Goal: Submit feedback/report problem

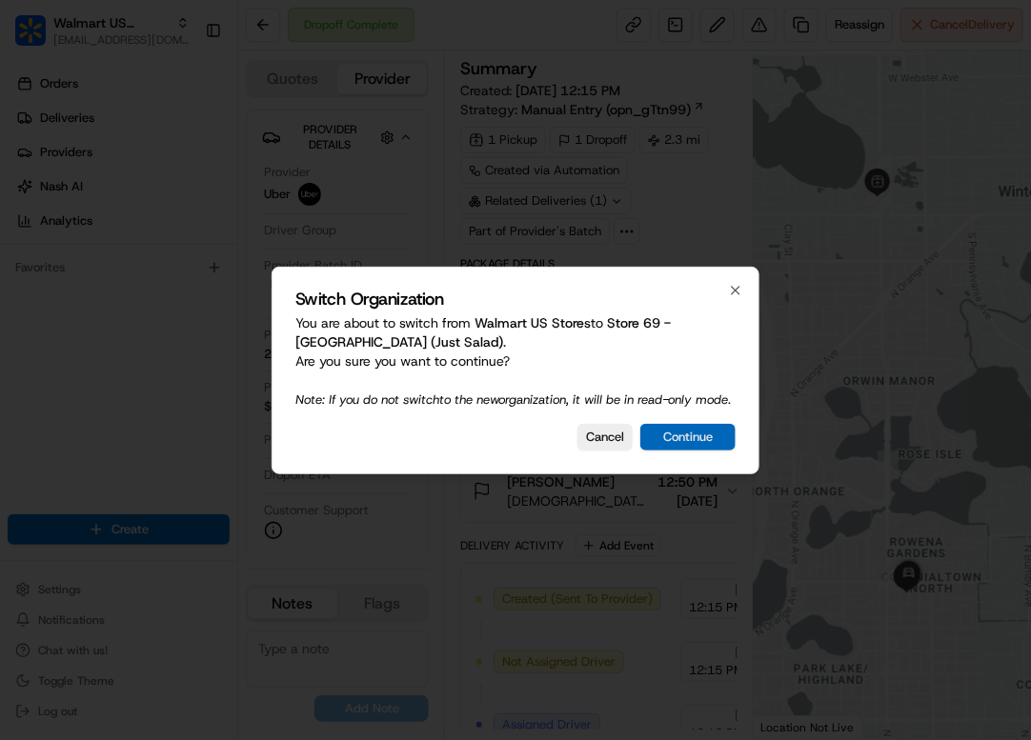
click at [705, 440] on button "Continue" at bounding box center [687, 437] width 95 height 27
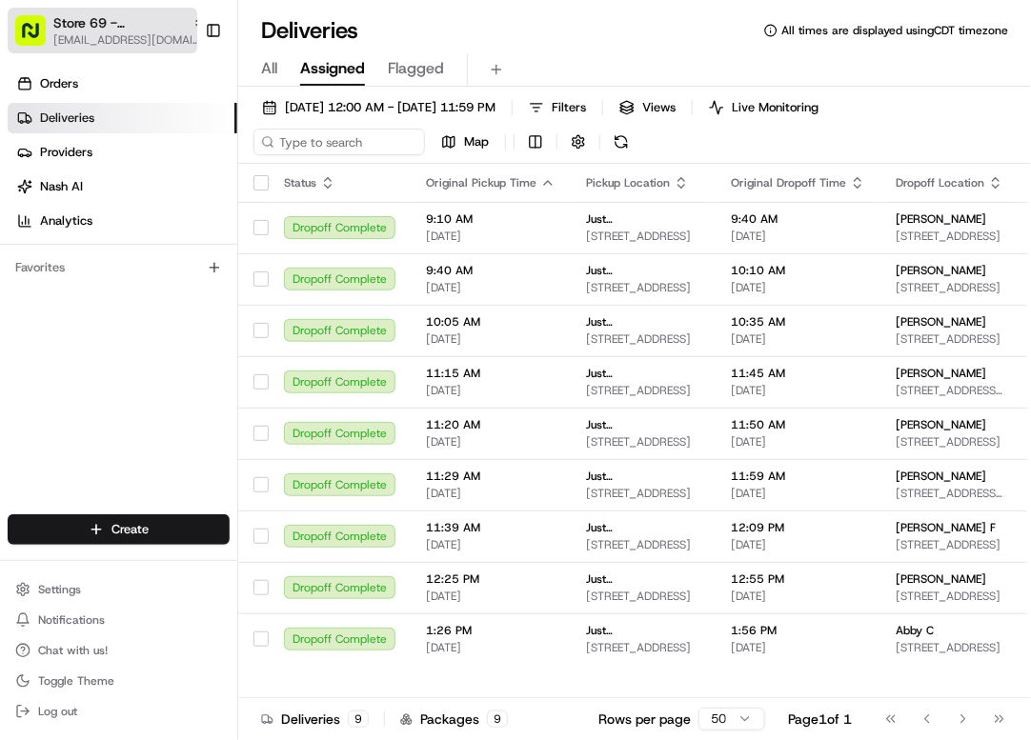
click at [91, 46] on span "[EMAIL_ADDRESS][DOMAIN_NAME]" at bounding box center [129, 39] width 152 height 15
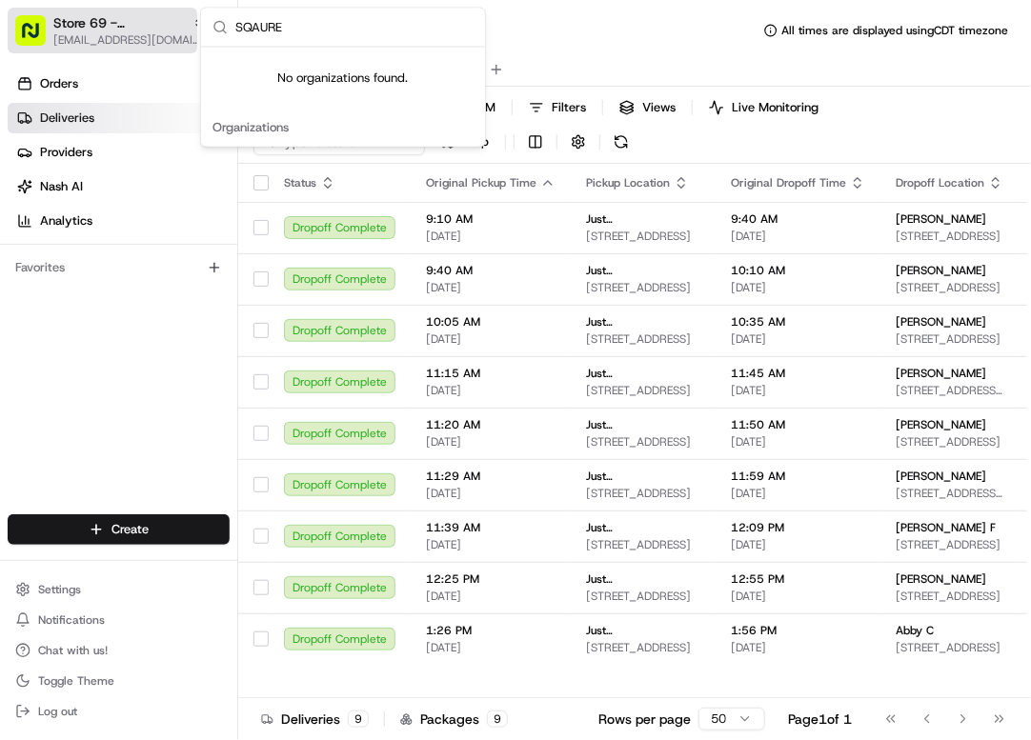
type input "SQAURE"
click at [148, 32] on span "[EMAIL_ADDRESS][DOMAIN_NAME]" at bounding box center [129, 39] width 152 height 15
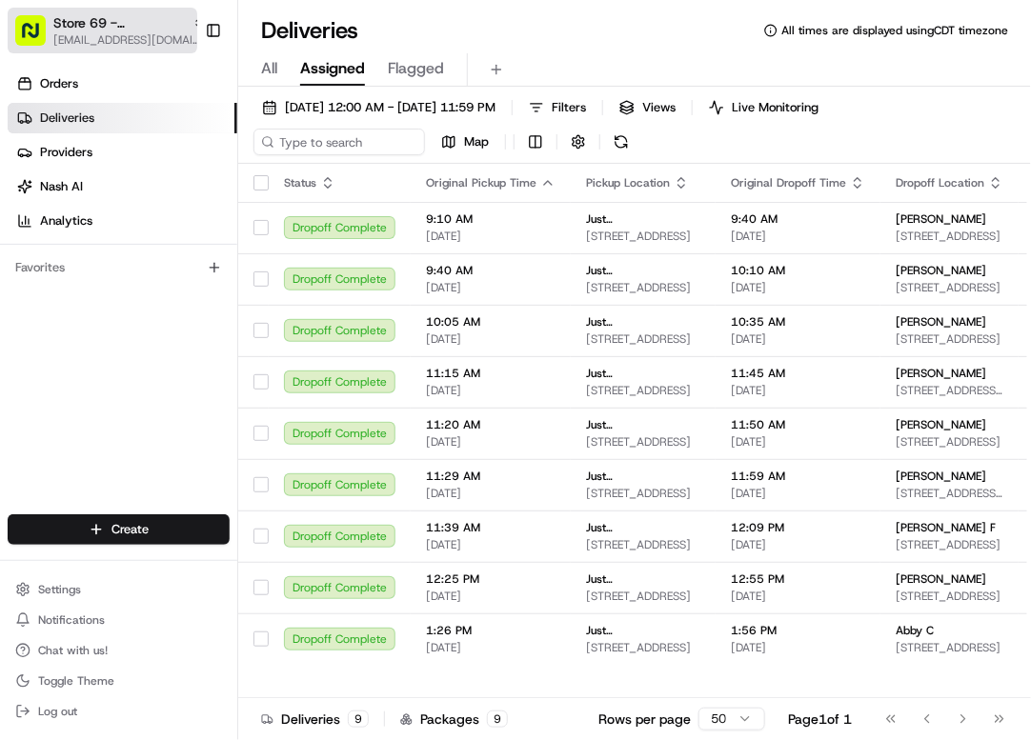
click at [141, 49] on button "Store 69 - Winter Park (Just Salad) avaldez@nashhelp.com" at bounding box center [103, 31] width 190 height 46
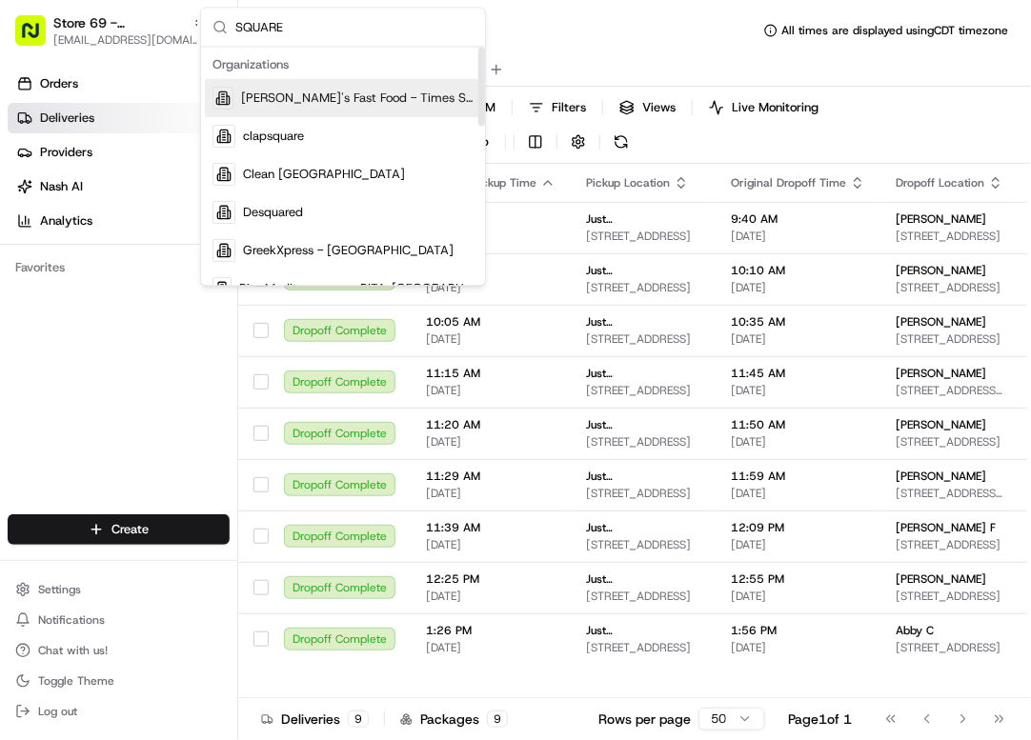
type input "SQUARE"
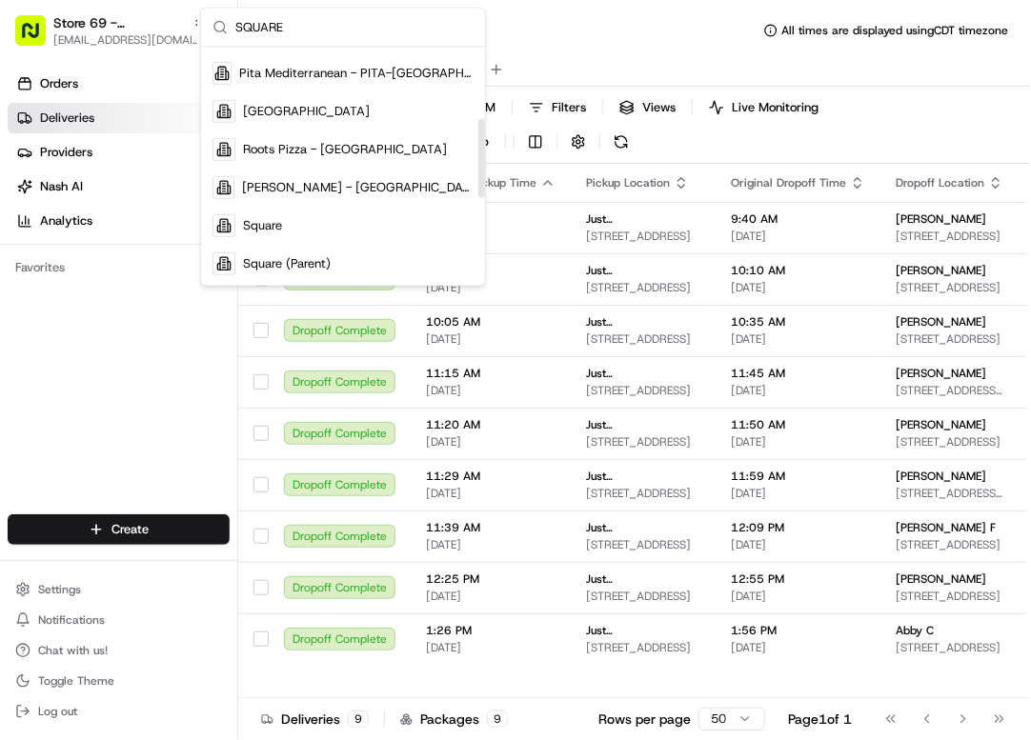
drag, startPoint x: 479, startPoint y: 106, endPoint x: 345, endPoint y: 217, distance: 174.5
click at [481, 178] on div "Suggestions" at bounding box center [481, 158] width 7 height 79
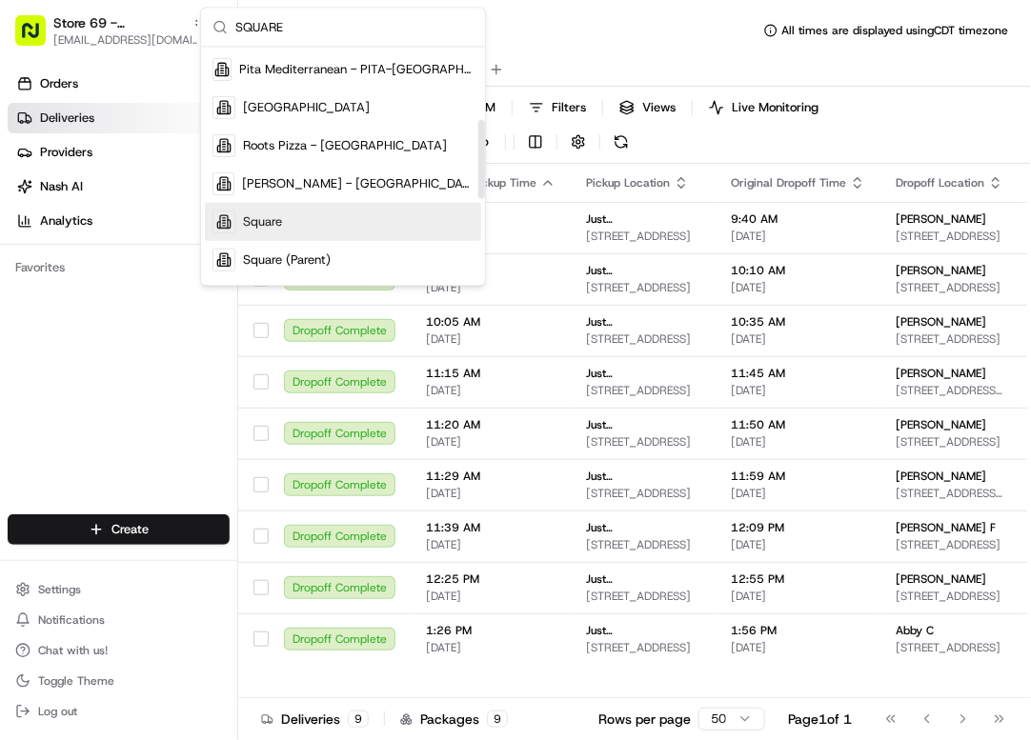
click at [336, 224] on div "Square" at bounding box center [343, 222] width 276 height 38
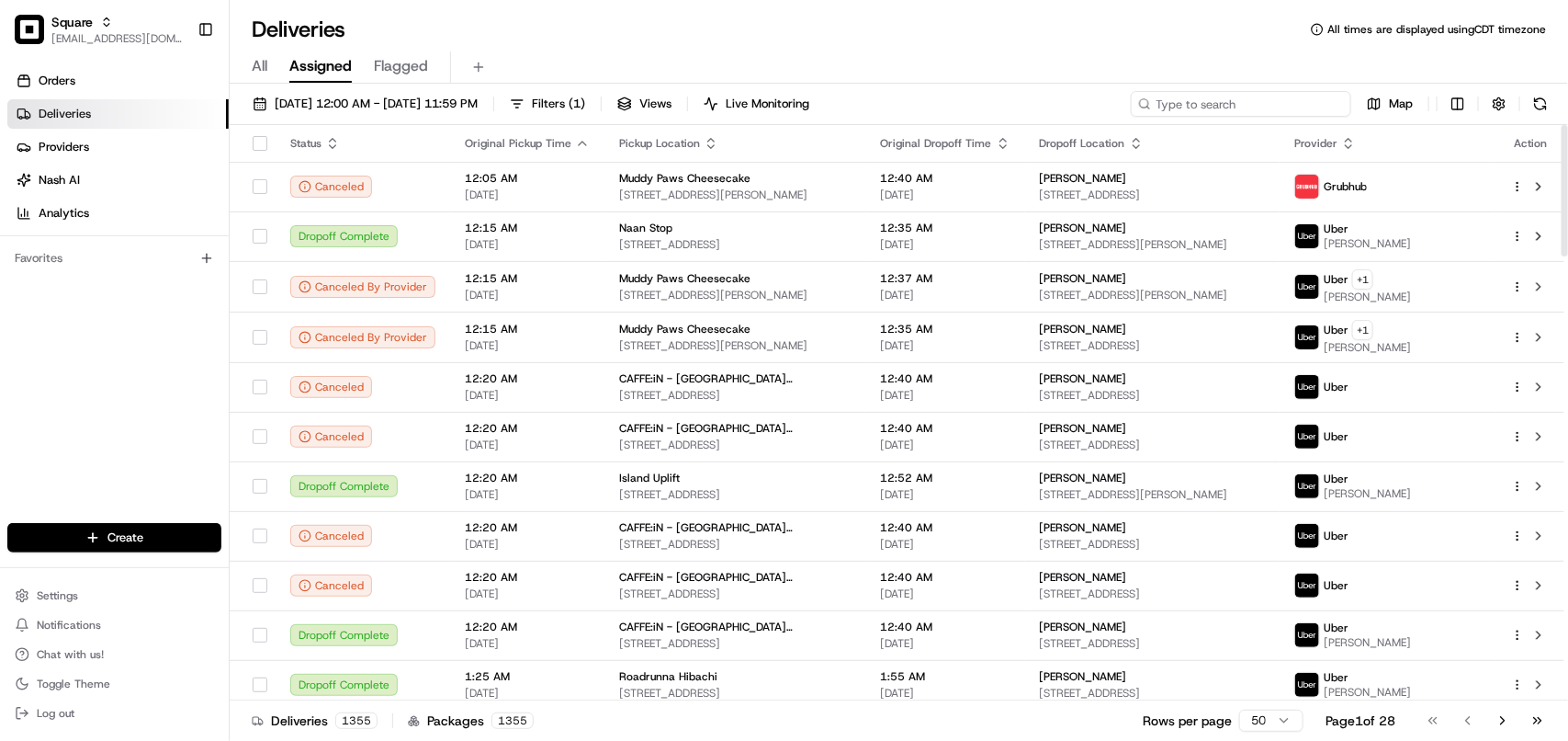
click at [1265, 102] on input at bounding box center [1240, 103] width 221 height 26
click at [1264, 101] on input at bounding box center [1240, 103] width 221 height 26
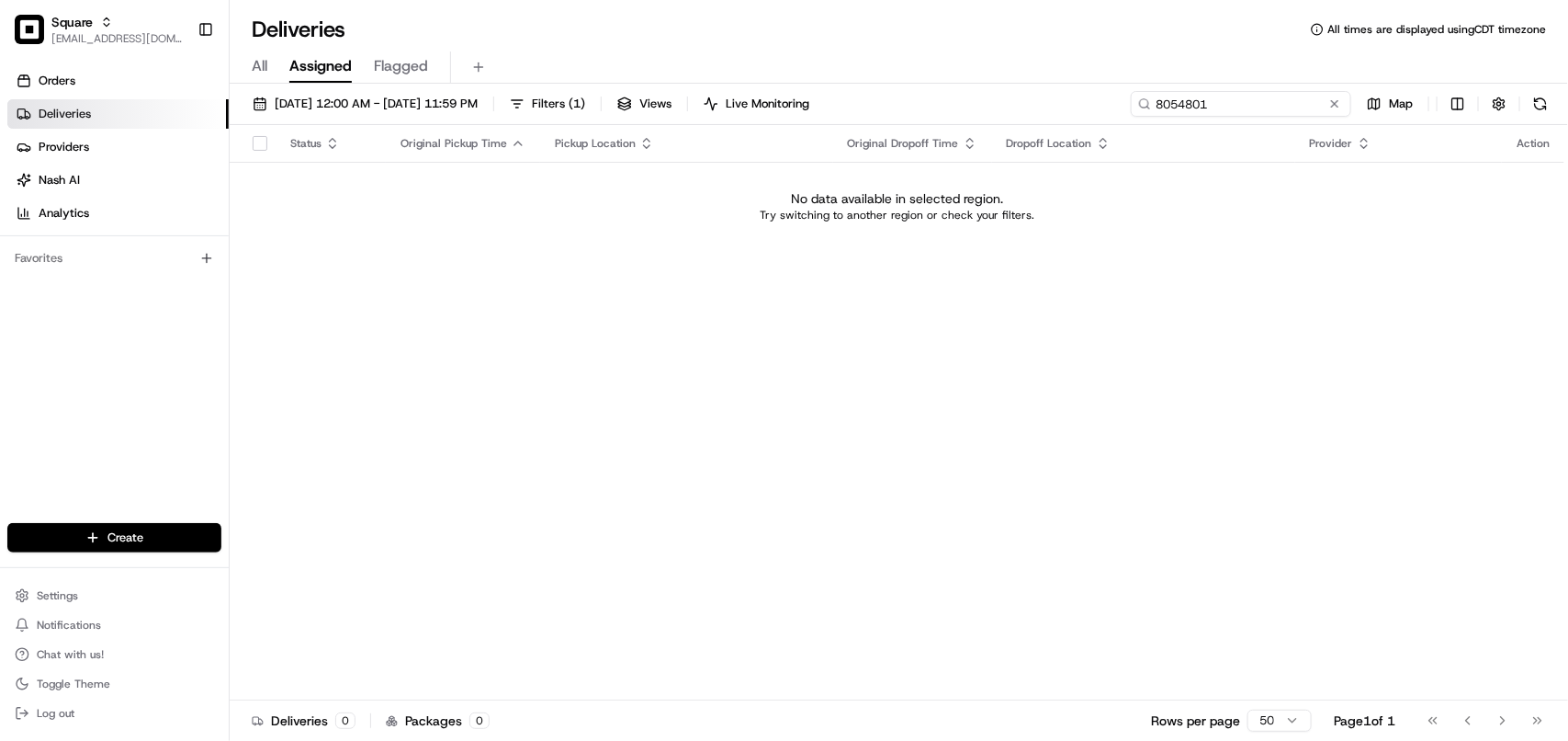
click at [1205, 110] on input "8054801" at bounding box center [1240, 103] width 221 height 26
click at [1196, 111] on input "8054871" at bounding box center [1240, 103] width 221 height 26
type input "8054871"
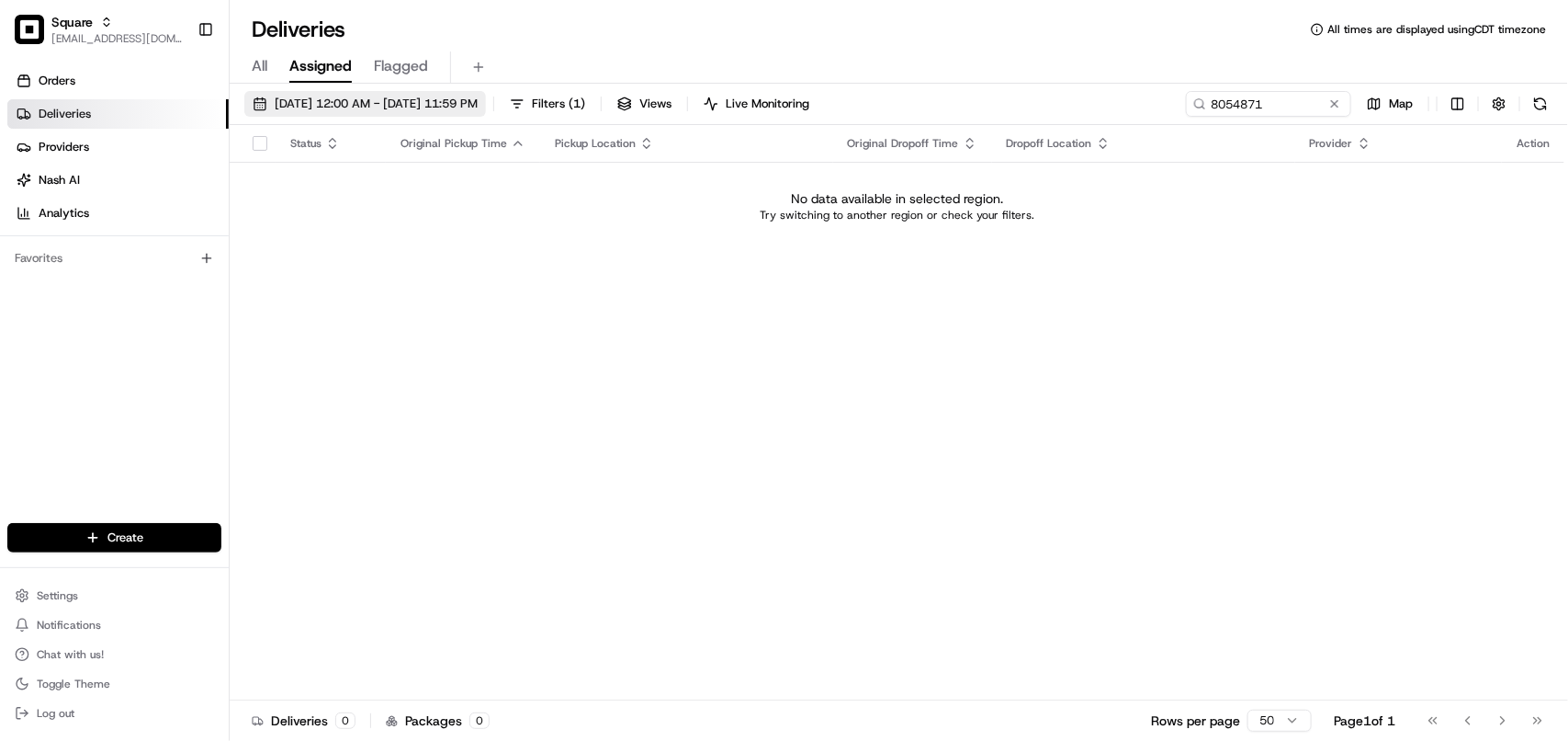
click at [414, 93] on button "08/20/2025 12:00 AM - 08/20/2025 11:59 PM" at bounding box center [365, 103] width 241 height 26
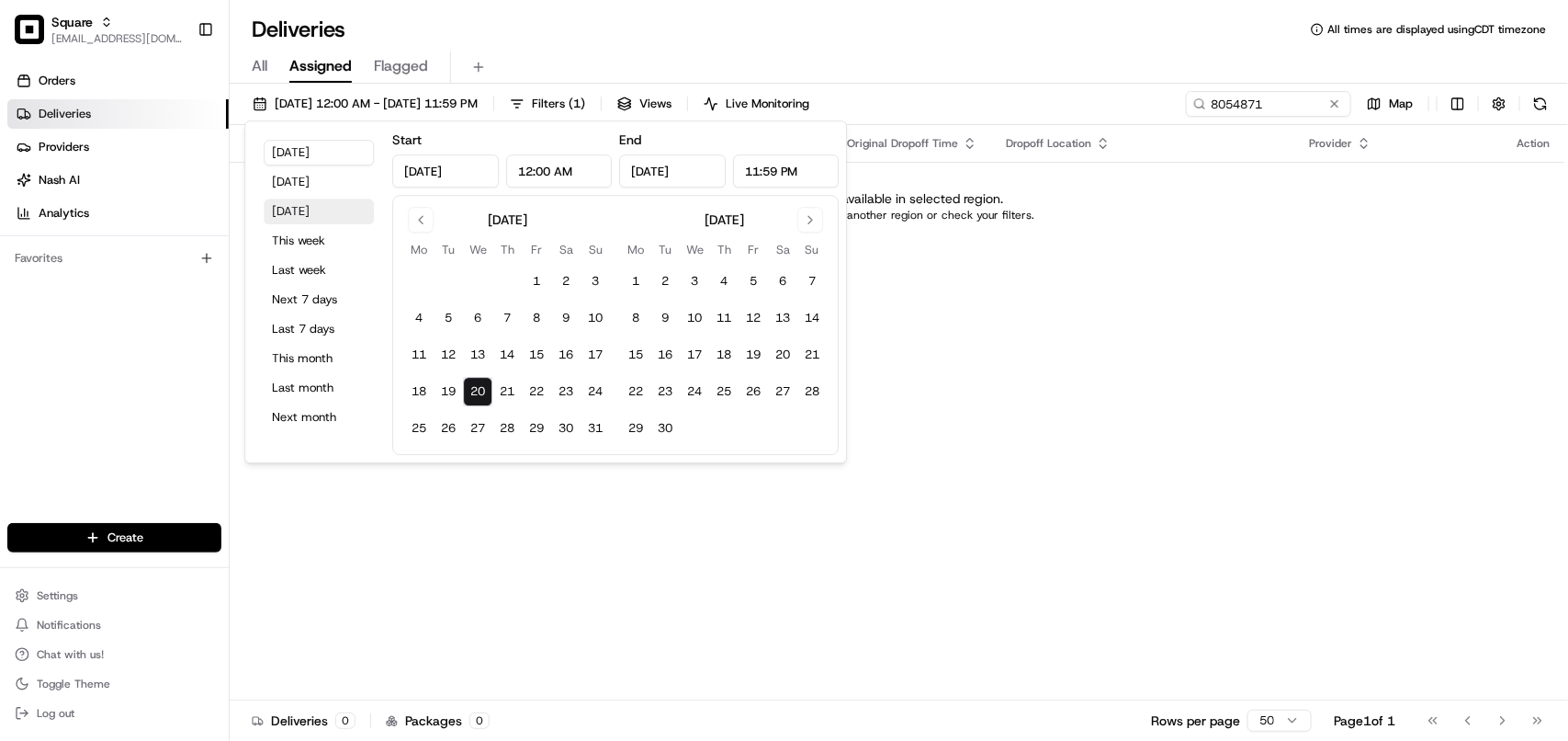
click at [338, 203] on button "Tomorrow" at bounding box center [318, 211] width 110 height 26
type input "Aug 21, 2025"
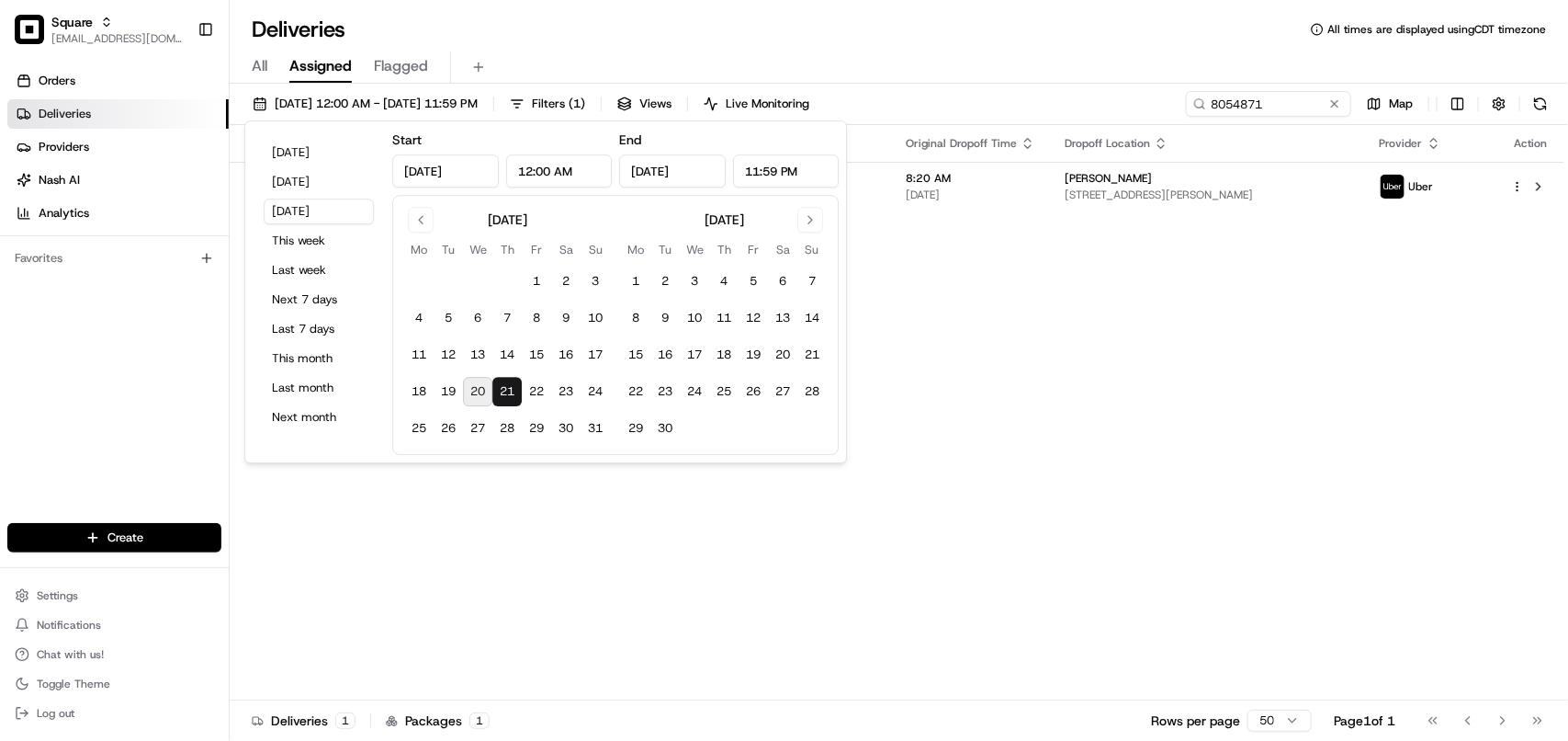
click at [1207, 350] on div "Status Original Pickup Time Pickup Location Original Dropoff Time Dropoff Locat…" at bounding box center [897, 413] width 1335 height 575
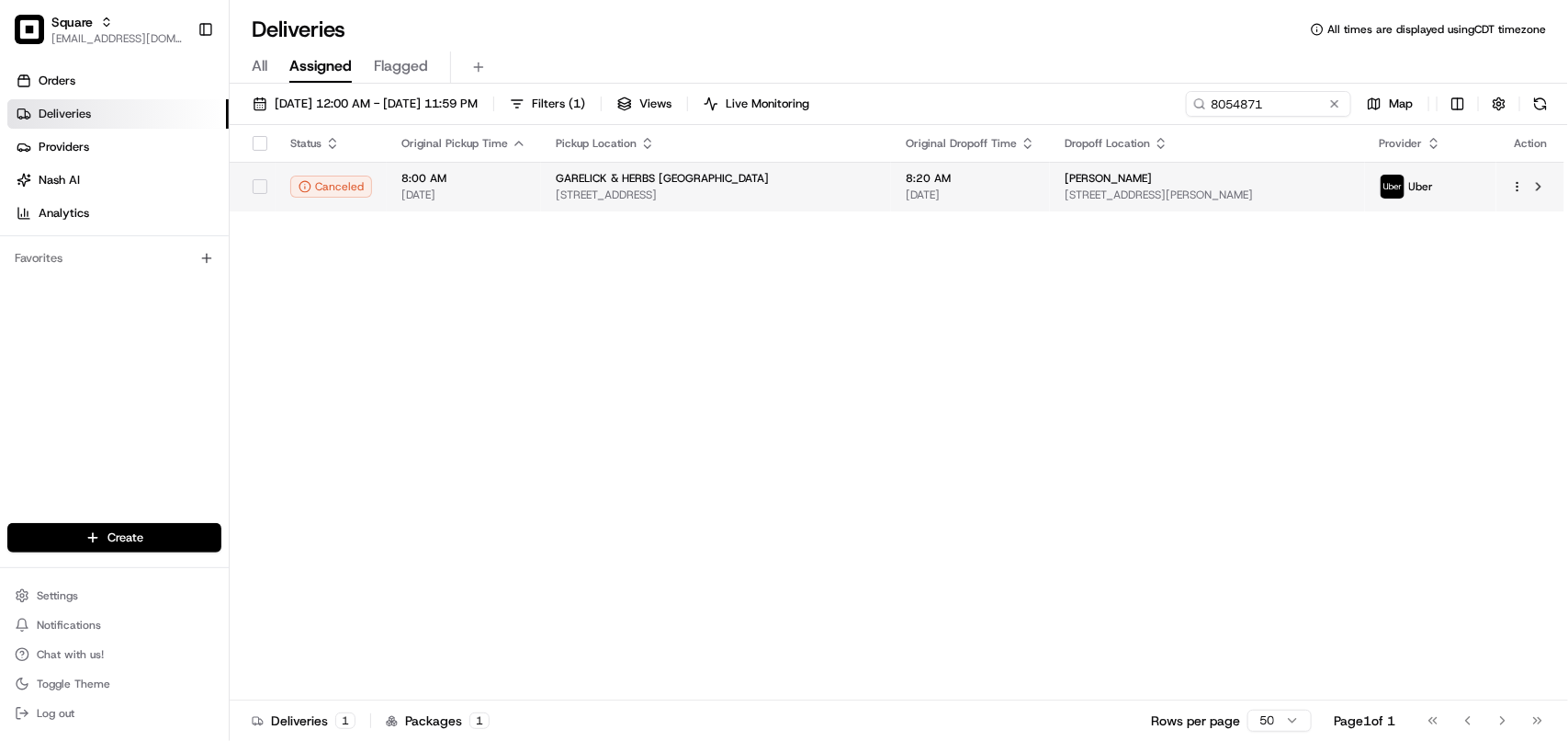
click at [1112, 205] on td "Shari Korn 80 Winton Rd, Fairfield, CT 06824, USA" at bounding box center [1207, 186] width 314 height 49
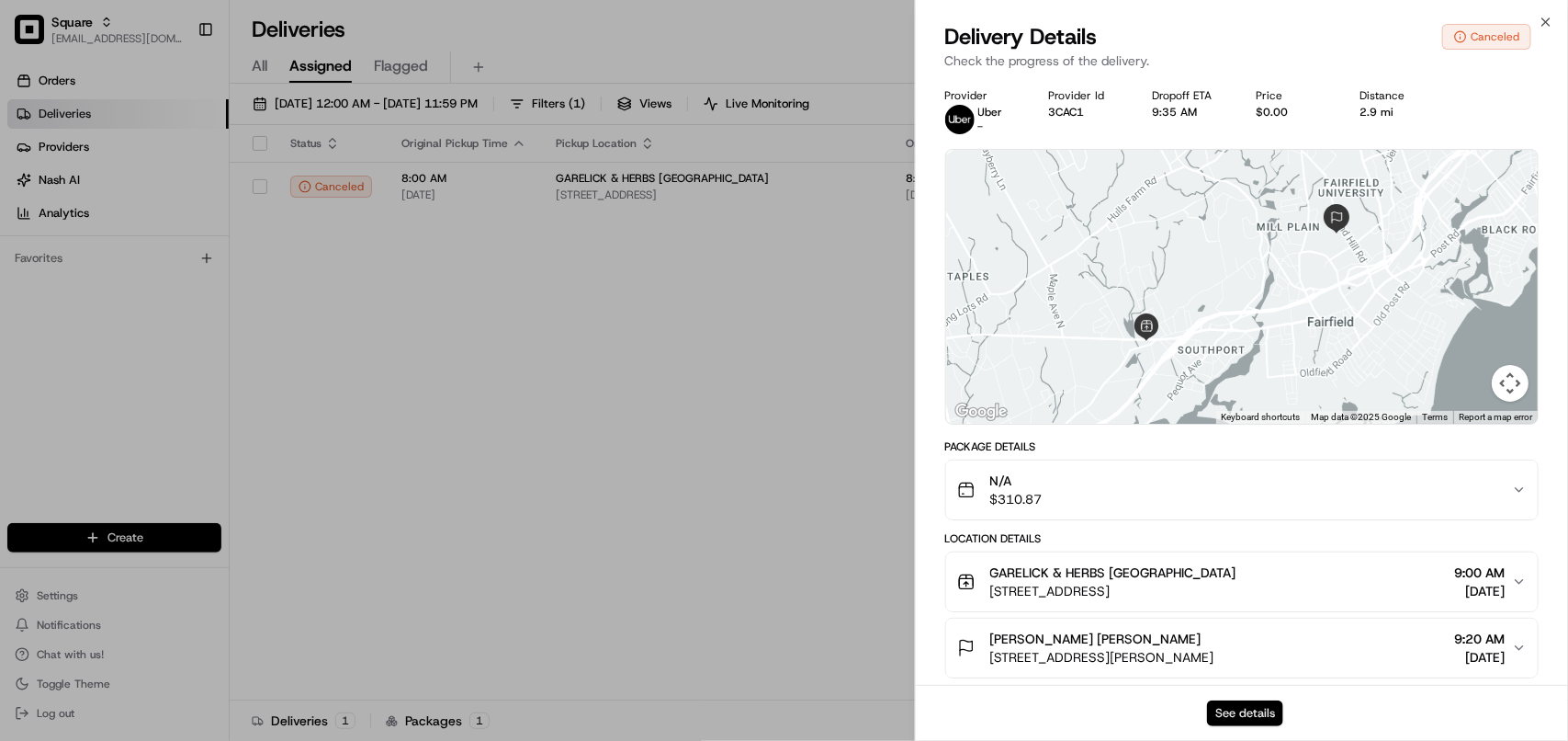
click at [1257, 722] on button "See details" at bounding box center [1245, 713] width 76 height 26
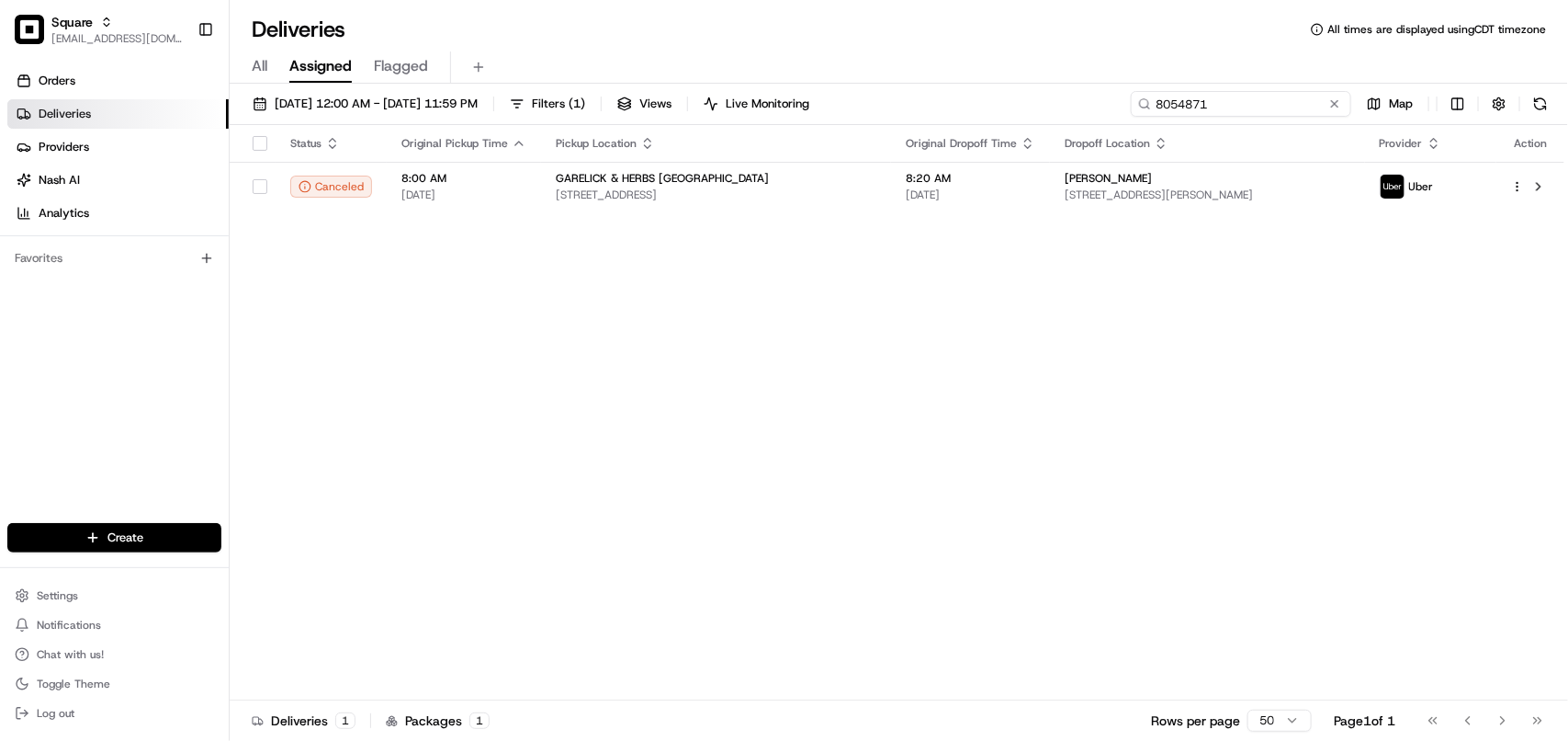
click at [1256, 108] on input "8054871" at bounding box center [1240, 103] width 221 height 26
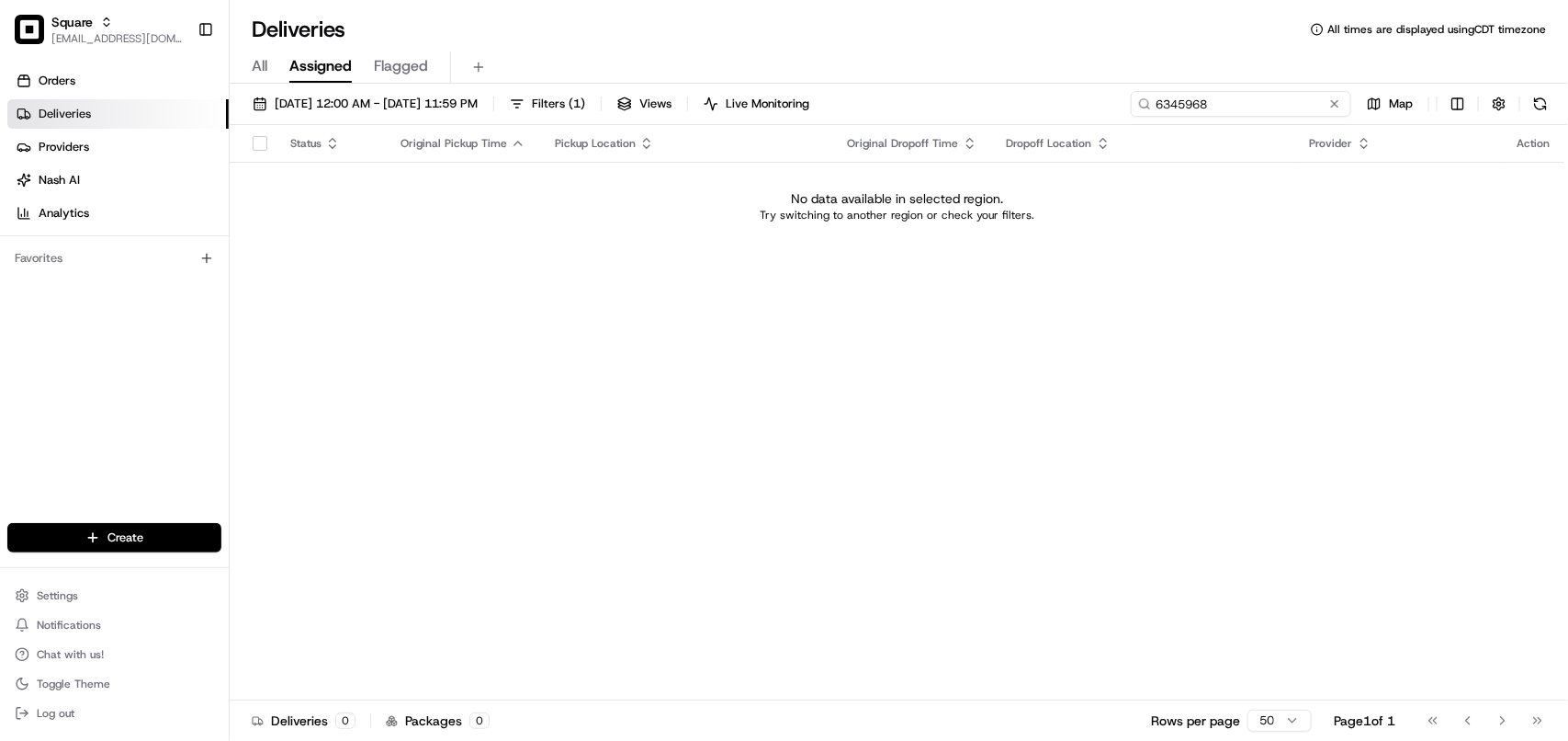
click at [1204, 102] on input "6345968" at bounding box center [1240, 103] width 221 height 26
type input "6345968"
click at [355, 93] on button "08/21/2025 12:00 AM - 08/21/2025 11:59 PM" at bounding box center [365, 103] width 241 height 26
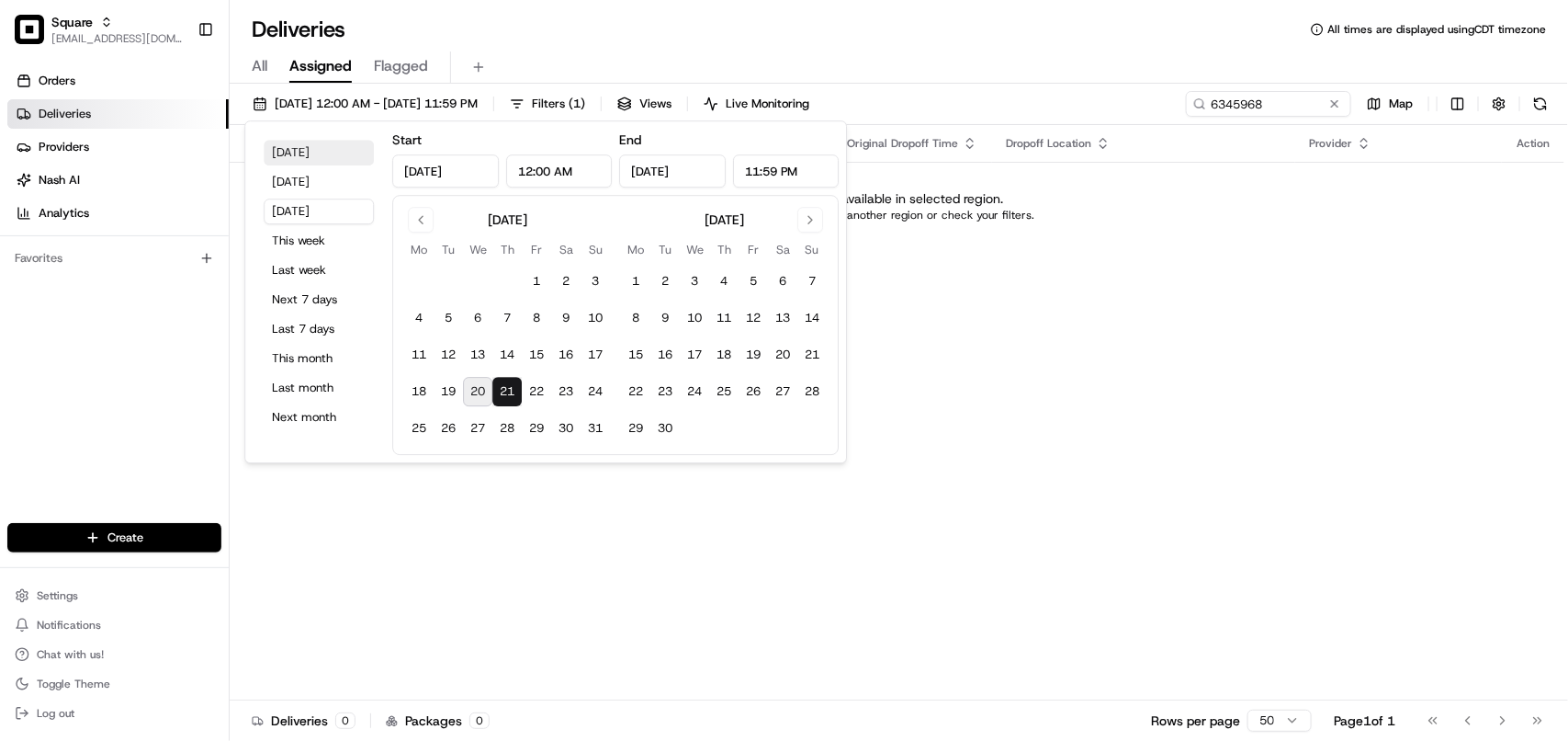
click at [304, 157] on button "Today" at bounding box center [318, 152] width 110 height 26
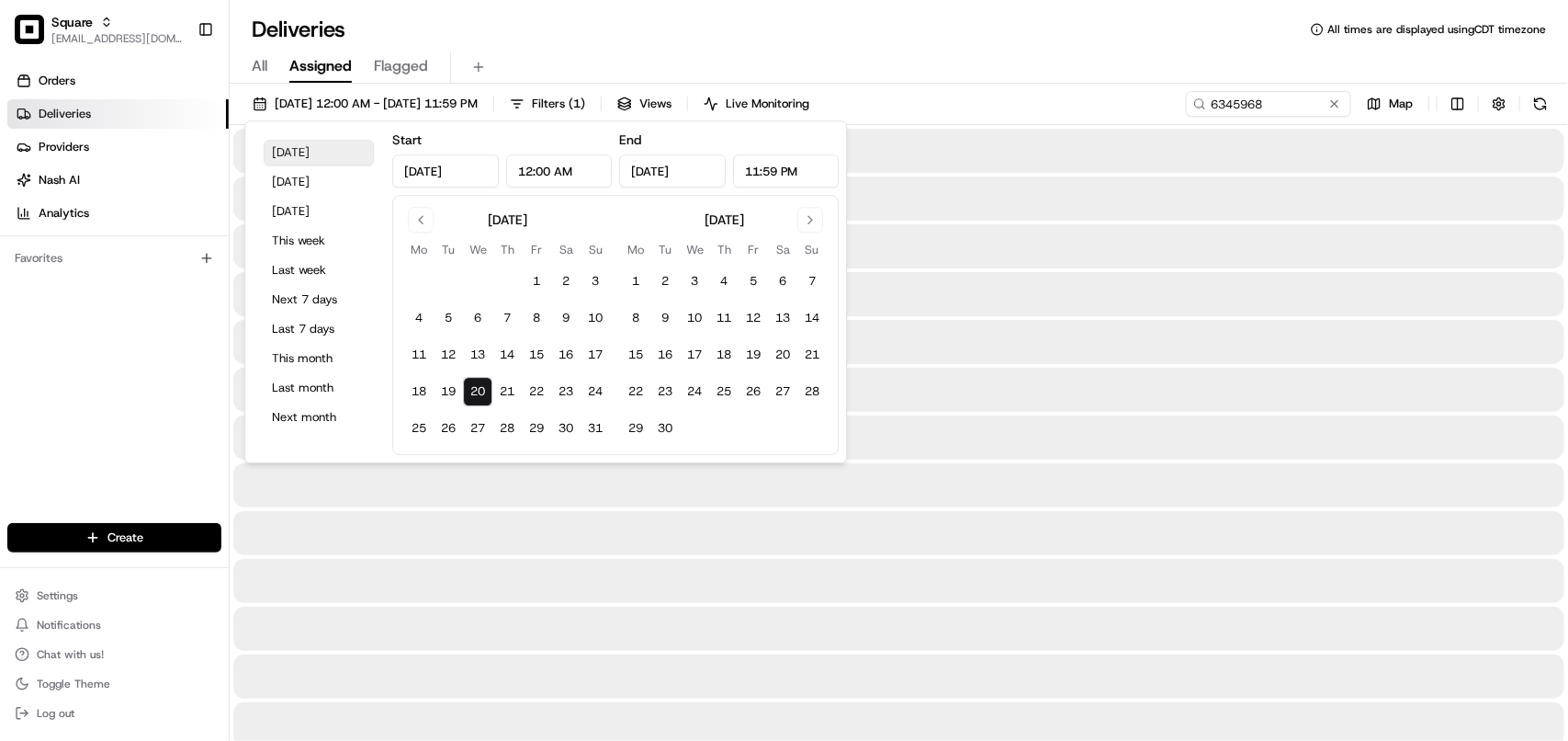
type input "Aug 20, 2025"
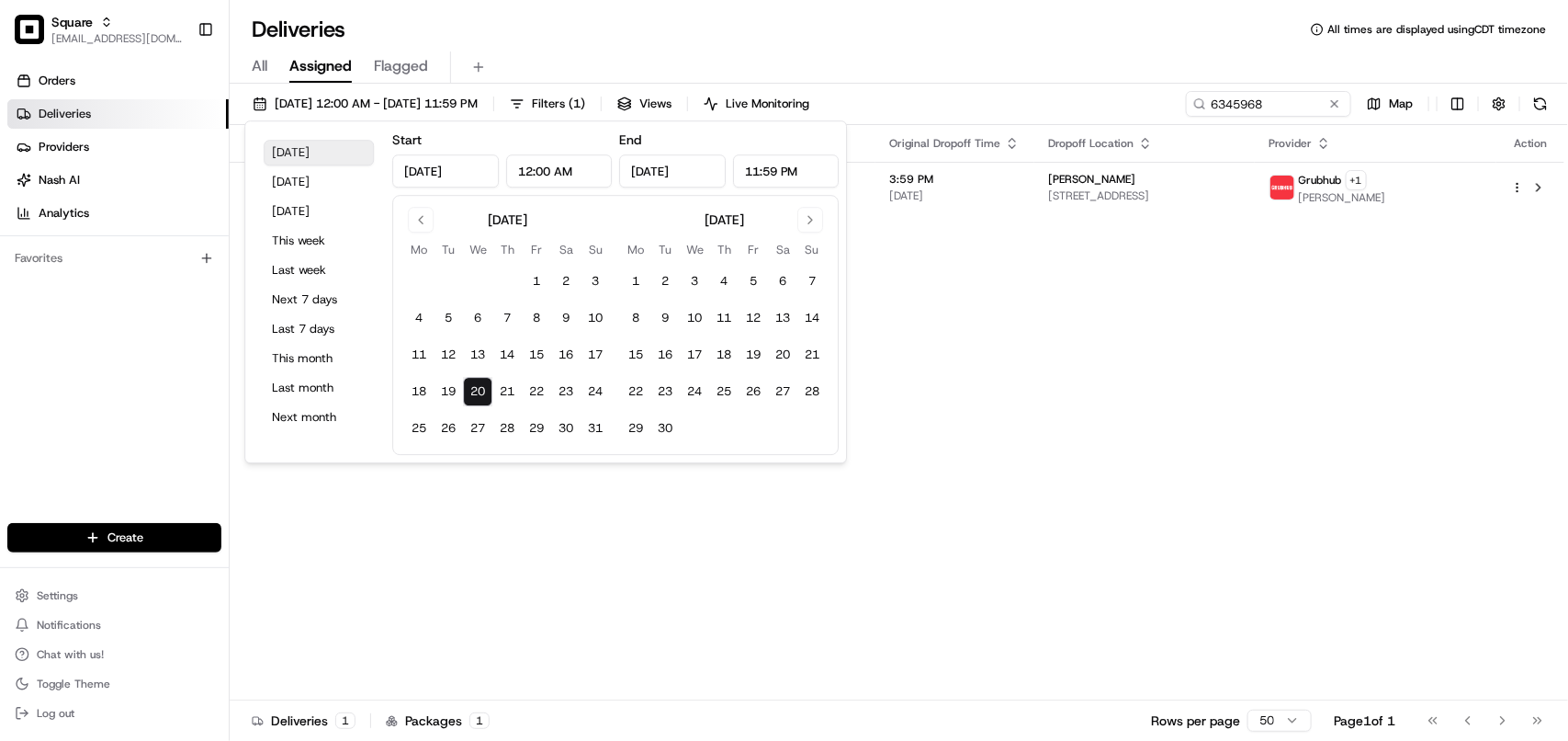
click at [323, 153] on button "Today" at bounding box center [318, 152] width 110 height 26
click at [1343, 475] on div "Status Original Pickup Time Pickup Location Original Dropoff Time Dropoff Locat…" at bounding box center [897, 413] width 1335 height 575
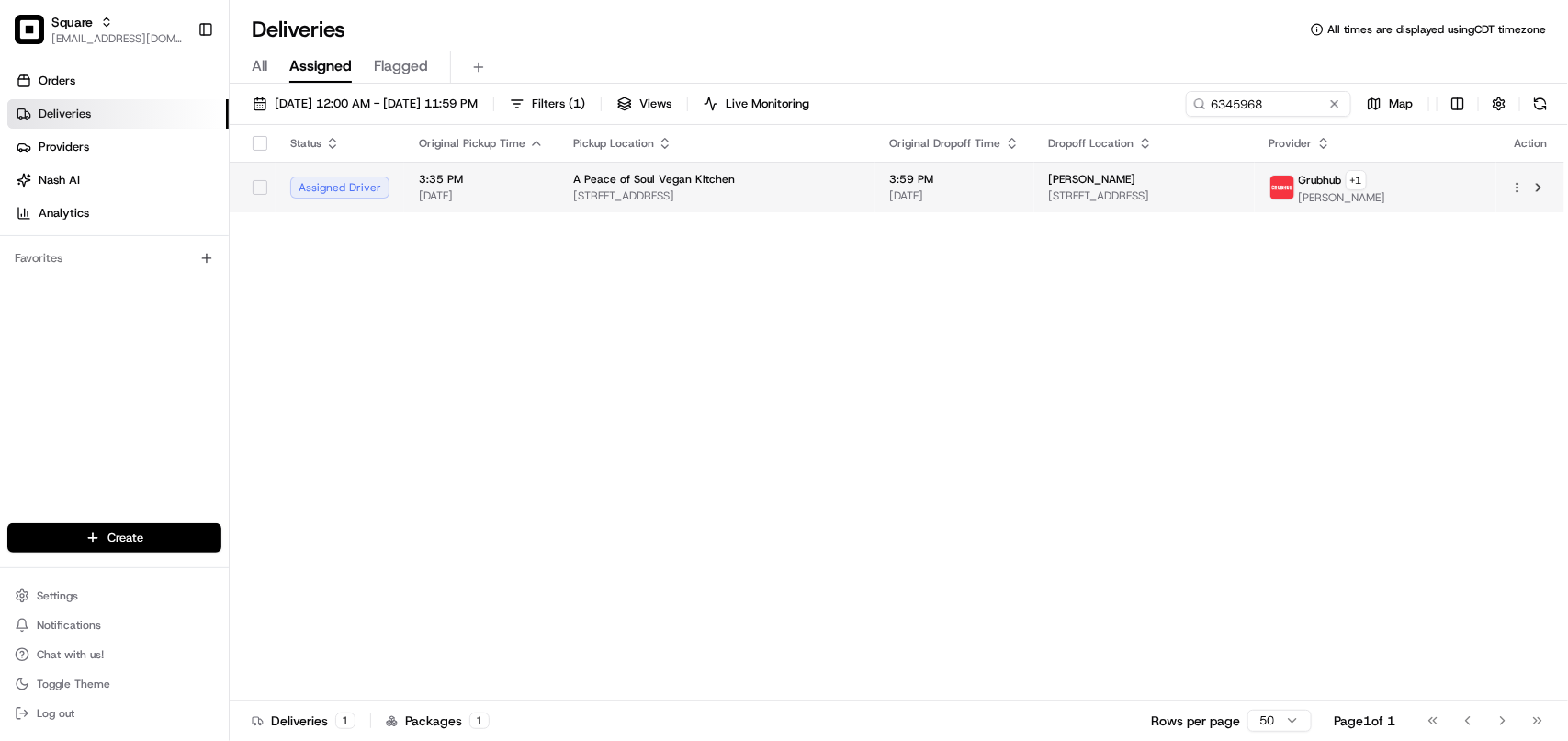
click at [1112, 200] on span "3207 Broad River Rd, Columbia, SC 29210, USA" at bounding box center [1145, 195] width 191 height 14
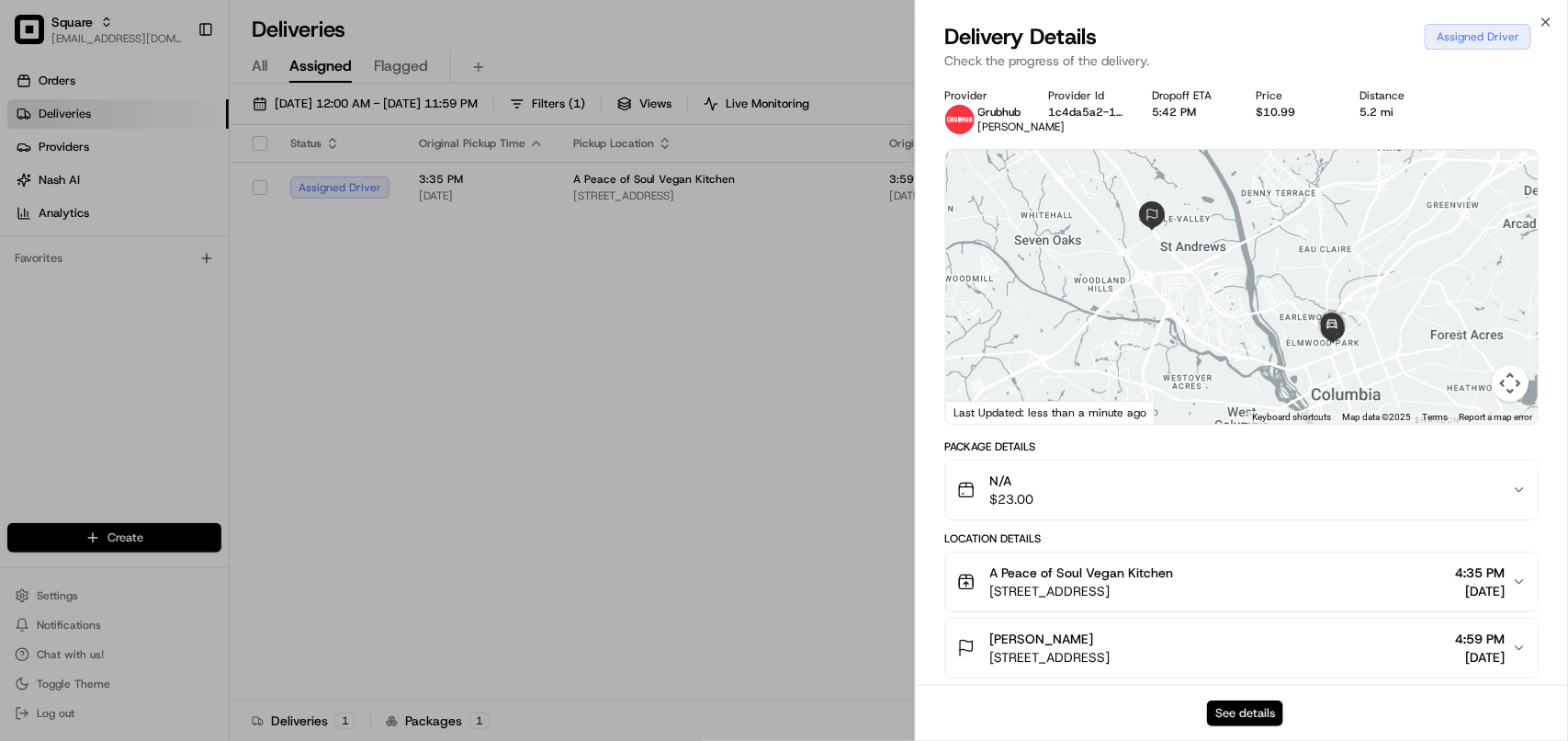
click at [1235, 704] on button "See details" at bounding box center [1245, 713] width 76 height 26
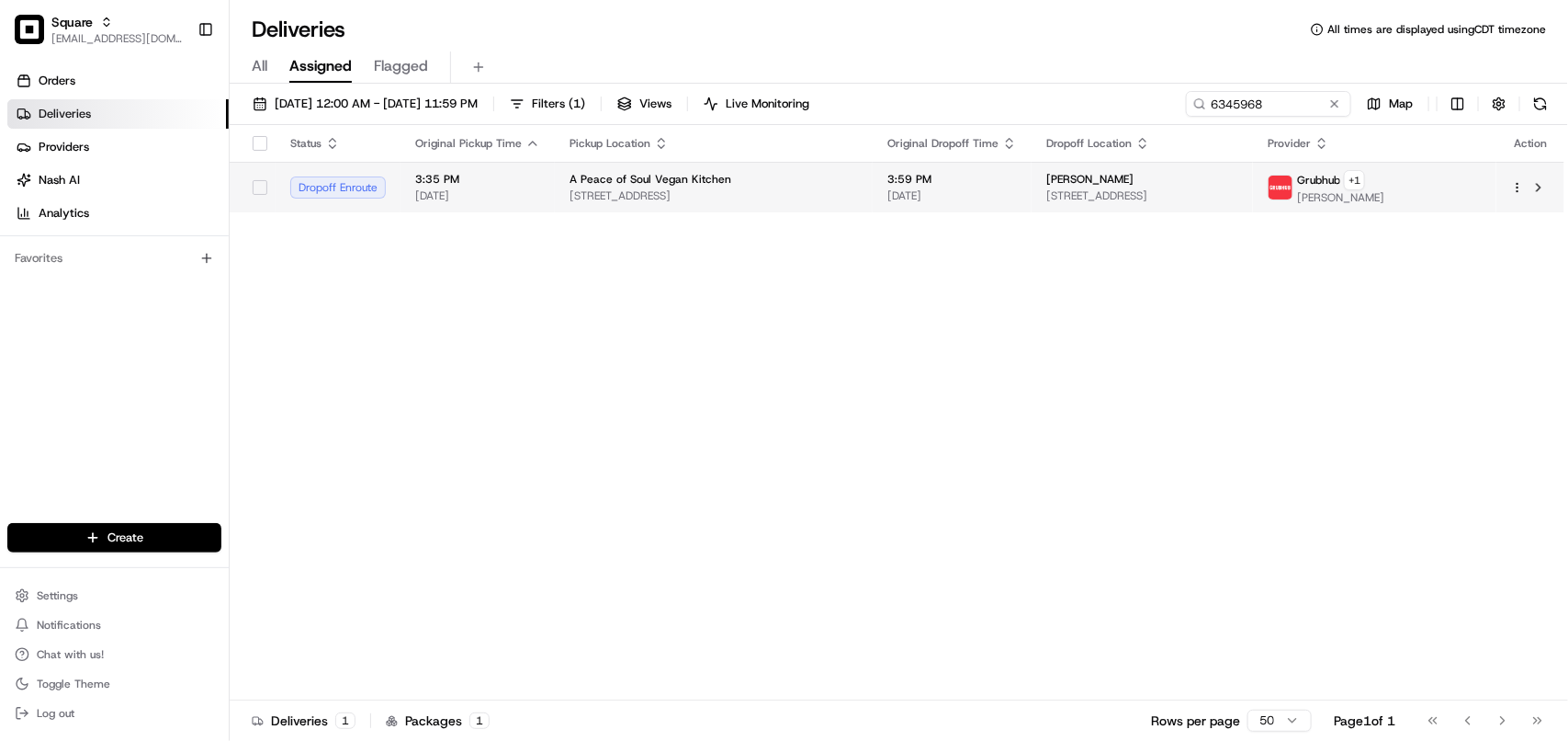
click at [1135, 189] on span "3207 Broad River Rd, Columbia, SC 29210, USA" at bounding box center [1142, 195] width 192 height 14
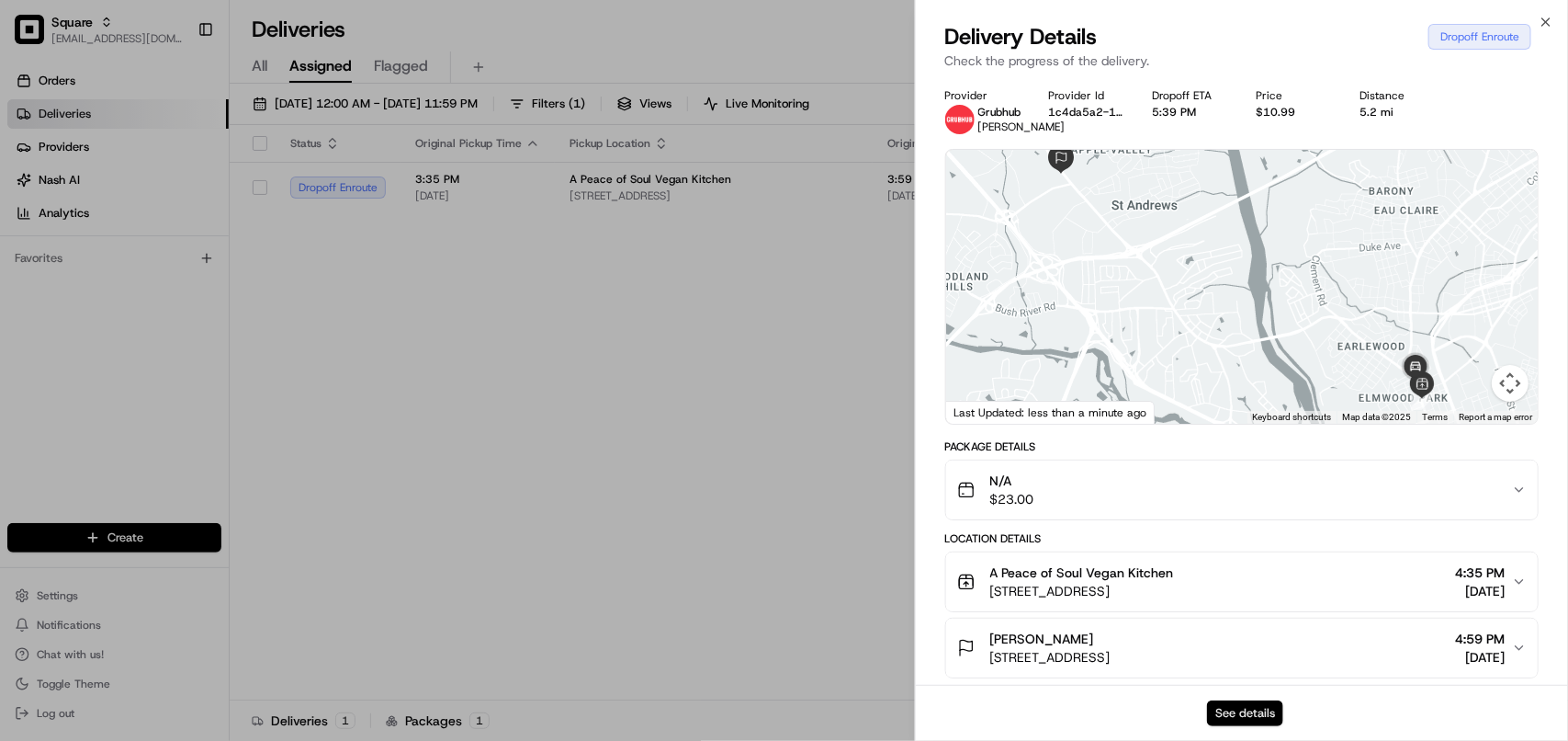
click at [1247, 719] on button "See details" at bounding box center [1245, 713] width 76 height 26
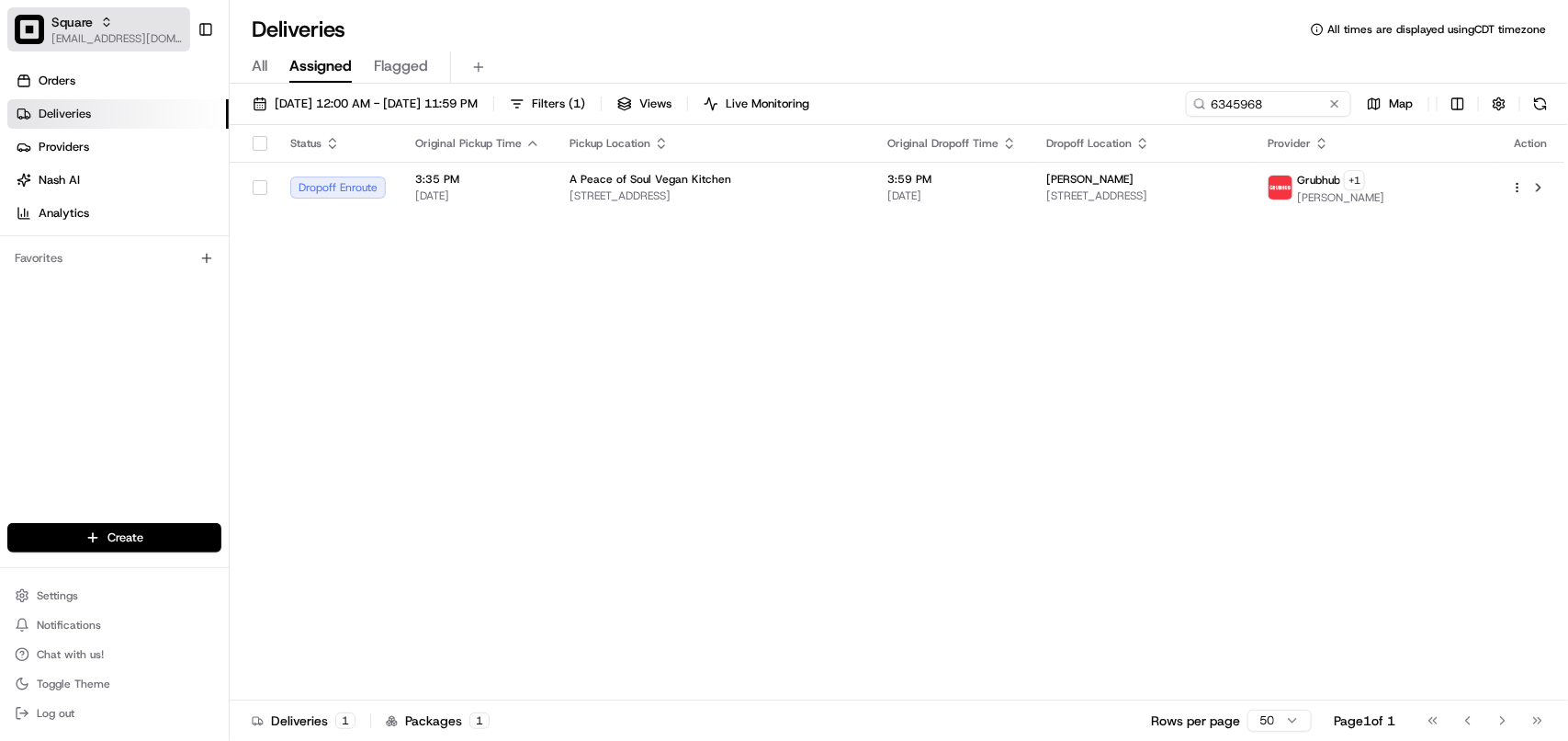
click at [128, 40] on span "[EMAIL_ADDRESS][DOMAIN_NAME]" at bounding box center [117, 38] width 131 height 14
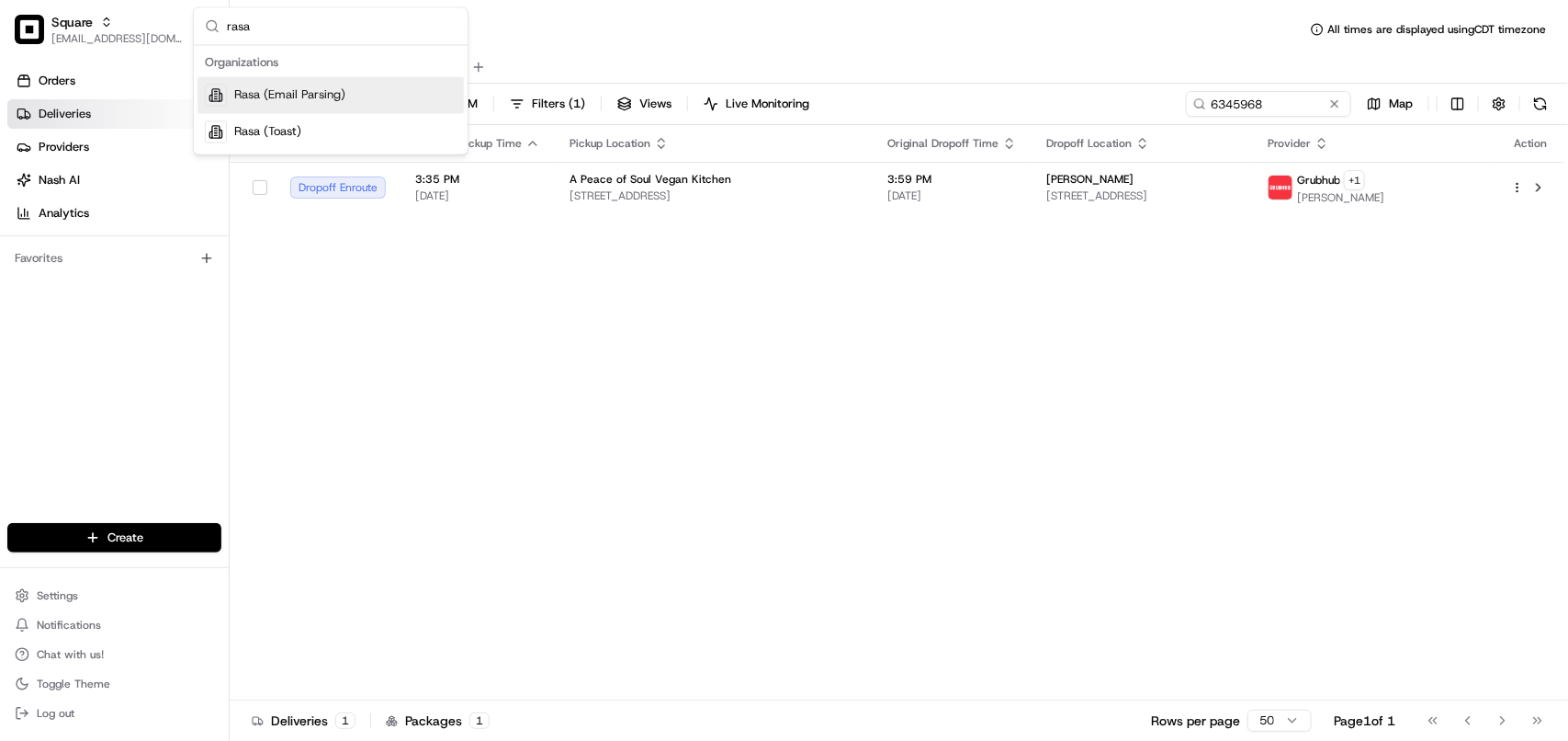
type input "rasa"
click at [254, 98] on span "Rasa (Email Parsing)" at bounding box center [289, 95] width 111 height 16
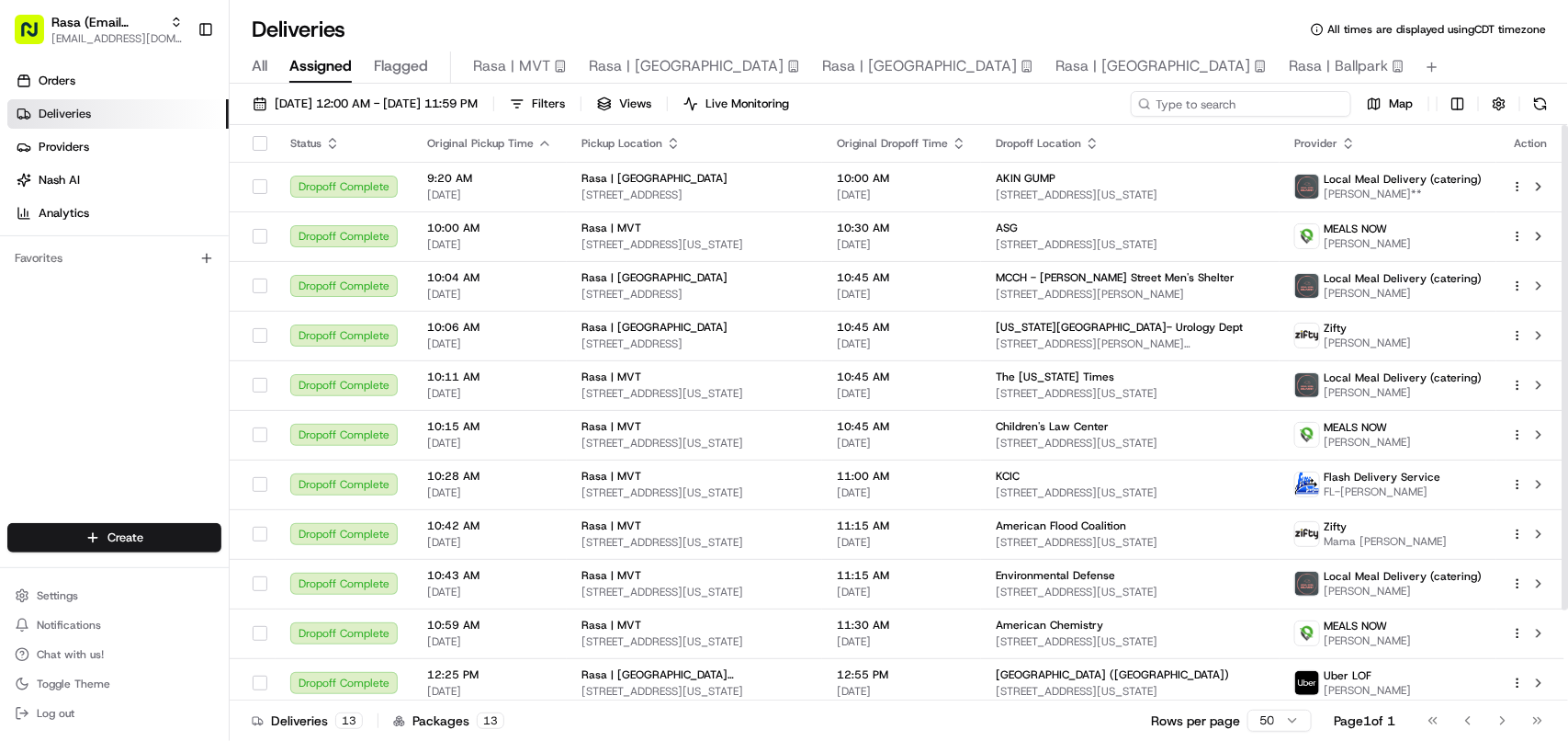
click at [1213, 116] on input at bounding box center [1240, 103] width 221 height 26
paste input "U.S. Naval Research Lab"
type input "U.S. Naval Research Lab"
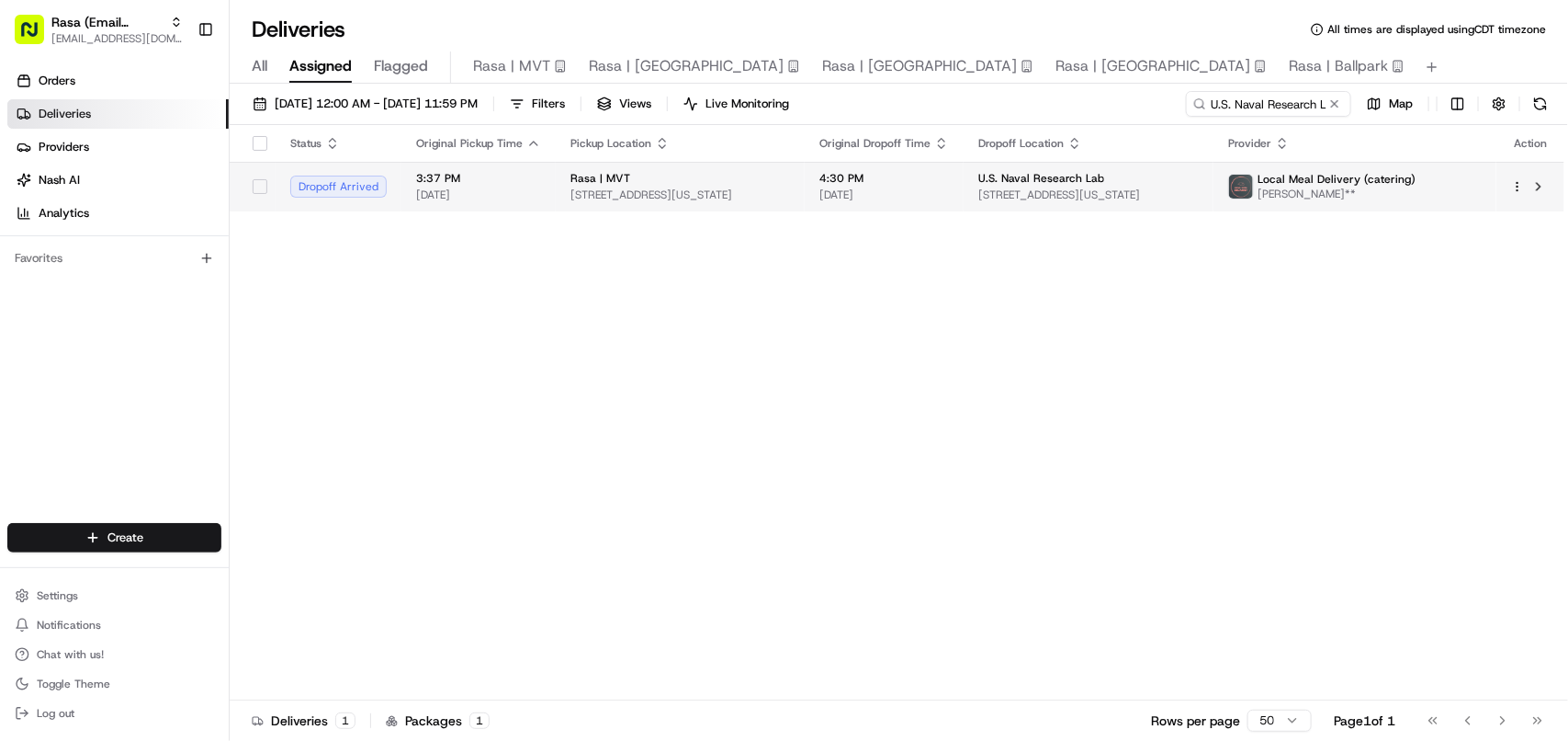
click at [1140, 189] on span "4555 Overlook Ave SW bldg 72, Washington, DC 20032, USA" at bounding box center [1088, 194] width 220 height 14
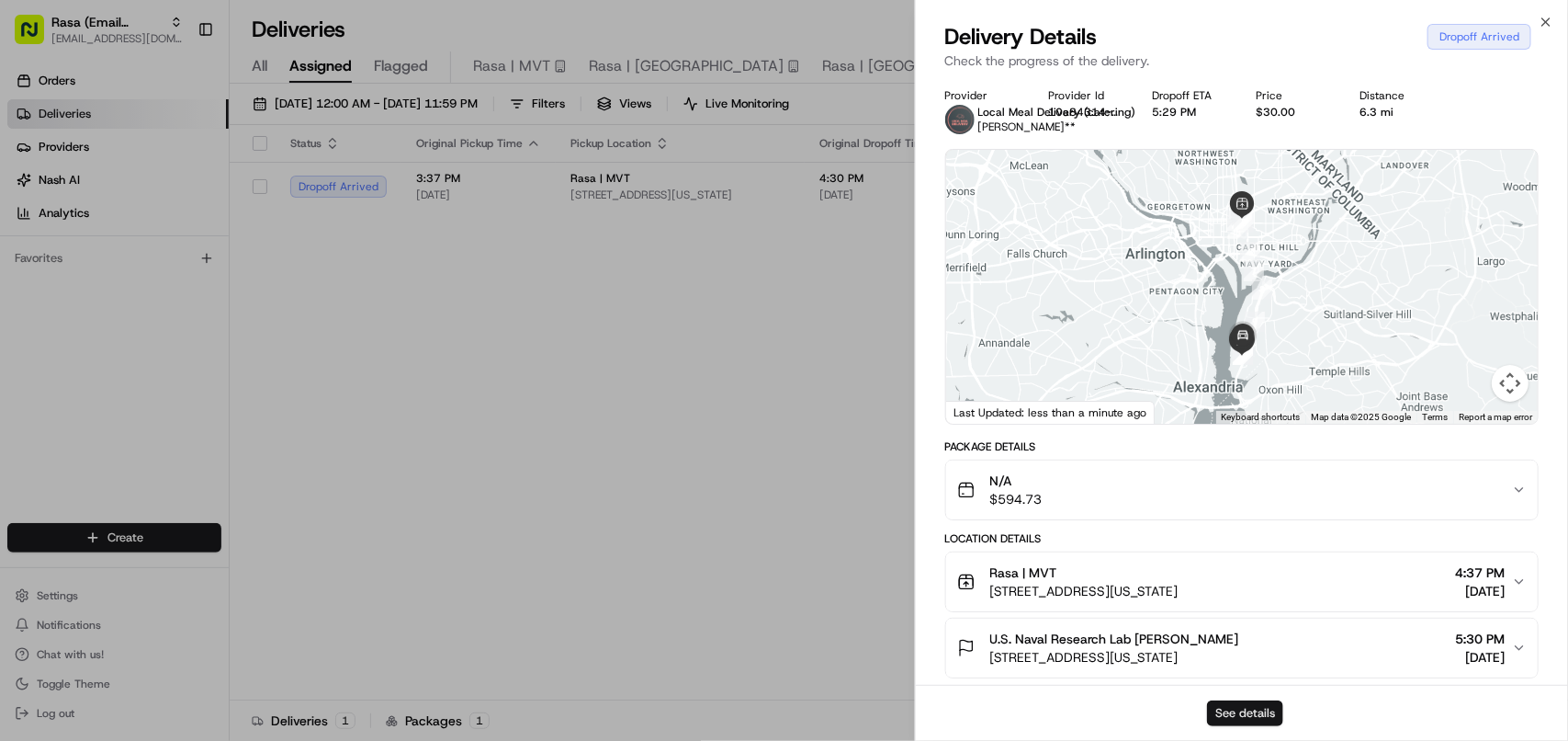
click at [1245, 700] on button "See details" at bounding box center [1245, 713] width 76 height 26
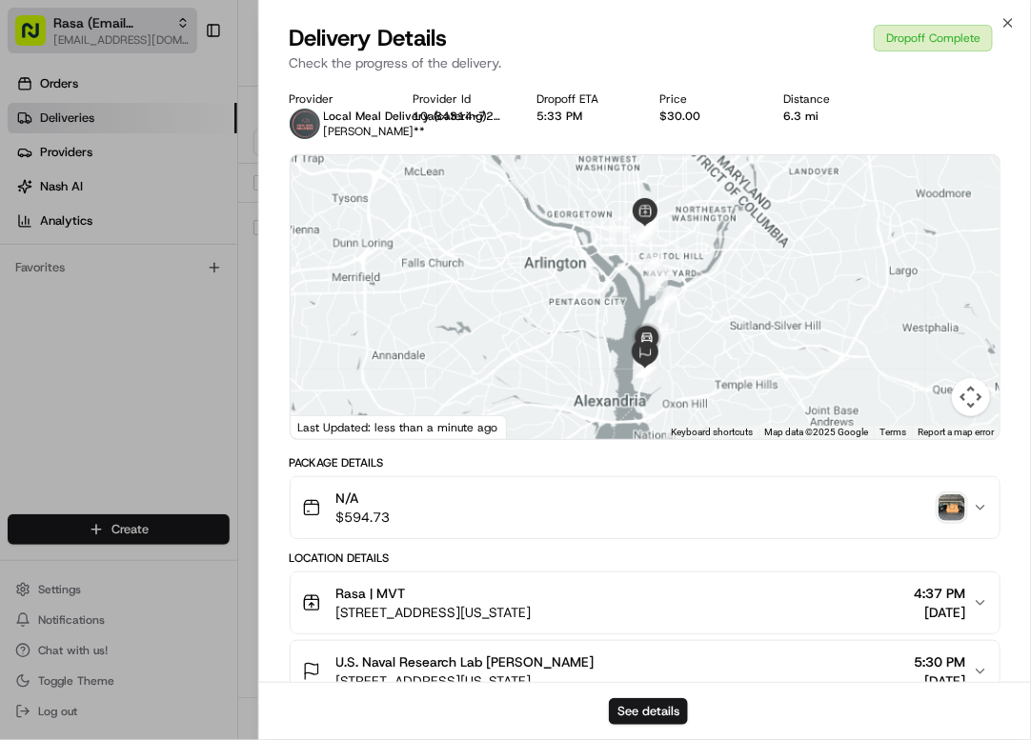
drag, startPoint x: 187, startPoint y: 295, endPoint x: 114, endPoint y: 35, distance: 269.9
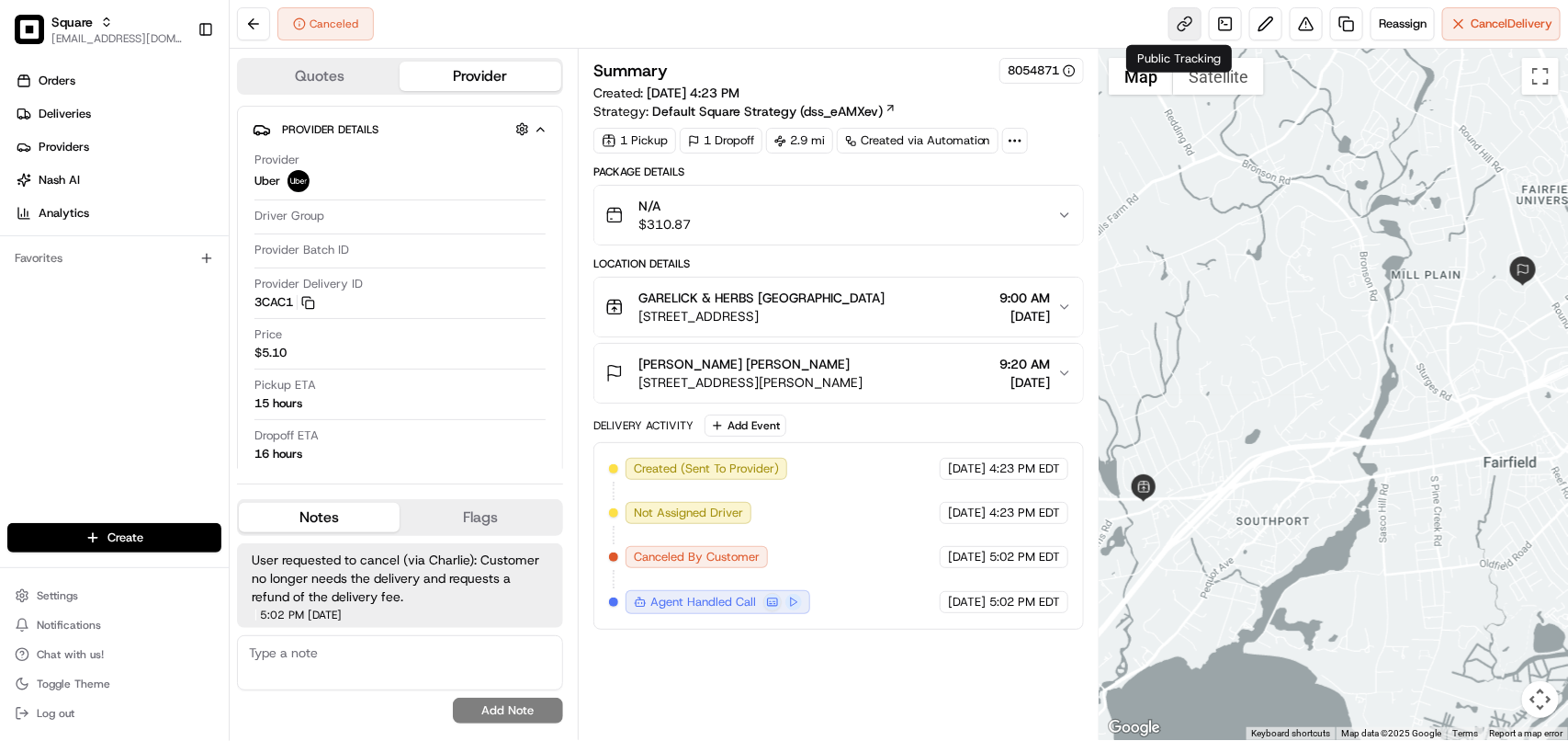
click at [1169, 38] on link at bounding box center [1185, 24] width 33 height 33
click at [1185, 24] on link at bounding box center [1185, 24] width 33 height 33
click at [387, 672] on textarea at bounding box center [400, 662] width 326 height 55
paste textarea "**Caller Information: Merchant **Reason for calling: Explain that it is only th…"
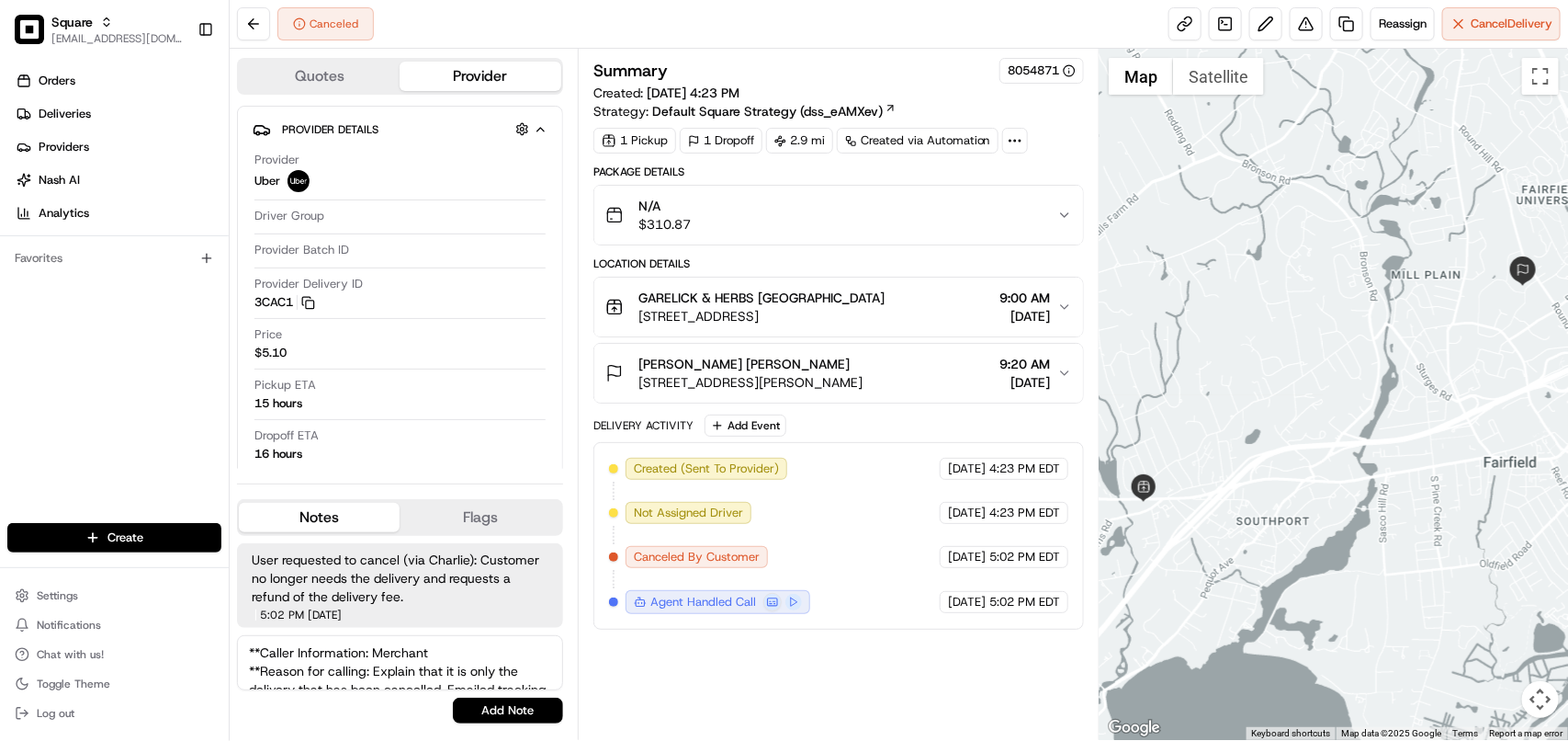
scroll to position [63, 0]
type textarea "**Caller Information: Merchant **Reason for calling: Explain that it is only th…"
click at [515, 714] on button "Add Note" at bounding box center [508, 710] width 110 height 26
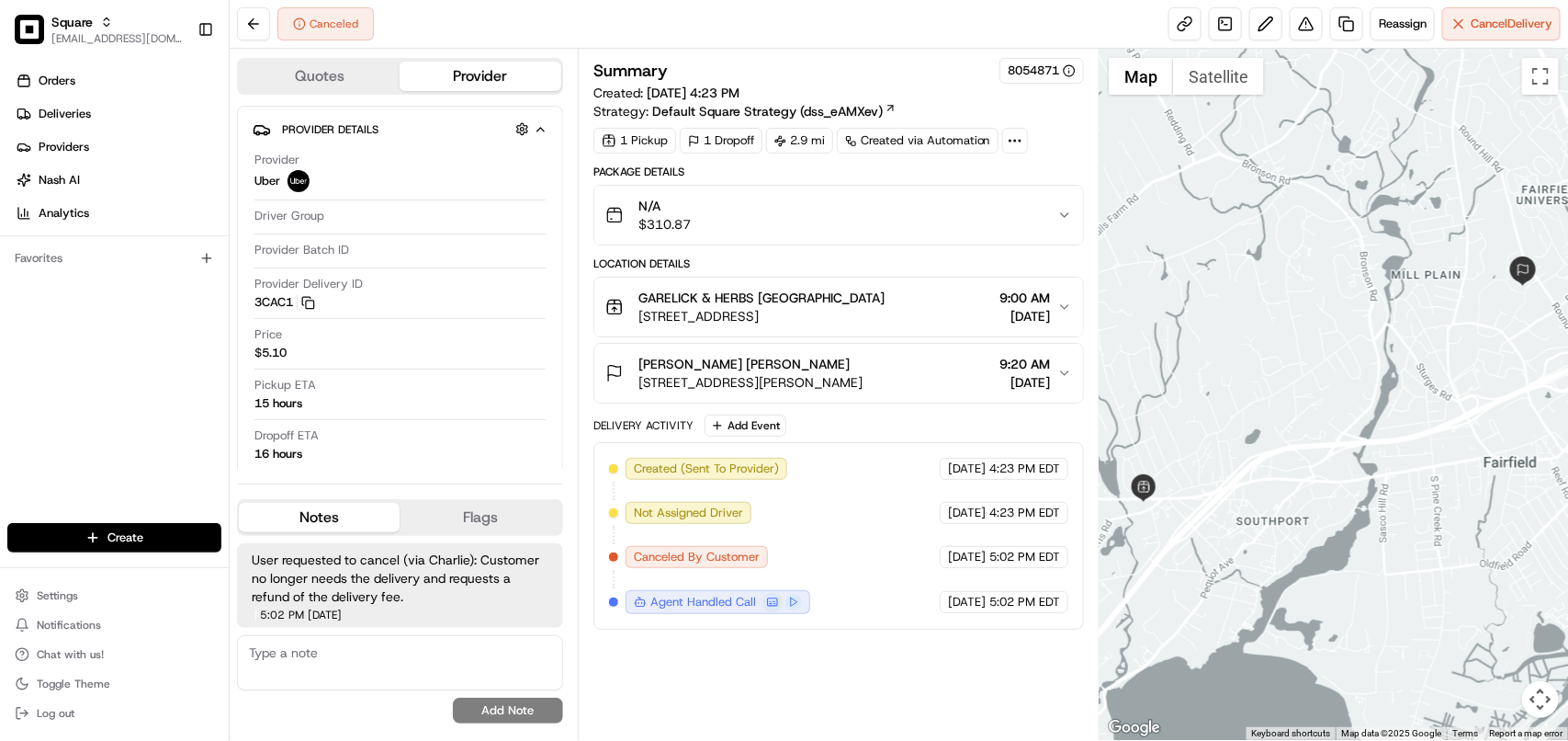
scroll to position [30, 0]
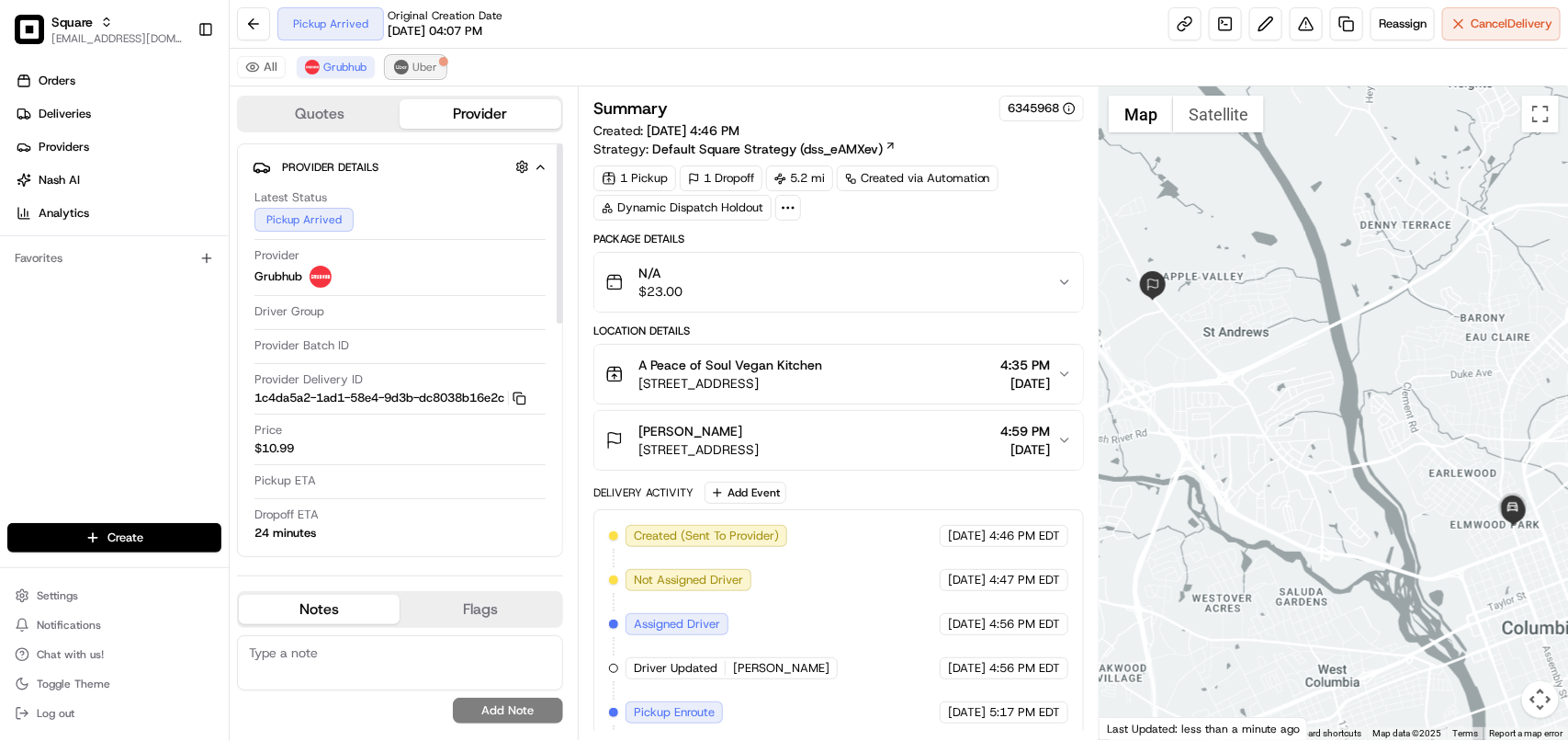
click at [430, 71] on span "Uber" at bounding box center [425, 67] width 25 height 14
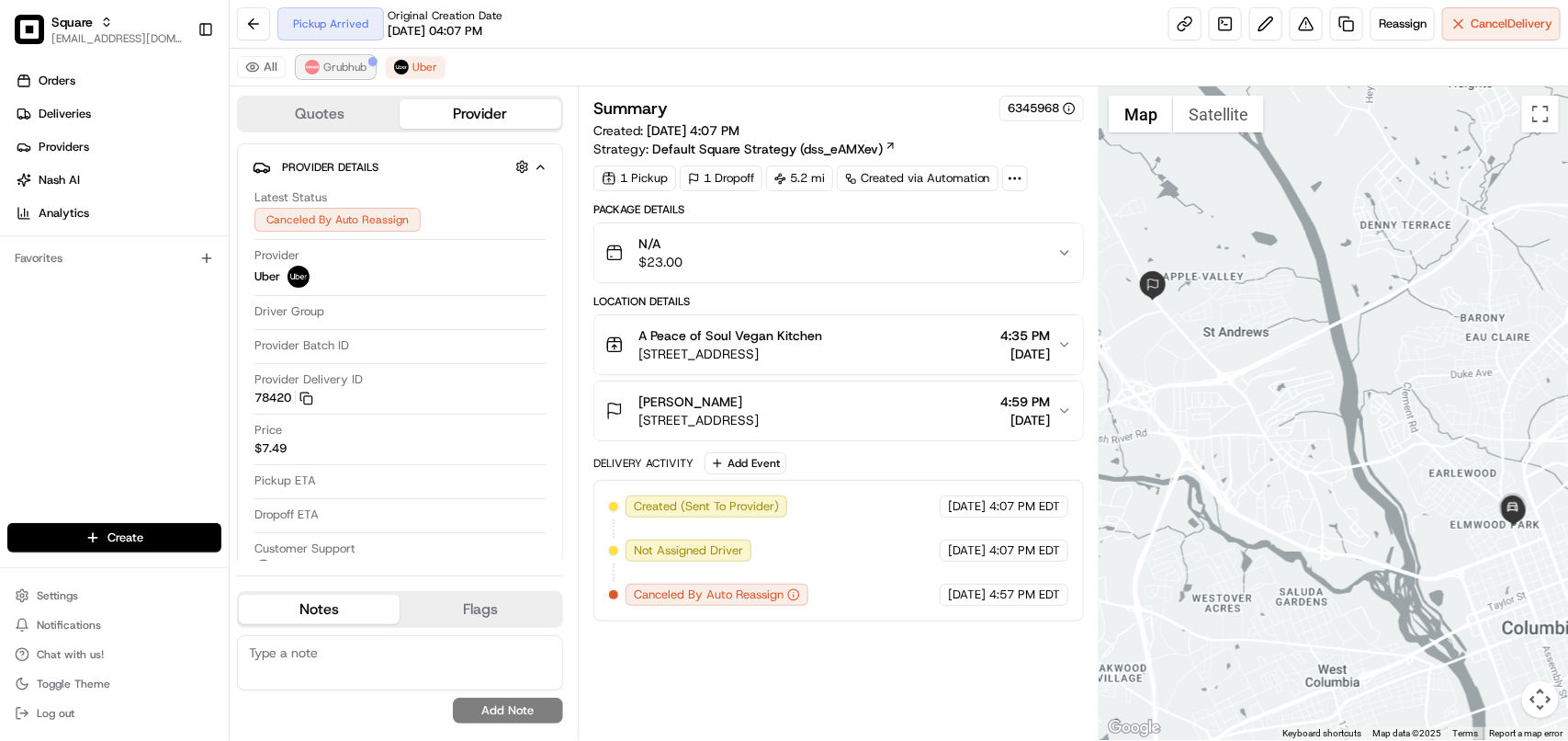
click at [331, 69] on span "Grubhub" at bounding box center [344, 67] width 43 height 14
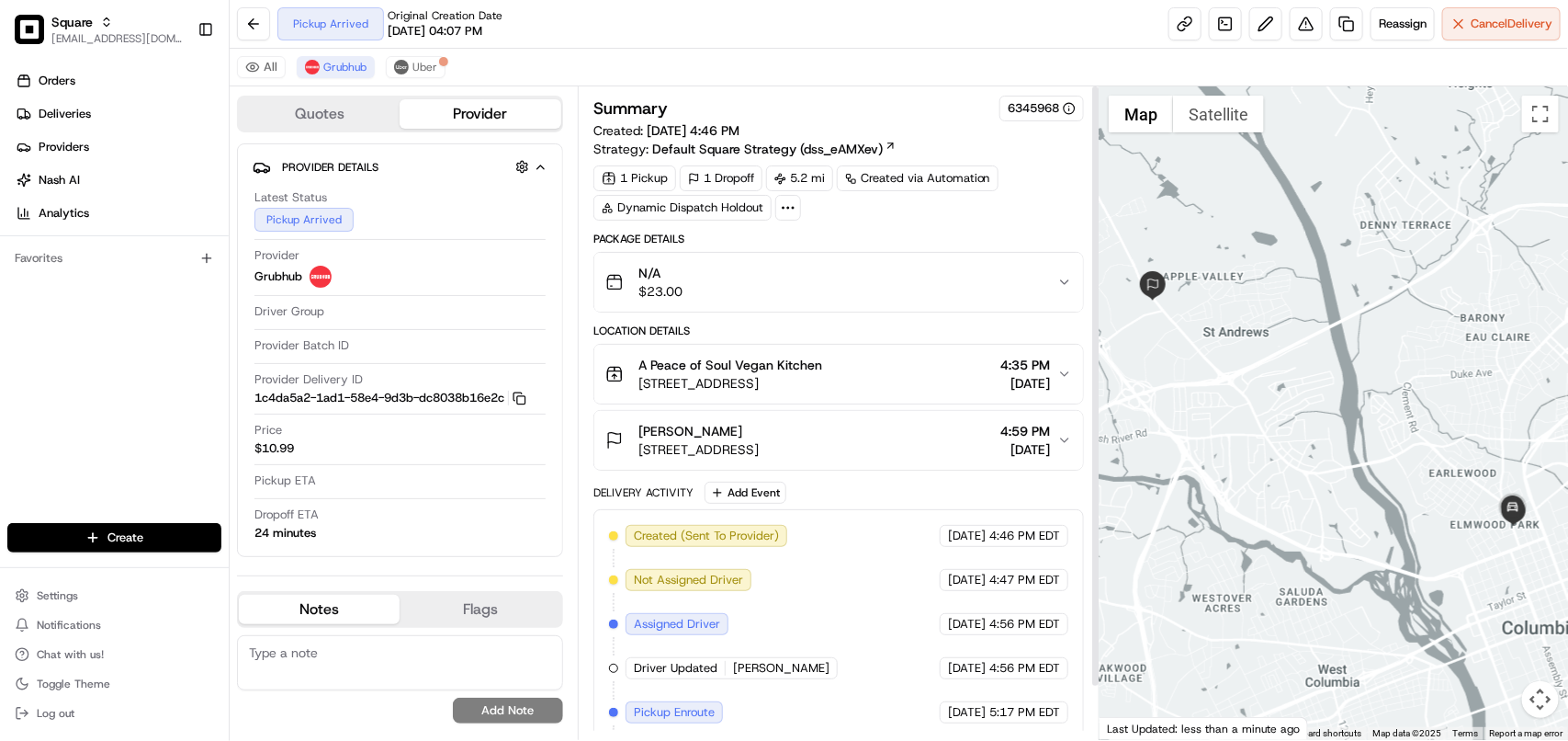
scroll to position [57, 0]
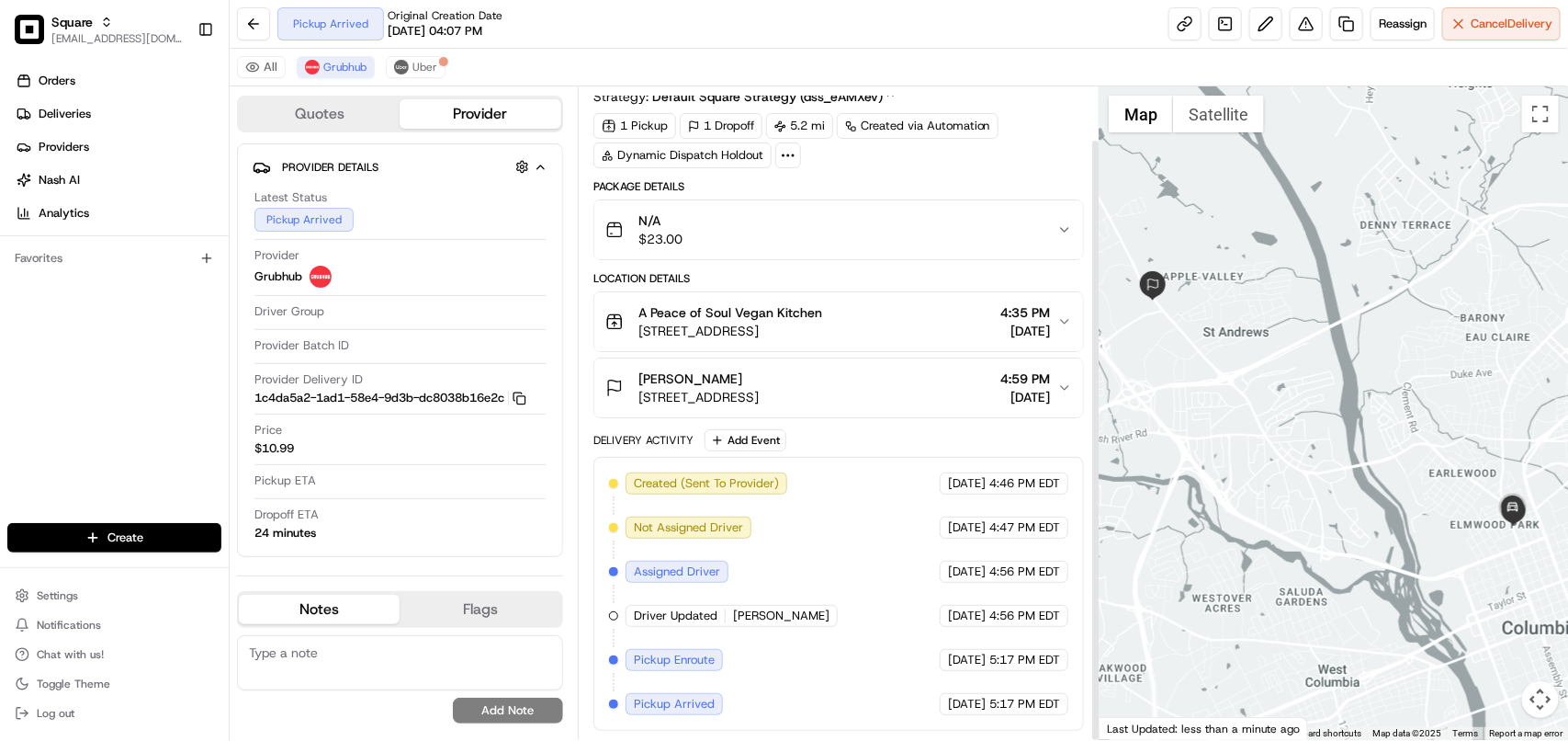
drag, startPoint x: 1093, startPoint y: 398, endPoint x: 1077, endPoint y: 689, distance: 291.4
click at [1092, 689] on div at bounding box center [1095, 440] width 7 height 599
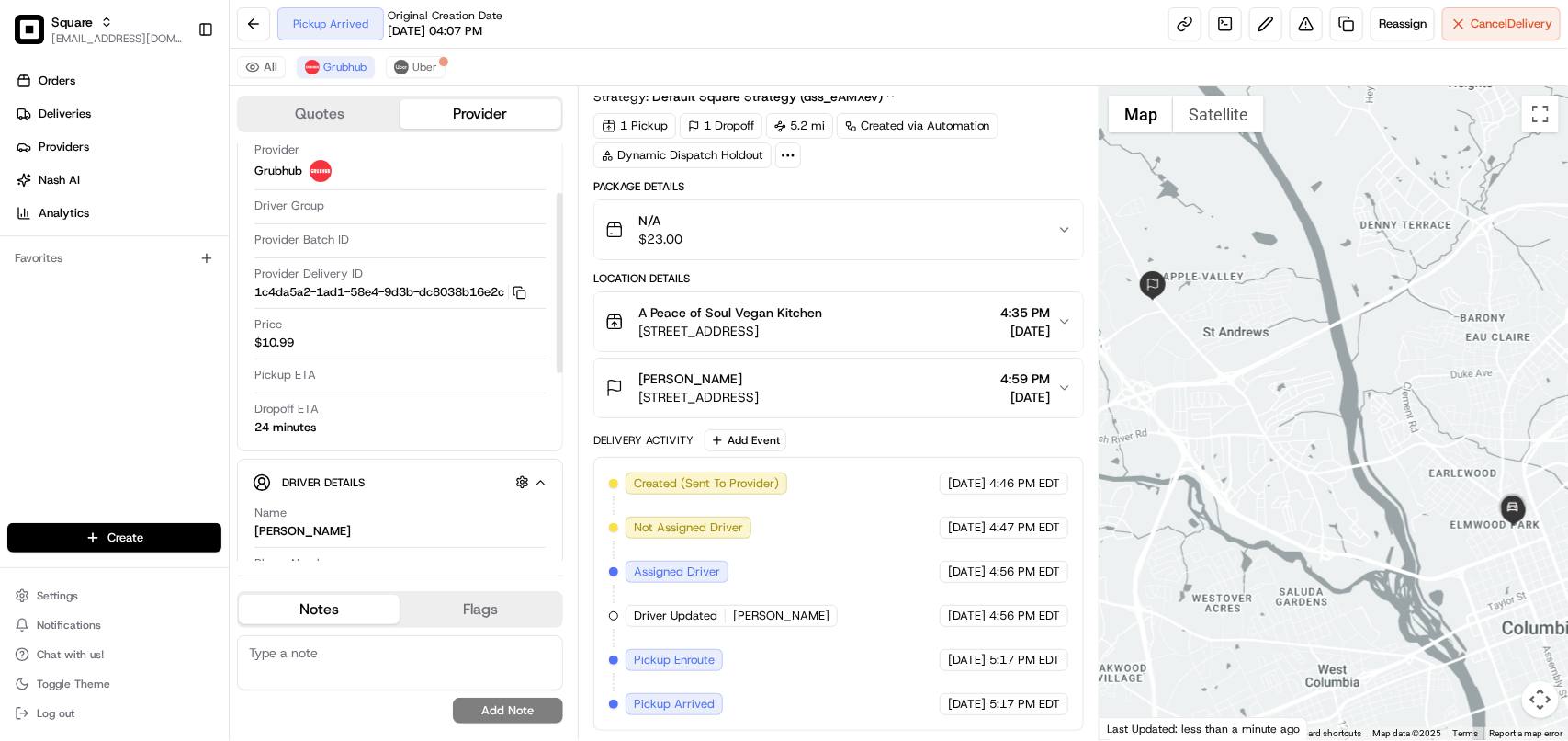
scroll to position [115, 0]
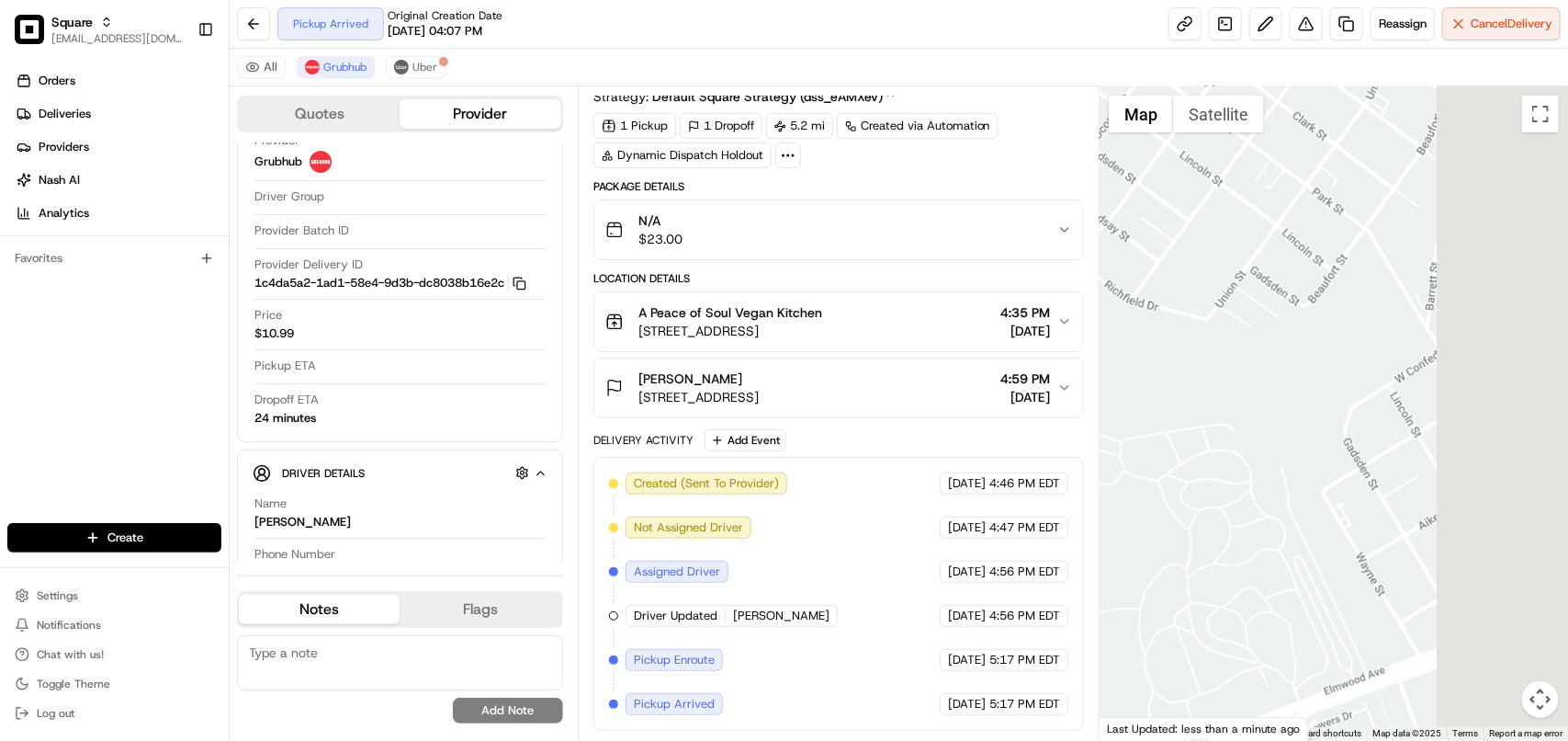
drag, startPoint x: 1516, startPoint y: 543, endPoint x: 1398, endPoint y: 531, distance: 118.6
click at [1301, 533] on div at bounding box center [1334, 413] width 469 height 653
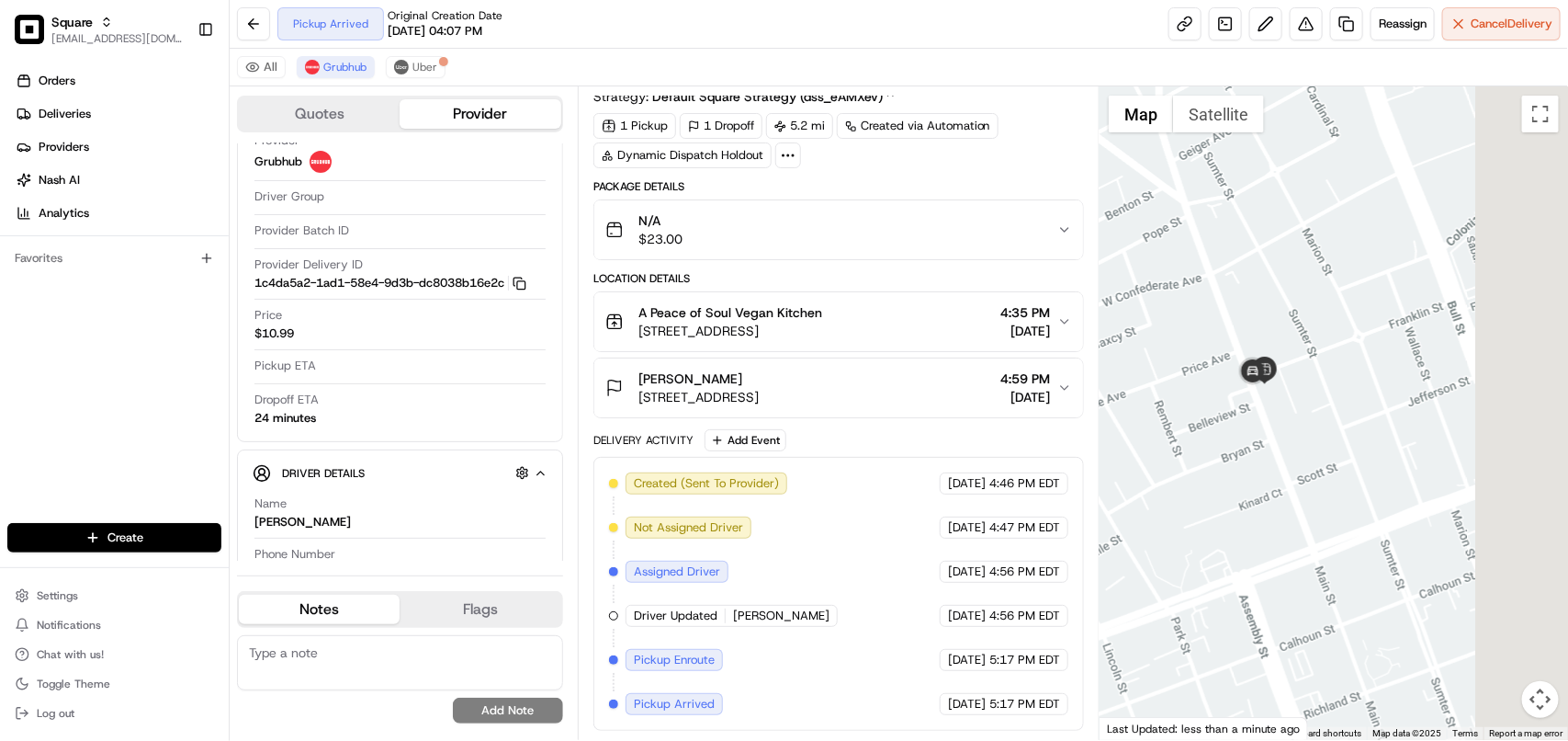
drag, startPoint x: 1531, startPoint y: 527, endPoint x: 1243, endPoint y: 527, distance: 288.0
click at [1243, 527] on div at bounding box center [1334, 413] width 469 height 653
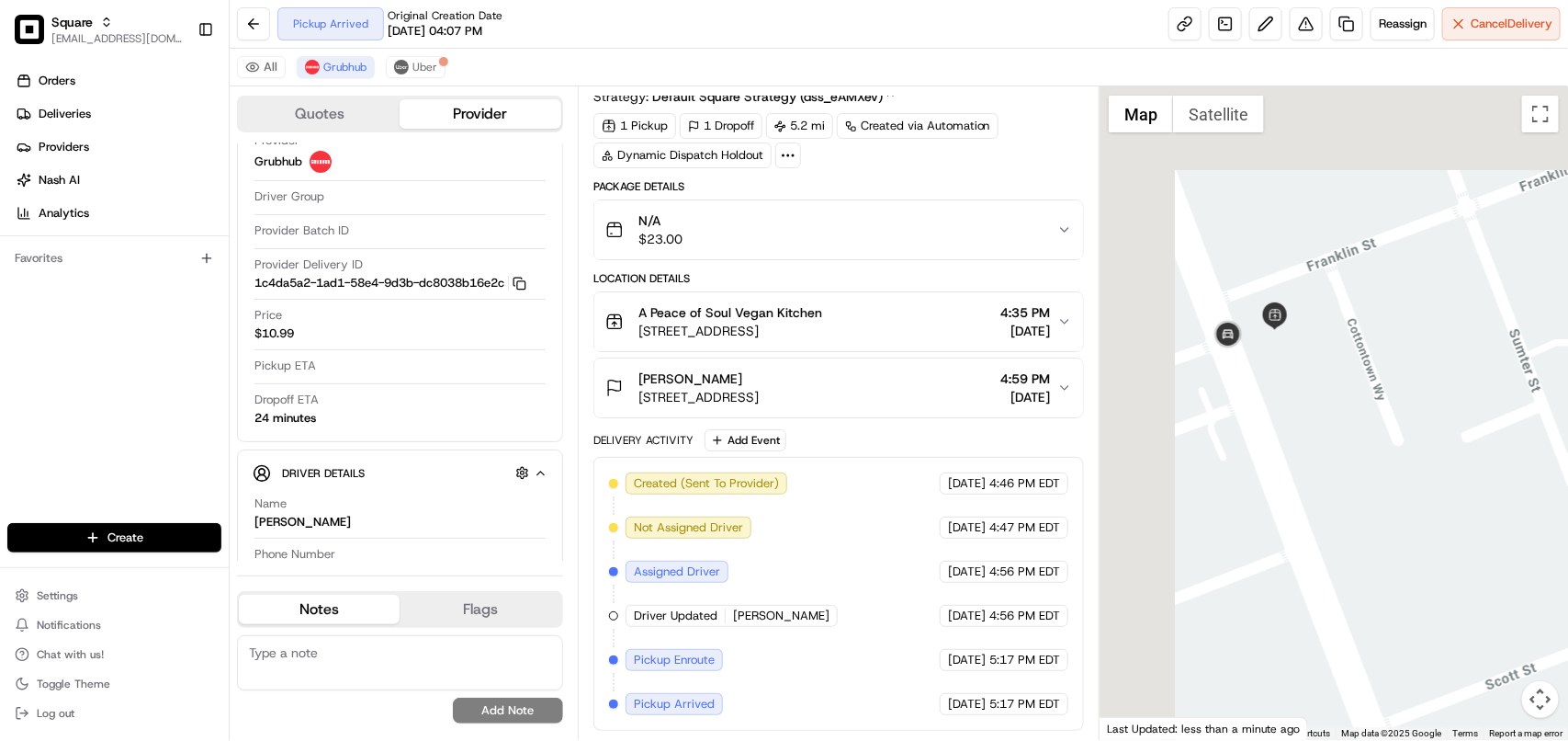
drag, startPoint x: 1286, startPoint y: 412, endPoint x: 1543, endPoint y: 600, distance: 318.4
click at [1567, 613] on div at bounding box center [1334, 413] width 469 height 653
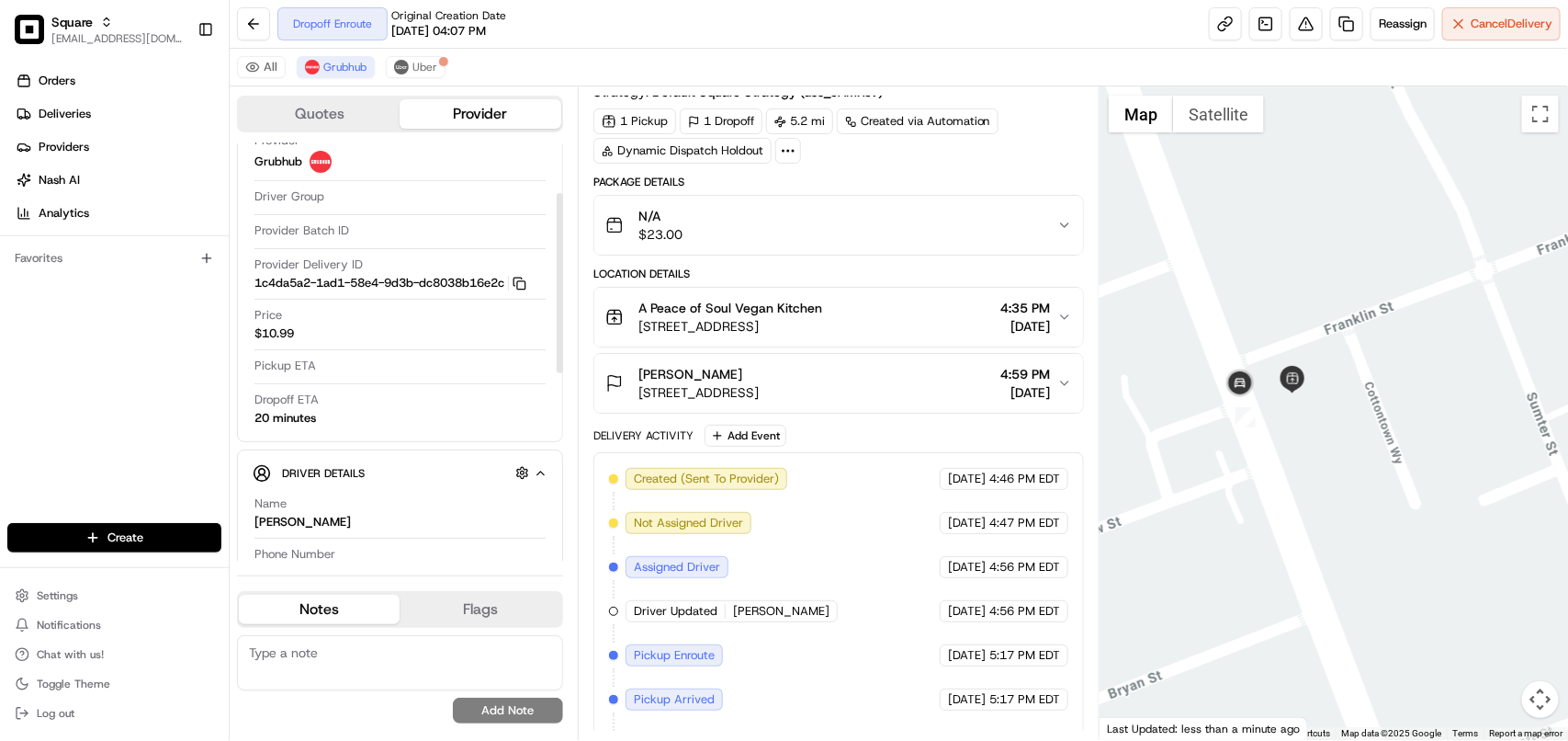
click at [409, 669] on textarea at bounding box center [400, 662] width 326 height 55
paste textarea "**Caller Information: Merchant **Reason for calling: driver's info **Resolution…"
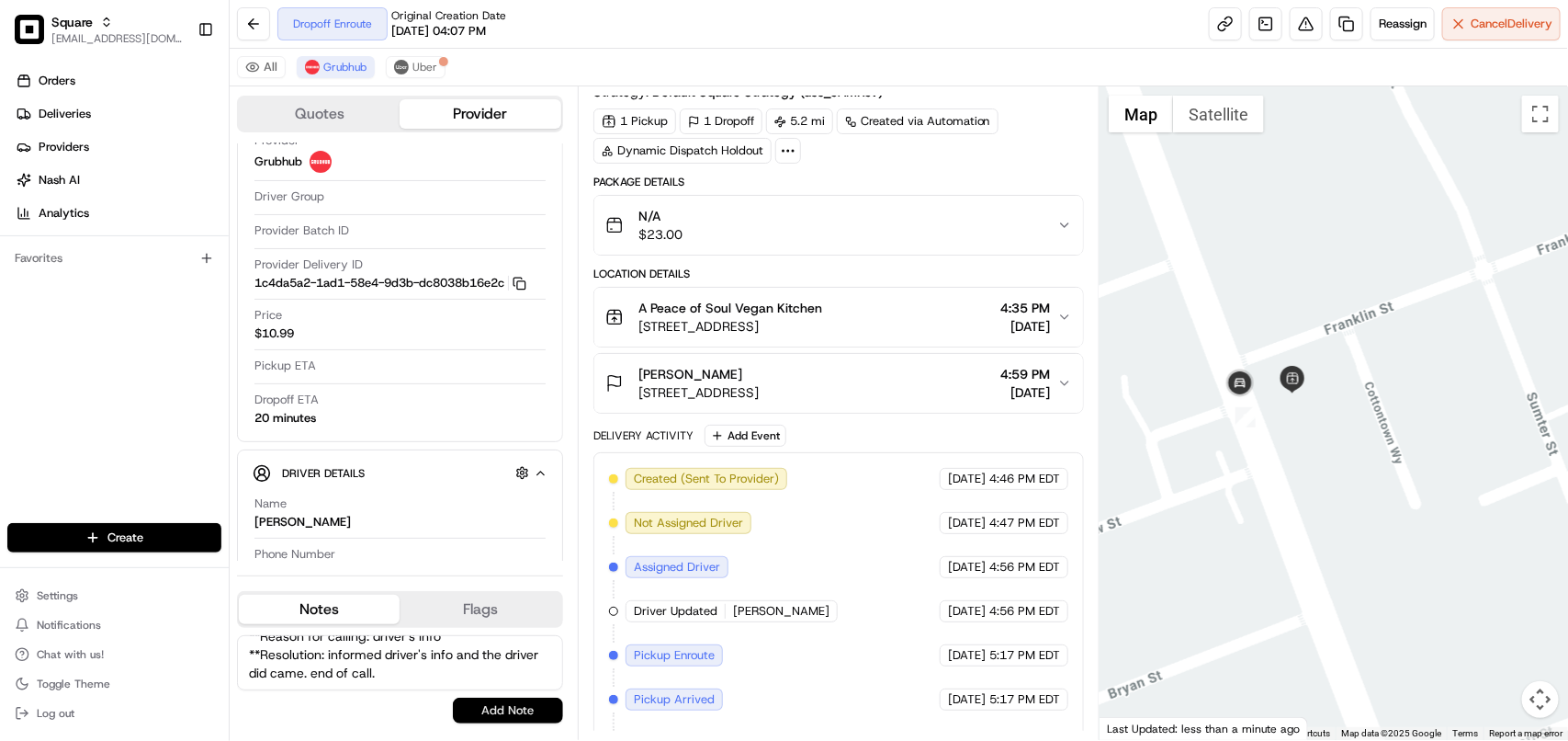
type textarea "**Caller Information: Merchant **Reason for calling: driver's info **Resolution…"
click at [510, 717] on button "Add Note" at bounding box center [508, 710] width 110 height 26
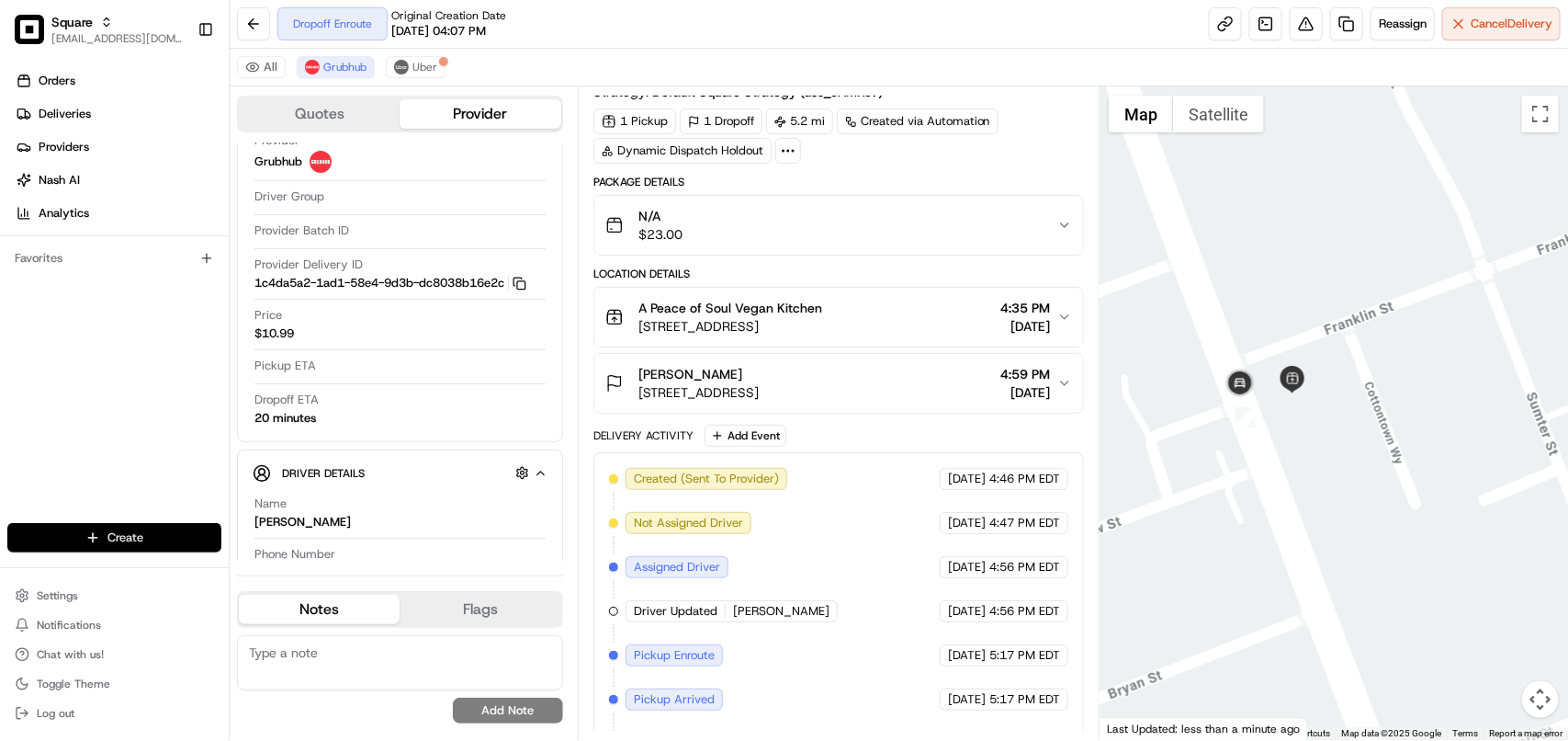
scroll to position [0, 0]
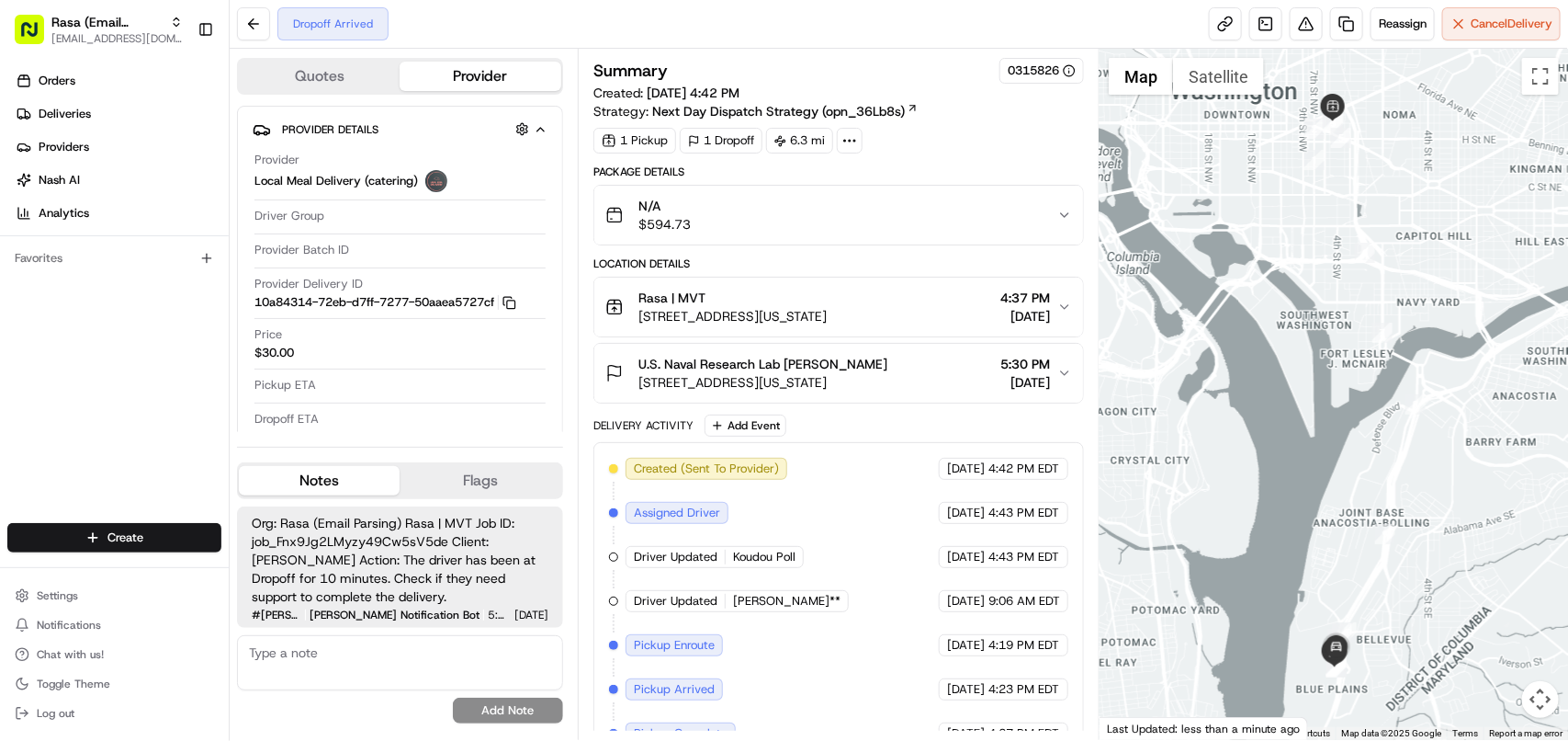
click at [966, 356] on button "U.S. Naval Research Lab Tarell Rankin 4555 Overlook Ave SW bldg 72, Washington,…" at bounding box center [838, 372] width 489 height 59
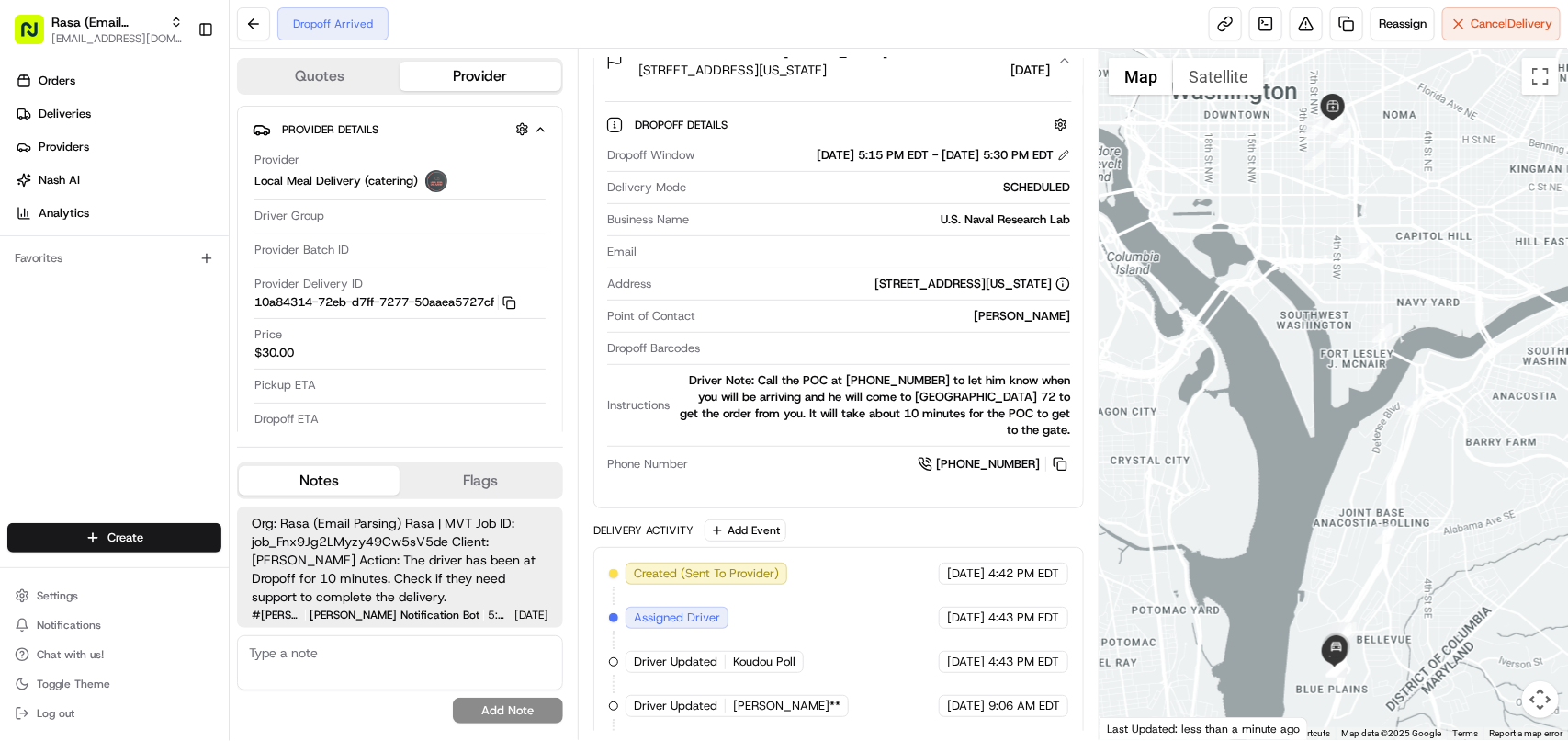
scroll to position [180, 0]
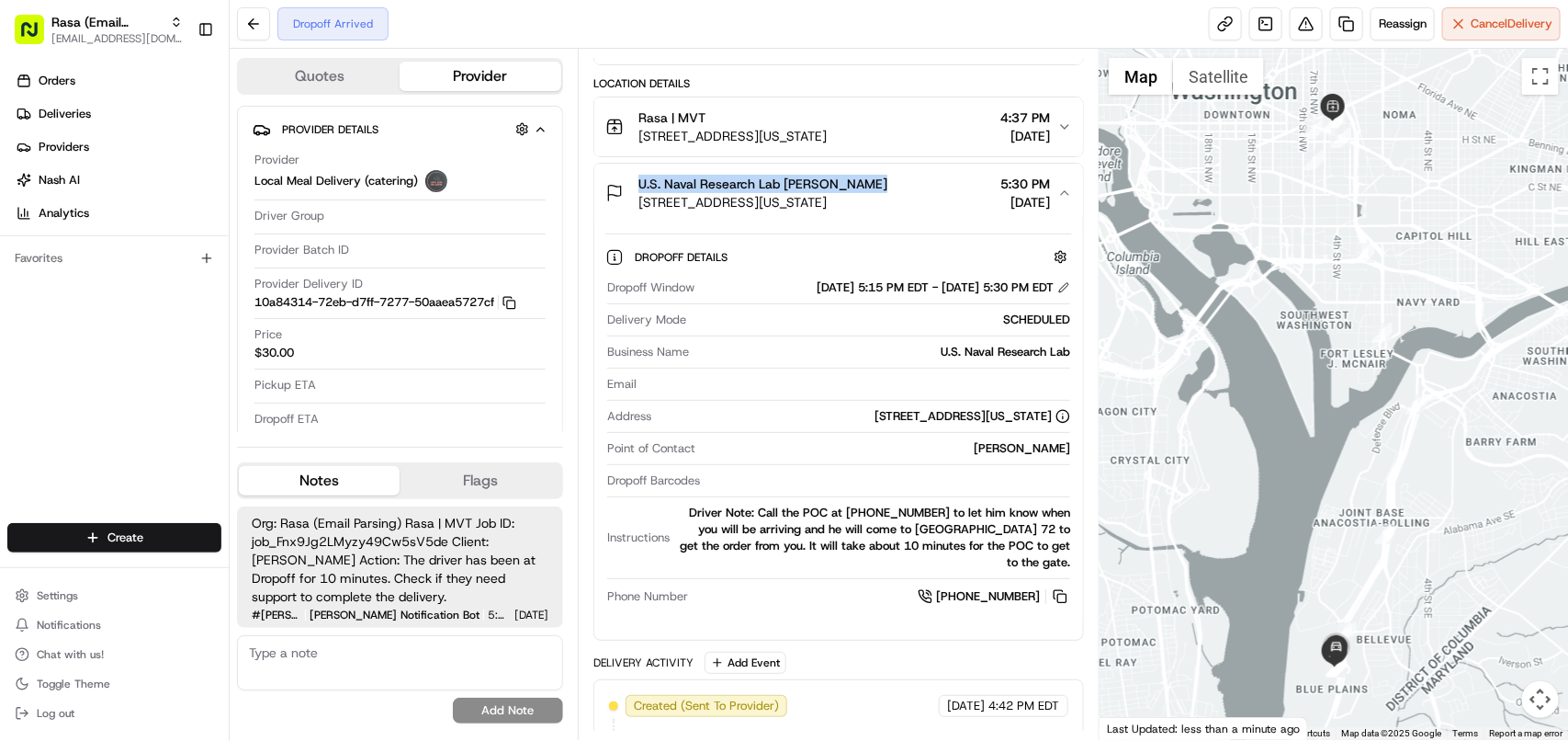
copy span "U.S. Naval Research Lab [PERSON_NAME]"
drag, startPoint x: 879, startPoint y: 178, endPoint x: 636, endPoint y: 184, distance: 243.1
click at [636, 184] on div "U.S. Naval Research Lab Tarell Rankin 4555 Overlook Ave SW bldg 72, Washington,…" at bounding box center [746, 193] width 282 height 37
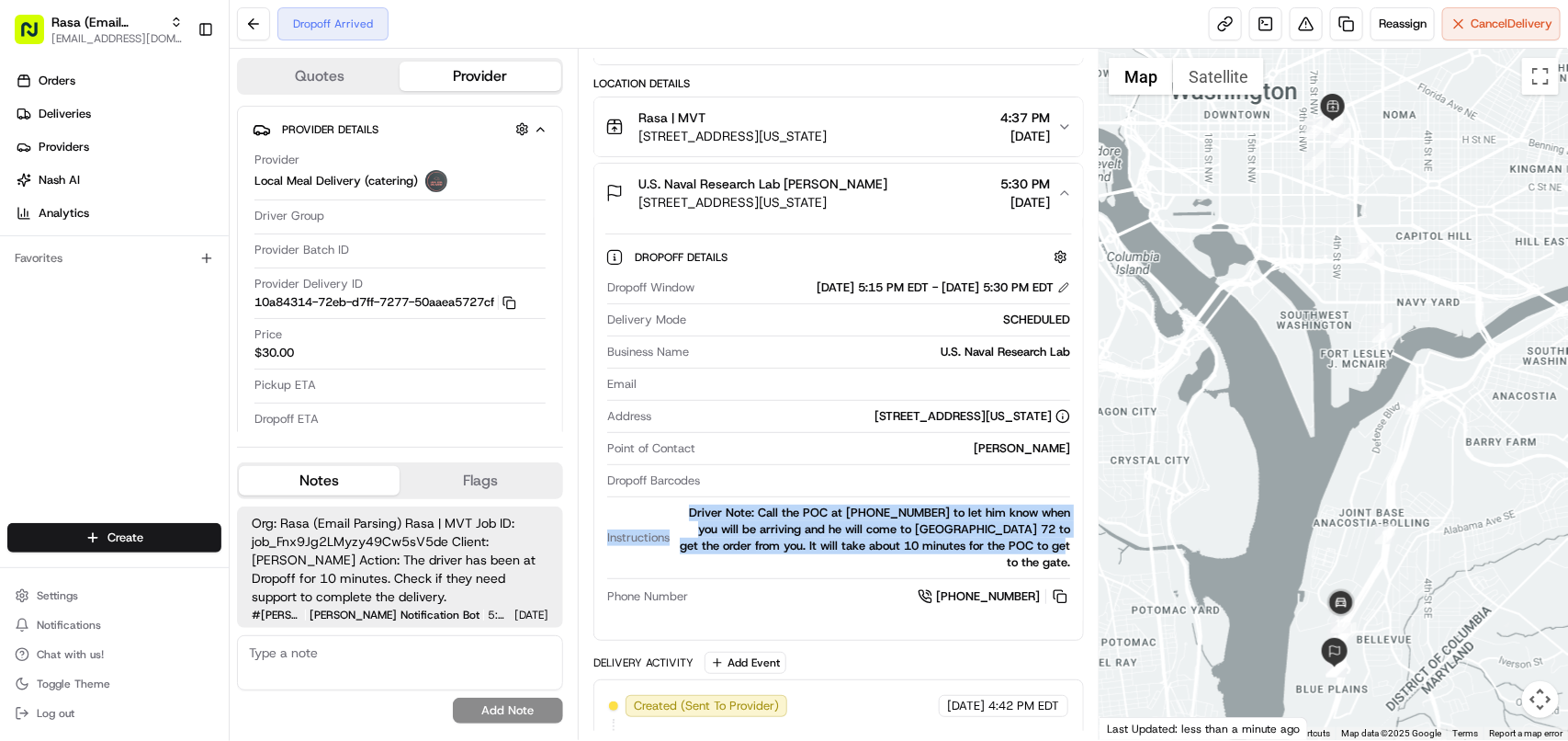
copy div "Instructions Driver Note: Call the POC at 202-767-1905 to let him know when you…"
drag, startPoint x: 608, startPoint y: 530, endPoint x: 1071, endPoint y: 552, distance: 463.5
click at [1071, 552] on div "Dropoff Window 08/20/2025 5:15 PM EDT - 08/20/2025 5:30 PM EDT Delivery Mode SC…" at bounding box center [839, 443] width 467 height 342
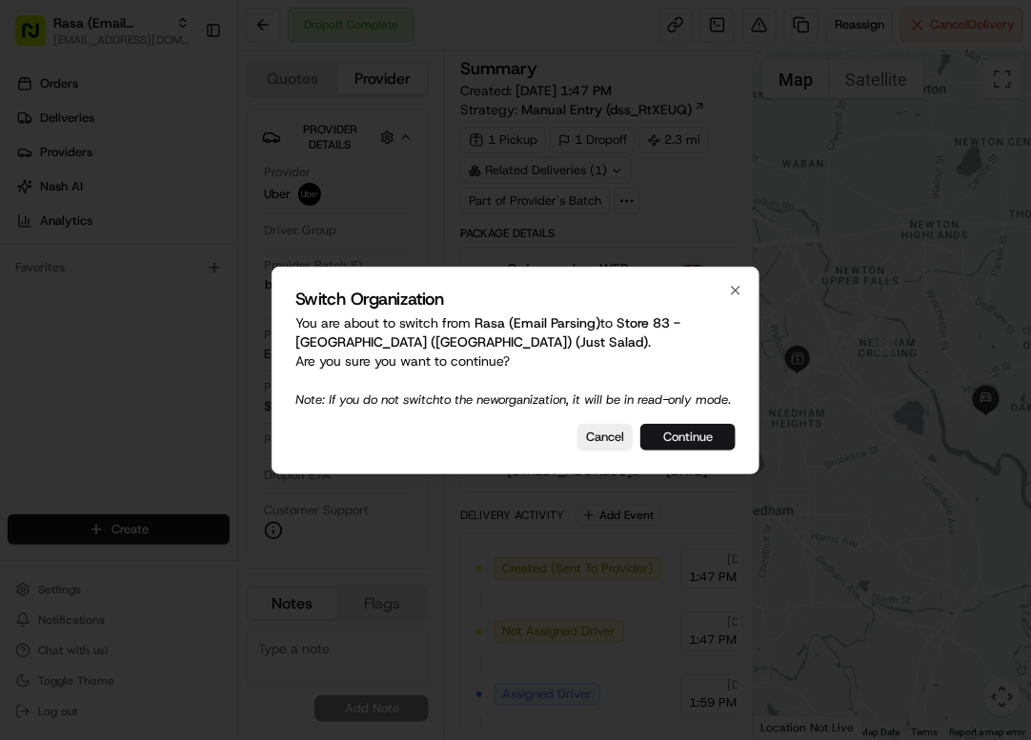
click at [687, 434] on button "Continue" at bounding box center [687, 437] width 95 height 27
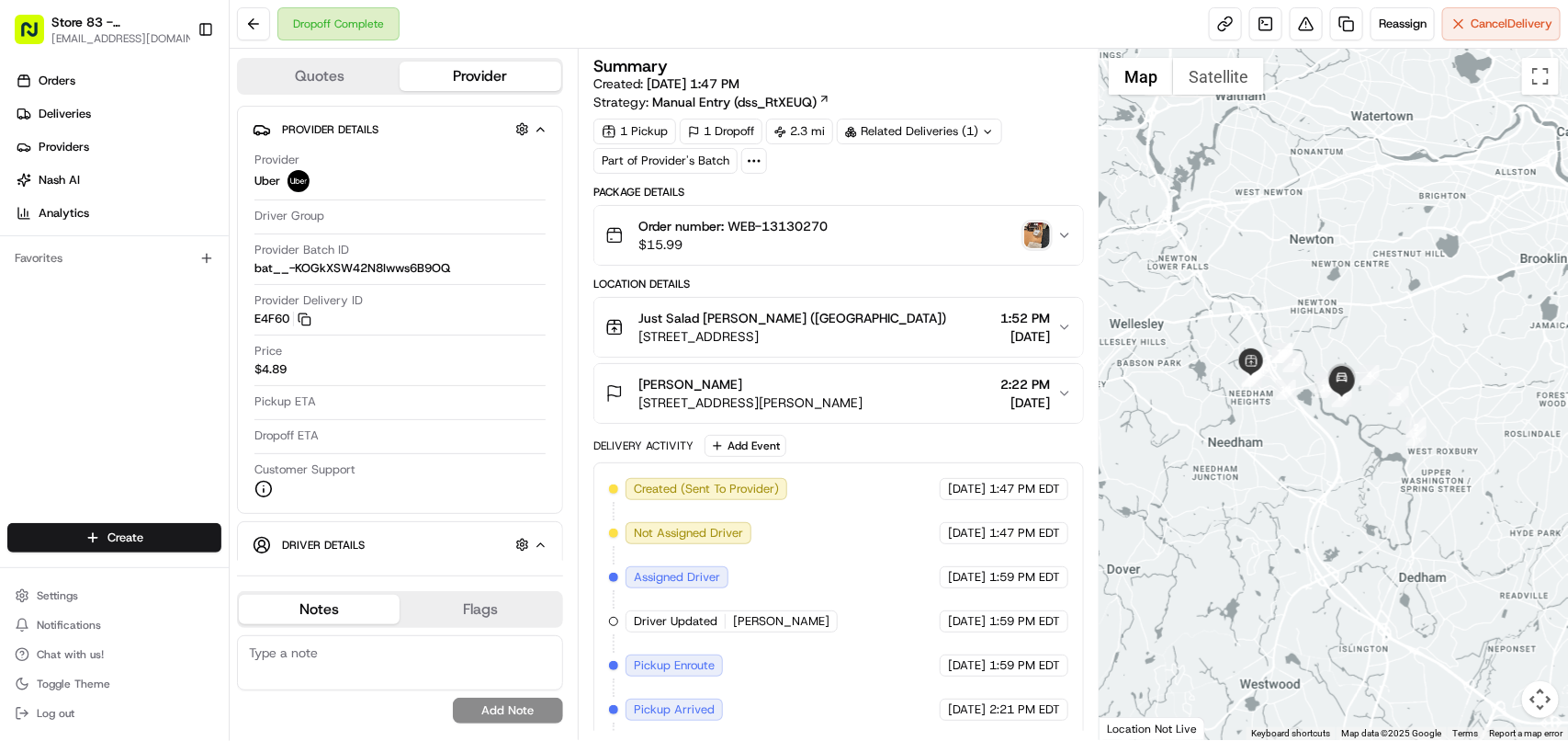
click at [891, 134] on div "Related Deliveries (1)" at bounding box center [919, 131] width 165 height 26
click at [948, 183] on td "job_c9c6VguoC66p47mvekHCH5" at bounding box center [973, 174] width 214 height 32
click at [952, 177] on span "job_c9c6VguoC66p47mvekHCH5" at bounding box center [968, 174] width 187 height 16
click at [933, 400] on div "Meg L 160 Wells Ave, Newton, MA 02459, USA 2:22 PM 08/19/2025" at bounding box center [831, 394] width 452 height 37
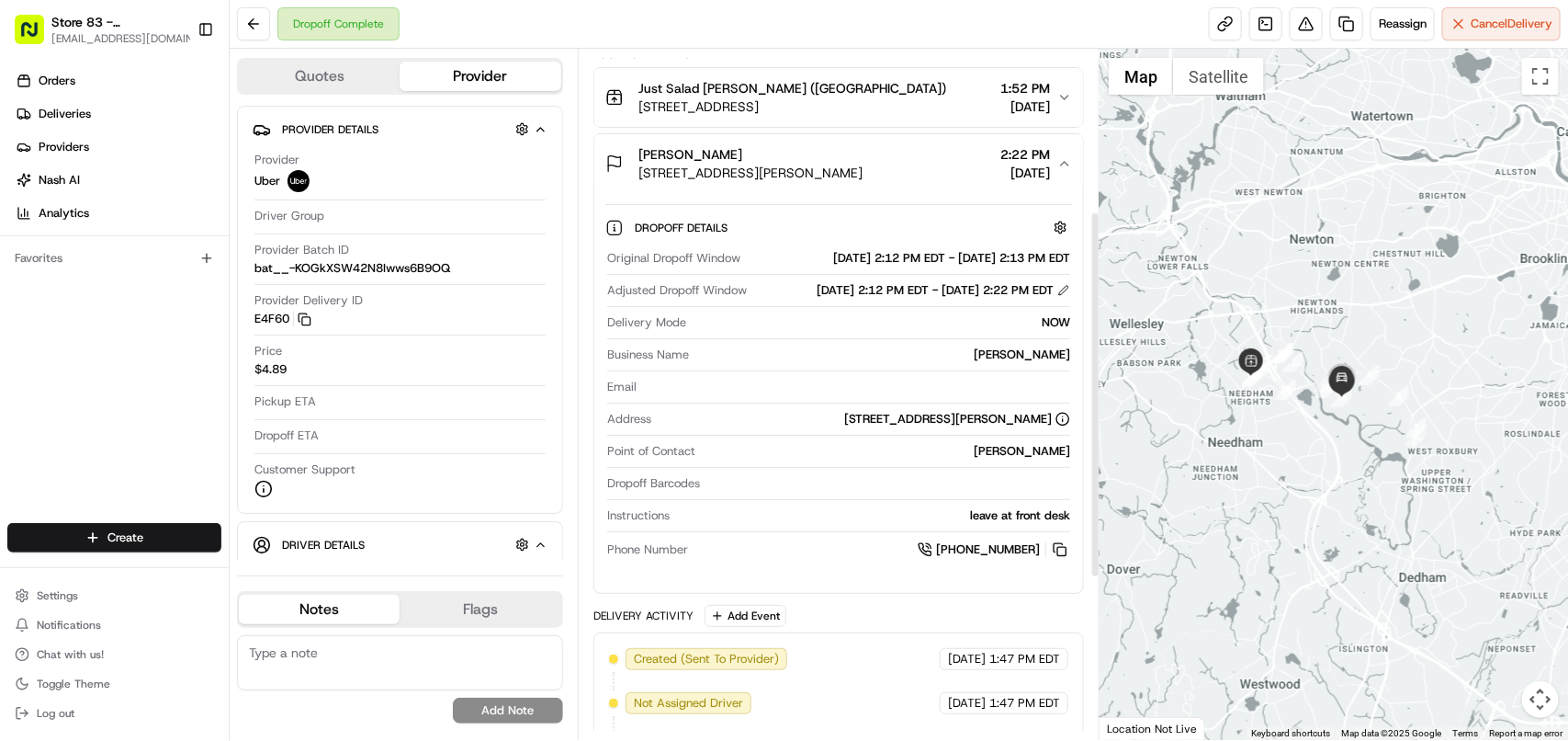
scroll to position [344, 0]
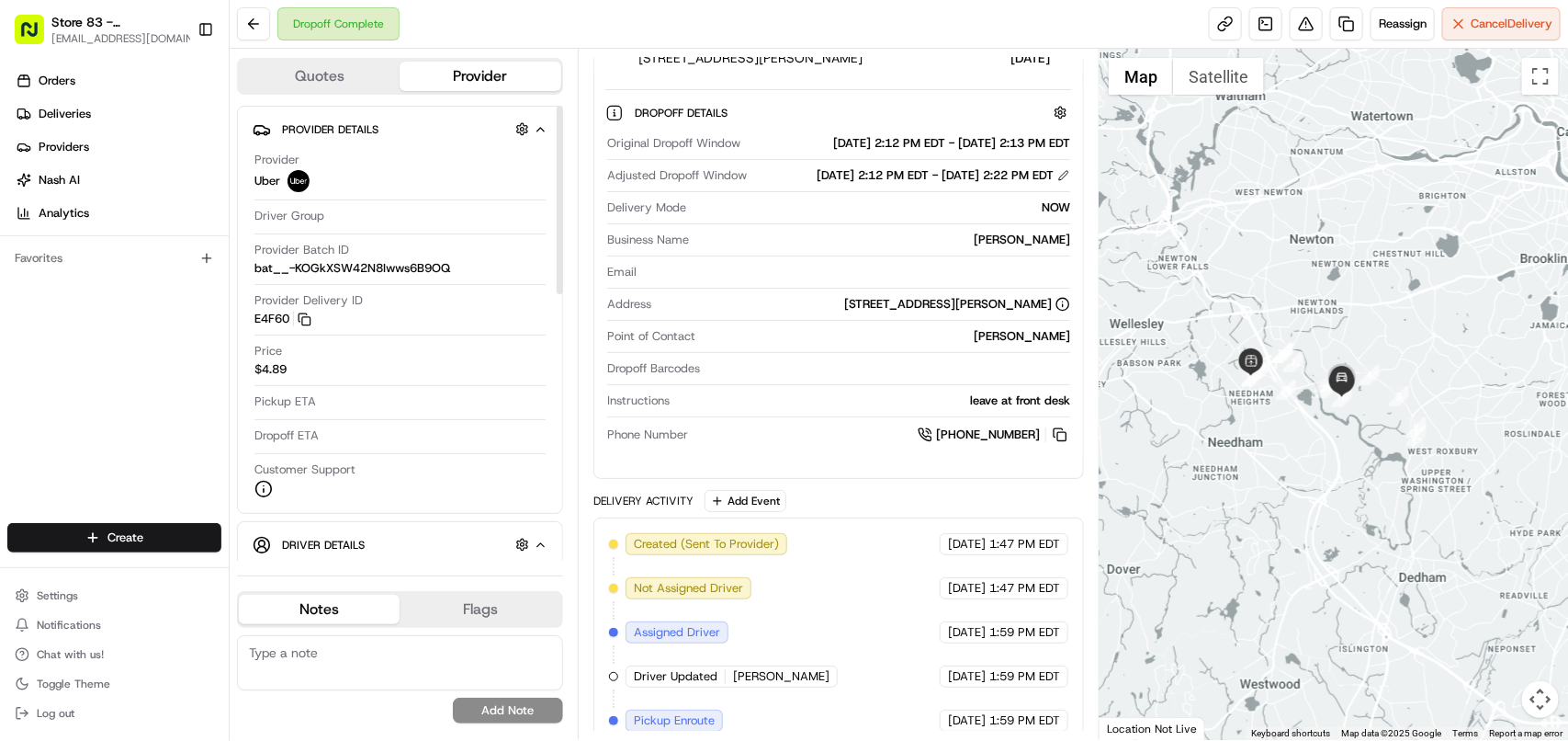
click at [87, 5] on div "Store 83 - Needham (MA) (Just Salad) avaldez@nashhelp.com Toggle Sidebar" at bounding box center [114, 29] width 229 height 59
click at [86, 25] on span "Store 83 - [GEOGRAPHIC_DATA] ([GEOGRAPHIC_DATA]) (Just Salad)" at bounding box center [119, 21] width 136 height 18
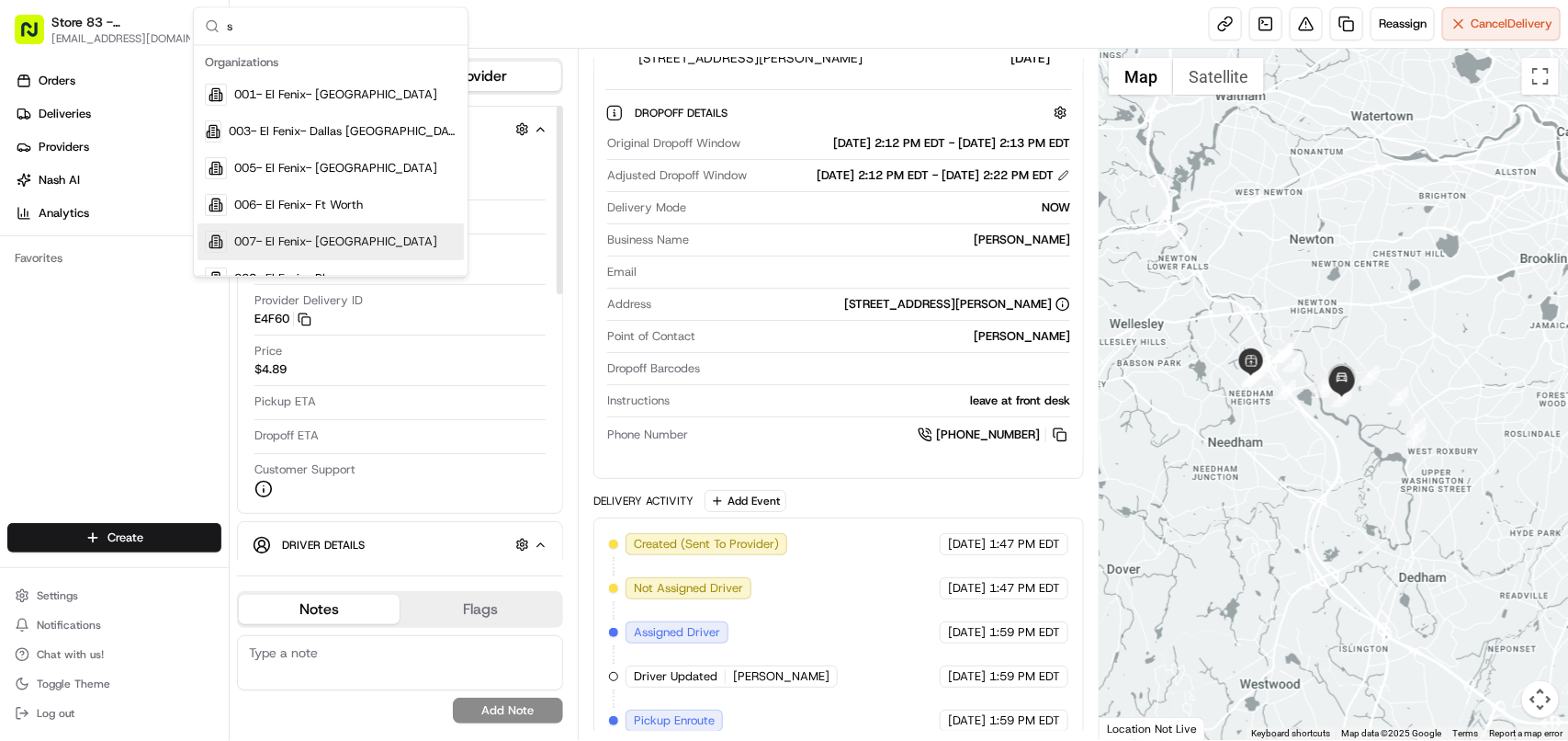
scroll to position [58, 0]
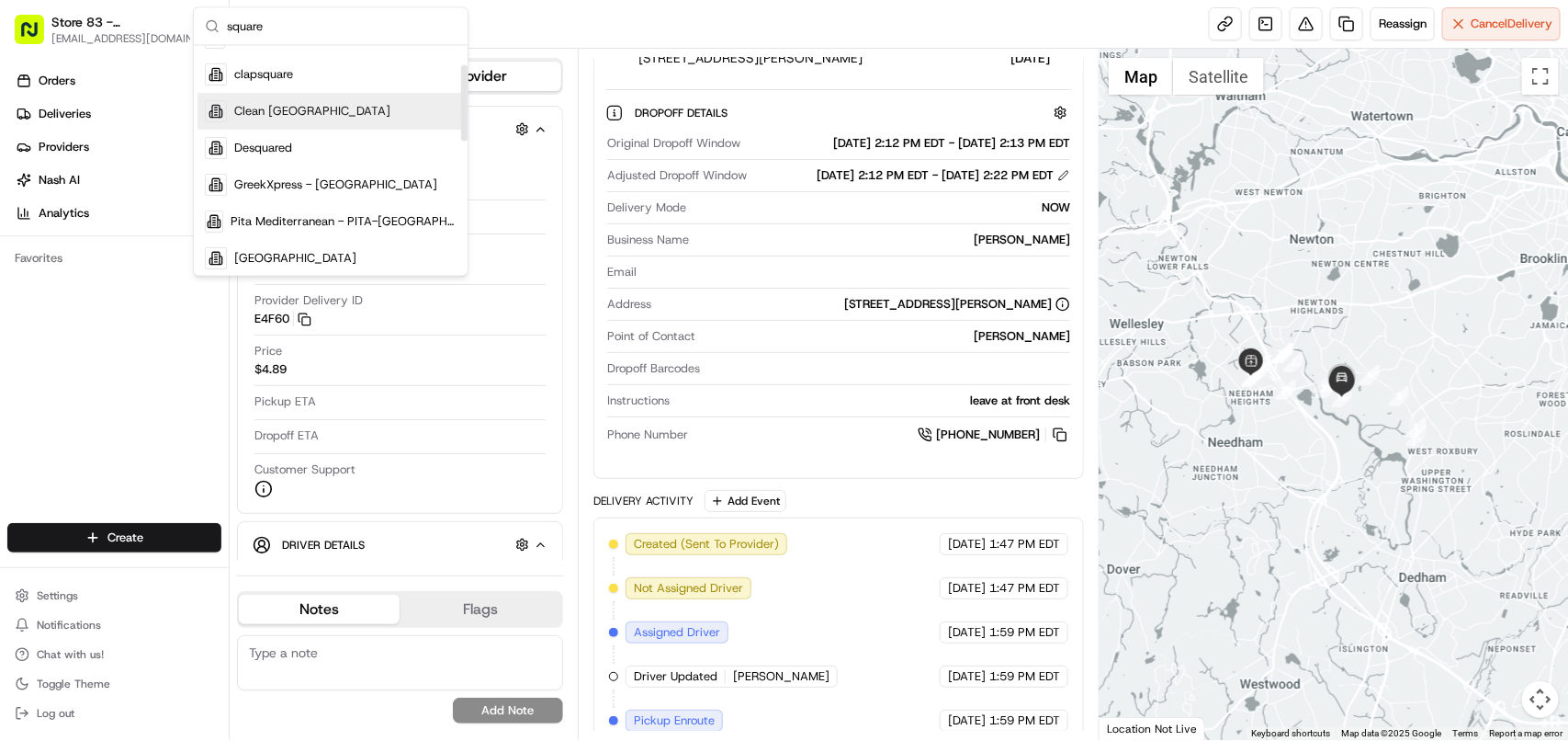
type input "square"
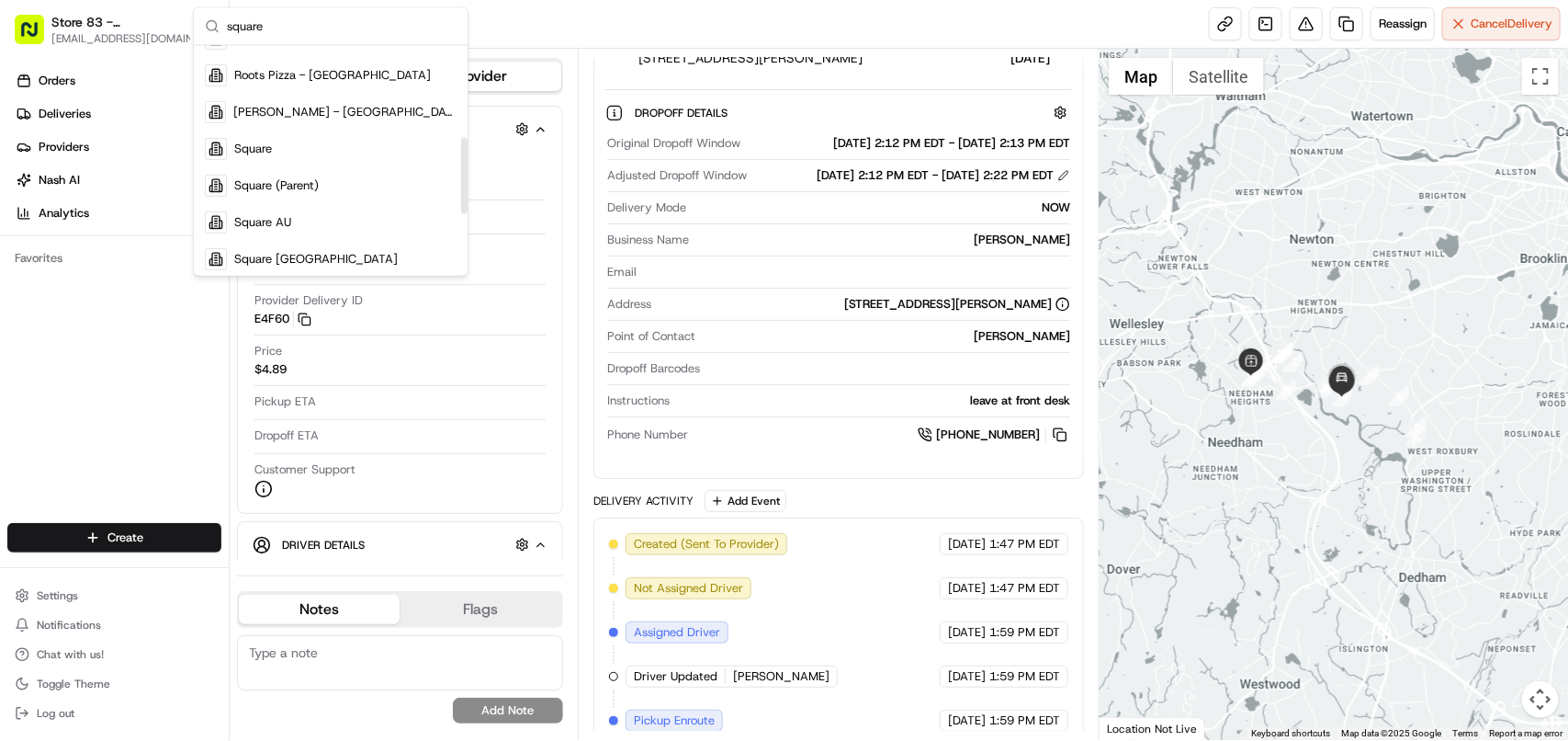
drag, startPoint x: 466, startPoint y: 122, endPoint x: 438, endPoint y: 181, distance: 65.3
click at [461, 194] on div "Suggestions" at bounding box center [464, 175] width 7 height 76
click at [374, 151] on div "Square" at bounding box center [331, 149] width 266 height 37
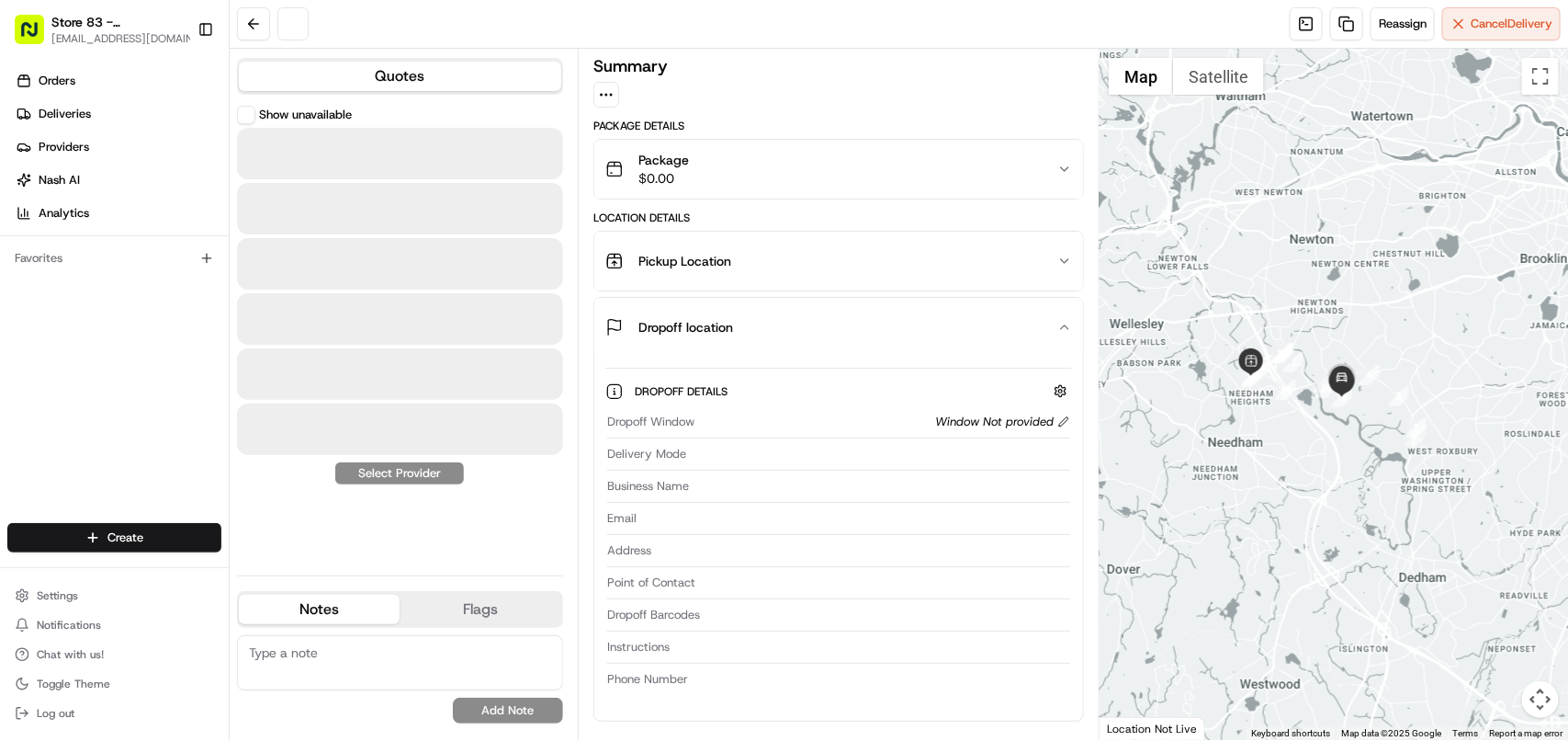
scroll to position [0, 0]
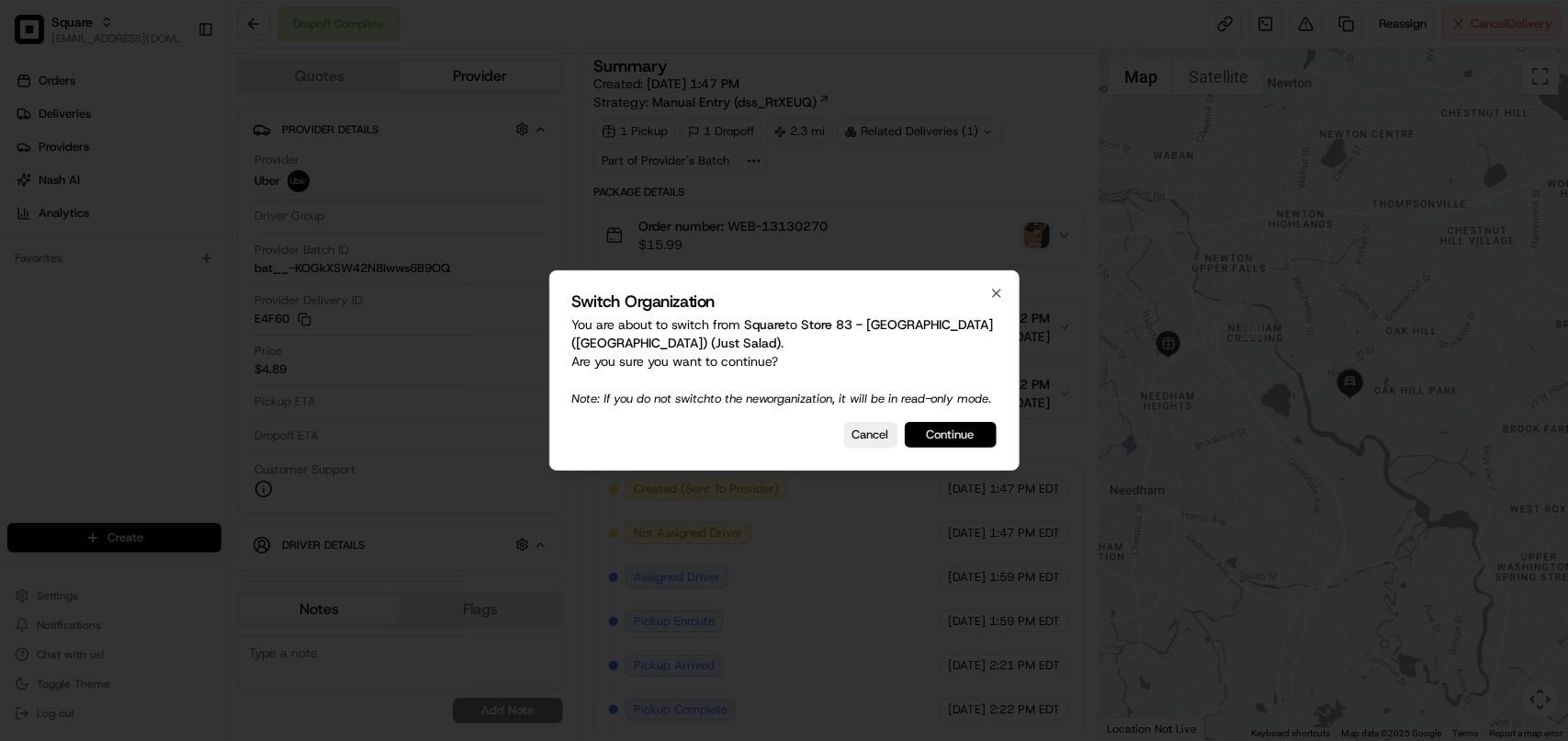
click at [954, 441] on button "Continue" at bounding box center [950, 434] width 92 height 26
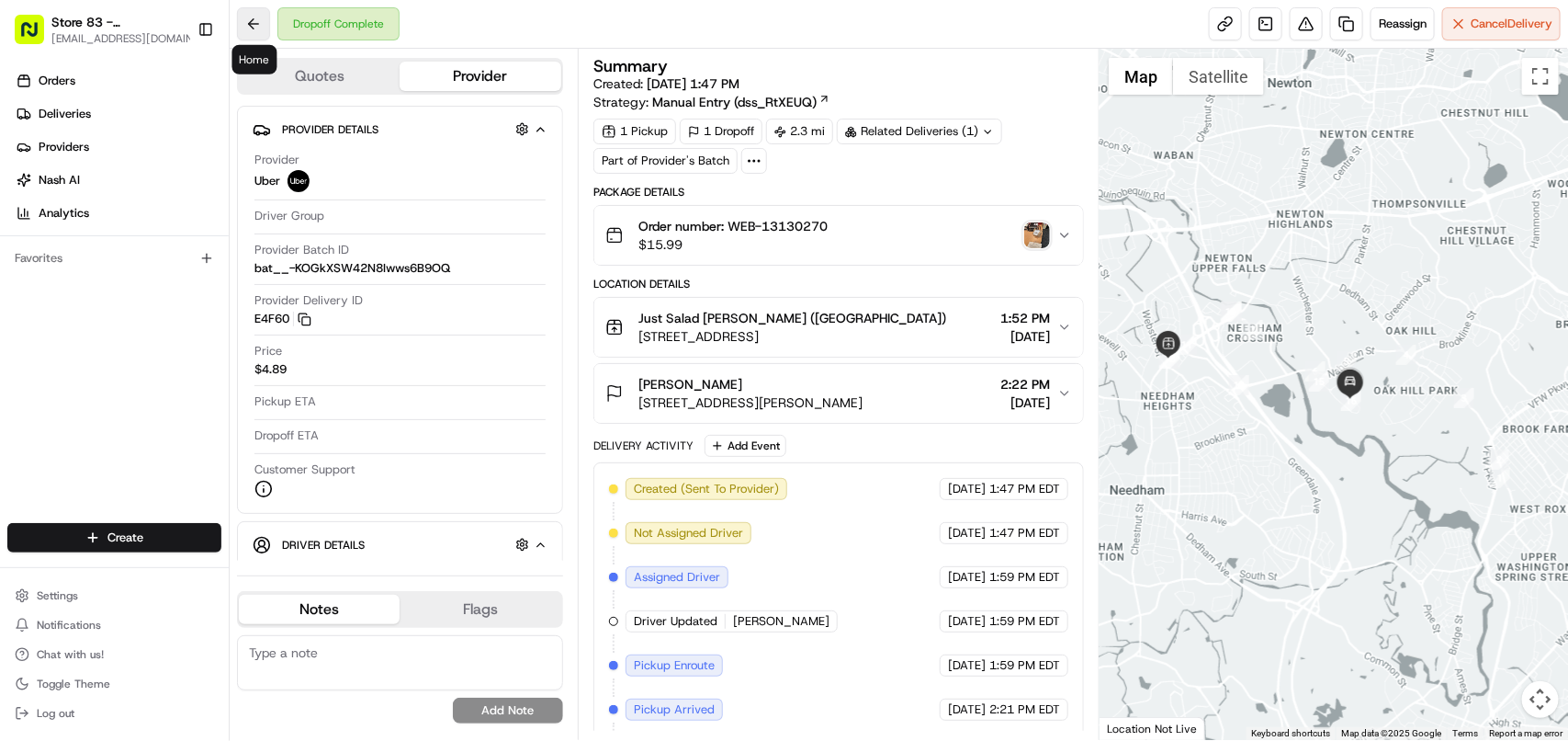
click at [248, 24] on button at bounding box center [254, 24] width 33 height 33
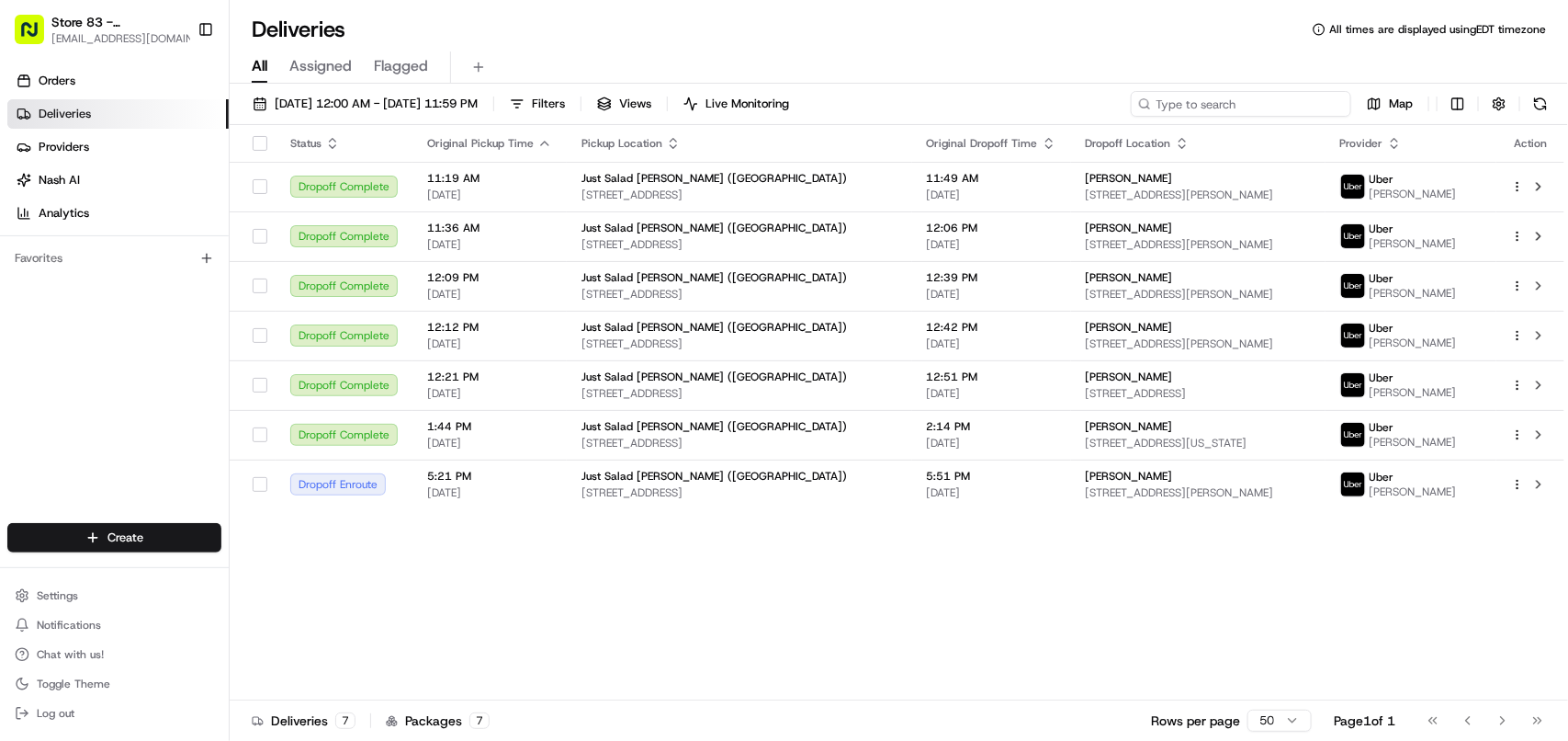
click at [993, 99] on input at bounding box center [1240, 103] width 221 height 26
paste input "5926811"
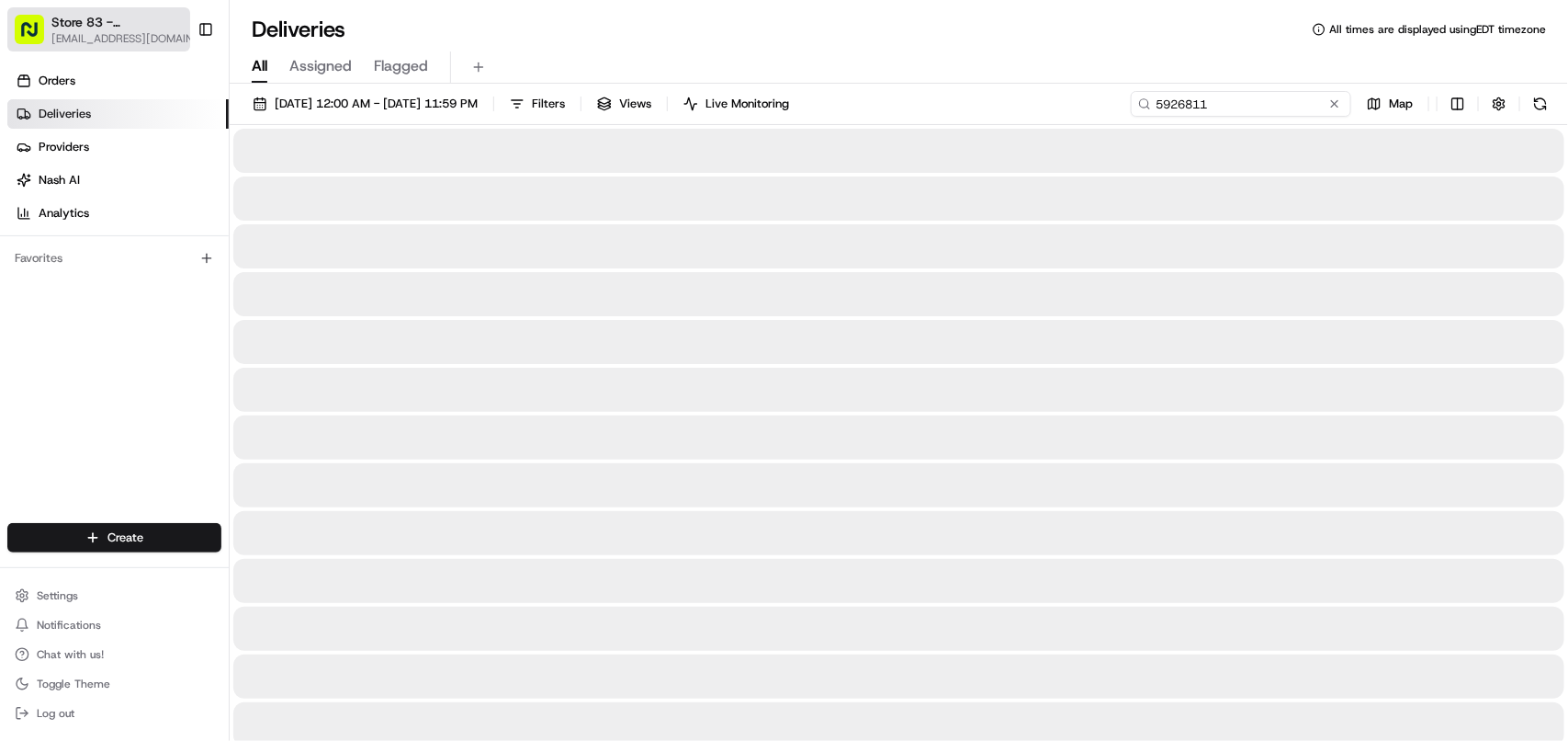
type input "5926811"
click at [97, 46] on button "Store 83 - Needham (MA) (Just Salad) avaldez@nashhelp.com" at bounding box center [99, 30] width 183 height 44
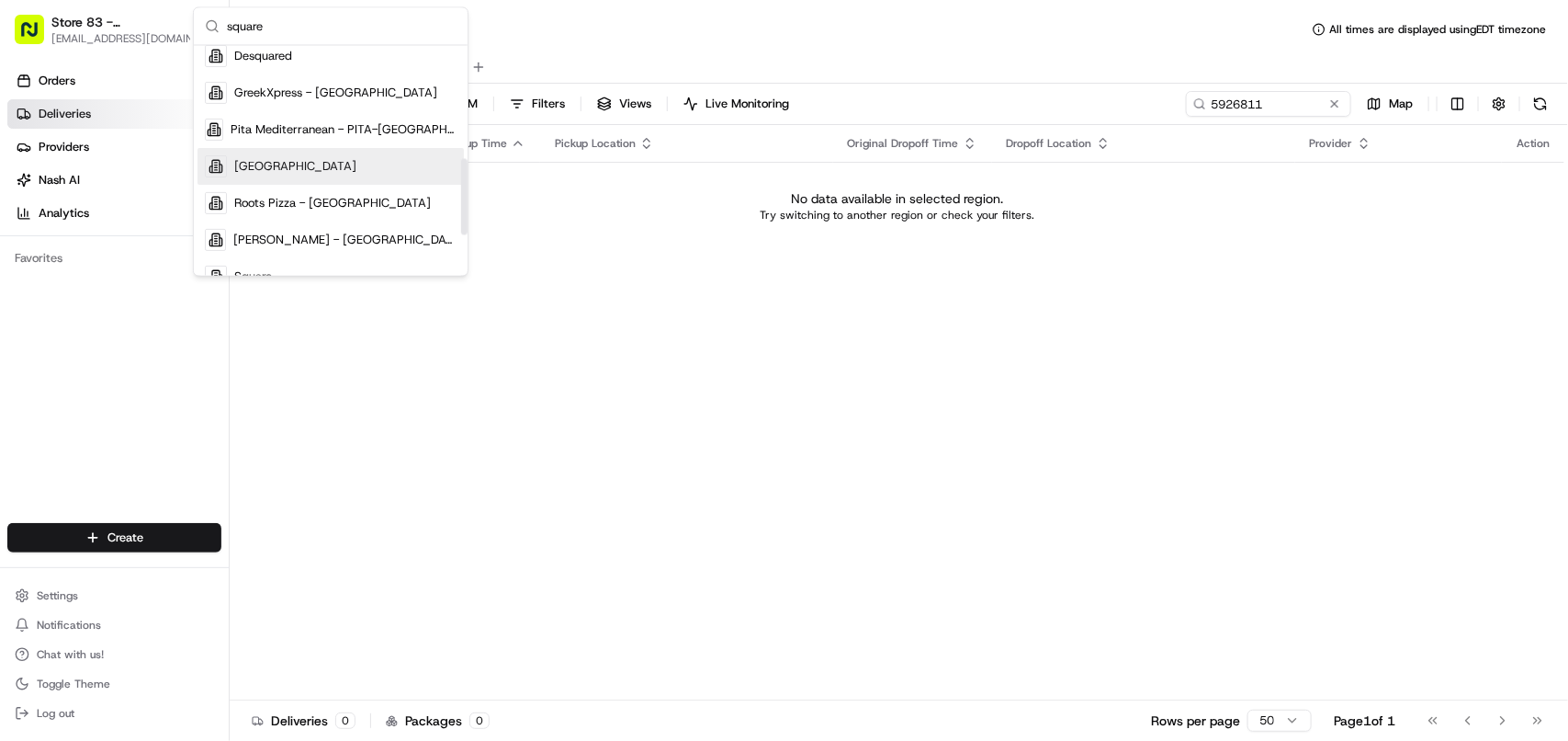
scroll to position [344, 0]
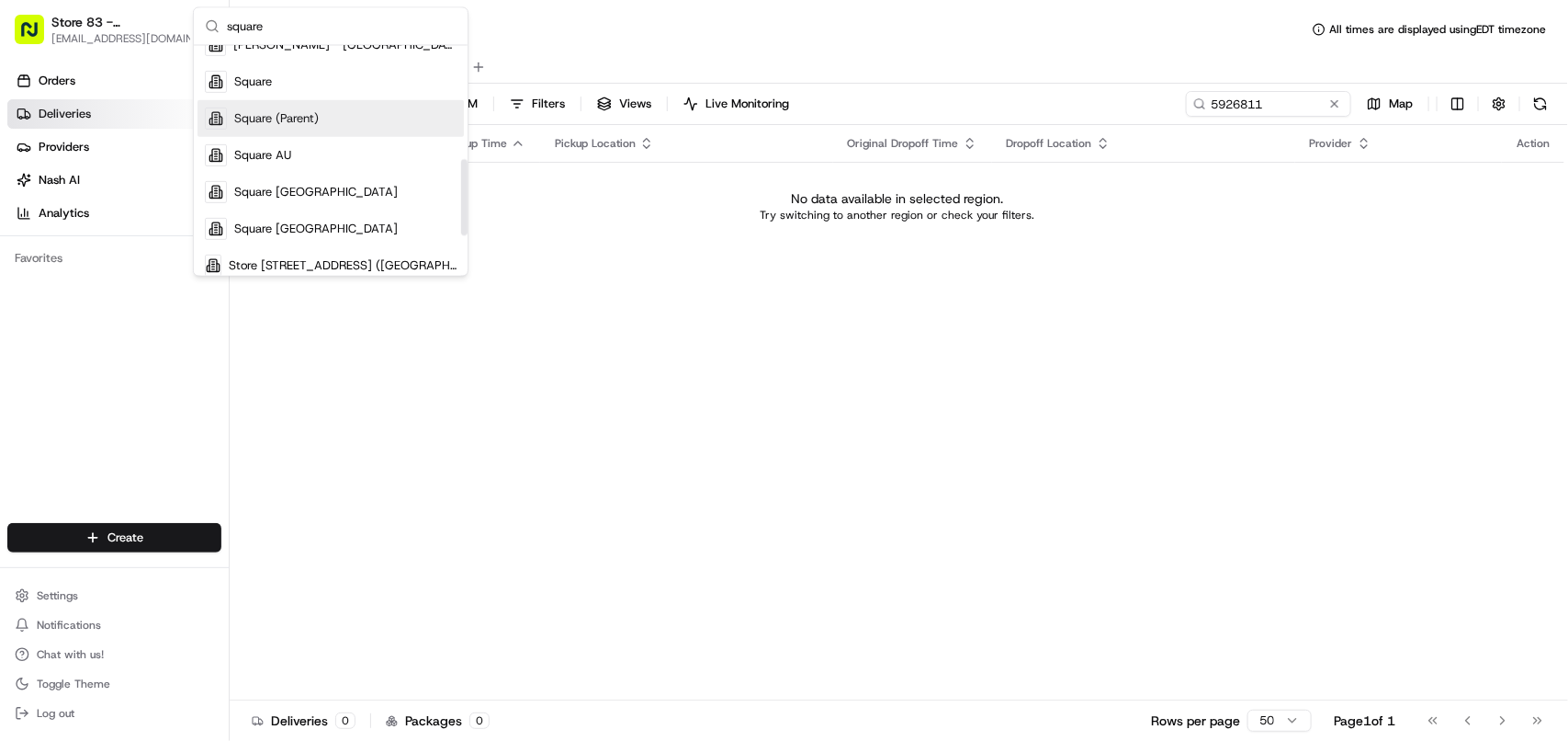
type input "square"
click at [375, 79] on div "Square" at bounding box center [331, 82] width 266 height 37
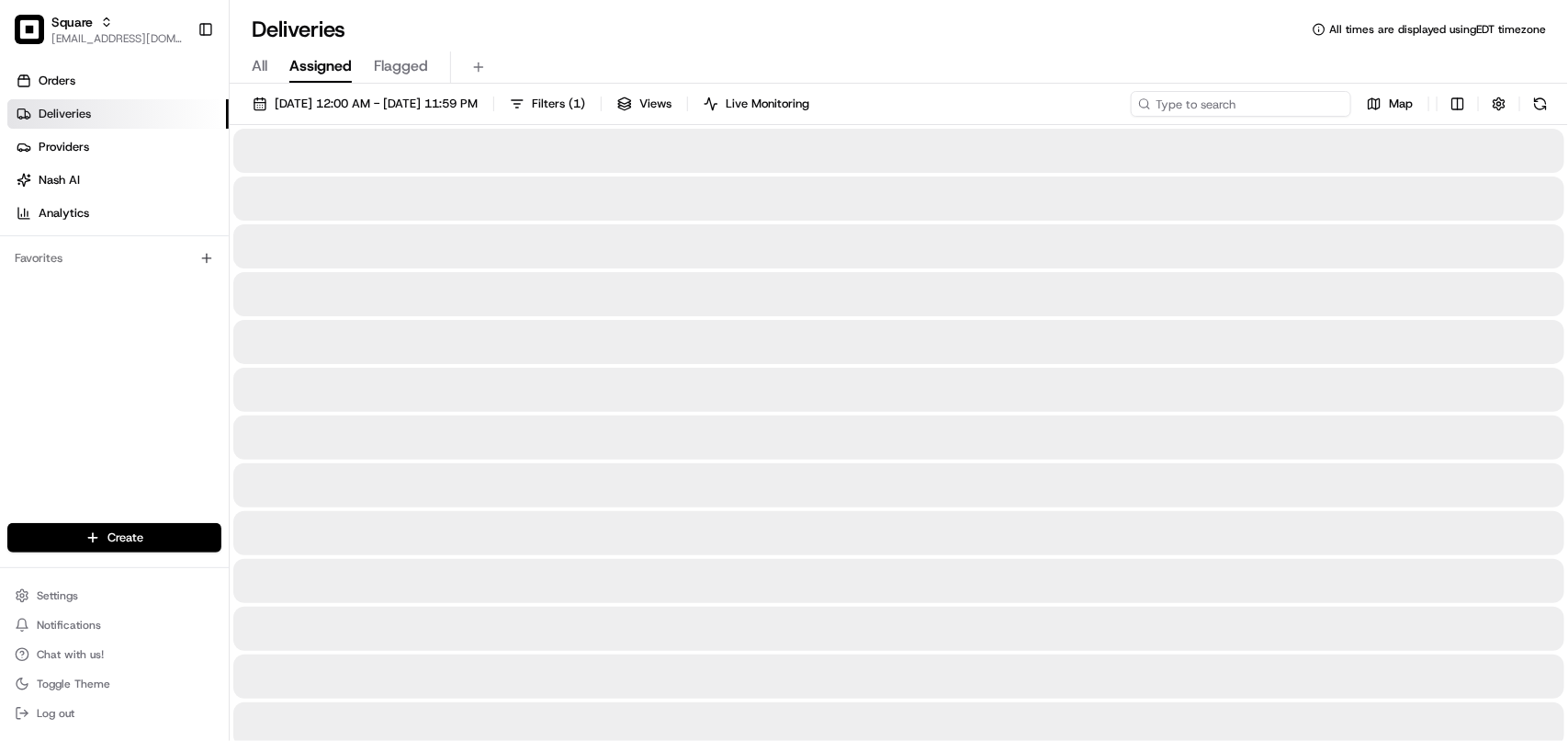
click at [993, 106] on input at bounding box center [1240, 103] width 221 height 26
paste input "5926811"
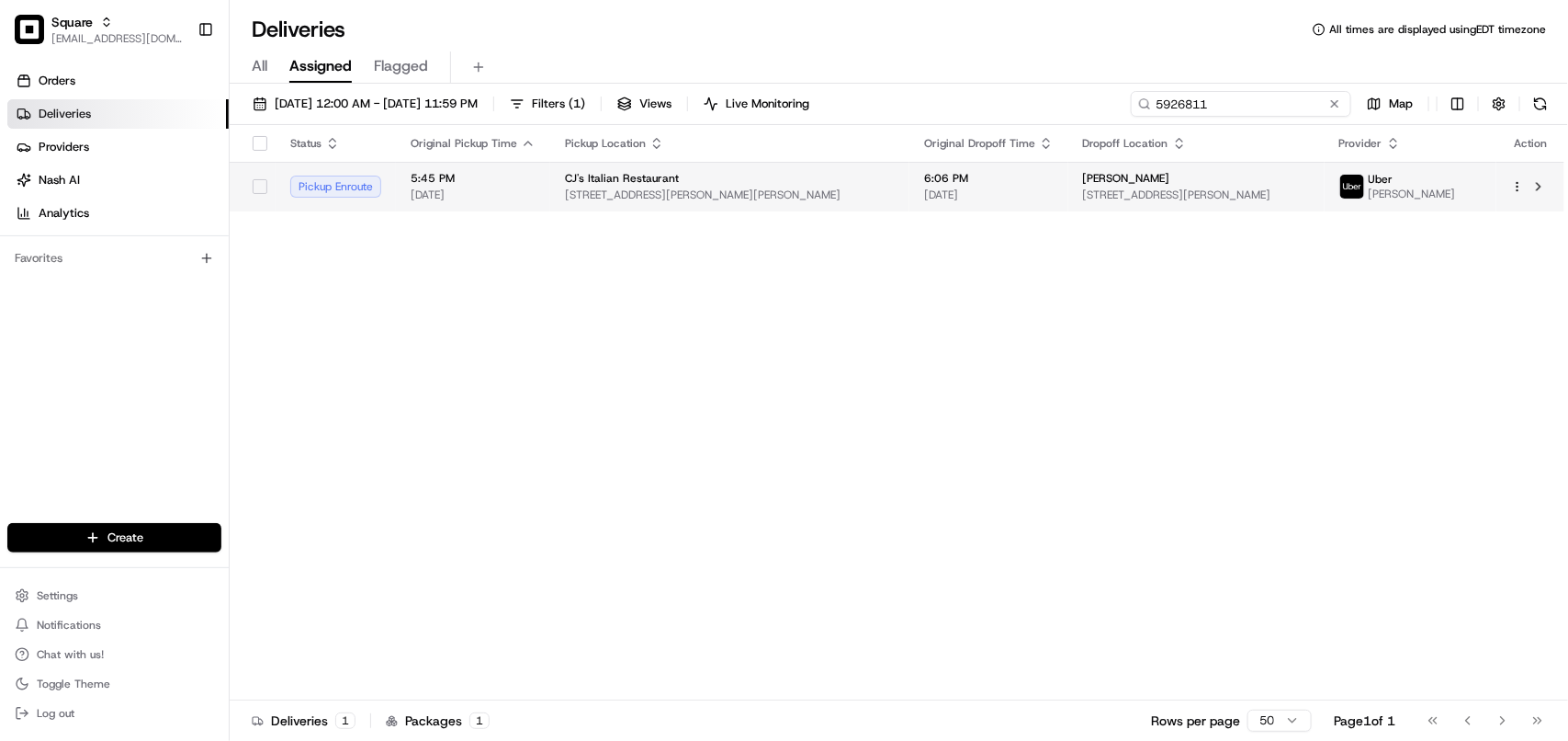
type input "5926811"
click at [993, 178] on span "[PERSON_NAME]" at bounding box center [1126, 178] width 87 height 14
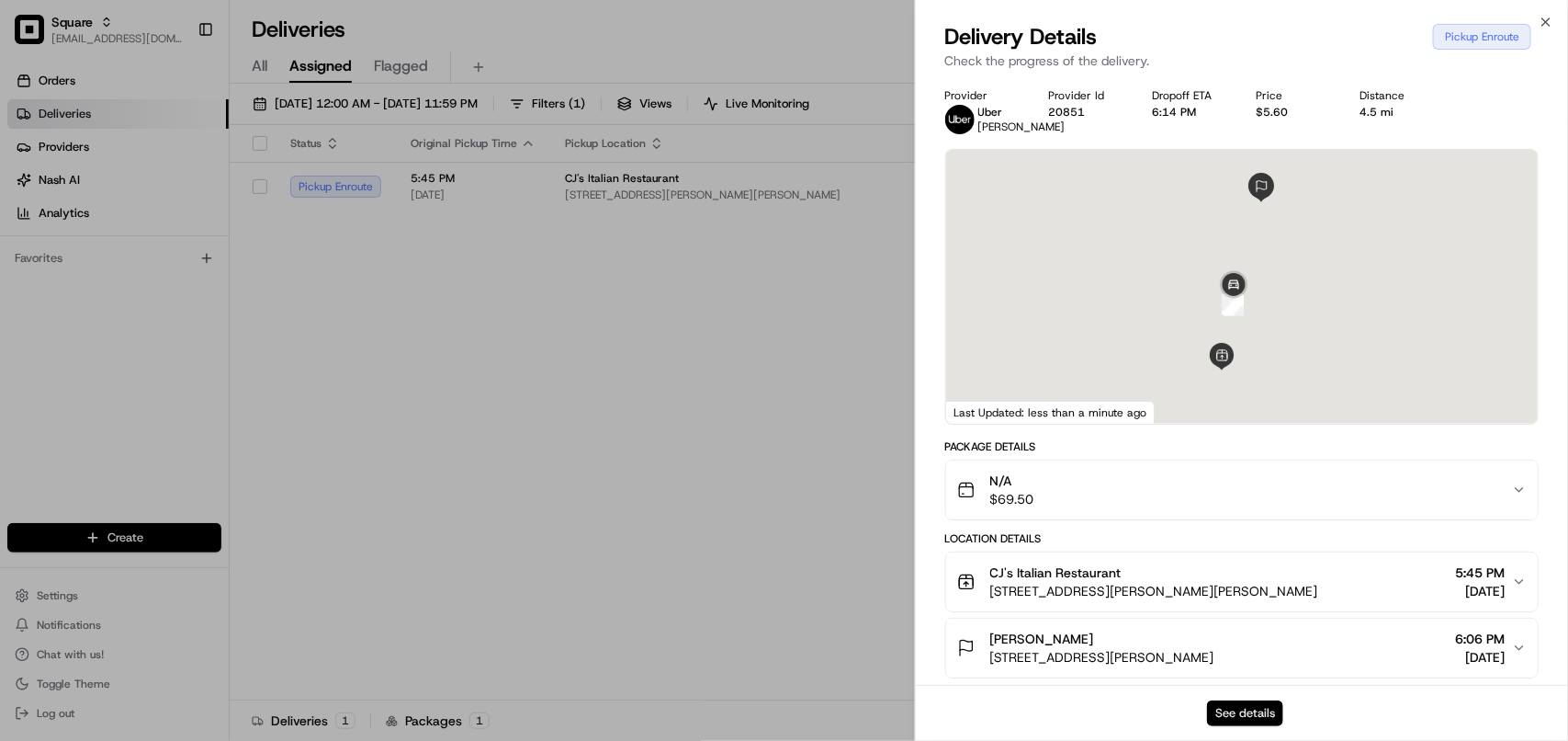
click at [993, 705] on button "See details" at bounding box center [1245, 713] width 76 height 26
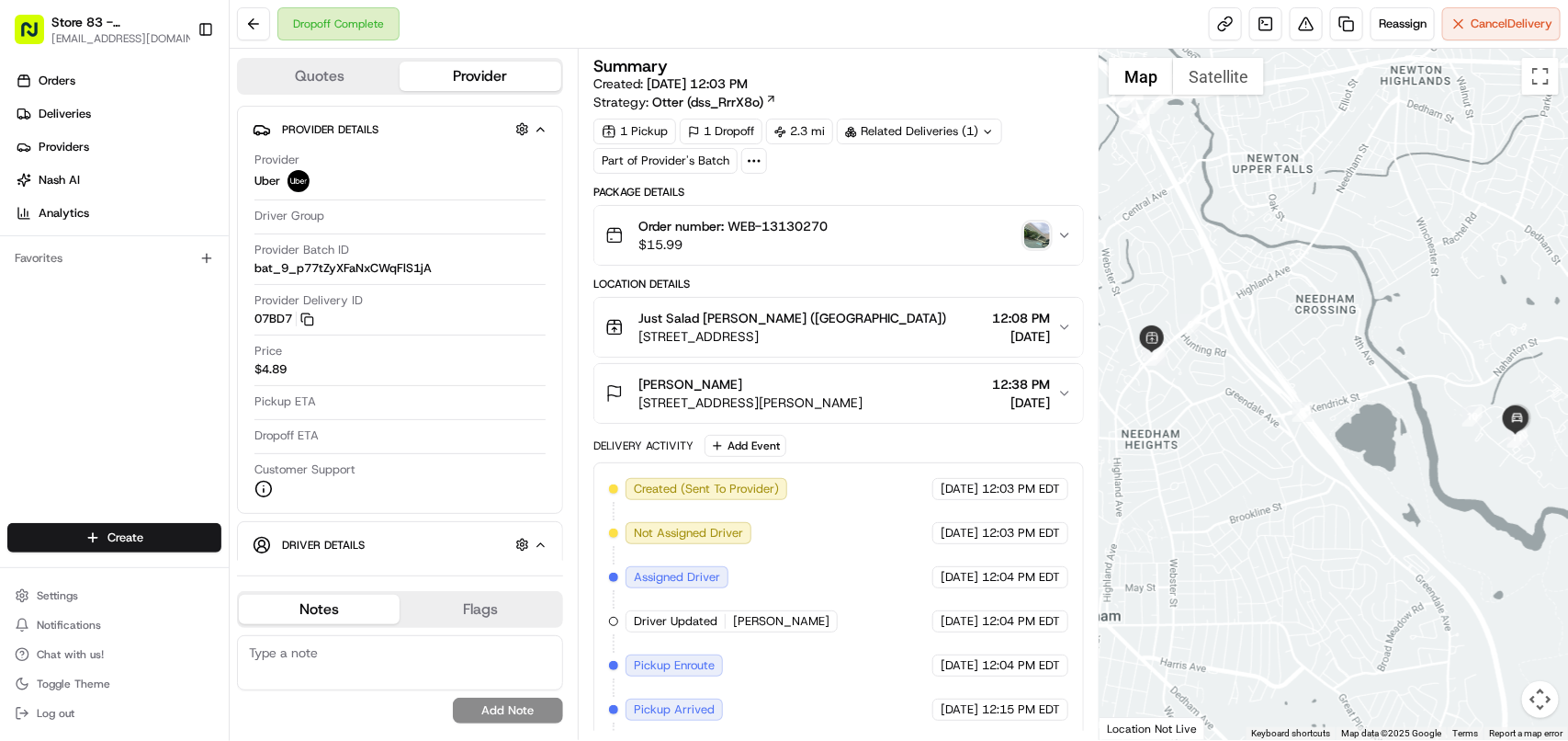
click at [992, 402] on span "[DATE]" at bounding box center [1021, 402] width 58 height 18
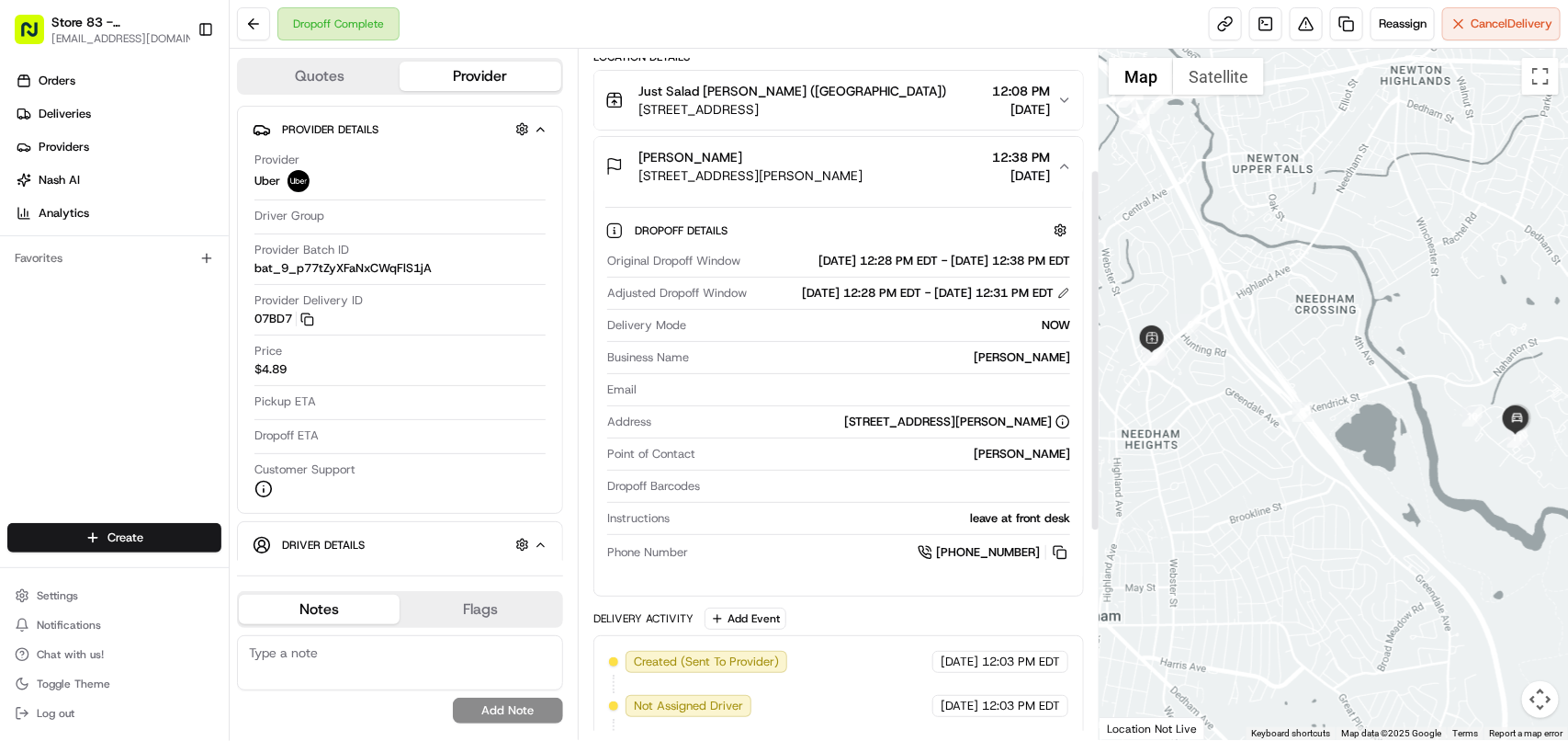
scroll to position [230, 0]
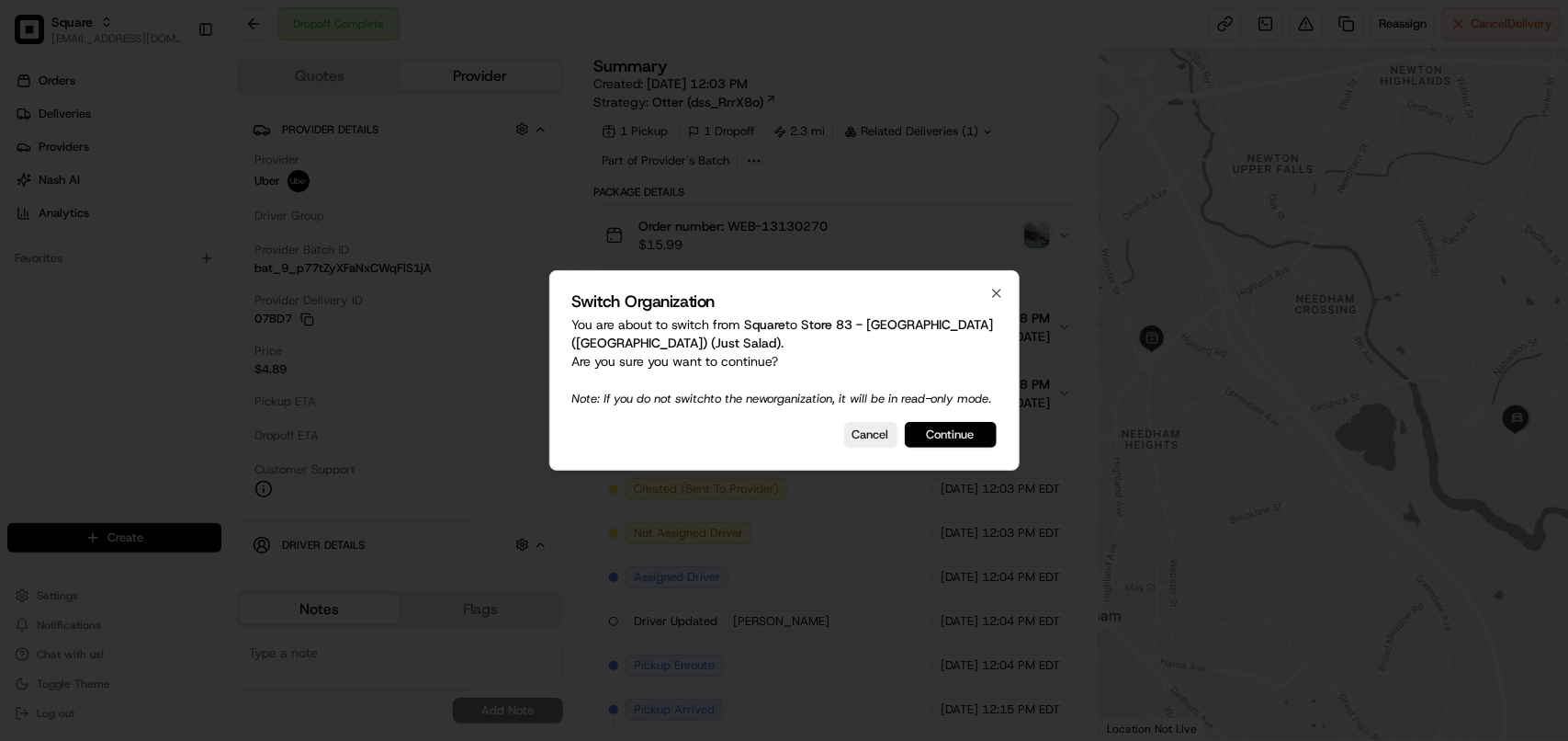
click at [960, 448] on button "Continue" at bounding box center [950, 434] width 92 height 26
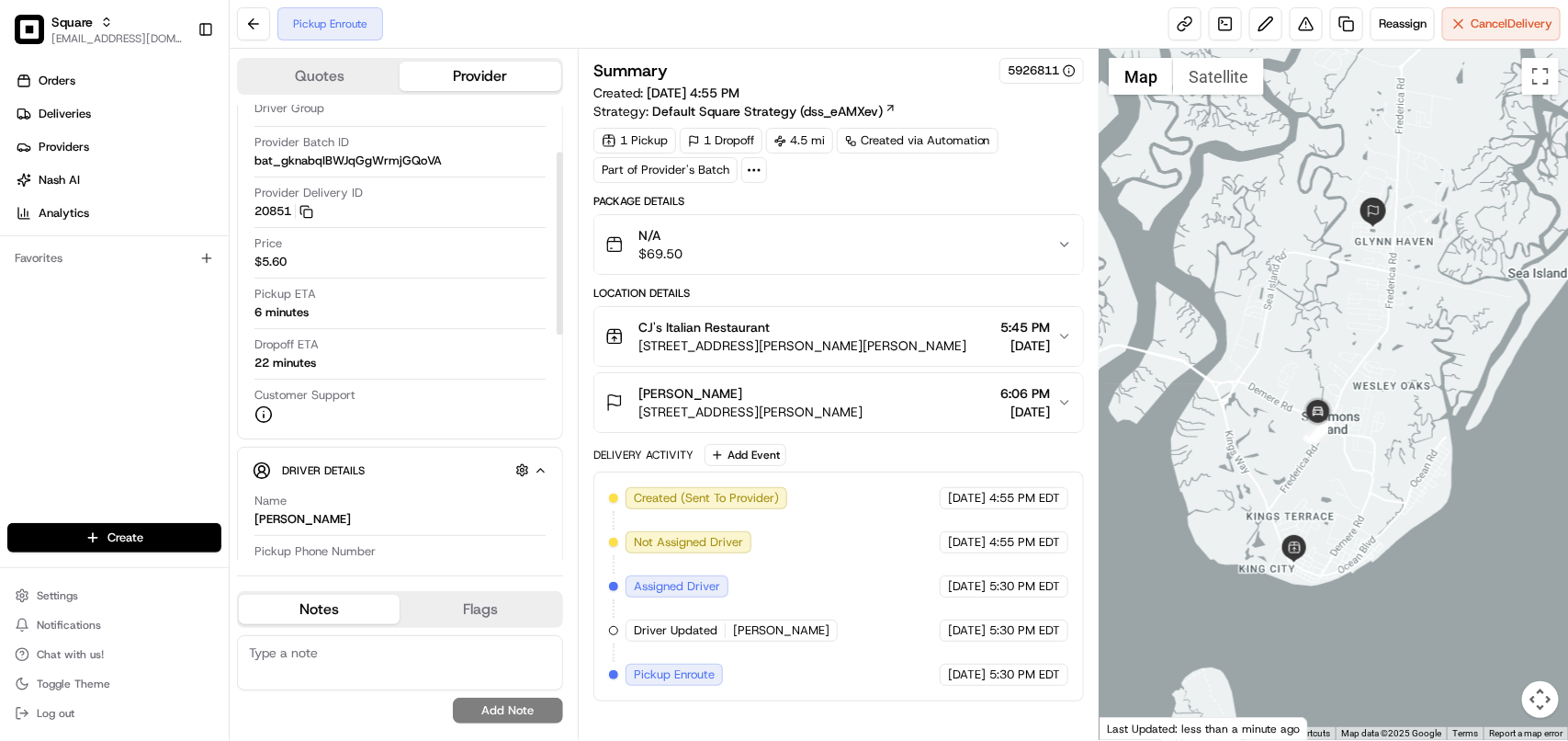
scroll to position [115, 0]
click at [360, 676] on textarea at bounding box center [400, 662] width 326 height 55
paste textarea "**Caller Information: Merchant **Reason for calling: driver's info **Resolution…"
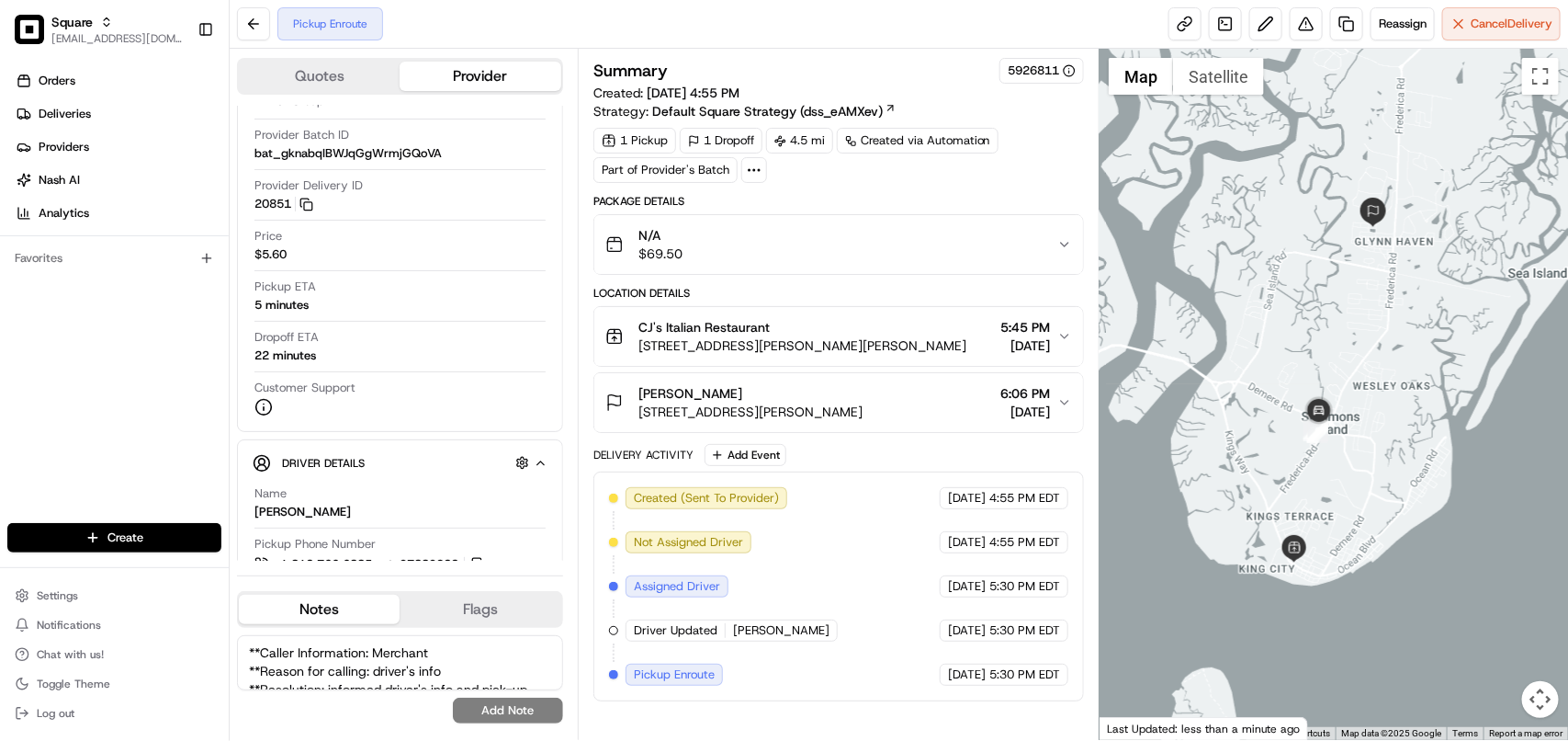
scroll to position [44, 0]
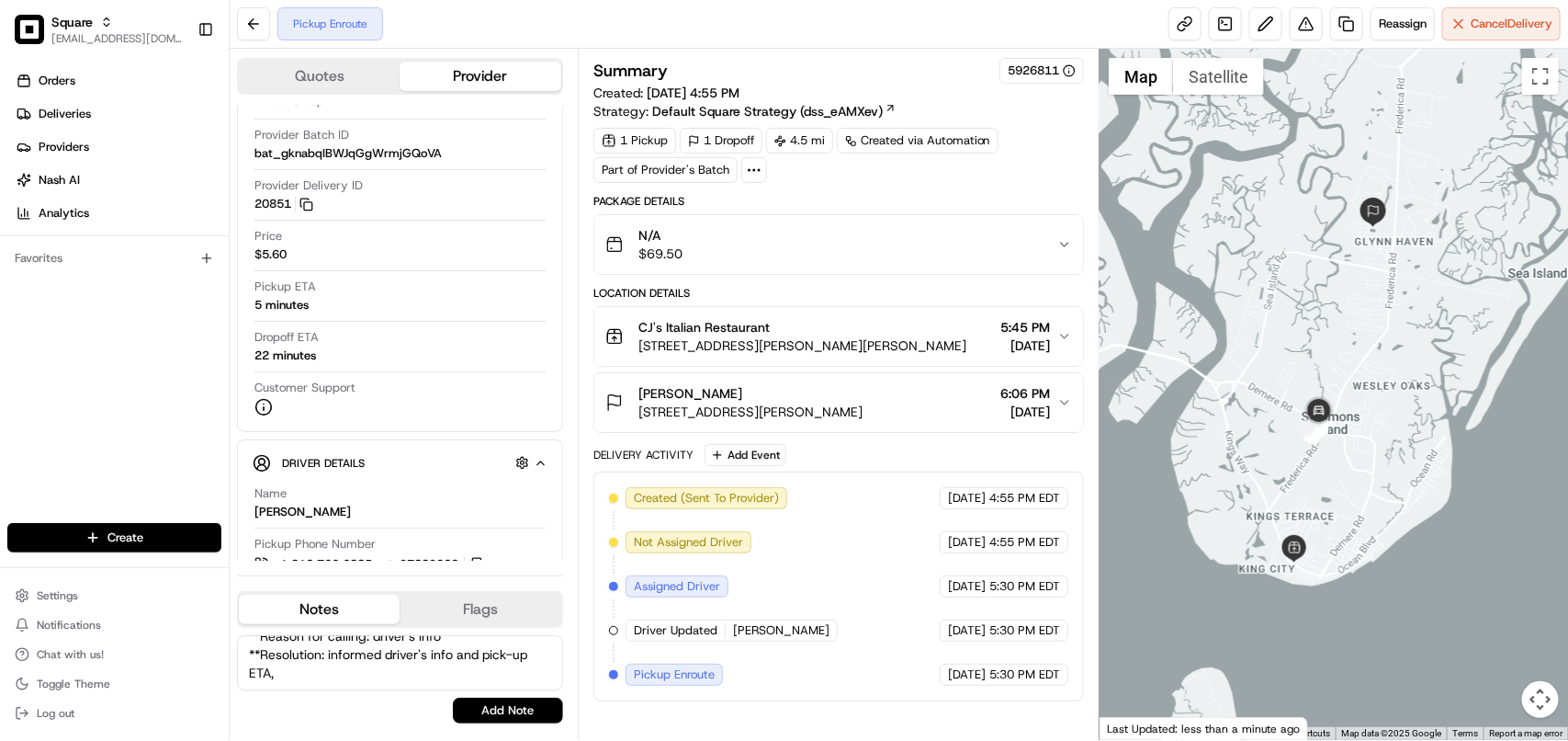
type textarea "**Caller Information: Merchant **Reason for calling: driver's info **Resolution…"
click at [1043, 334] on span "5:45 PM" at bounding box center [1024, 327] width 49 height 18
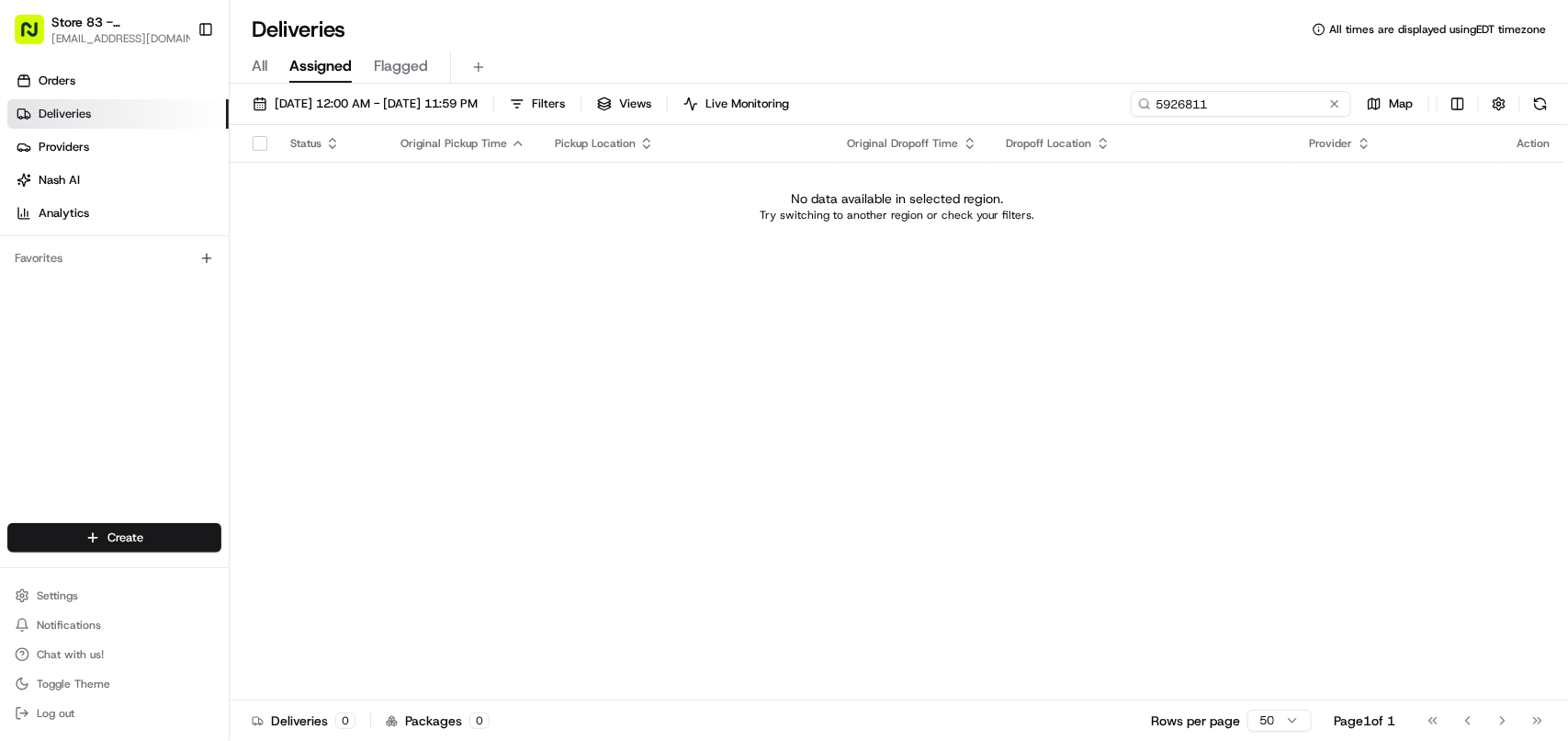
drag, startPoint x: 1278, startPoint y: 111, endPoint x: 970, endPoint y: 110, distance: 308.0
click at [970, 110] on div "[DATE] 12:00 AM - [DATE] 11:59 PM Filters Views Live Monitoring 5926811 Map" at bounding box center [899, 107] width 1338 height 34
paste input "**Caller Information: Merchant **Reason for calling: driver's info **Resolution…"
type input "5926811"
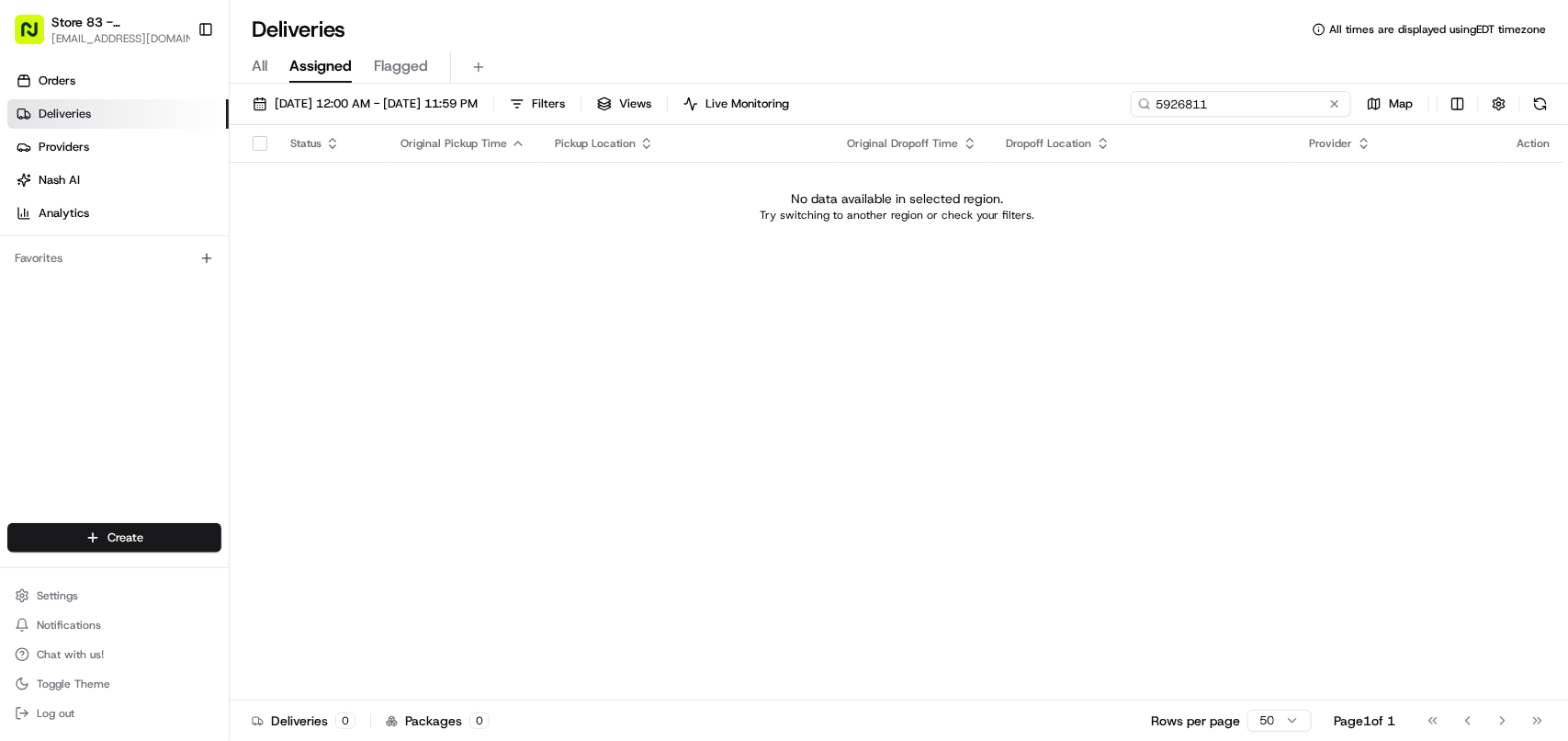
click at [1227, 115] on input "5926811" at bounding box center [1240, 103] width 221 height 26
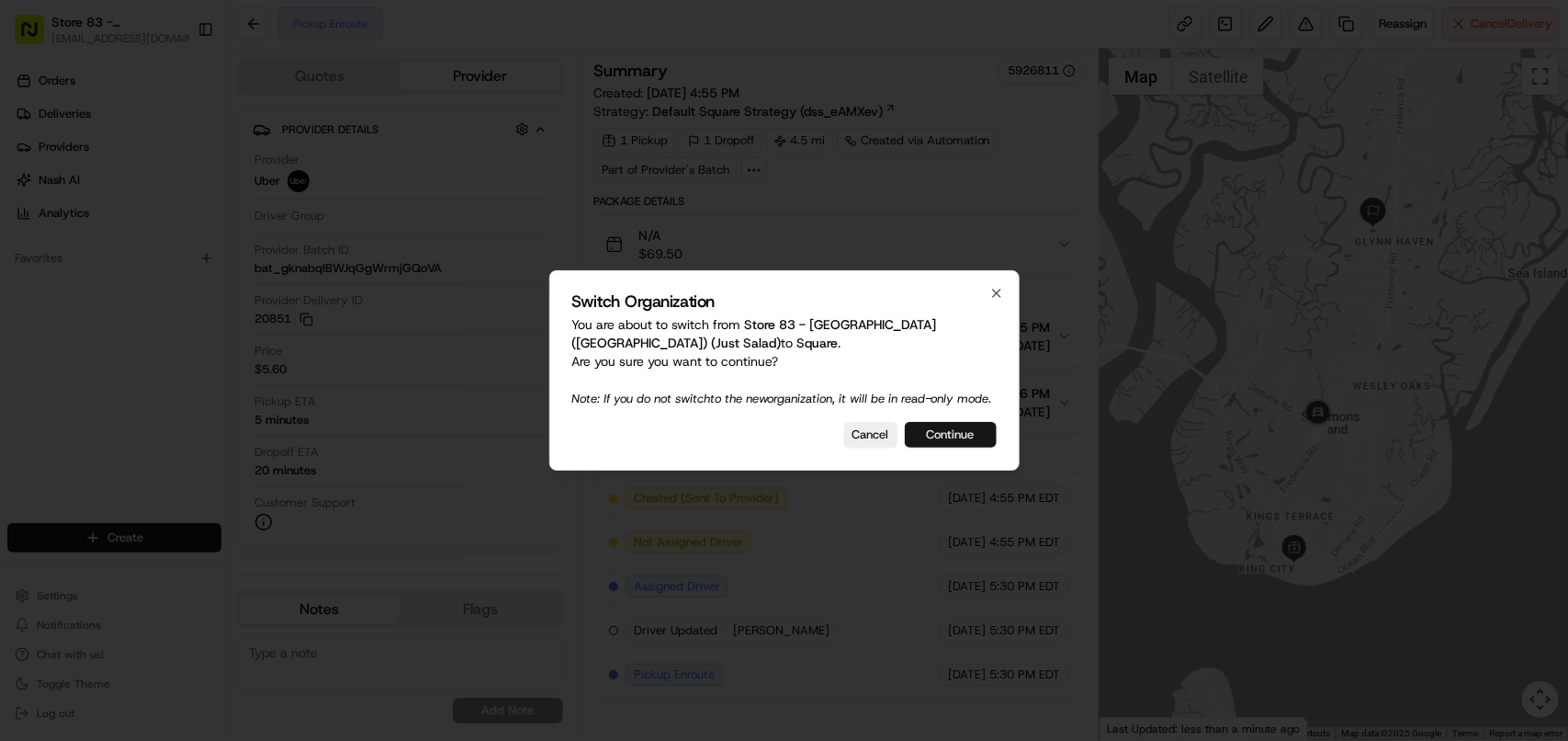
click at [944, 435] on button "Continue" at bounding box center [950, 434] width 92 height 26
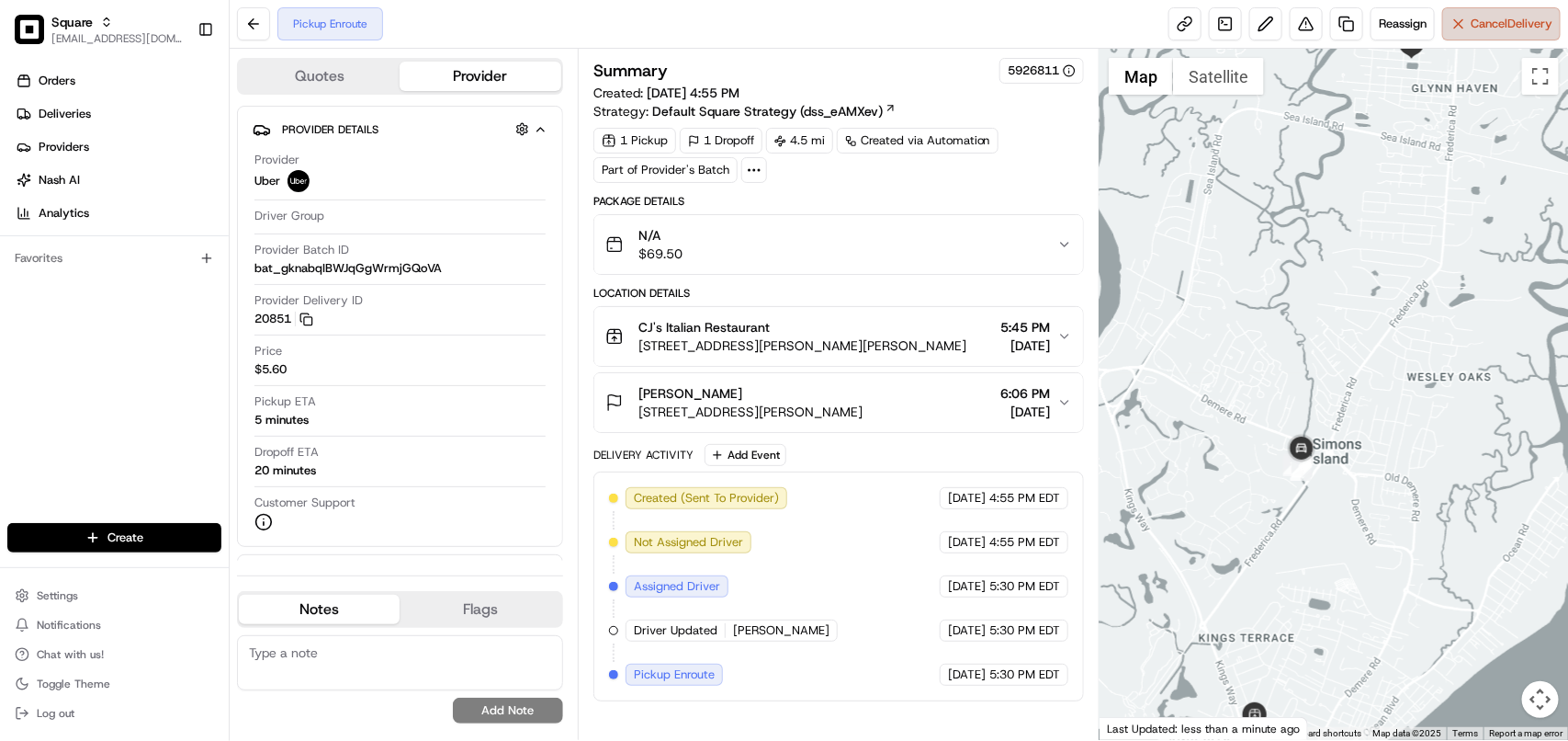
click at [1506, 30] on span "Cancel Delivery" at bounding box center [1511, 23] width 82 height 16
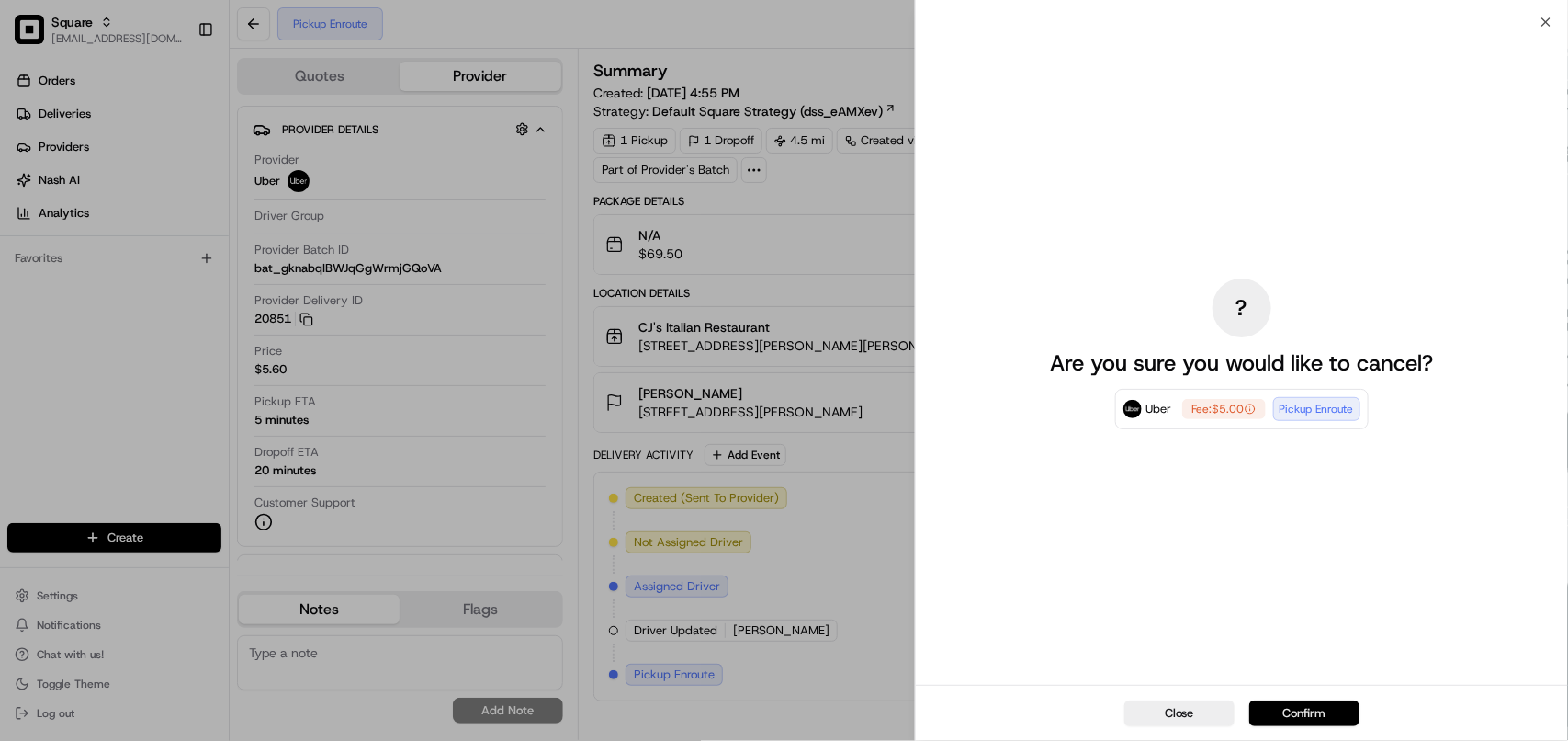
click at [1334, 714] on button "Confirm" at bounding box center [1304, 713] width 110 height 26
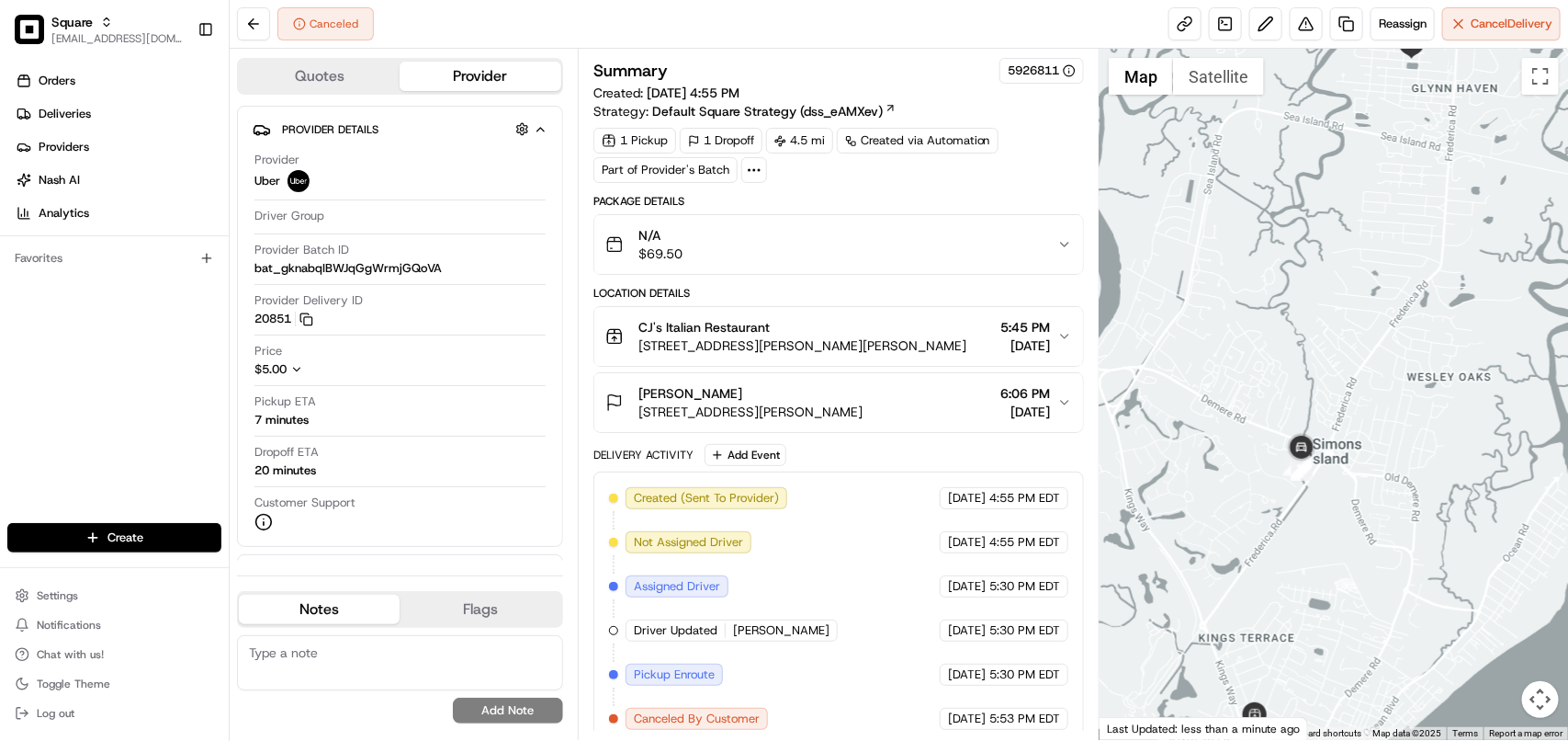
click at [1059, 341] on icon "button" at bounding box center [1064, 336] width 14 height 14
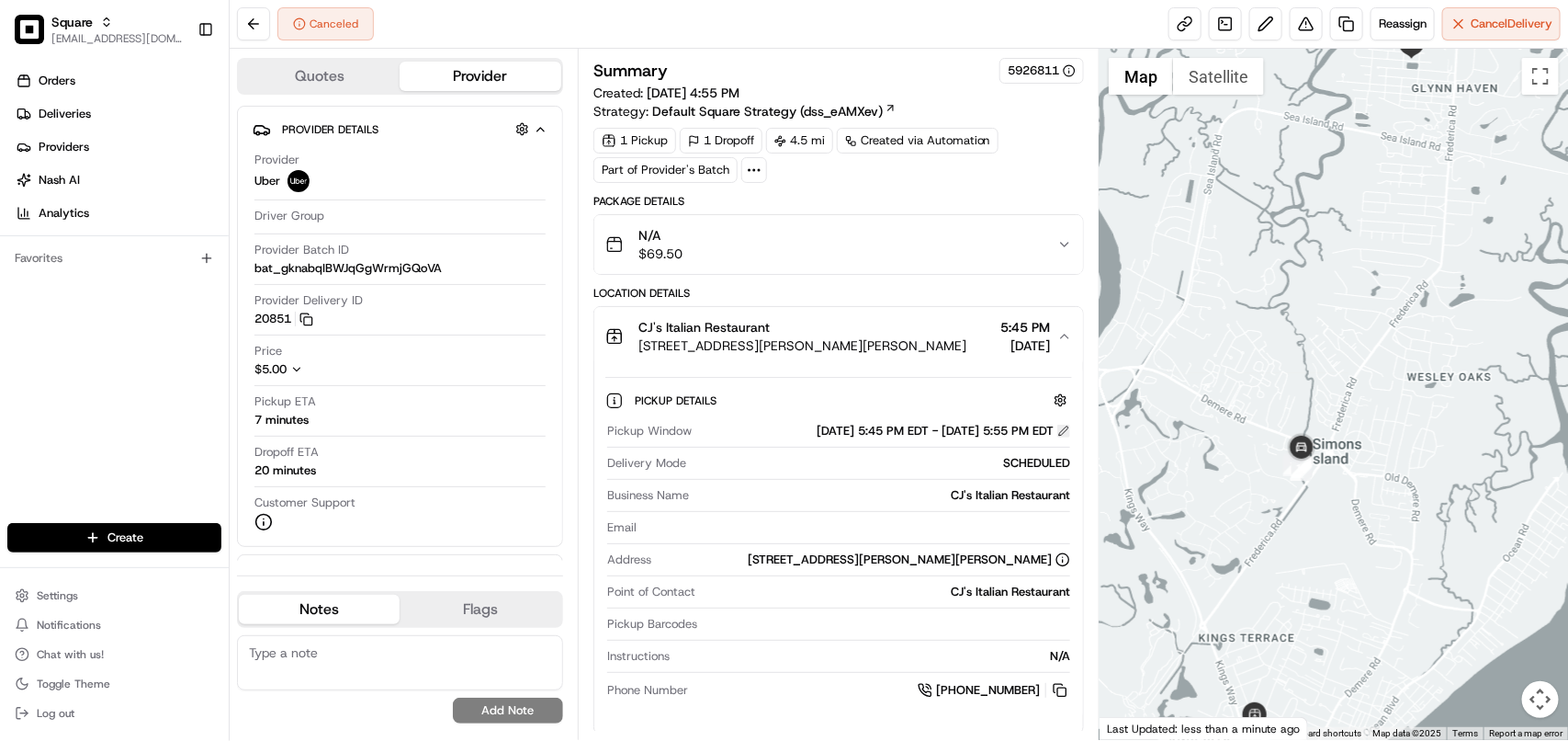
click at [1064, 435] on button at bounding box center [1063, 430] width 13 height 13
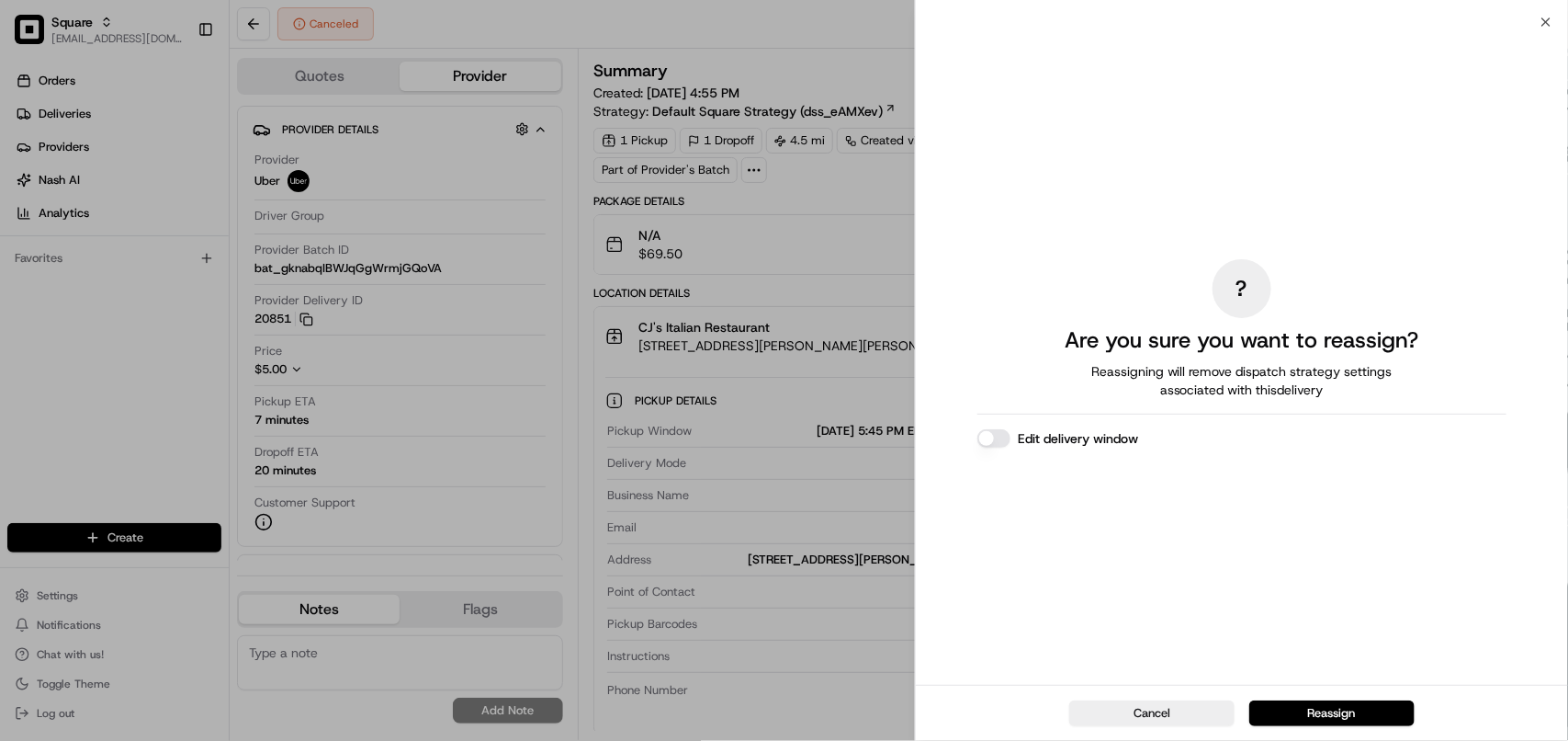
click at [1002, 436] on button "Edit delivery window" at bounding box center [993, 438] width 33 height 18
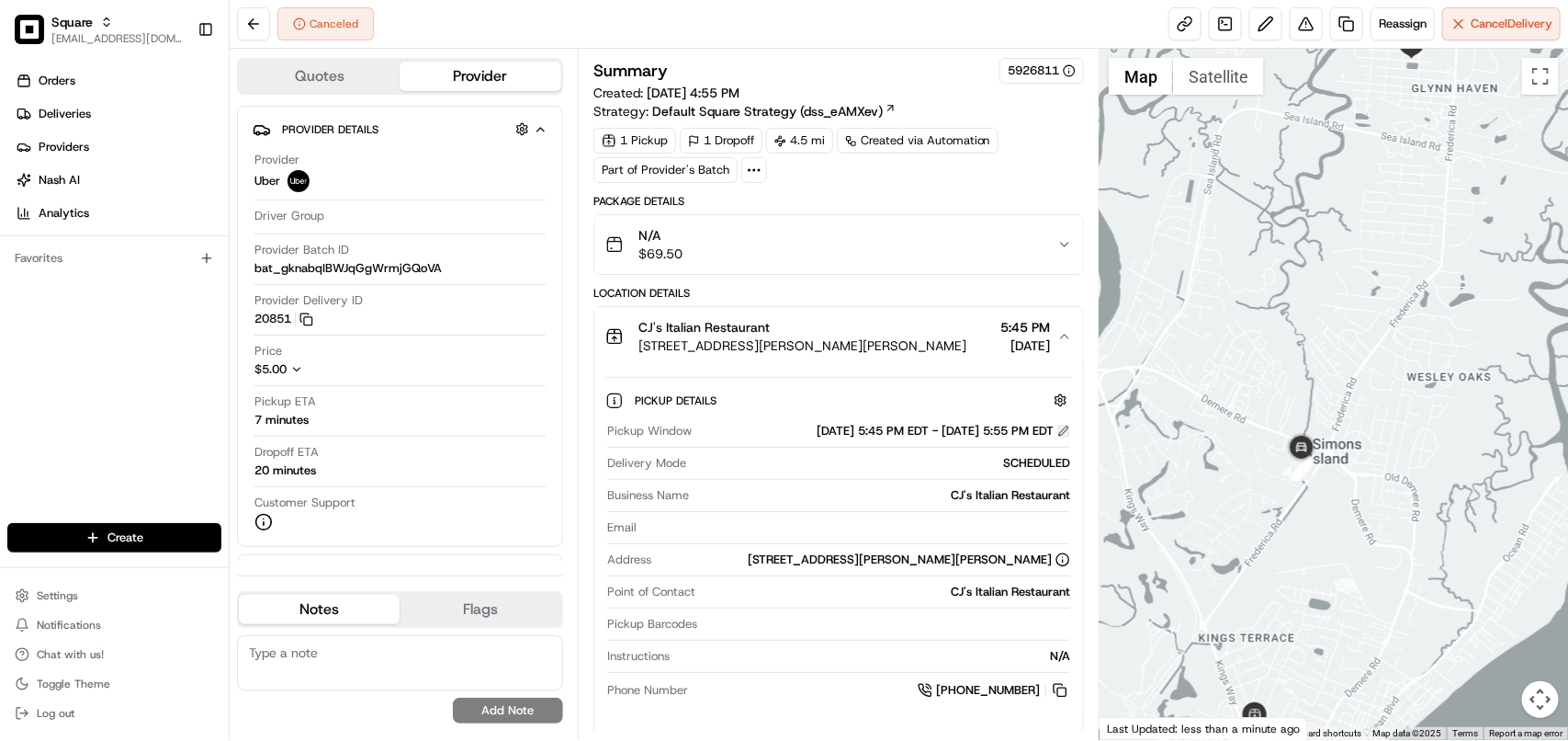
click at [1059, 436] on button at bounding box center [1063, 430] width 13 height 13
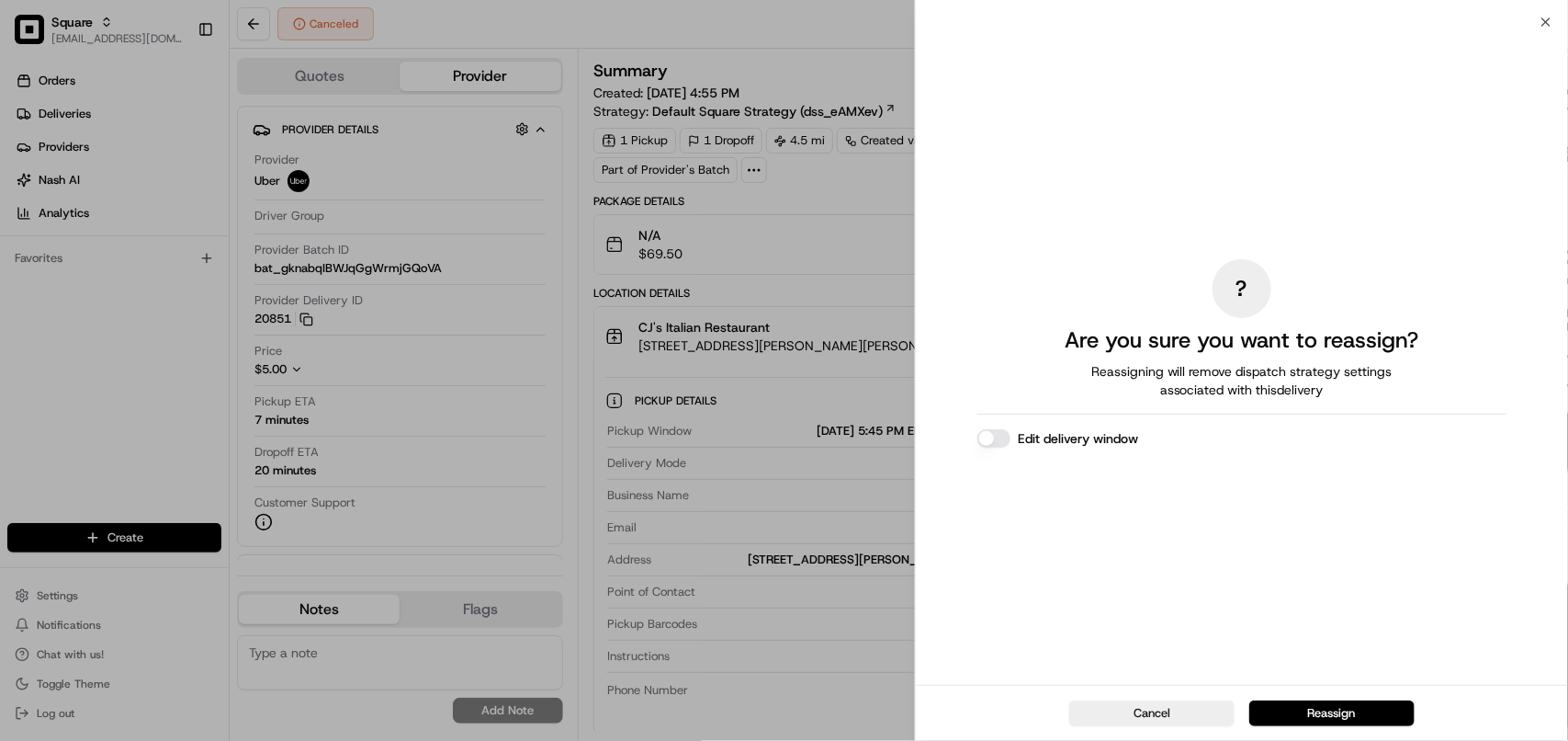
click at [994, 435] on button "Edit delivery window" at bounding box center [993, 438] width 33 height 18
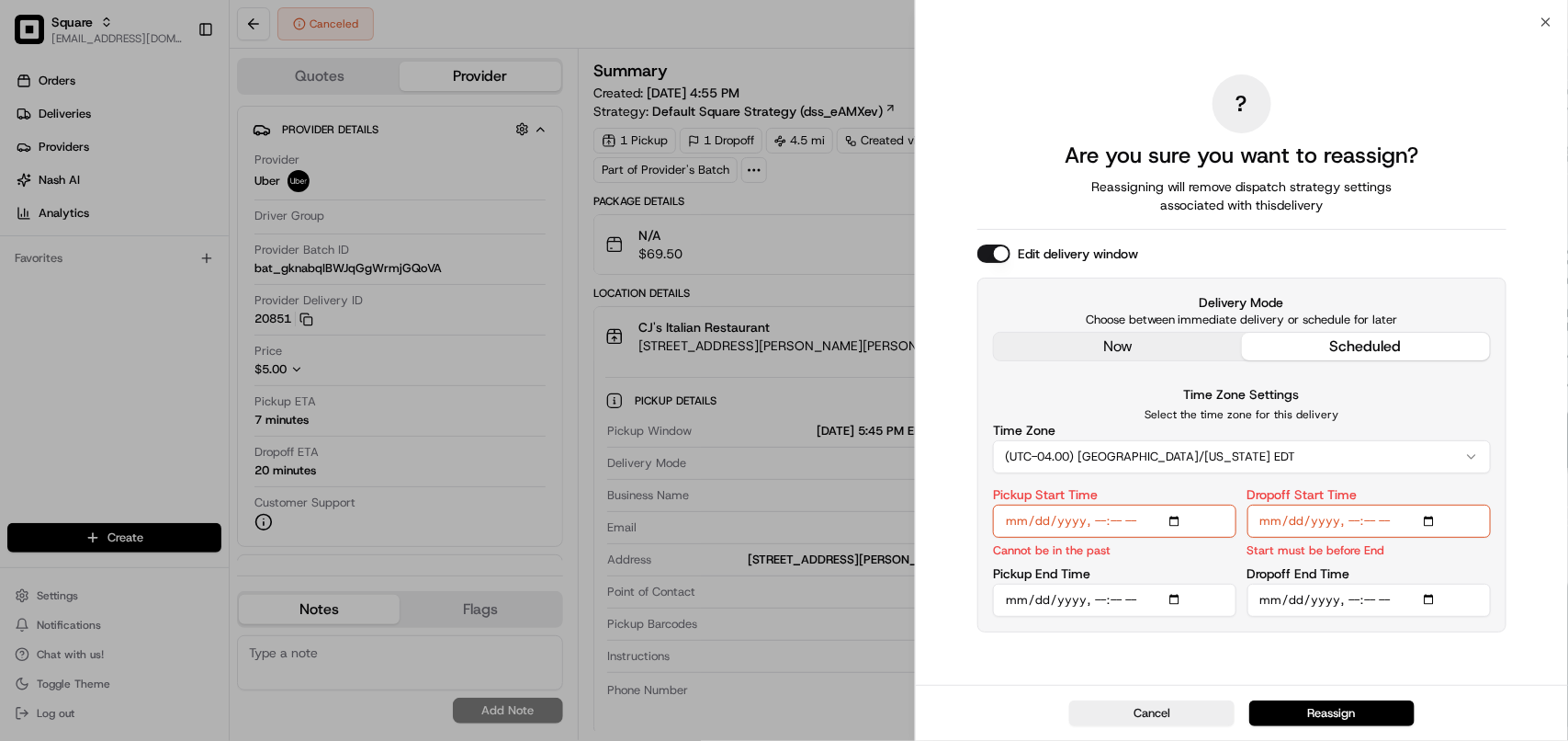
click at [1097, 520] on input "Pickup Start Time" at bounding box center [1115, 521] width 243 height 33
type input "2025-08-20T19:00"
click at [1098, 604] on input "Pickup End Time" at bounding box center [1115, 600] width 243 height 33
click at [1346, 600] on input "Dropoff End Time" at bounding box center [1368, 600] width 243 height 33
type input "2025-08-20T19:30"
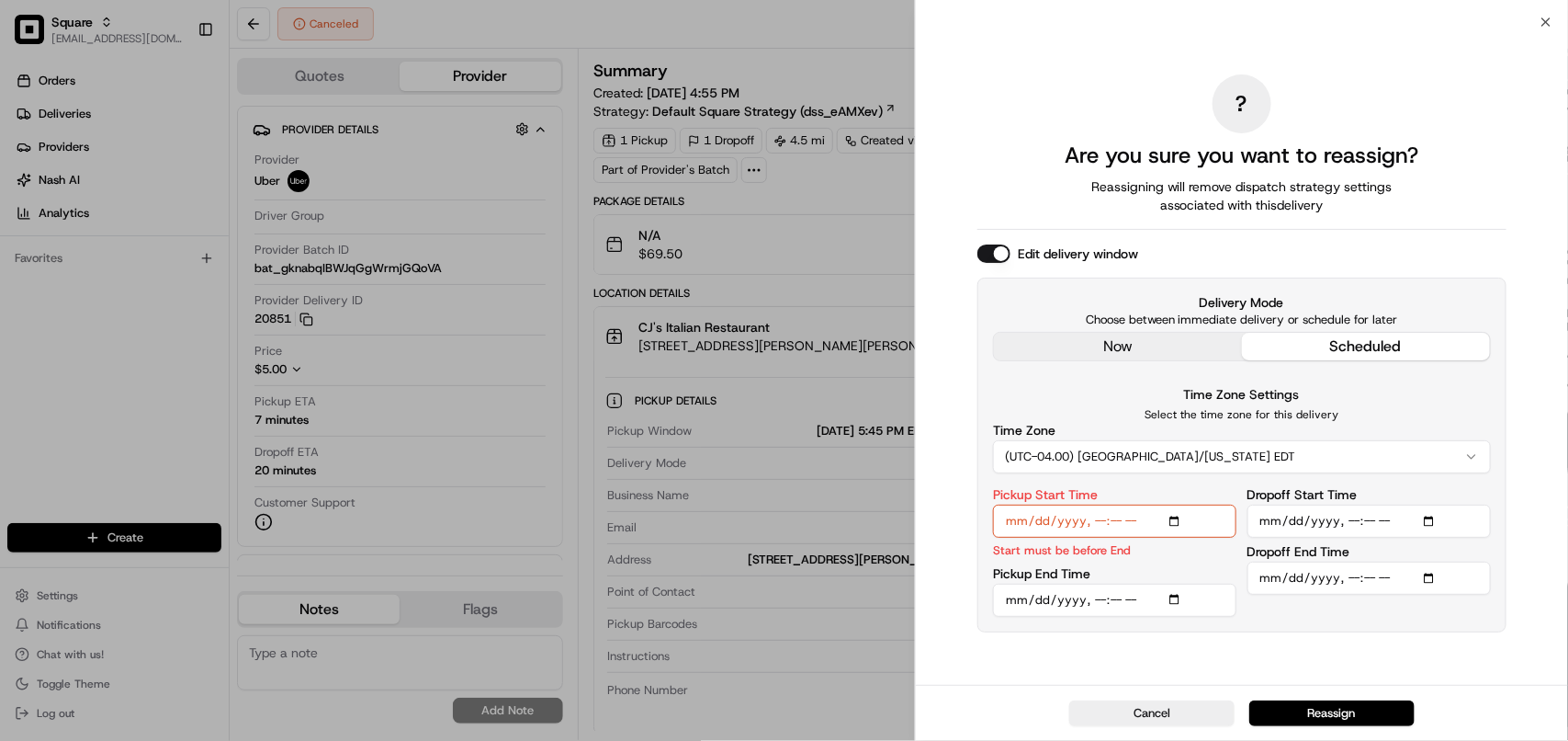
click at [1097, 597] on input "Pickup End Time" at bounding box center [1115, 600] width 243 height 33
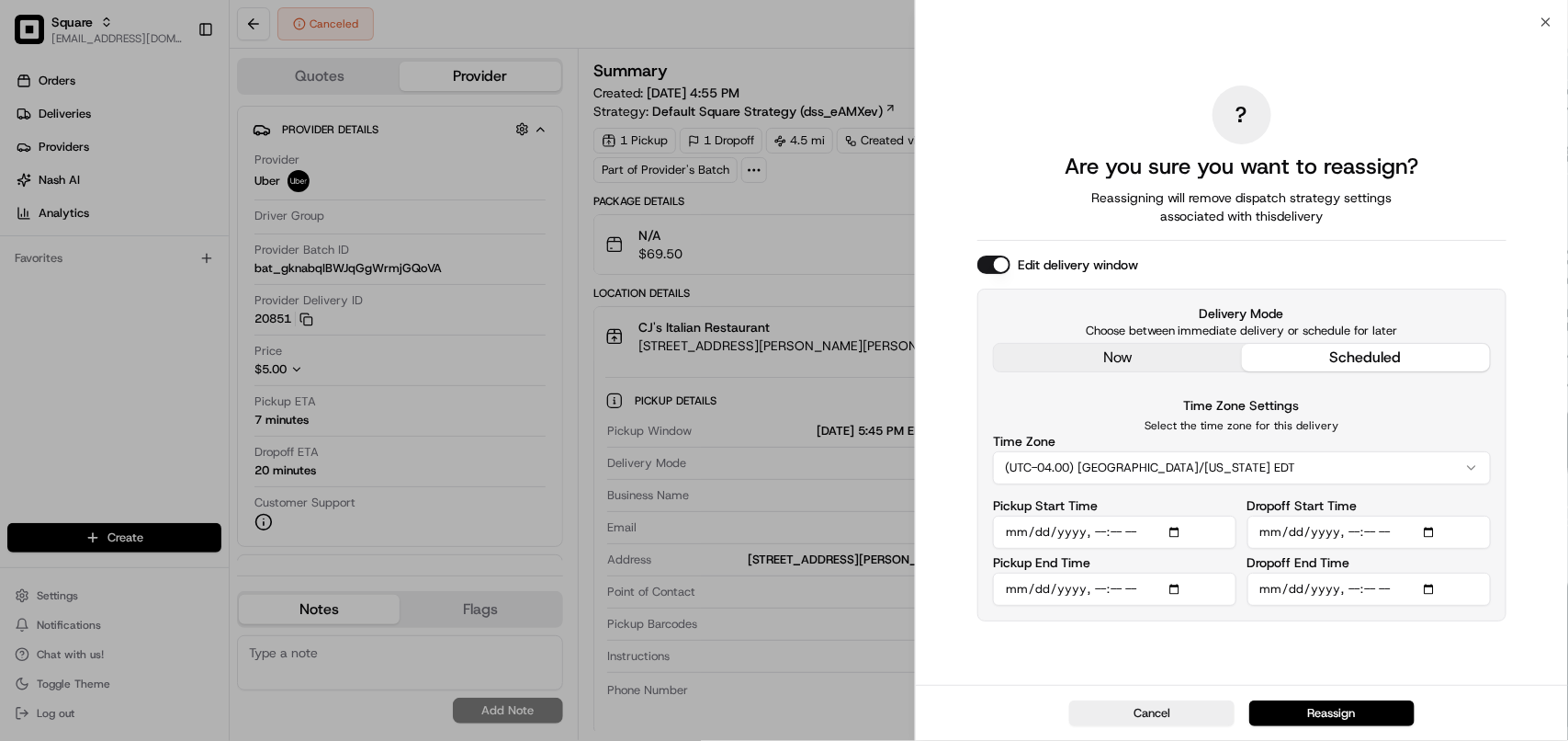
type input "2025-08-20T19:15"
click at [1343, 540] on input "Dropoff Start Time" at bounding box center [1368, 532] width 243 height 33
click at [1350, 538] on input "Dropoff Start Time" at bounding box center [1368, 532] width 243 height 33
click at [1092, 598] on input "Pickup End Time" at bounding box center [1115, 589] width 243 height 33
click at [1099, 594] on input "Pickup End Time" at bounding box center [1115, 589] width 243 height 33
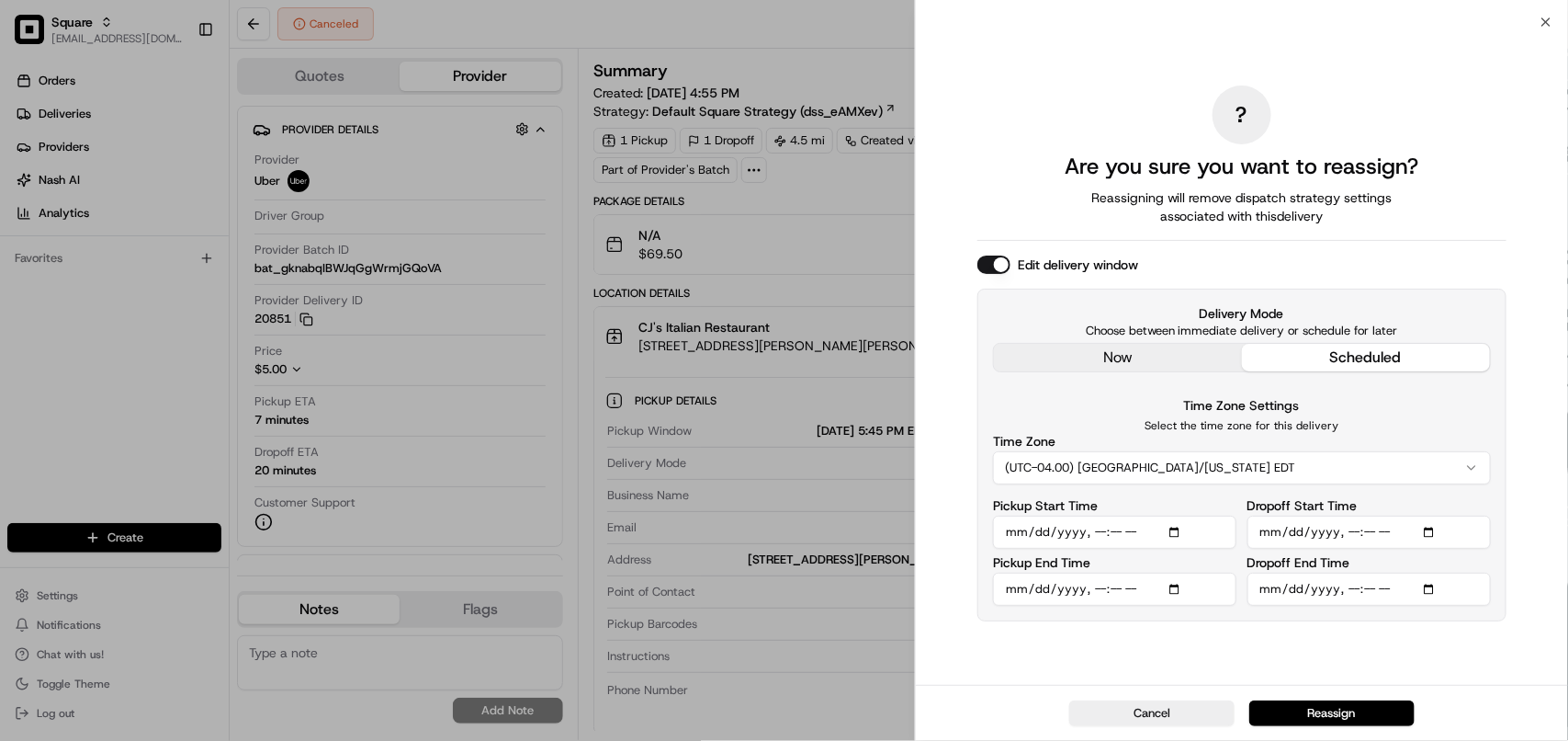
type input "2025-08-20T19:10"
click at [1348, 533] on input "Dropoff Start Time" at bounding box center [1368, 532] width 243 height 33
type input "2025-08-20T19:10"
click at [1327, 705] on button "Reassign" at bounding box center [1331, 713] width 165 height 26
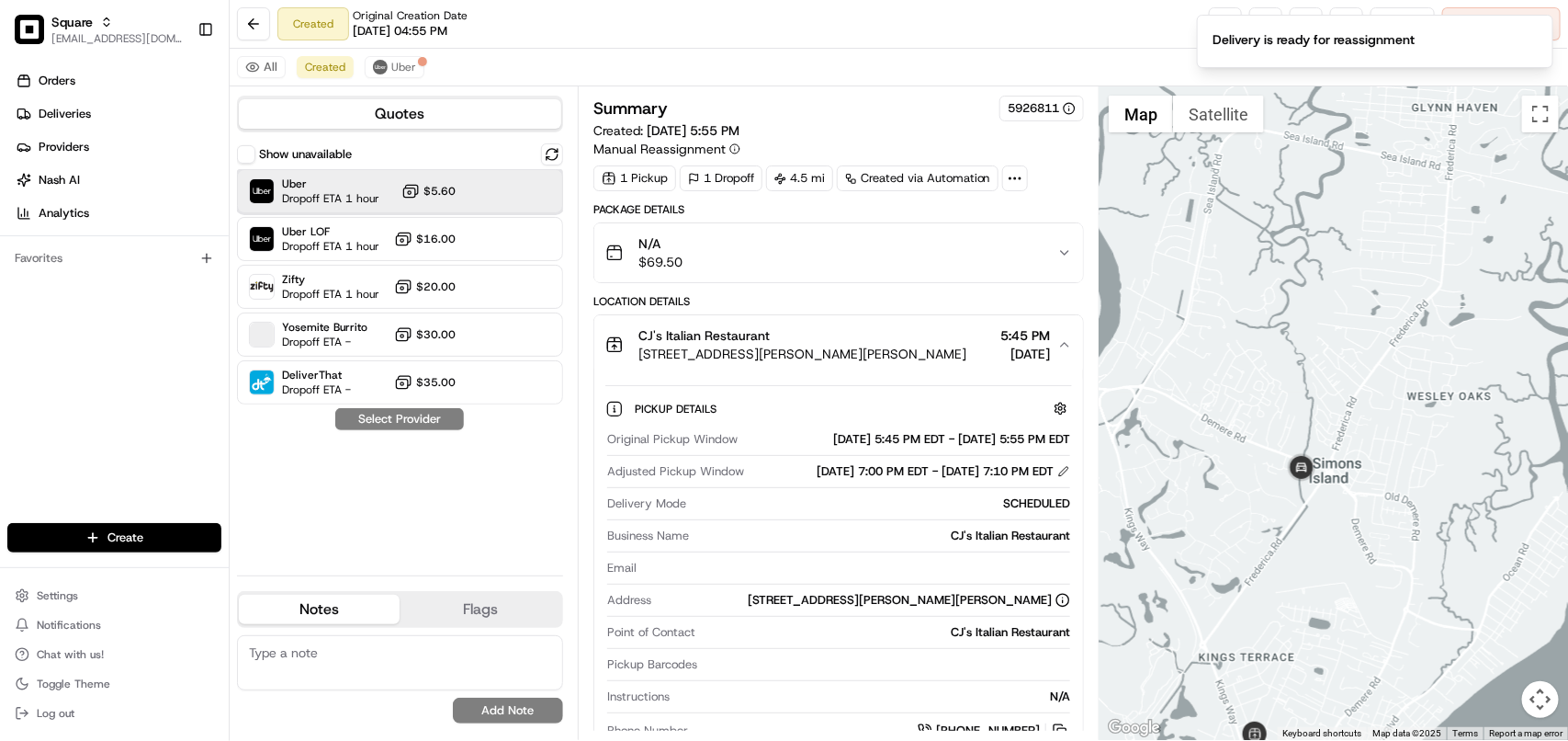
click at [361, 200] on span "Dropoff ETA 1 hour" at bounding box center [330, 198] width 97 height 14
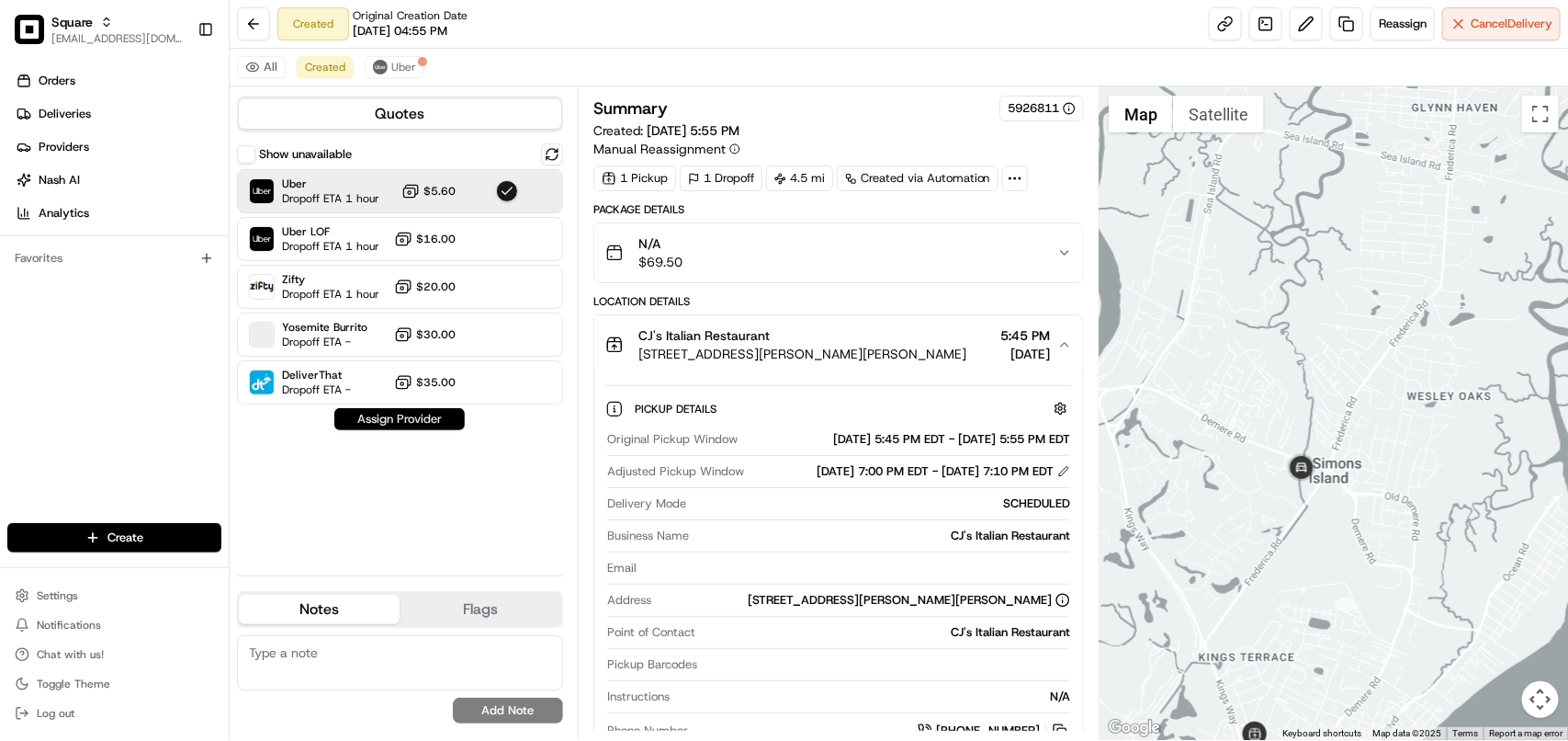
click at [420, 427] on button "Assign Provider" at bounding box center [399, 419] width 130 height 22
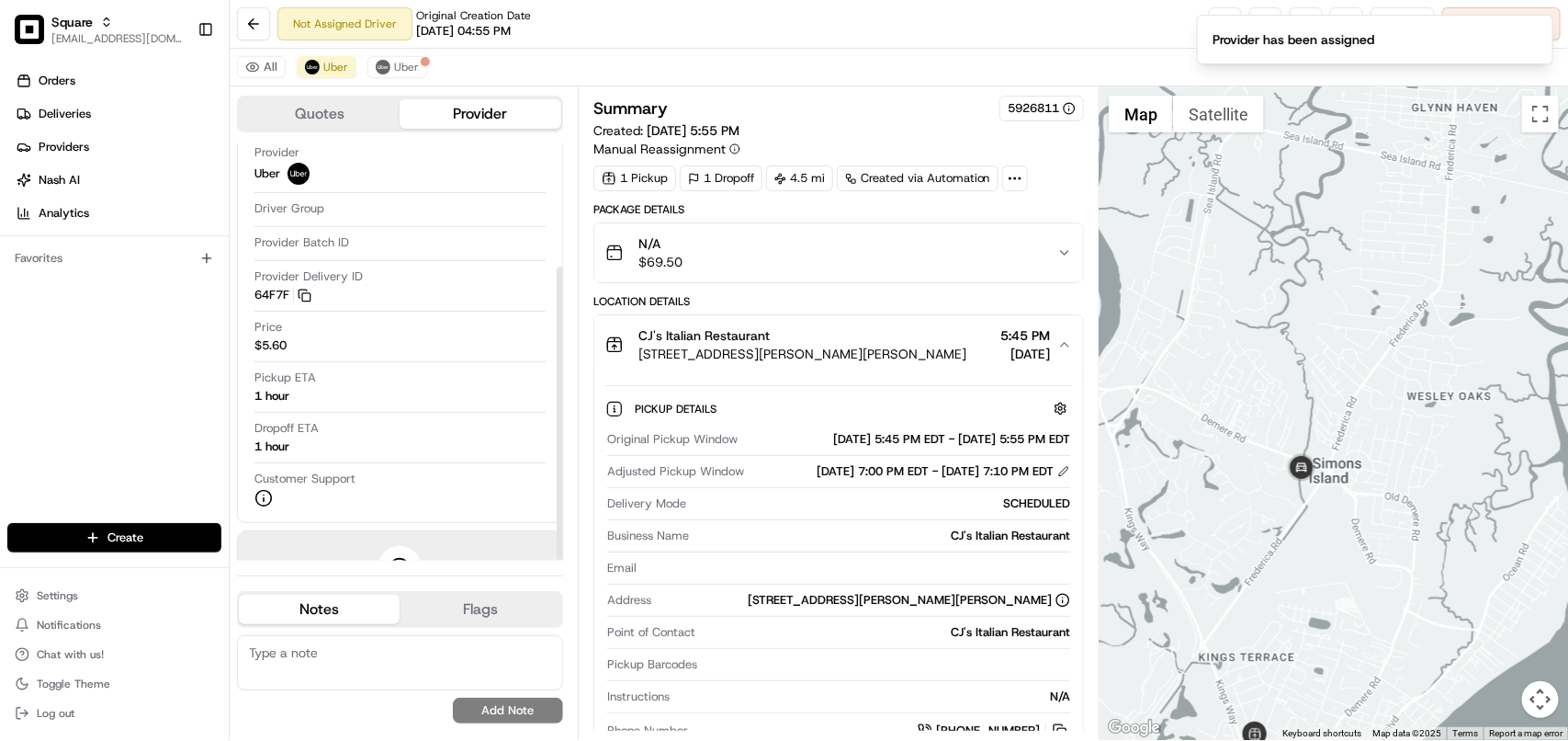
scroll to position [176, 0]
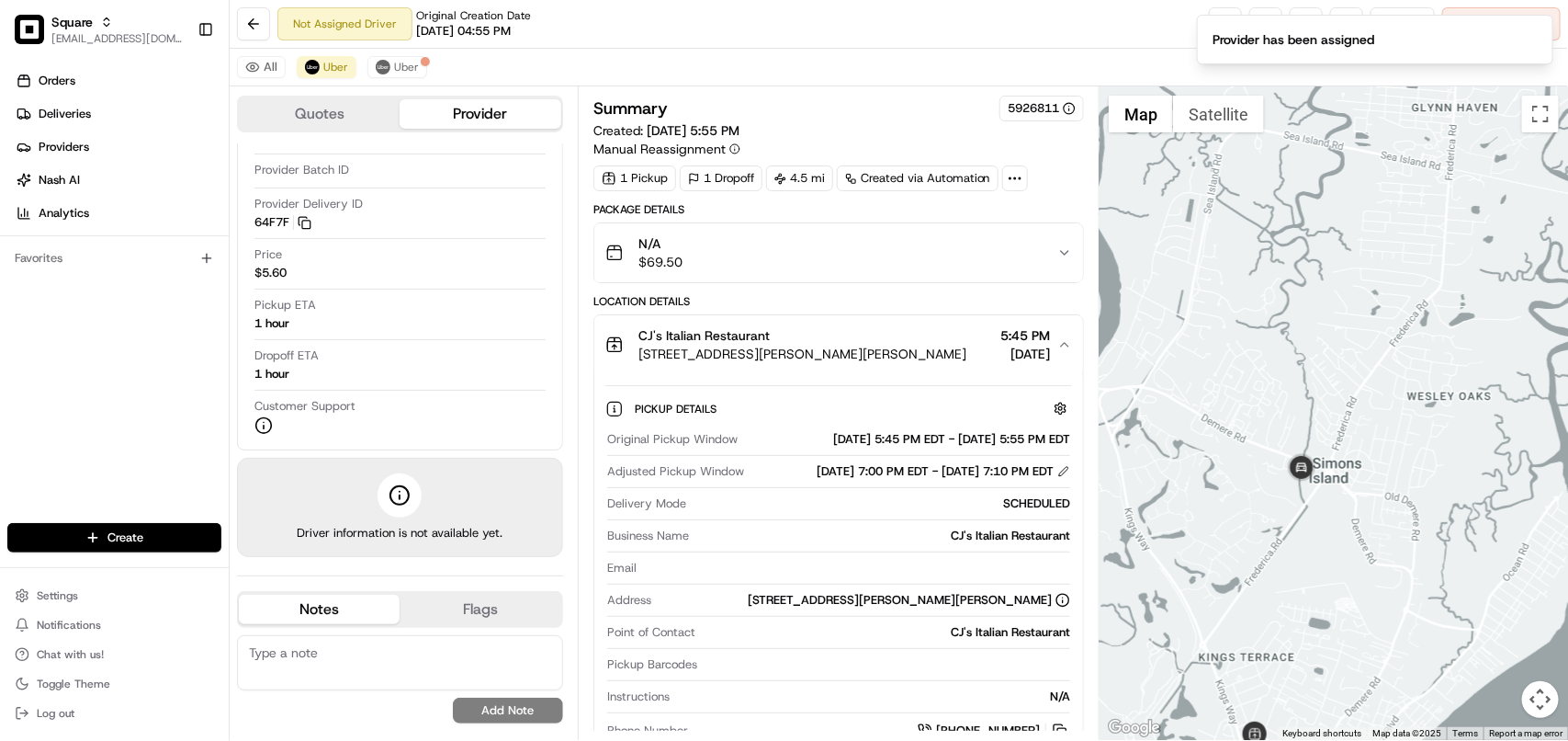
click at [429, 642] on textarea at bounding box center [400, 662] width 326 height 55
paste textarea "**Caller Information: Merchant **Reason for calling: Re-sched **Resolution: inf…"
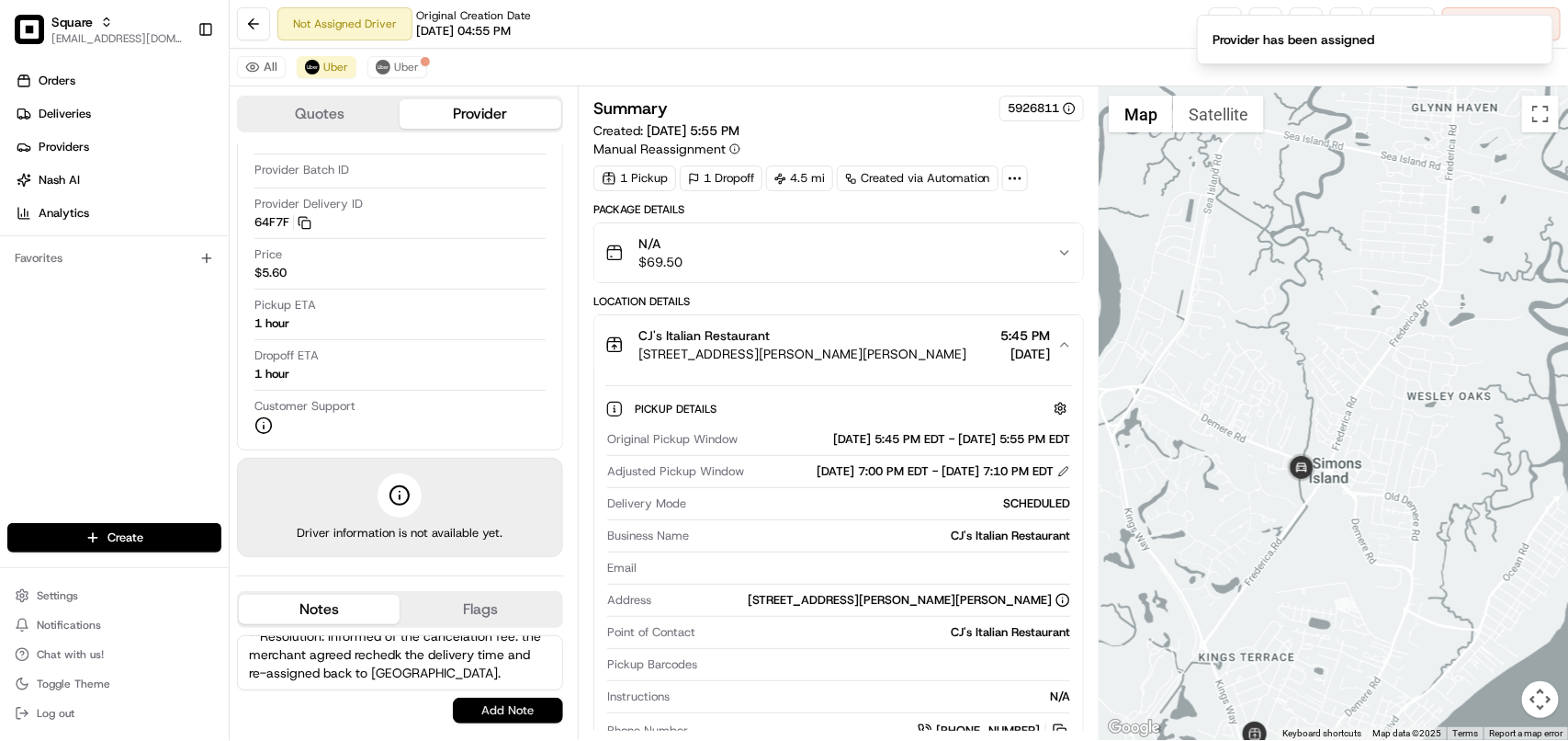
type textarea "**Caller Information: Merchant **Reason for calling: Re-sched **Resolution: inf…"
click at [496, 720] on button "Add Note" at bounding box center [508, 710] width 110 height 26
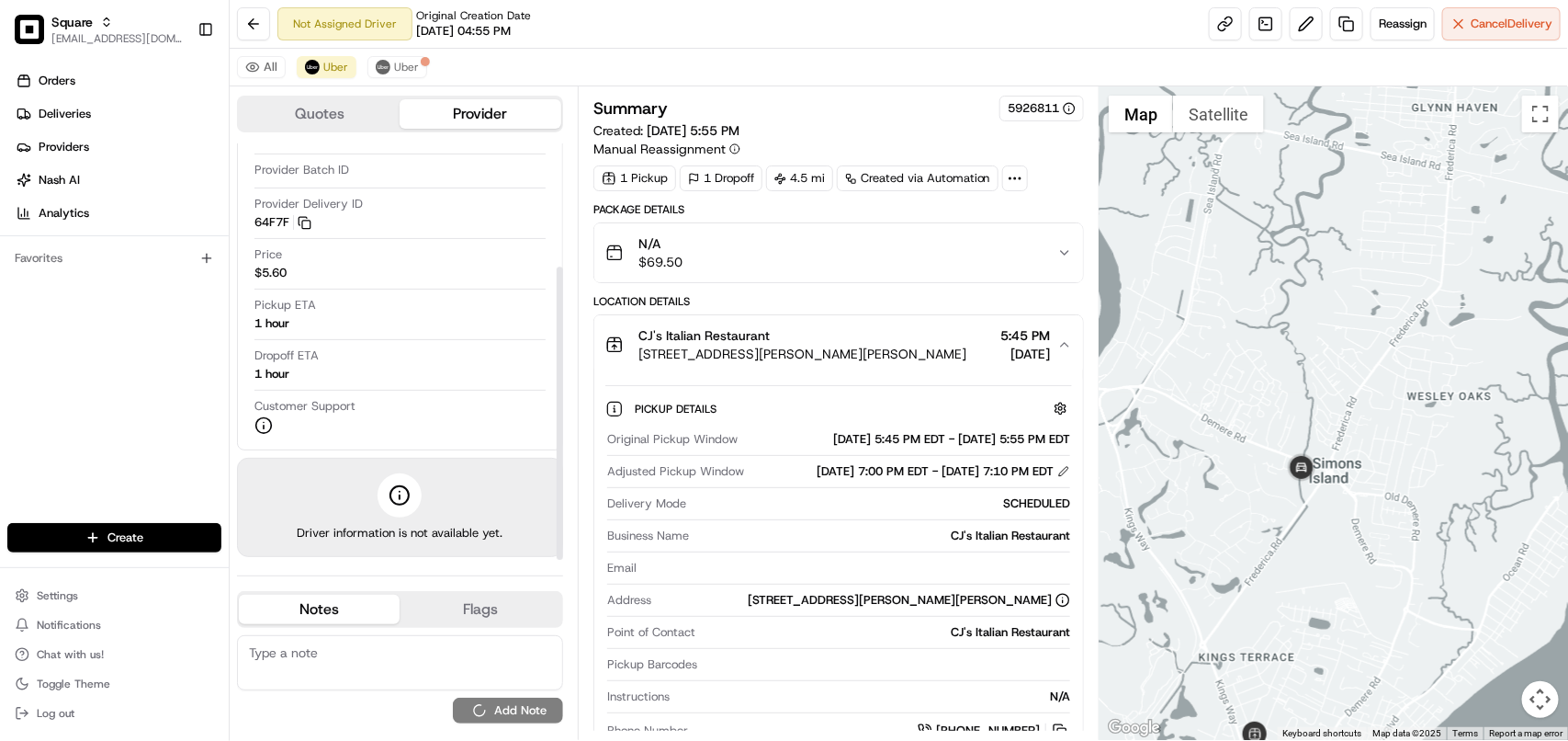
scroll to position [0, 0]
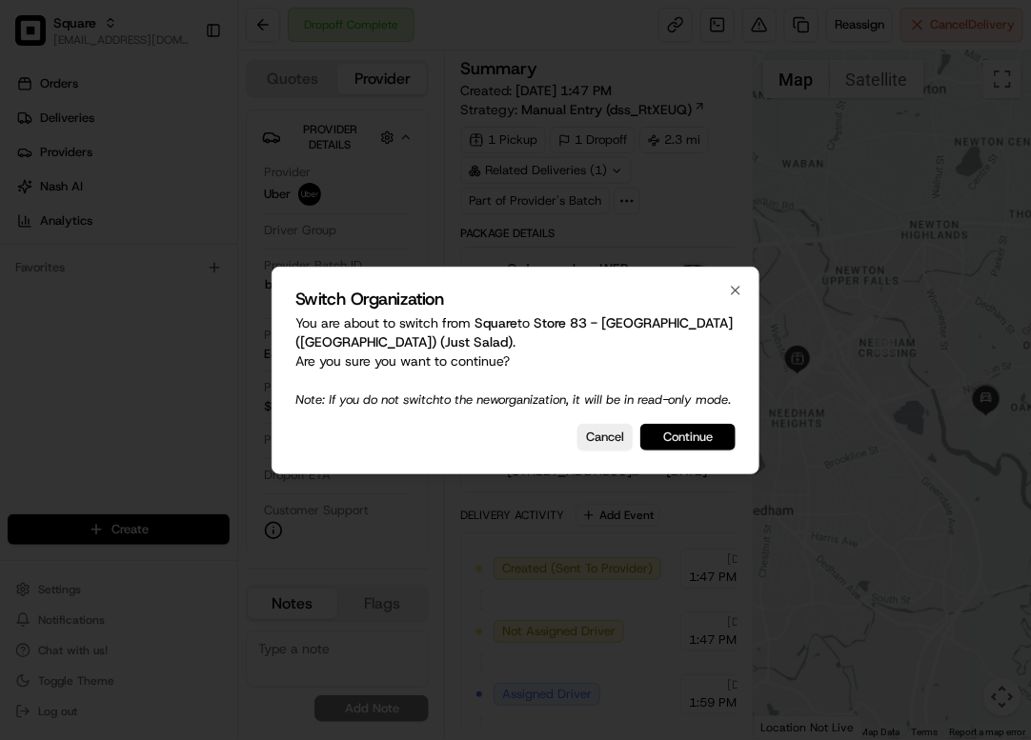
click at [708, 438] on button "Continue" at bounding box center [687, 437] width 95 height 27
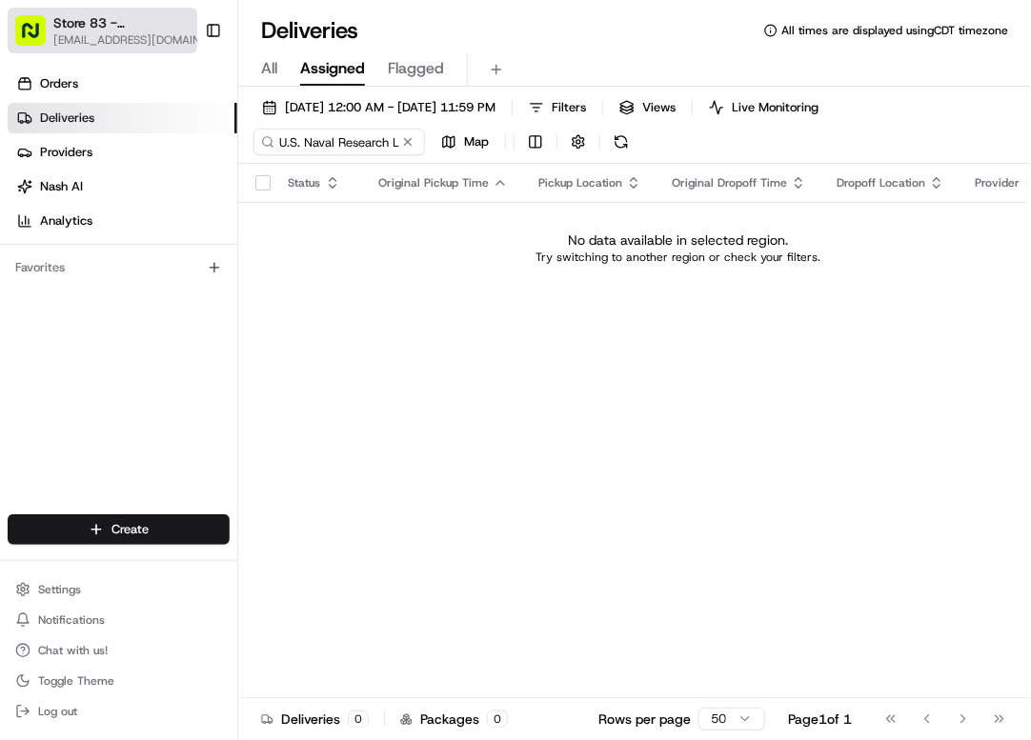
click at [92, 39] on span "[EMAIL_ADDRESS][DOMAIN_NAME]" at bounding box center [134, 39] width 162 height 15
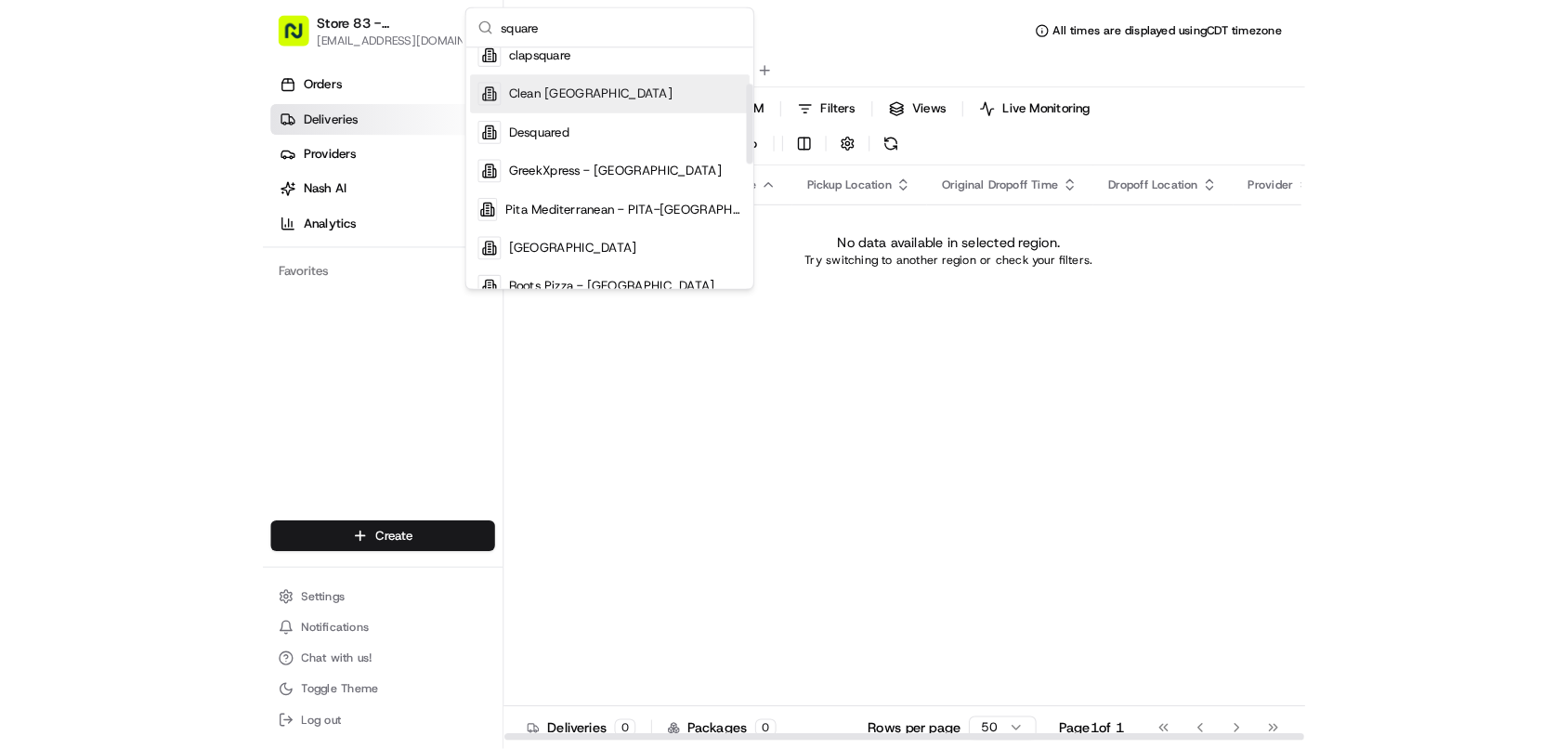
scroll to position [348, 0]
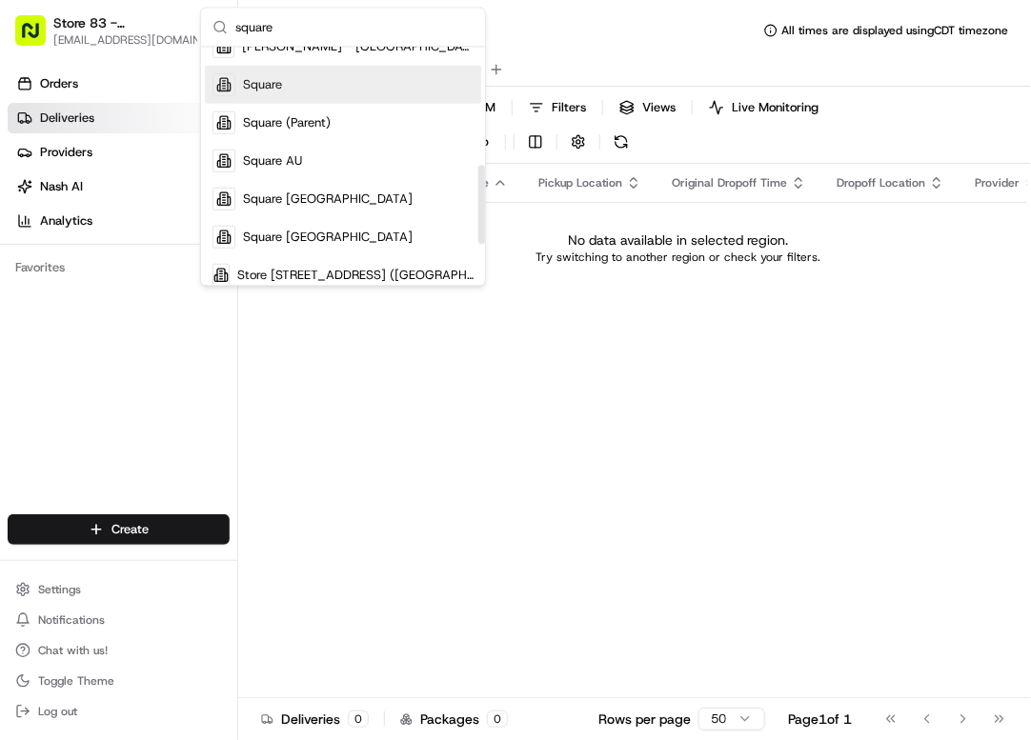
type input "square"
click at [325, 81] on div "Square" at bounding box center [343, 85] width 276 height 38
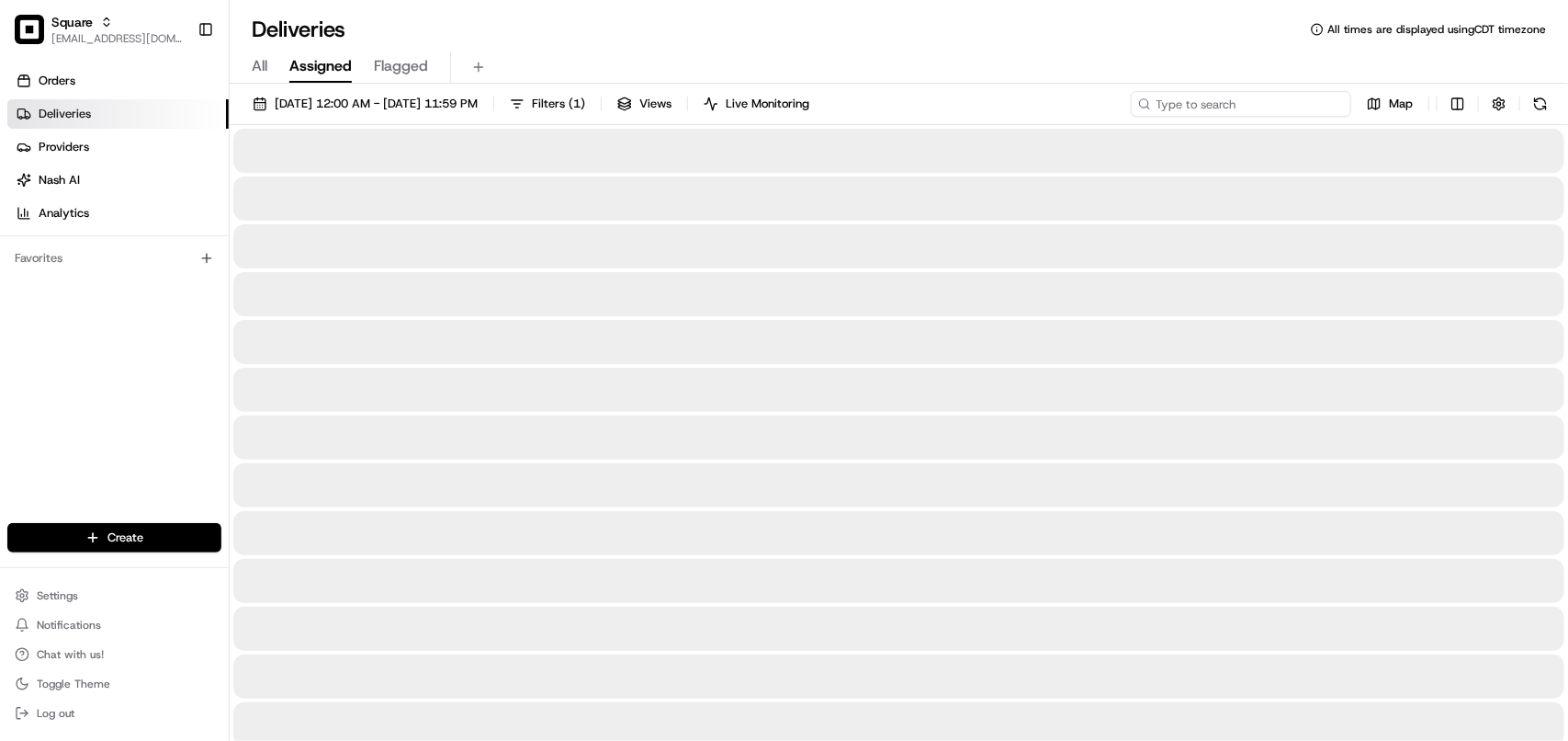
click at [1259, 104] on input at bounding box center [1240, 103] width 221 height 26
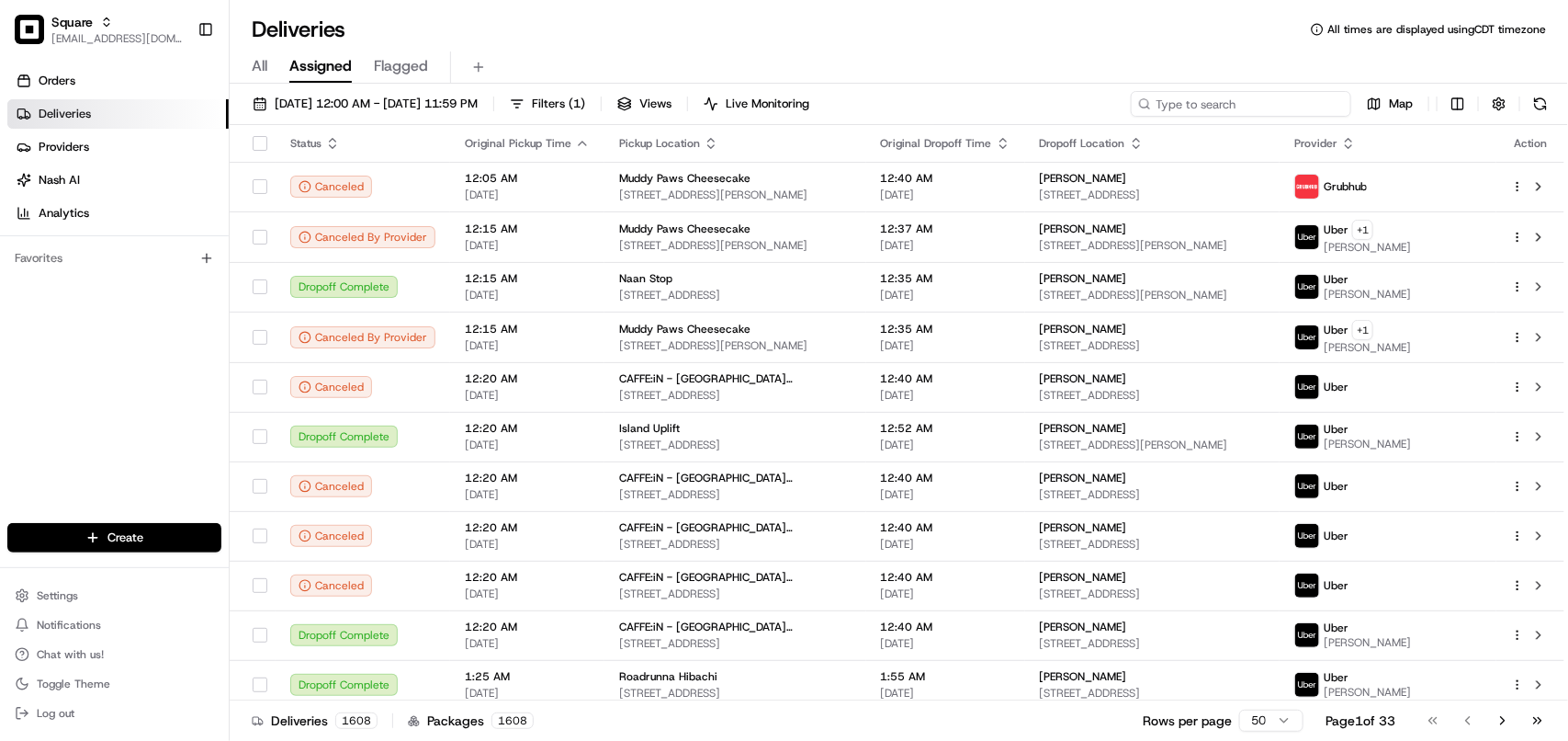
click at [1259, 104] on input at bounding box center [1240, 103] width 221 height 26
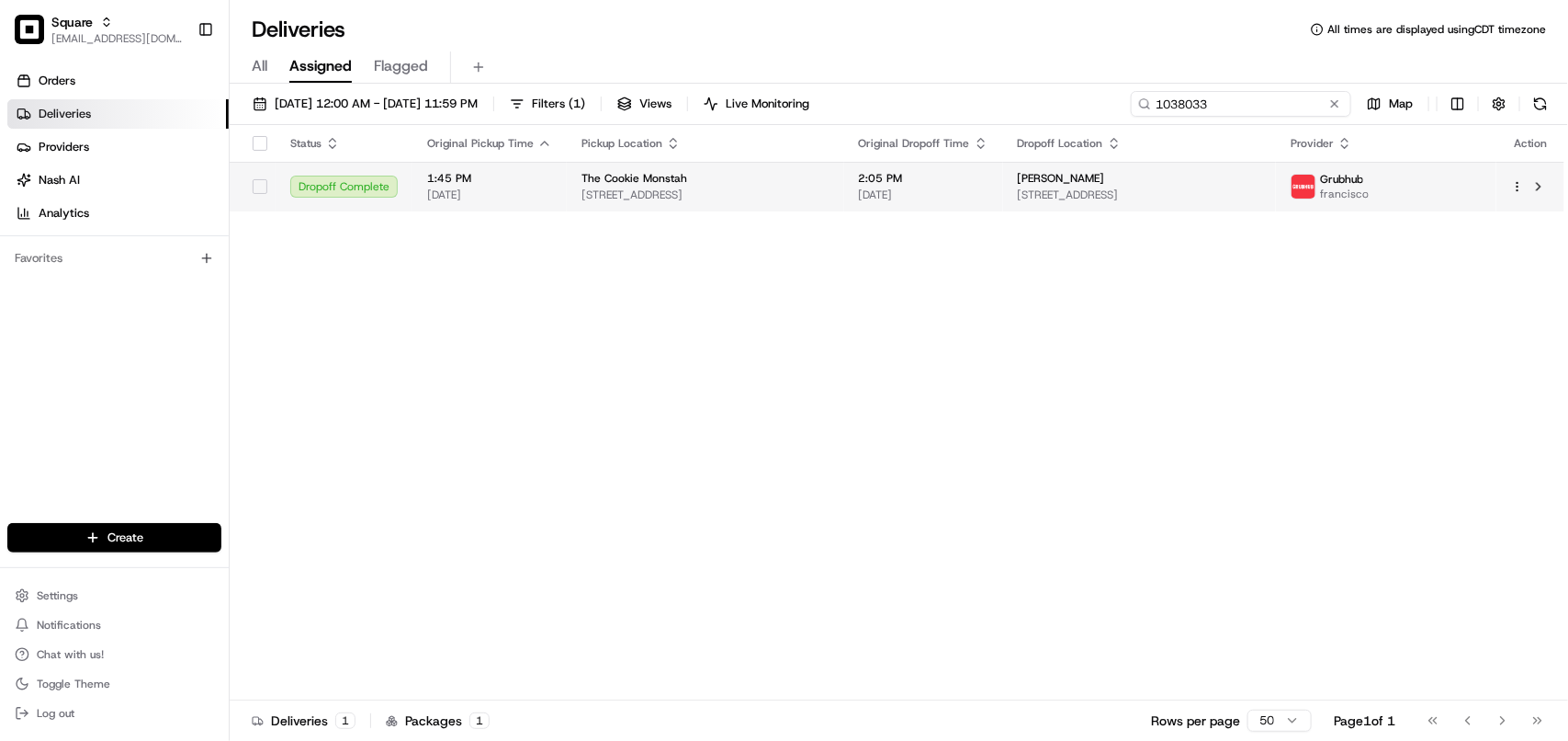
type input "1038033"
click at [1194, 179] on div "[PERSON_NAME]" at bounding box center [1139, 178] width 243 height 14
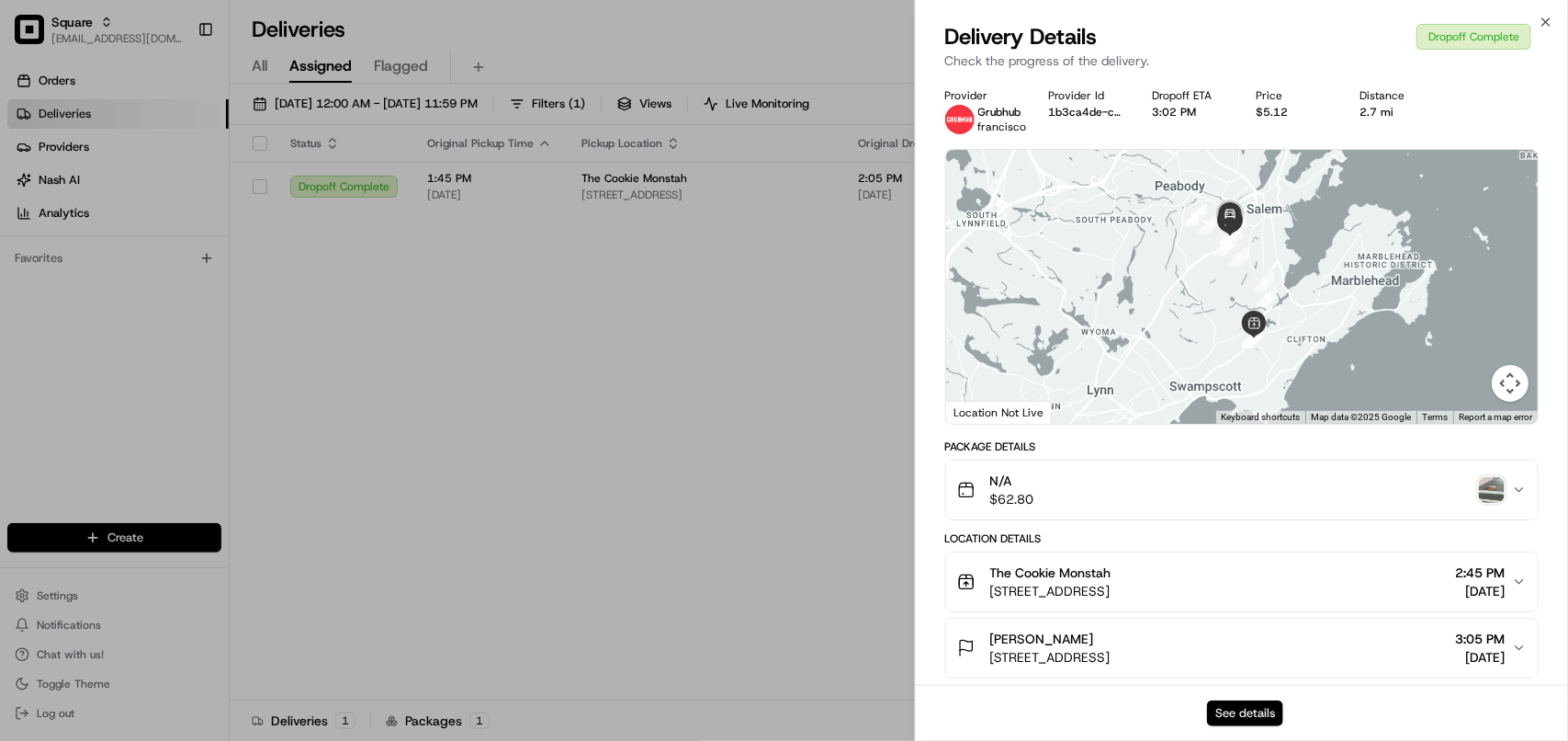
click at [1246, 705] on button "See details" at bounding box center [1245, 713] width 76 height 26
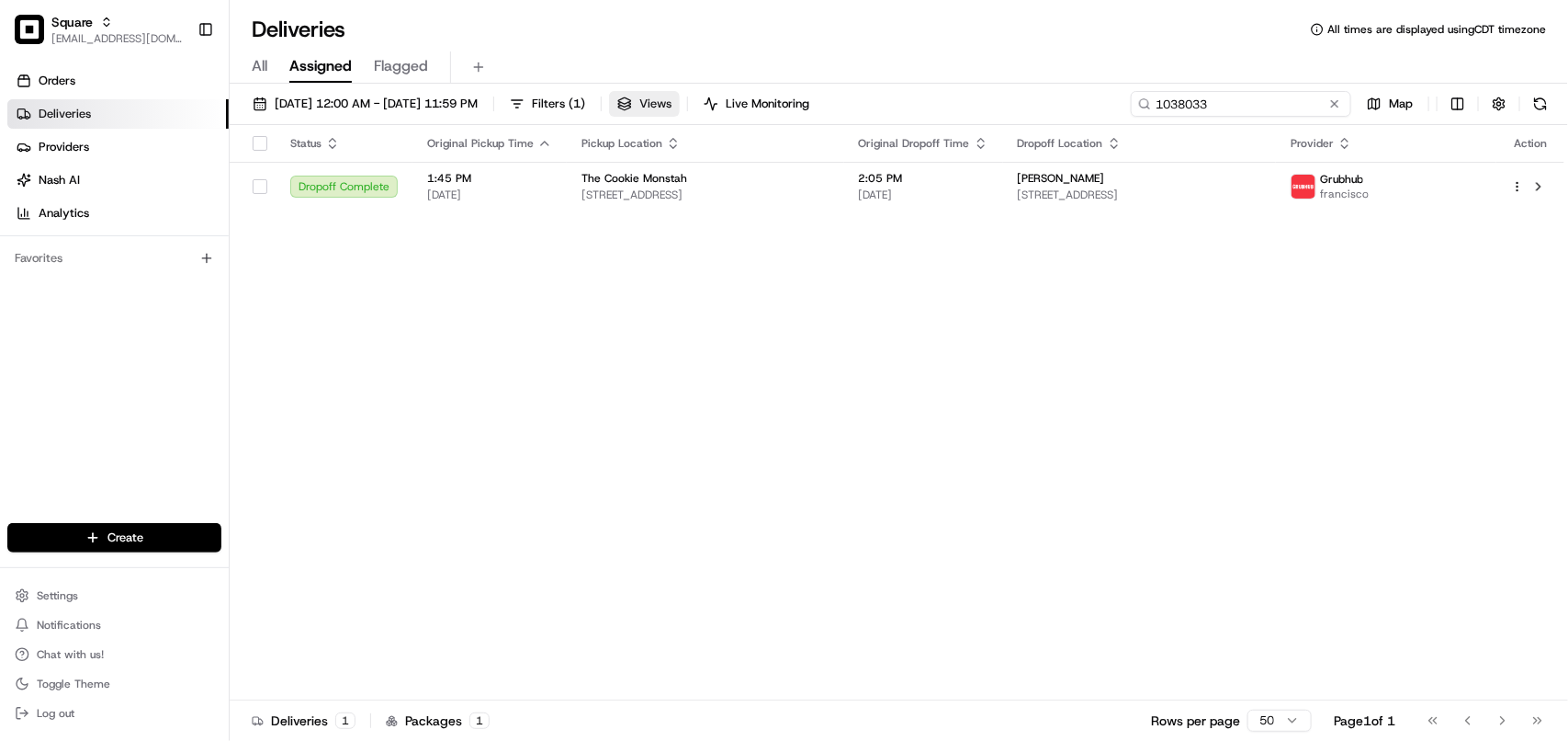
drag, startPoint x: 1297, startPoint y: 102, endPoint x: 727, endPoint y: 103, distance: 570.0
click at [731, 103] on div "[DATE] 12:00 AM - [DATE] 11:59 PM Filters ( 1 ) Views Live Monitoring 1038033 M…" at bounding box center [899, 107] width 1338 height 34
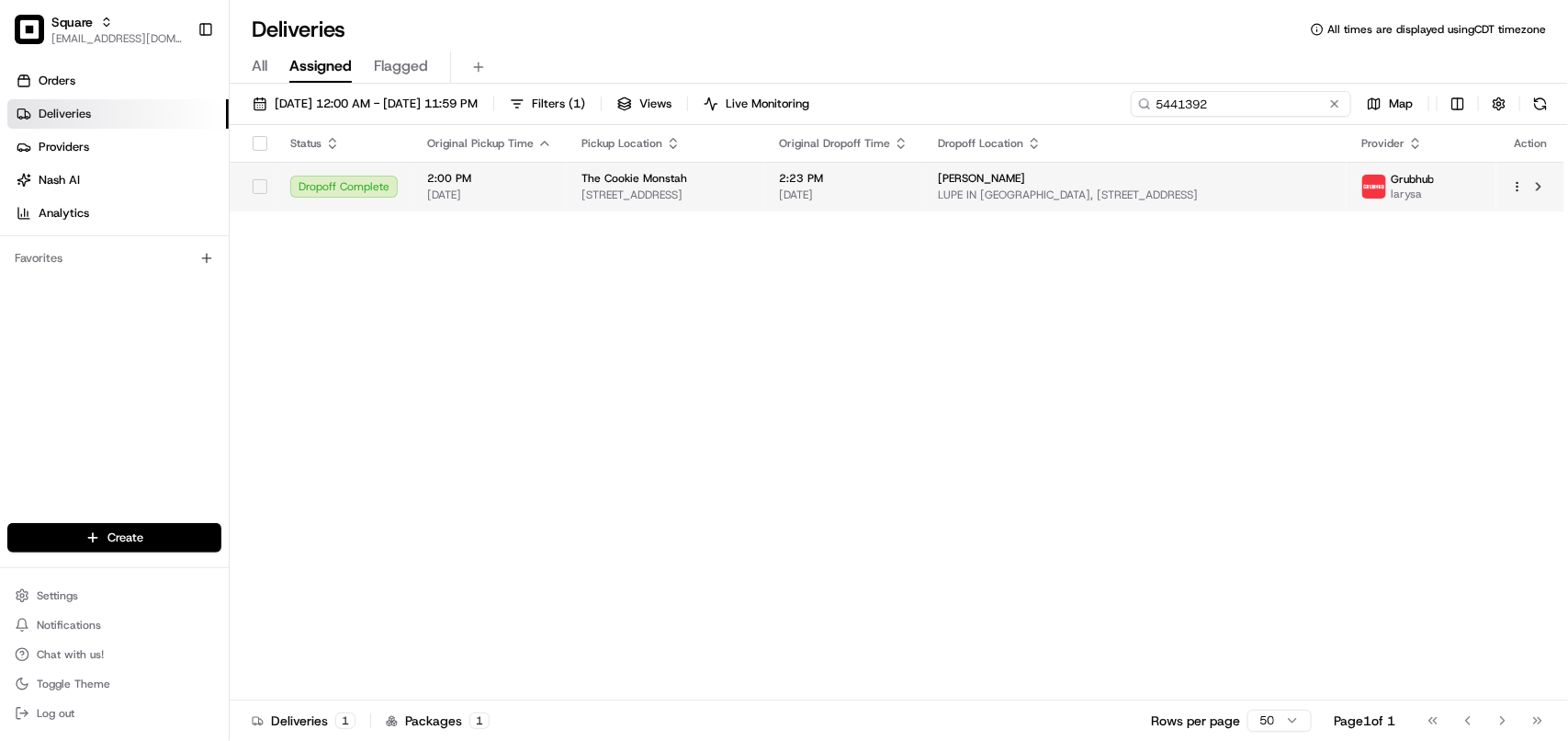
type input "5441392"
click at [1035, 189] on div "[PERSON_NAME] [PERSON_NAME] IN [GEOGRAPHIC_DATA], [STREET_ADDRESS]" at bounding box center [1134, 186] width 394 height 31
click at [1254, 179] on div "[PERSON_NAME]" at bounding box center [1134, 178] width 394 height 14
click at [1287, 173] on div "[PERSON_NAME]" at bounding box center [1134, 178] width 394 height 14
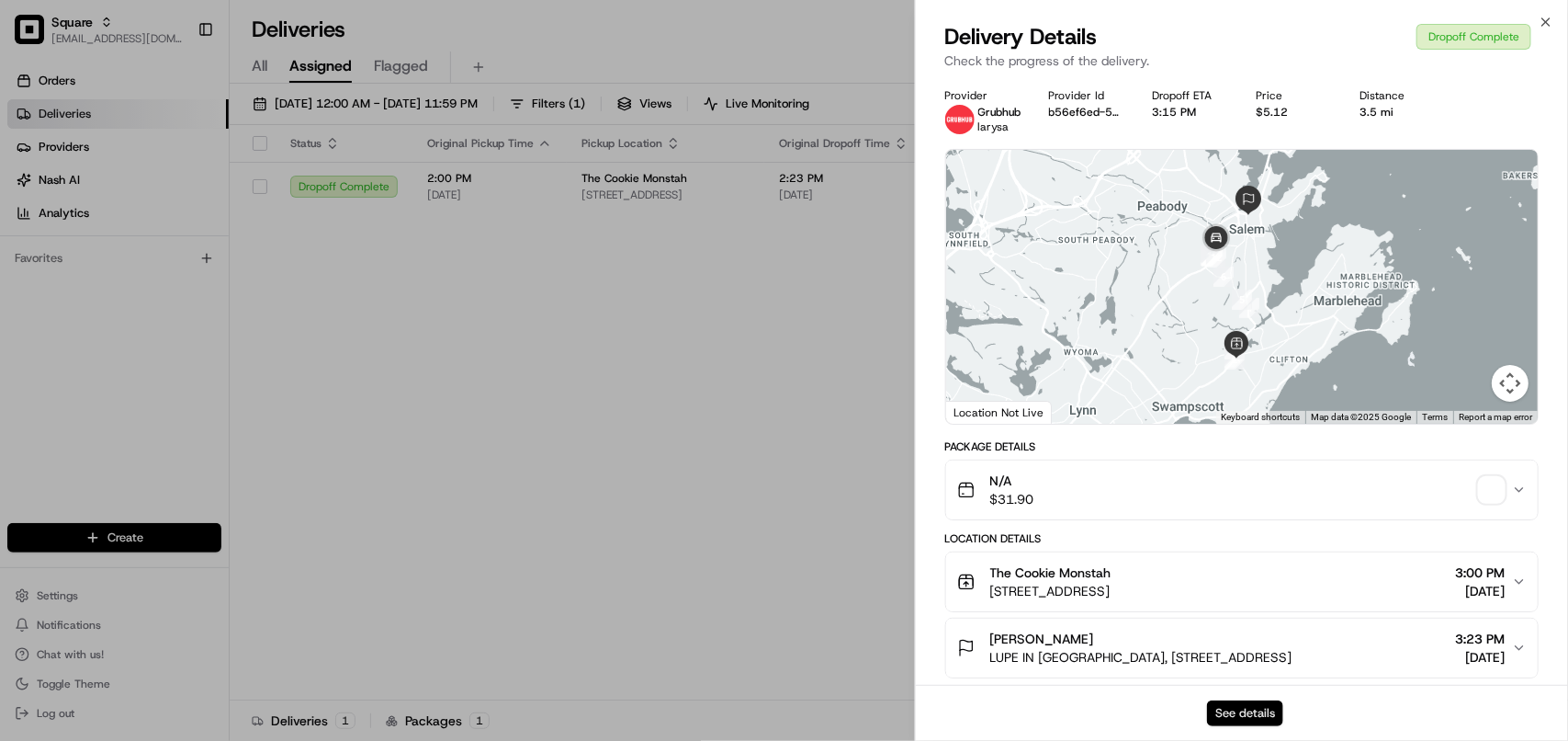
click at [1232, 715] on button "See details" at bounding box center [1245, 713] width 76 height 26
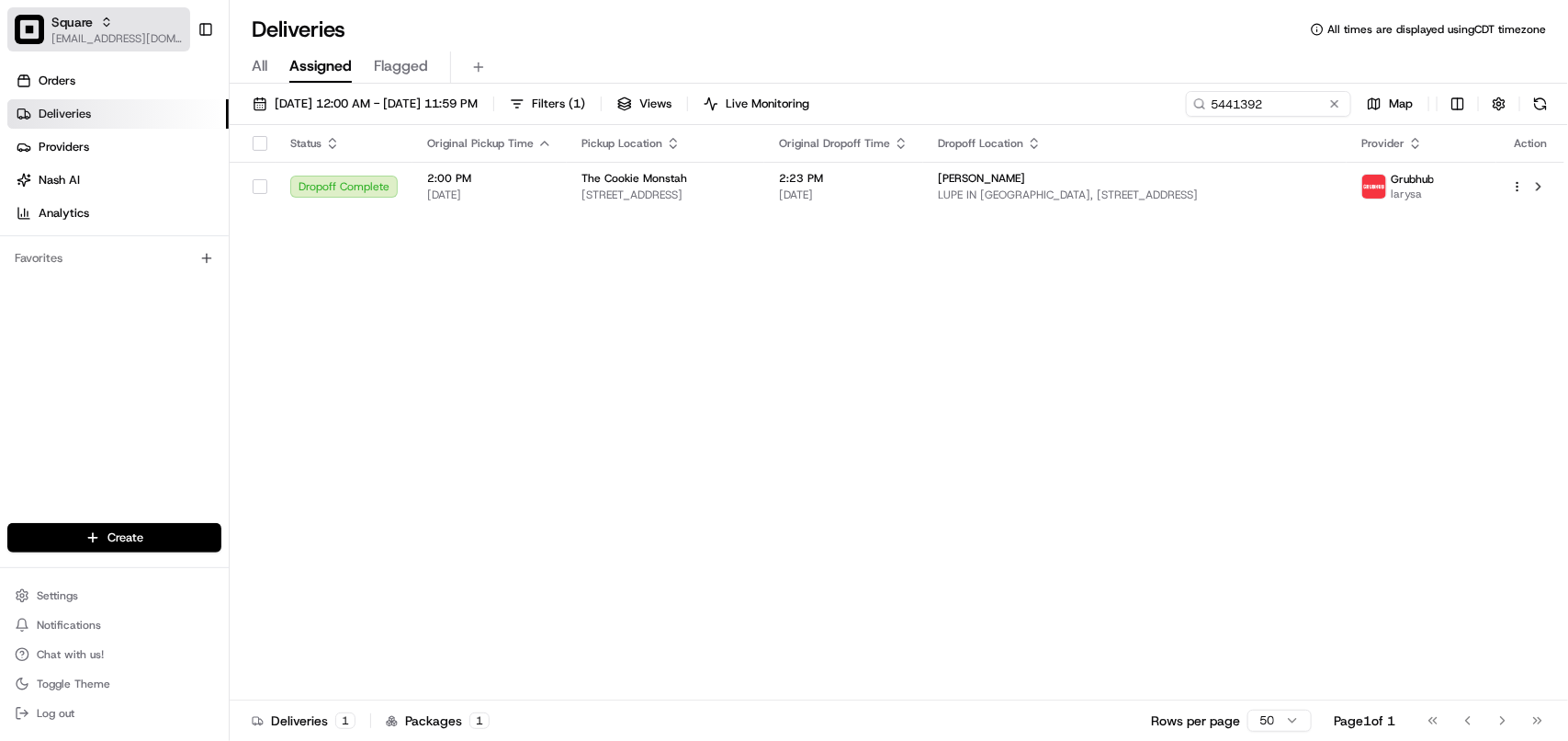
click at [63, 38] on span "[EMAIL_ADDRESS][DOMAIN_NAME]" at bounding box center [117, 38] width 131 height 14
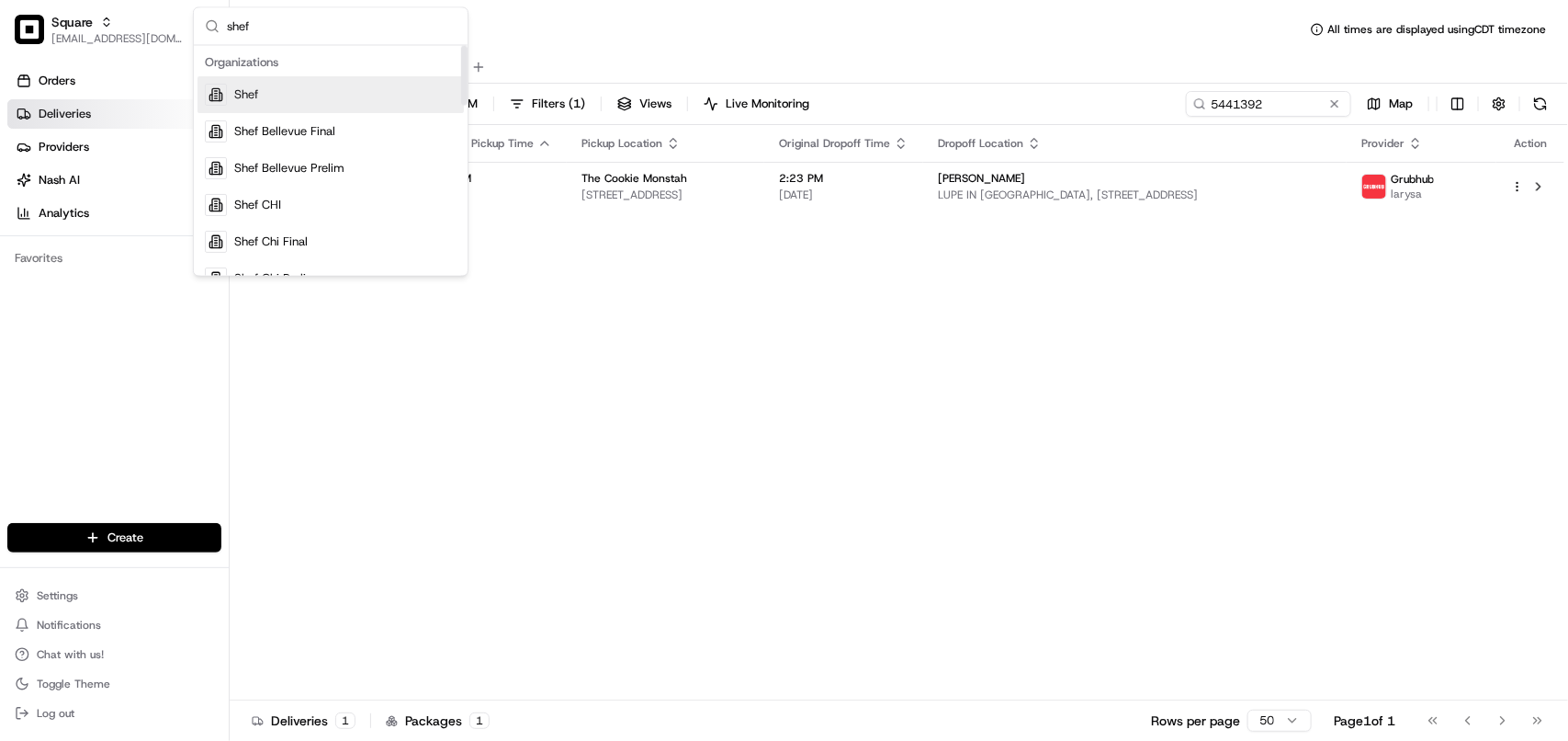
type input "shef"
click at [301, 95] on div "Shef" at bounding box center [331, 96] width 266 height 37
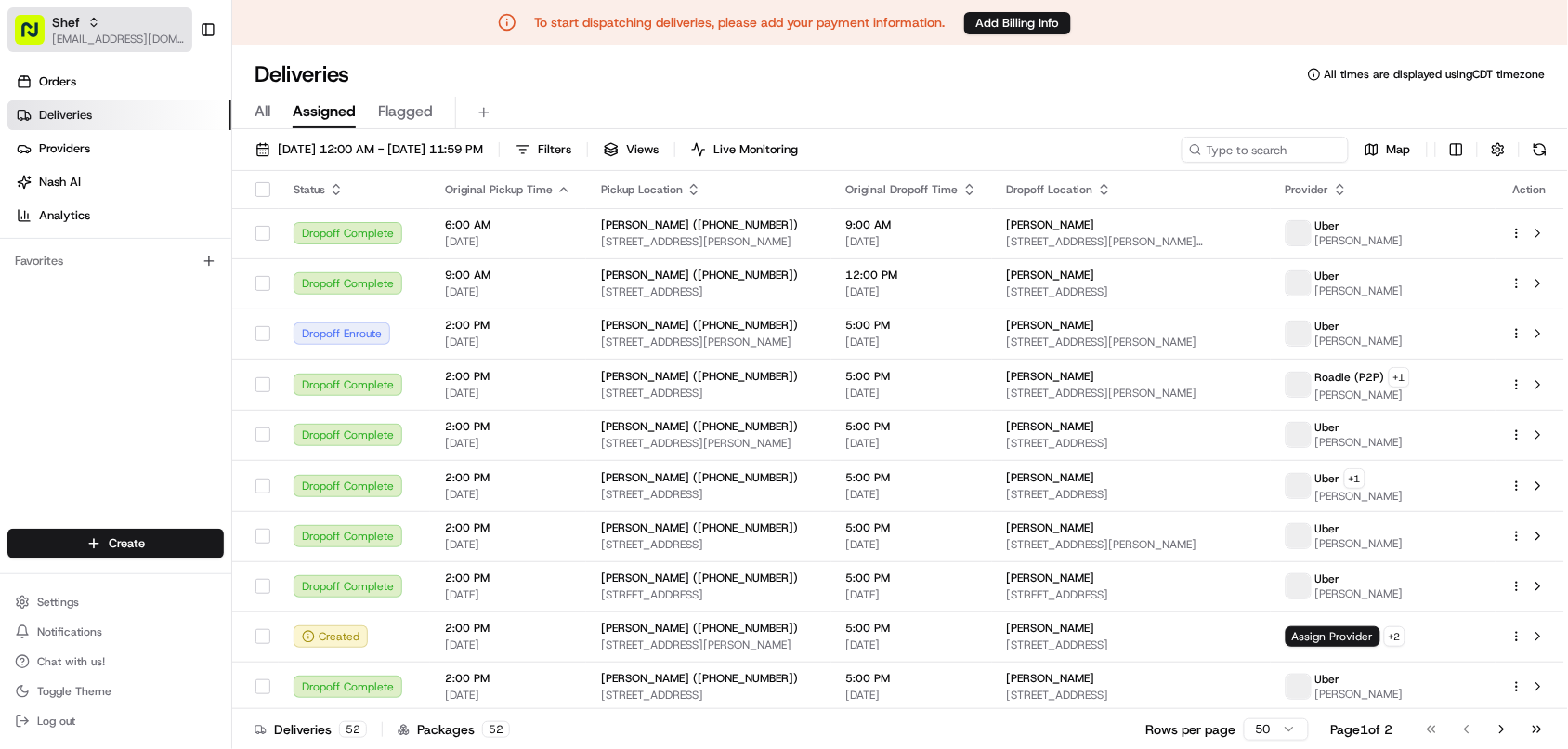
click at [122, 45] on span "[EMAIL_ADDRESS][DOMAIN_NAME]" at bounding box center [118, 38] width 133 height 15
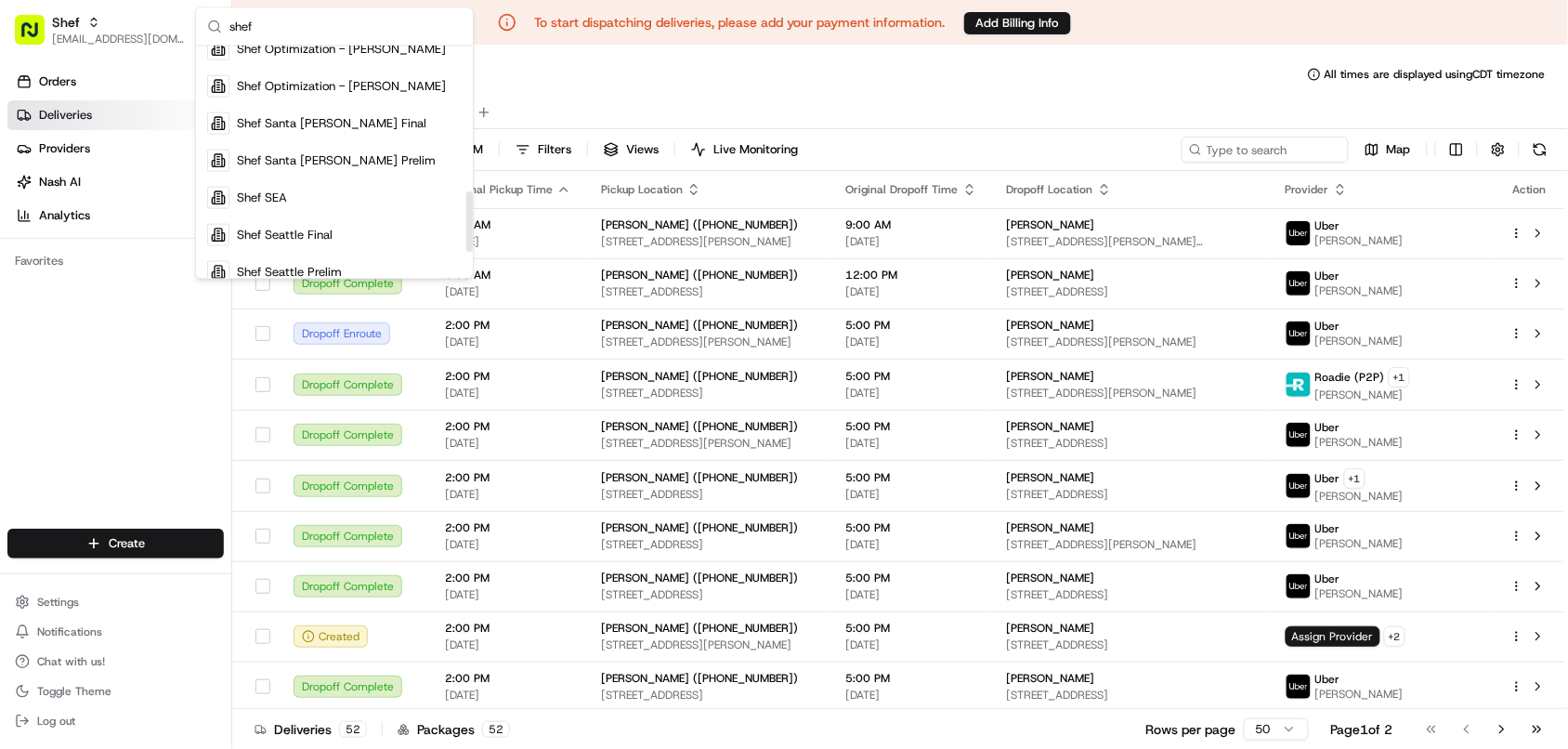
scroll to position [656, 0]
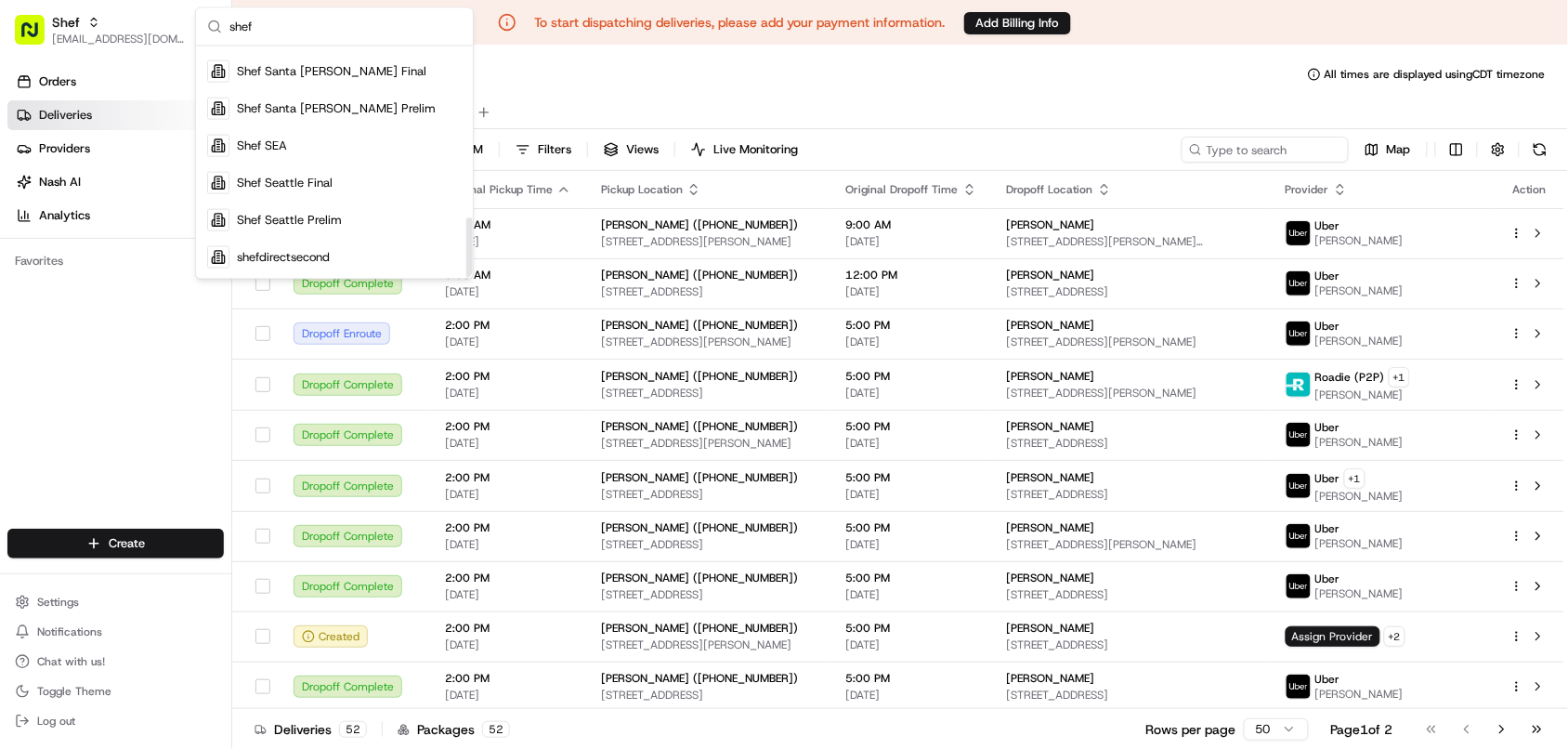
drag, startPoint x: 467, startPoint y: 81, endPoint x: 480, endPoint y: 294, distance: 213.4
click at [473, 278] on div "Suggestions" at bounding box center [469, 248] width 7 height 60
drag, startPoint x: 272, startPoint y: 30, endPoint x: 29, endPoint y: 30, distance: 243.0
click at [29, 30] on body "To start dispatching deliveries, please add your payment information. Add Billi…" at bounding box center [784, 374] width 1568 height 749
paste input "[PERSON_NAME]"
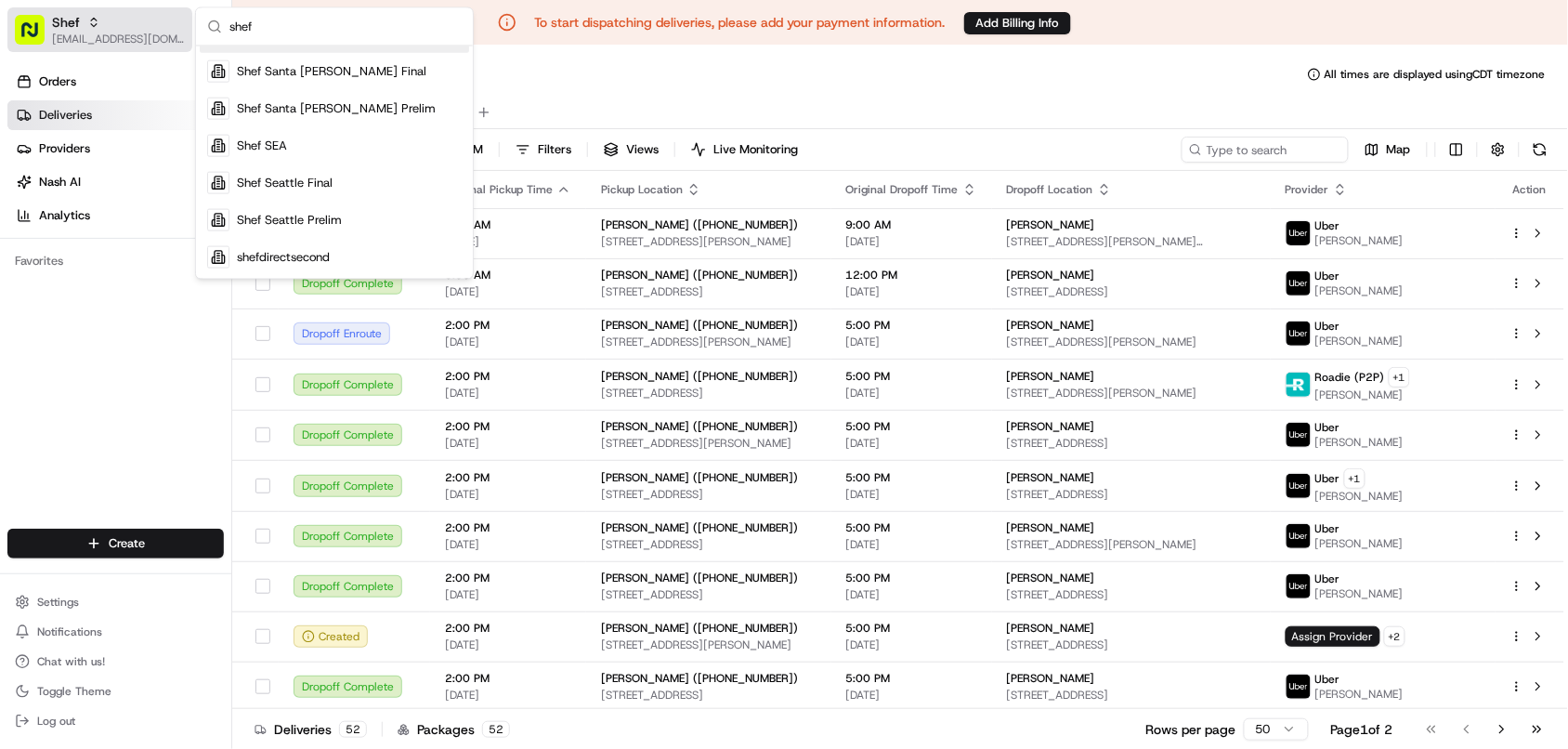
type input "[PERSON_NAME]"
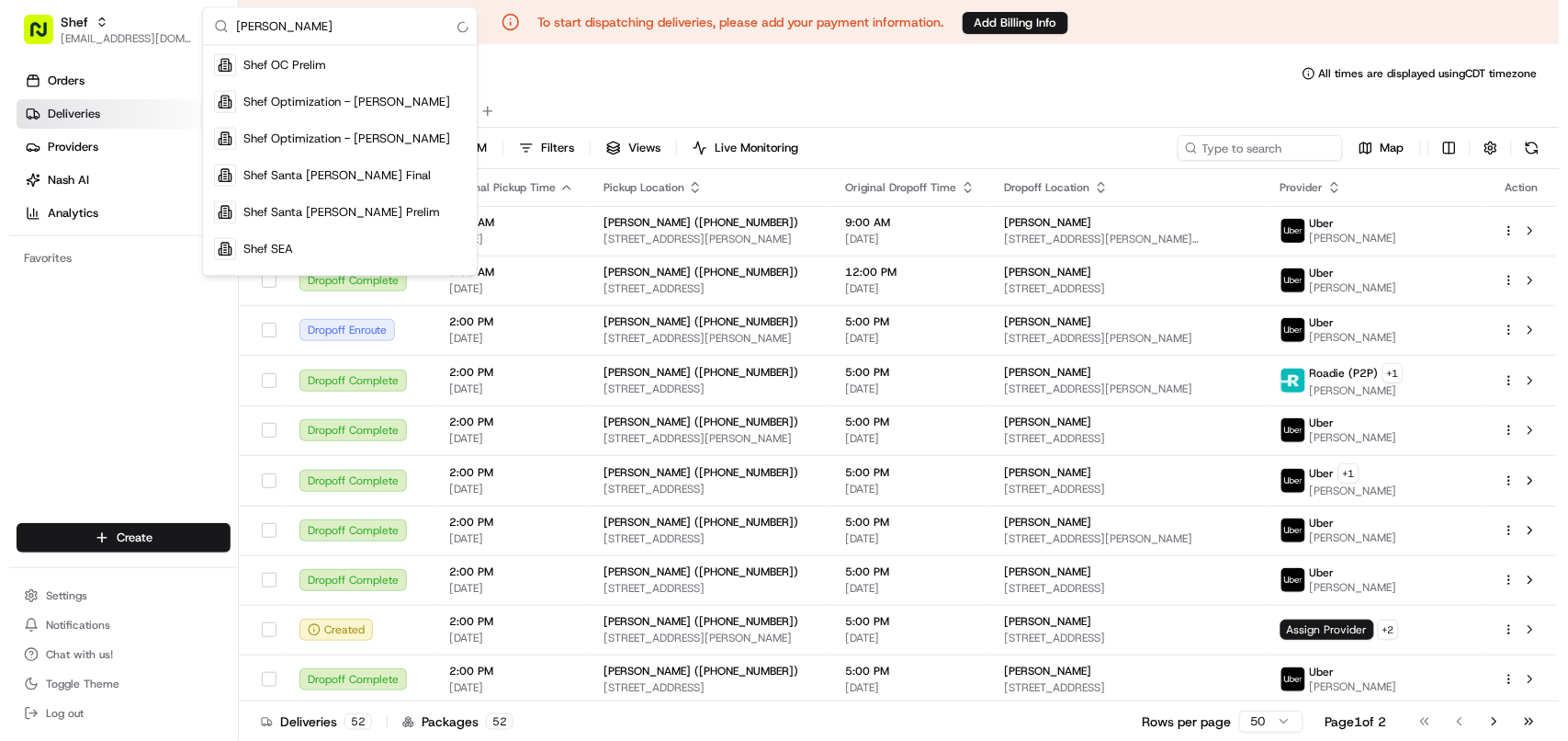
scroll to position [0, 0]
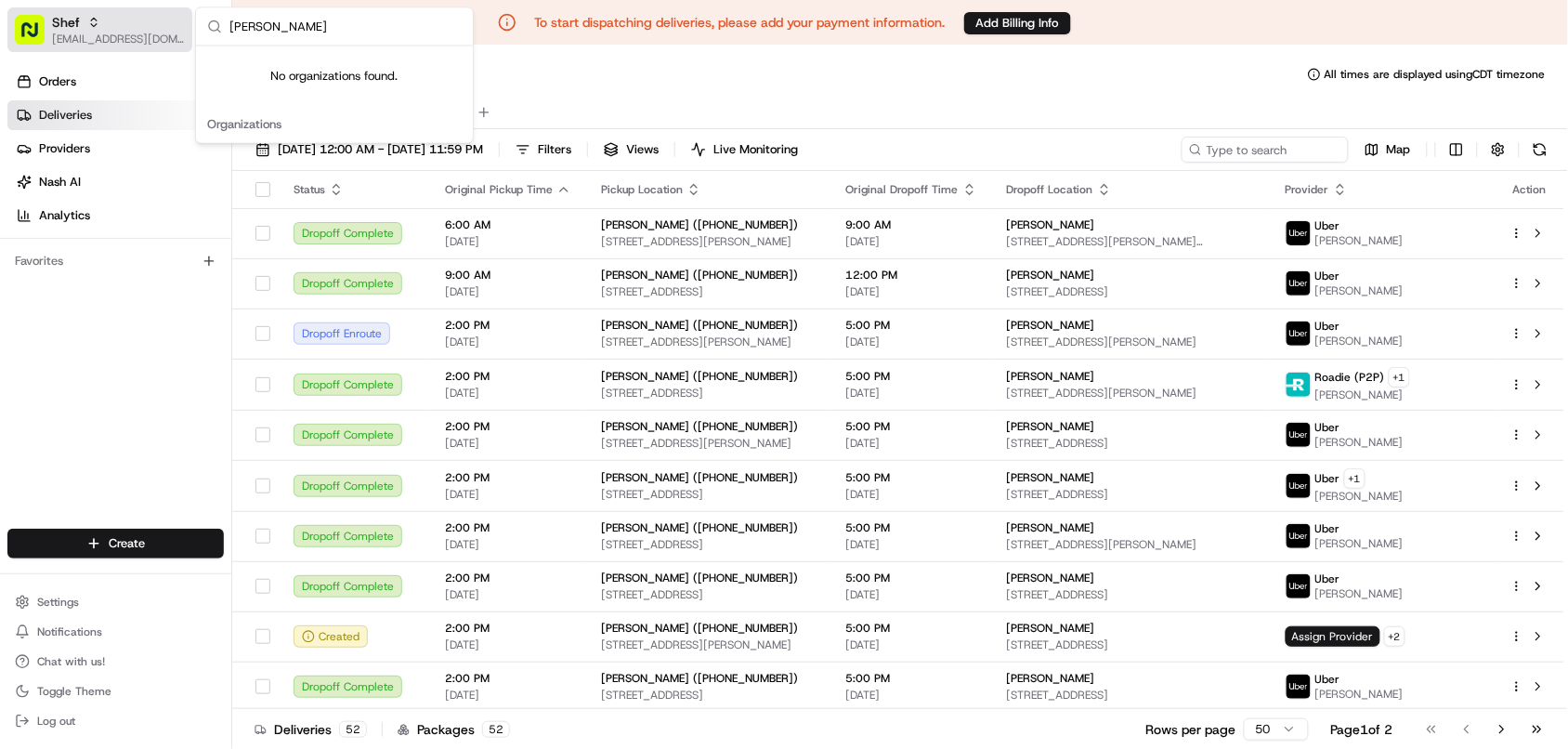
drag, startPoint x: 370, startPoint y: 23, endPoint x: 177, endPoint y: 29, distance: 193.1
click at [177, 29] on body "To start dispatching deliveries, please add your payment information. Add Billi…" at bounding box center [784, 374] width 1568 height 749
click at [319, 28] on input "[PERSON_NAME]" at bounding box center [345, 27] width 232 height 37
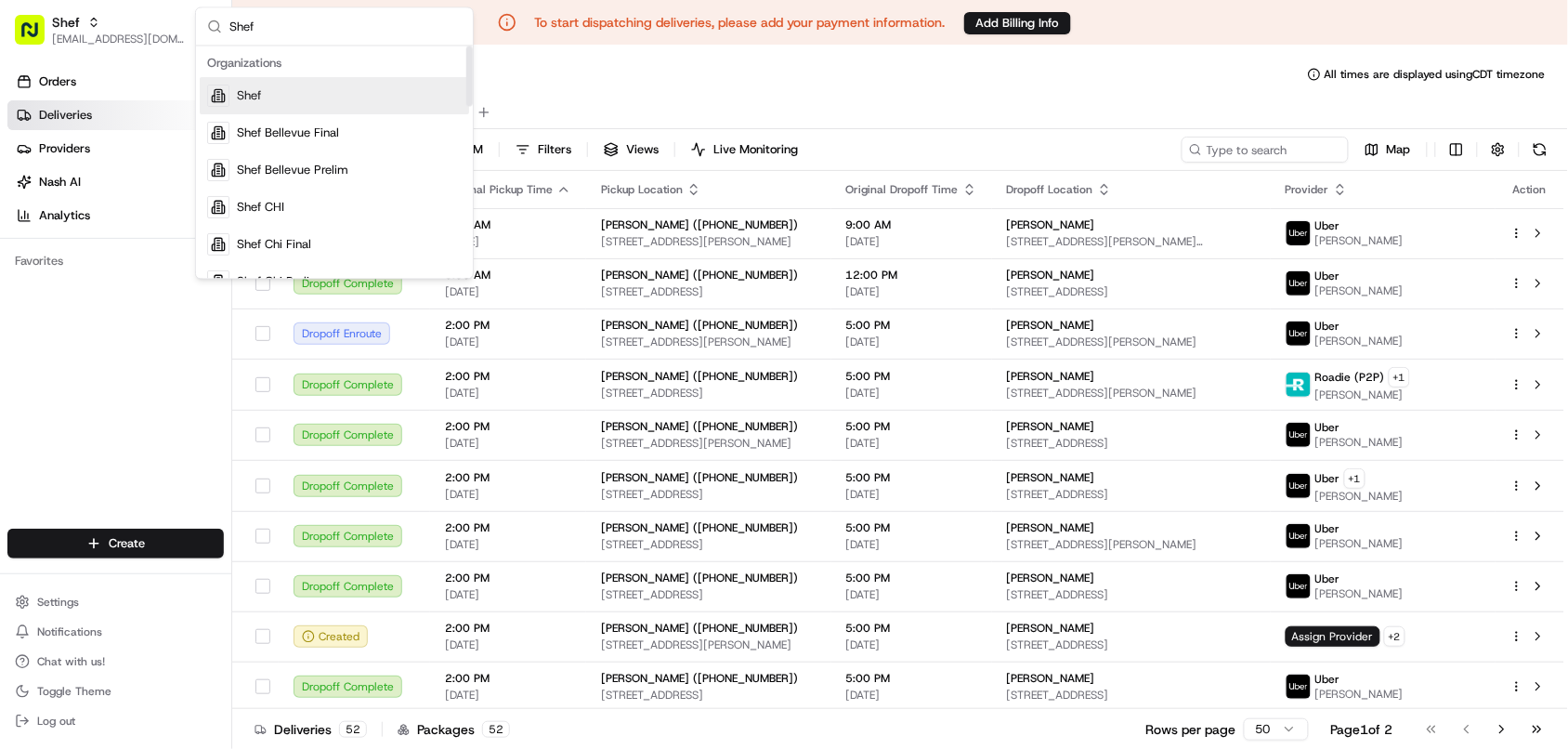
type input "Shef"
click at [385, 107] on div "Shef" at bounding box center [334, 97] width 269 height 37
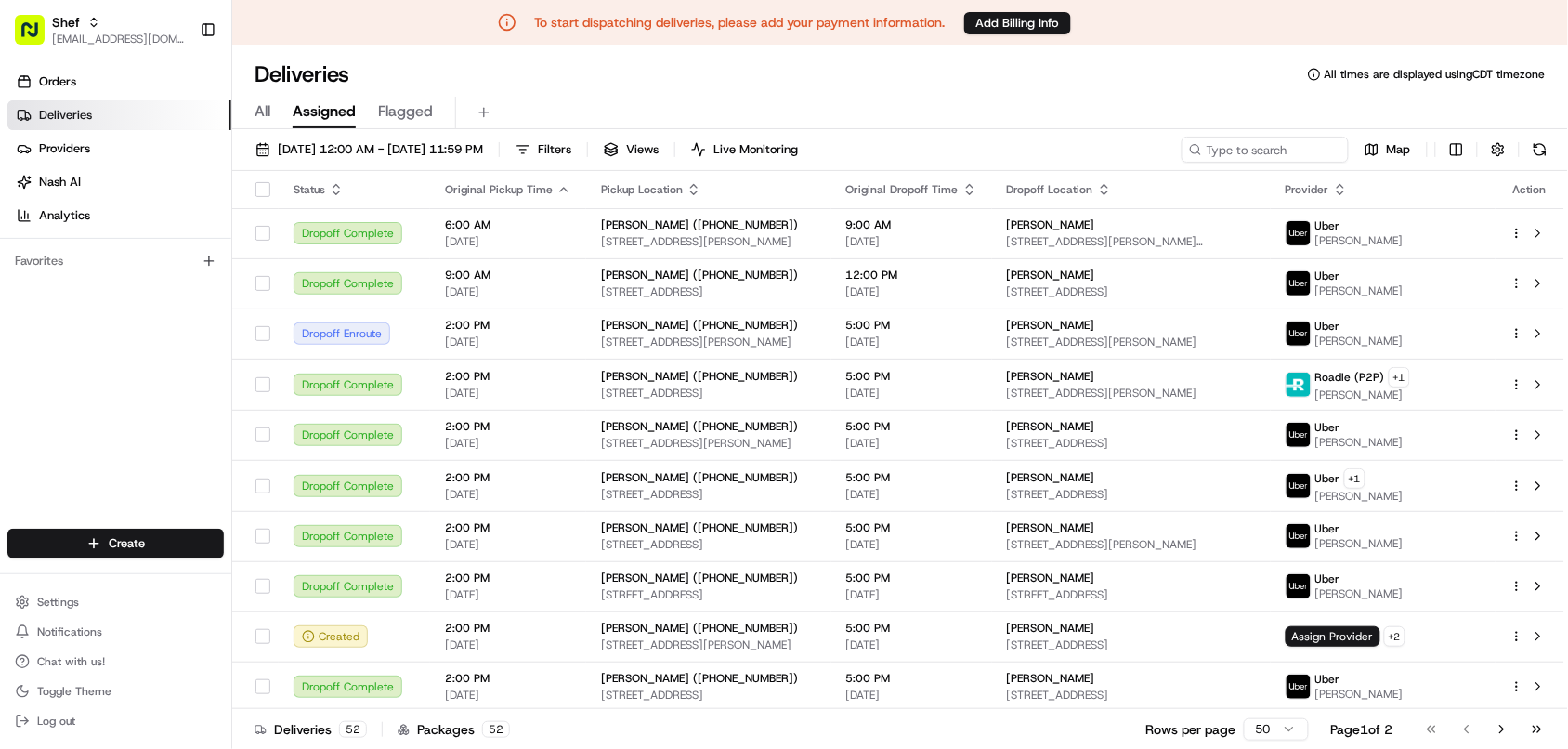
click at [258, 107] on span "All" at bounding box center [262, 111] width 16 height 22
click at [1234, 154] on input at bounding box center [1236, 149] width 223 height 26
paste input "[PERSON_NAME]"
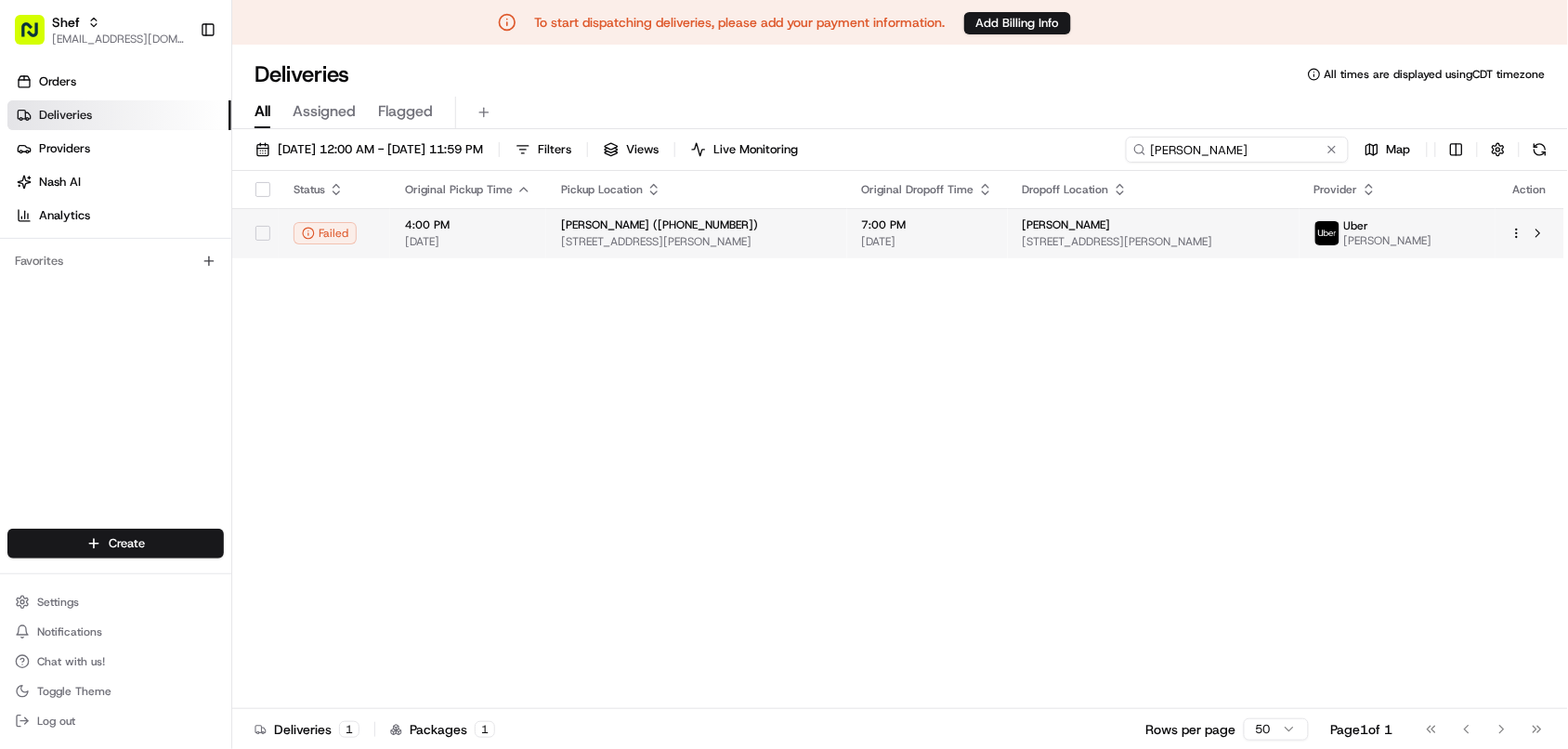
type input "[PERSON_NAME]"
click at [1173, 230] on div "[PERSON_NAME]" at bounding box center [1154, 224] width 262 height 15
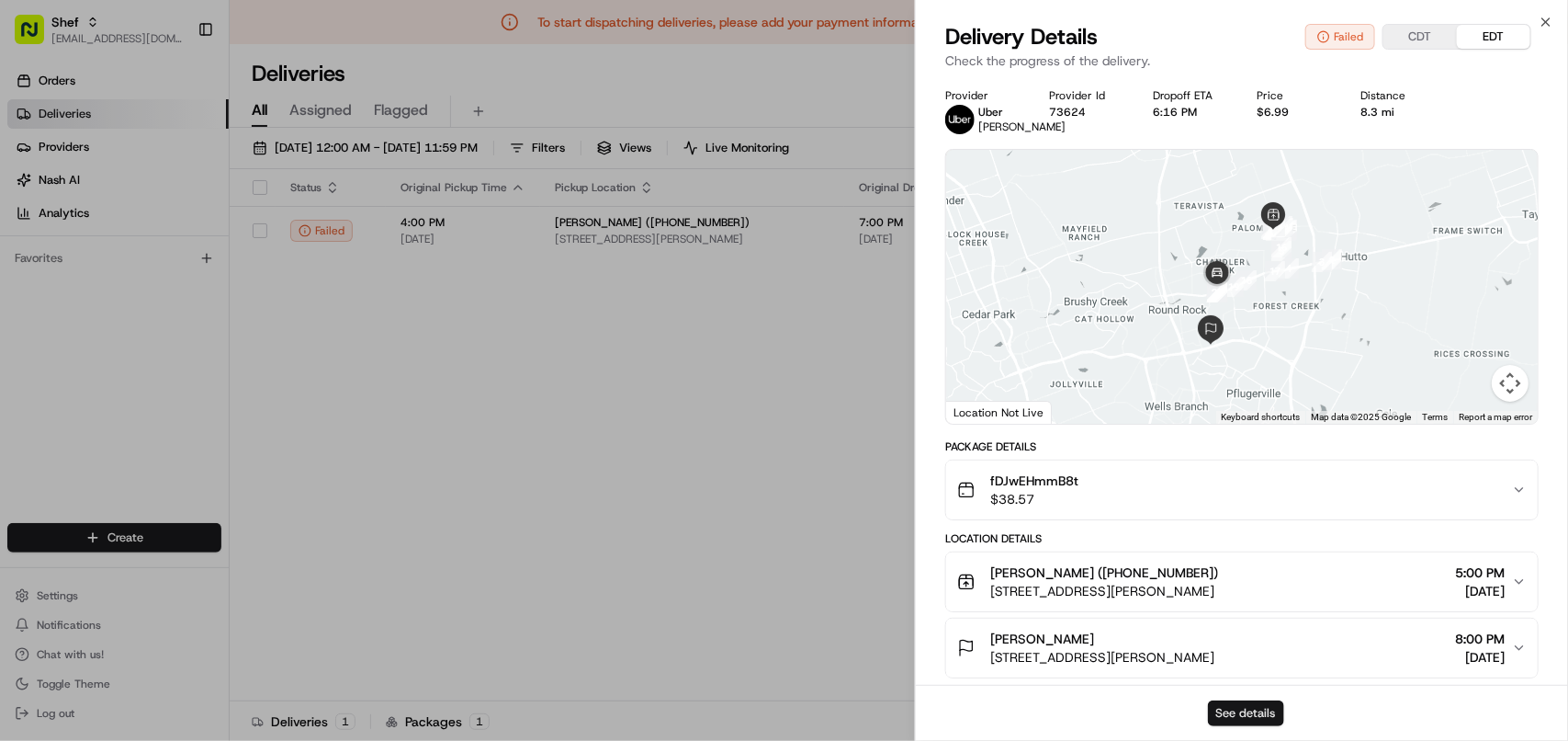
click at [1243, 713] on button "See details" at bounding box center [1245, 713] width 76 height 26
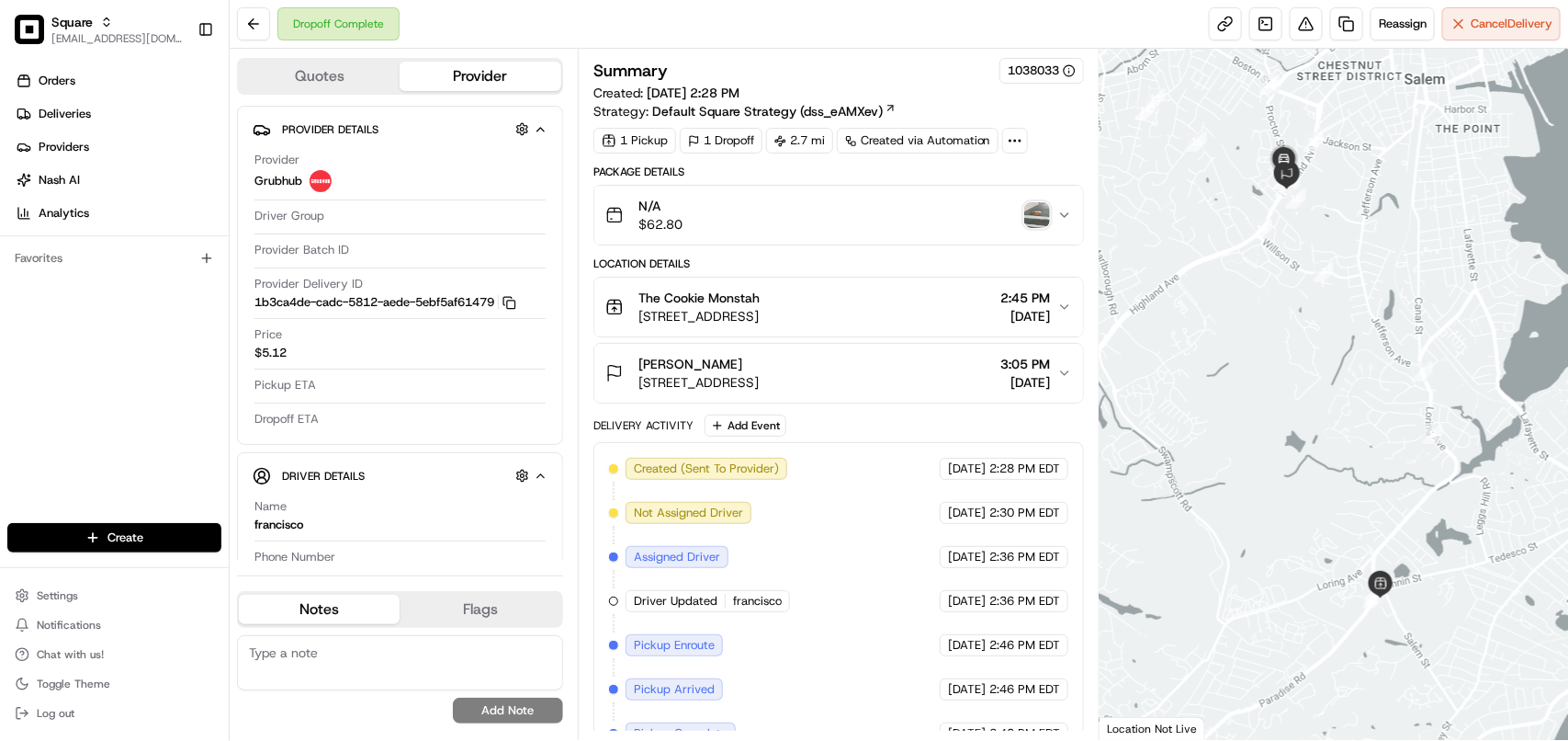
click at [1039, 223] on img "button" at bounding box center [1037, 215] width 26 height 26
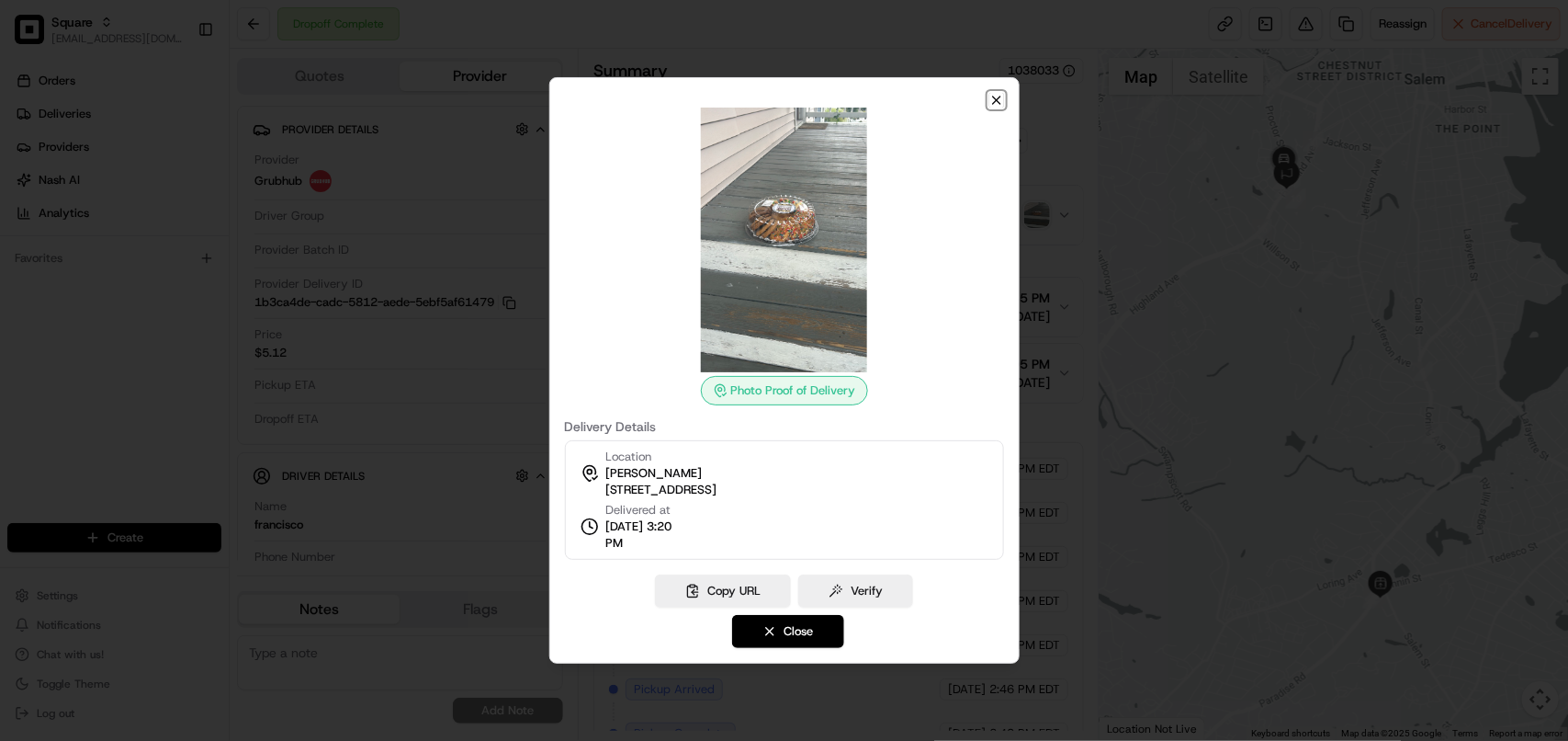
click at [998, 101] on icon "button" at bounding box center [996, 99] width 14 height 14
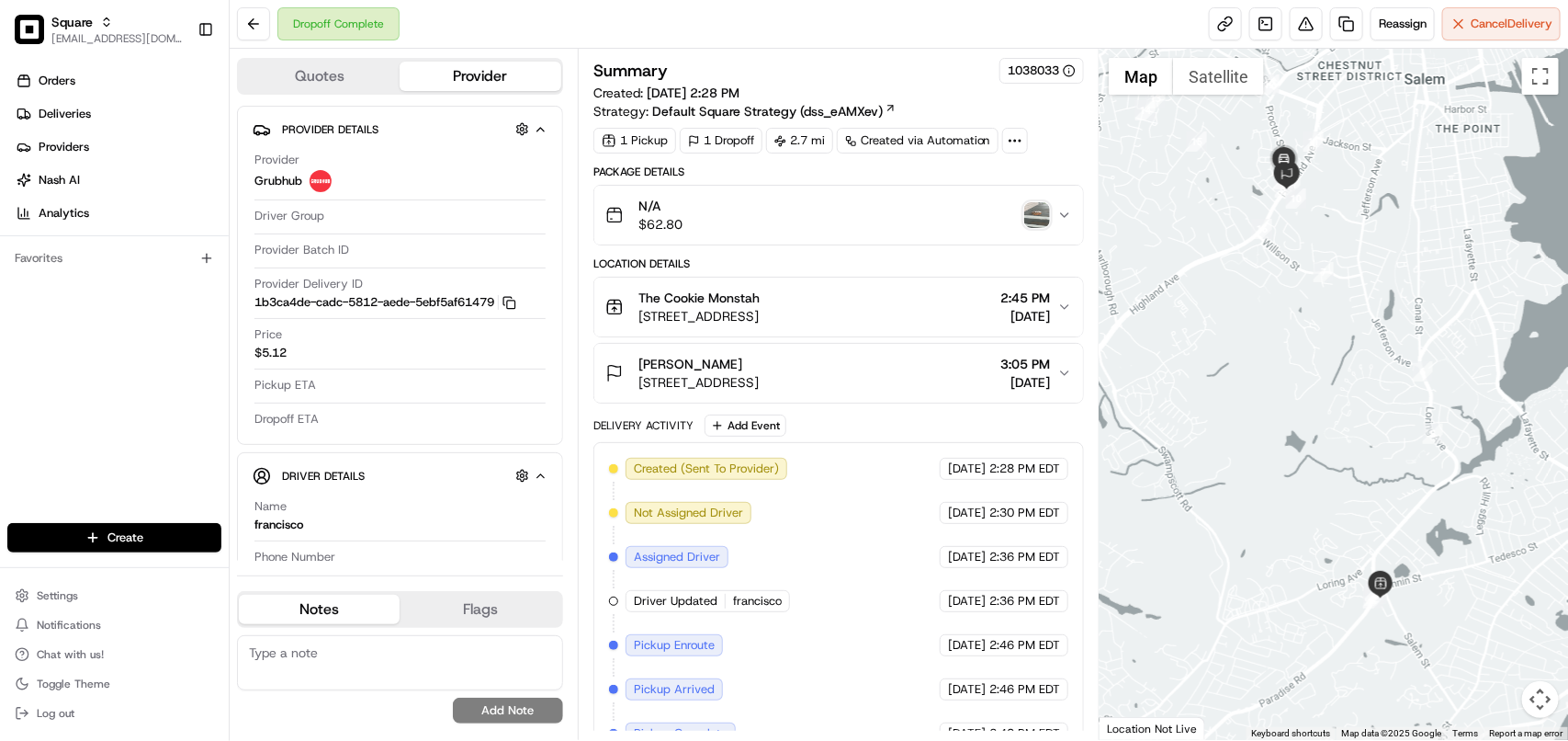
click at [1001, 377] on span "[DATE]" at bounding box center [1024, 382] width 49 height 18
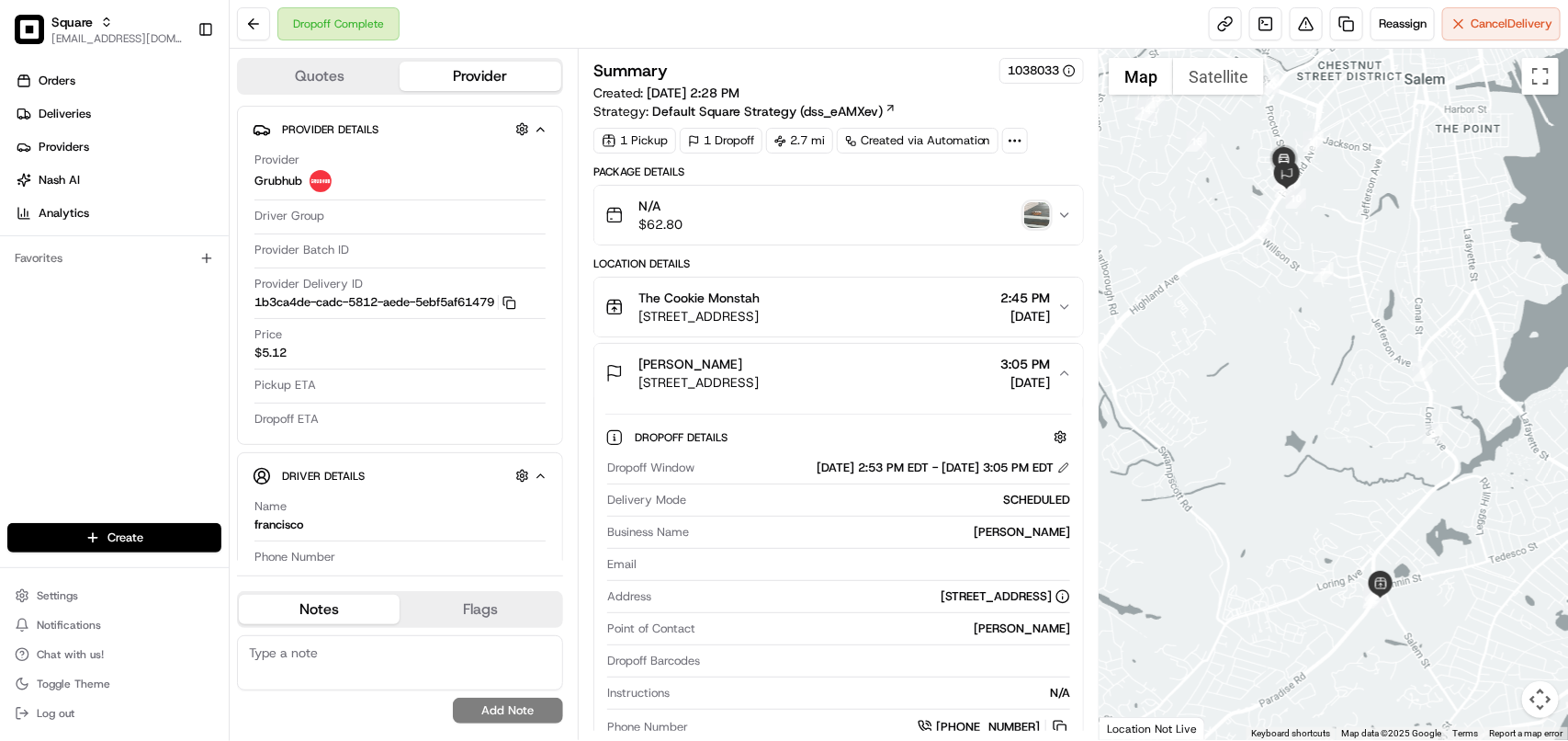
click at [1001, 377] on span "[DATE]" at bounding box center [1024, 382] width 49 height 18
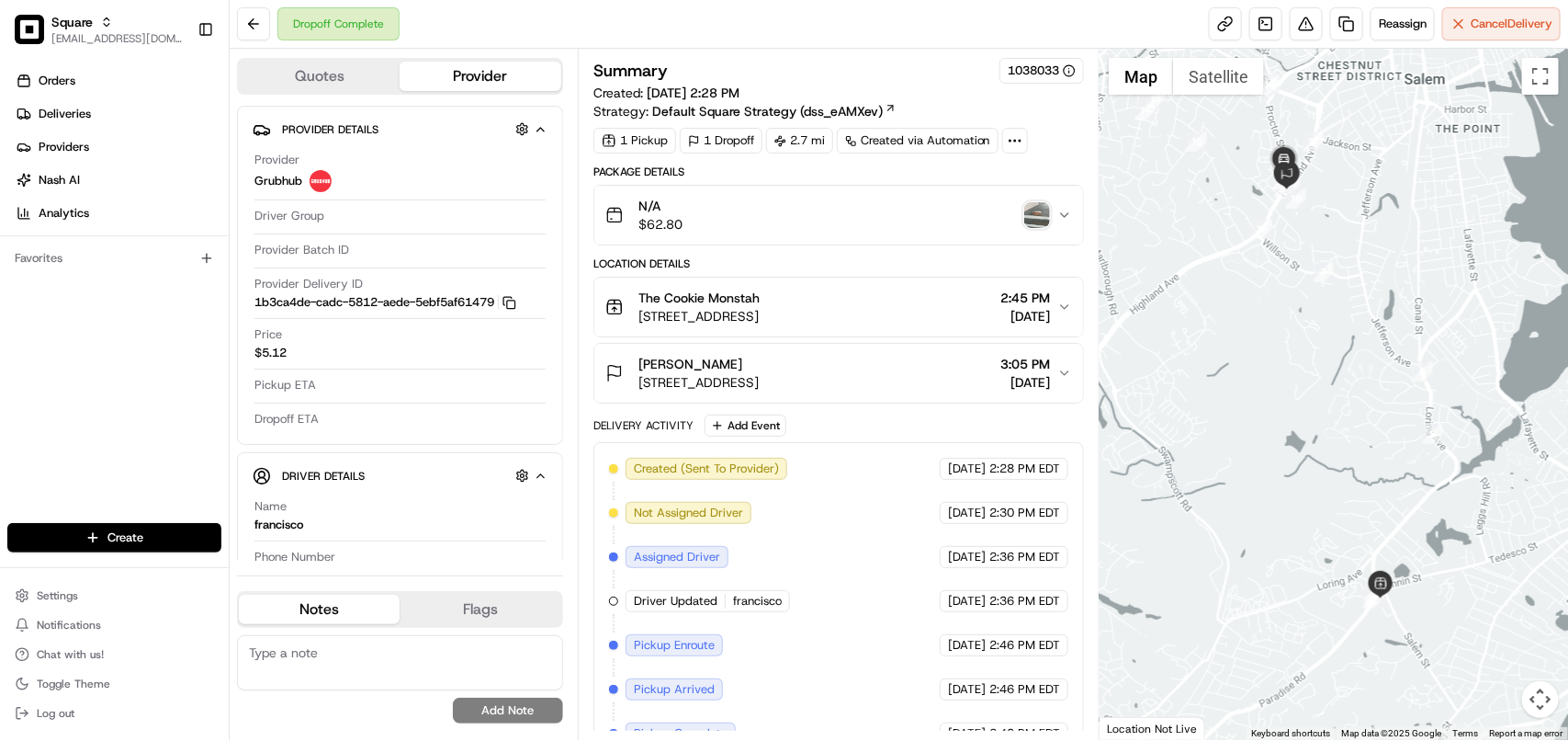
click at [1001, 377] on span "[DATE]" at bounding box center [1024, 382] width 49 height 18
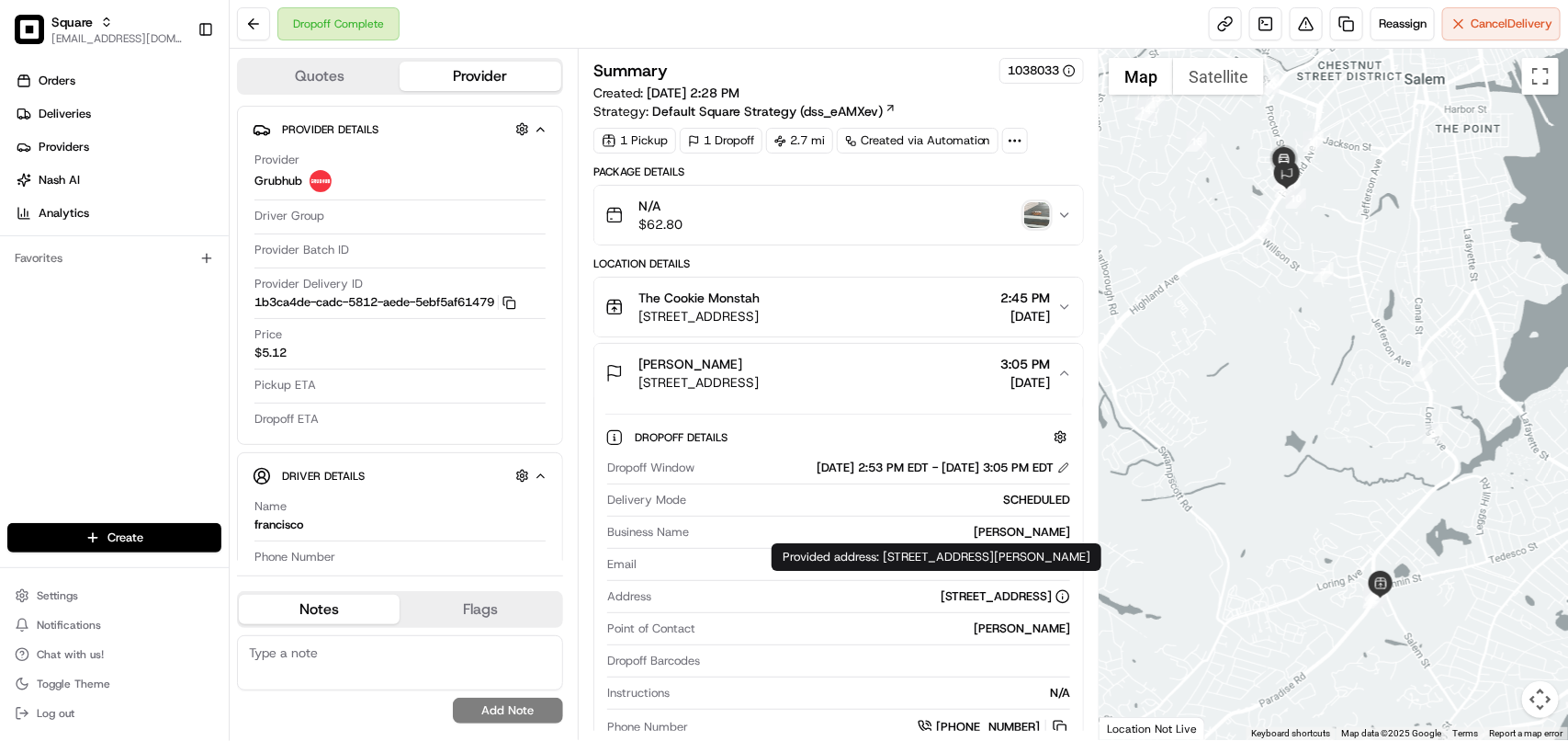
copy div "80 Highland Avenue,Floor PHIPPEN 7,Salem,MA 01970"
drag, startPoint x: 882, startPoint y: 558, endPoint x: 897, endPoint y: 570, distance: 19.2
click at [897, 570] on div "Provided address: 80 Highland Avenue,Floor PHIPPEN 7,Salem,MA 01970 Provided ad…" at bounding box center [936, 557] width 330 height 28
click at [1043, 212] on img "button" at bounding box center [1037, 215] width 26 height 26
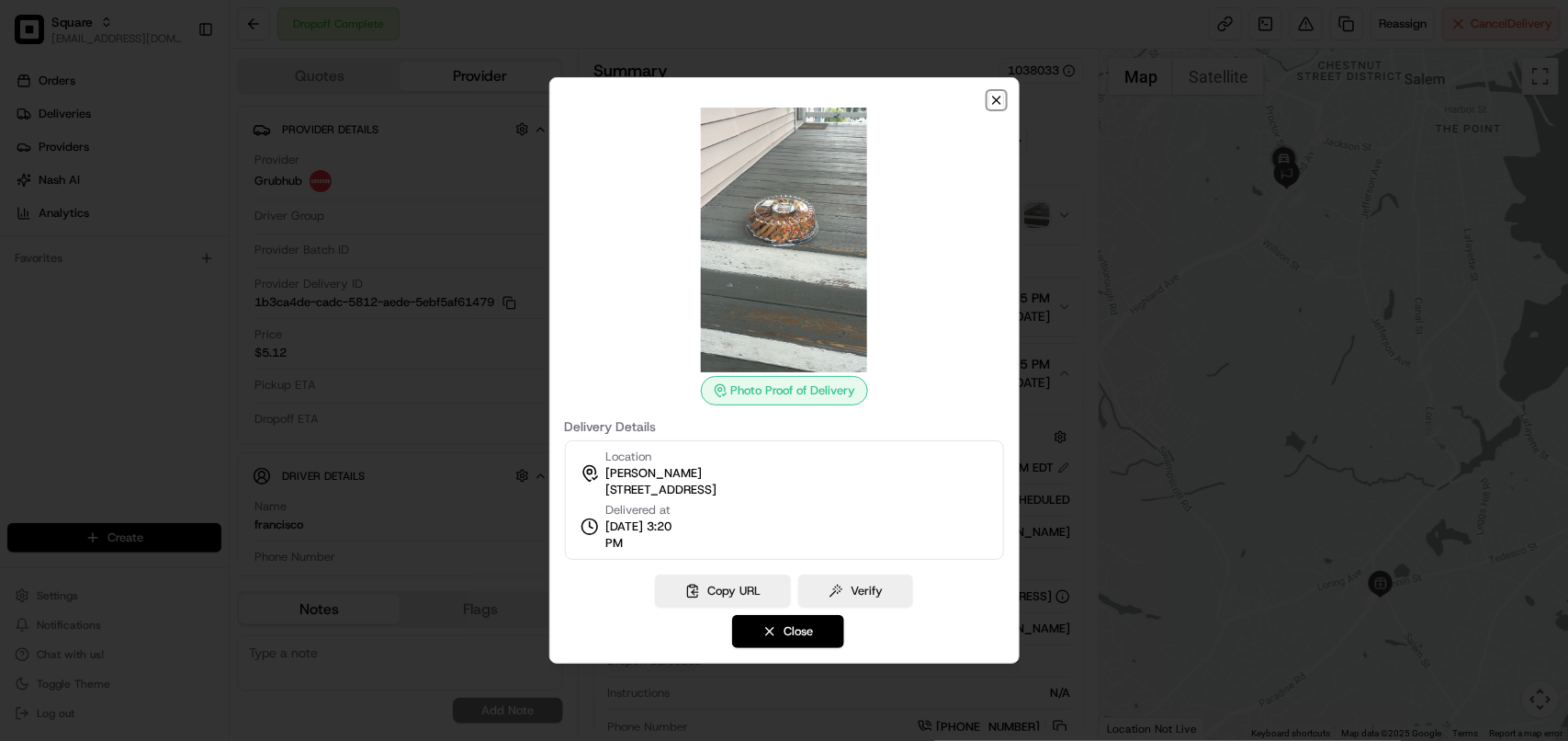
click at [994, 103] on icon "button" at bounding box center [996, 99] width 14 height 14
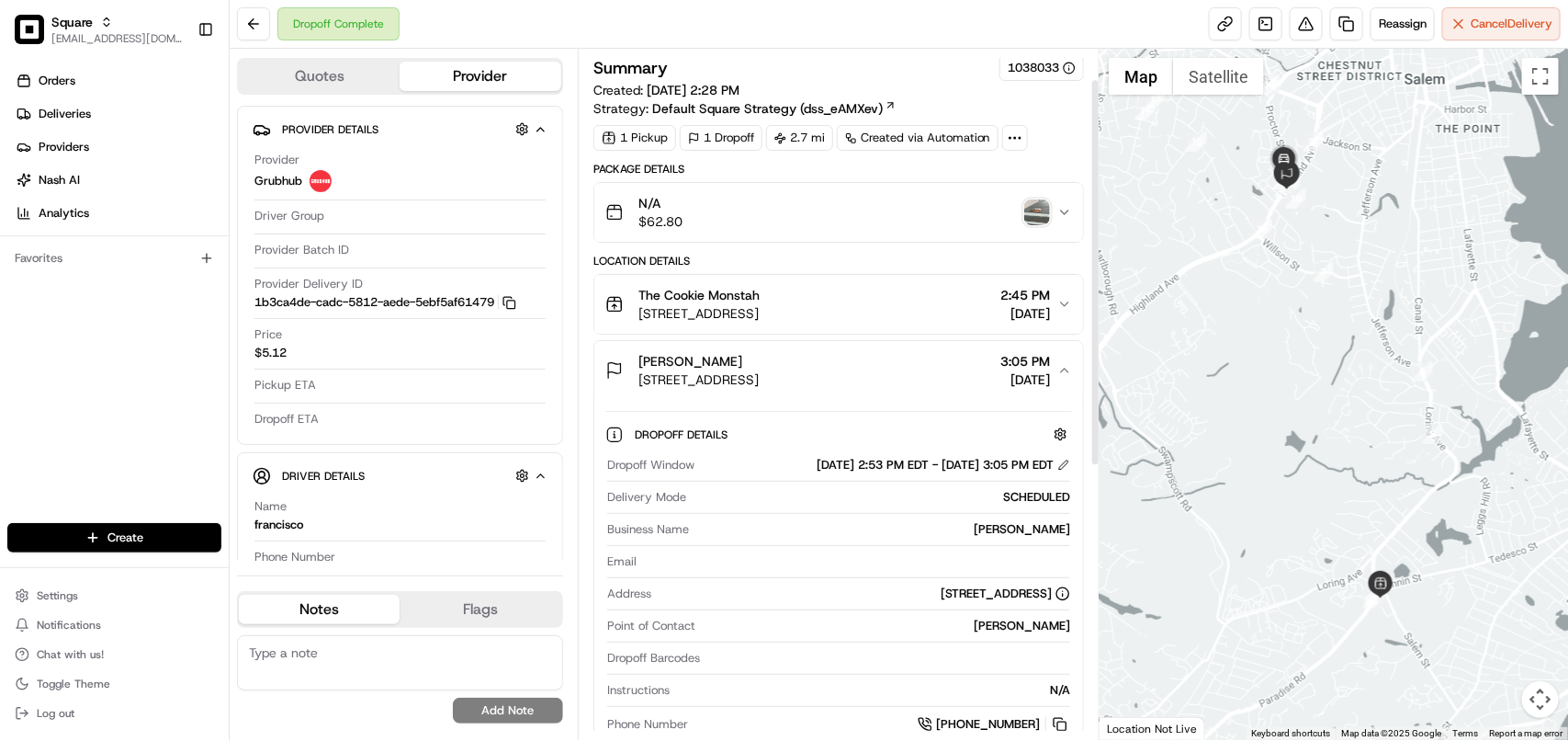
scroll to position [115, 0]
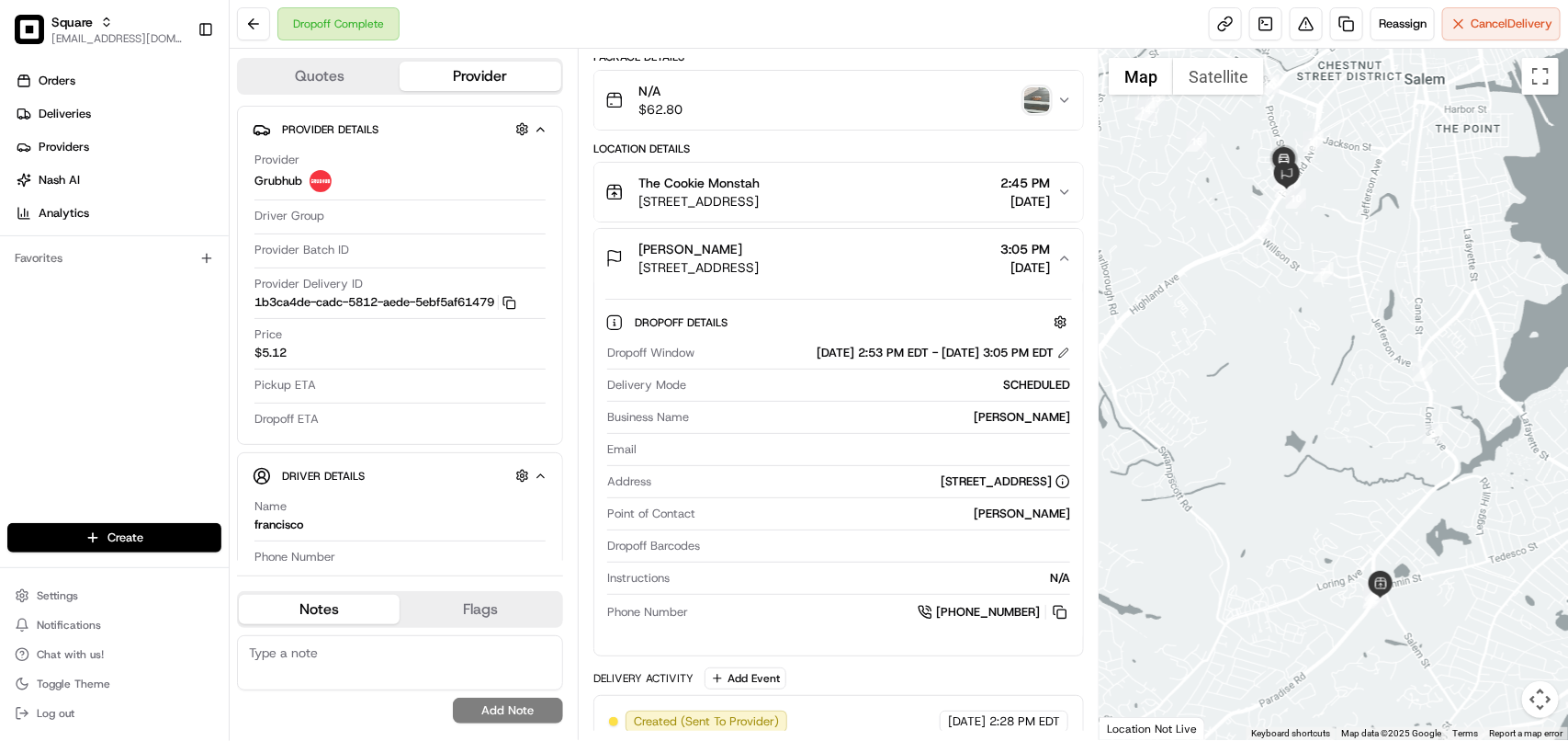
click at [1031, 103] on img "button" at bounding box center [1037, 99] width 26 height 26
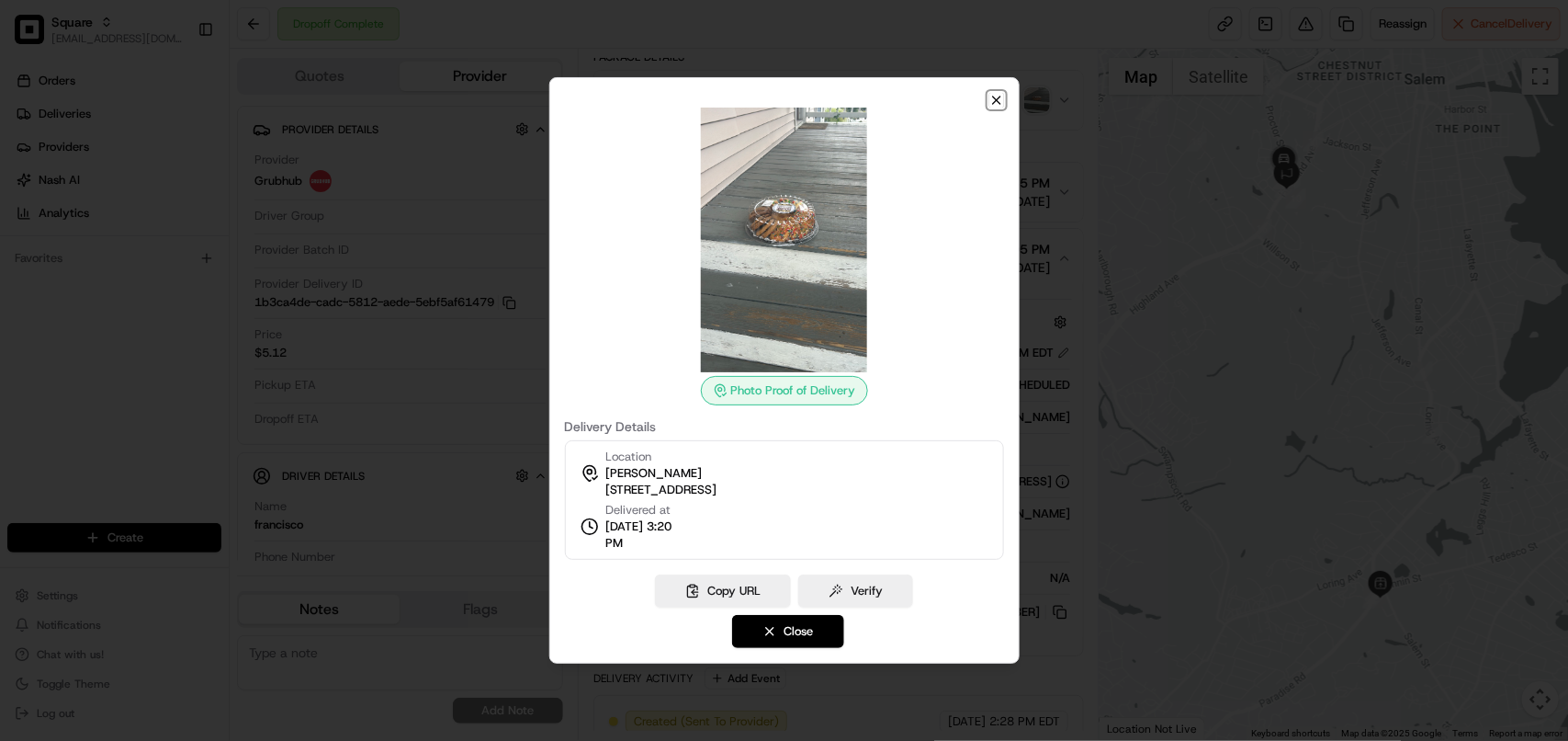
click at [996, 102] on icon "button" at bounding box center [996, 99] width 14 height 14
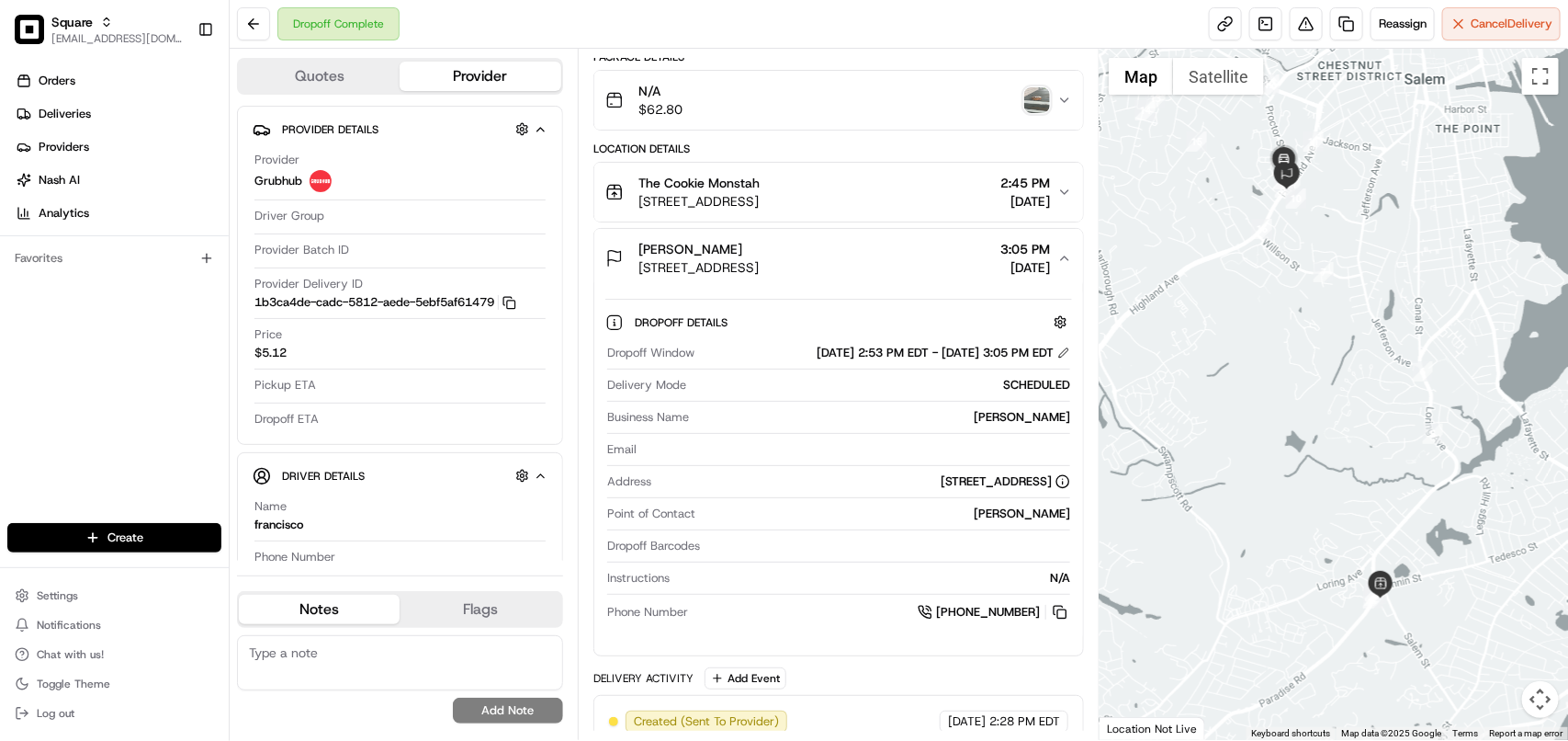
click at [1072, 113] on button "N/A $62.80" at bounding box center [838, 99] width 489 height 59
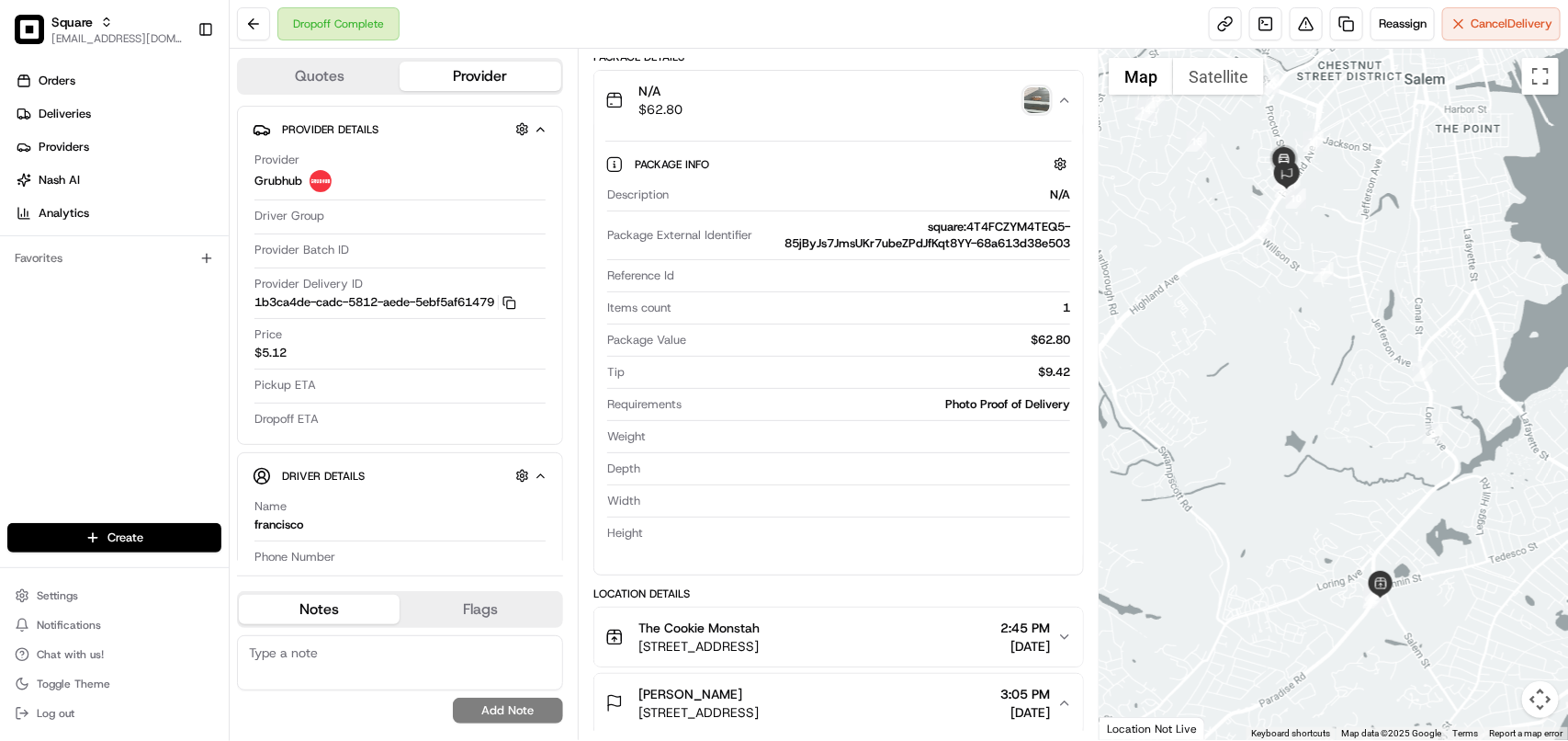
click at [1059, 110] on button "N/A $62.80" at bounding box center [838, 99] width 489 height 59
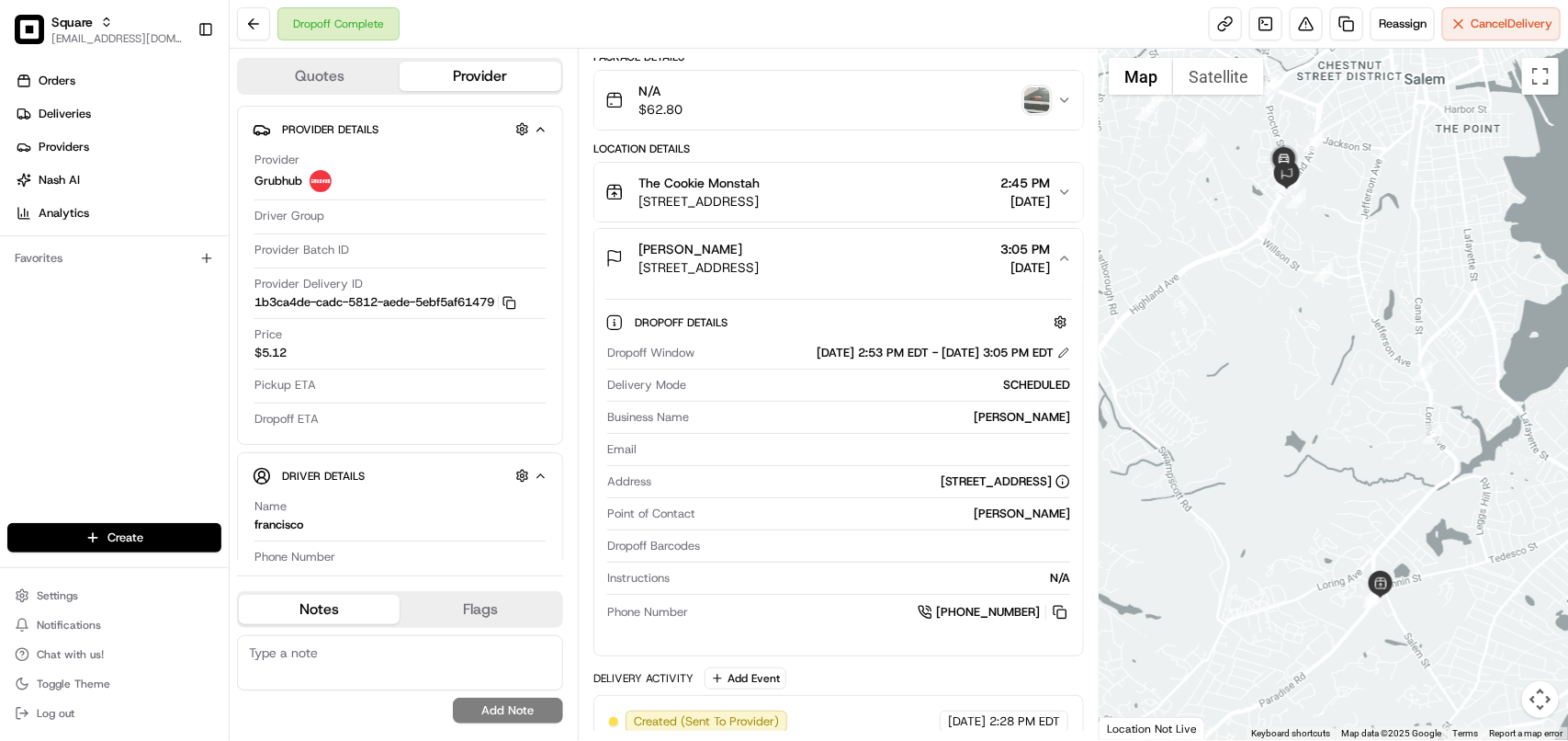
click at [1068, 261] on icon "button" at bounding box center [1064, 258] width 14 height 14
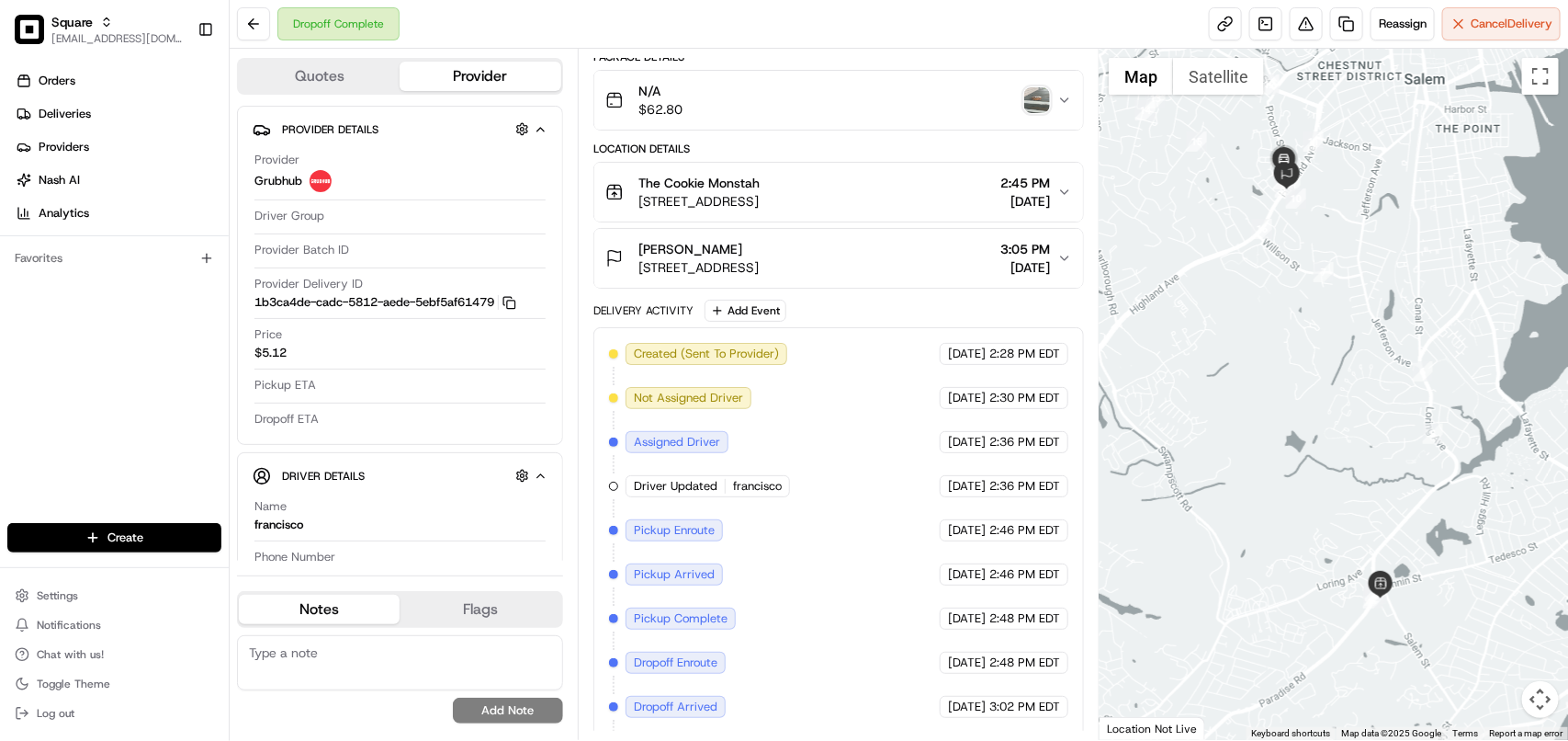
click at [1035, 121] on button "N/A $62.80" at bounding box center [838, 99] width 489 height 59
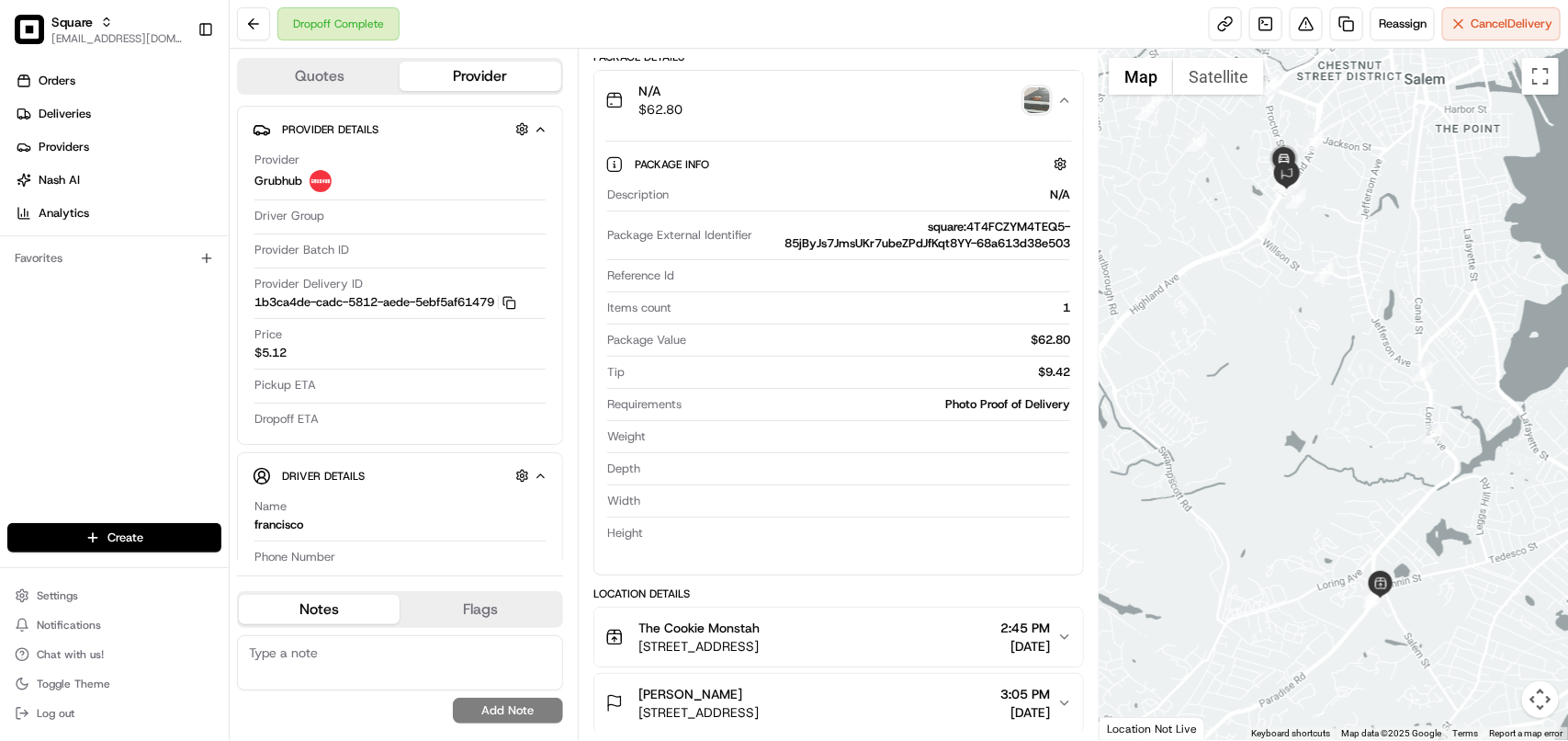
click at [1063, 90] on button "N/A $62.80" at bounding box center [838, 99] width 489 height 59
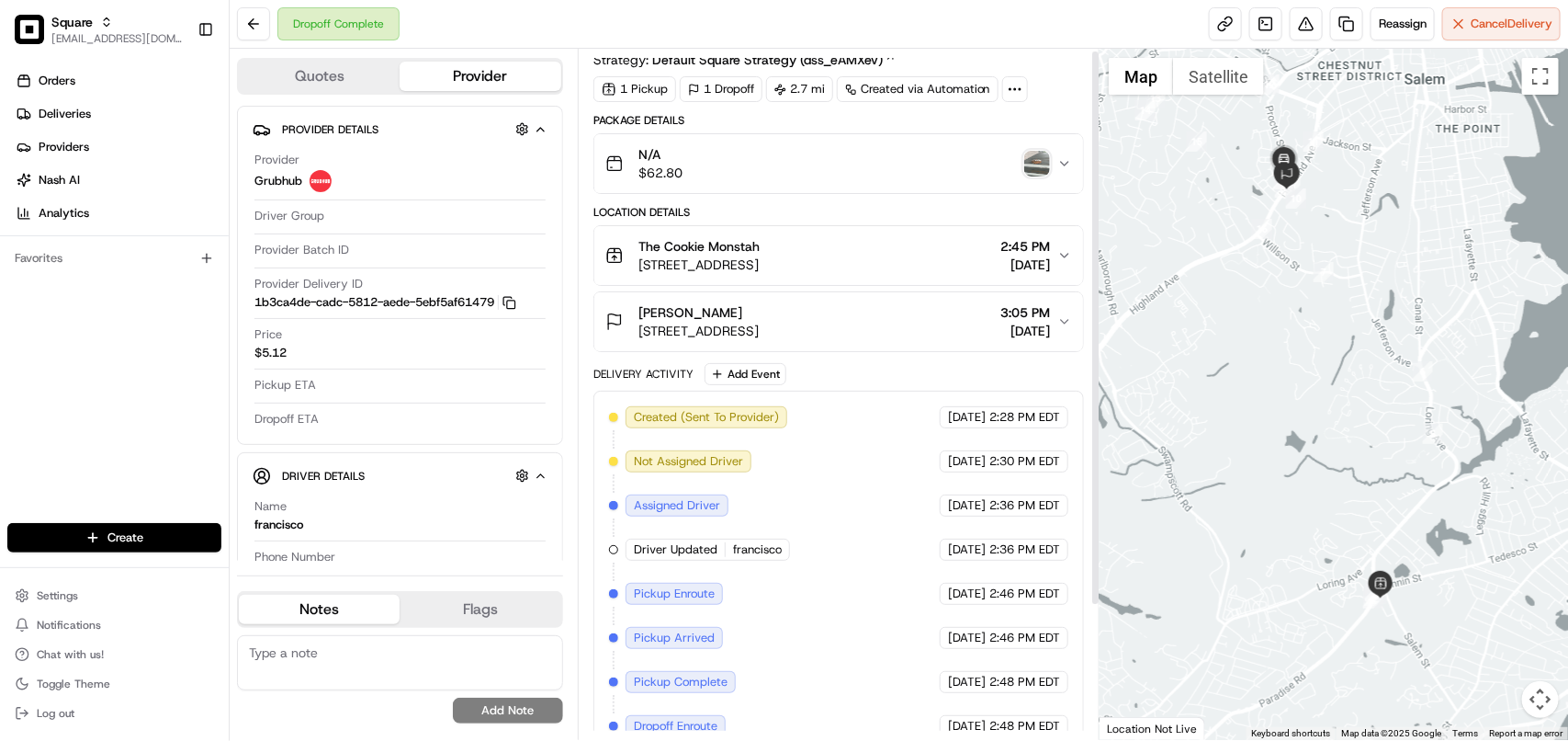
scroll to position [0, 0]
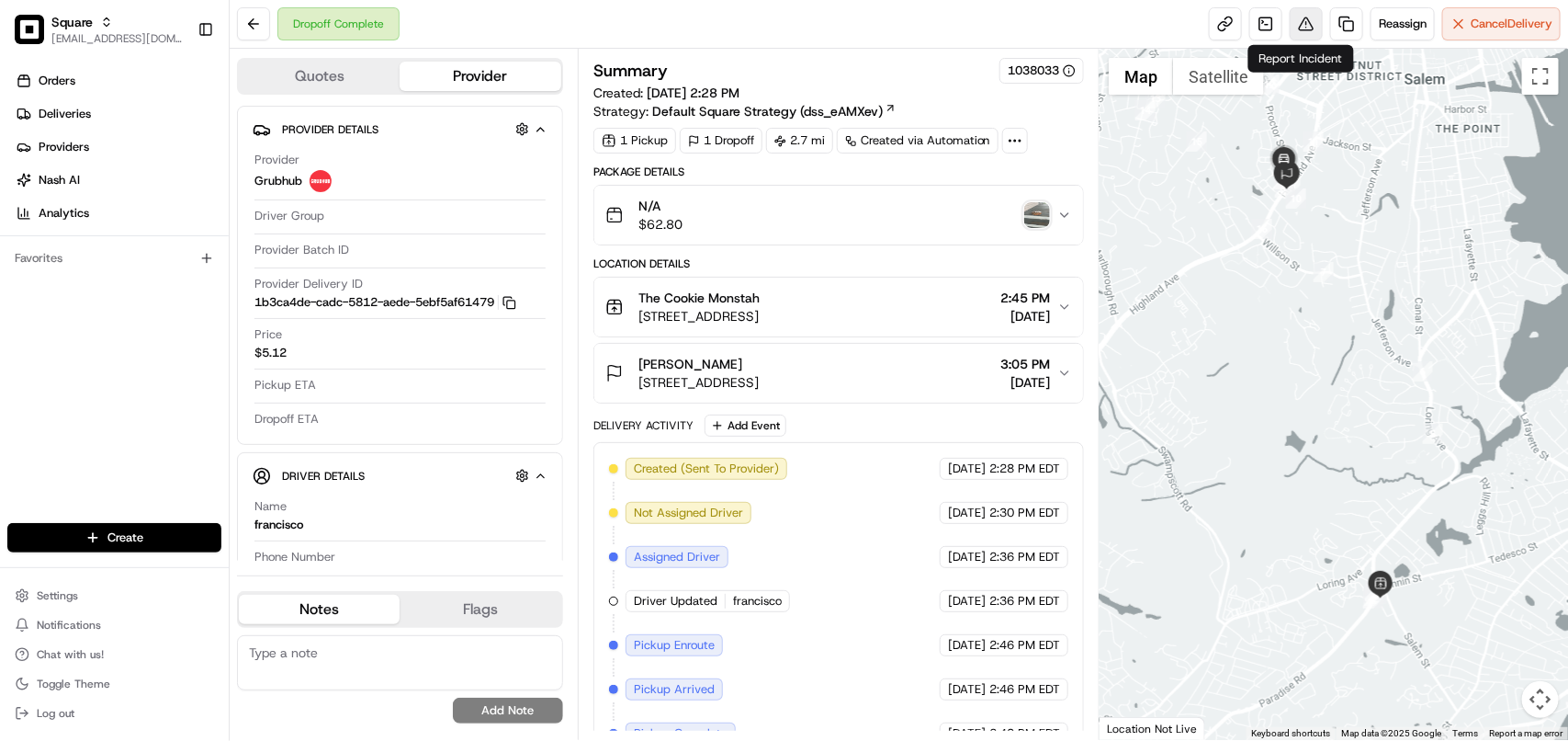
click at [1307, 26] on button at bounding box center [1306, 24] width 33 height 33
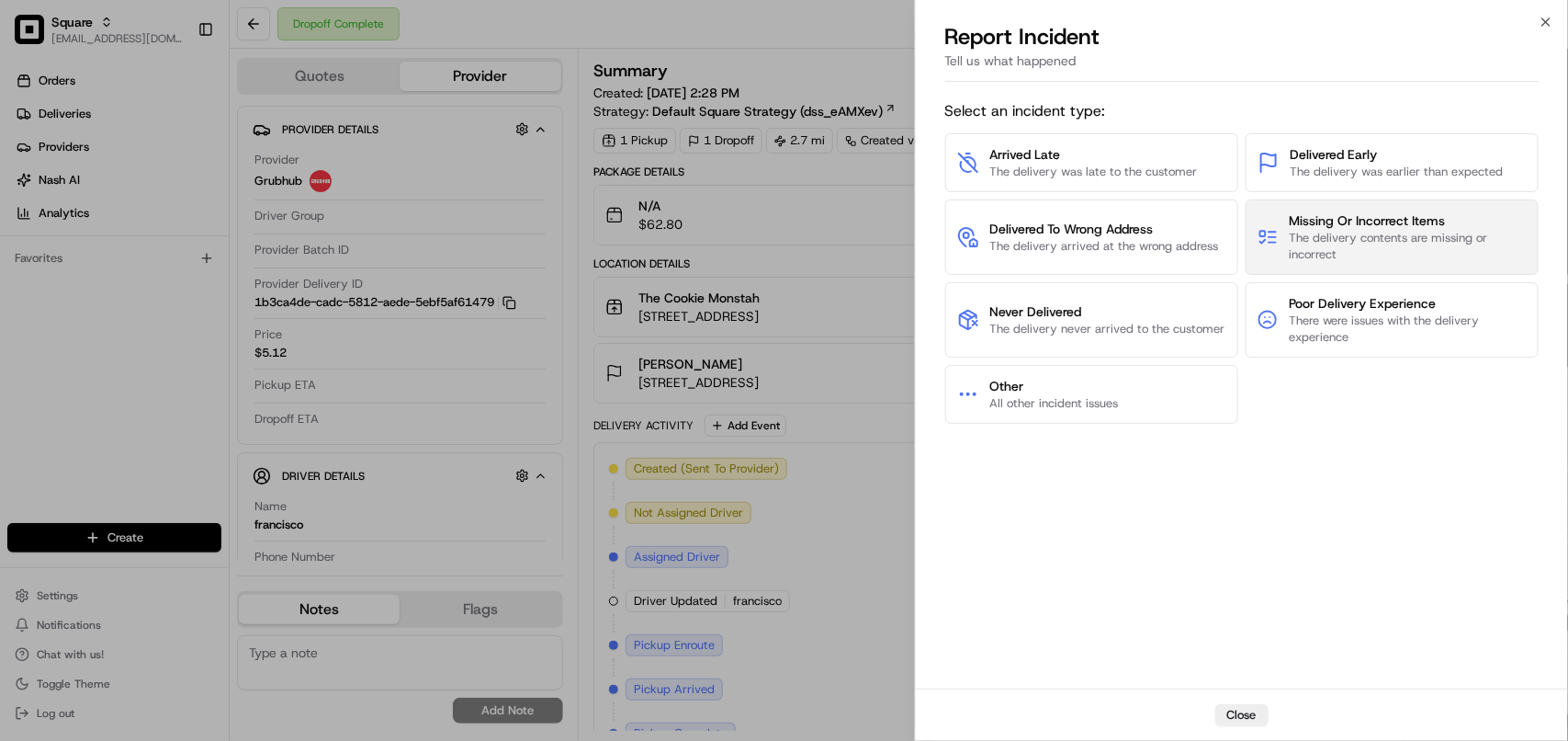
click at [1305, 231] on span "The delivery contents are missing or incorrect" at bounding box center [1408, 246] width 237 height 33
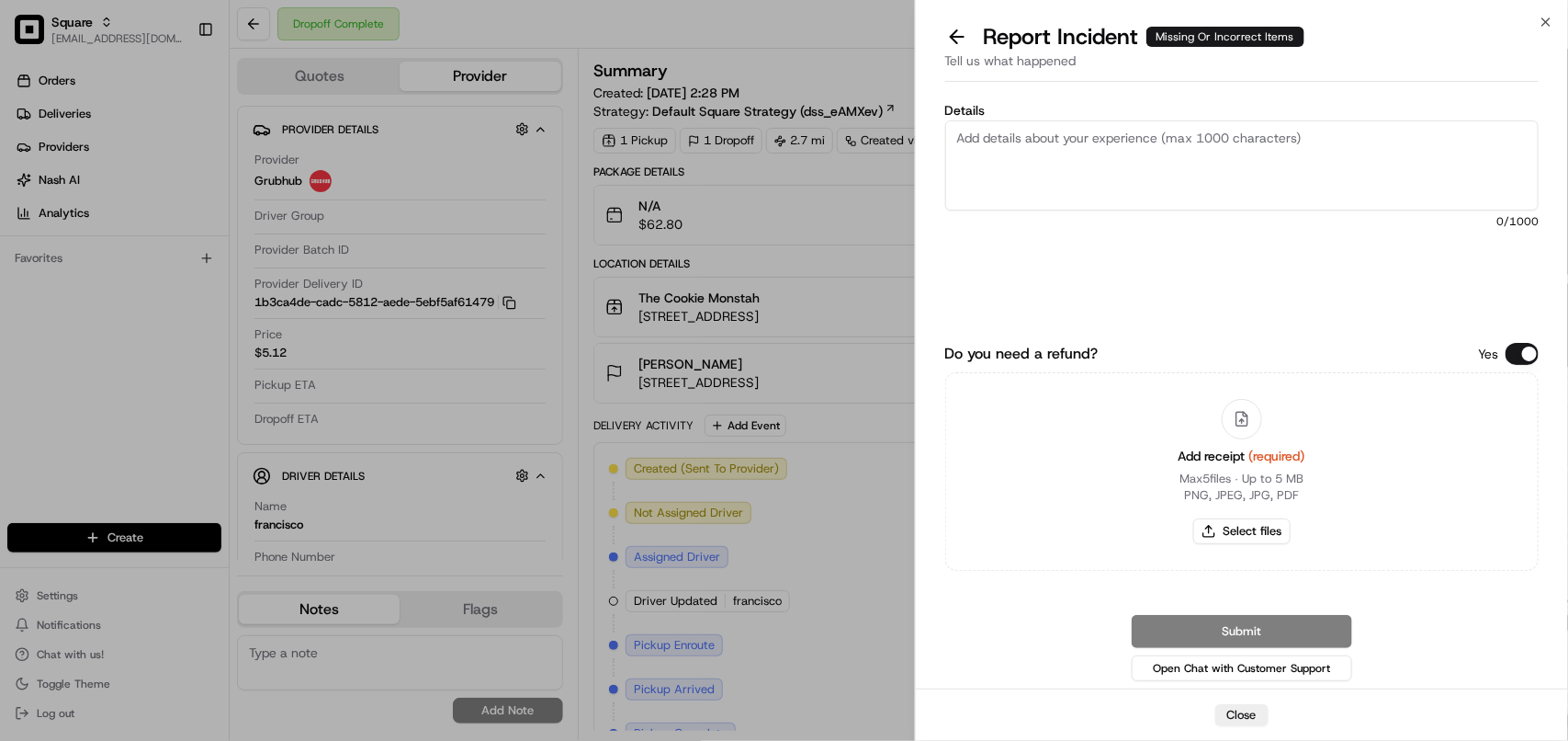
click at [1160, 189] on textarea "Details" at bounding box center [1241, 165] width 593 height 90
type textarea "O"
click at [1180, 151] on textarea "The order is for 2 dozen but it is only 1 dozen" at bounding box center [1241, 165] width 593 height 90
click at [1177, 150] on textarea "The order is for 2 dozen but it is only 1 dozen" at bounding box center [1241, 165] width 593 height 90
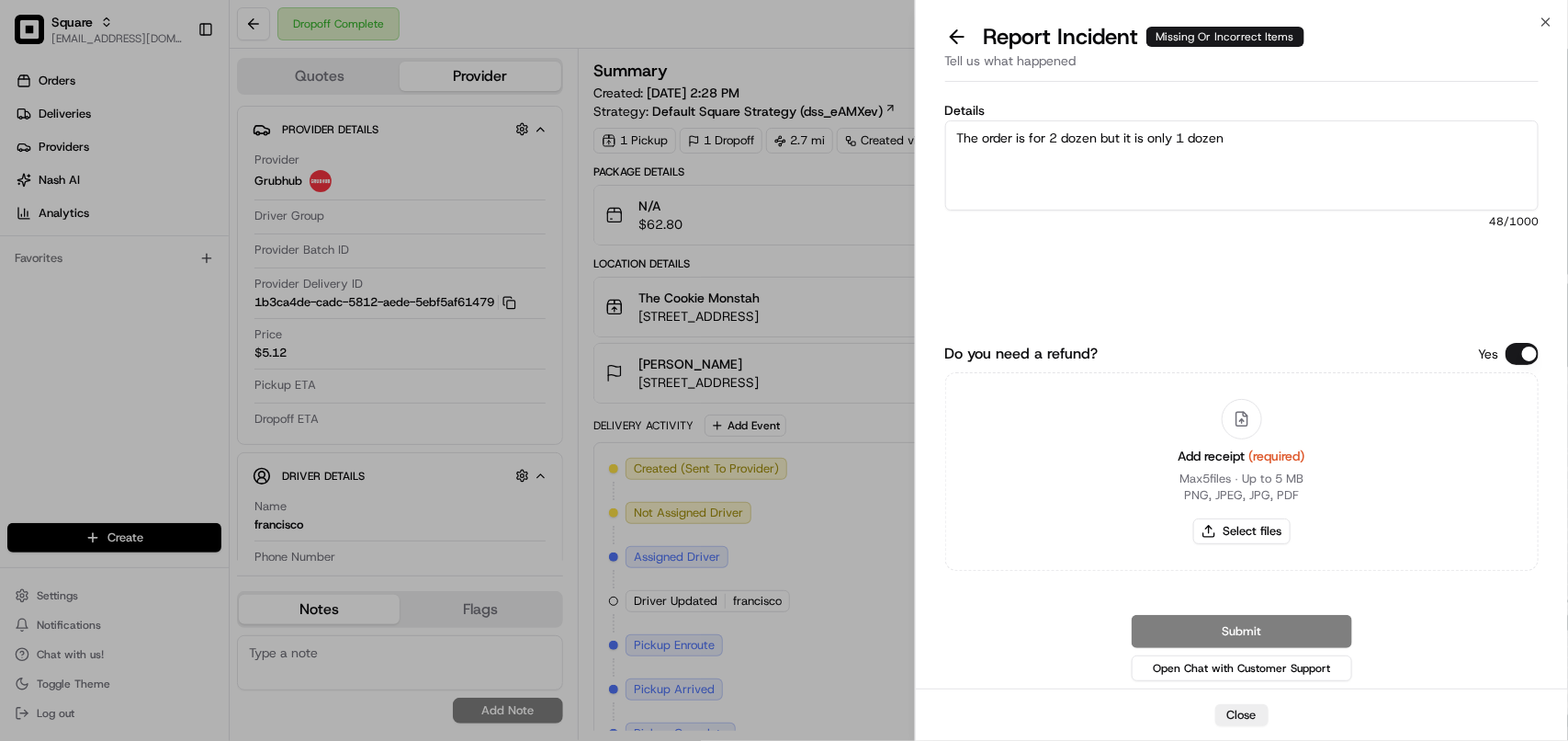
click at [1177, 150] on textarea "The order is for 2 dozen but it is only 1 dozen" at bounding box center [1241, 165] width 593 height 90
type textarea "The order is for 2 dozen but it is only 1 dozen"
click at [1541, 20] on icon "button" at bounding box center [1545, 21] width 14 height 14
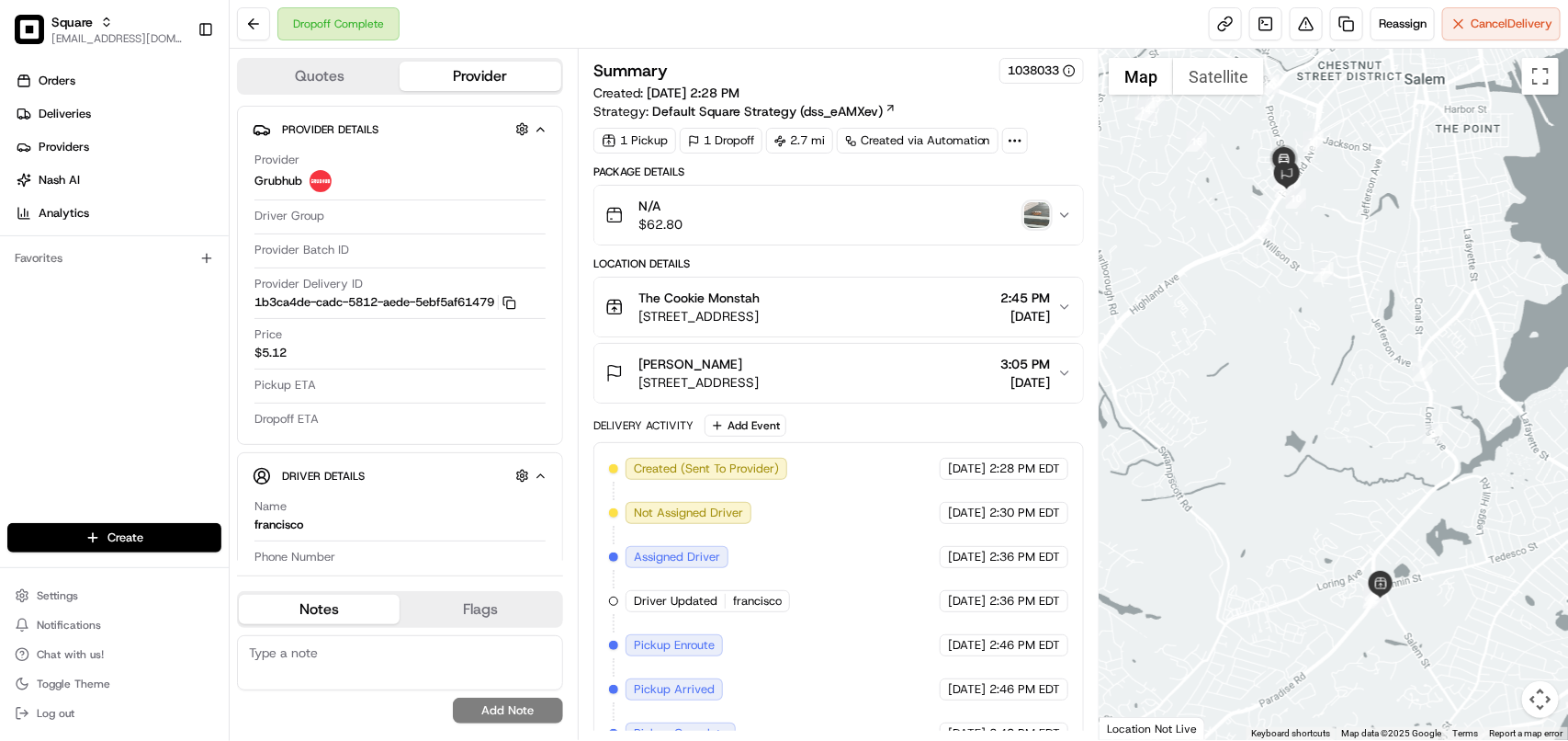
click at [854, 20] on div "Dropoff Complete Reassign Cancel Delivery" at bounding box center [899, 24] width 1338 height 48
click at [1298, 12] on button at bounding box center [1306, 24] width 33 height 33
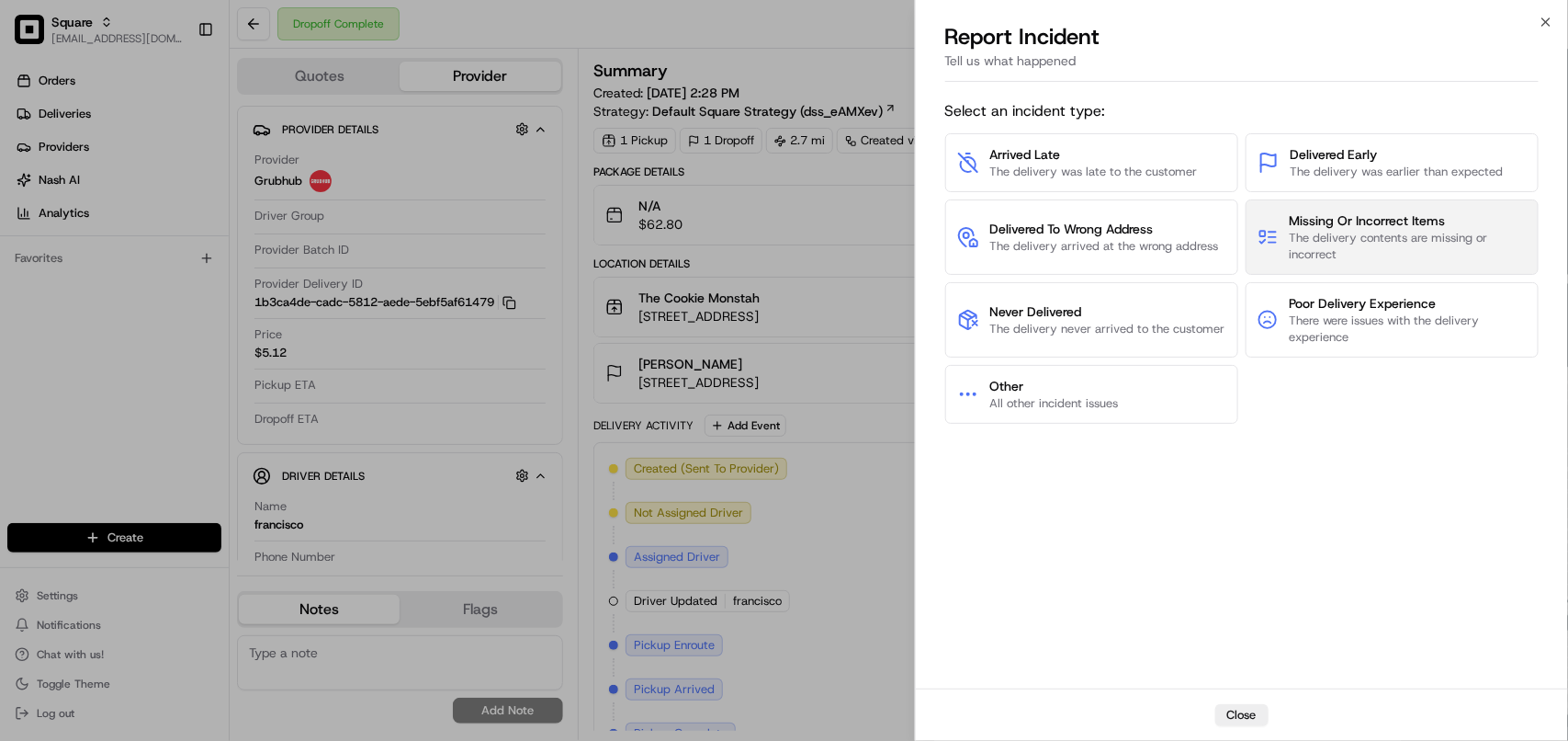
click at [1365, 254] on span "The delivery contents are missing or incorrect" at bounding box center [1408, 246] width 237 height 33
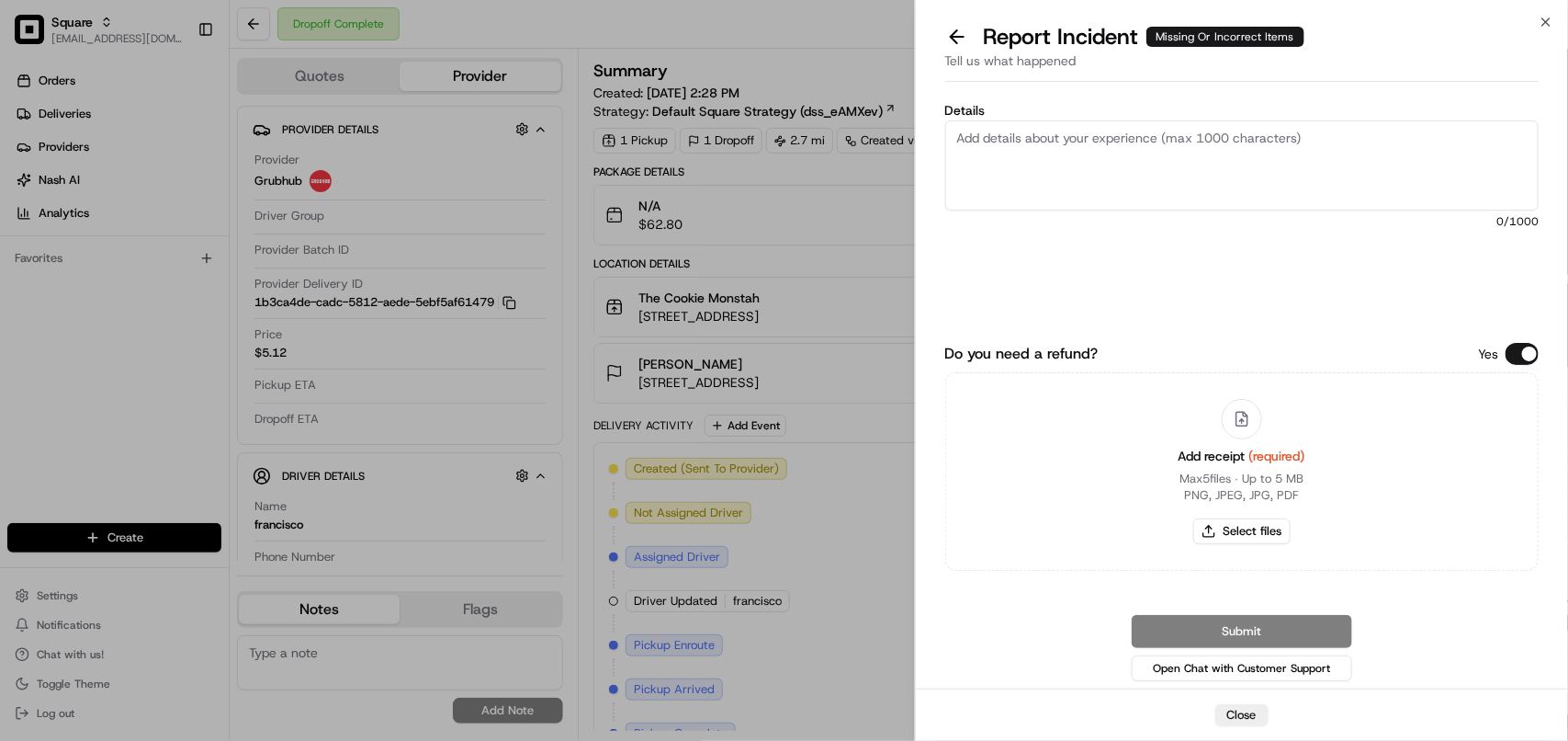
click at [1163, 152] on textarea "Details" at bounding box center [1241, 165] width 593 height 90
paste textarea "The order is for 2 dozen but it is only 1 dozen"
type textarea "The order is for 2 dozen but it is only 1 dozen."
click at [1553, 18] on icon "button" at bounding box center [1545, 21] width 14 height 14
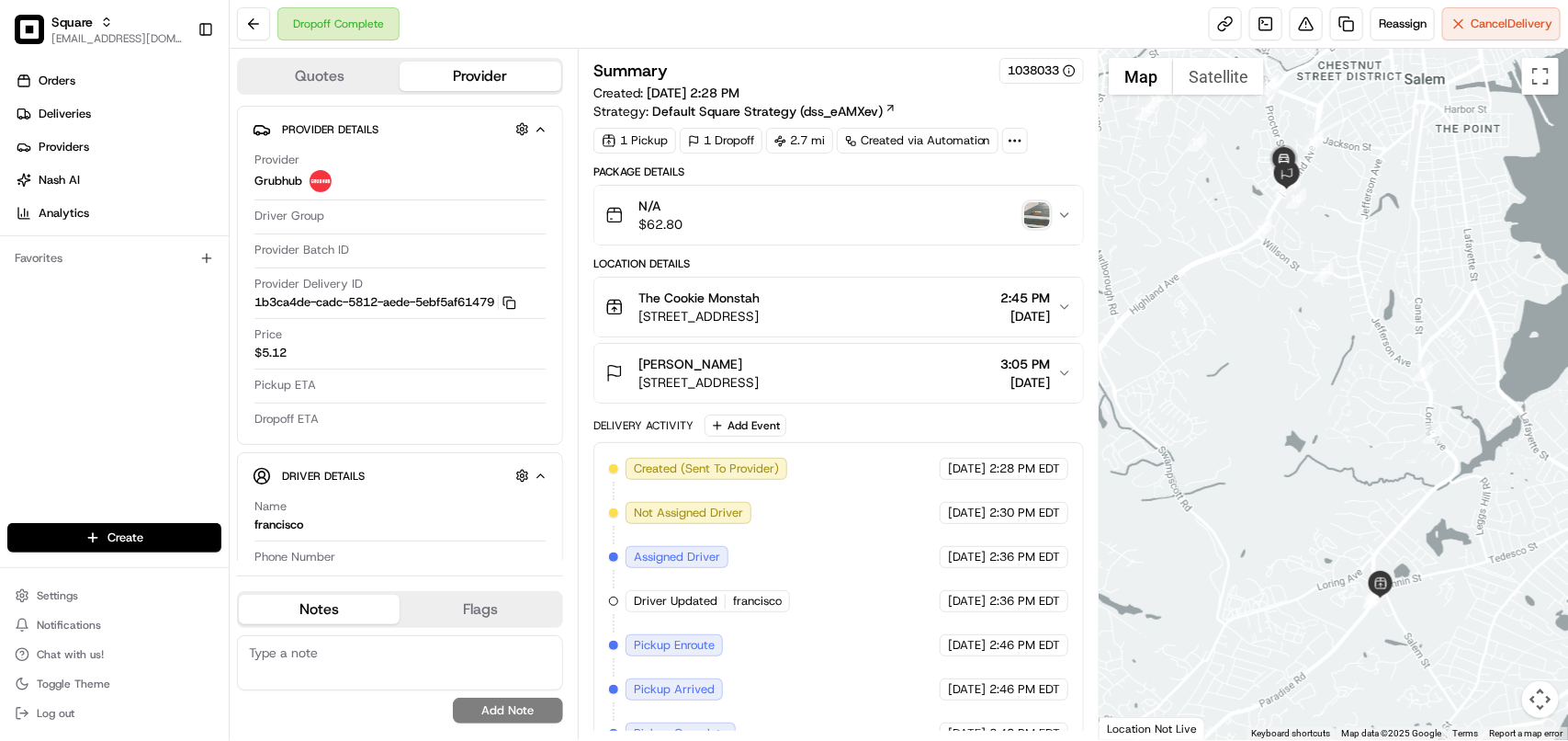
click at [905, 387] on div "Laura Fitzgerald 80 Highland Ave, Salem, MA 01970, USA 3:05 PM 08/20/2025" at bounding box center [831, 373] width 452 height 37
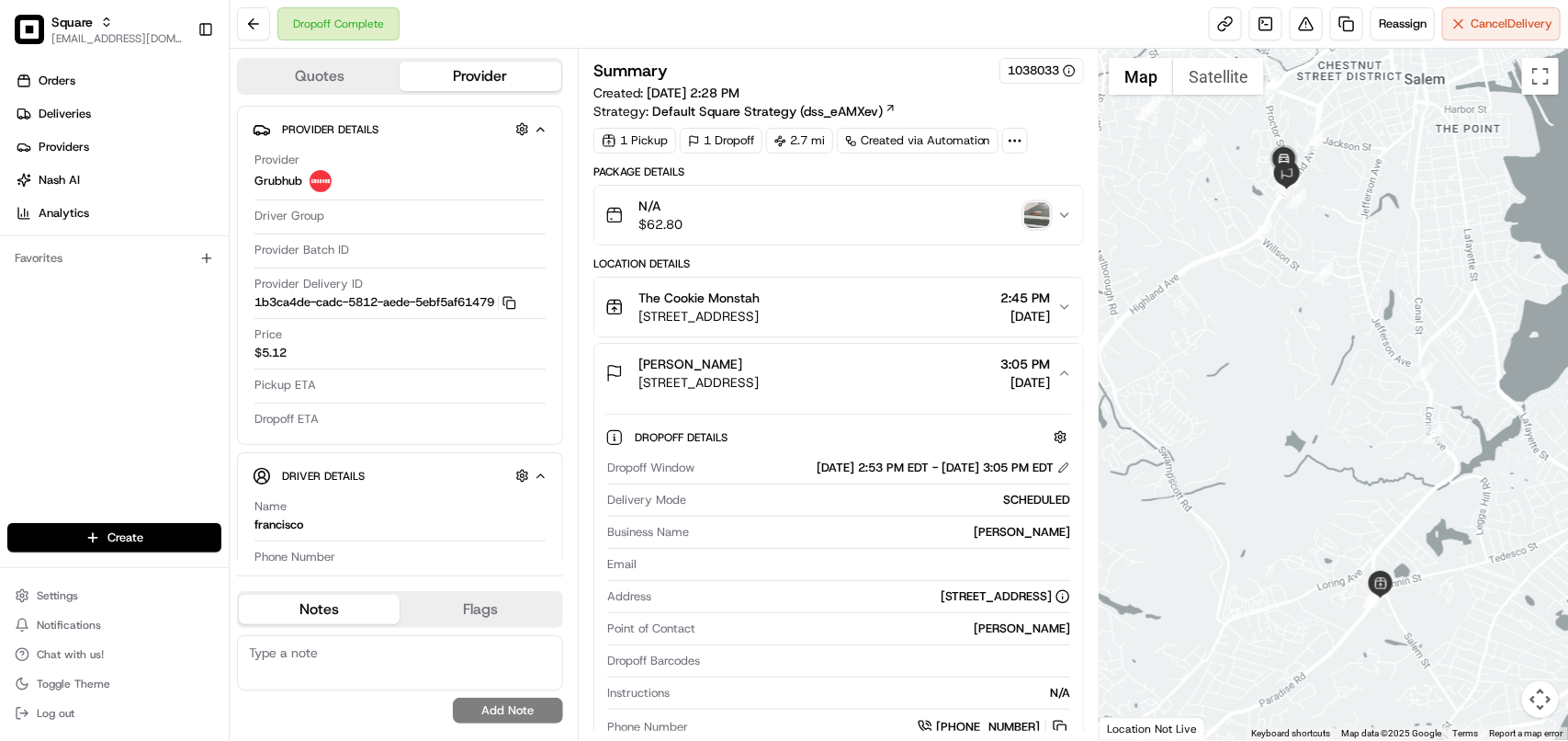
click at [905, 387] on div "Laura Fitzgerald 80 Highland Ave, Salem, MA 01970, USA 3:05 PM 08/20/2025" at bounding box center [831, 373] width 452 height 37
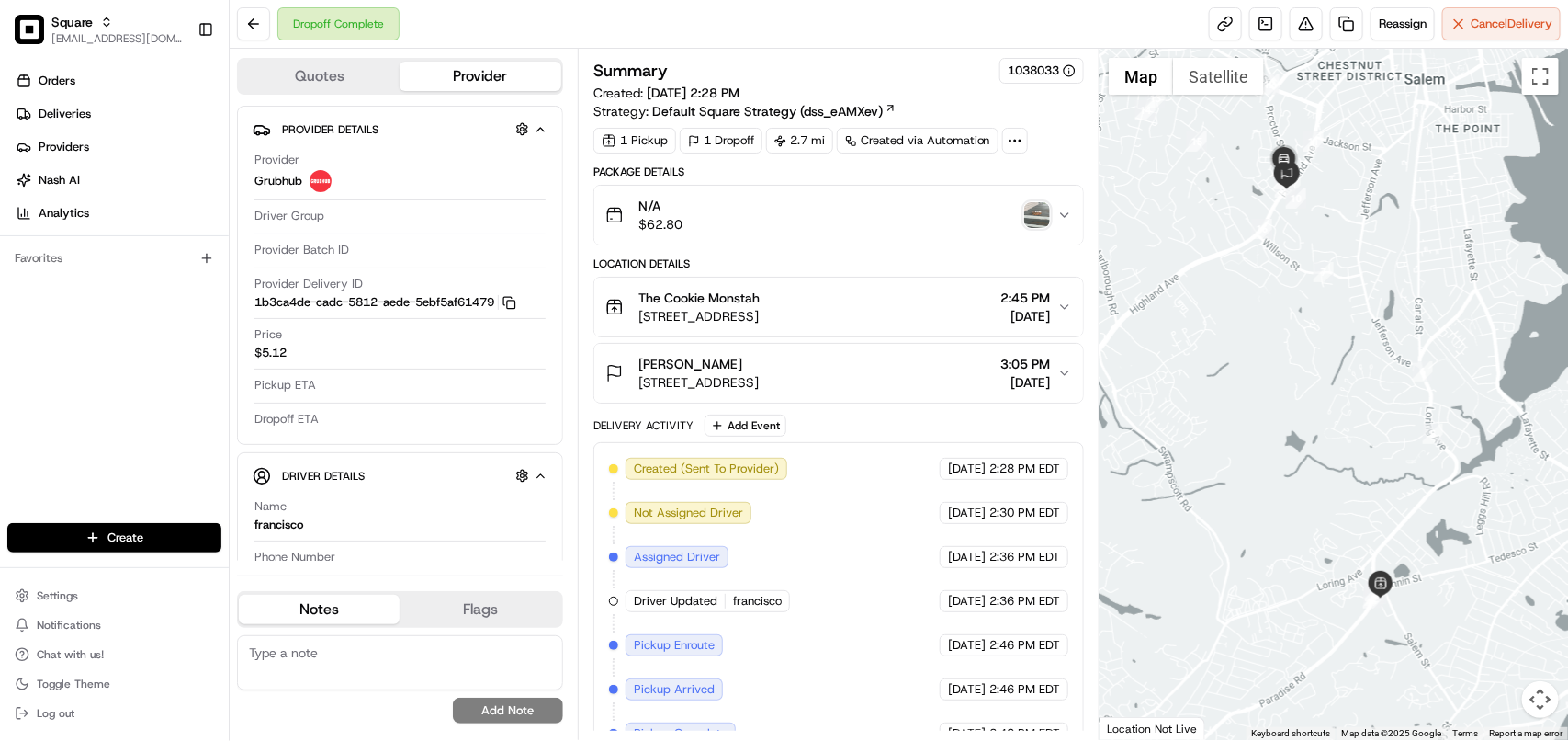
click at [960, 381] on div "Laura Fitzgerald 80 Highland Ave, Salem, MA 01970, USA 3:05 PM 08/20/2025" at bounding box center [831, 373] width 452 height 37
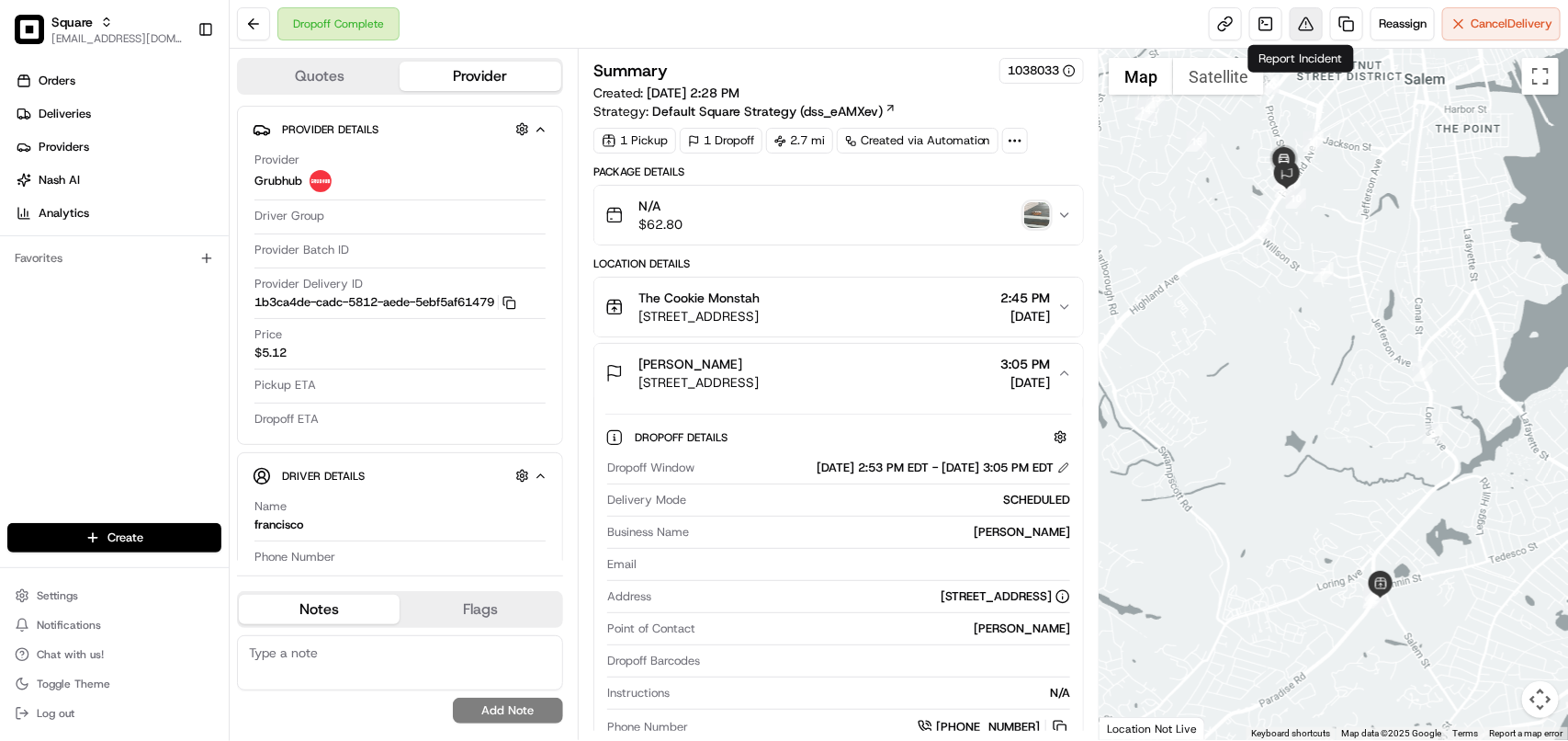
click at [1302, 21] on button at bounding box center [1306, 24] width 33 height 33
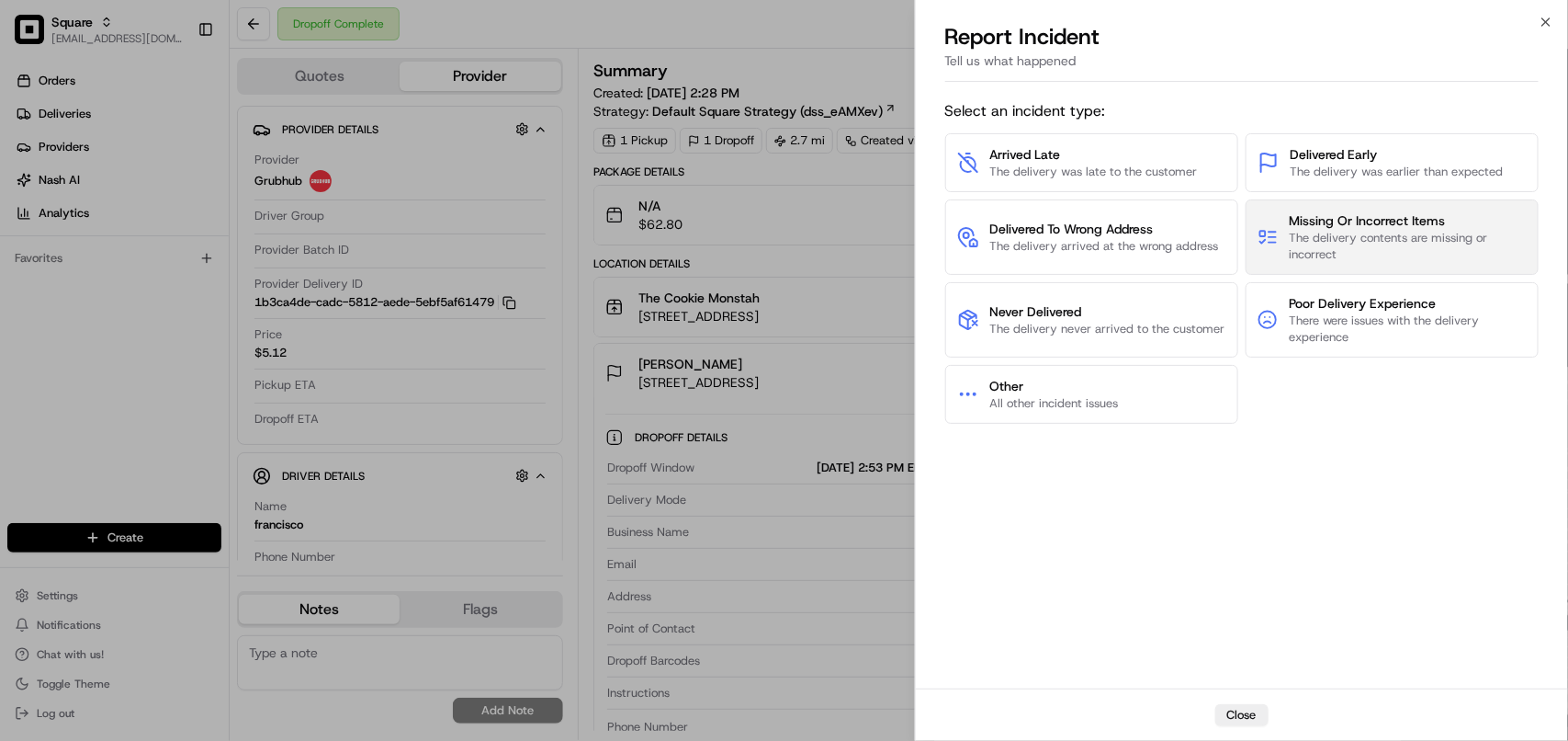
click at [1385, 241] on span "The delivery contents are missing or incorrect" at bounding box center [1408, 246] width 237 height 33
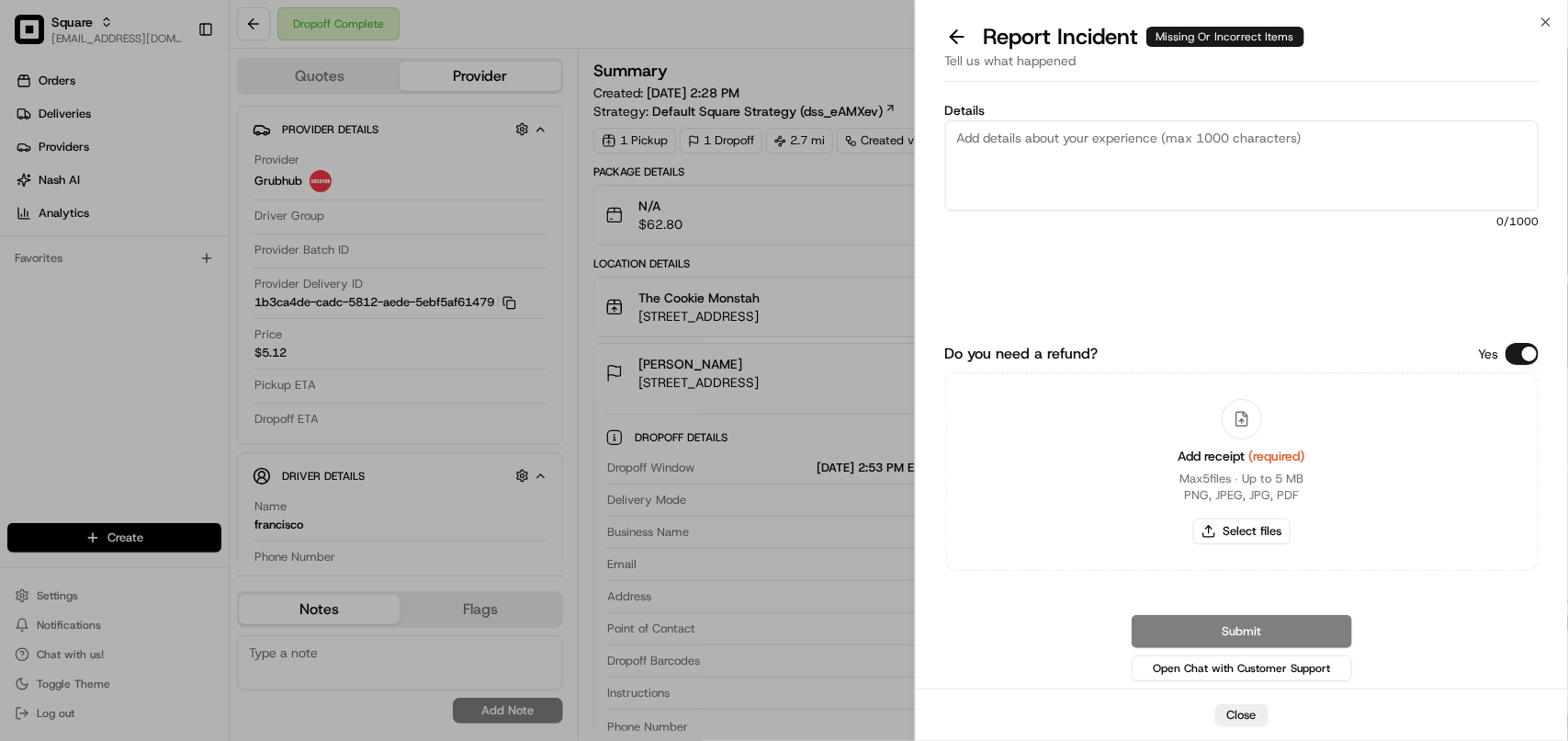
click at [1208, 140] on textarea "Details" at bounding box center [1241, 165] width 593 height 90
type textarea "1 dozen"
click at [1546, 20] on icon "button" at bounding box center [1545, 21] width 14 height 14
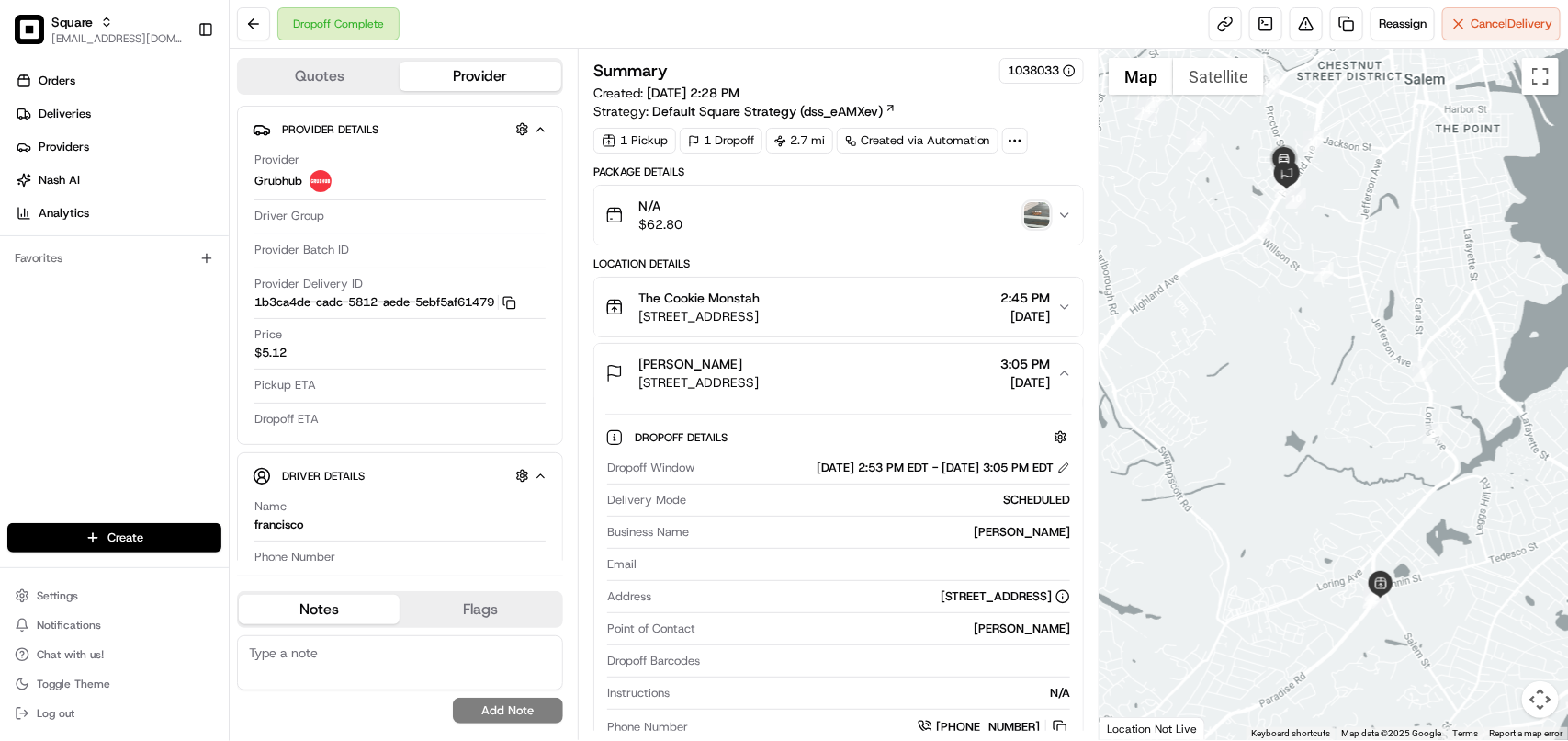
click at [1000, 383] on span "[DATE]" at bounding box center [1024, 382] width 49 height 18
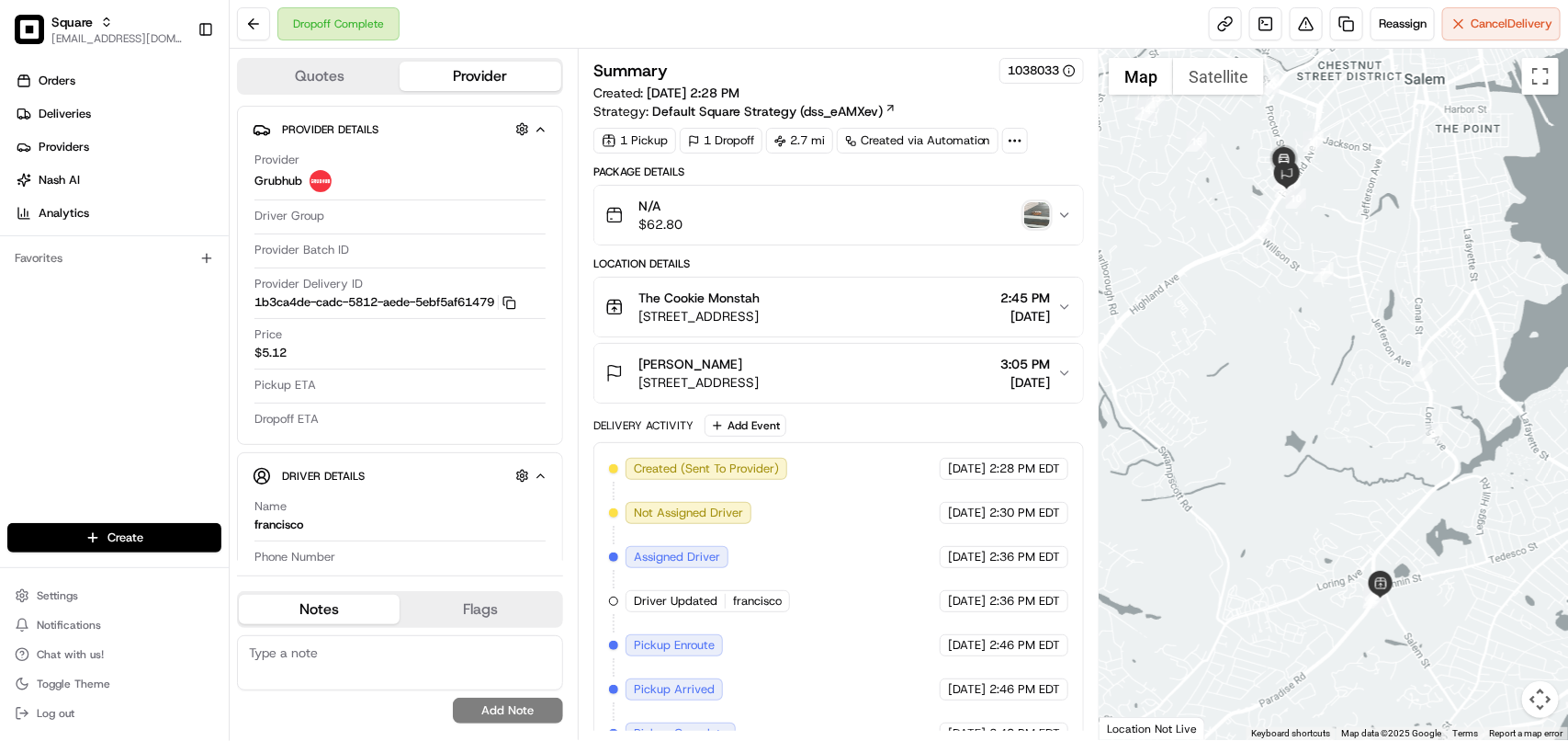
click at [1000, 383] on span "[DATE]" at bounding box center [1024, 382] width 49 height 18
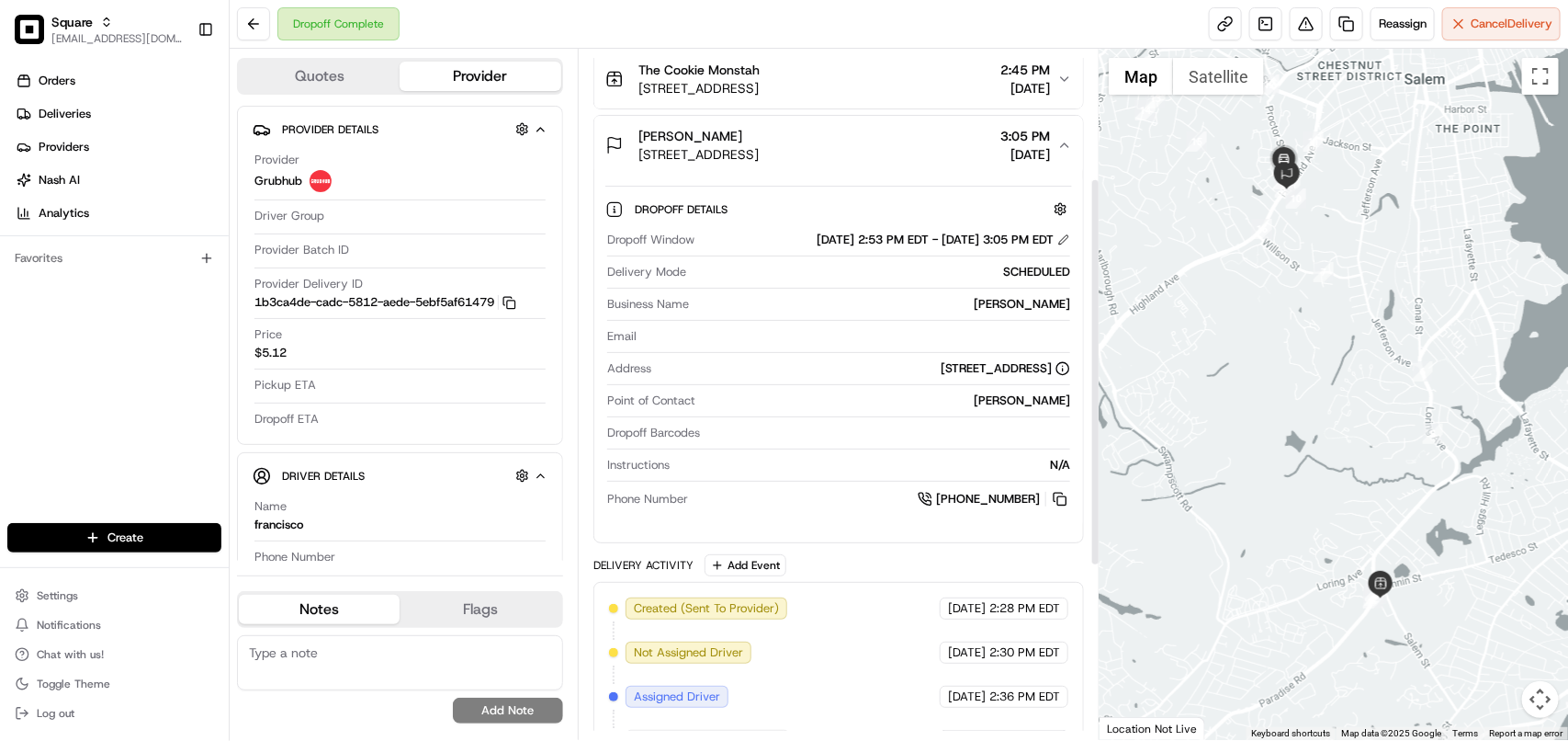
scroll to position [230, 0]
click at [1296, 26] on button at bounding box center [1306, 24] width 33 height 33
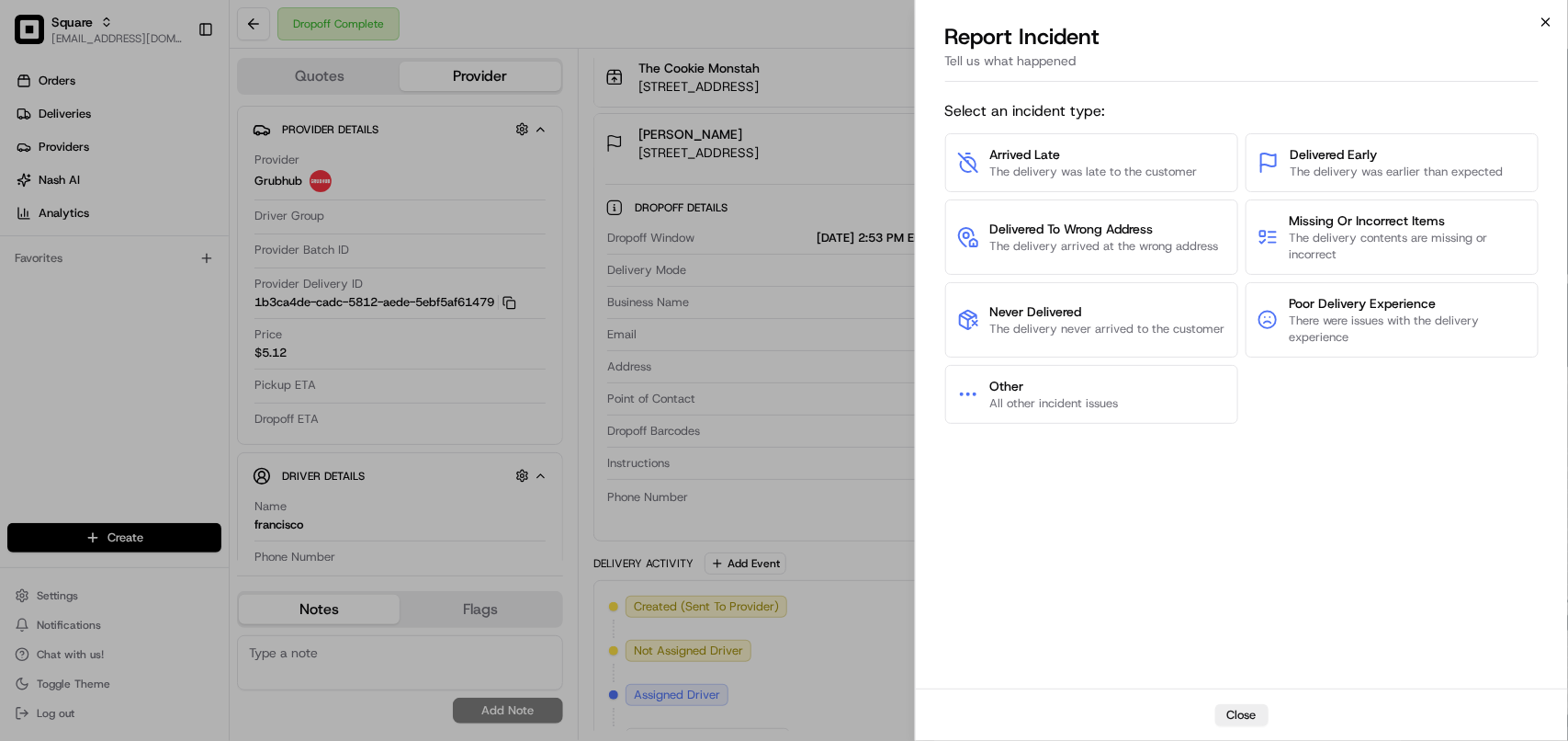
click at [1546, 23] on icon "button" at bounding box center [1546, 22] width 8 height 8
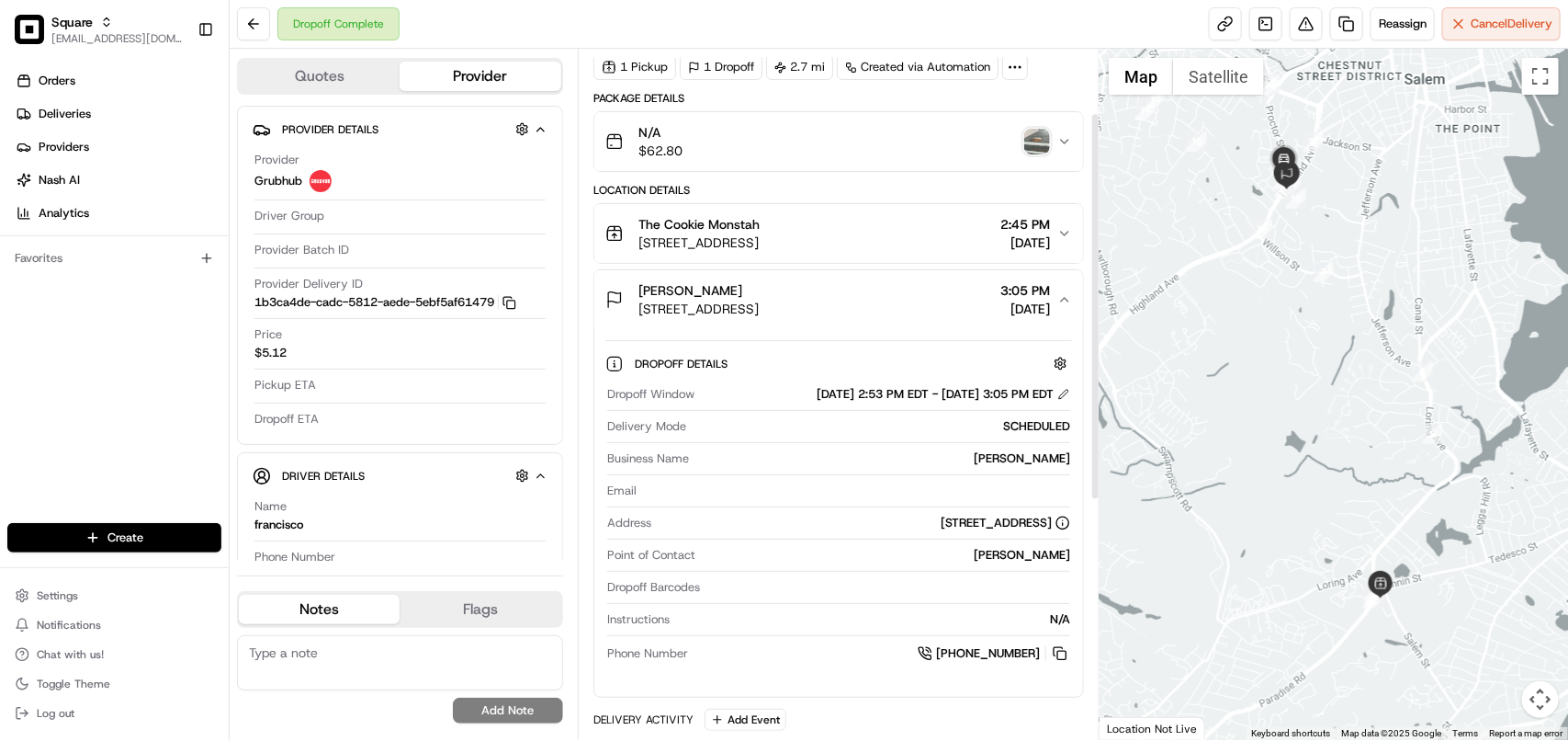
scroll to position [115, 0]
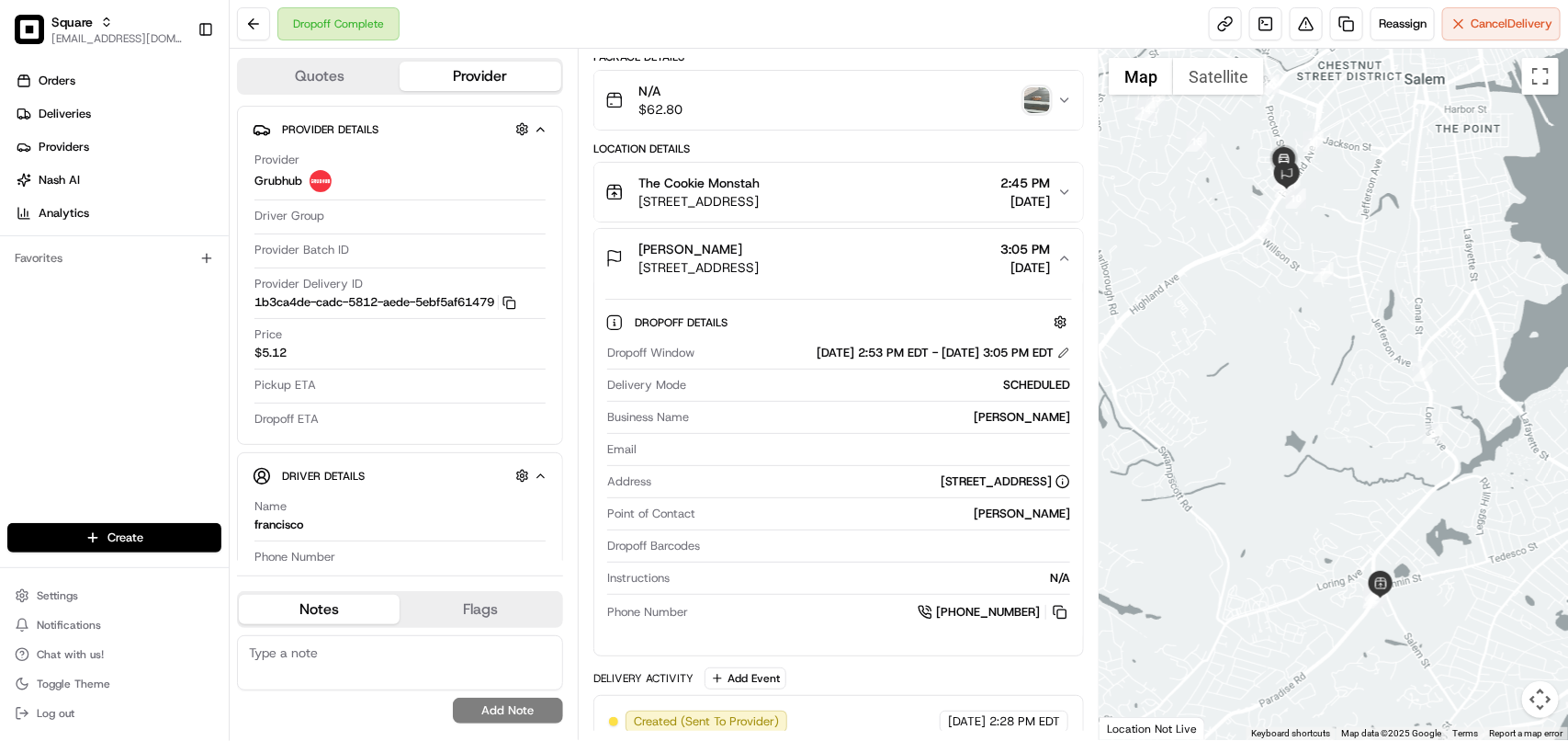
click at [1068, 261] on icon "button" at bounding box center [1064, 258] width 14 height 14
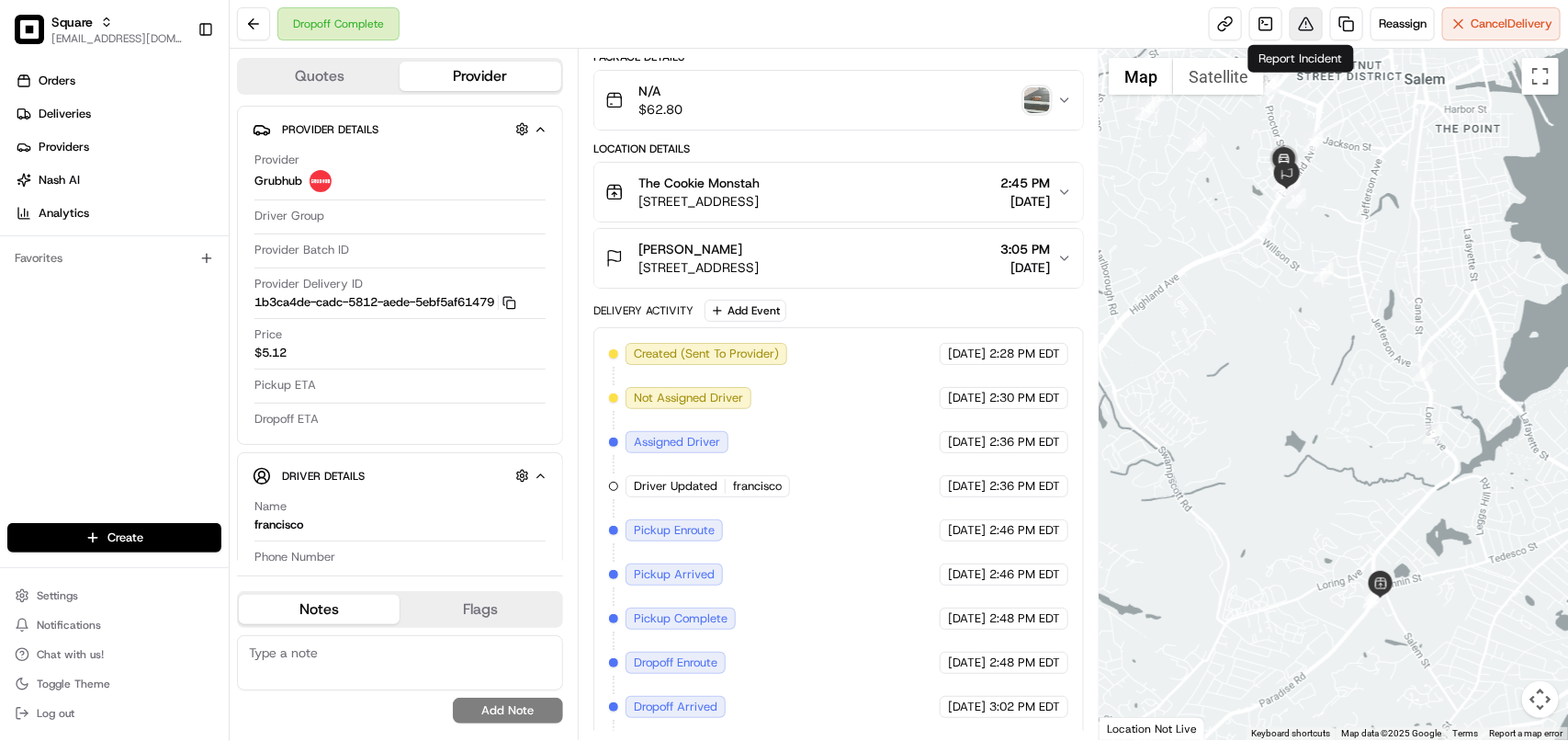
click at [1303, 19] on button at bounding box center [1306, 24] width 33 height 33
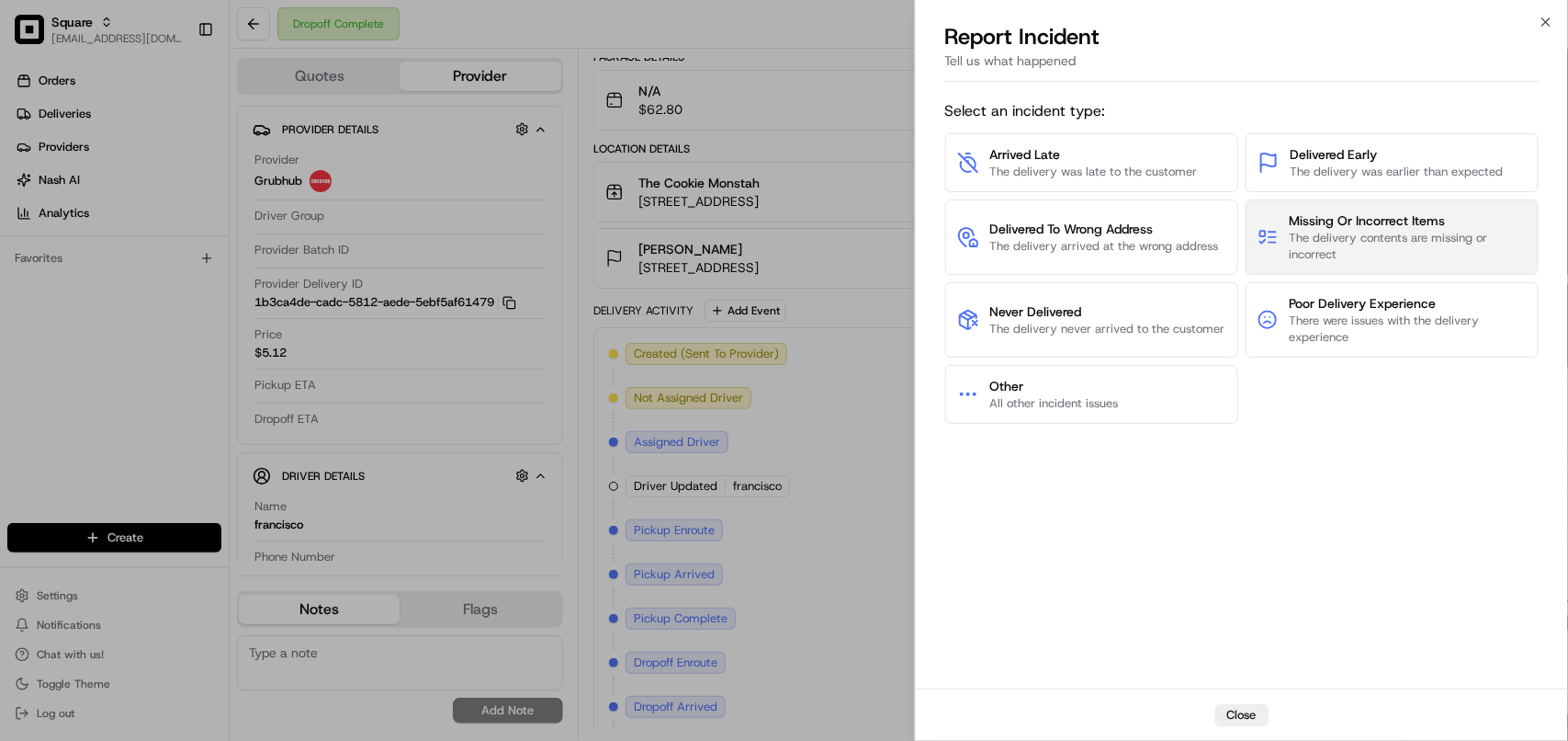
click at [1339, 245] on span "The delivery contents are missing or incorrect" at bounding box center [1408, 246] width 237 height 33
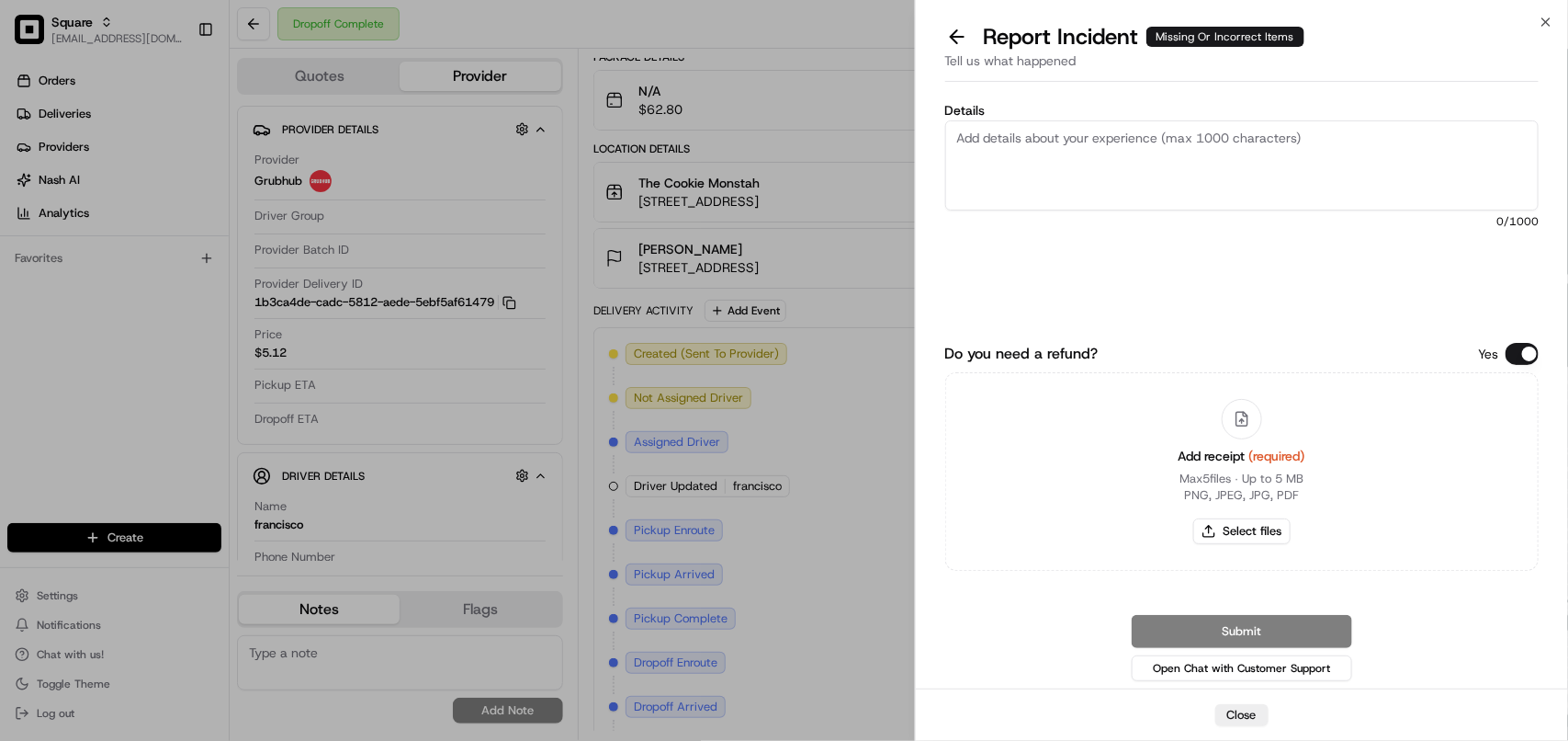
click at [1125, 185] on textarea "Details" at bounding box center [1241, 165] width 593 height 90
type textarea "$"
click at [1164, 145] on textarea "Missing 1 dozen for $45.25" at bounding box center [1241, 165] width 593 height 90
click at [1053, 141] on textarea "Missing 1 dozen for $45.25" at bounding box center [1241, 165] width 593 height 90
click at [1254, 135] on textarea "Missing 1 dozen of cookies for $45.25" at bounding box center [1241, 165] width 593 height 90
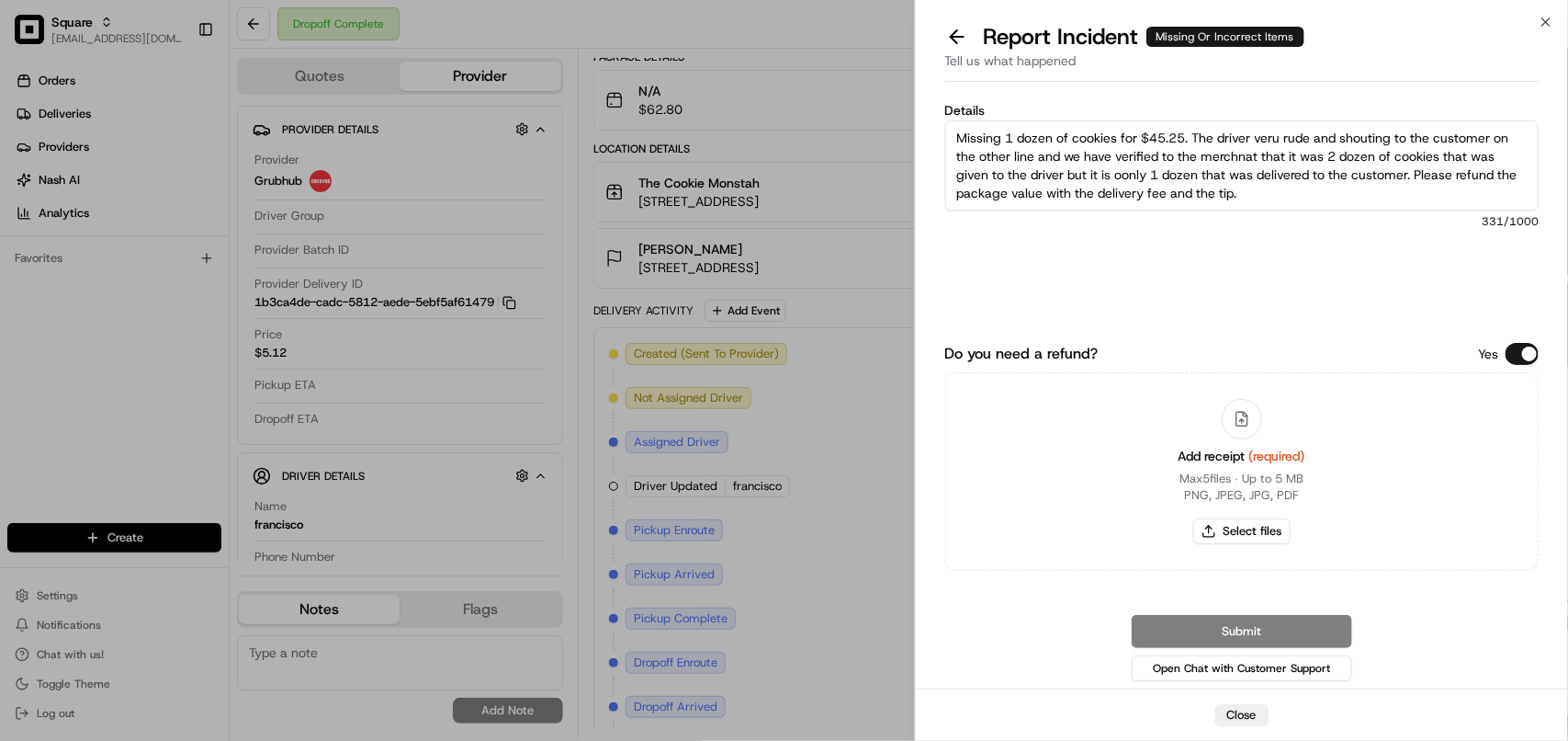
drag, startPoint x: 1012, startPoint y: 141, endPoint x: 1412, endPoint y: 144, distance: 400.0
click at [1412, 144] on textarea "Missing 1 dozen of cookies for $45.25. The driver veru rude and shouting to the…" at bounding box center [1241, 165] width 593 height 90
click at [1408, 183] on textarea "Missing 1 dozen of cookies for $45.25. The driver veru rude and shouting to the…" at bounding box center [1241, 165] width 593 height 90
drag, startPoint x: 1152, startPoint y: 163, endPoint x: 1514, endPoint y: 166, distance: 362.0
click at [1514, 166] on textarea "Missing 1 dozen of cookies for $45.25. The driver veru rude and shouting to the…" at bounding box center [1241, 165] width 593 height 90
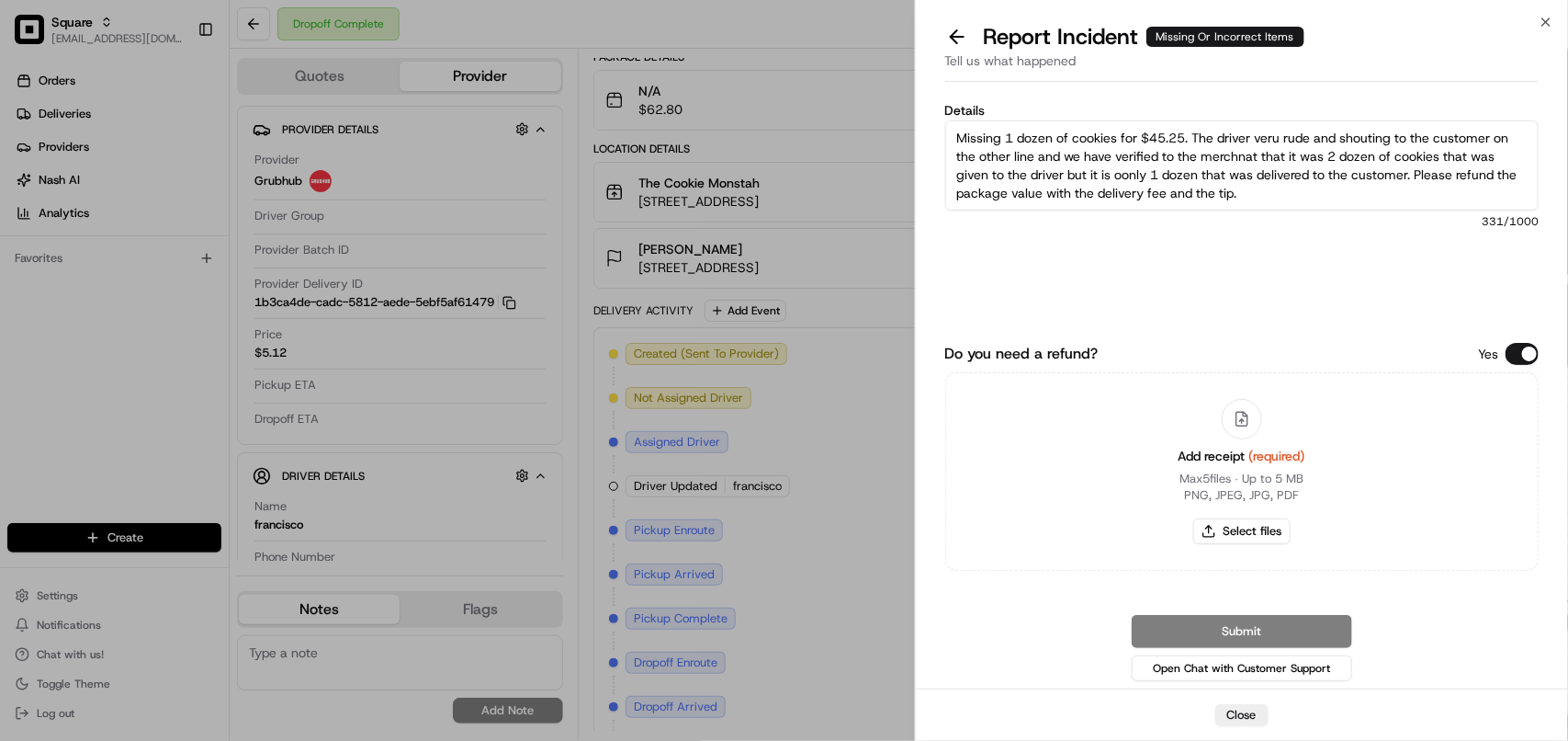
click at [1245, 151] on textarea "Missing 1 dozen of cookies for $45.25. The driver veru rude and shouting to the…" at bounding box center [1241, 165] width 593 height 90
drag, startPoint x: 1085, startPoint y: 183, endPoint x: 1347, endPoint y: 188, distance: 262.0
click at [1347, 188] on textarea "Missing 1 dozen of cookies for $45.25. The driver veru rude and shouting to the…" at bounding box center [1241, 165] width 593 height 90
click at [1220, 136] on textarea "Missing 1 dozen of cookies for $45.25. The driver veru rude and shouting to the…" at bounding box center [1241, 165] width 593 height 90
type textarea "Missing 1 dozen of cookies for $45.25. The driver veru rude and shouting to the…"
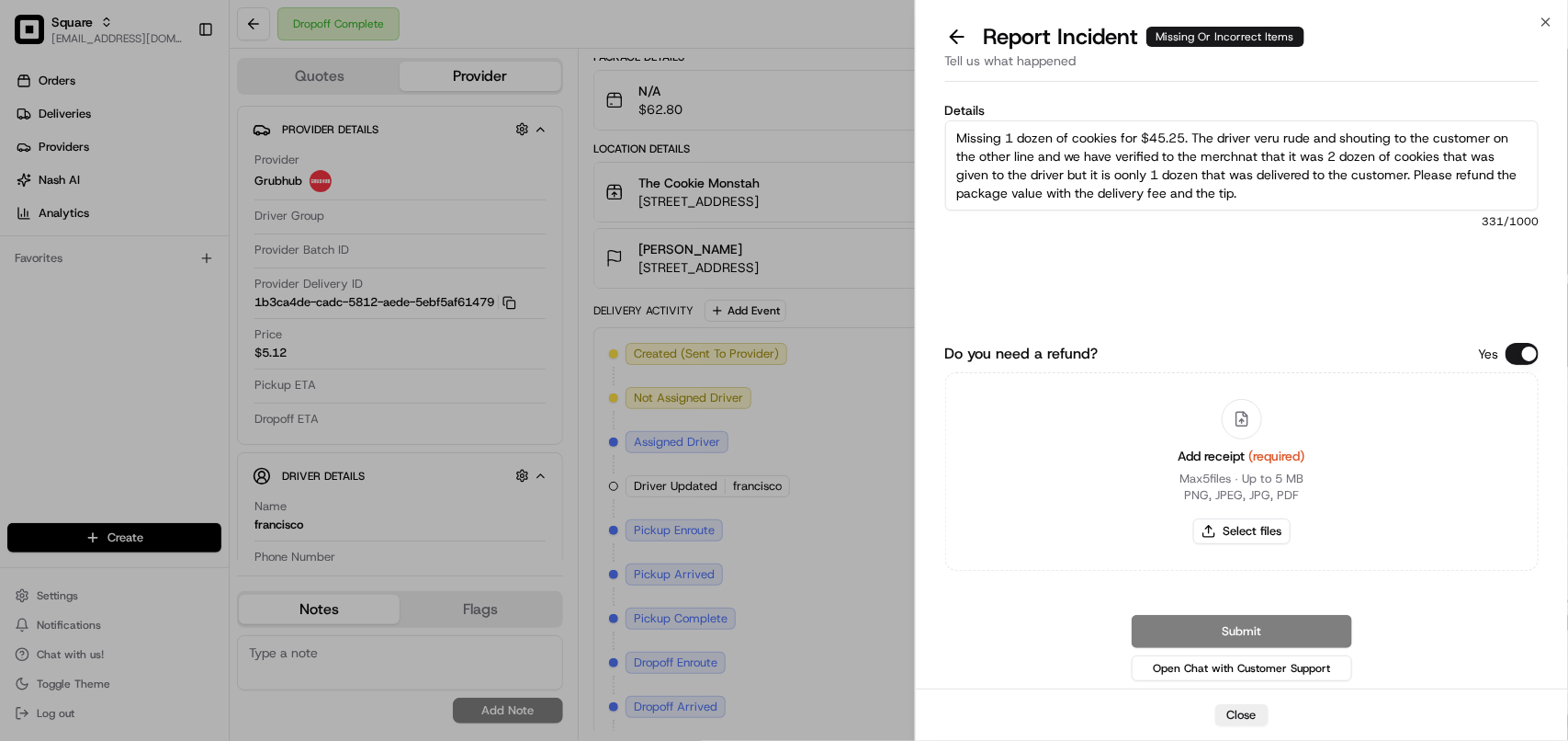
click at [1525, 355] on button "Do you need a refund?" at bounding box center [1522, 353] width 33 height 22
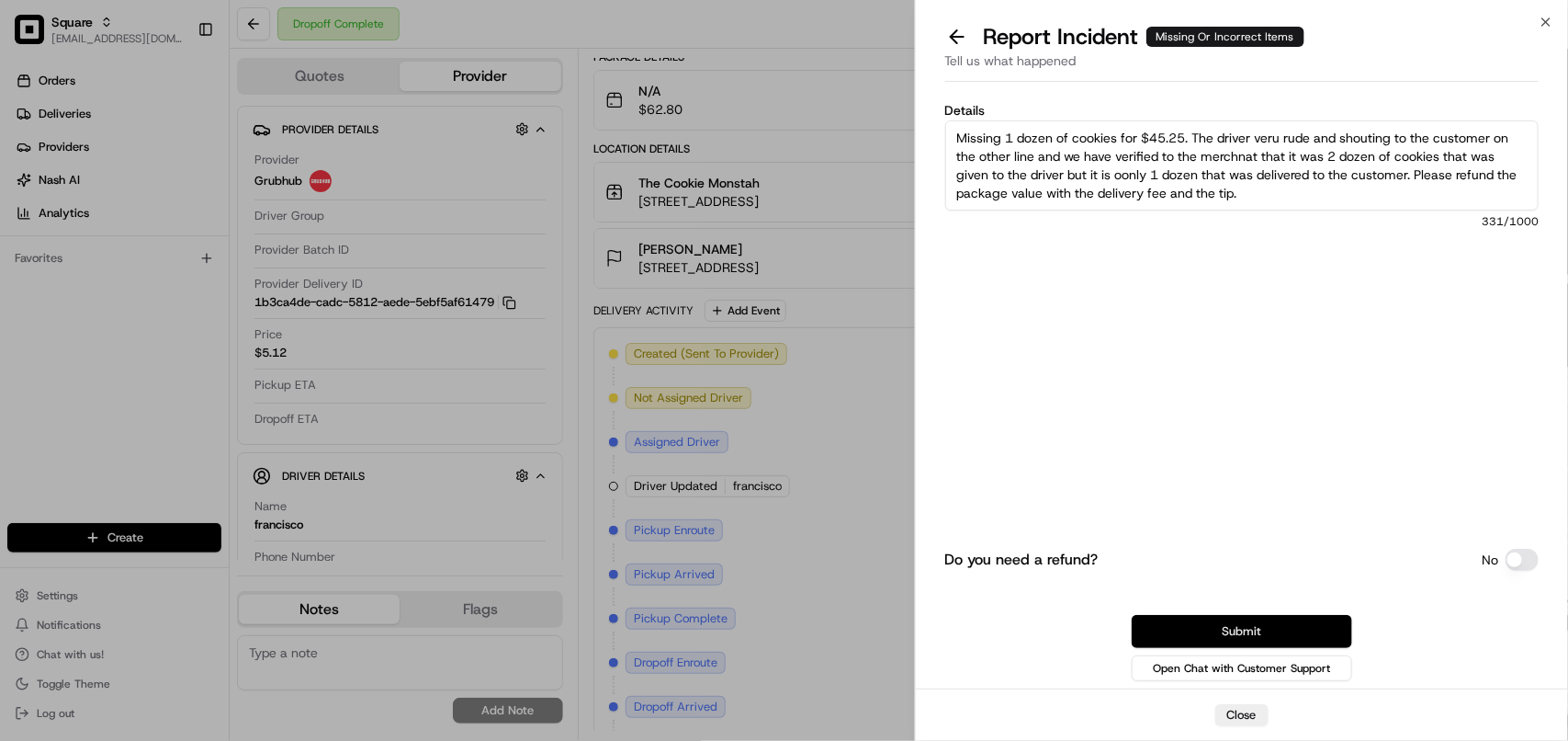
click at [1288, 632] on button "Submit" at bounding box center [1241, 631] width 221 height 33
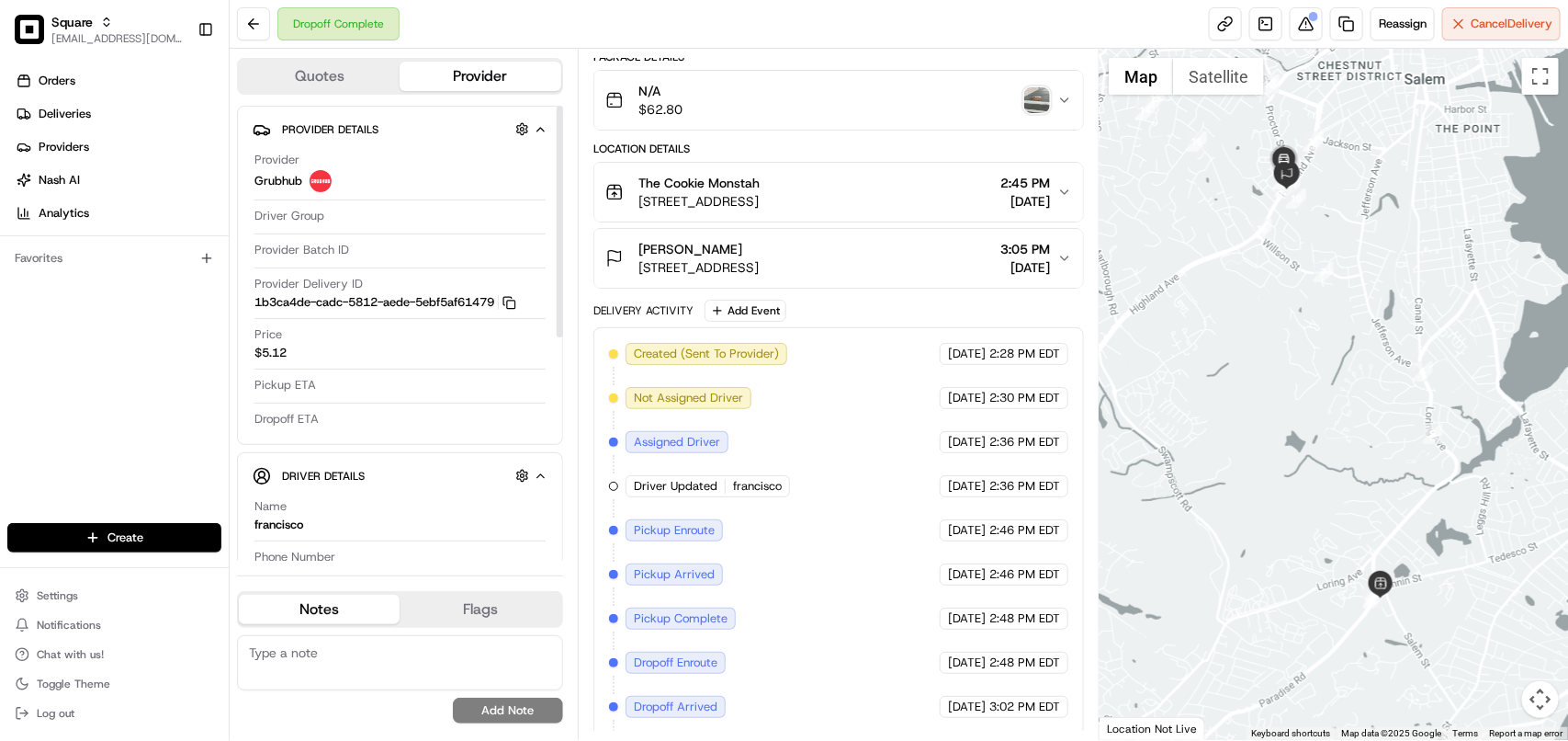
click at [407, 685] on textarea at bounding box center [400, 662] width 326 height 55
paste textarea "**Caller Information: Customer **Reason for calling: Missing order and order th…"
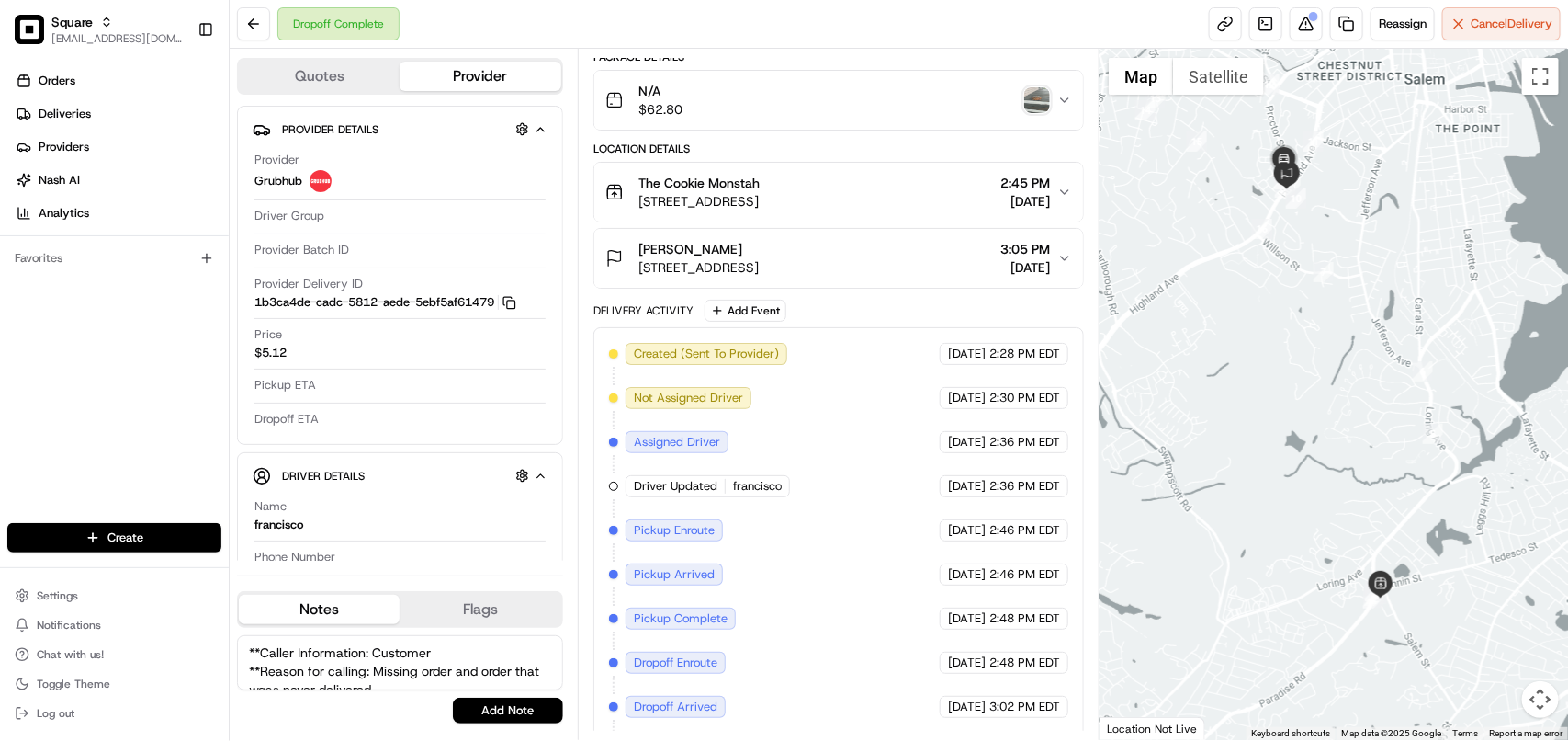
scroll to position [44, 0]
type textarea "**Caller Information: Customer **Reason for calling: Missing order and order th…"
click at [475, 710] on button "Add Note" at bounding box center [508, 710] width 110 height 26
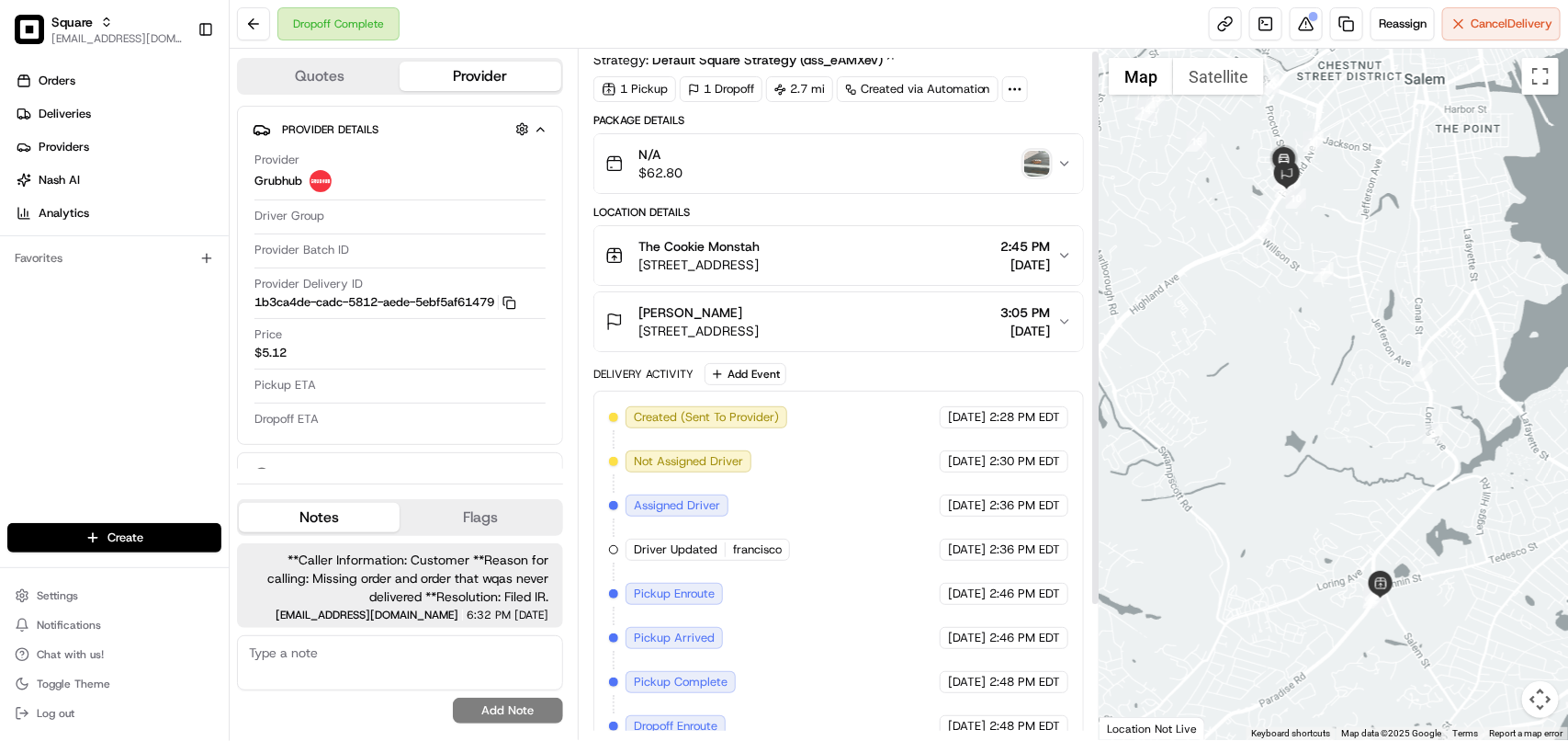
scroll to position [0, 0]
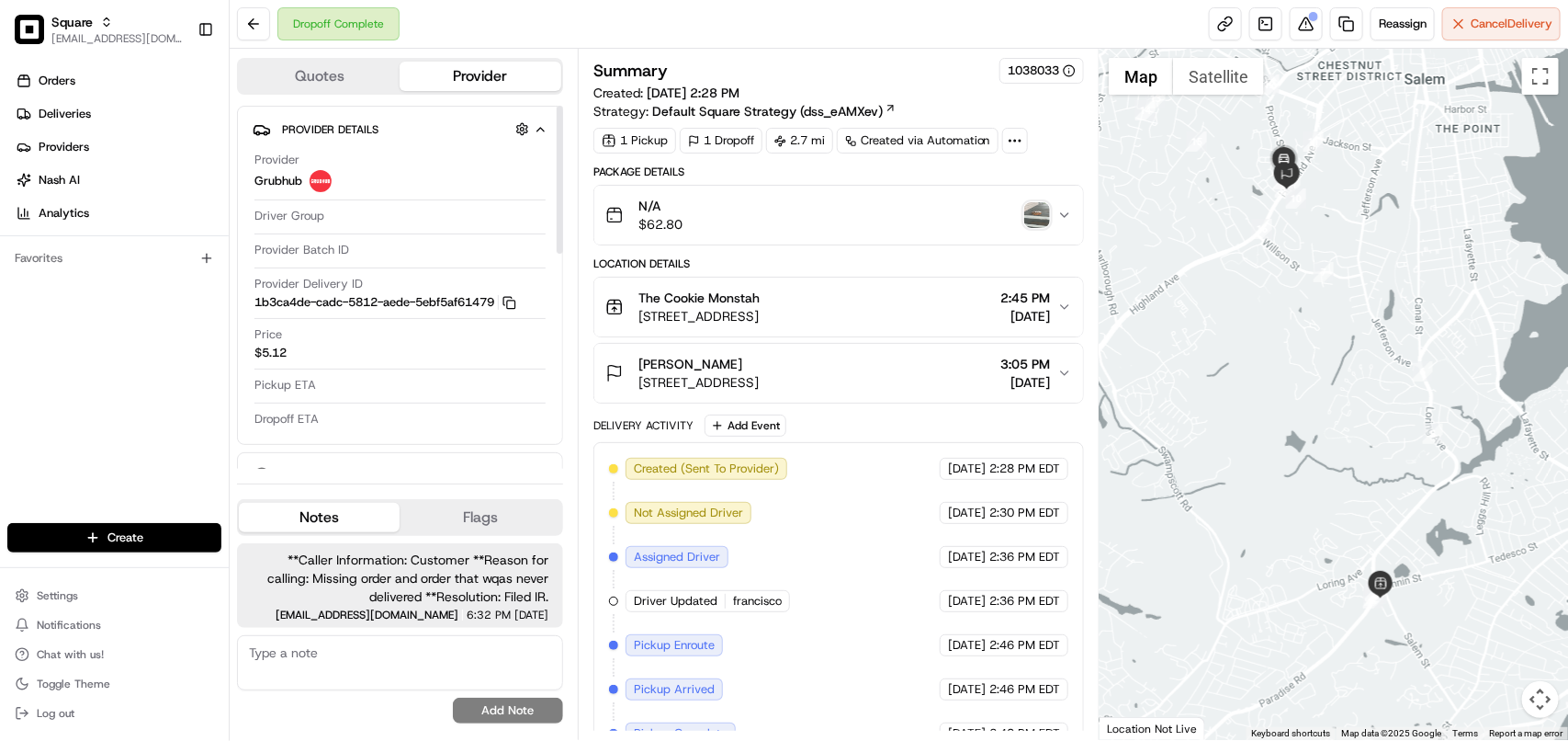
click at [432, 669] on textarea at bounding box center [400, 662] width 326 height 55
paste textarea "Did a conference call for the merchant and the customer just to assure that cus…"
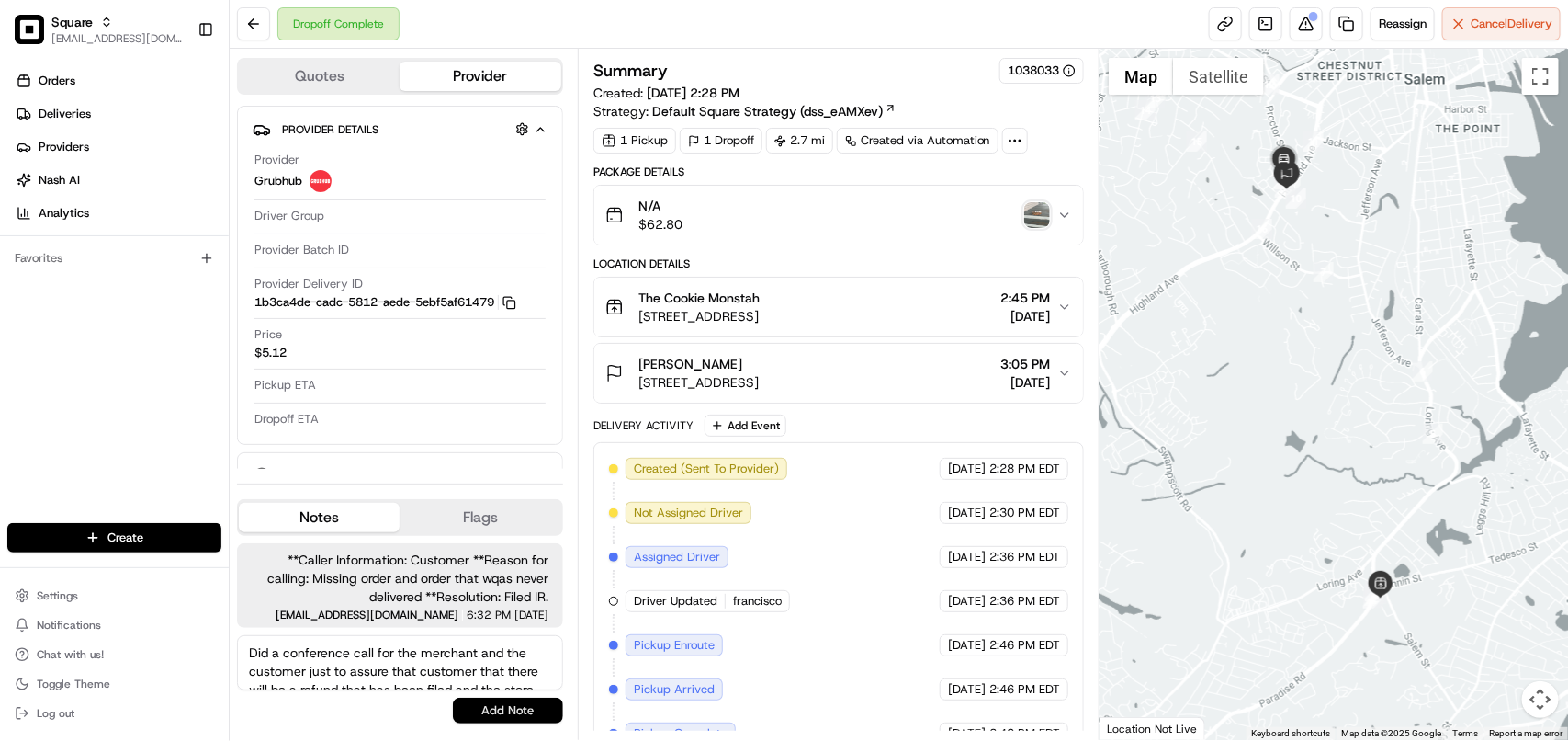
scroll to position [26, 0]
type textarea "Did a conference call for the merchant and the customer just to assure that cus…"
click at [501, 709] on button "Add Note" at bounding box center [508, 710] width 110 height 26
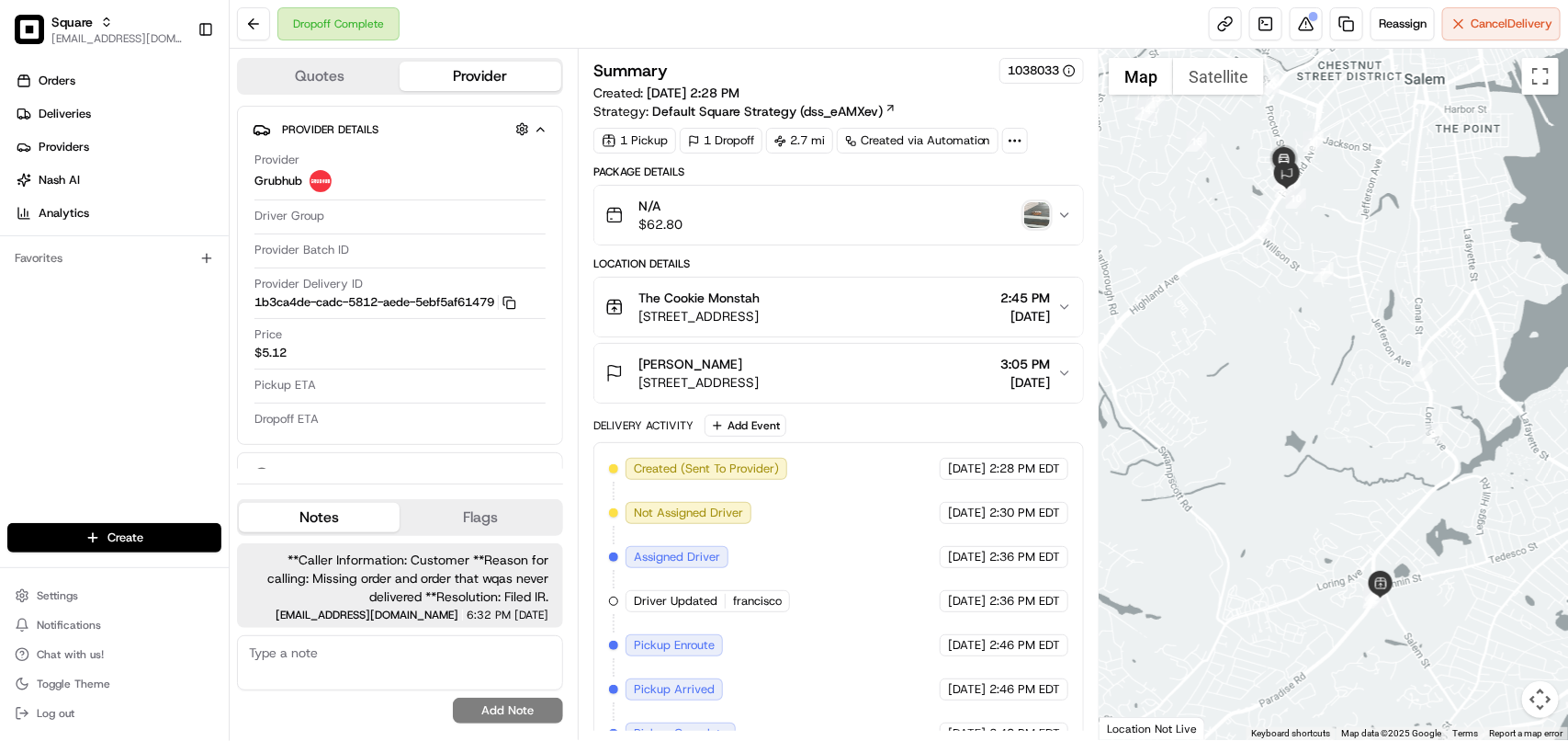
scroll to position [30, 0]
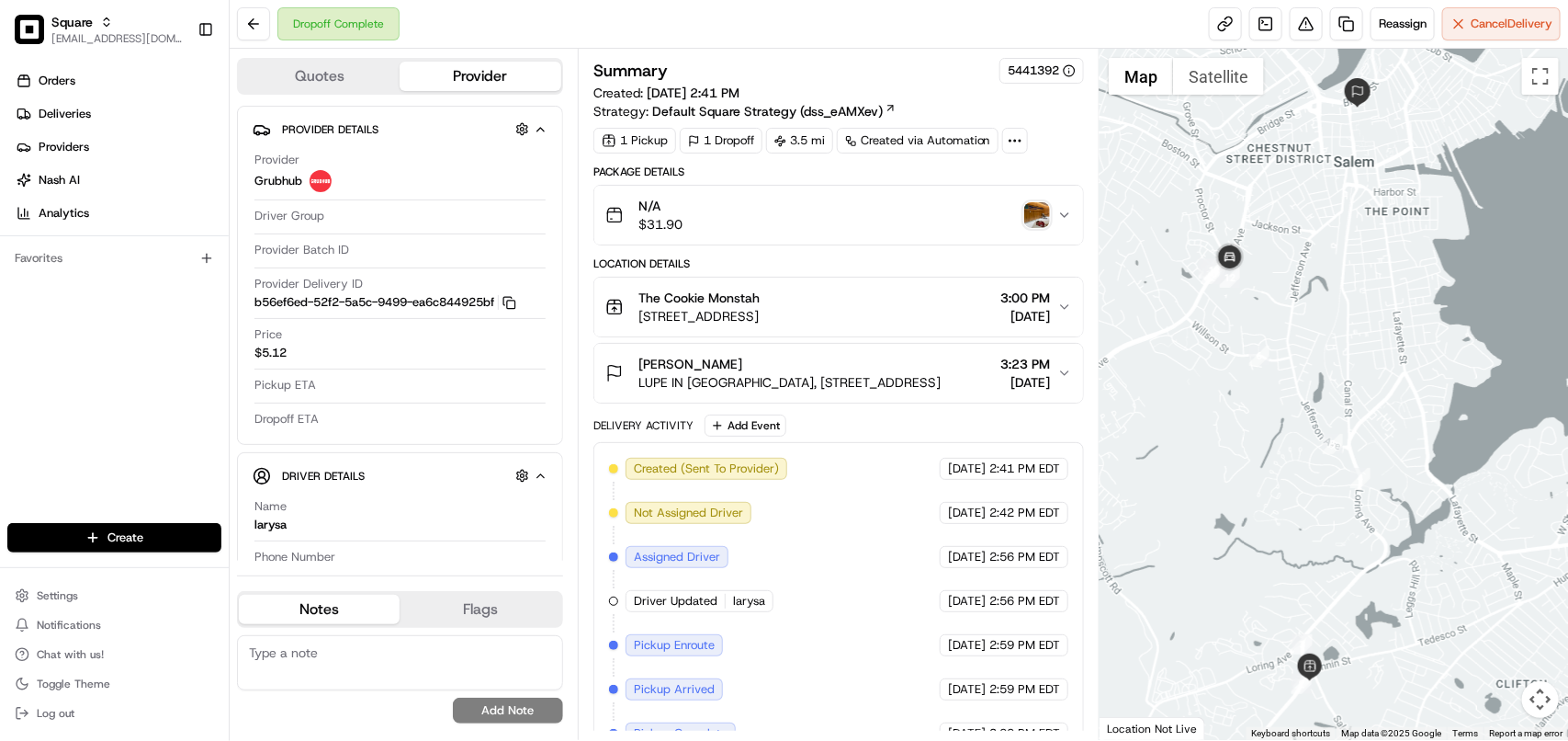
click at [1047, 222] on img "button" at bounding box center [1037, 215] width 26 height 26
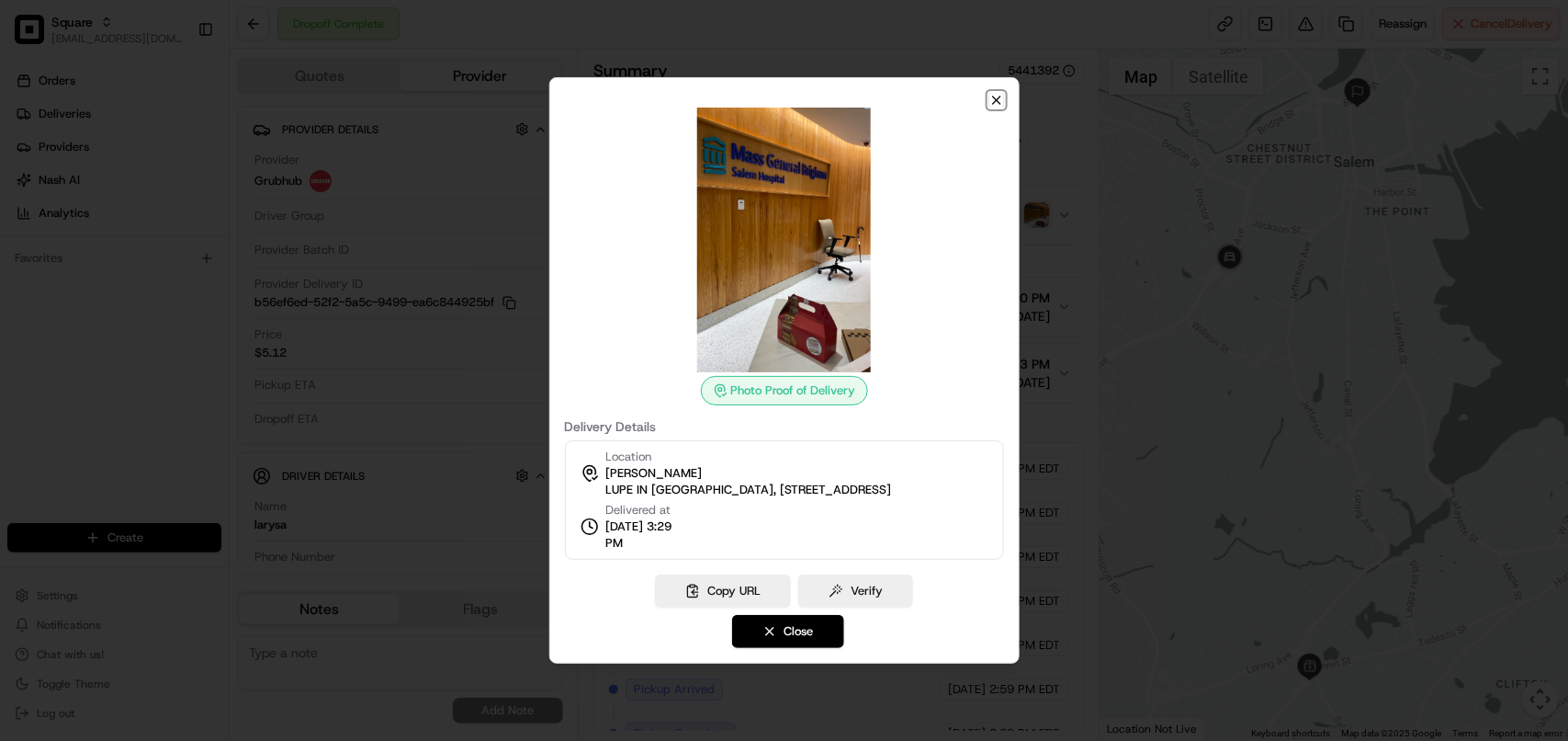
click at [998, 104] on icon "button" at bounding box center [996, 99] width 14 height 14
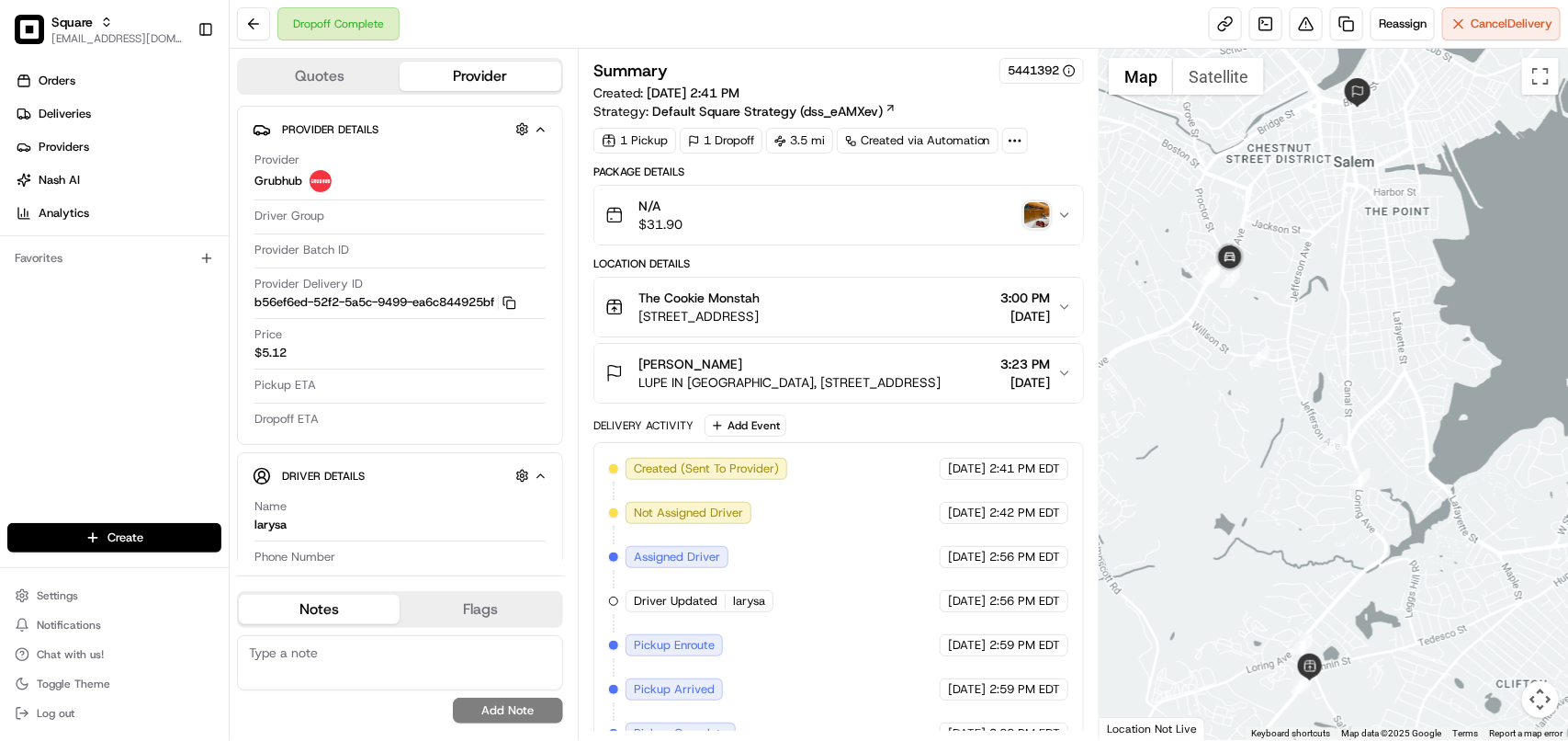
click at [1026, 375] on span "[DATE]" at bounding box center [1024, 382] width 49 height 18
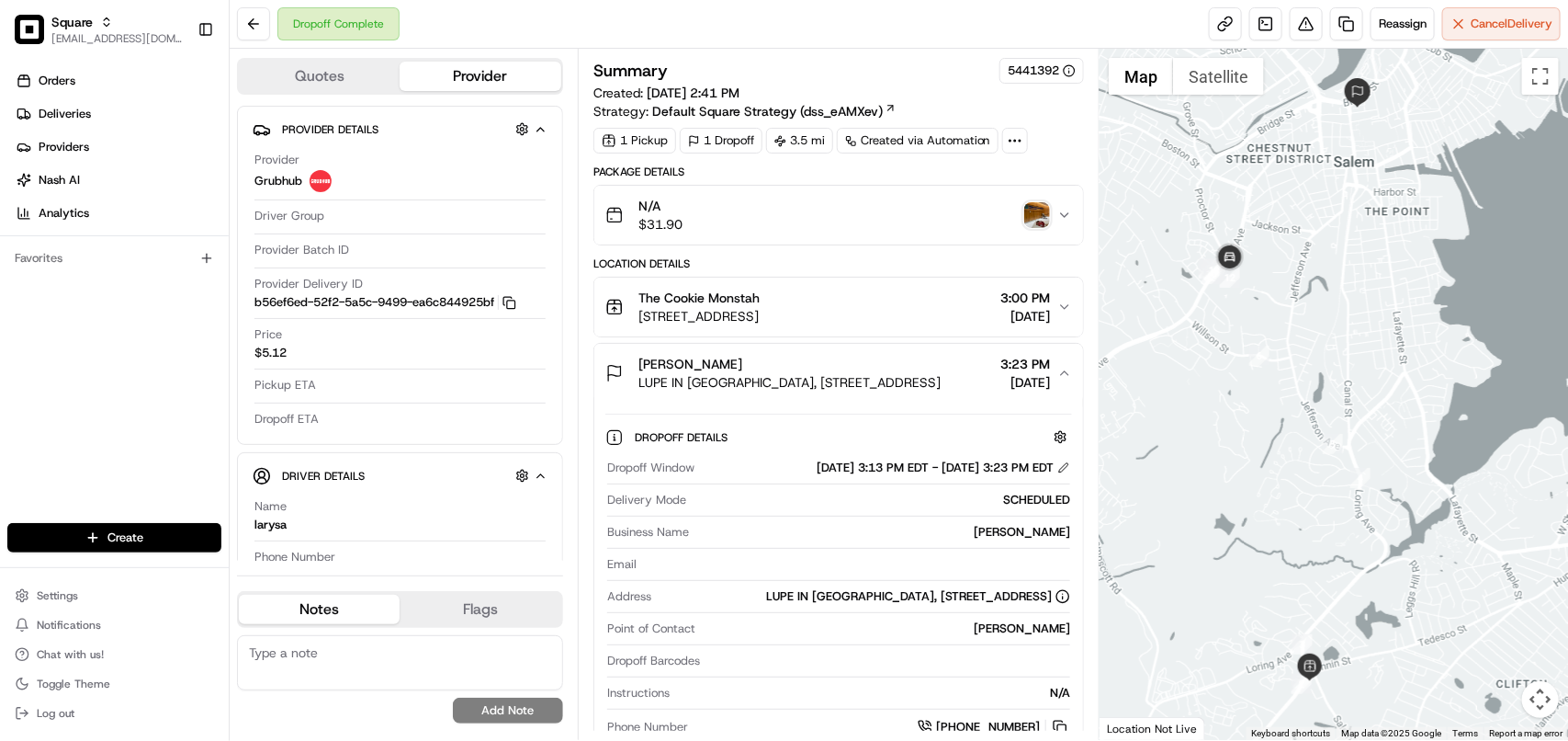
click at [1063, 216] on icon "button" at bounding box center [1064, 214] width 14 height 14
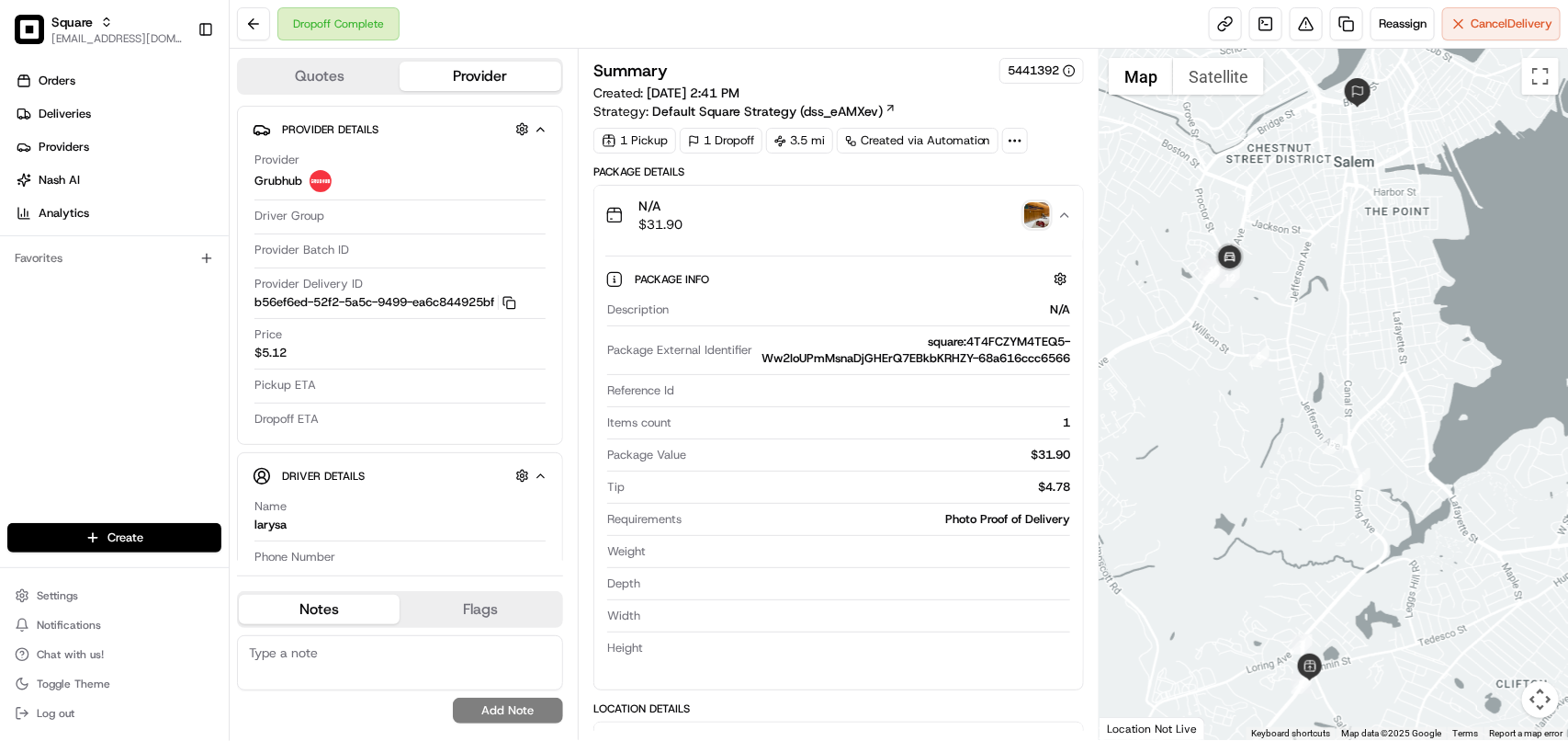
click at [1063, 216] on icon "button" at bounding box center [1065, 215] width 8 height 4
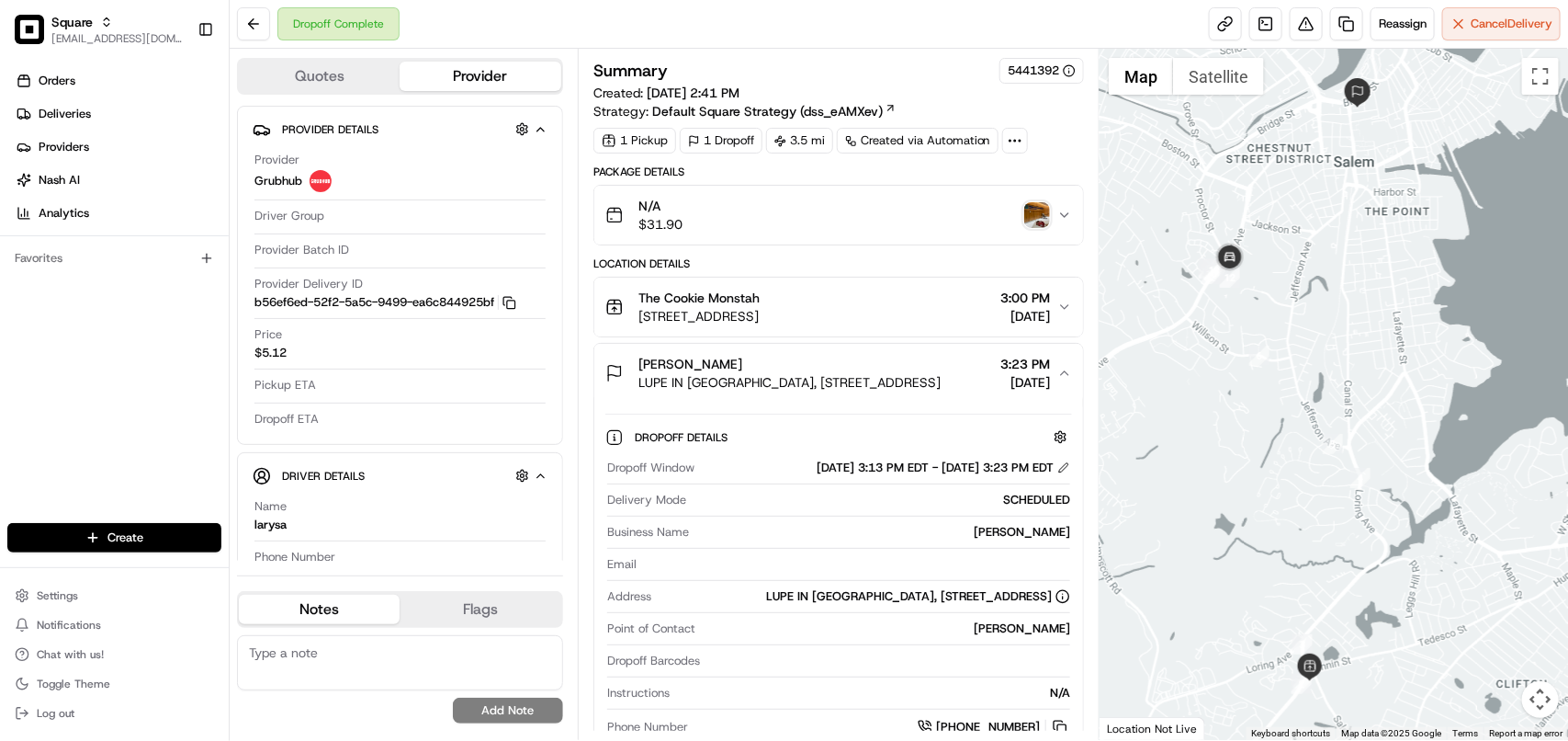
click at [939, 382] on span "LUPE IN PACU UNIT, 80 Highland Avenue, Salem, MA 01970, USA" at bounding box center [789, 382] width 302 height 18
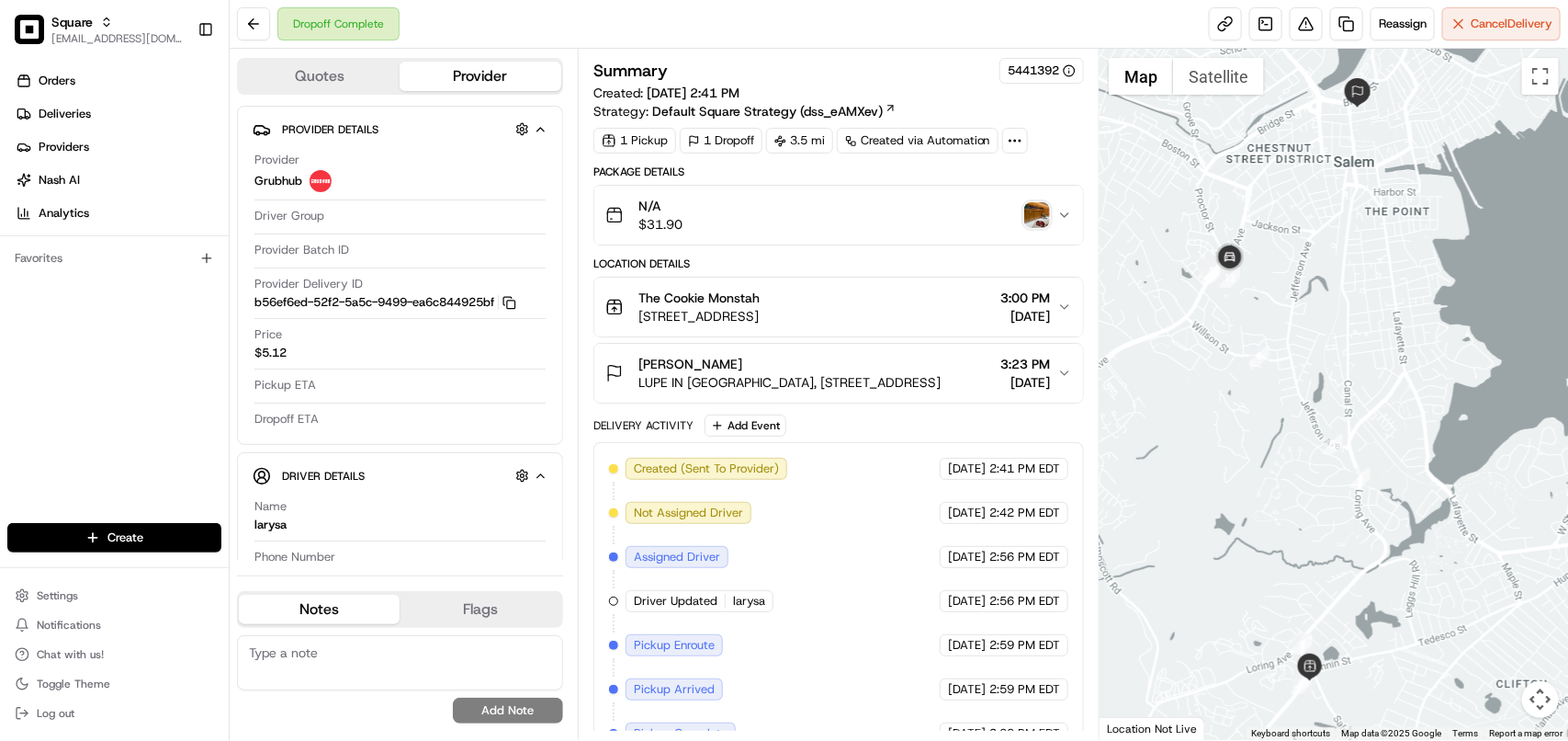
click at [939, 382] on span "LUPE IN PACU UNIT, 80 Highland Avenue, Salem, MA 01970, USA" at bounding box center [789, 382] width 302 height 18
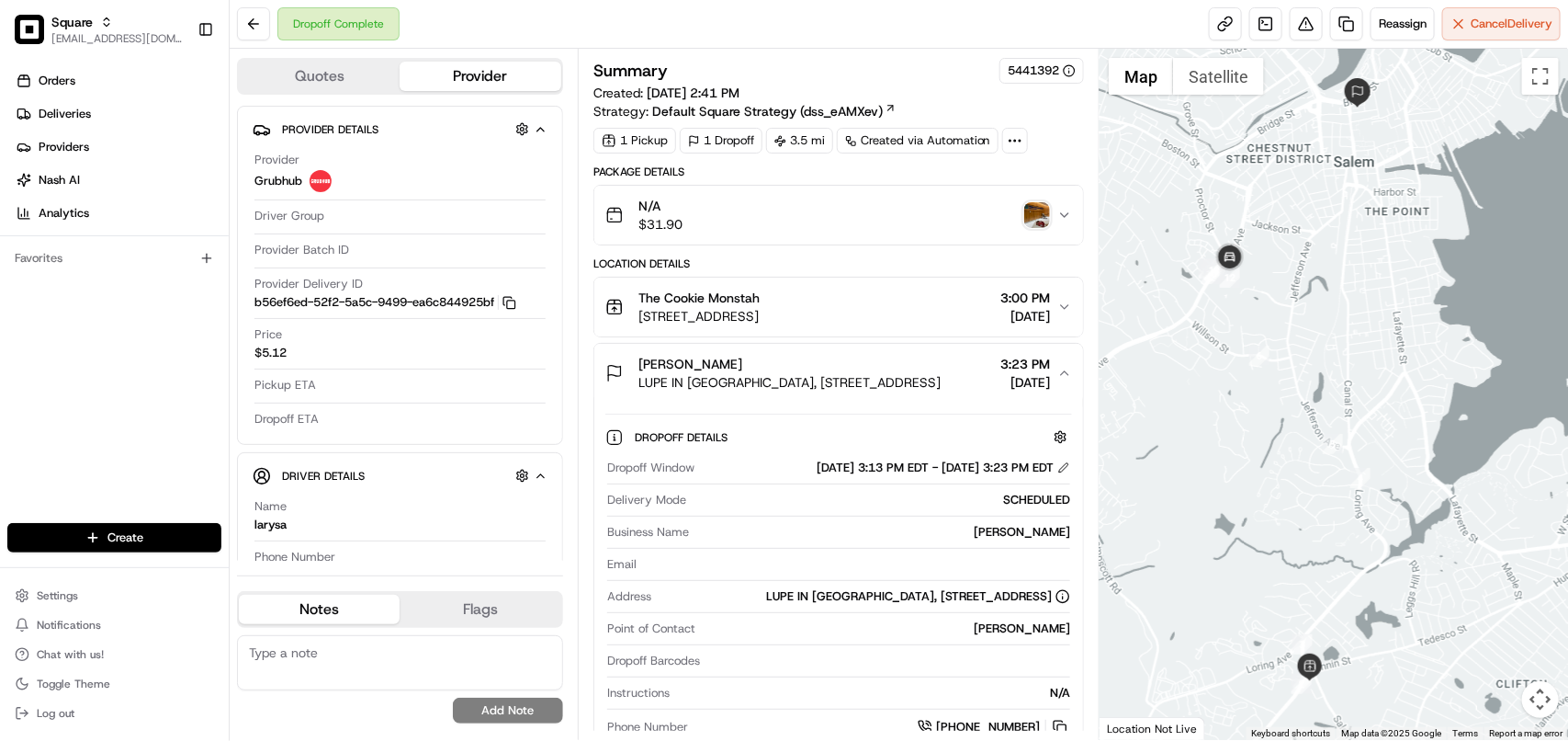
click at [1052, 222] on div "N/A $31.90" at bounding box center [831, 215] width 452 height 37
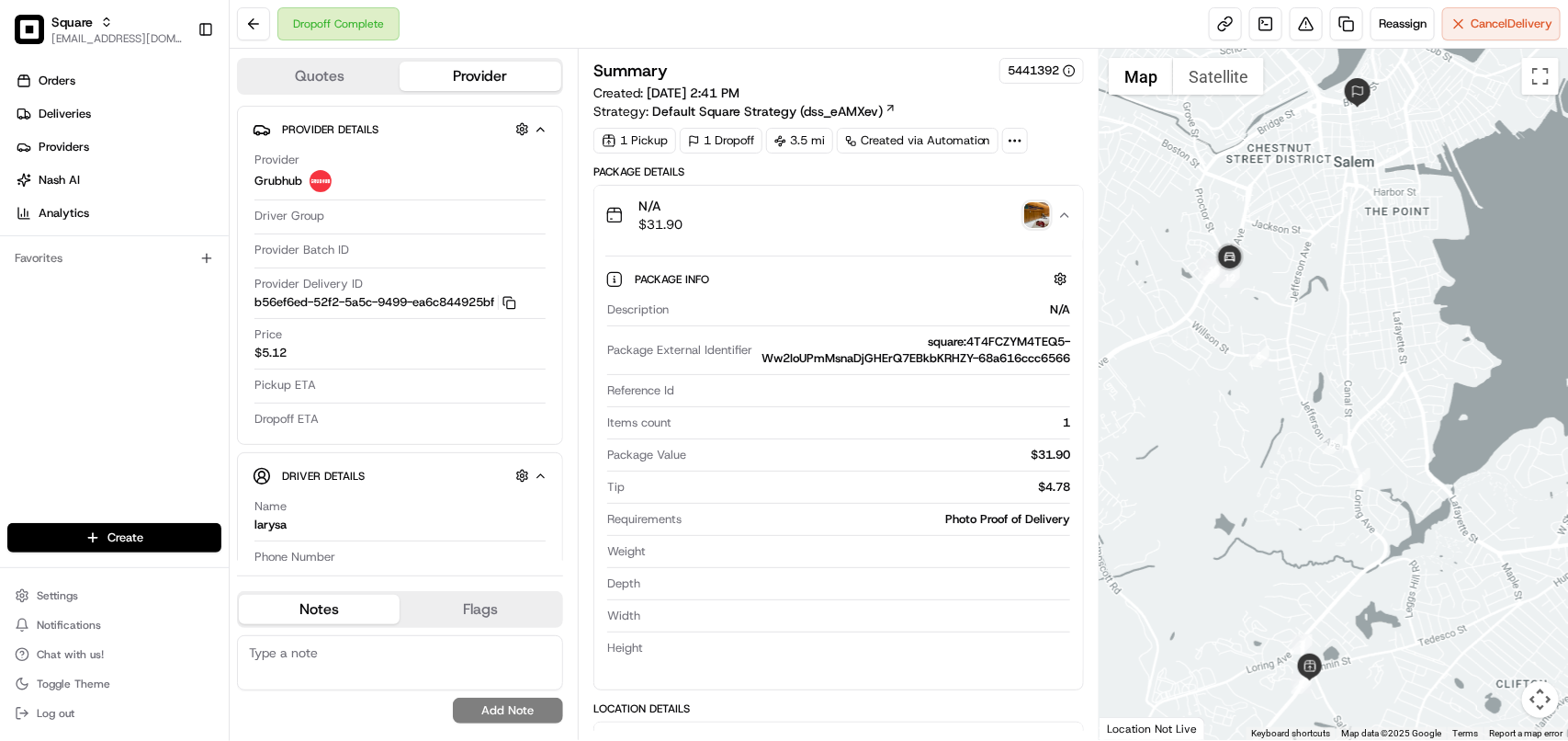
click at [1052, 222] on div "N/A $31.90" at bounding box center [831, 215] width 452 height 37
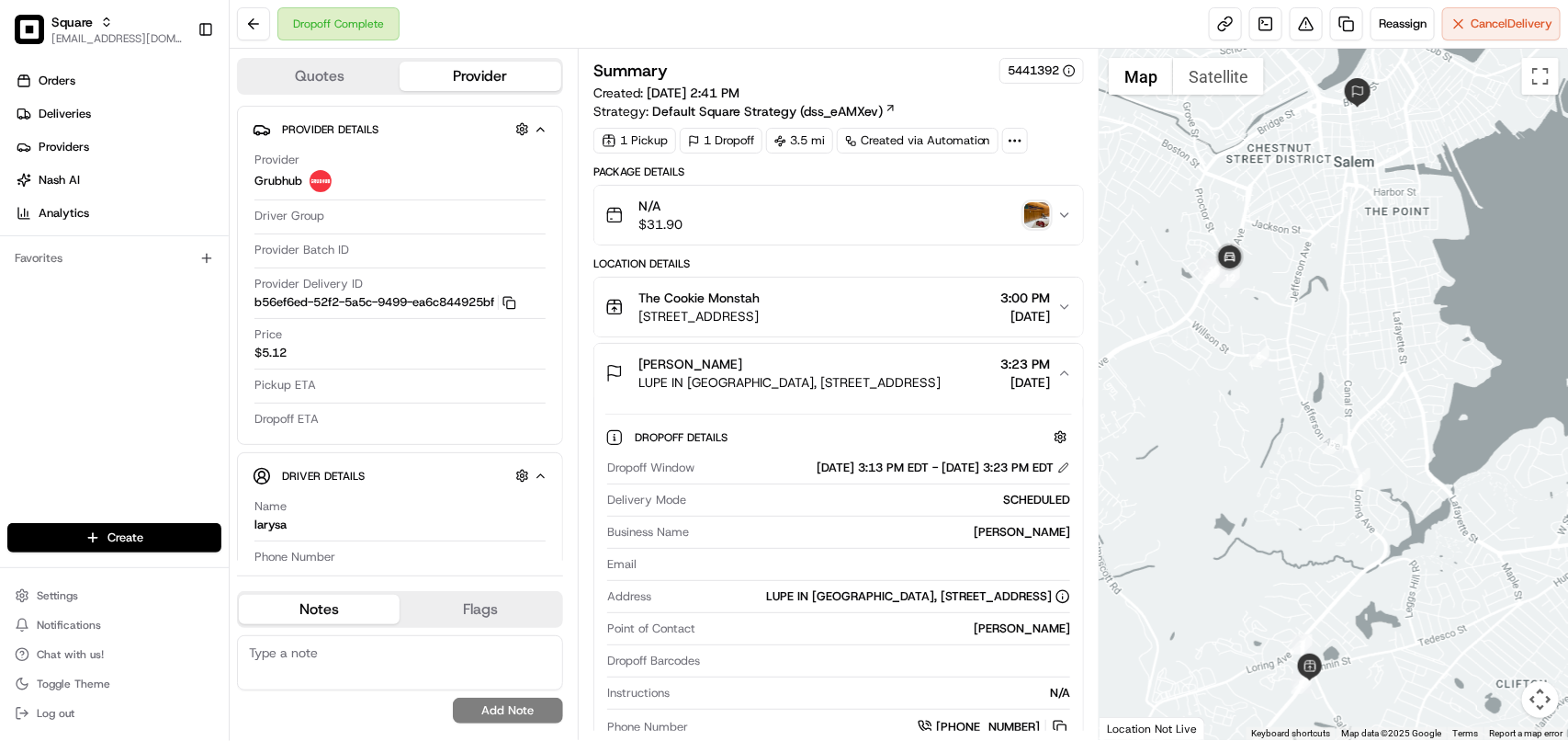
click at [1052, 222] on div "N/A $31.90" at bounding box center [831, 215] width 452 height 37
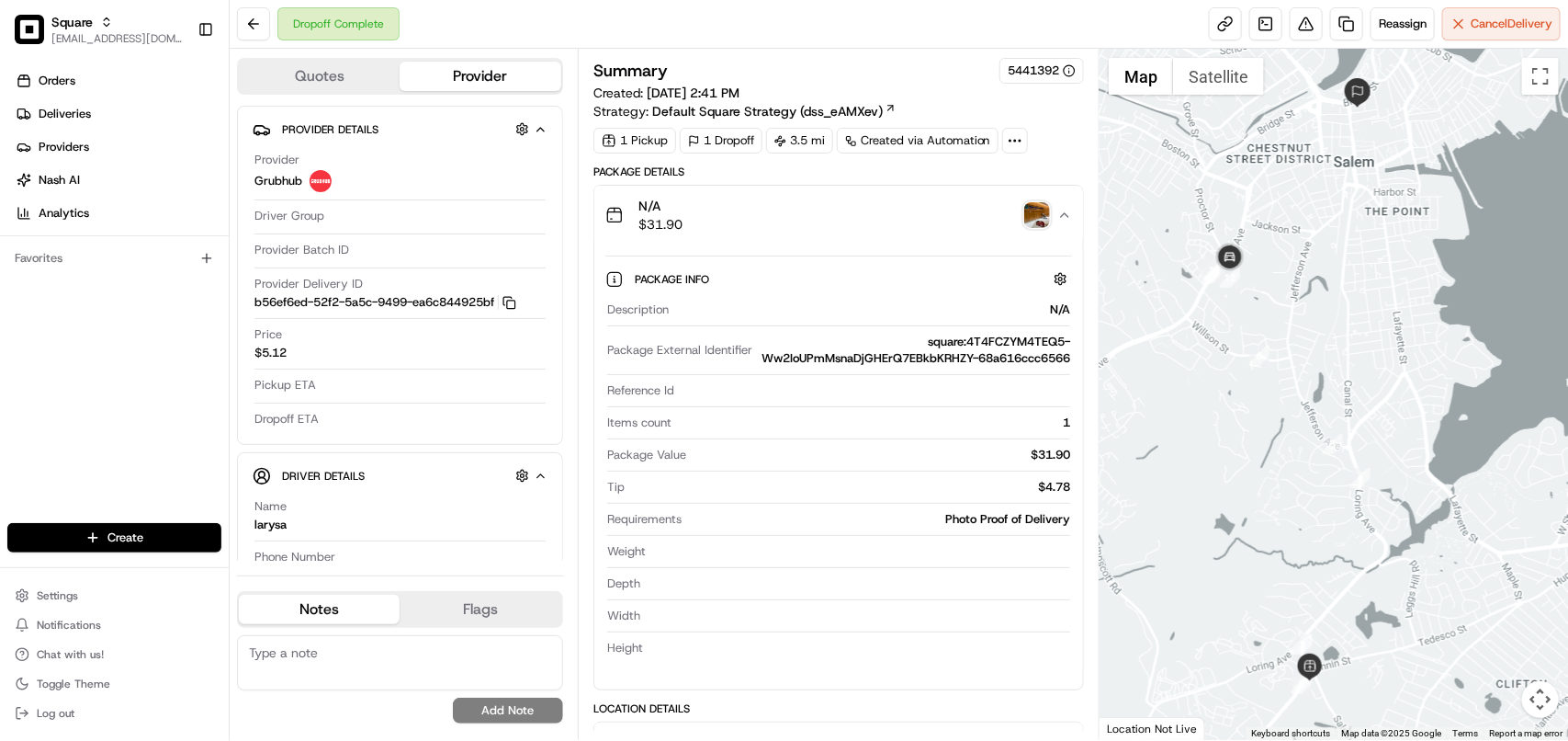
click at [1052, 222] on div "N/A $31.90" at bounding box center [831, 215] width 452 height 37
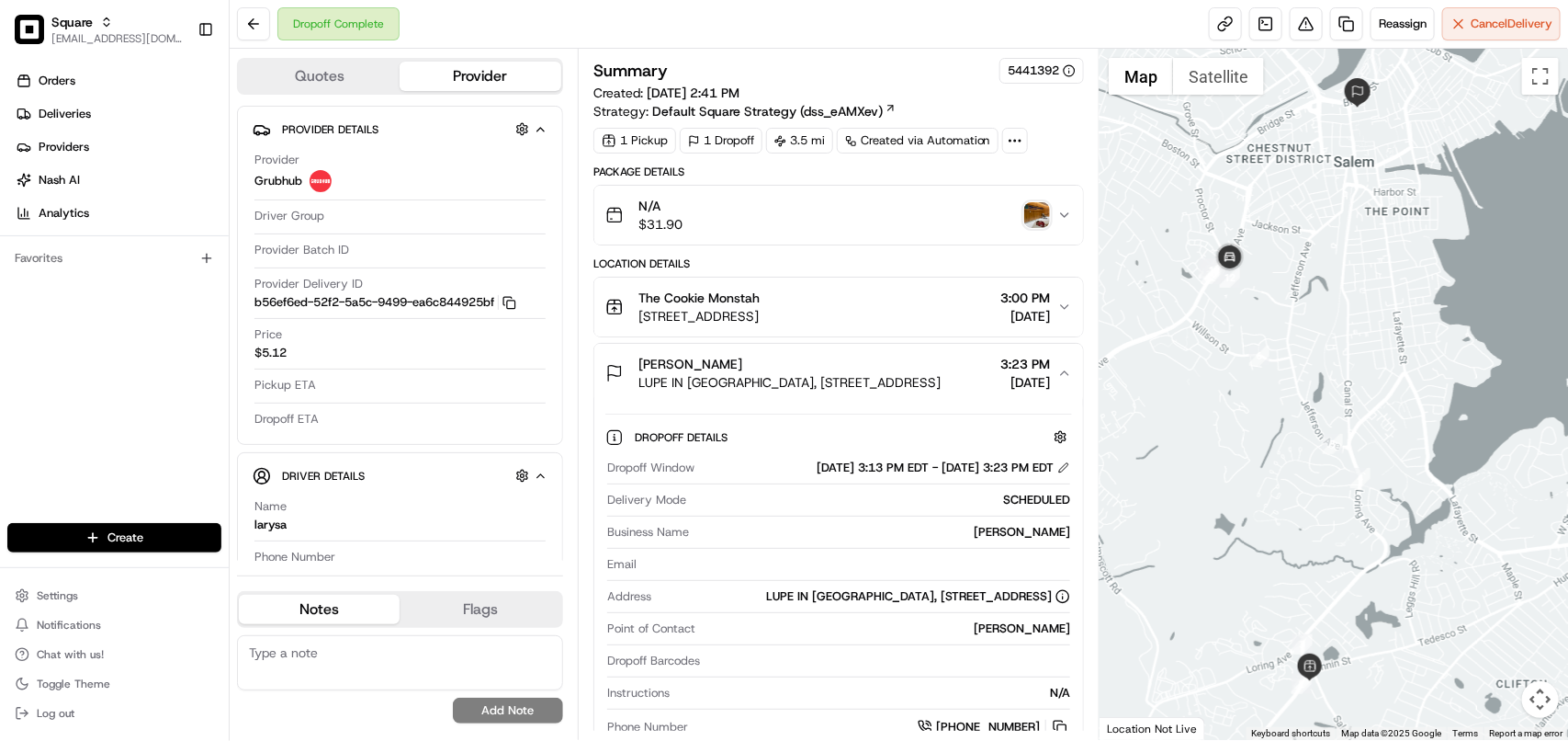
click at [1034, 221] on img "button" at bounding box center [1037, 215] width 26 height 26
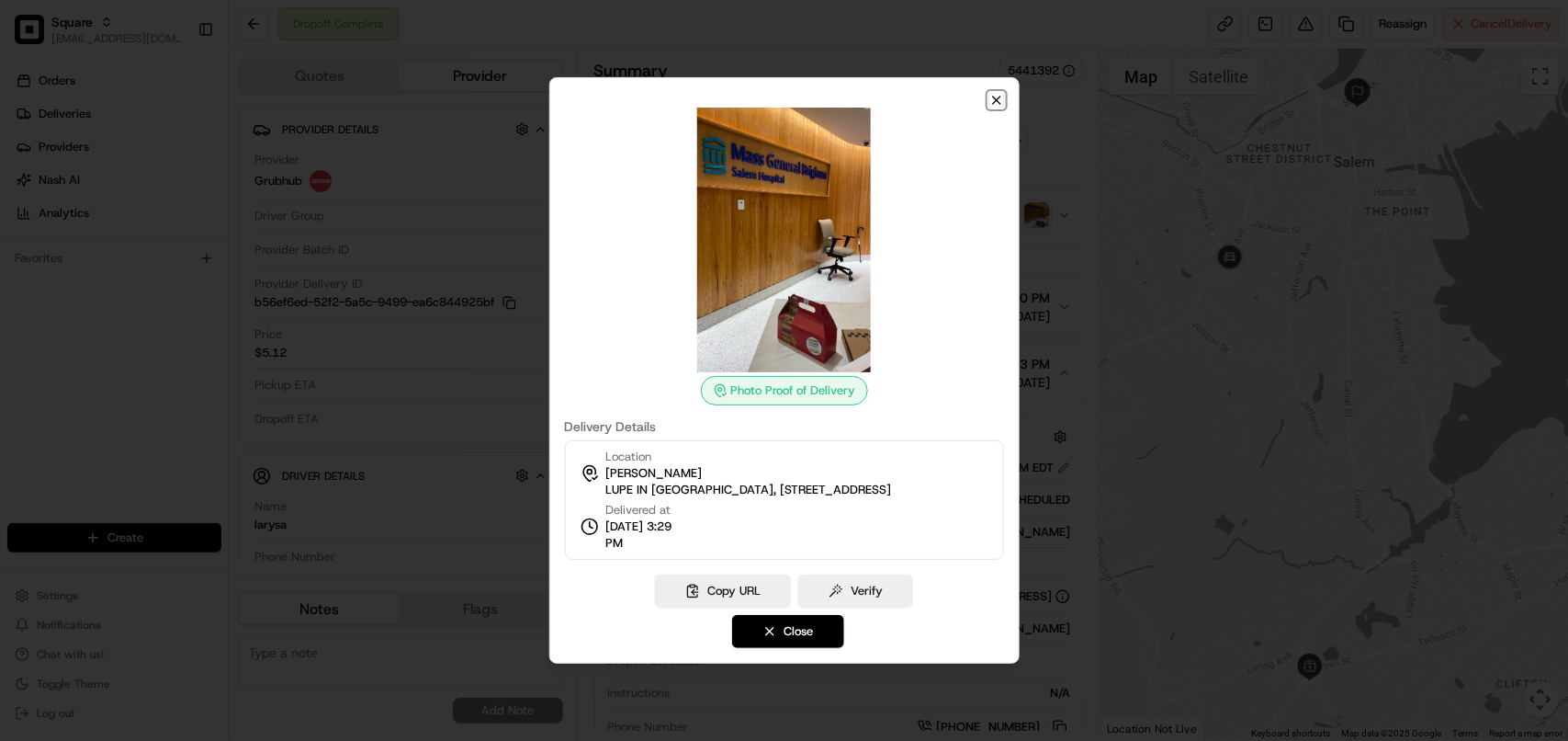
click at [996, 97] on icon "button" at bounding box center [996, 99] width 14 height 14
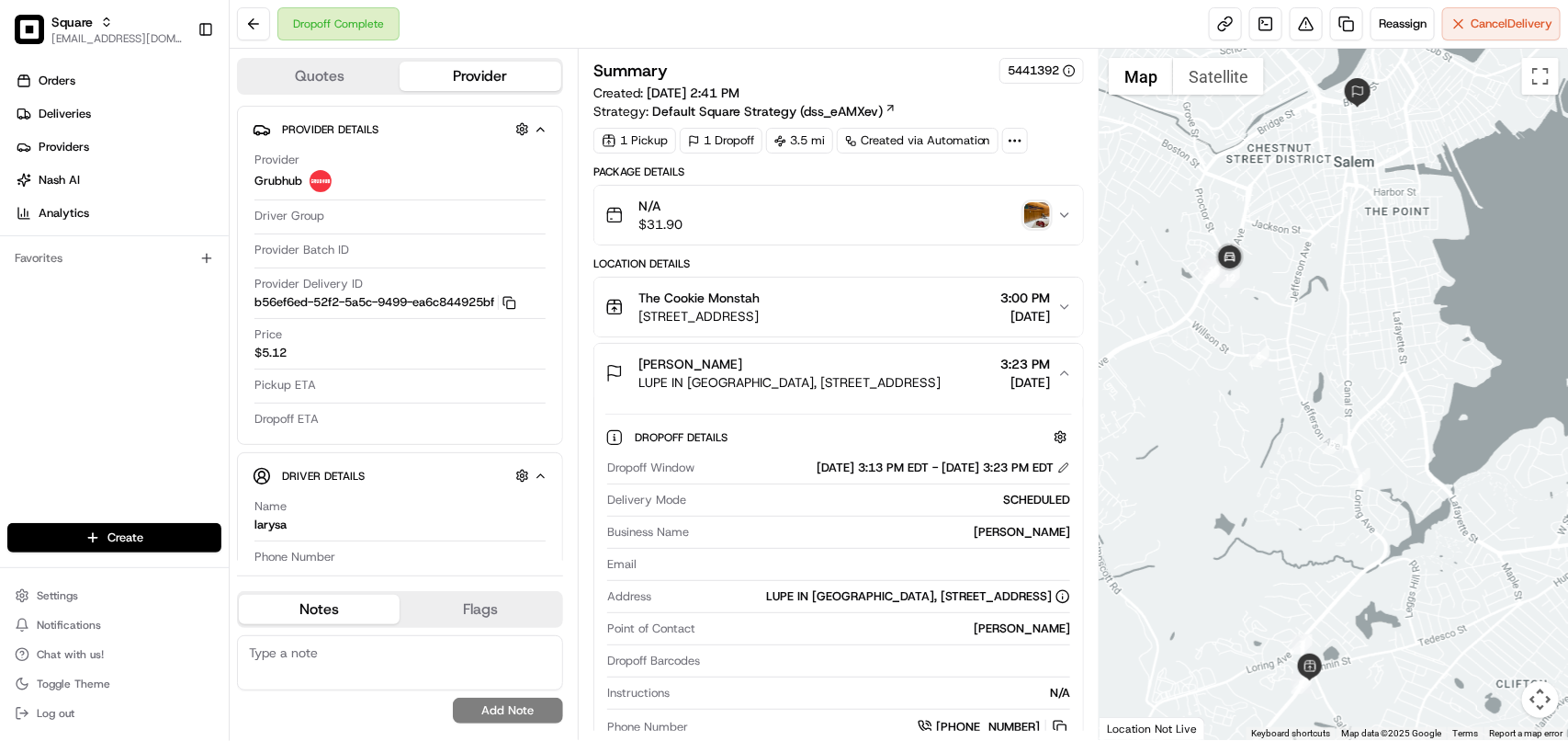
click at [1038, 221] on img "button" at bounding box center [1037, 215] width 26 height 26
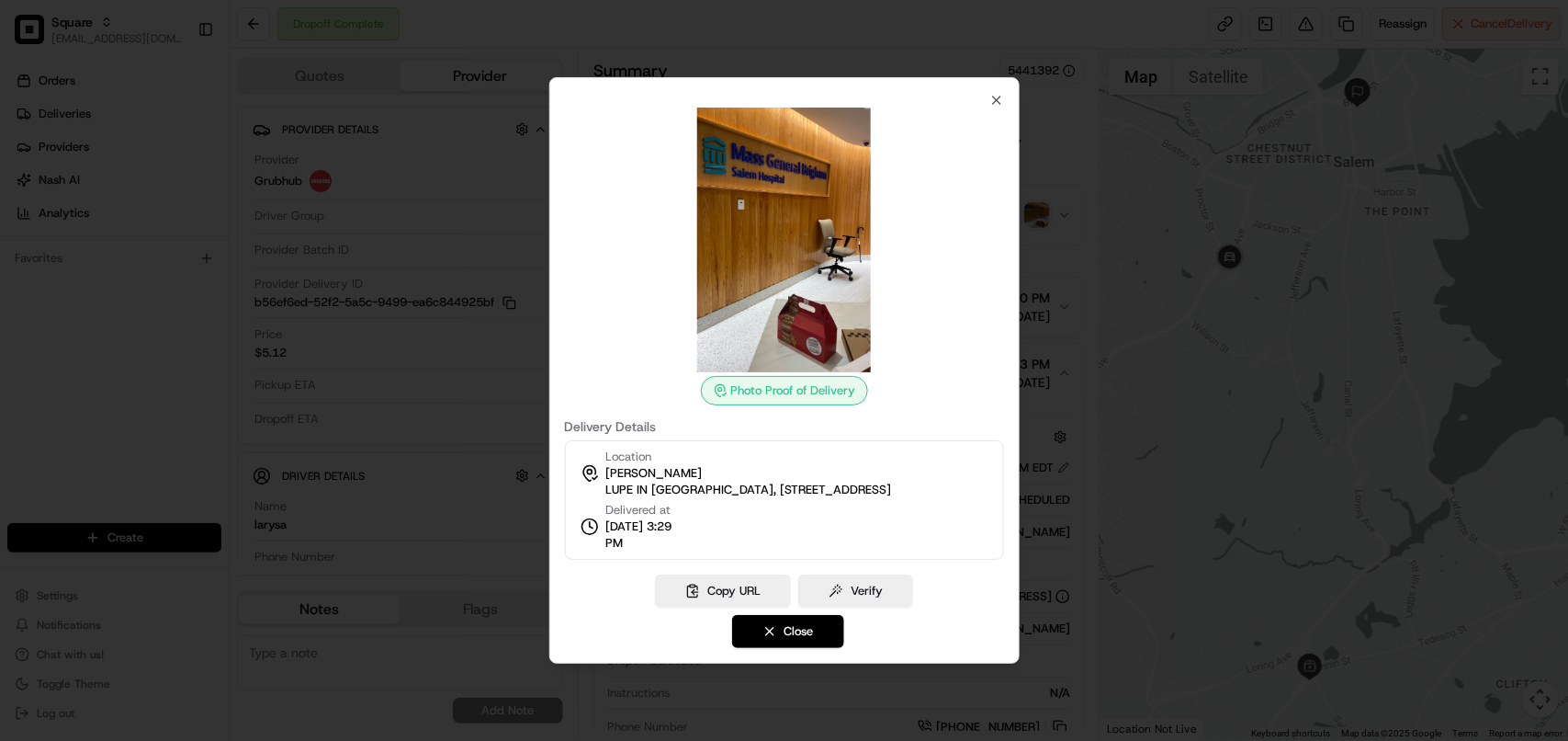
click at [795, 492] on span "LUPE IN PACU UNIT, 80 Highland Avenue, Salem, MA 01970, USA" at bounding box center [748, 489] width 285 height 16
click at [790, 487] on span "LUPE IN PACU UNIT, 80 Highland Avenue, Salem, MA 01970, USA" at bounding box center [748, 489] width 285 height 16
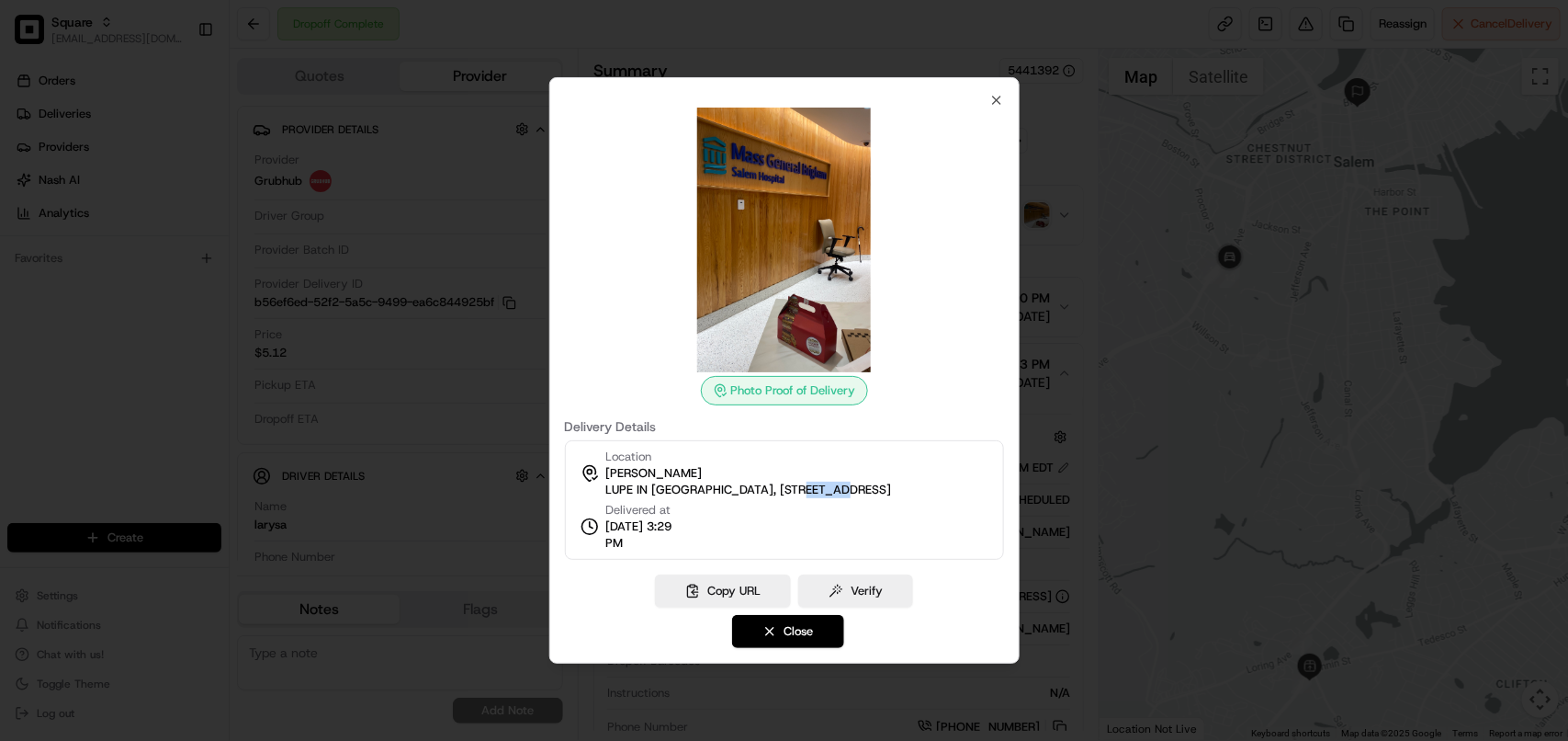
click at [790, 487] on span "LUPE IN PACU UNIT, 80 Highland Avenue, Salem, MA 01970, USA" at bounding box center [748, 489] width 285 height 16
click at [799, 273] on img at bounding box center [784, 239] width 264 height 264
click at [992, 97] on icon "button" at bounding box center [996, 99] width 14 height 14
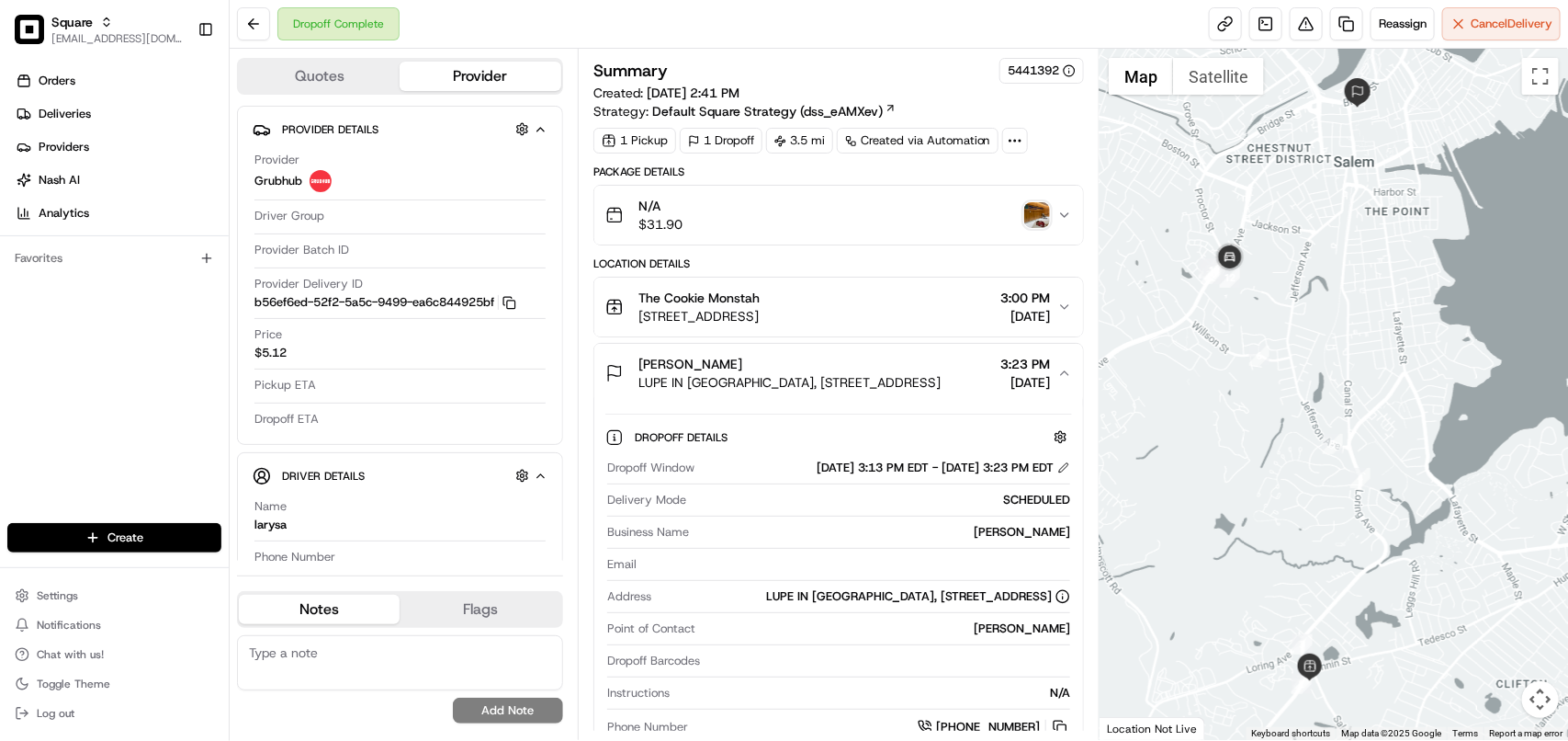
click at [1032, 218] on img "button" at bounding box center [1037, 215] width 26 height 26
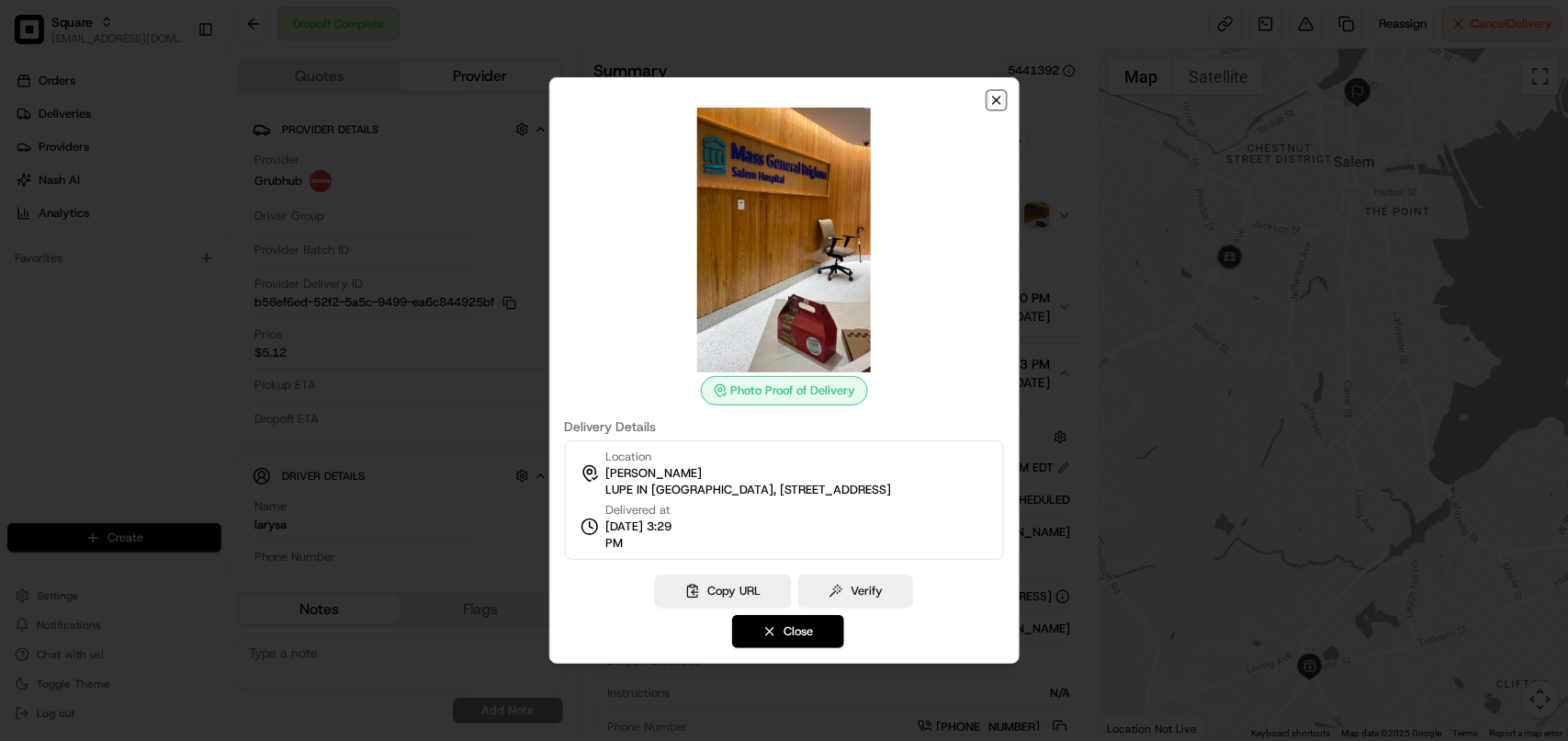
click at [1003, 101] on icon "button" at bounding box center [996, 99] width 14 height 14
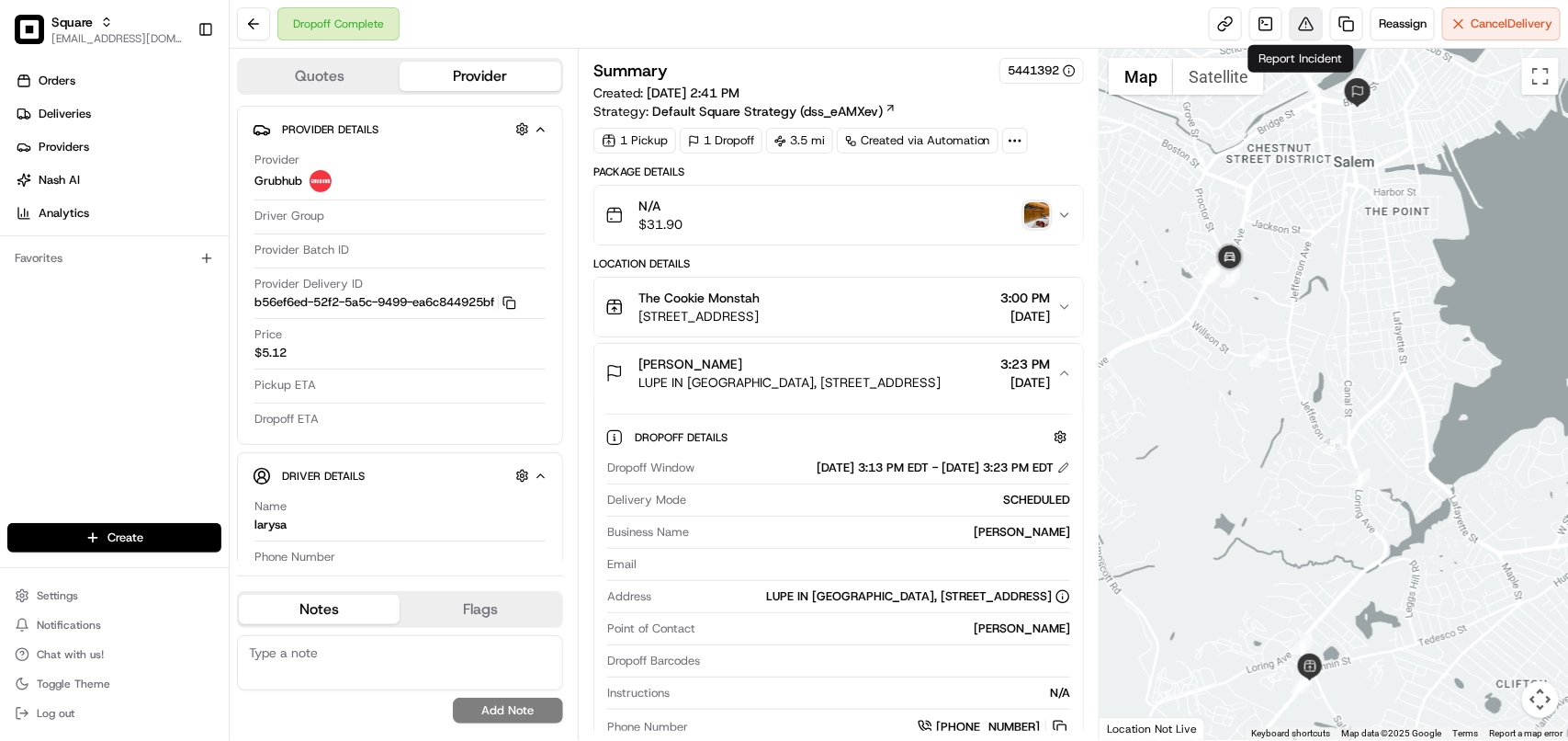
click at [1307, 29] on button at bounding box center [1306, 24] width 33 height 33
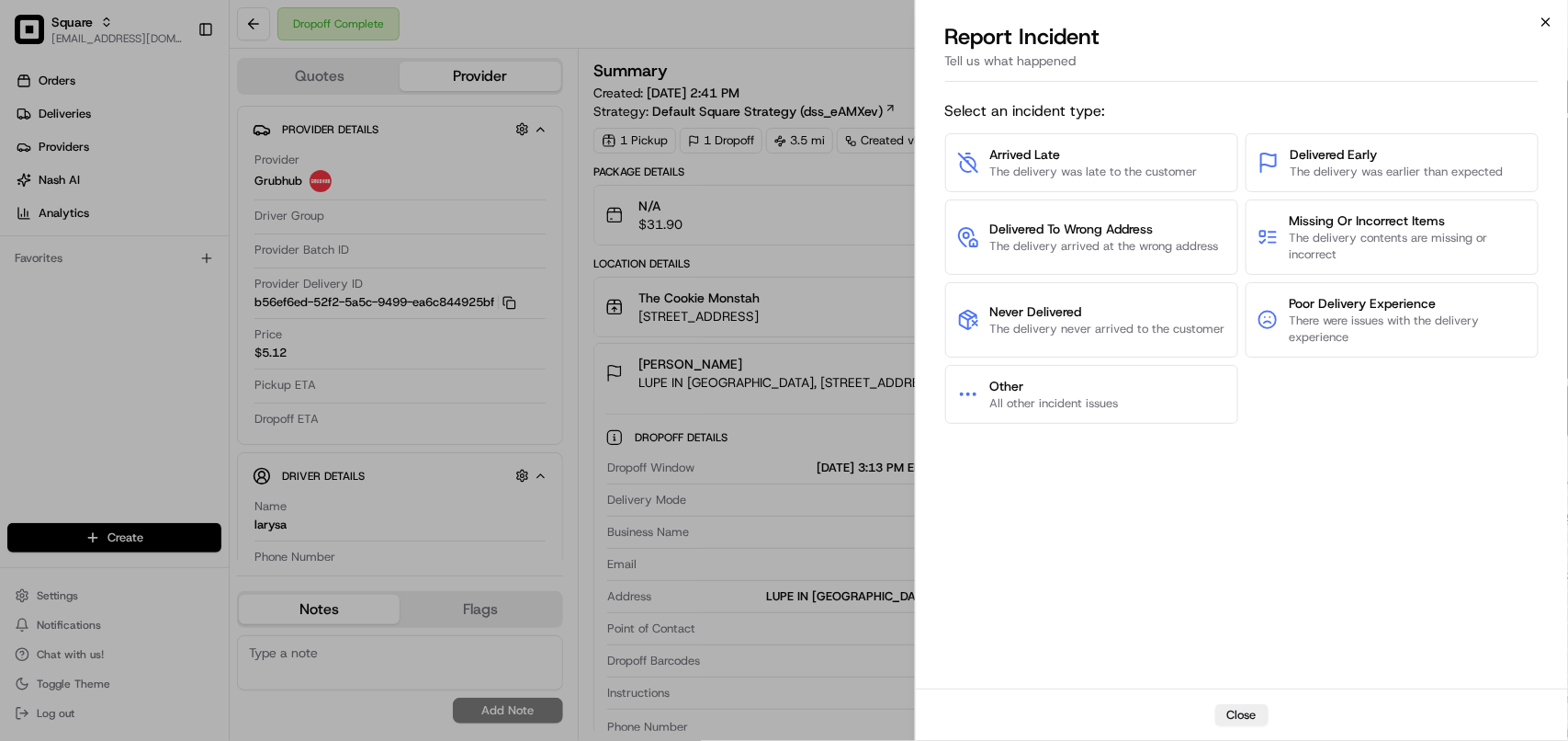
click at [1550, 20] on icon "button" at bounding box center [1545, 21] width 14 height 14
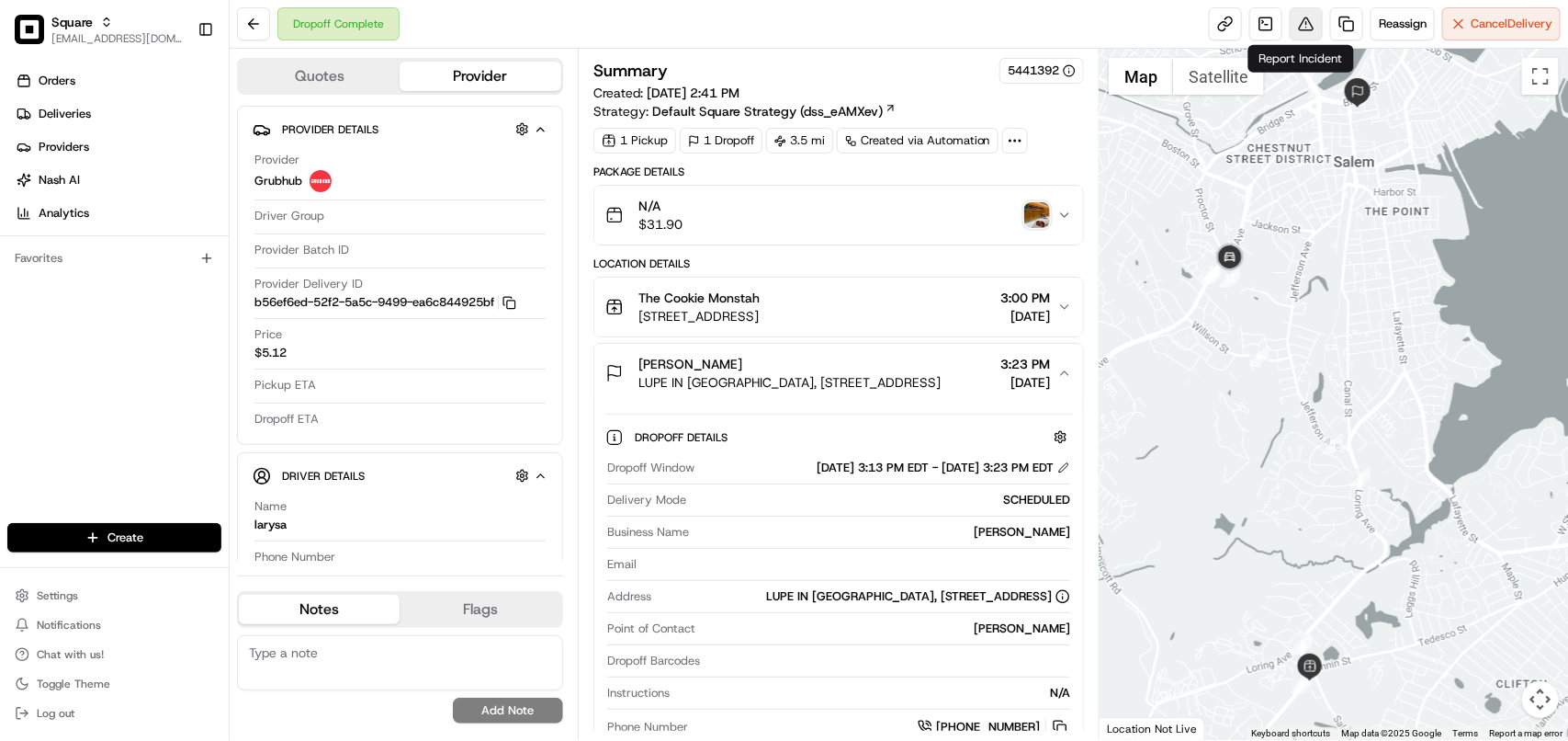
click at [1311, 29] on button at bounding box center [1306, 24] width 33 height 33
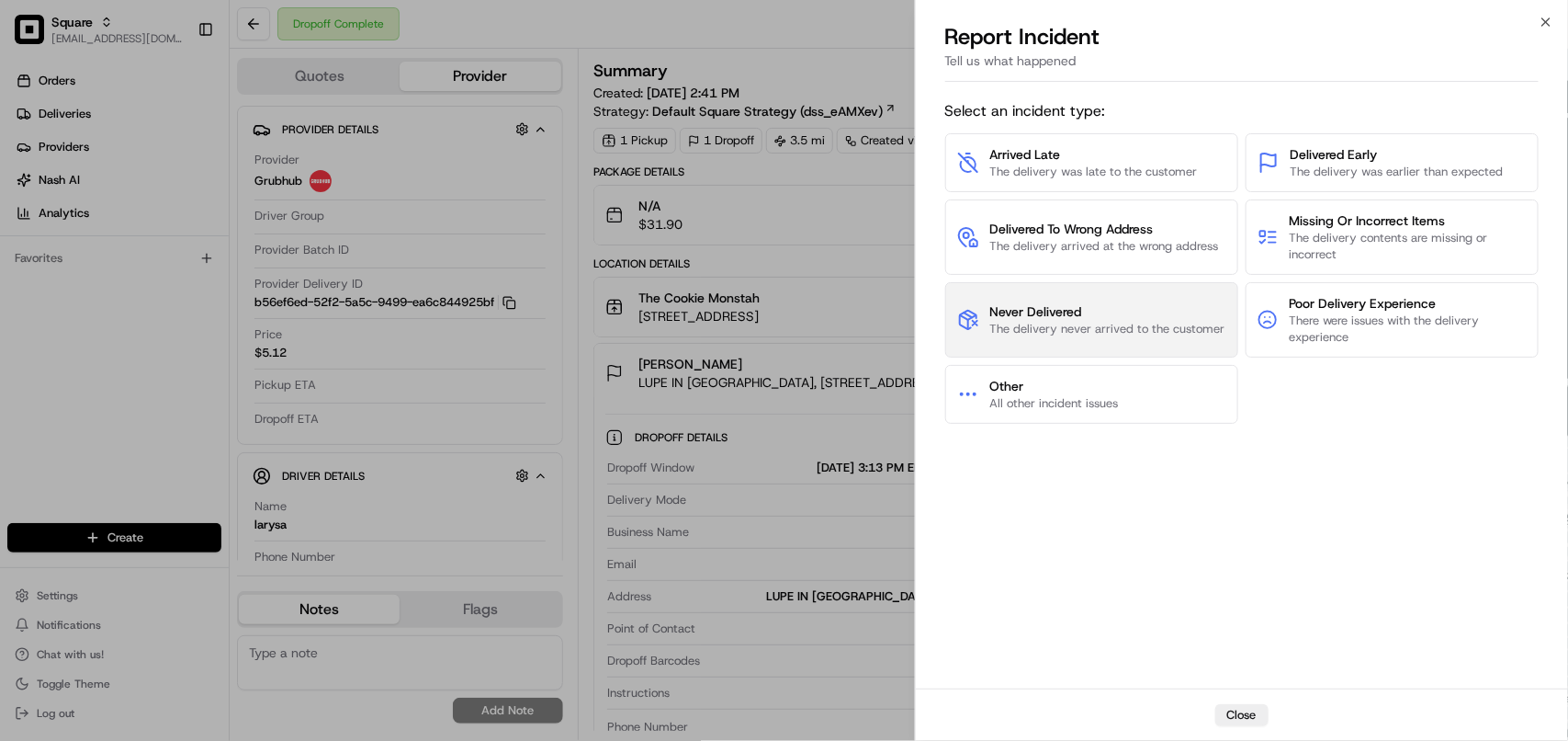
click at [992, 315] on span "Never Delivered" at bounding box center [1108, 311] width 235 height 18
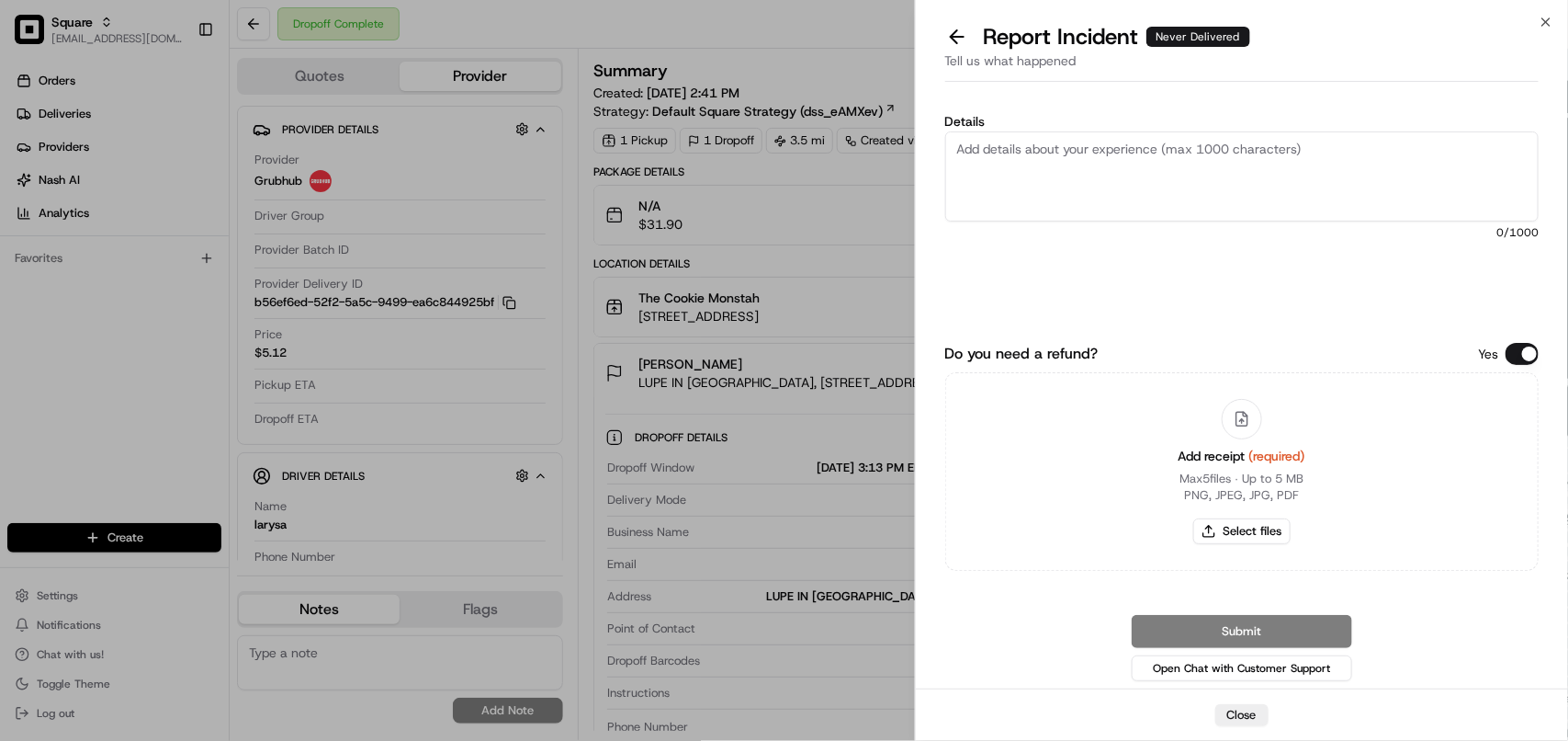
click at [1025, 195] on textarea "Details" at bounding box center [1241, 176] width 593 height 90
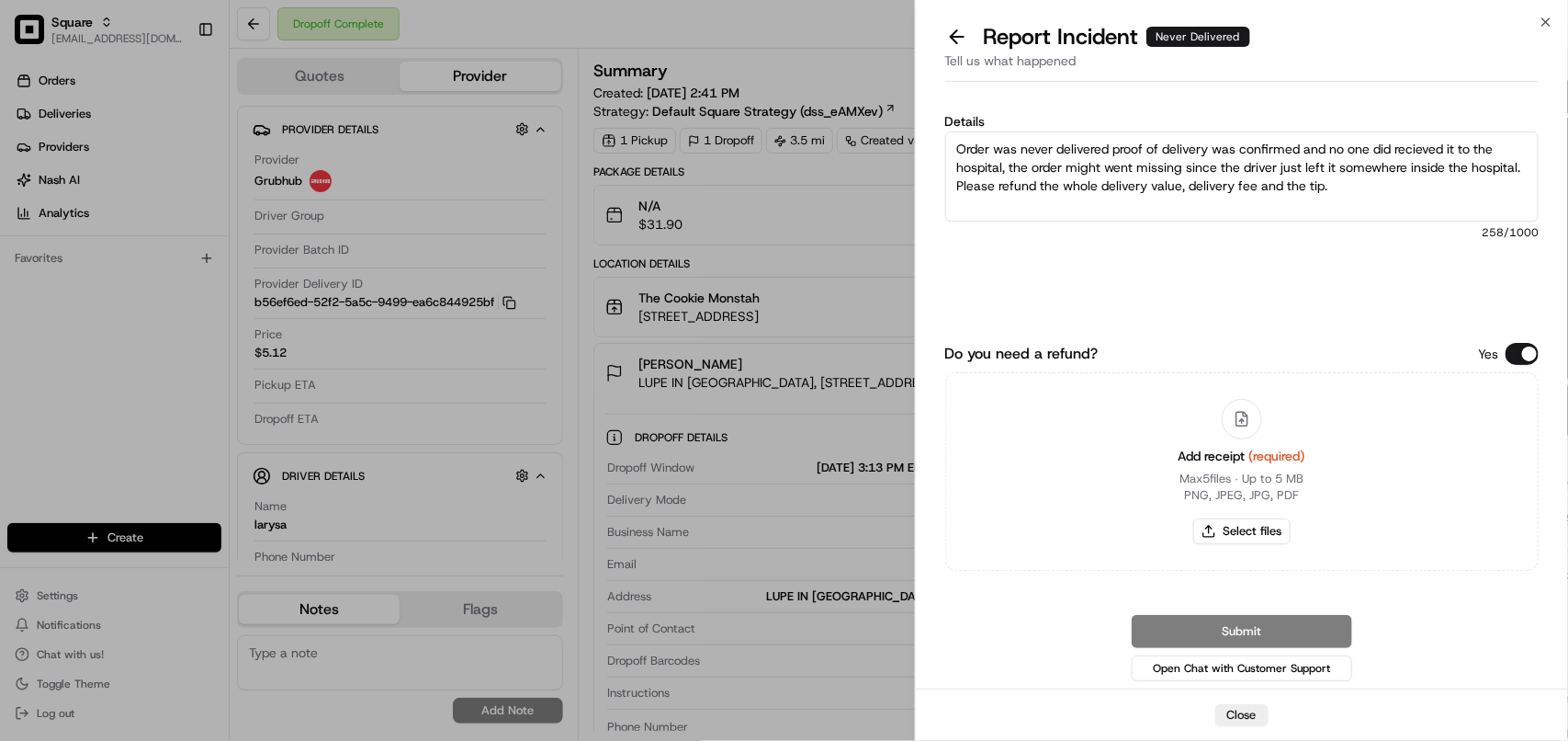
click at [1092, 186] on textarea "Order was never delivered proof of delivery was confirmed and no one did reciev…" at bounding box center [1241, 176] width 593 height 90
click at [1218, 167] on textarea "Order was never delivered proof of delivery was confirmed and no one did reciev…" at bounding box center [1241, 176] width 593 height 90
type textarea "Order was never delivered proof of delivery was confirmed and no one did reciev…"
click at [1527, 357] on button "Do you need a refund?" at bounding box center [1522, 353] width 33 height 22
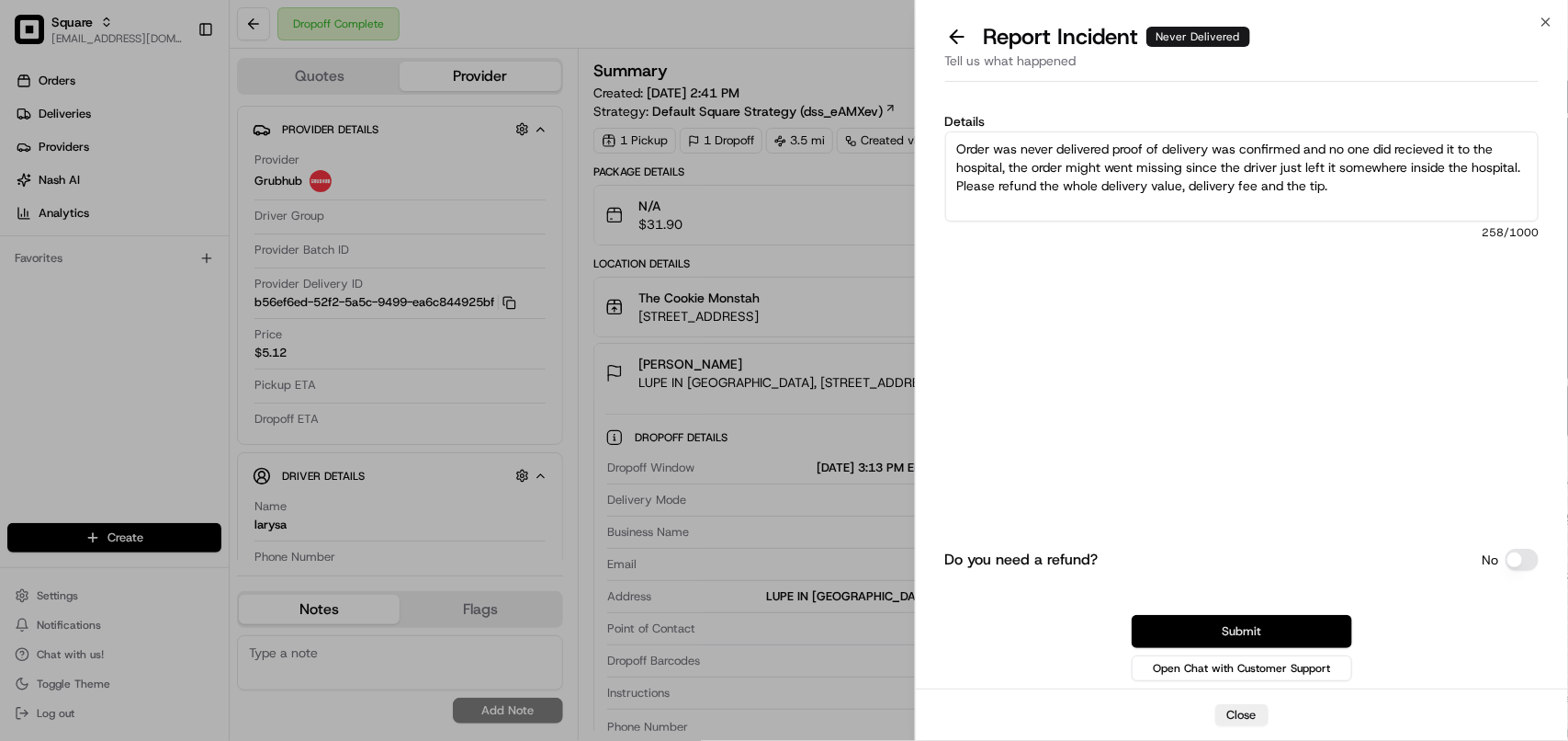
click at [1327, 641] on button "Submit" at bounding box center [1241, 631] width 221 height 33
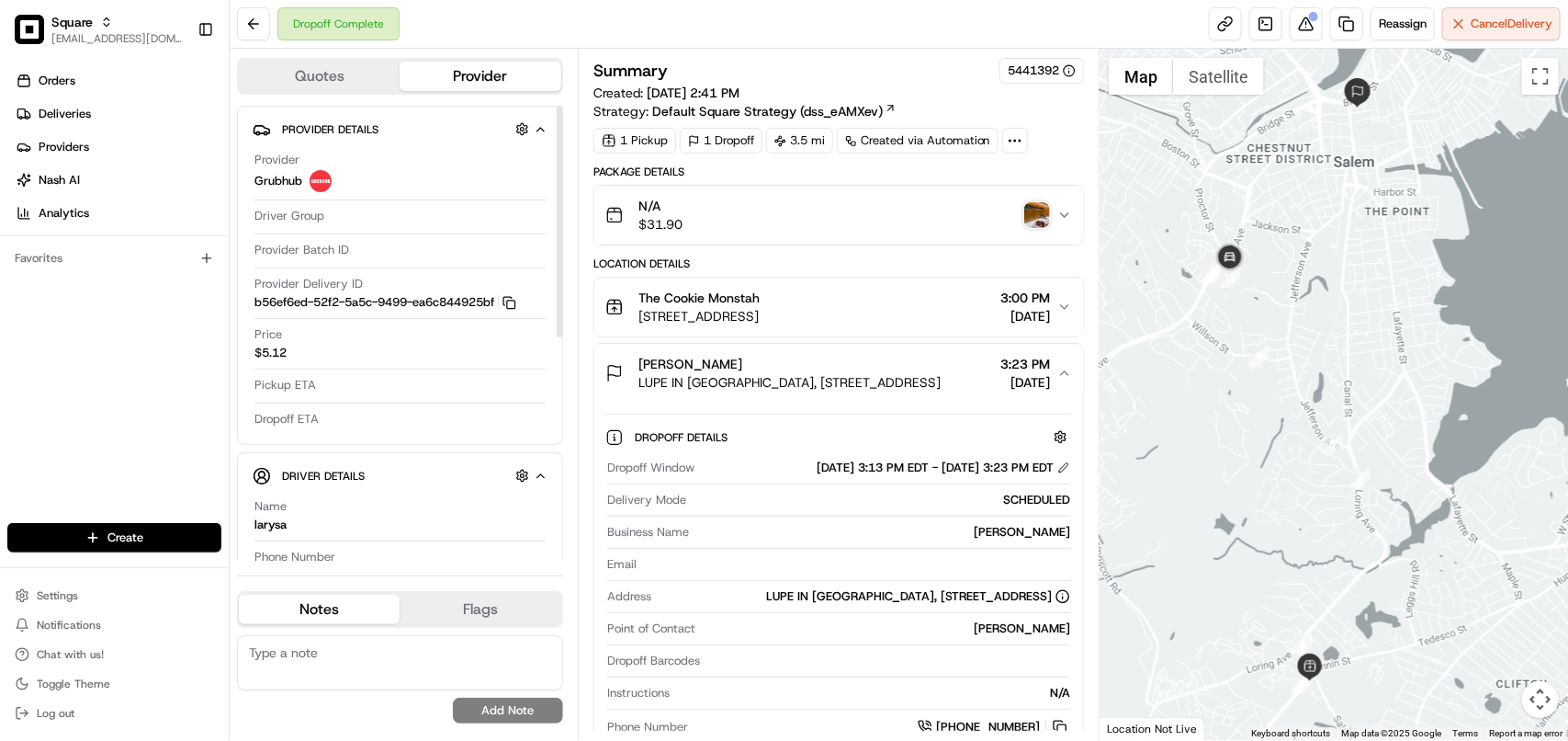
click at [436, 669] on textarea at bounding box center [400, 662] width 326 height 55
paste textarea "**Caller Information: Customer **Reason for calling: Missing order and order th…"
type textarea "**Caller Information: Customer **Reason for calling: Missing order and order th…"
click at [482, 722] on button "Add Note" at bounding box center [508, 710] width 110 height 26
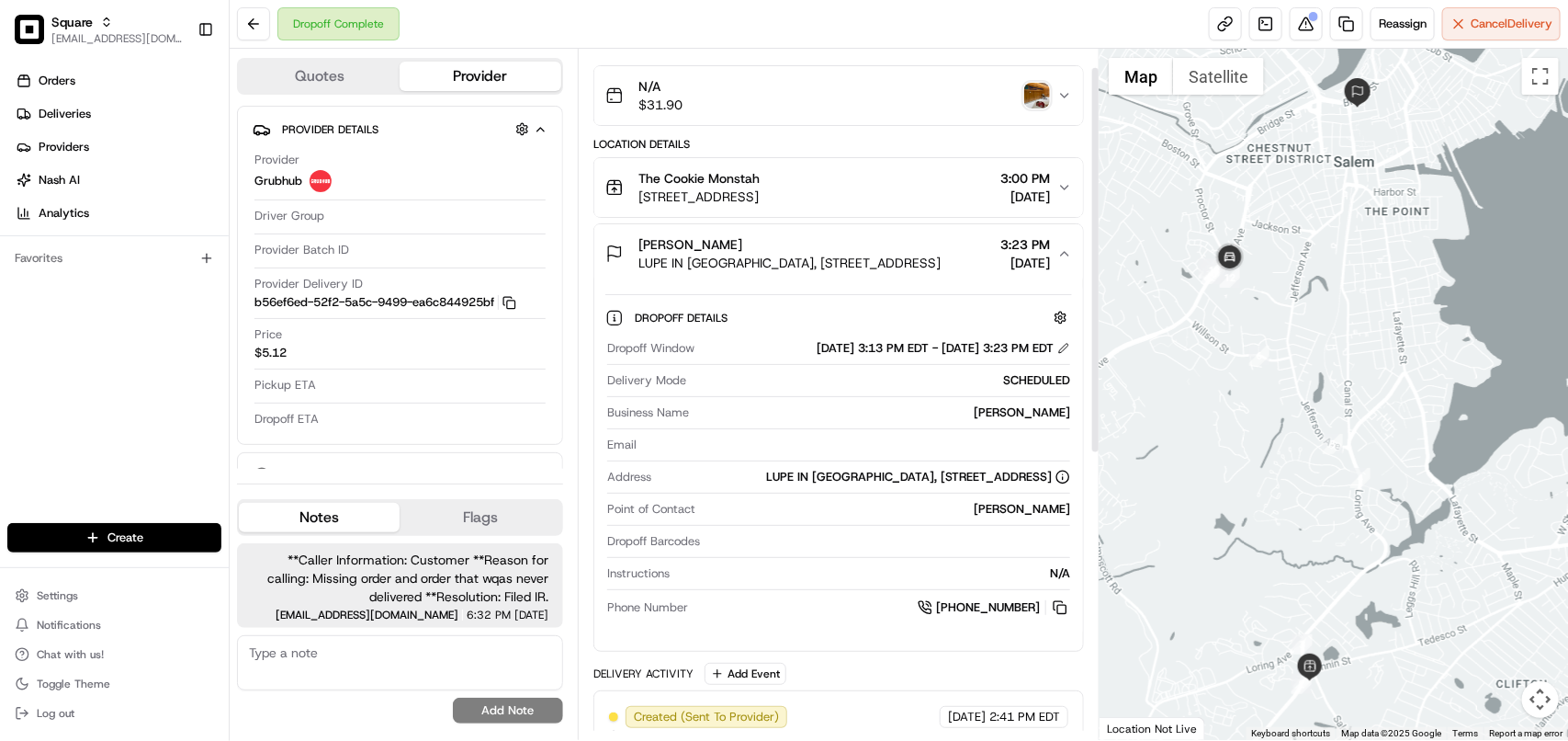
scroll to position [0, 0]
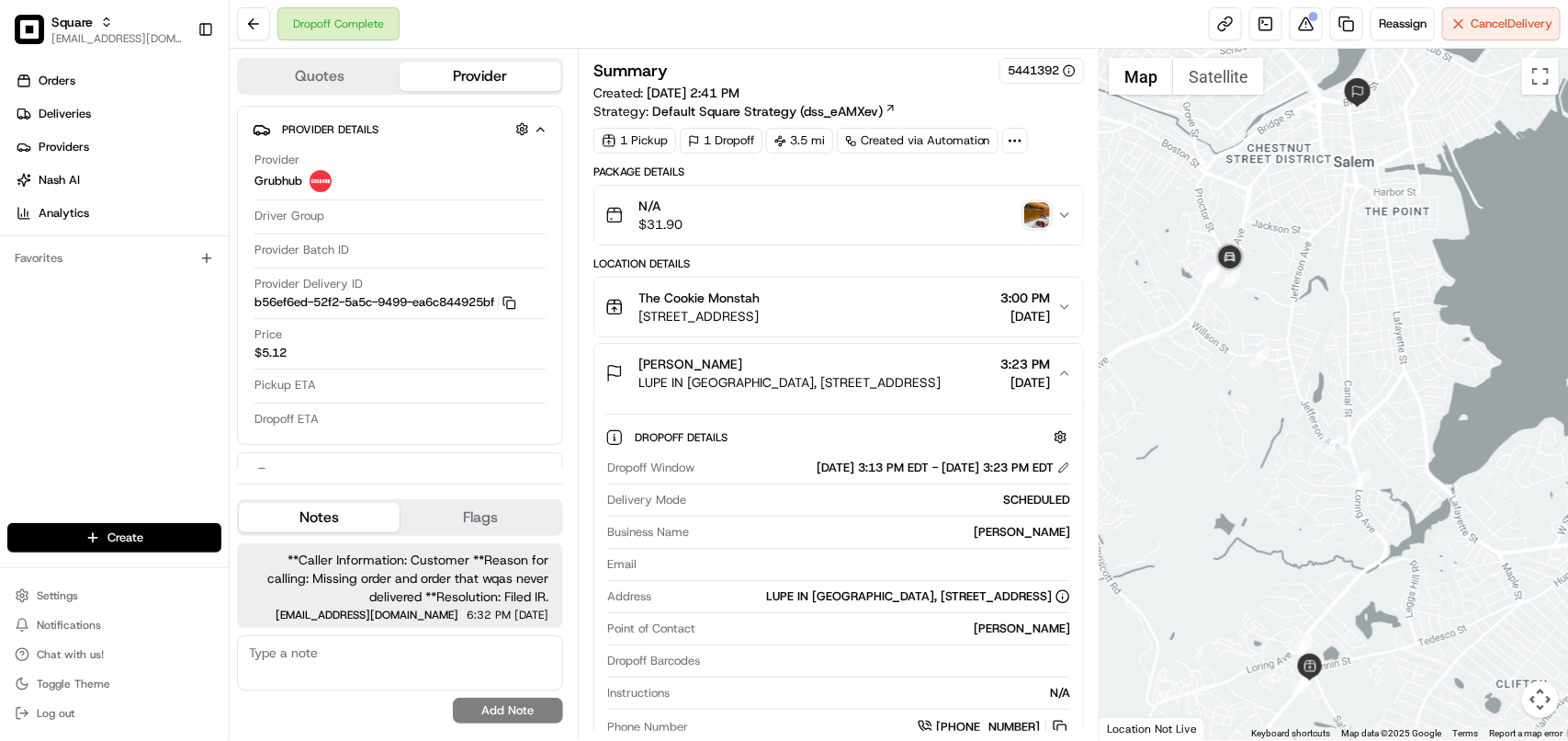
click at [1044, 307] on span "3:00 PM" at bounding box center [1024, 297] width 49 height 18
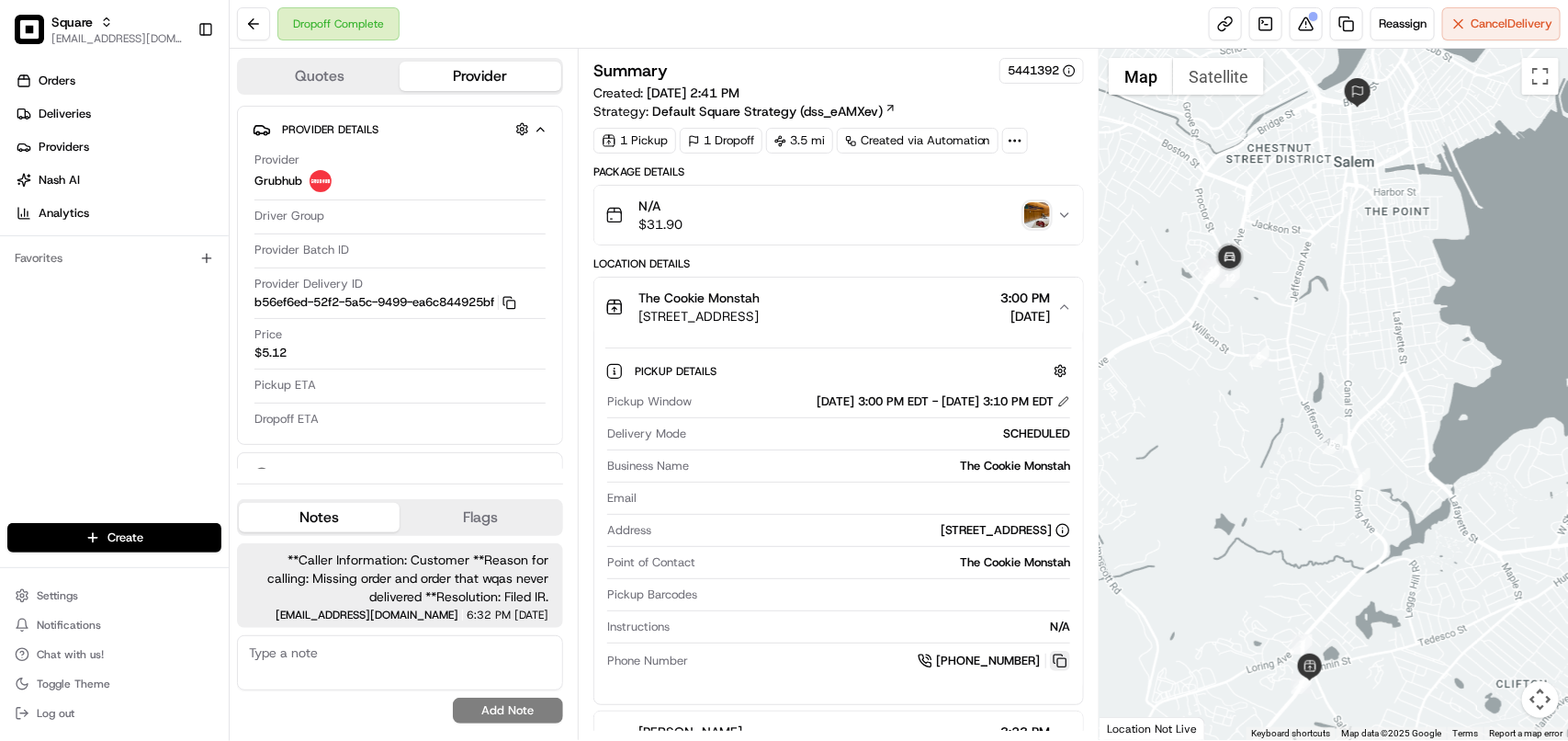
click at [1057, 662] on button at bounding box center [1060, 660] width 20 height 20
click at [1058, 310] on icon "button" at bounding box center [1064, 307] width 14 height 14
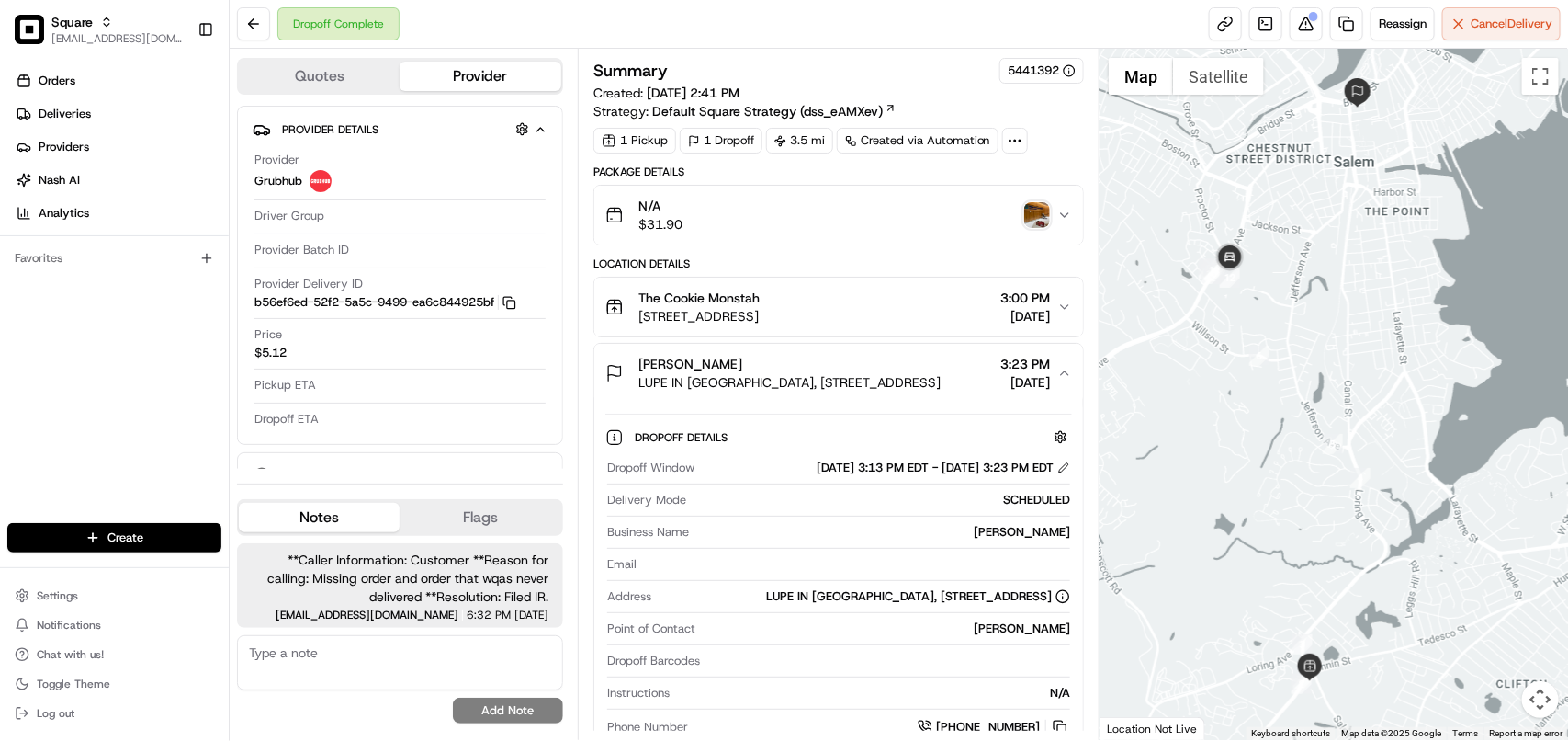
click at [462, 650] on textarea at bounding box center [400, 662] width 326 height 55
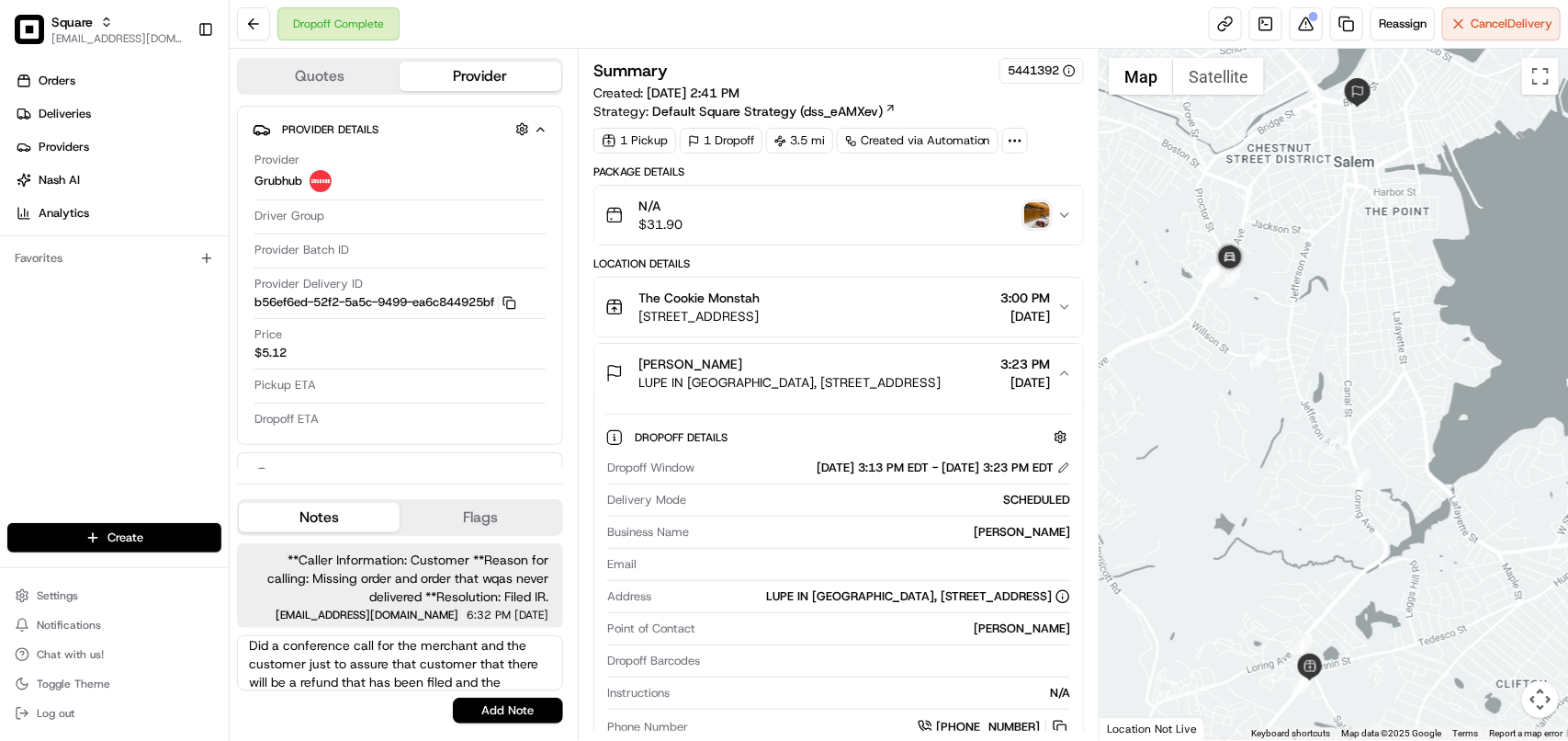
scroll to position [26, 0]
click at [520, 687] on textarea "Did a conference call for the merchant and the customer just to assure that cus…" at bounding box center [400, 662] width 326 height 55
drag, startPoint x: 514, startPoint y: 681, endPoint x: 41, endPoint y: 590, distance: 481.7
click at [41, 590] on div "Square avaldez@nashhelp.com Toggle Sidebar Orders Deliveries Providers Nash AI …" at bounding box center [784, 370] width 1568 height 741
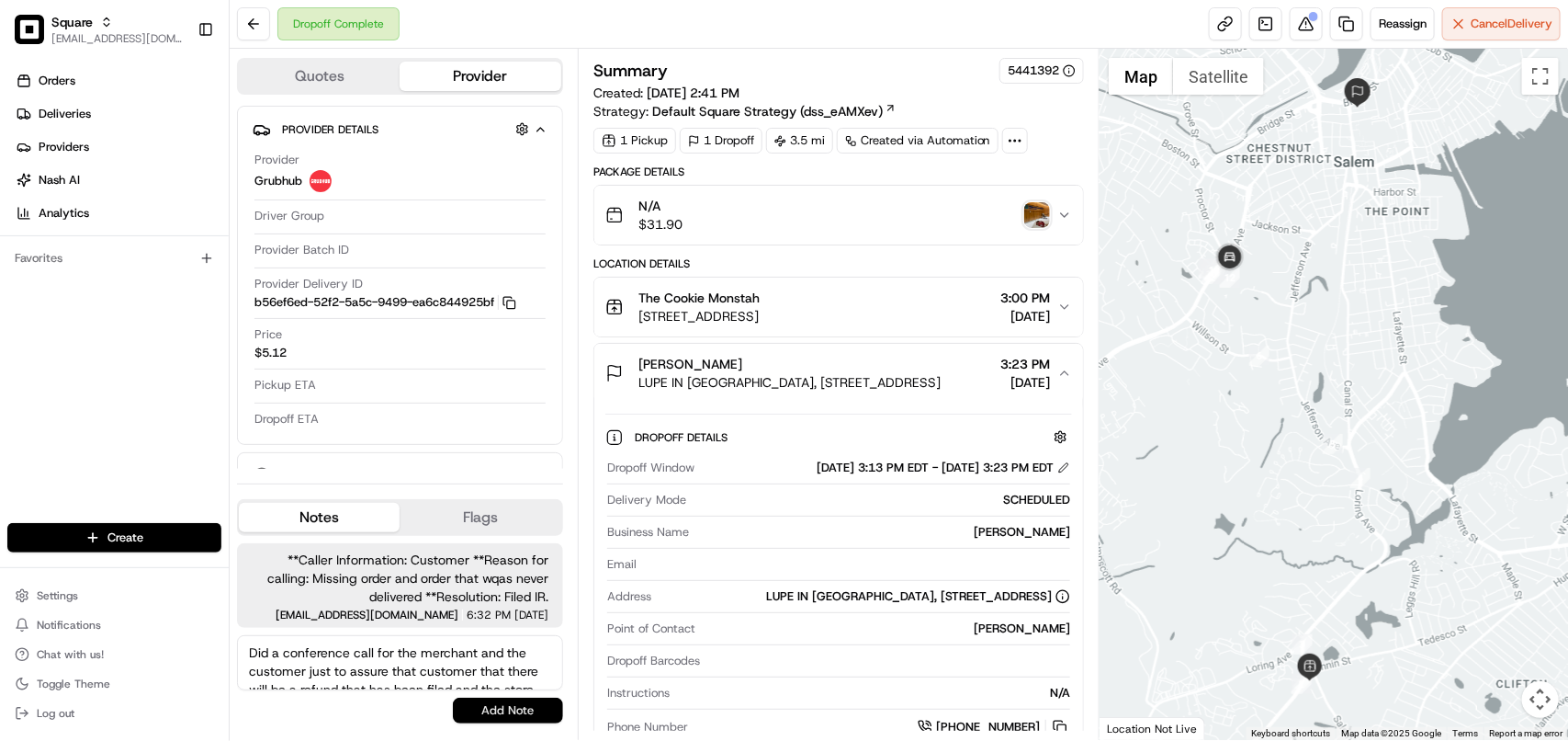
type textarea "Did a conference call for the merchant and the customer just to assure that cus…"
click at [478, 705] on button "Add Note" at bounding box center [508, 710] width 110 height 26
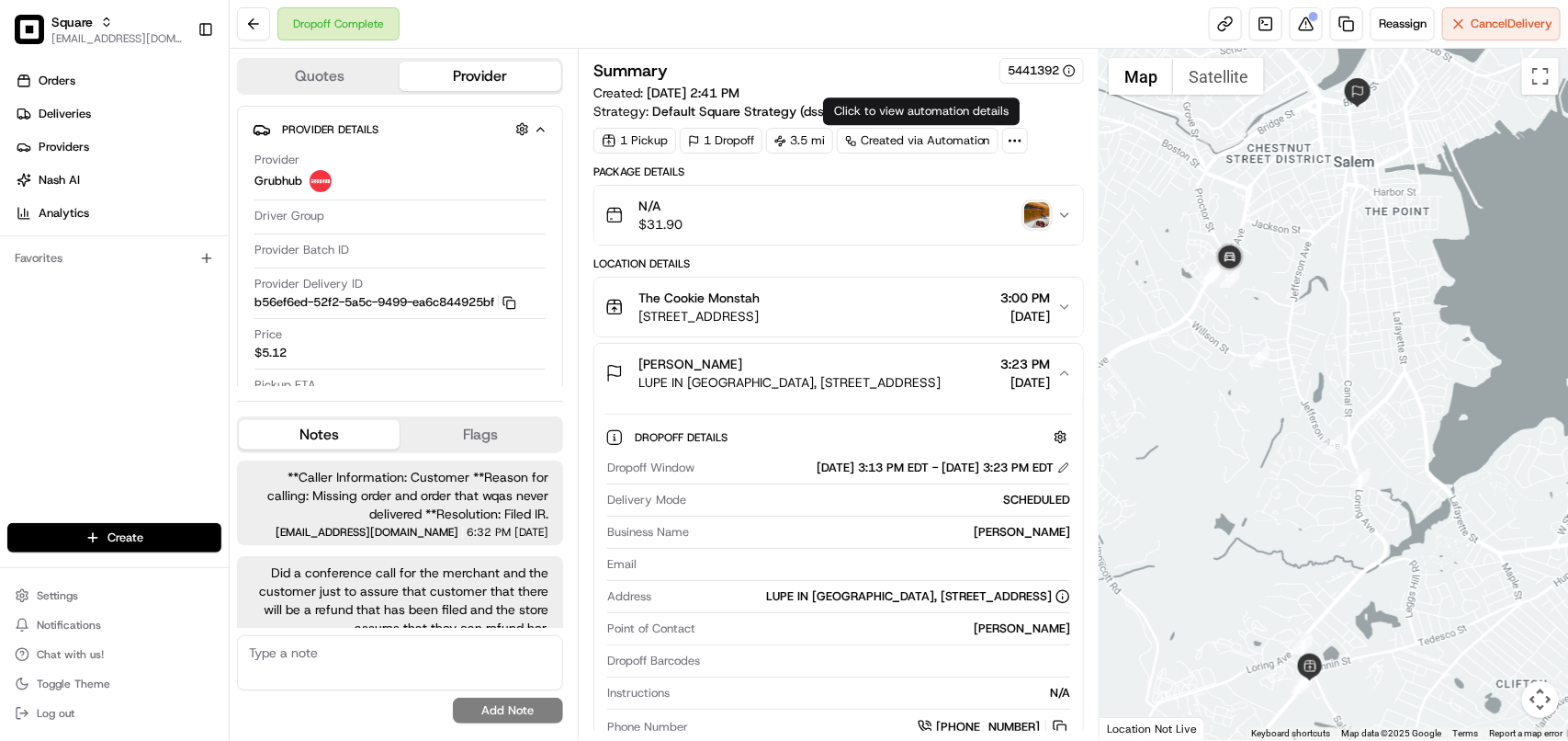
scroll to position [30, 0]
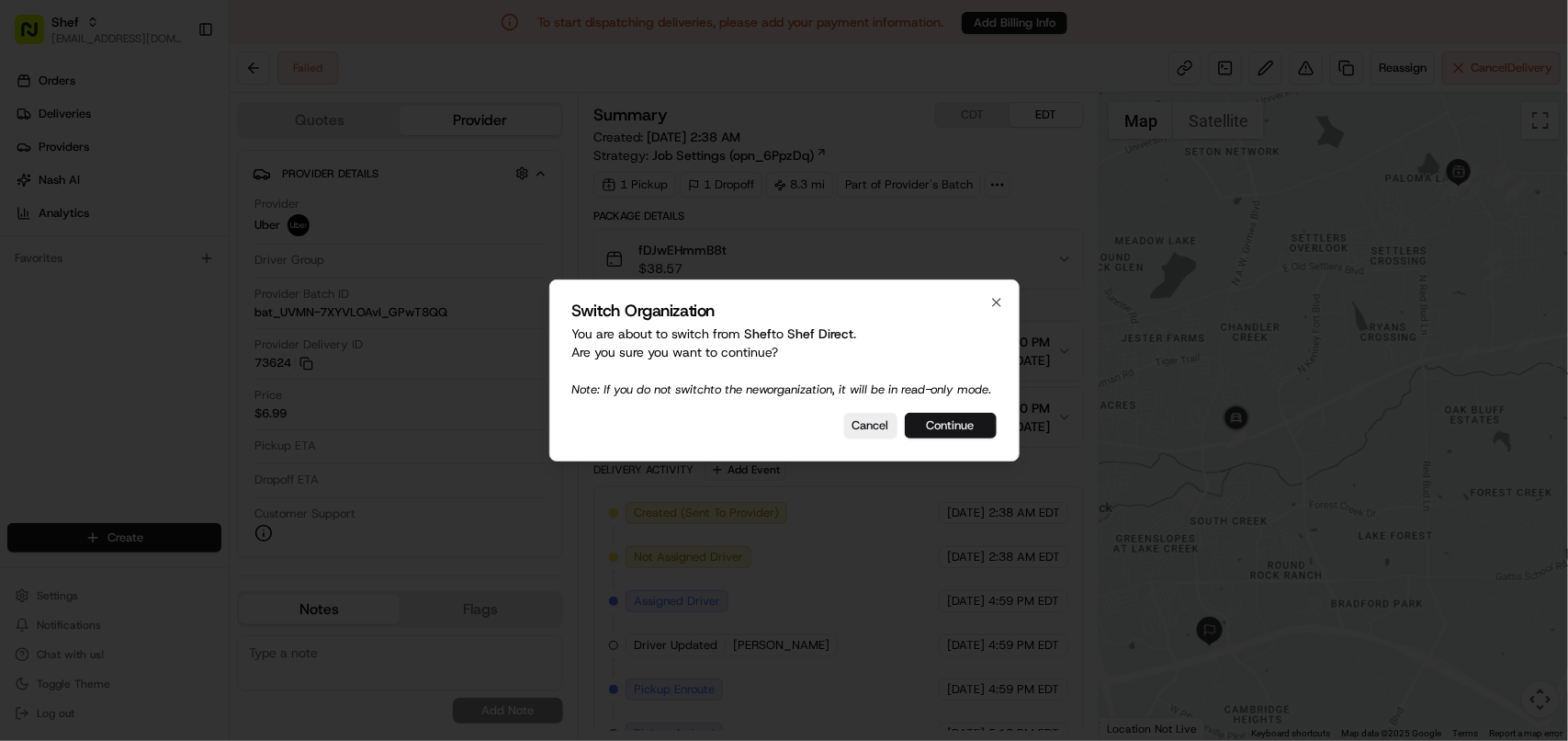
click at [954, 438] on button "Continue" at bounding box center [950, 425] width 92 height 26
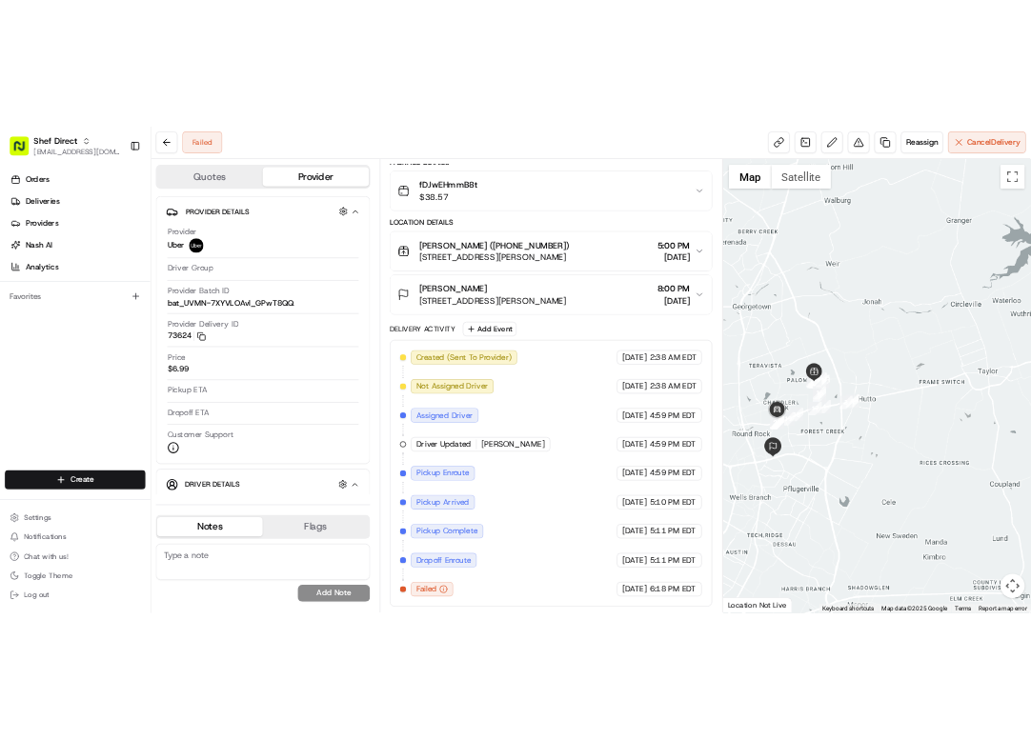
scroll to position [8, 0]
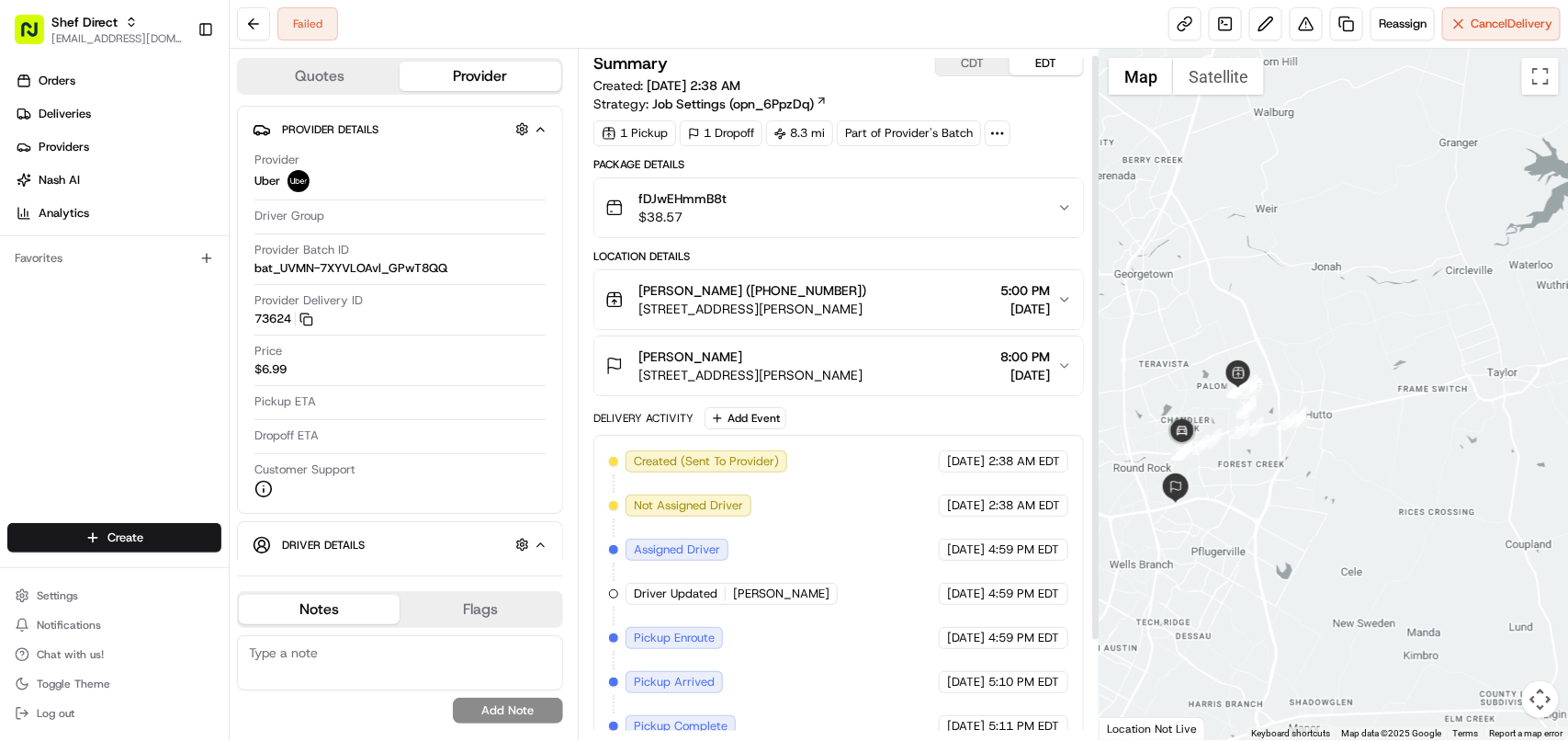
click at [1024, 303] on span "[DATE]" at bounding box center [1024, 309] width 49 height 18
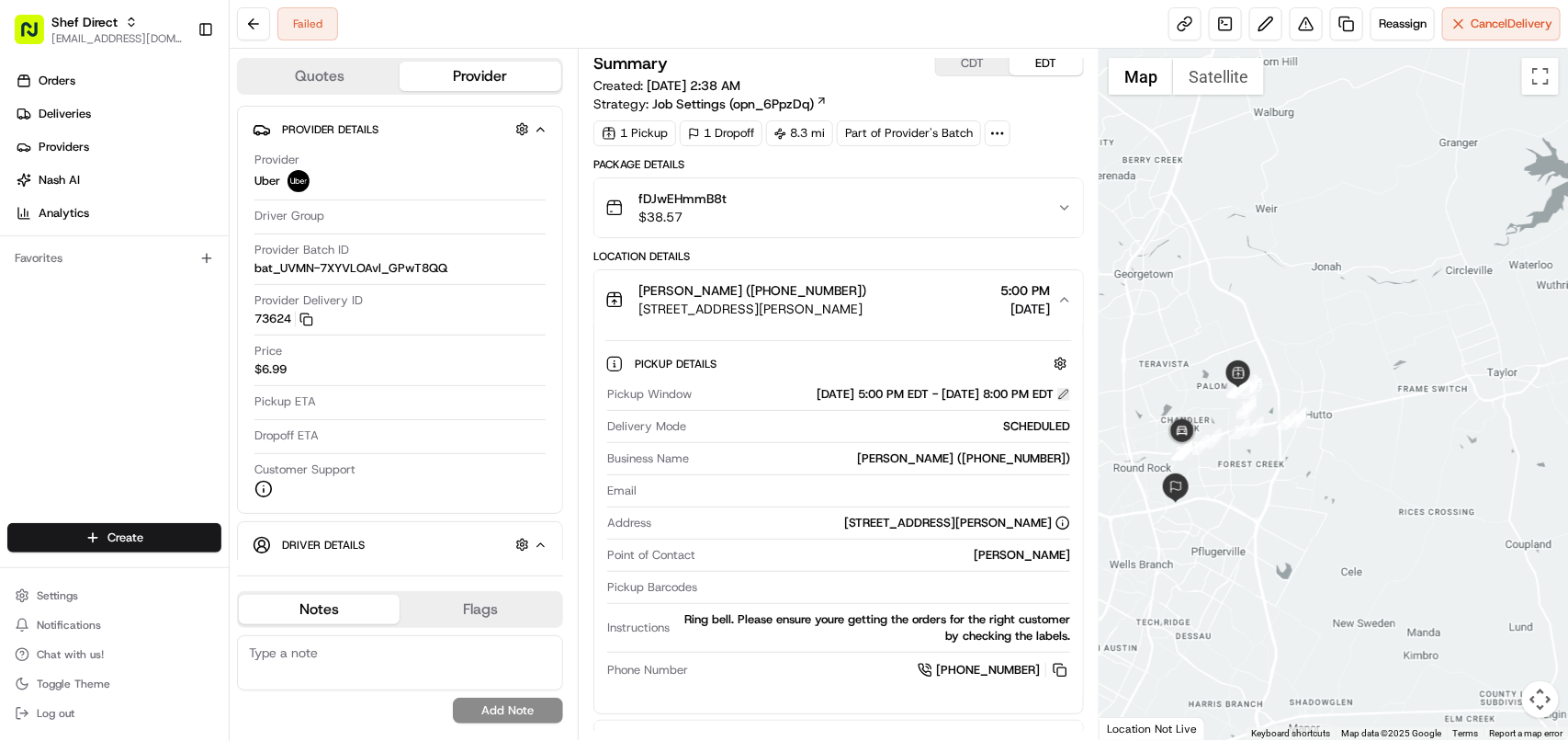
click at [1061, 397] on button at bounding box center [1063, 394] width 13 height 13
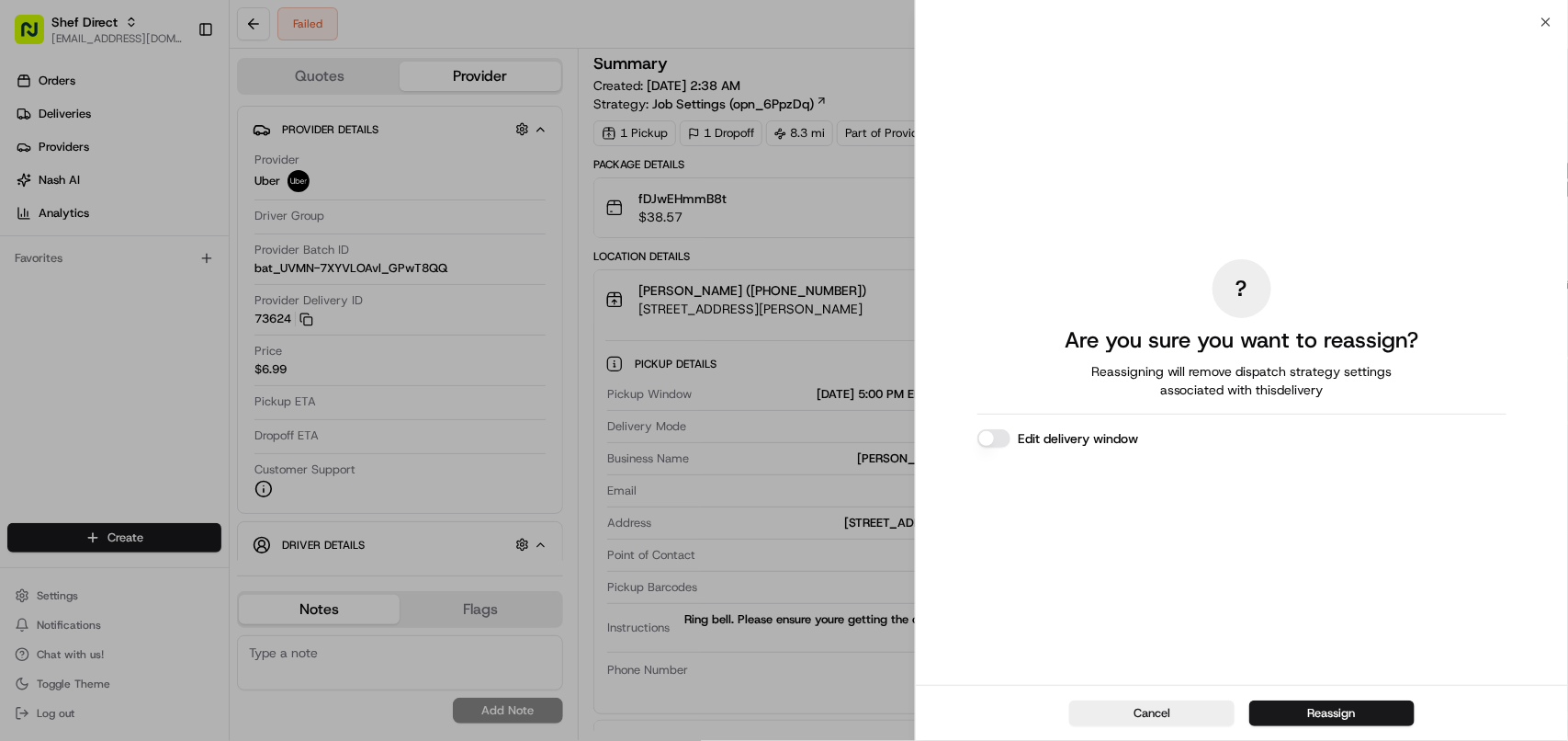
click at [992, 432] on button "Edit delivery window" at bounding box center [993, 438] width 33 height 18
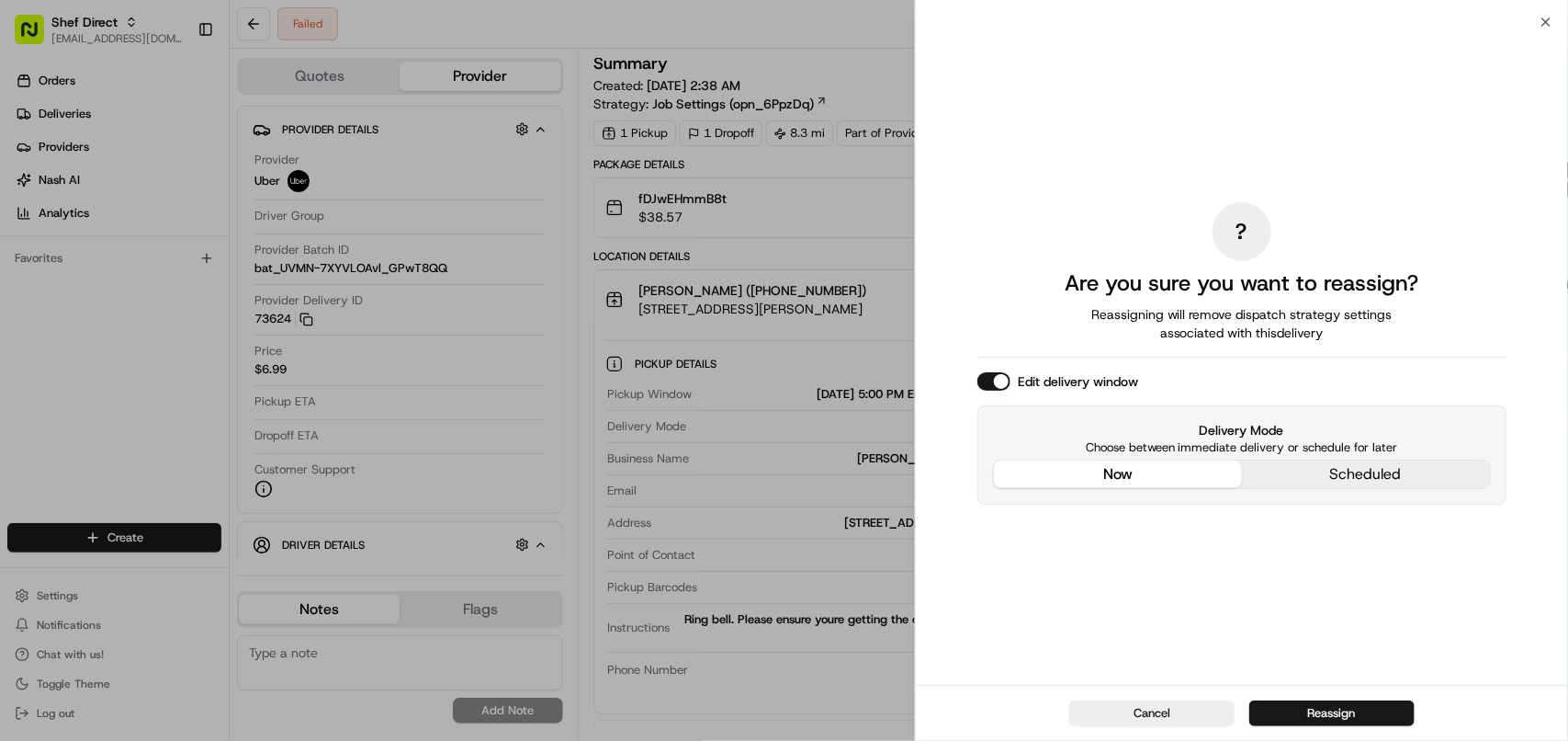
click at [1149, 352] on div "? Are you sure you want to reassign? Reassigning will remove dispatch strategy …" at bounding box center [1241, 353] width 529 height 655
click at [1309, 710] on button "Reassign" at bounding box center [1331, 713] width 165 height 26
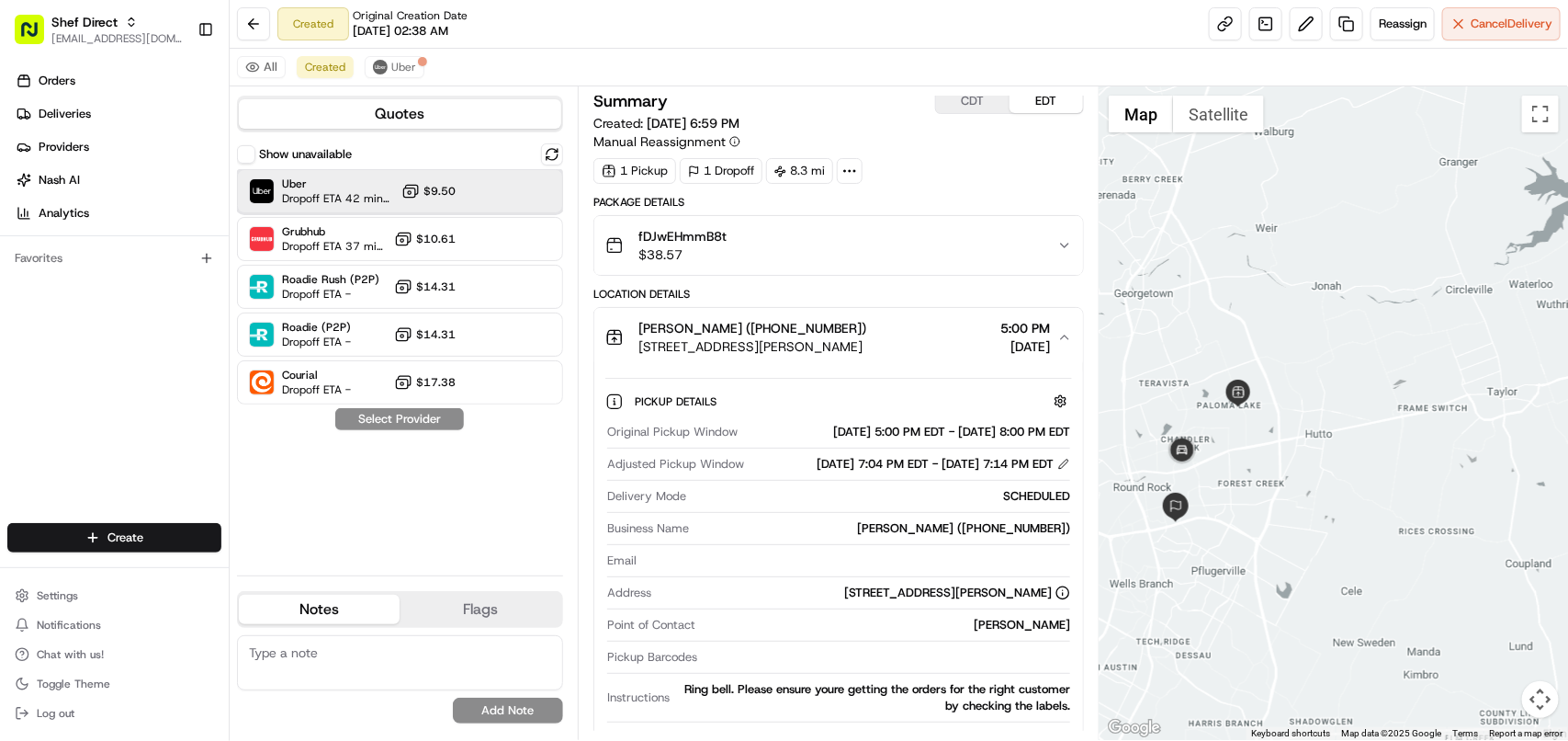
click at [321, 201] on span "Dropoff ETA 42 minutes" at bounding box center [338, 198] width 112 height 14
click at [432, 421] on button "Assign Provider" at bounding box center [399, 419] width 130 height 22
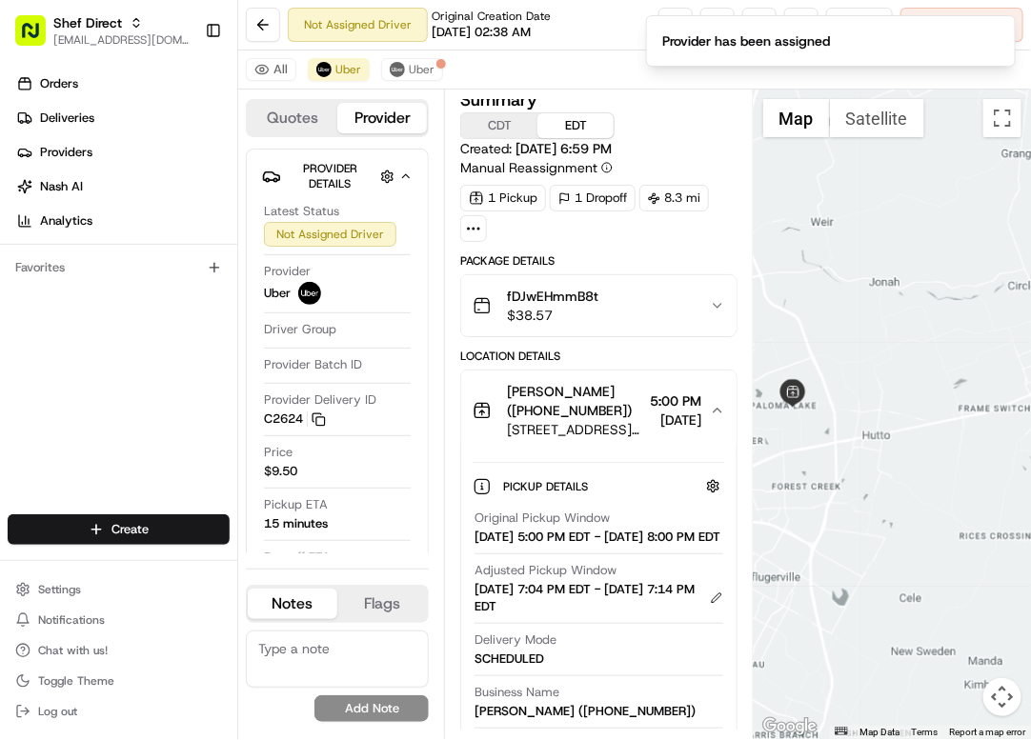
scroll to position [3, 0]
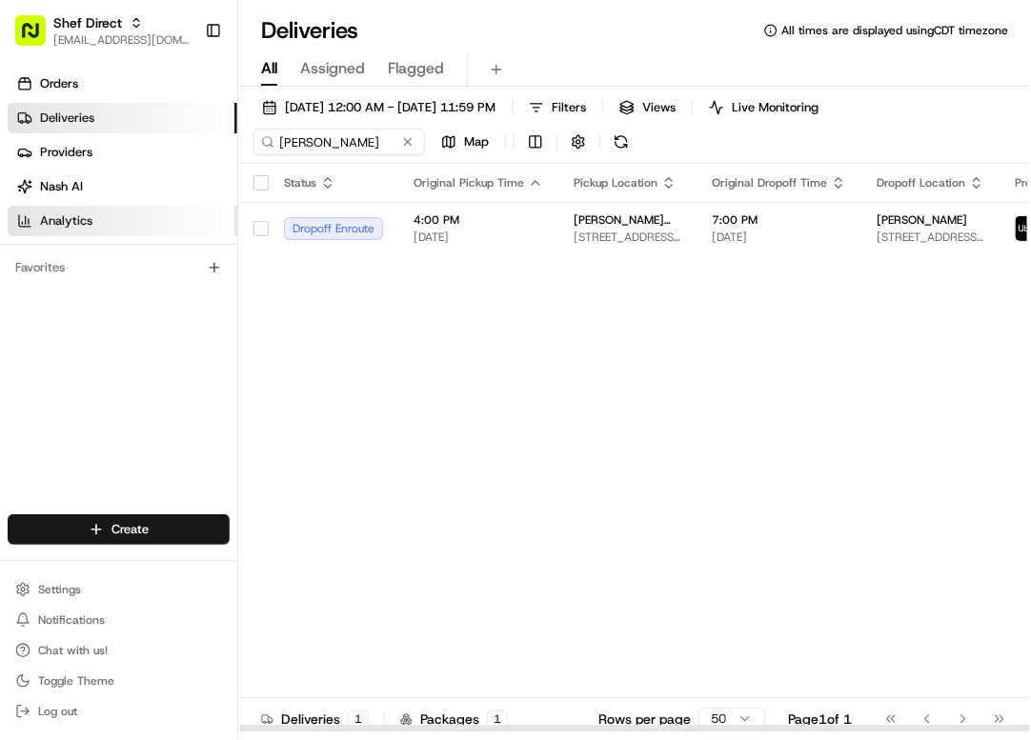
drag, startPoint x: 448, startPoint y: 469, endPoint x: 170, endPoint y: 233, distance: 364.3
click at [443, 460] on div "Status Original Pickup Time Pickup Location Original Dropoff Time Dropoff Locat…" at bounding box center [710, 448] width 944 height 569
click at [129, 57] on div "Shef Direct avaldez@nashhelp.com Toggle Sidebar" at bounding box center [118, 30] width 237 height 61
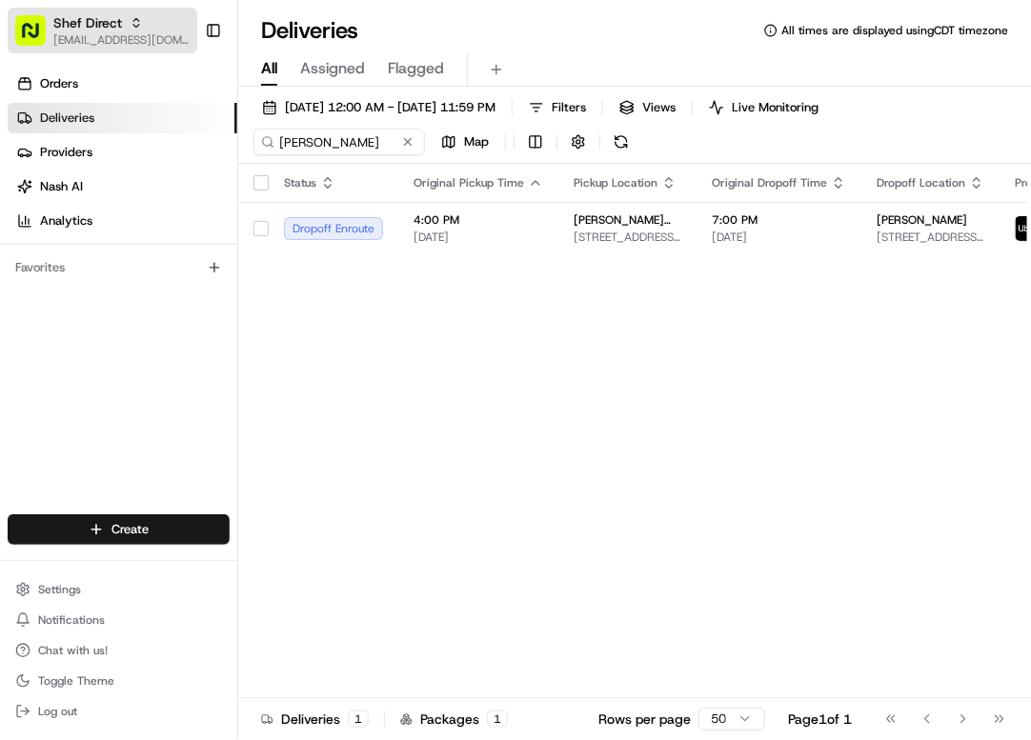
click at [129, 49] on button "Shef Direct [EMAIL_ADDRESS][DOMAIN_NAME]" at bounding box center [103, 31] width 190 height 46
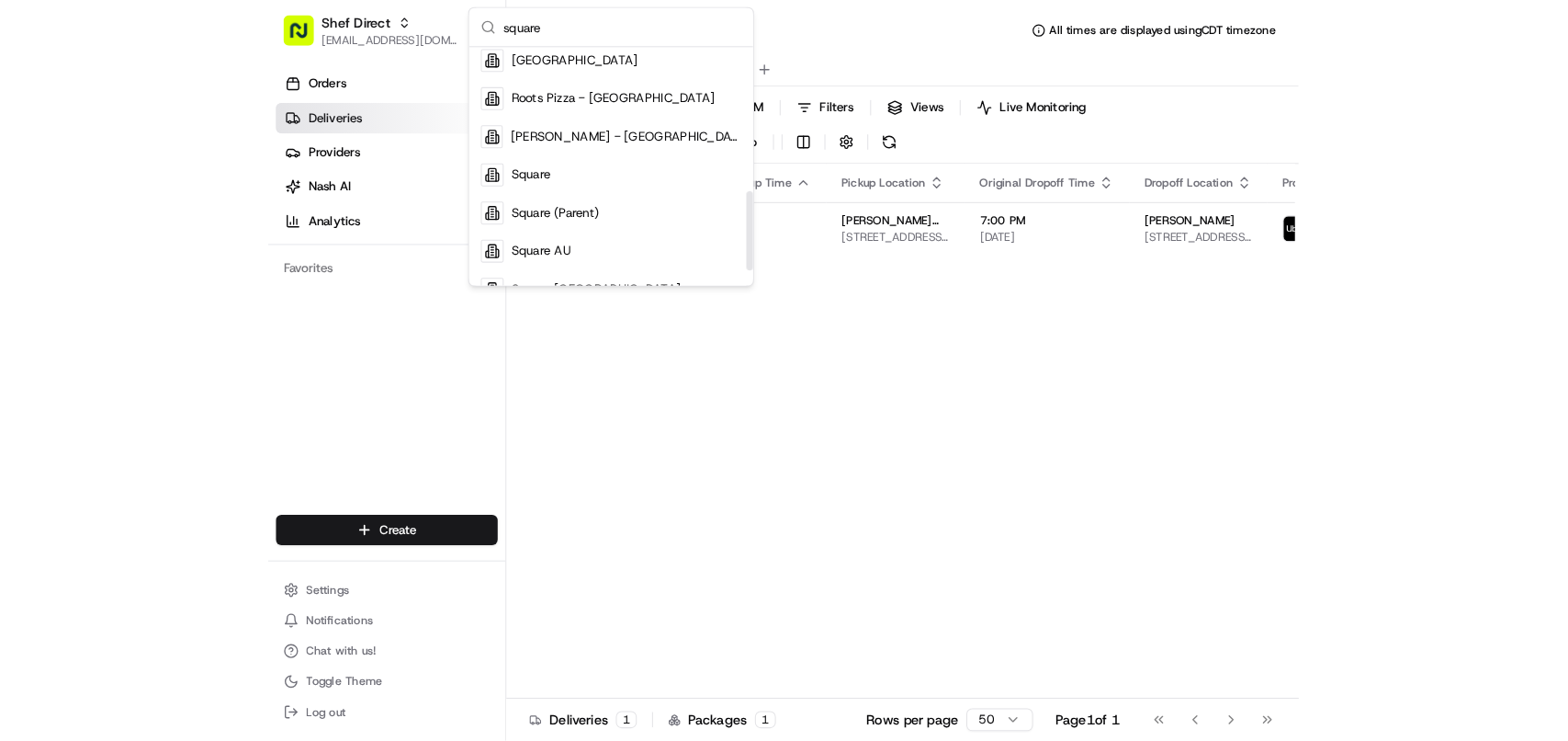
scroll to position [236, 0]
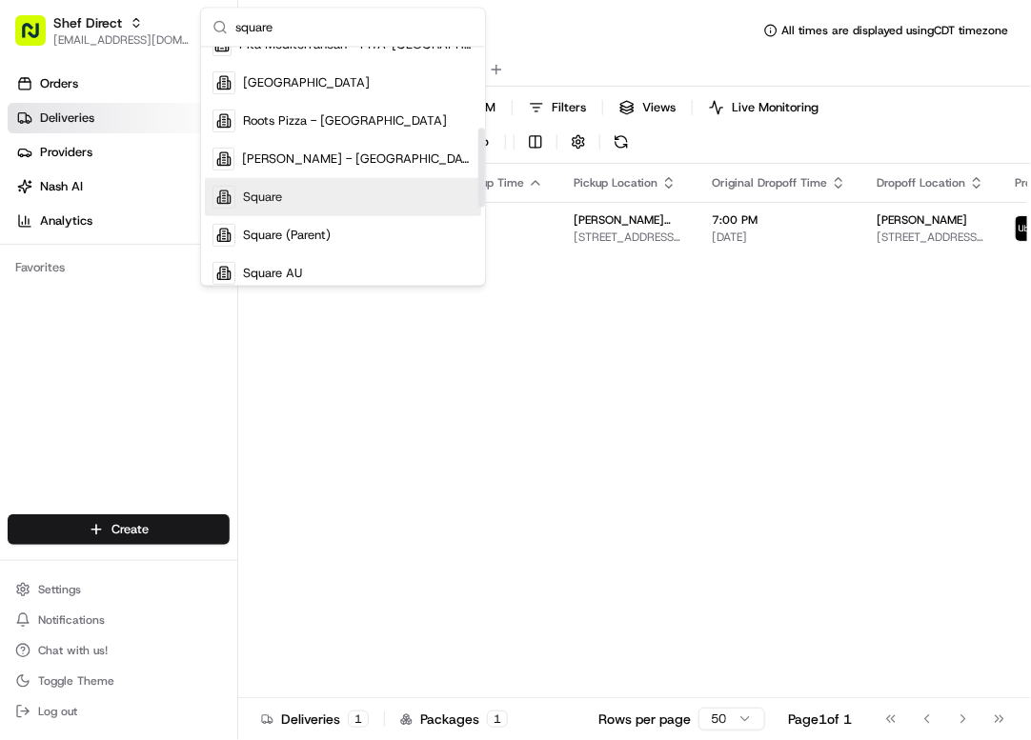
type input "square"
click at [331, 206] on div "Square" at bounding box center [343, 197] width 276 height 38
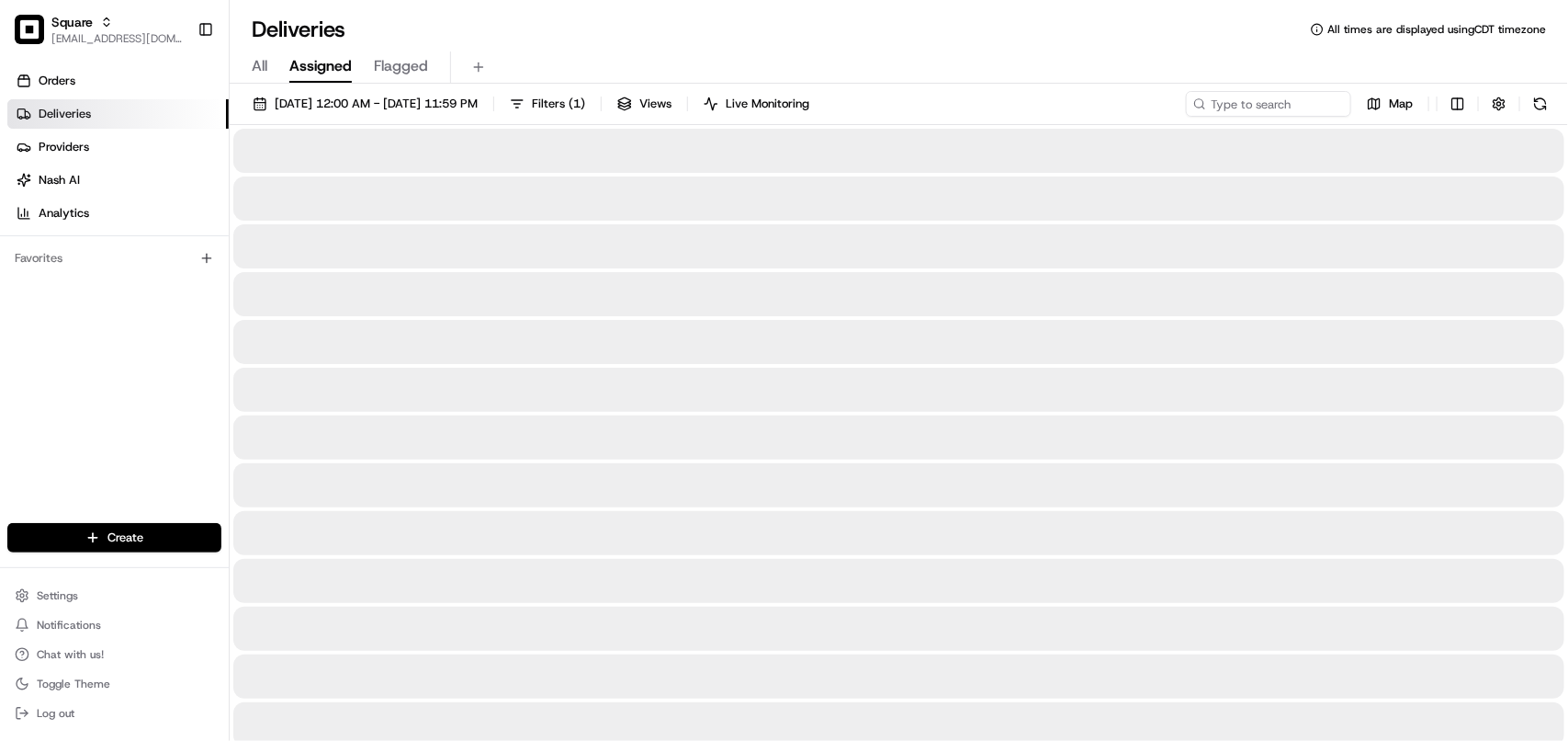
click at [553, 350] on div at bounding box center [899, 342] width 1331 height 44
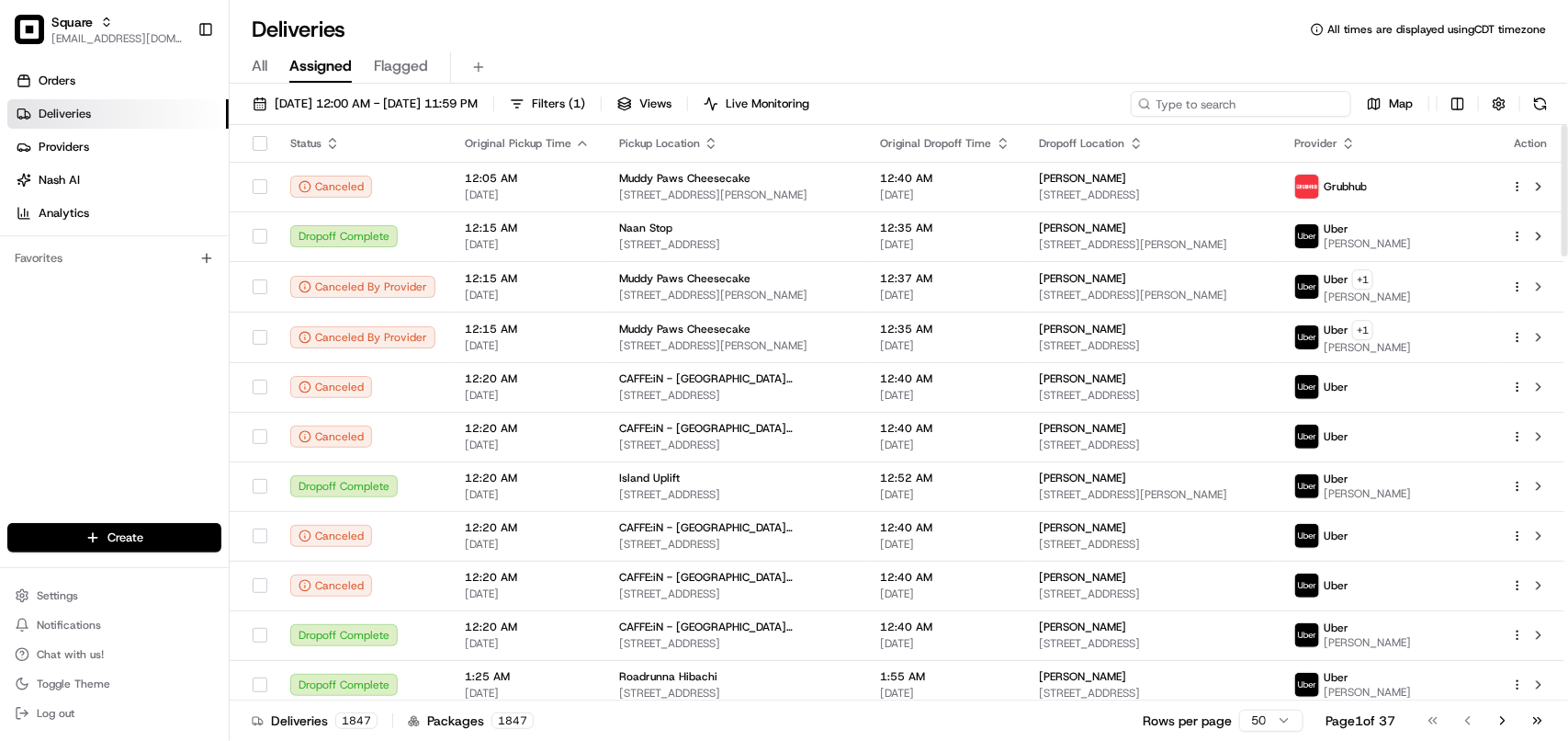
click at [1210, 101] on input at bounding box center [1240, 103] width 221 height 26
click at [1210, 99] on input at bounding box center [1240, 103] width 221 height 26
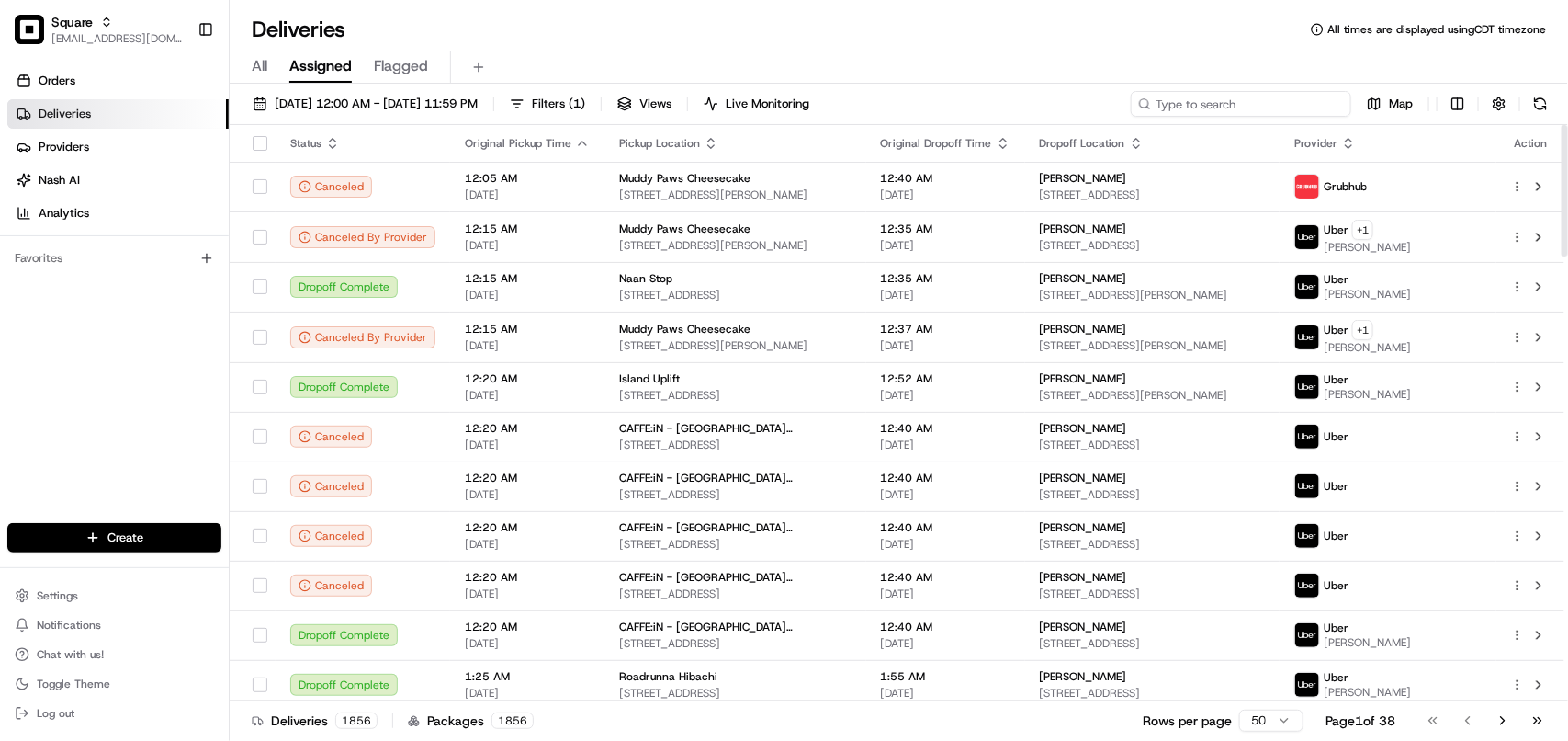
click at [1230, 97] on input at bounding box center [1240, 103] width 221 height 26
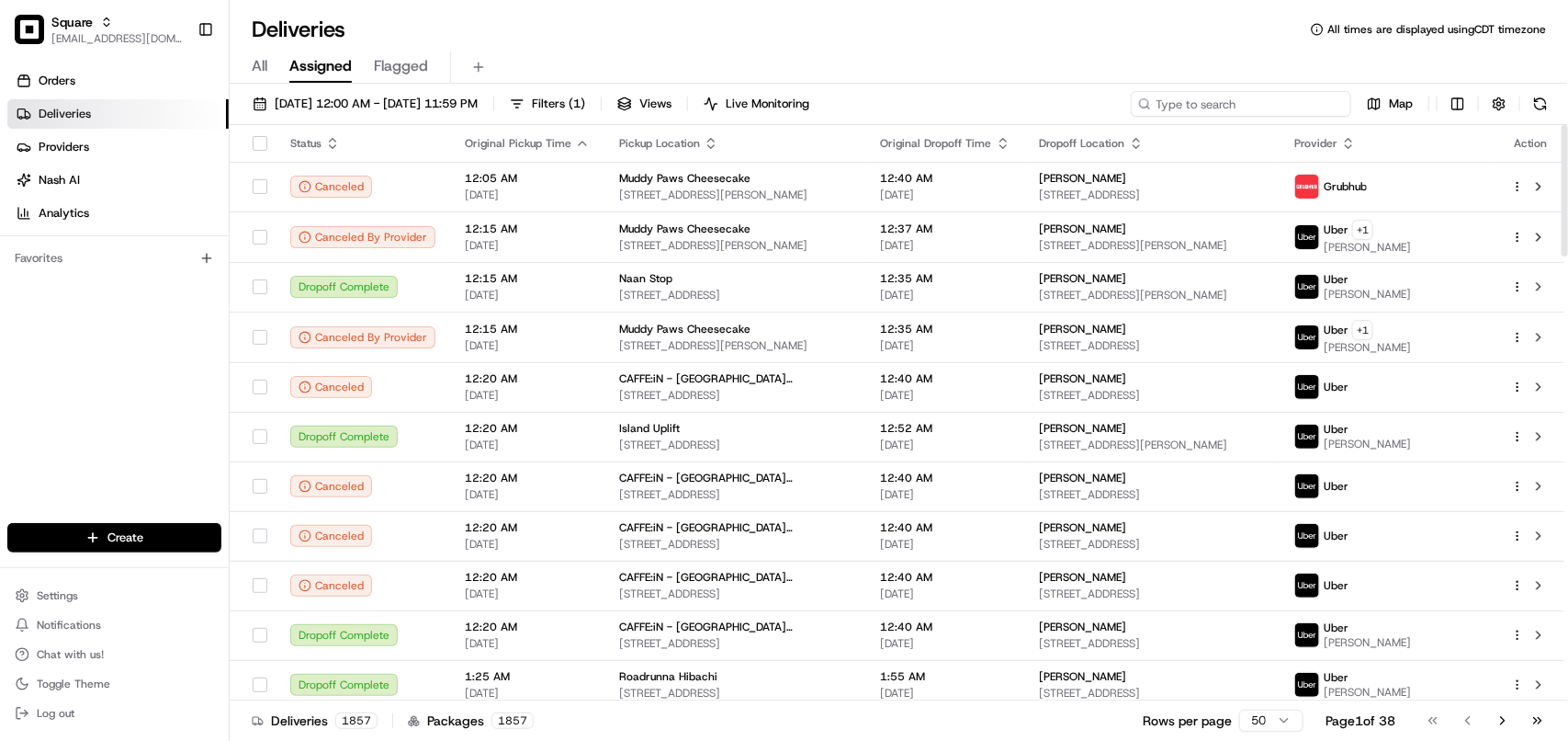
click at [1230, 97] on input at bounding box center [1240, 103] width 221 height 26
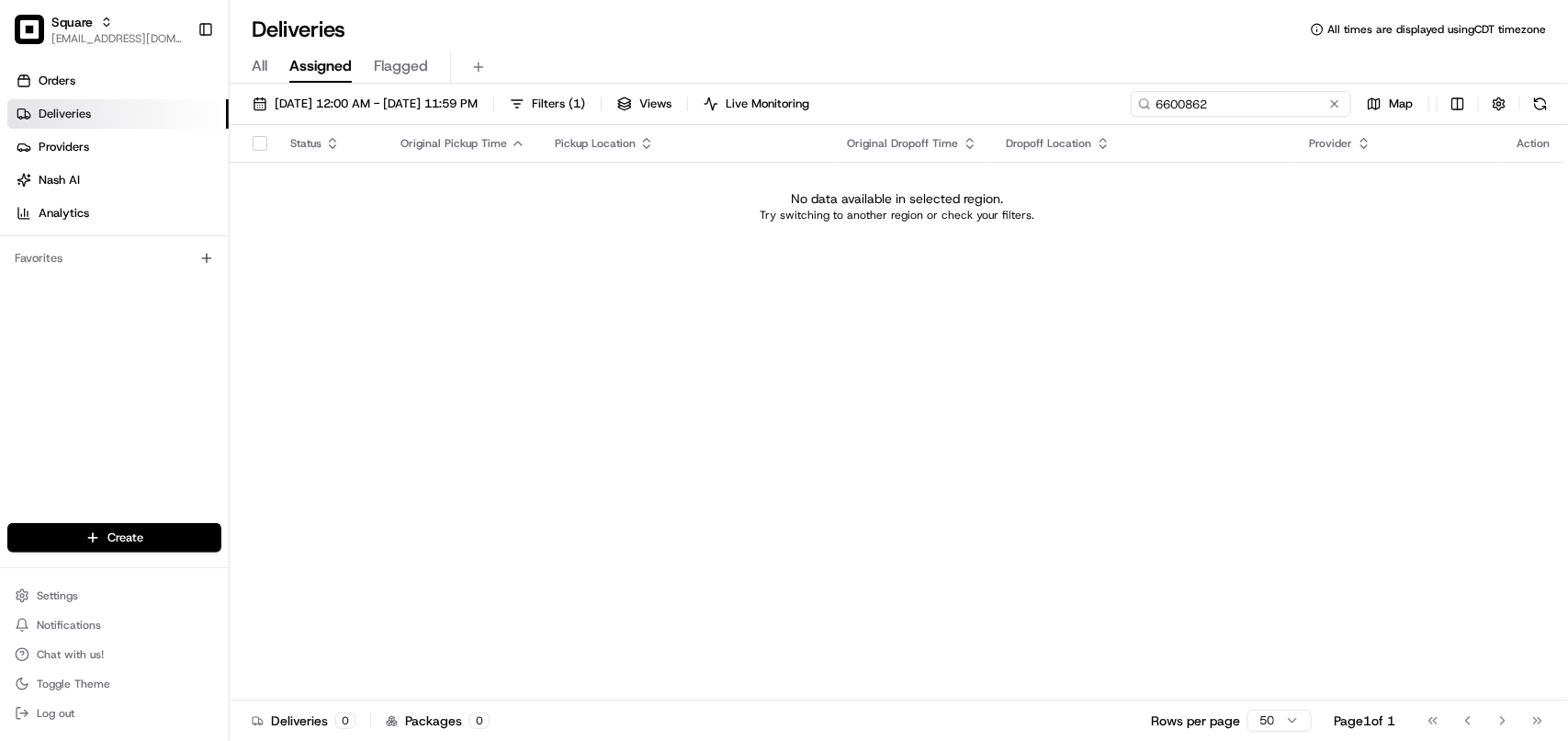
click at [1202, 112] on input "6600862" at bounding box center [1240, 103] width 221 height 26
type input "6600862"
click at [402, 106] on span "08/20/2025 12:00 AM - 08/20/2025 11:59 PM" at bounding box center [376, 103] width 203 height 16
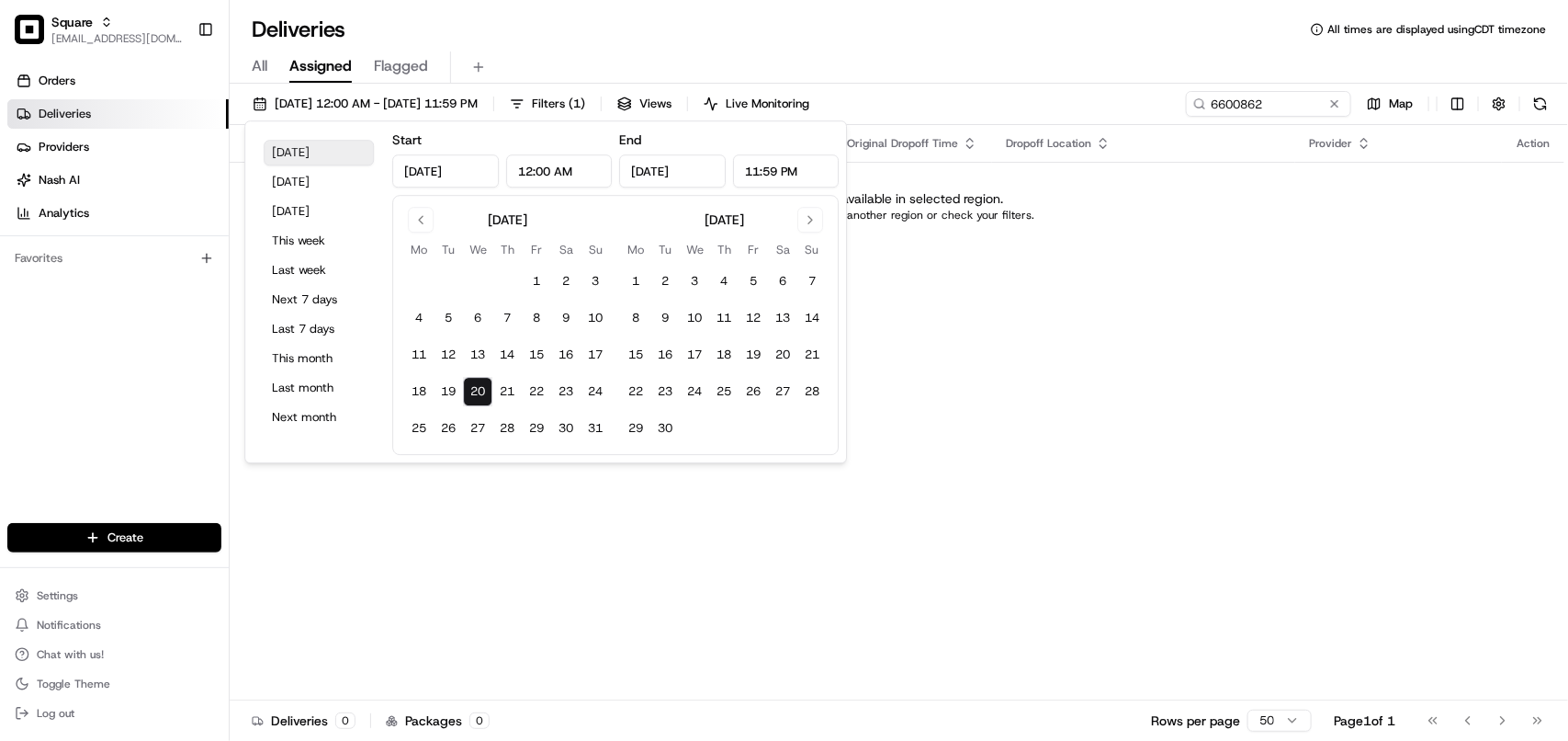
click at [358, 159] on button "Today" at bounding box center [318, 152] width 110 height 26
click at [1303, 490] on div "Status Original Pickup Time Pickup Location Original Dropoff Time Dropoff Locat…" at bounding box center [897, 413] width 1335 height 575
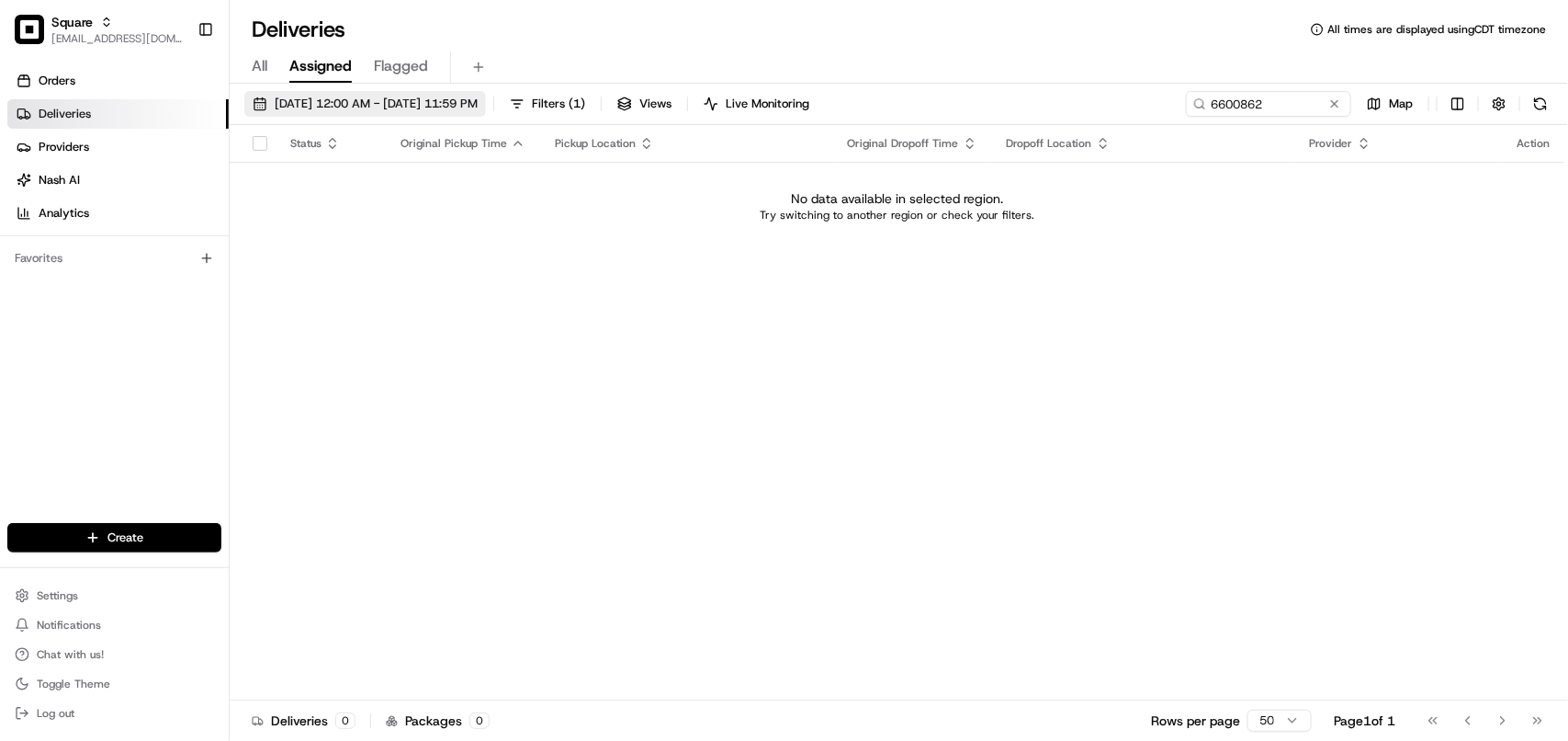
click at [333, 99] on span "08/20/2025 12:00 AM - 08/20/2025 11:59 PM" at bounding box center [376, 103] width 203 height 16
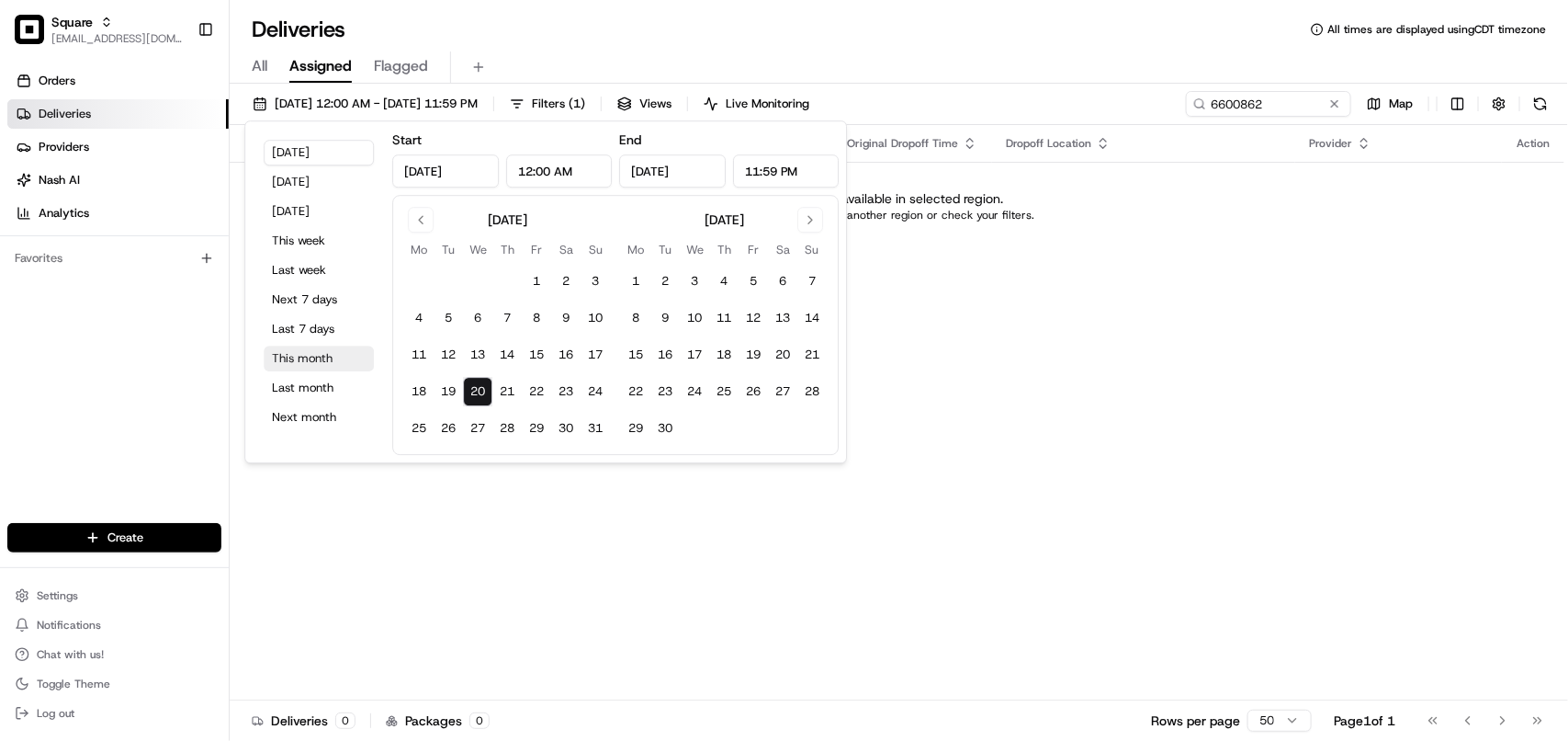
click at [317, 346] on button "This month" at bounding box center [318, 358] width 110 height 26
type input "Aug 1, 2025"
type input "Aug 31, 2025"
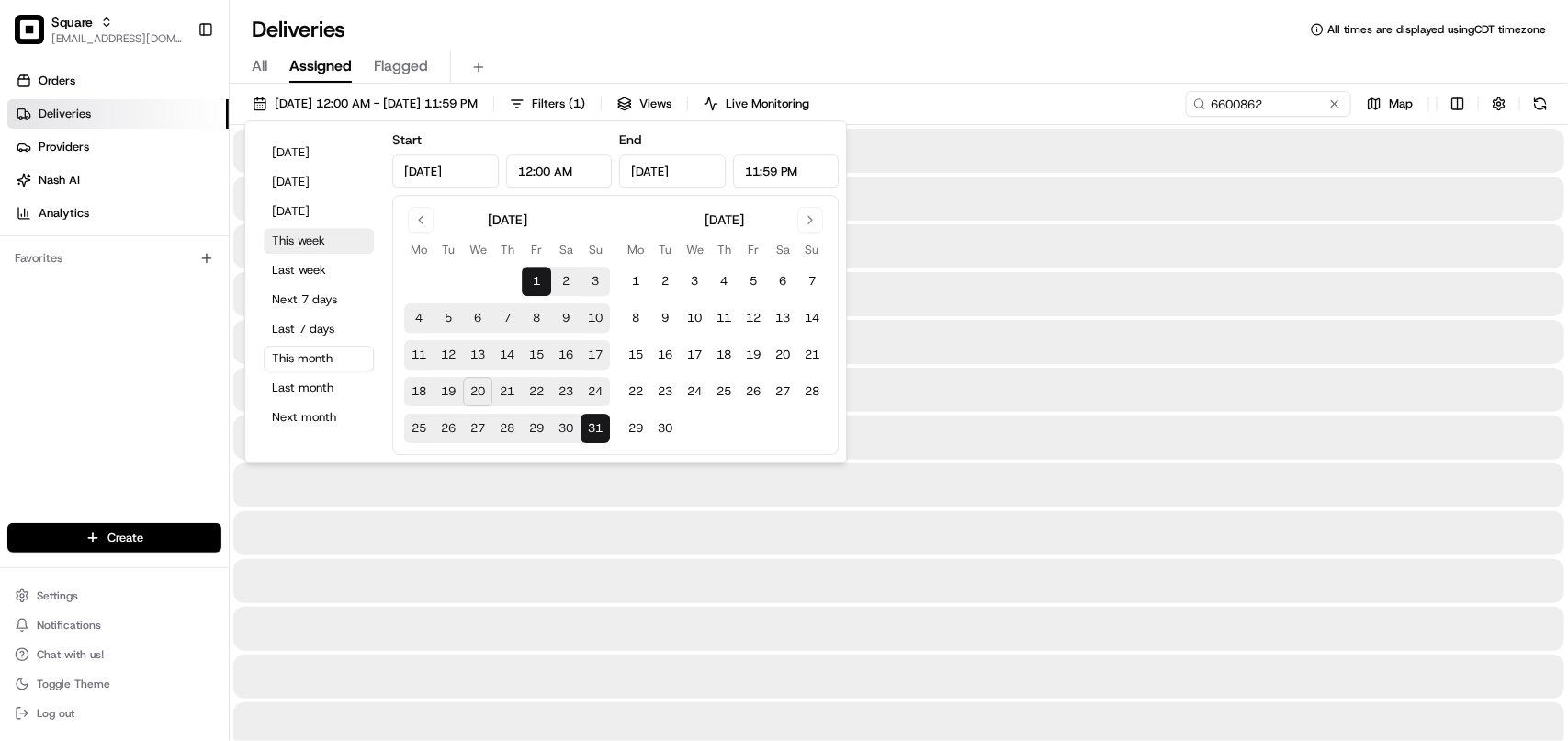
click at [315, 243] on button "This week" at bounding box center [318, 240] width 110 height 26
type input "Aug 18, 2025"
type input "Aug 24, 2025"
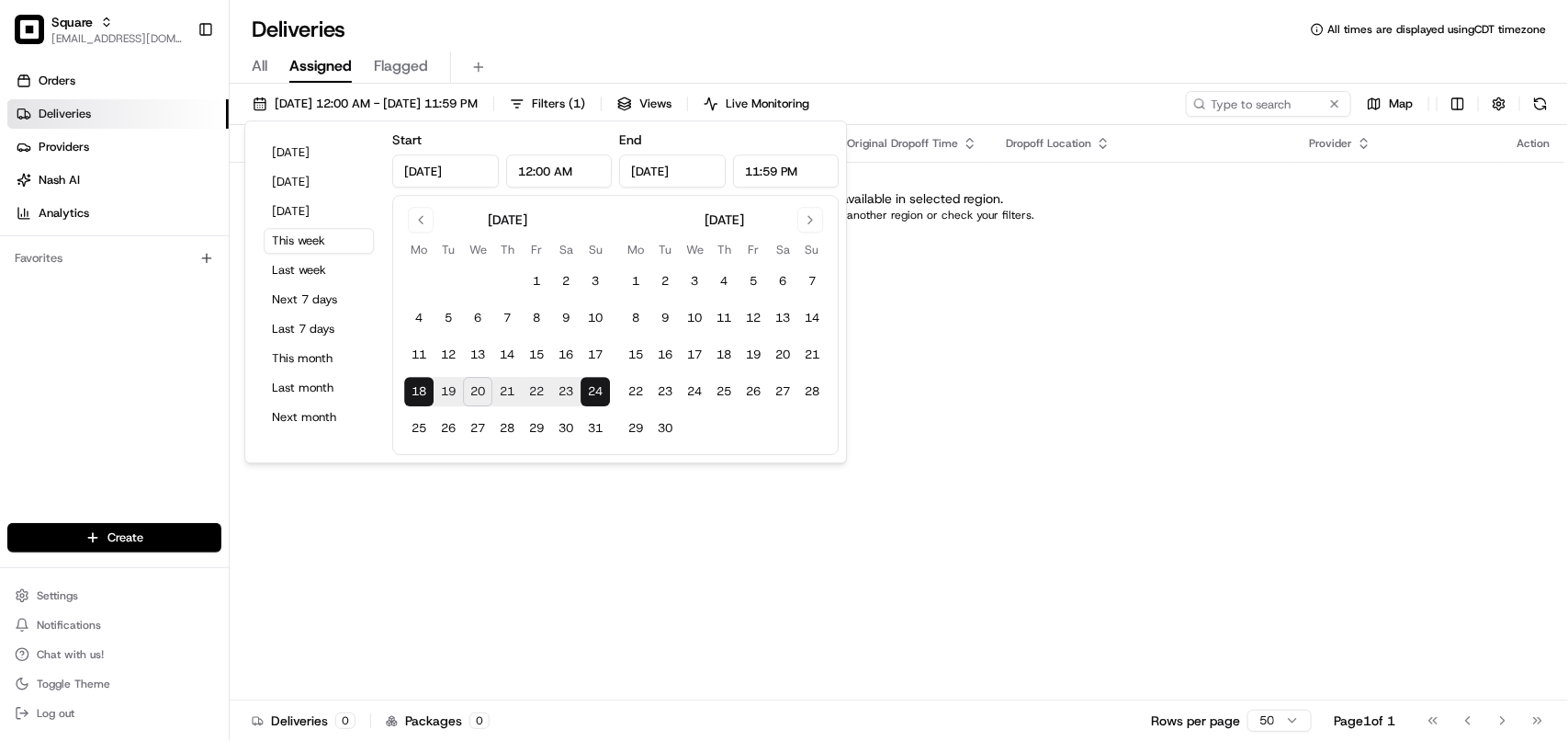
click at [261, 68] on span "All" at bounding box center [259, 66] width 15 height 22
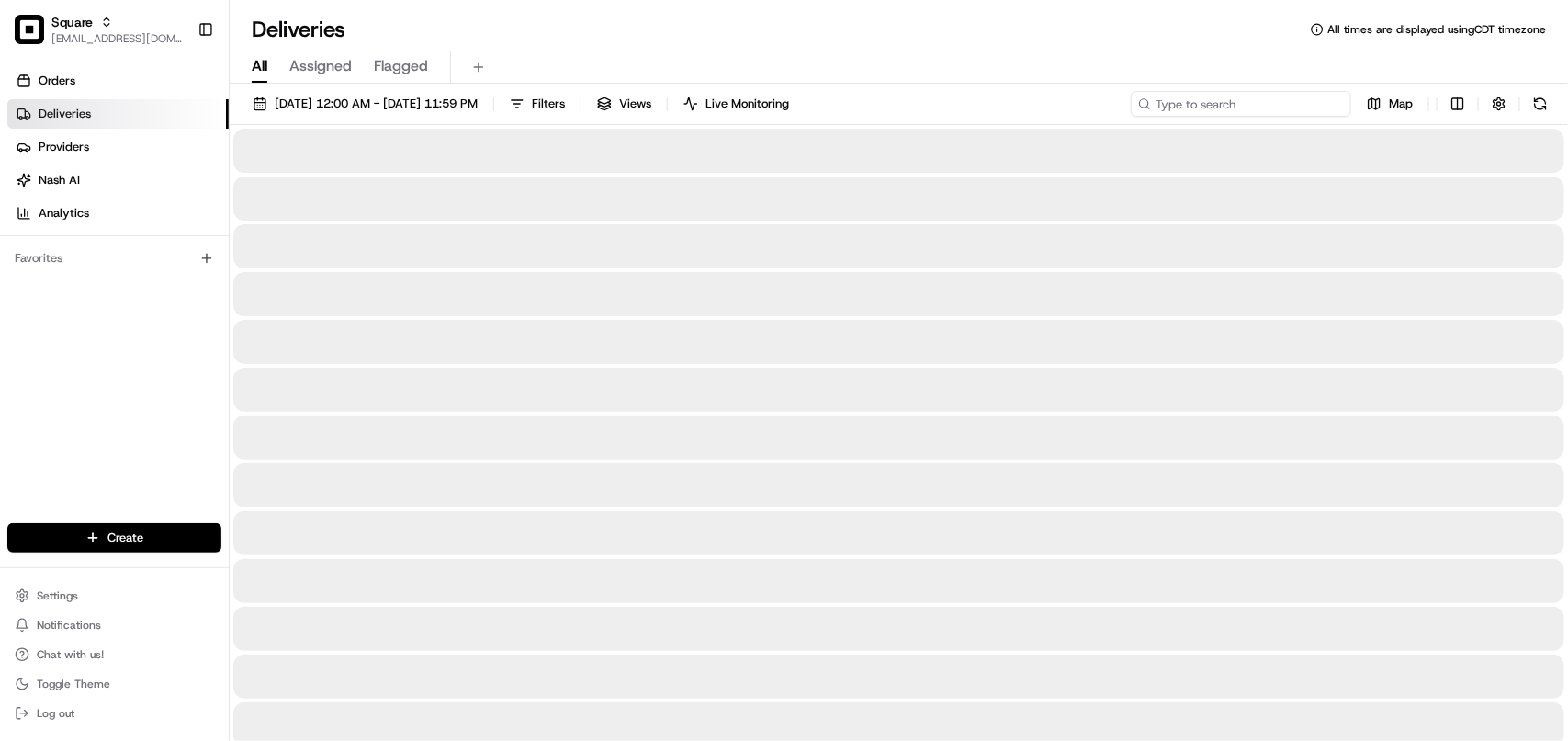
click at [1264, 107] on input at bounding box center [1240, 103] width 221 height 26
paste input "6600862"
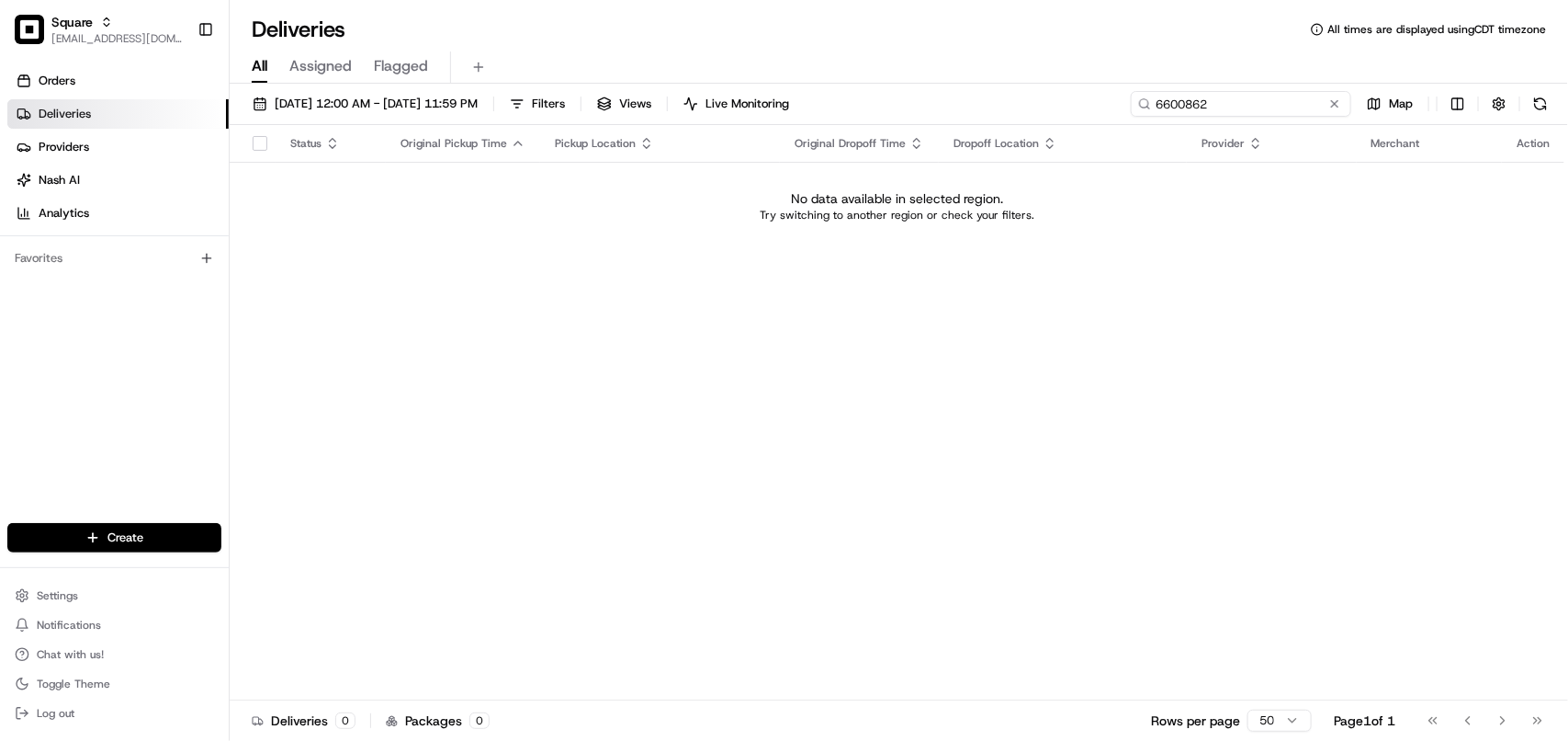
drag, startPoint x: 1123, startPoint y: 104, endPoint x: 888, endPoint y: 104, distance: 235.0
click at [888, 104] on div "08/18/2025 12:00 AM - 08/24/2025 11:59 PM Filters Views Live Monitoring 6600862…" at bounding box center [899, 107] width 1338 height 34
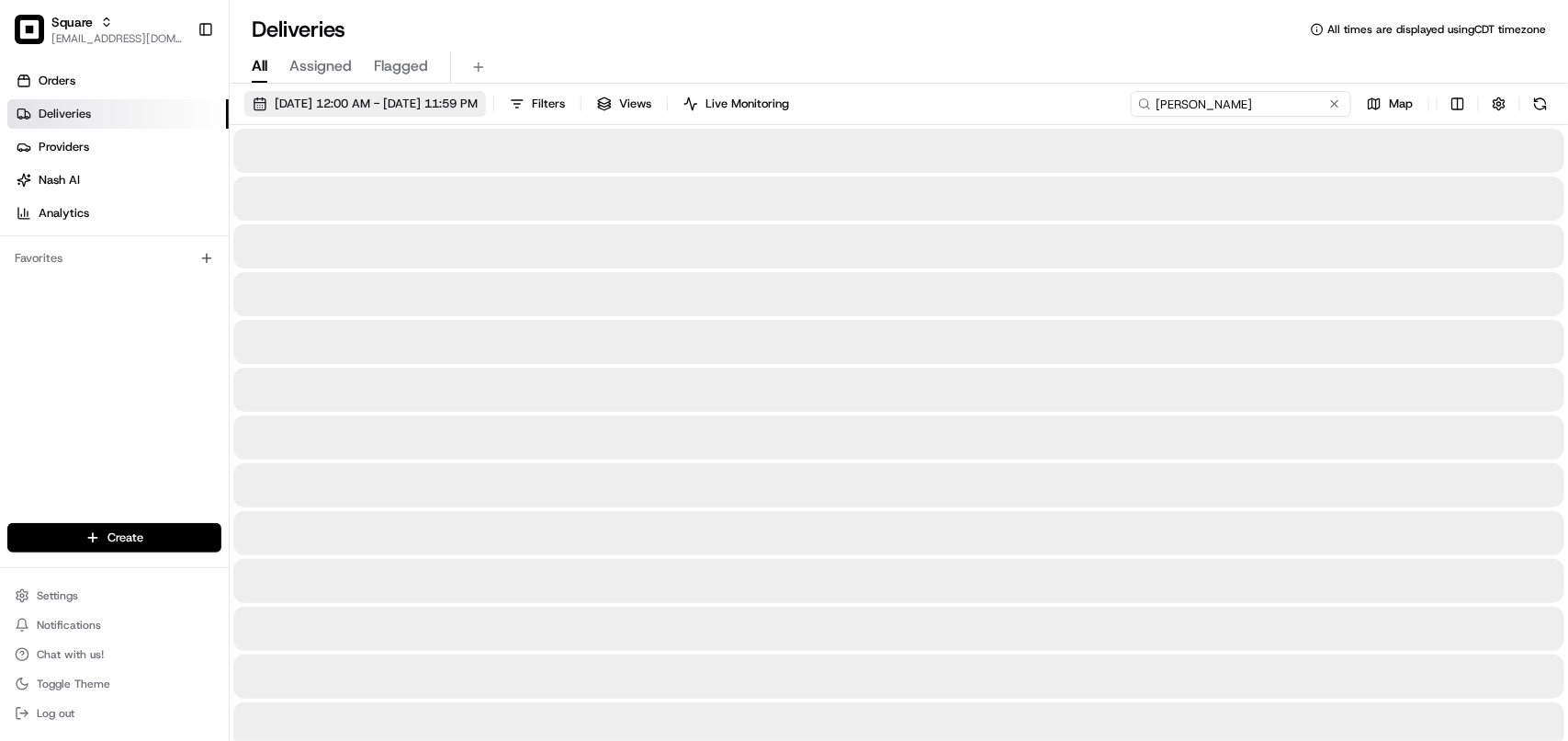
type input "Garrett"
click at [407, 107] on span "08/18/2025 12:00 AM - 08/24/2025 11:59 PM" at bounding box center [376, 103] width 203 height 16
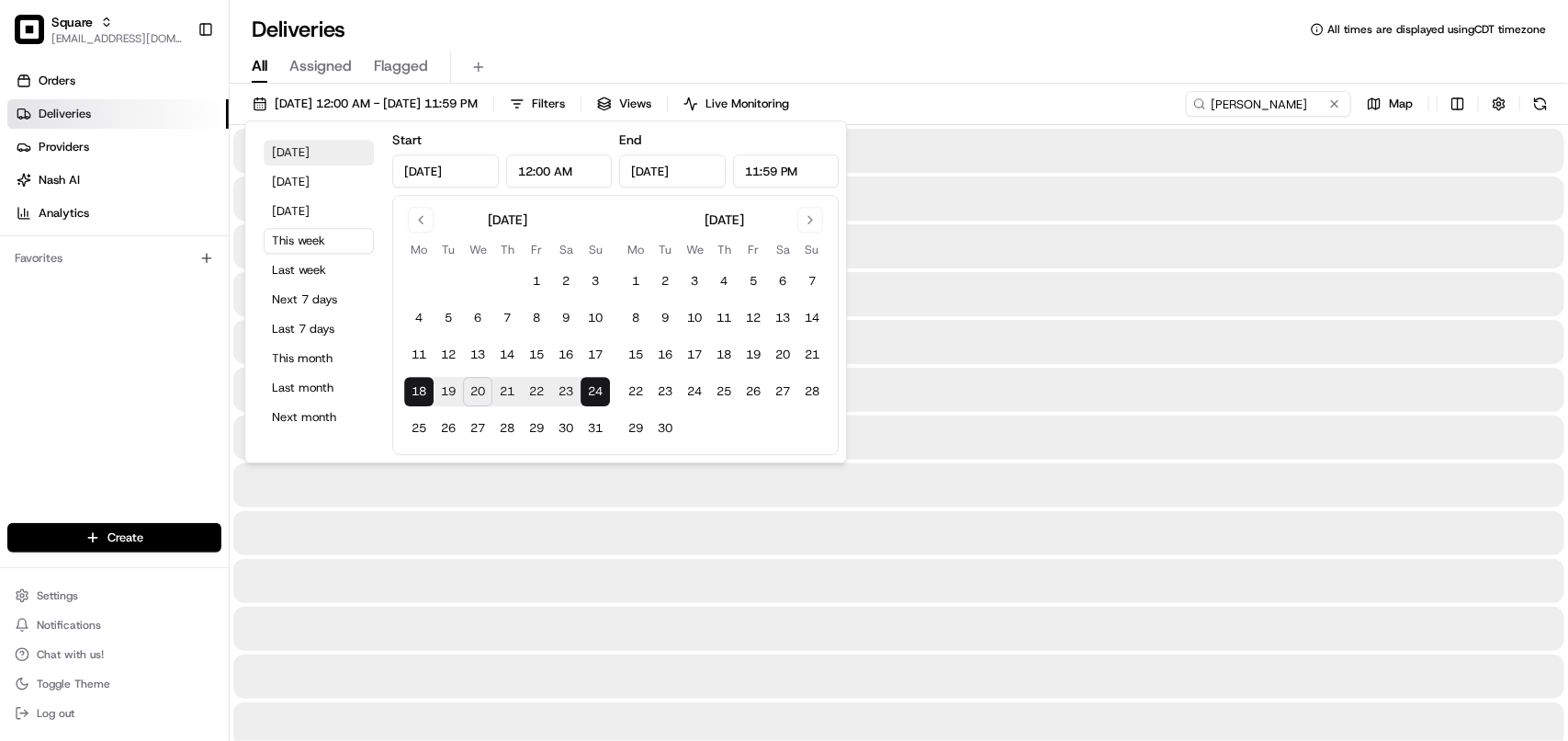
click at [319, 150] on button "Today" at bounding box center [318, 152] width 110 height 26
type input "Aug 20, 2025"
click at [1284, 98] on input "Garrett" at bounding box center [1240, 103] width 221 height 26
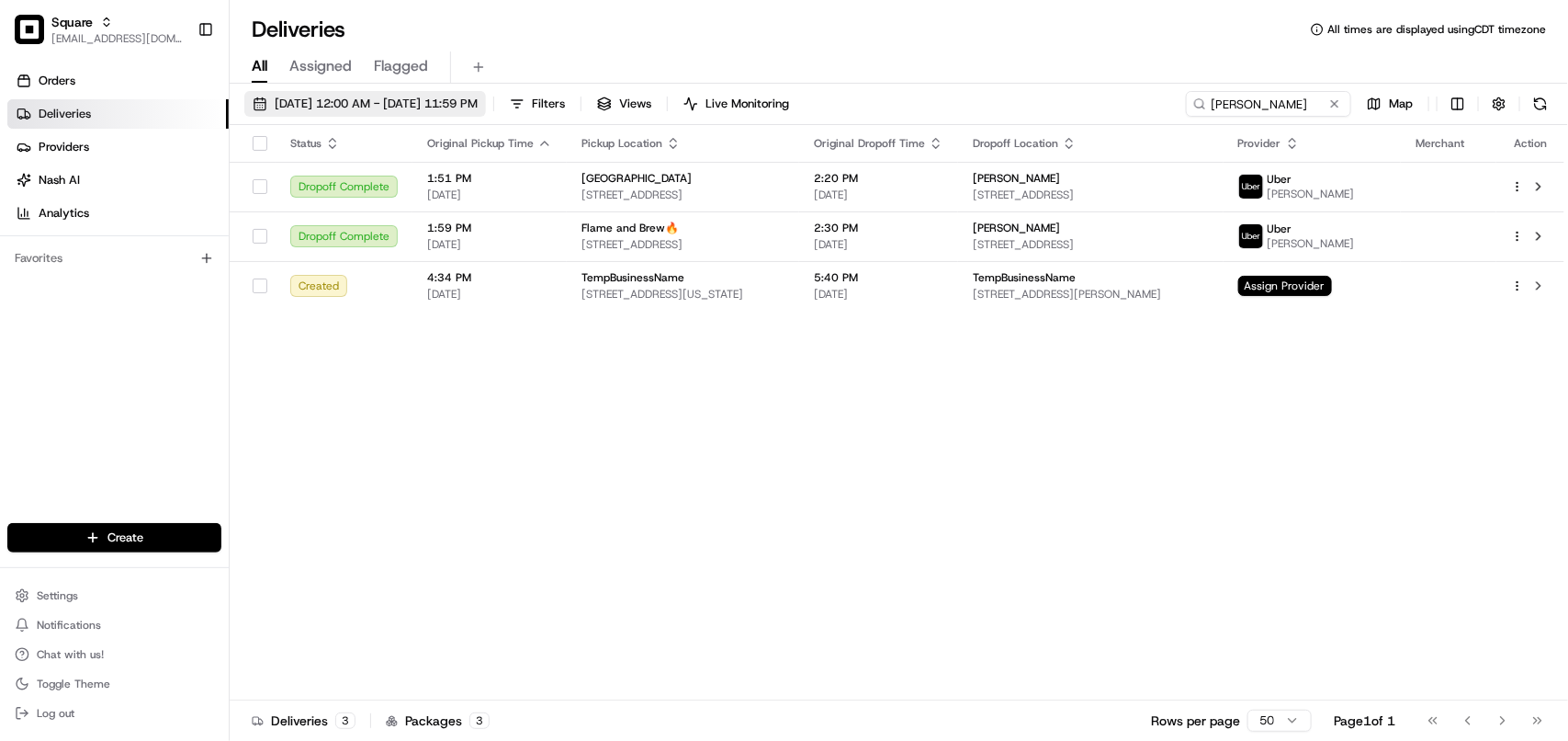
click at [418, 116] on button "08/20/2025 12:00 AM - 08/20/2025 11:59 PM" at bounding box center [365, 103] width 241 height 26
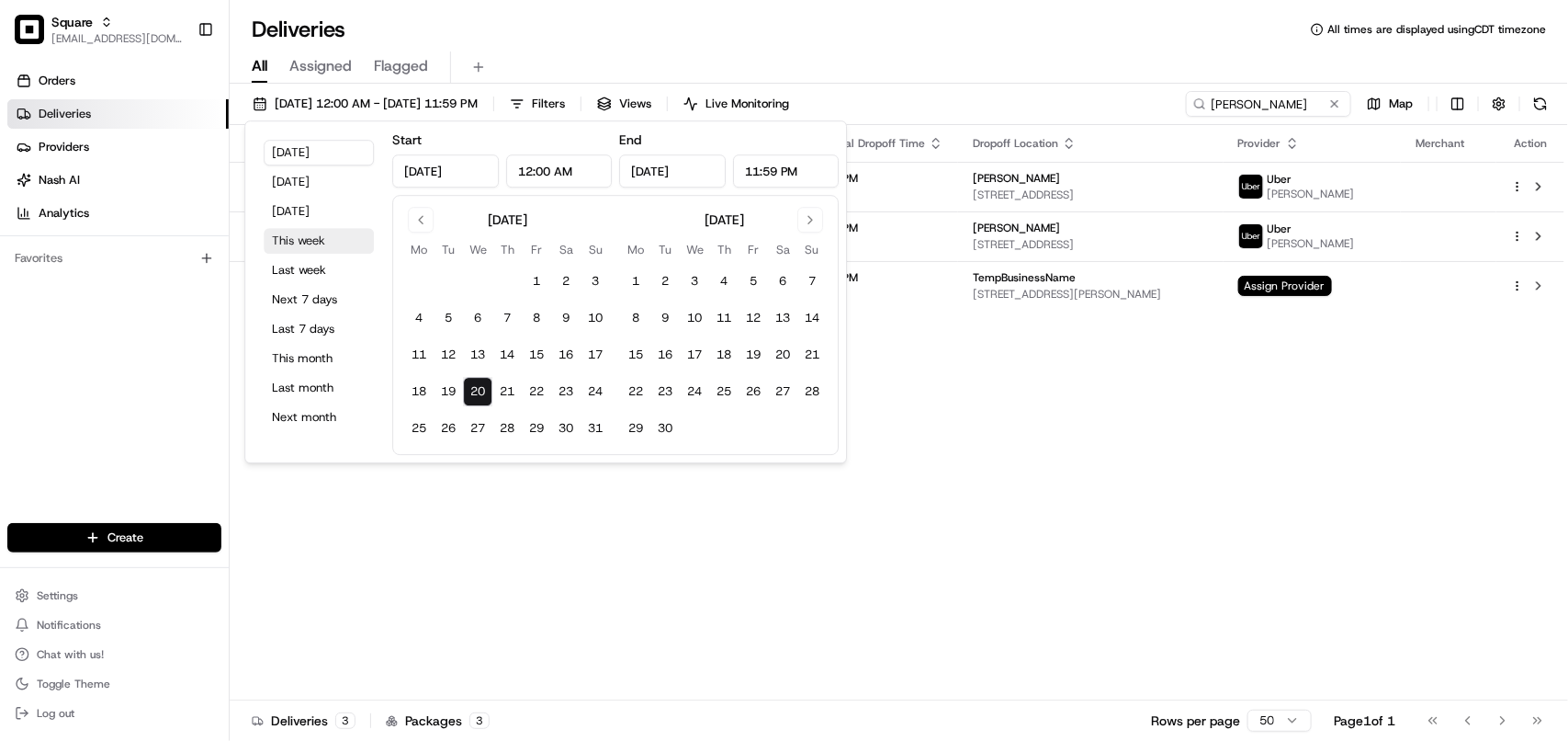
click at [323, 232] on button "This week" at bounding box center [318, 240] width 110 height 26
type input "Aug 18, 2025"
type input "Aug 24, 2025"
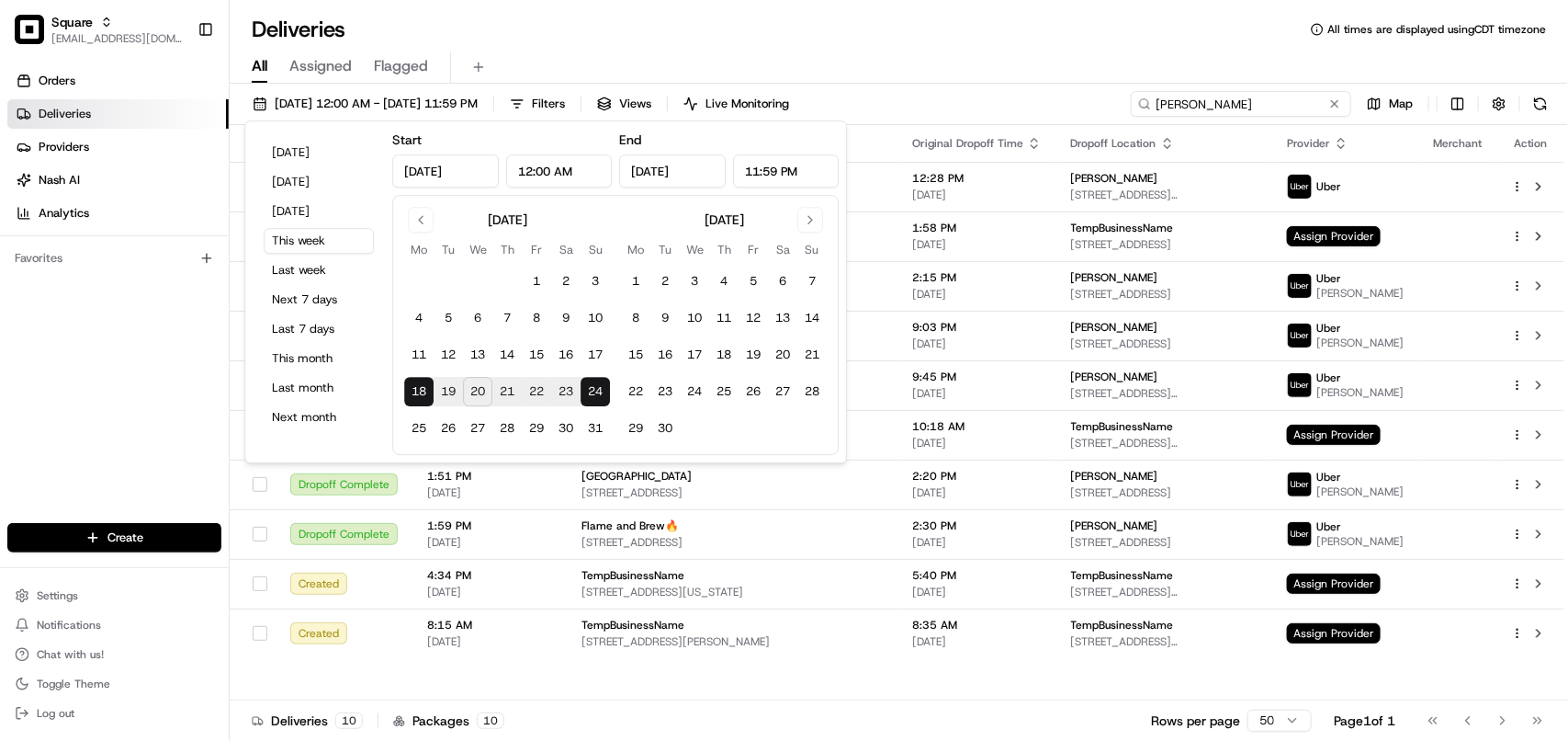
click at [1217, 102] on input "Garrett" at bounding box center [1240, 103] width 221 height 26
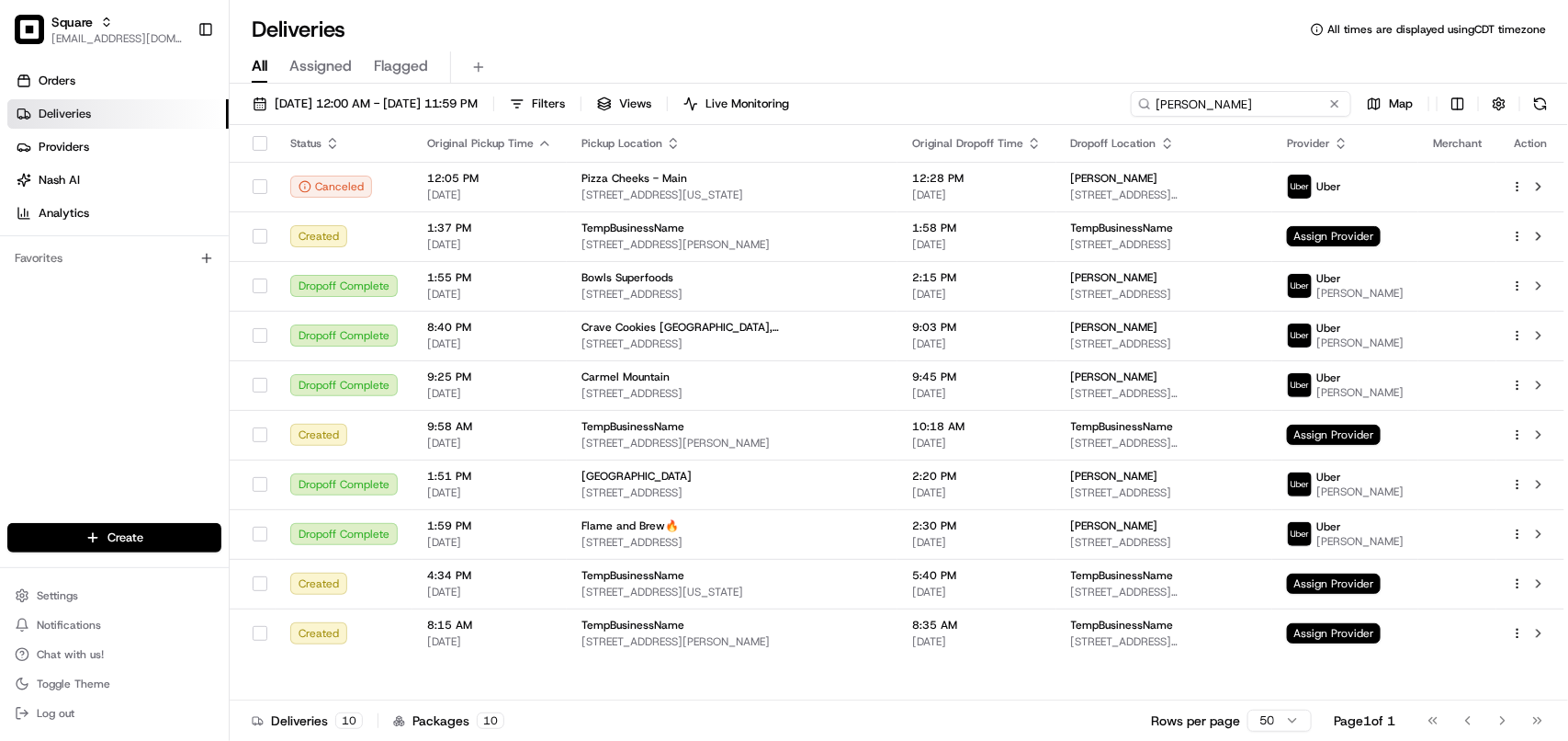
click at [1217, 102] on input "Garrett" at bounding box center [1240, 103] width 221 height 26
click at [821, 52] on div "All Assigned Flagged" at bounding box center [899, 67] width 1338 height 32
drag, startPoint x: 1293, startPoint y: 108, endPoint x: 939, endPoint y: 108, distance: 354.0
click at [939, 108] on div "08/18/2025 12:00 AM - 08/24/2025 11:59 PM Filters Views Live Monitoring Garrett…" at bounding box center [899, 107] width 1338 height 34
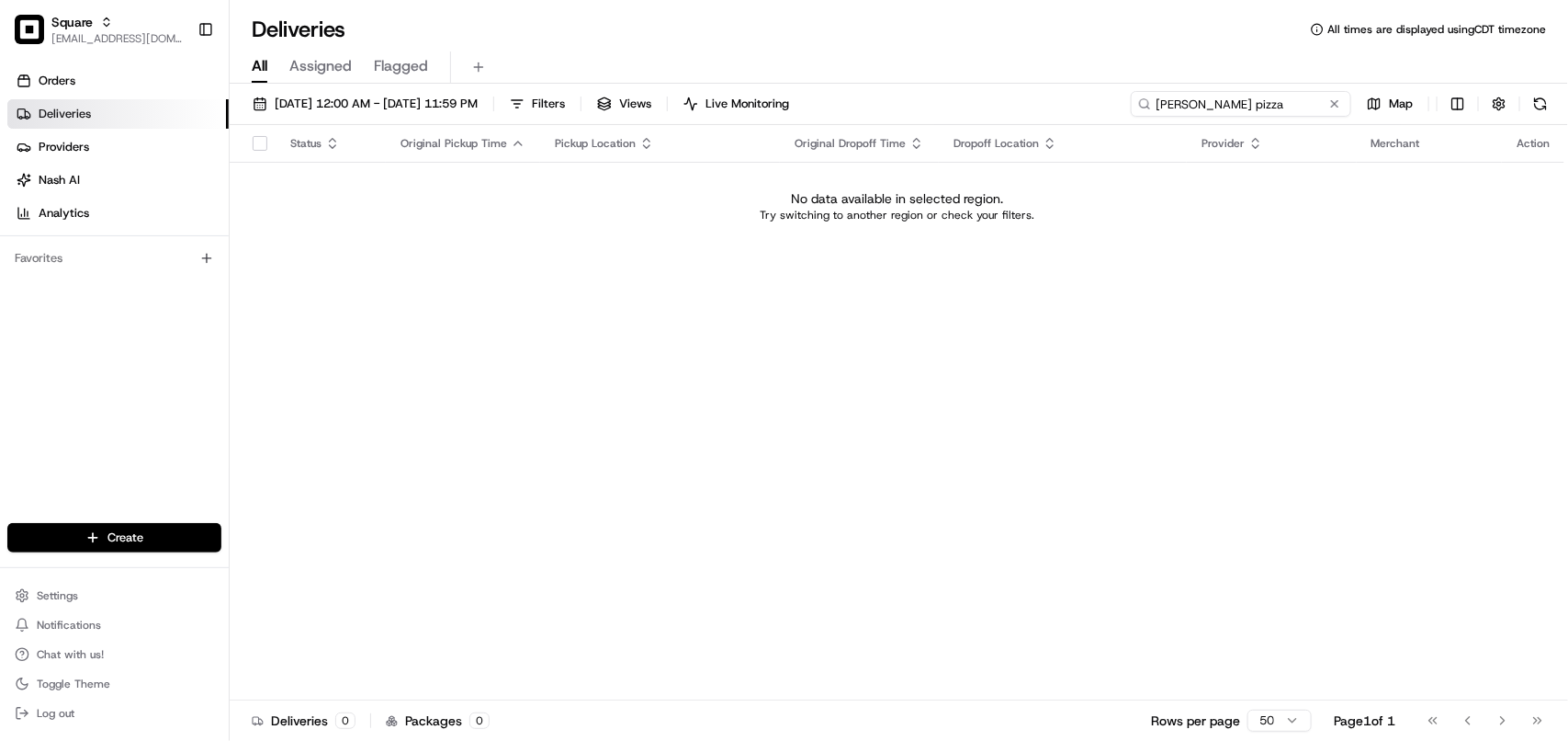
drag, startPoint x: 1257, startPoint y: 107, endPoint x: 1063, endPoint y: 104, distance: 194.0
click at [1063, 104] on div "08/18/2025 12:00 AM - 08/24/2025 11:59 PM Filters Views Live Monitoring Dan tin…" at bounding box center [899, 107] width 1338 height 34
drag, startPoint x: 760, startPoint y: 349, endPoint x: 1009, endPoint y: 208, distance: 286.2
click at [763, 347] on div "Status Original Pickup Time Pickup Location Original Dropoff Time Dropoff Locat…" at bounding box center [897, 413] width 1335 height 575
drag, startPoint x: 1231, startPoint y: 107, endPoint x: 1328, endPoint y: 107, distance: 97.0
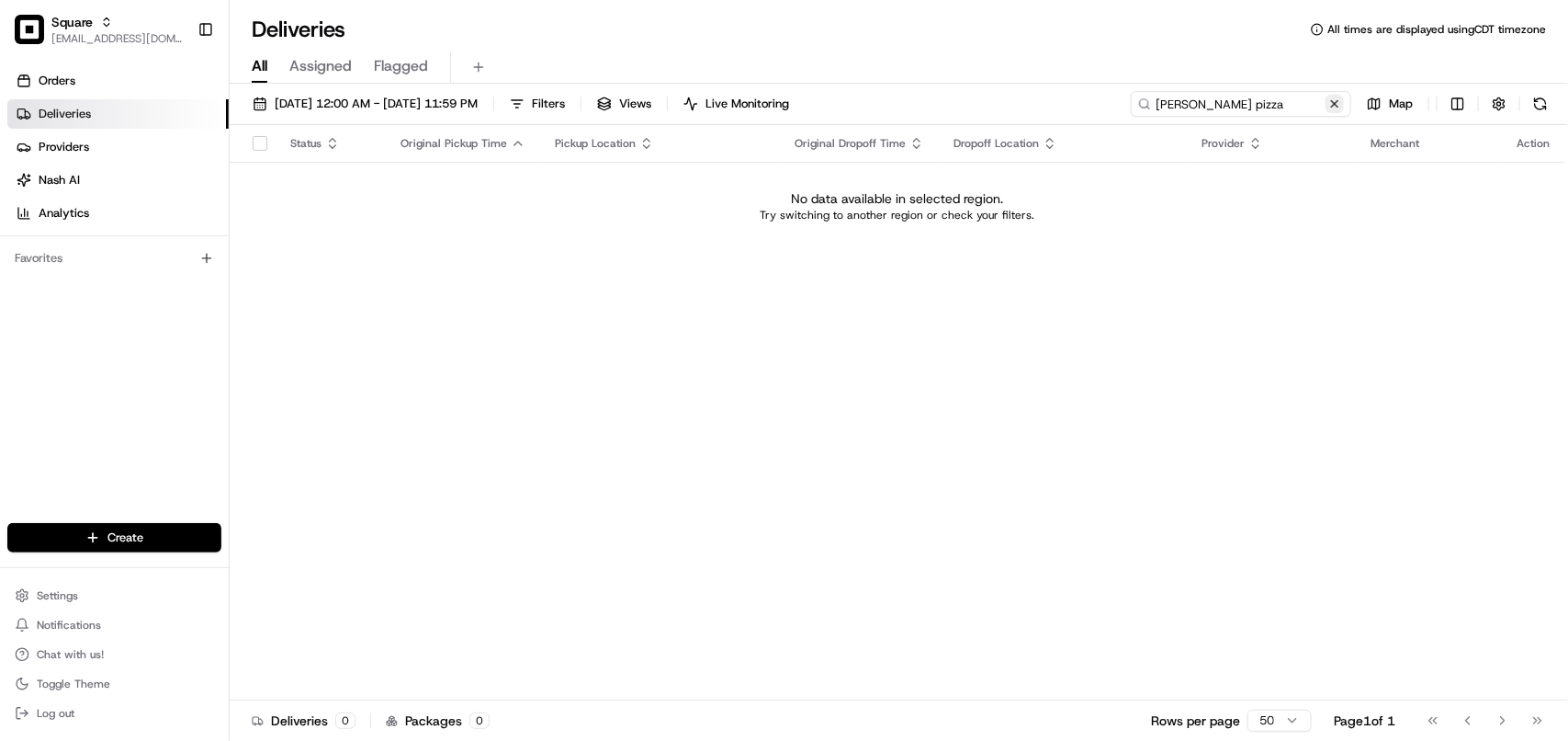
click at [1328, 107] on div "Dan tini pizza" at bounding box center [1240, 103] width 221 height 26
drag, startPoint x: 1254, startPoint y: 107, endPoint x: 1176, endPoint y: 107, distance: 78.0
click at [1176, 107] on input "Dan tini pizza" at bounding box center [1240, 103] width 221 height 26
type input "Dan"
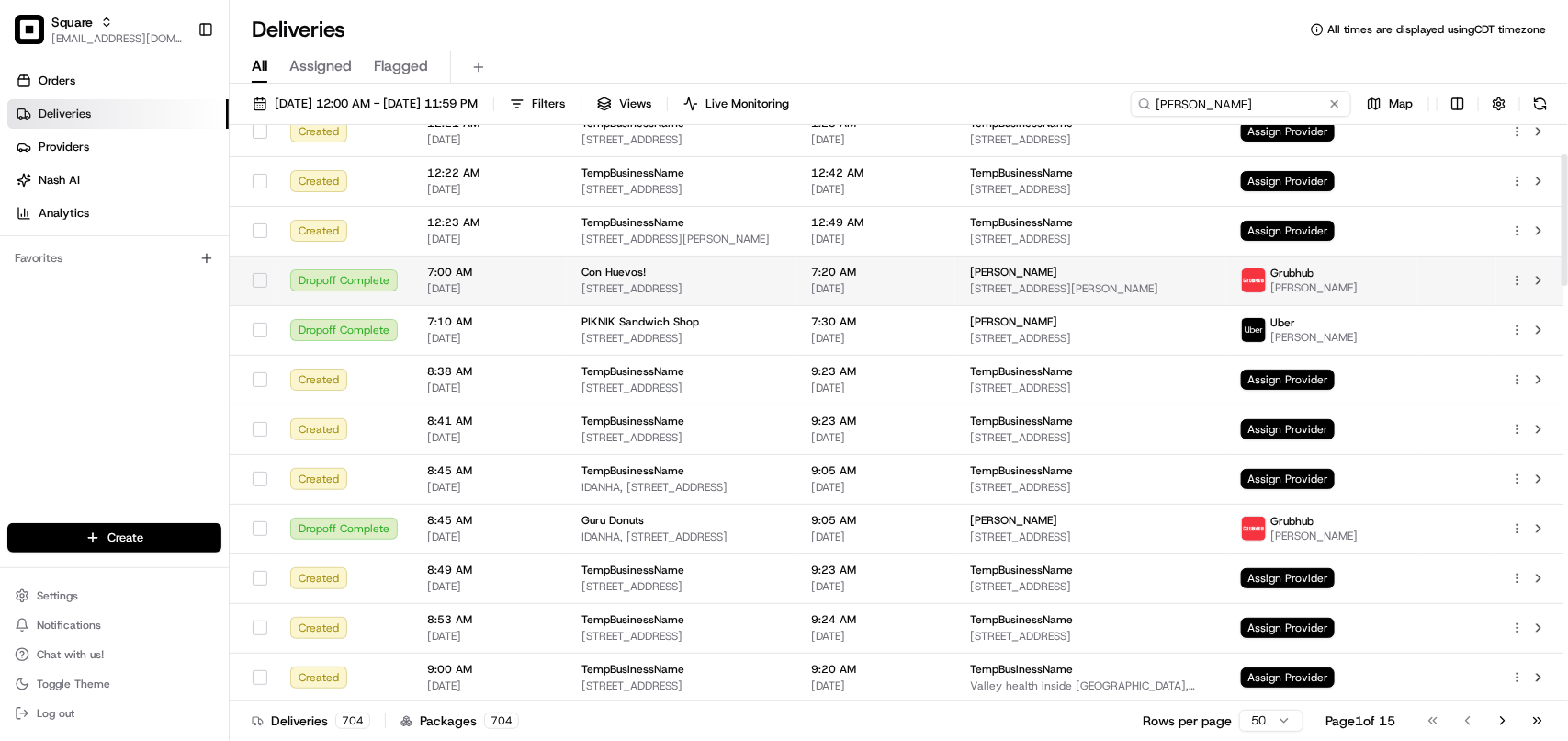
scroll to position [115, 0]
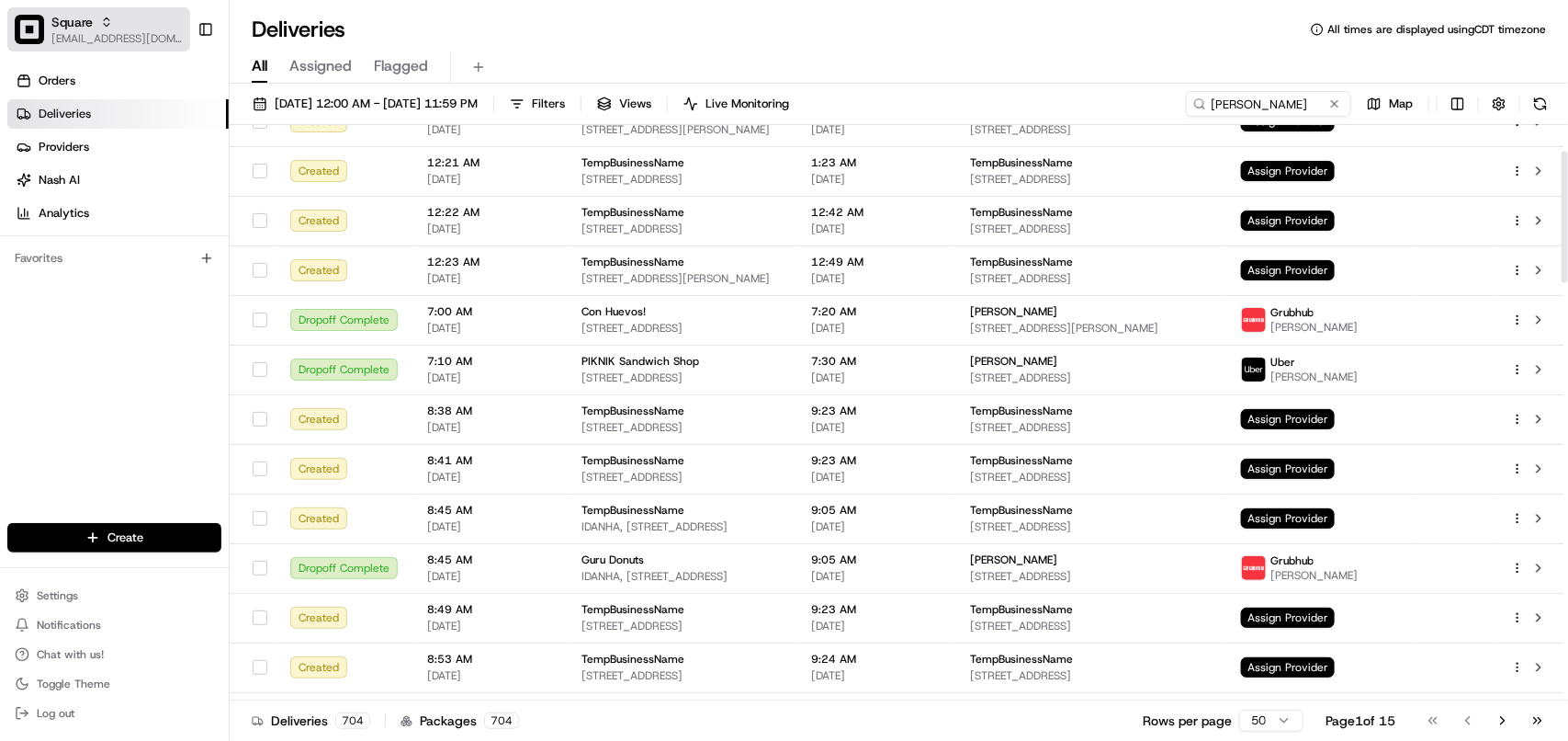
click at [139, 33] on span "[EMAIL_ADDRESS][DOMAIN_NAME]" at bounding box center [117, 38] width 131 height 14
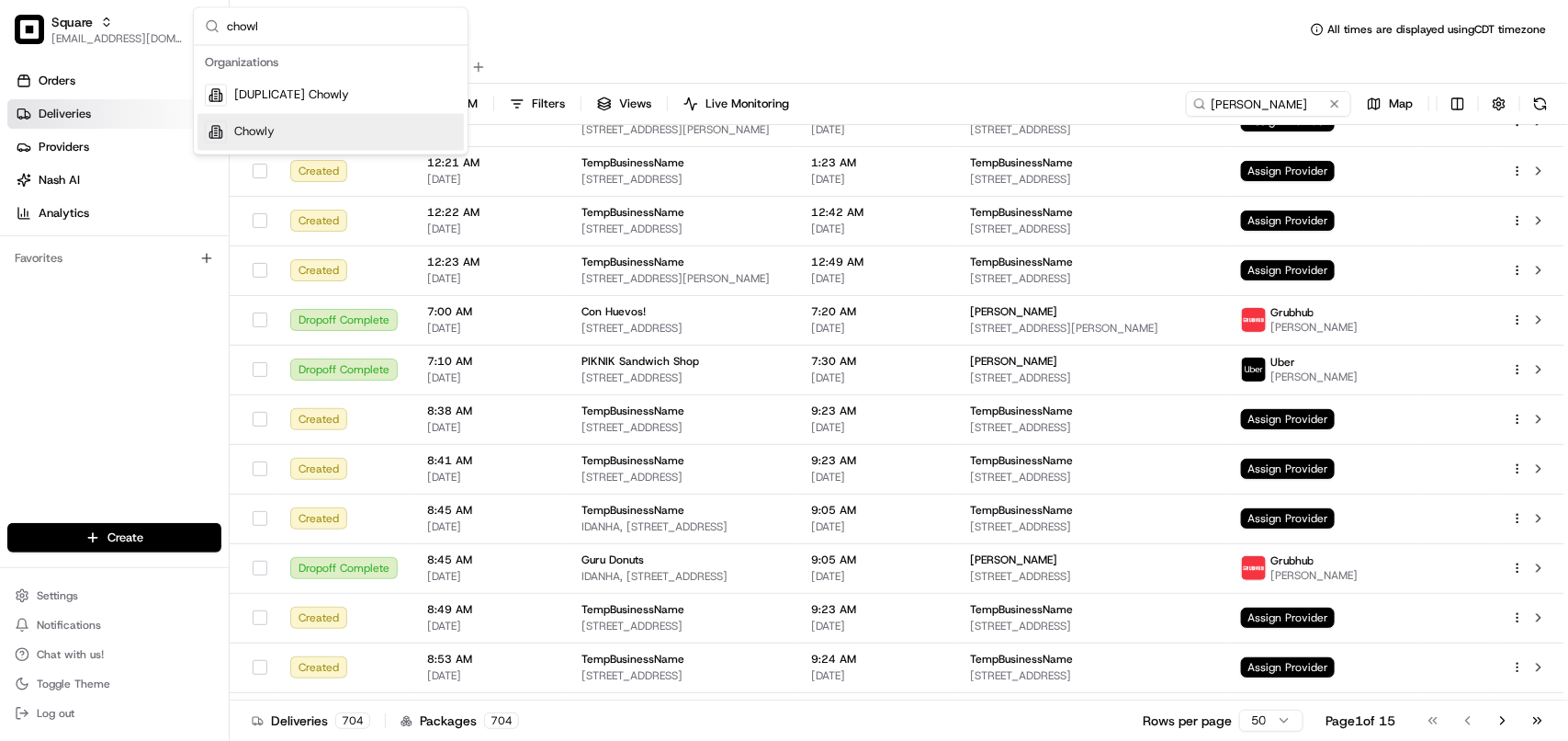
type input "chowl"
click at [351, 145] on div "Chowly" at bounding box center [331, 132] width 266 height 37
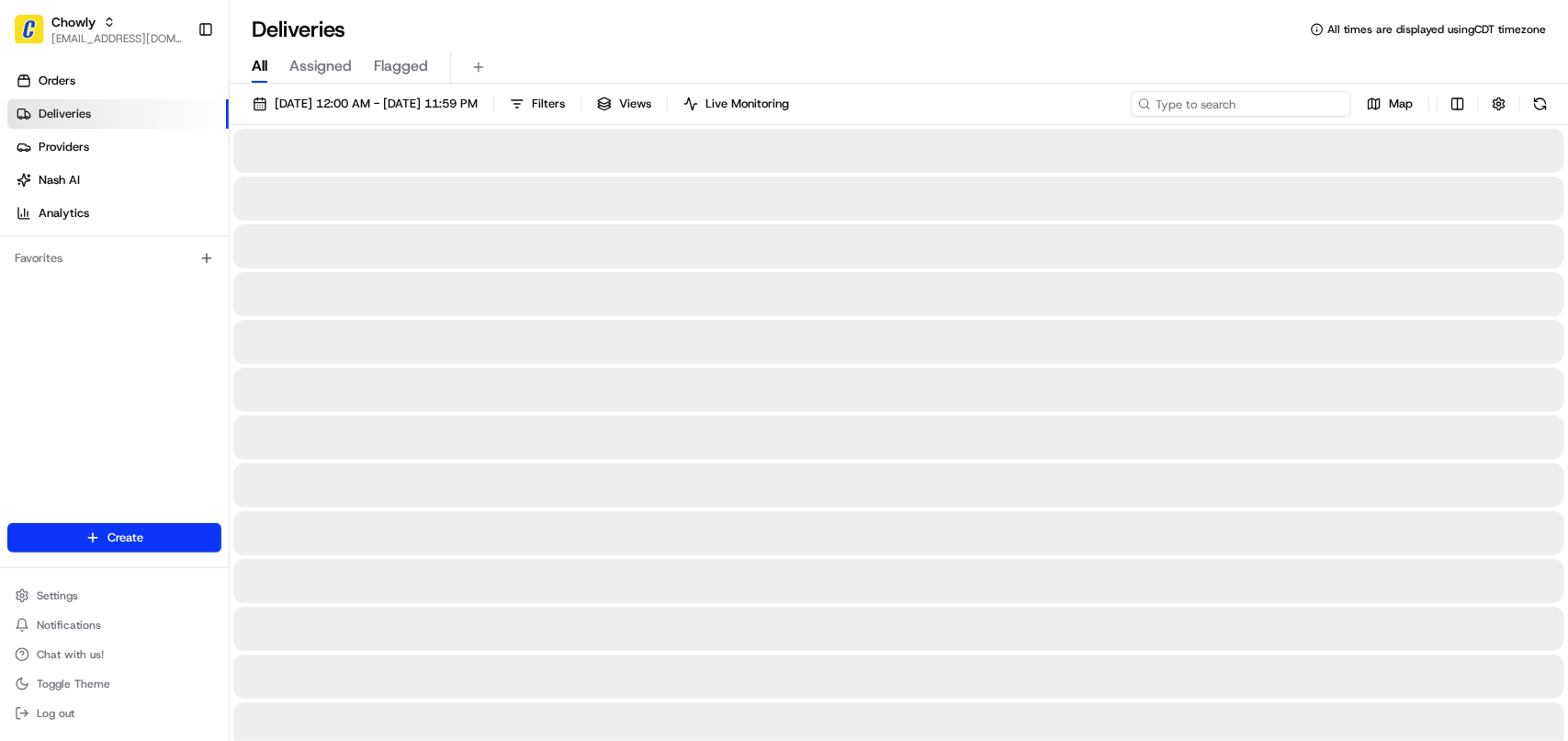
click at [1285, 116] on input at bounding box center [1240, 103] width 221 height 26
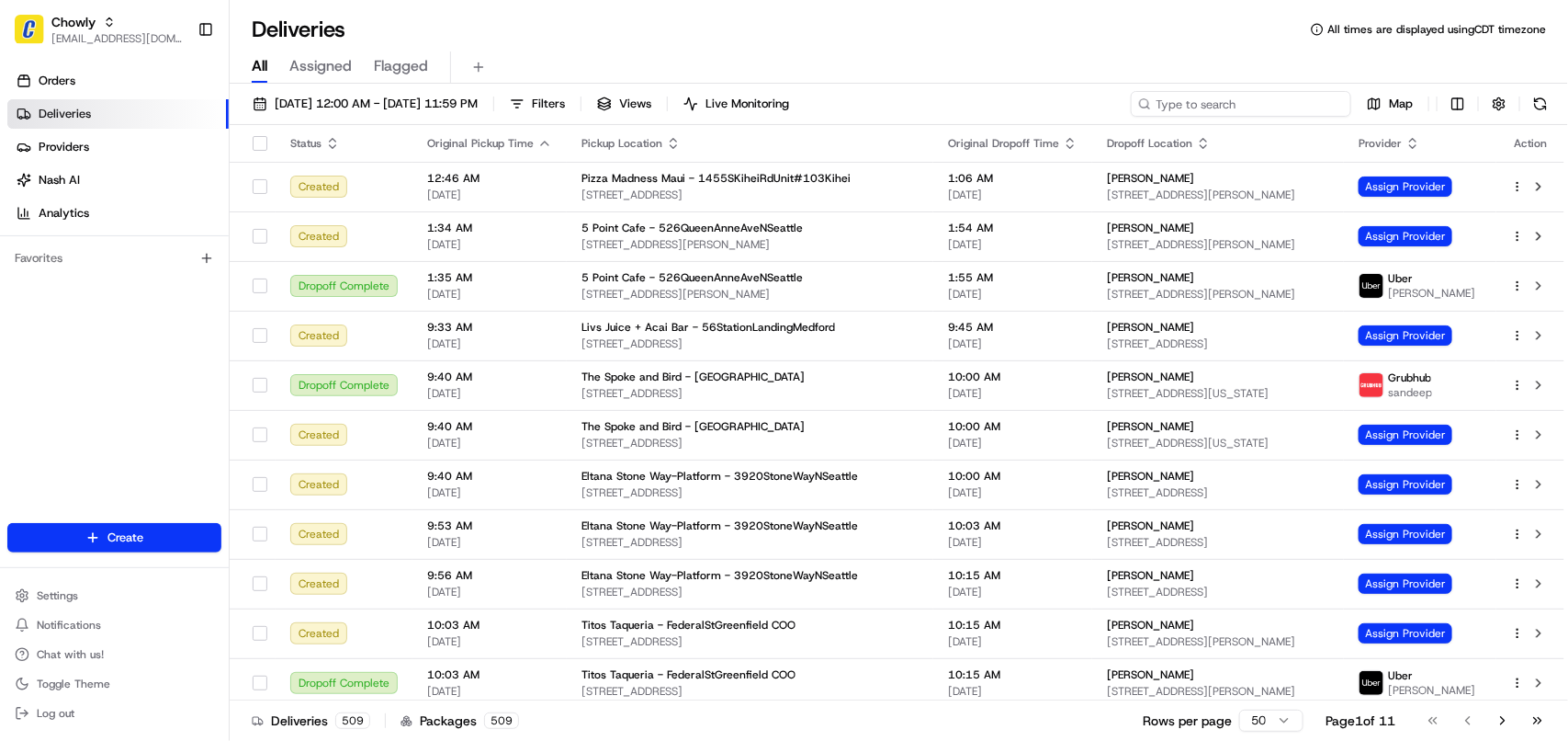
paste input "Dan tini pizza"
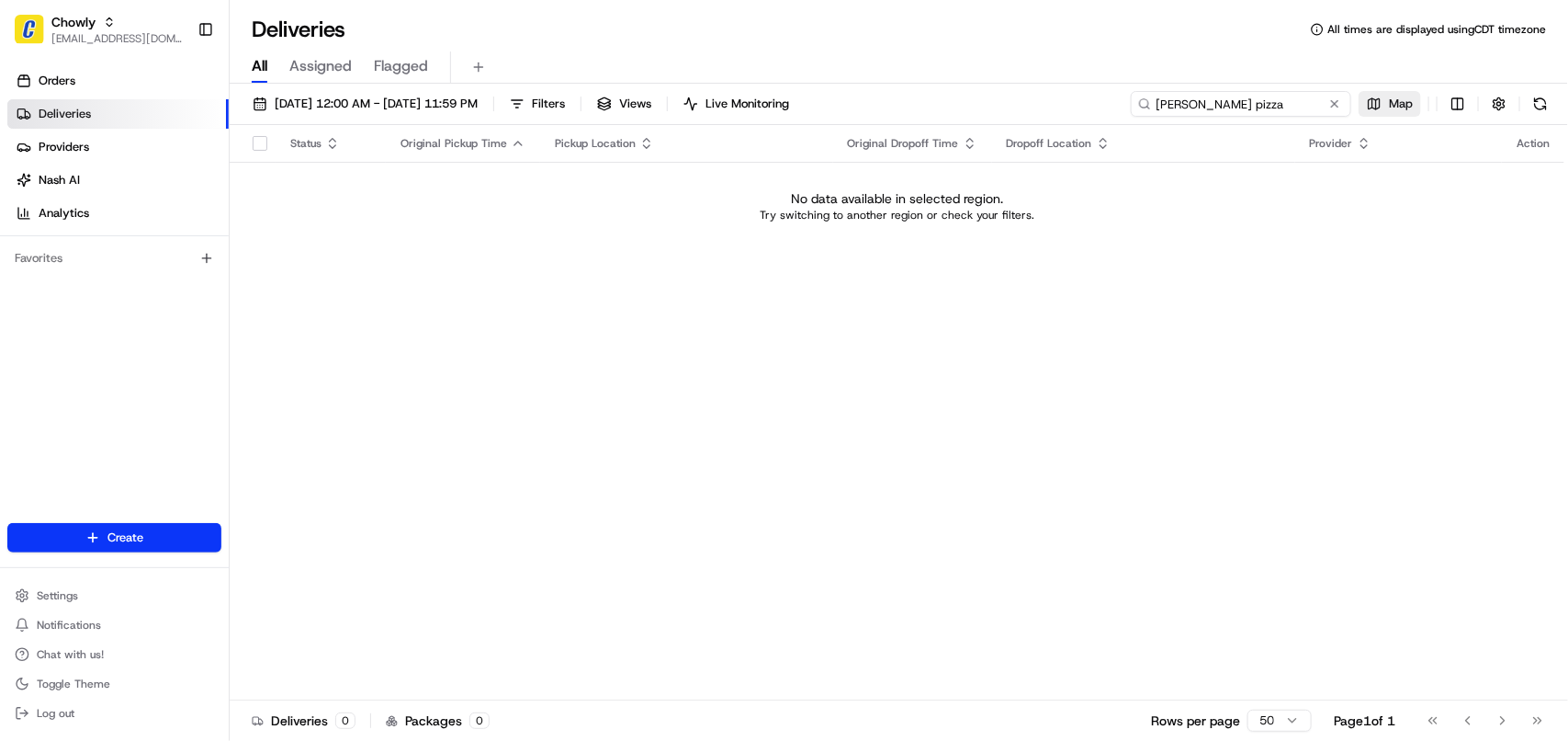
drag, startPoint x: 1176, startPoint y: 106, endPoint x: 1361, endPoint y: 106, distance: 185.0
click at [1361, 106] on div "Dan tini pizza Map" at bounding box center [1341, 103] width 422 height 26
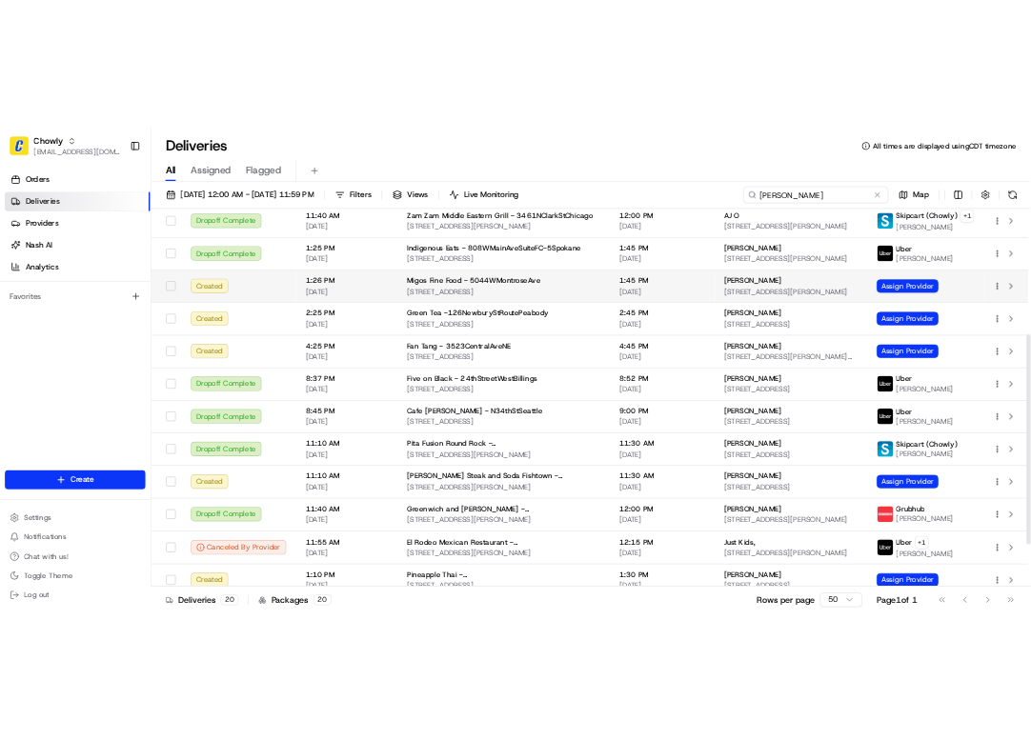
scroll to position [355, 0]
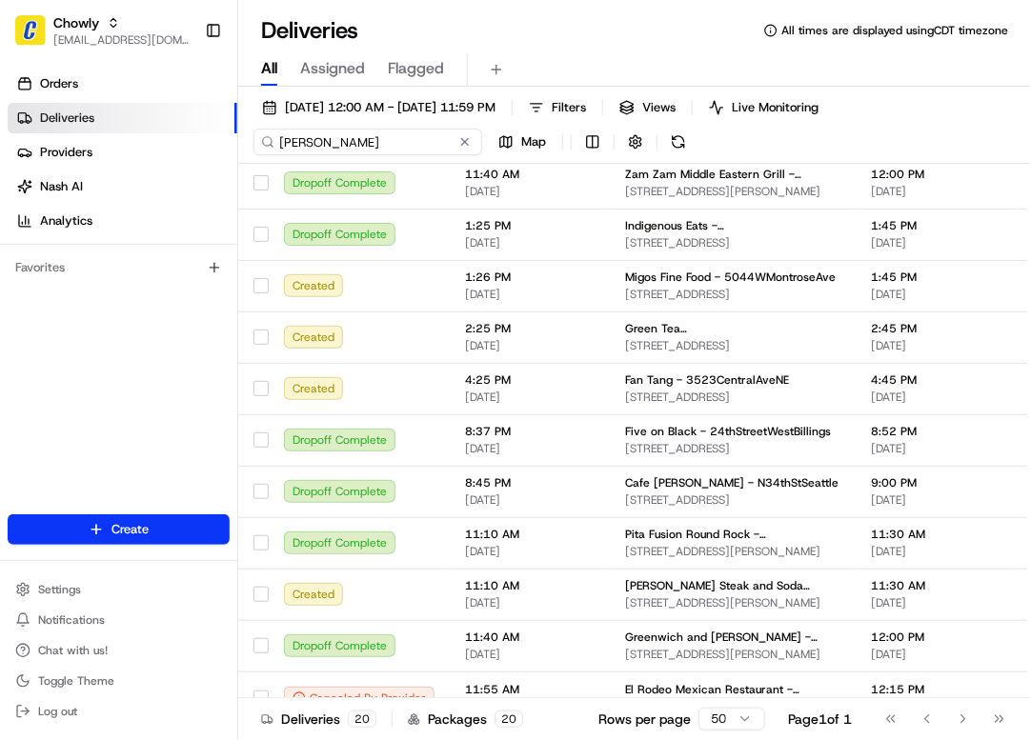
type input "Dan"
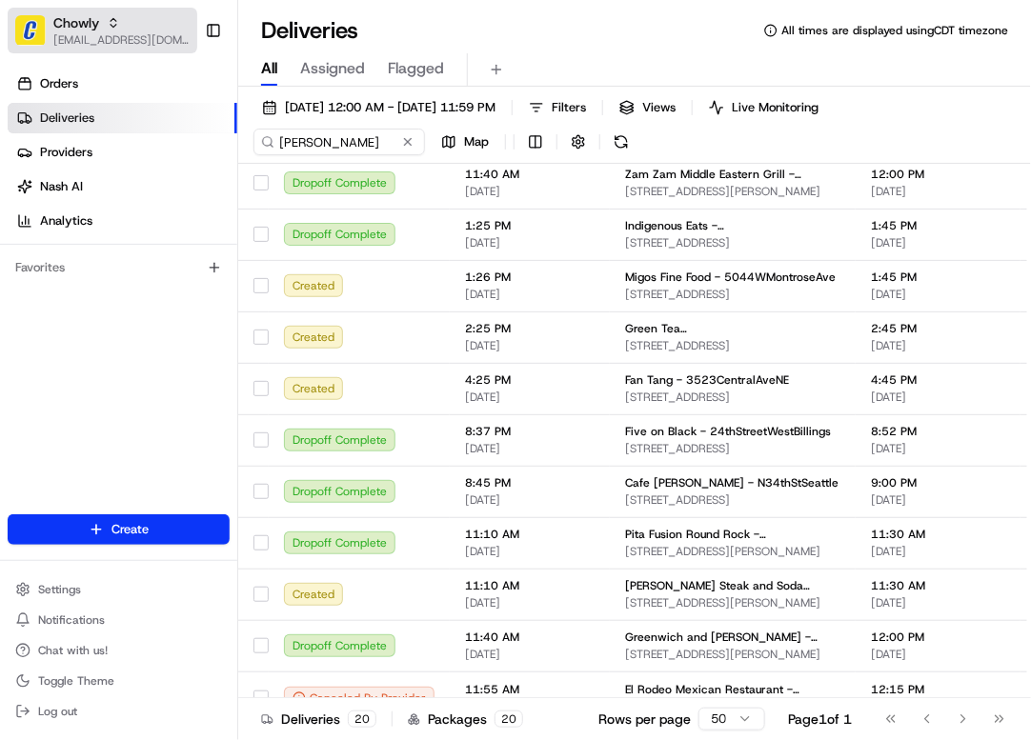
click at [71, 27] on span "Chowly" at bounding box center [76, 22] width 46 height 19
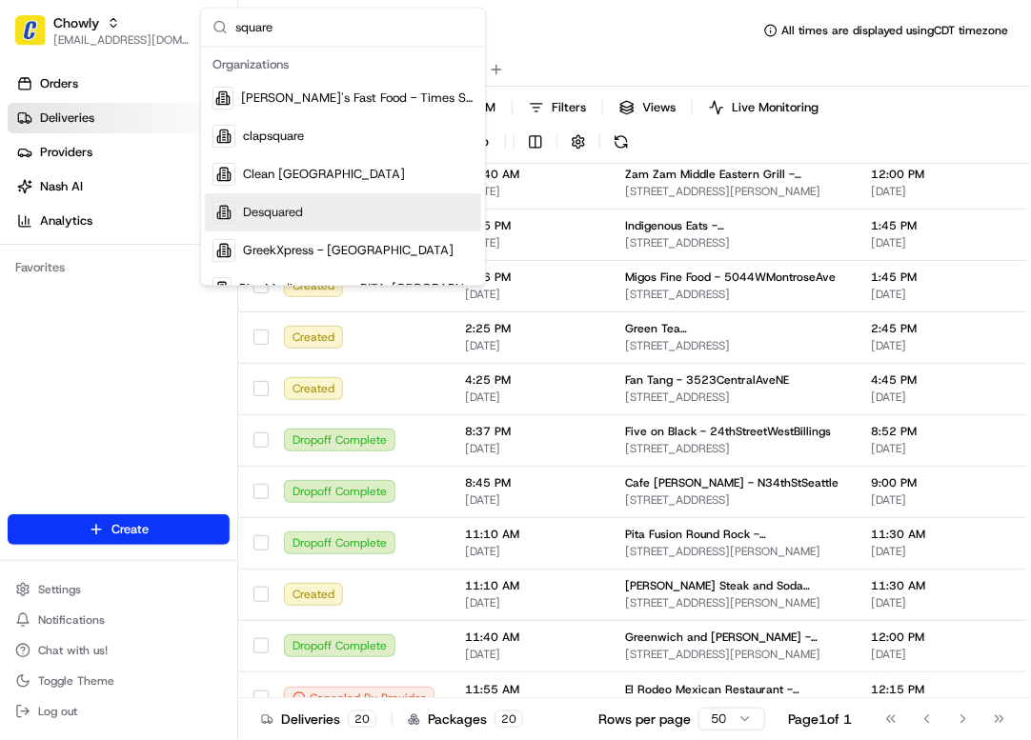
type input "square"
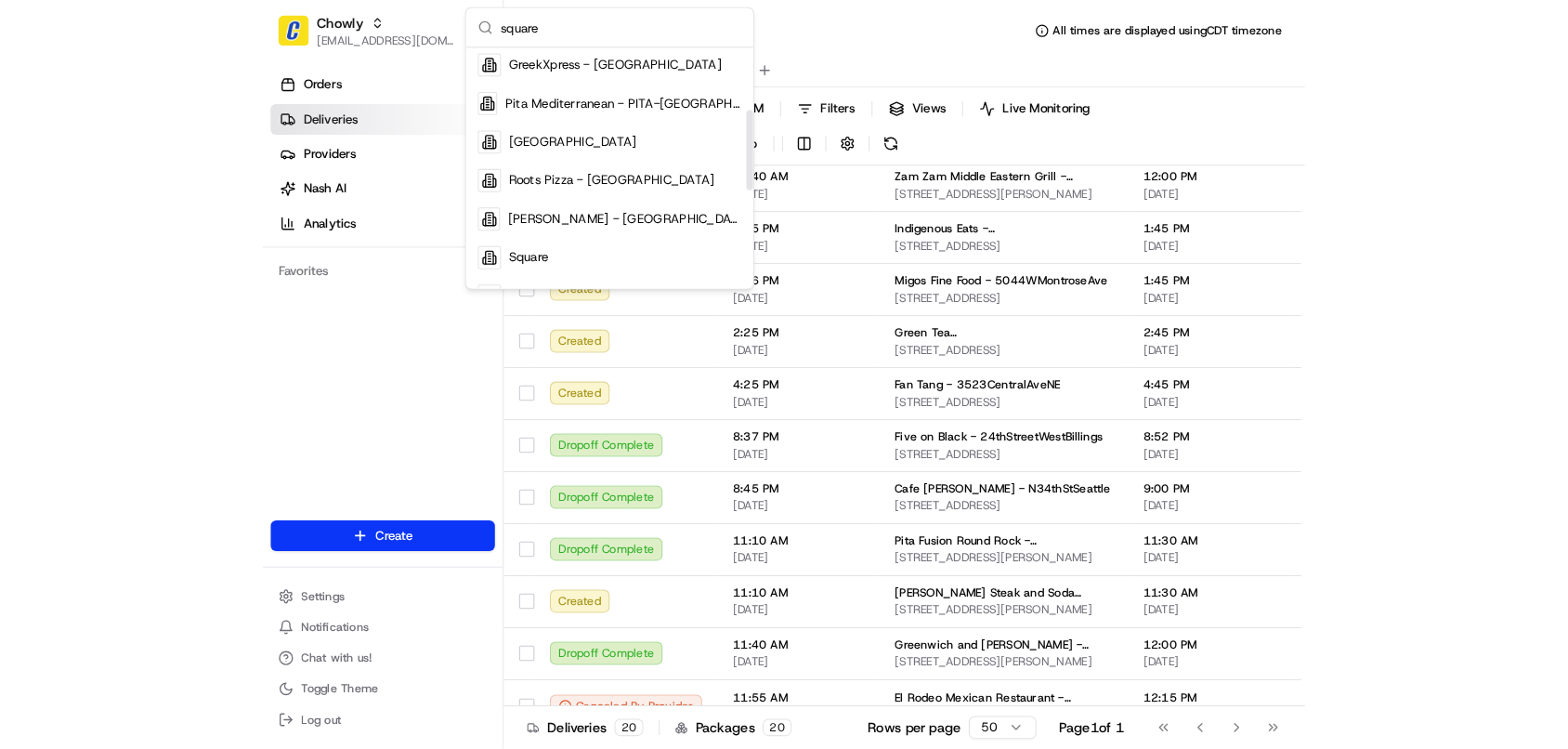
scroll to position [215, 0]
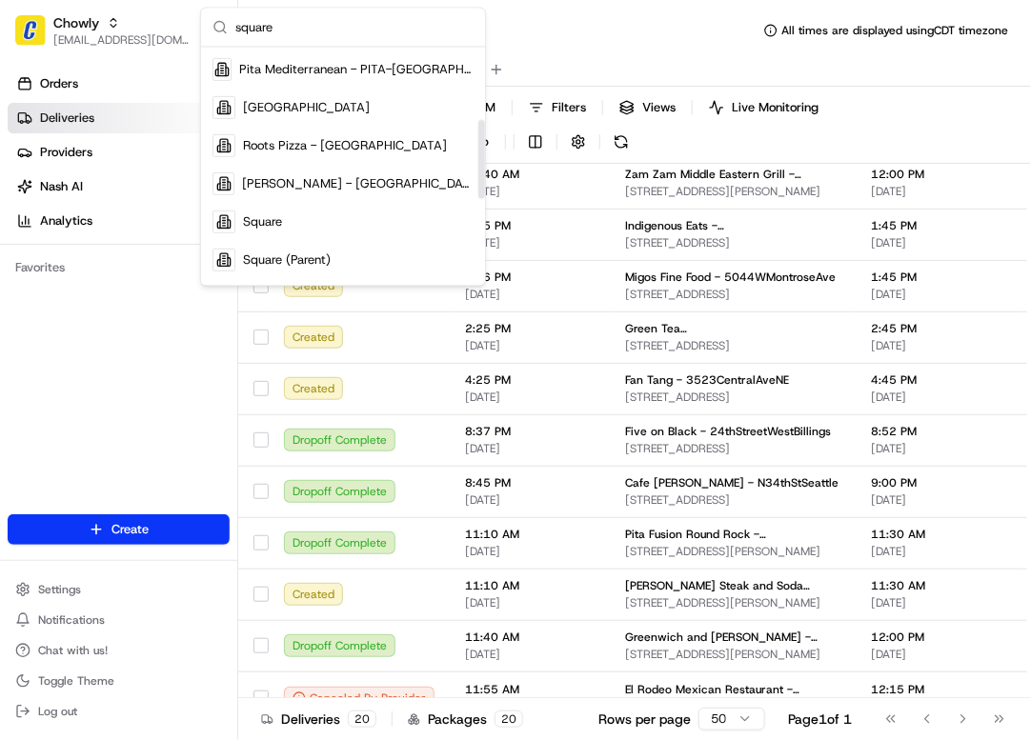
drag, startPoint x: 477, startPoint y: 97, endPoint x: 472, endPoint y: 170, distance: 72.5
click at [478, 170] on div "Suggestions" at bounding box center [481, 159] width 7 height 79
click at [401, 210] on div "Square" at bounding box center [343, 222] width 276 height 38
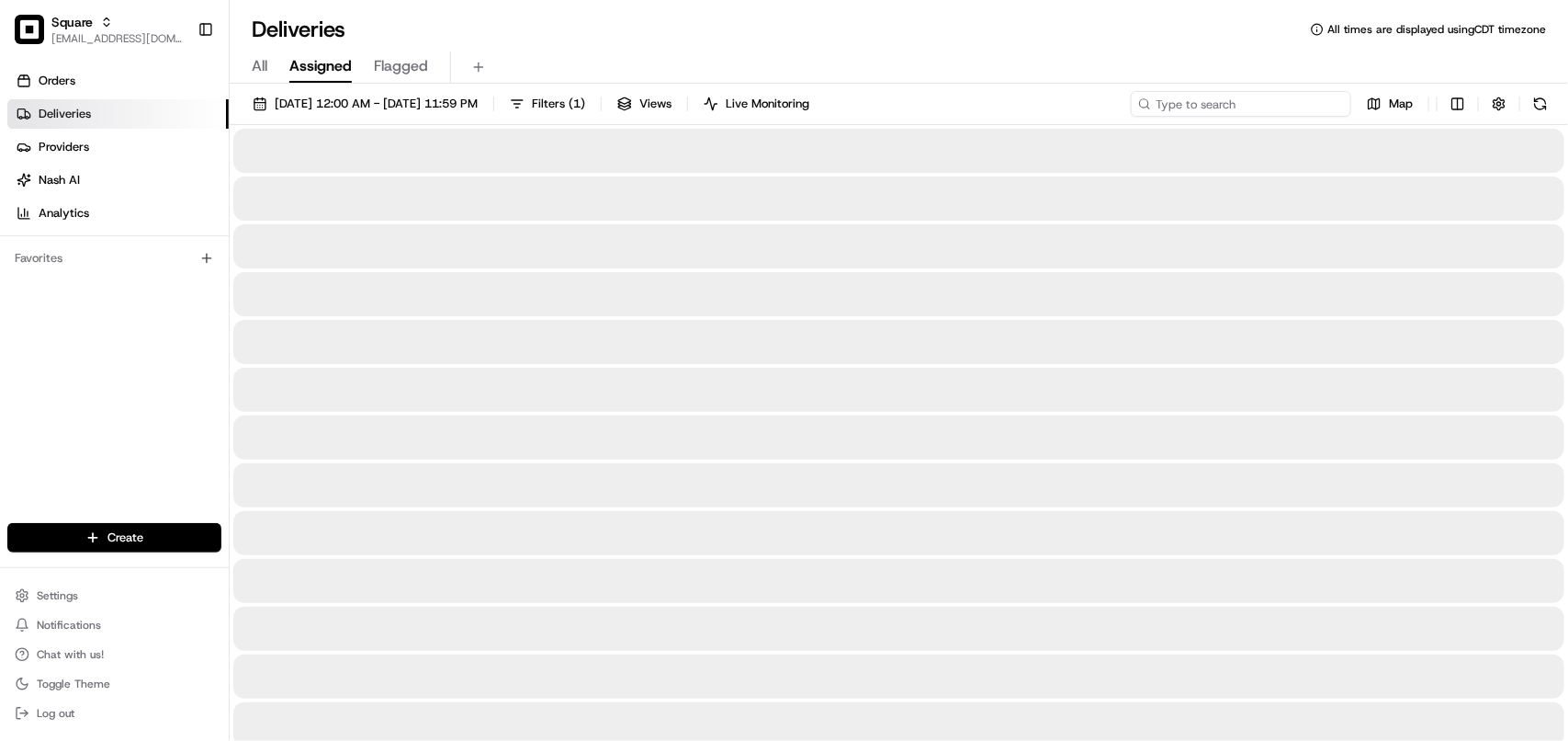
click at [1251, 106] on input at bounding box center [1240, 103] width 221 height 26
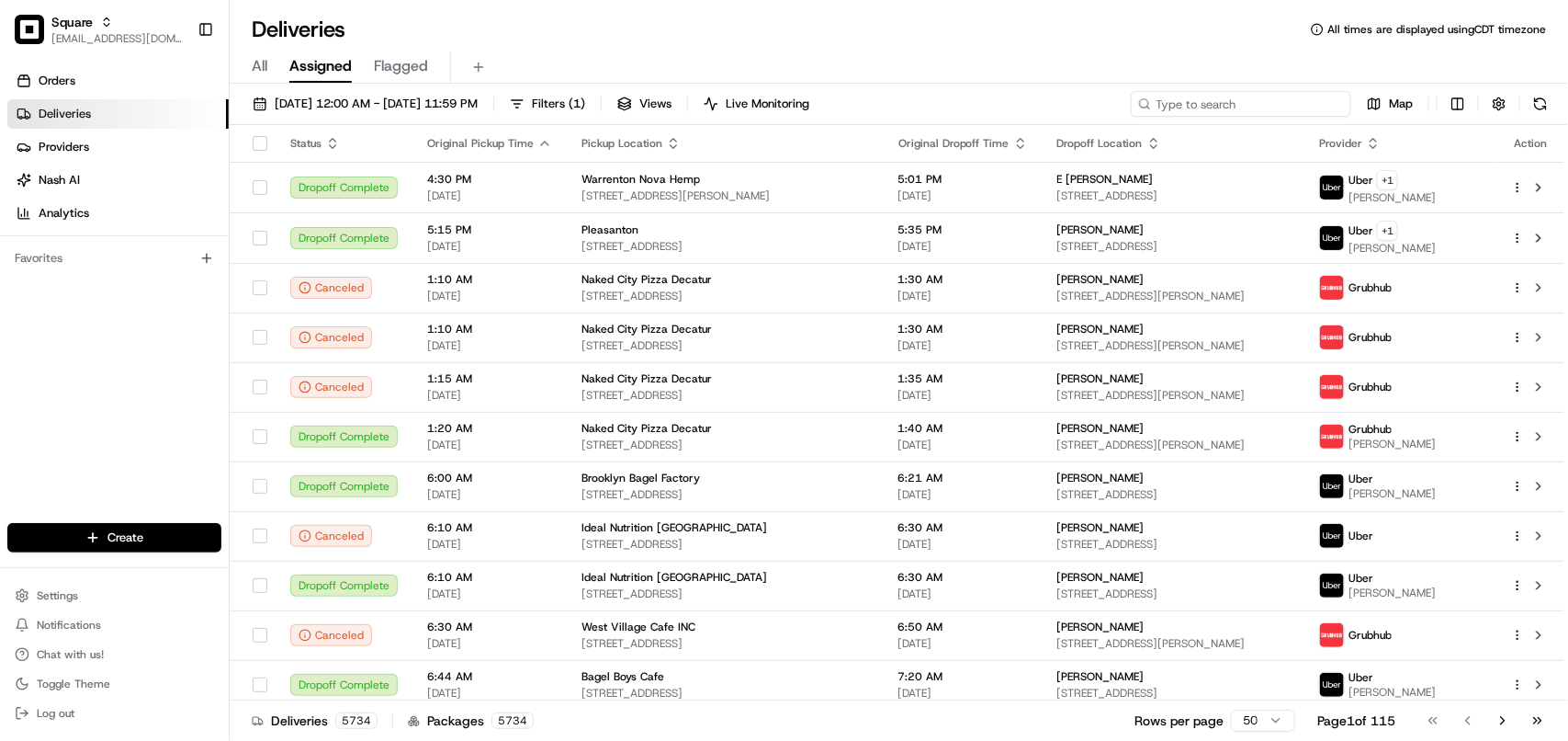
click at [1251, 106] on input at bounding box center [1240, 103] width 221 height 26
paste input "6600862"
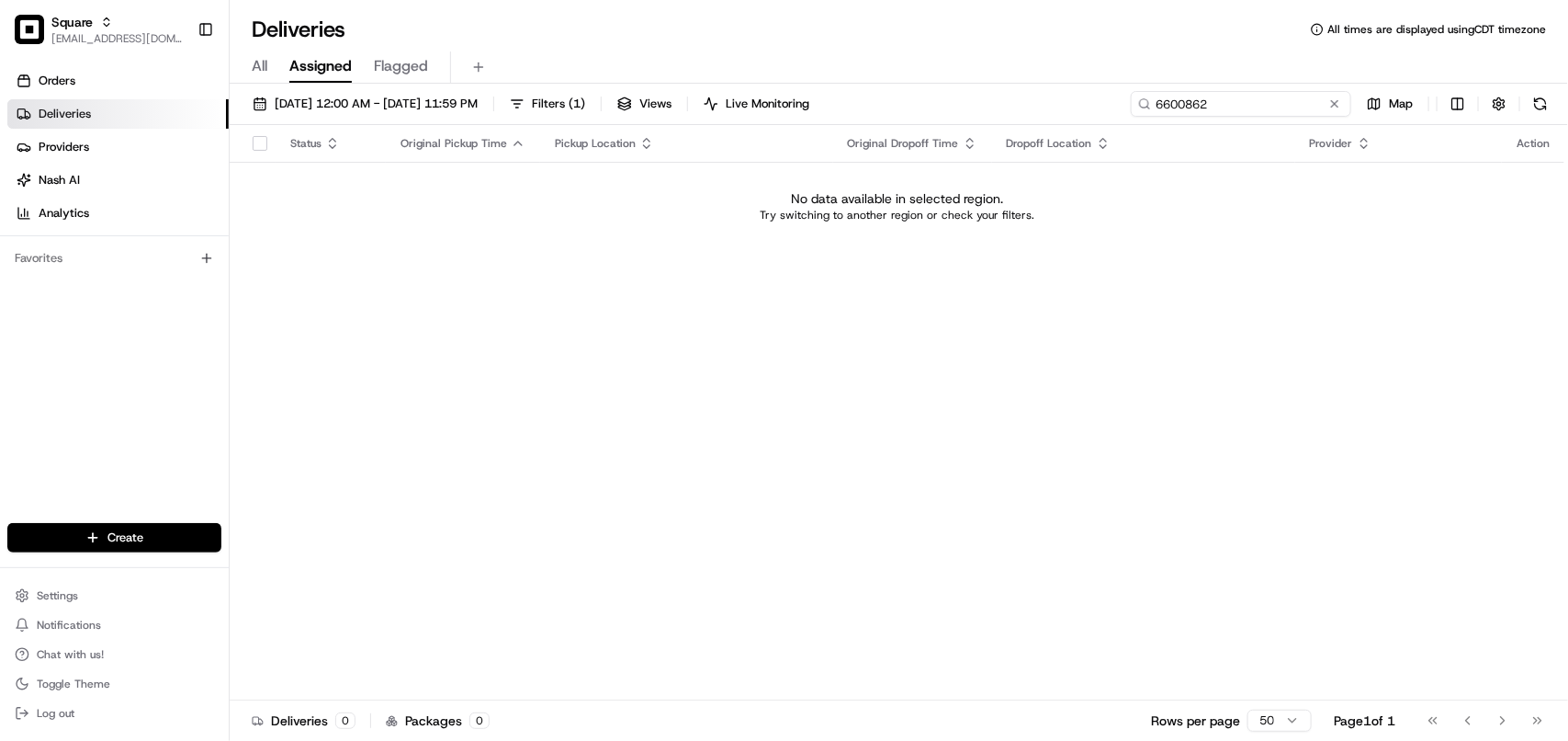
drag, startPoint x: 1225, startPoint y: 103, endPoint x: 998, endPoint y: 104, distance: 227.0
click at [998, 104] on div "08/18/2025 12:00 AM - 08/24/2025 11:59 PM Filters ( 1 ) Views Live Monitoring 6…" at bounding box center [899, 107] width 1338 height 34
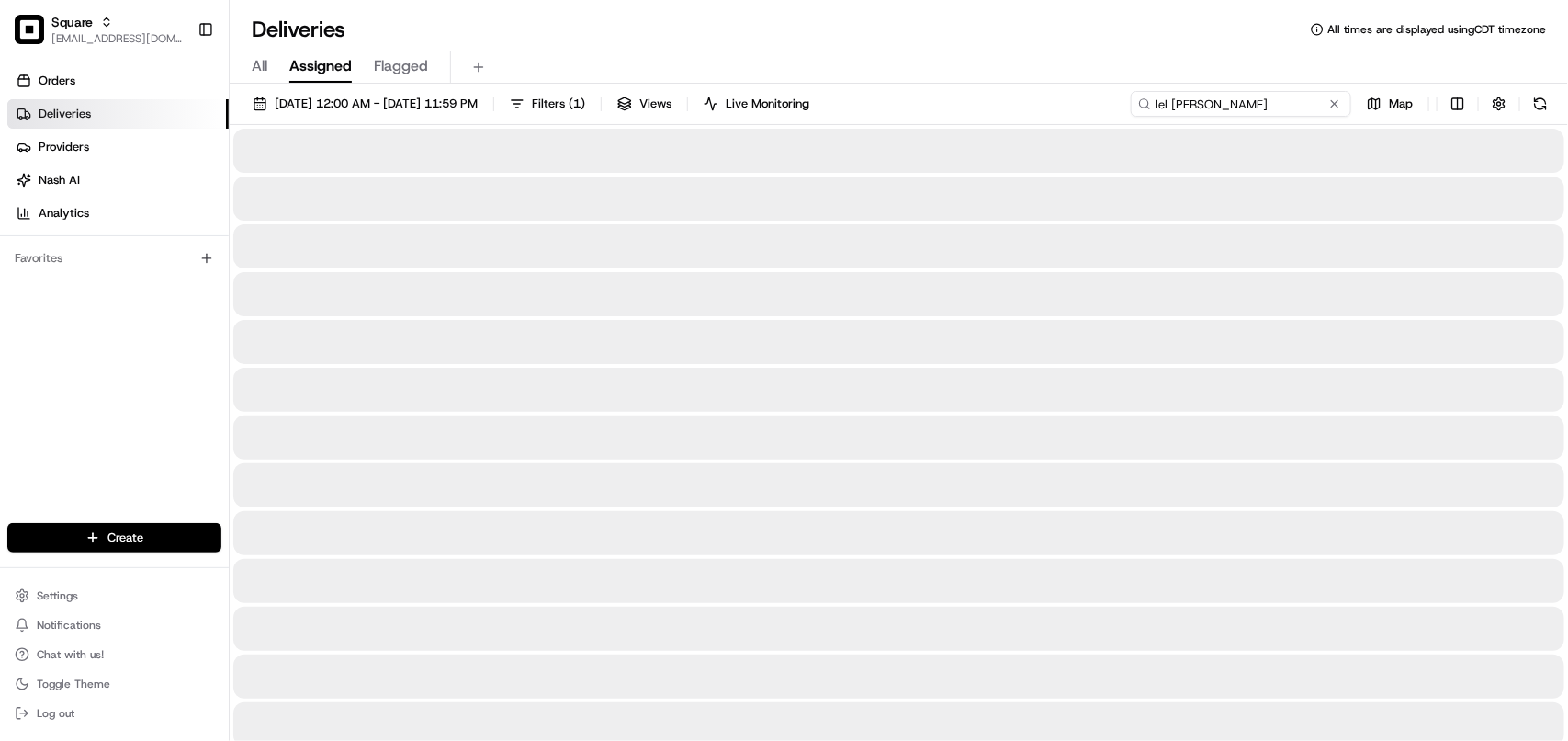
drag, startPoint x: 1235, startPoint y: 97, endPoint x: 966, endPoint y: 123, distance: 270.3
click at [966, 123] on div "08/18/2025 12:00 AM - 08/24/2025 11:59 PM Filters ( 1 ) Views Live Monitoring l…" at bounding box center [899, 107] width 1338 height 34
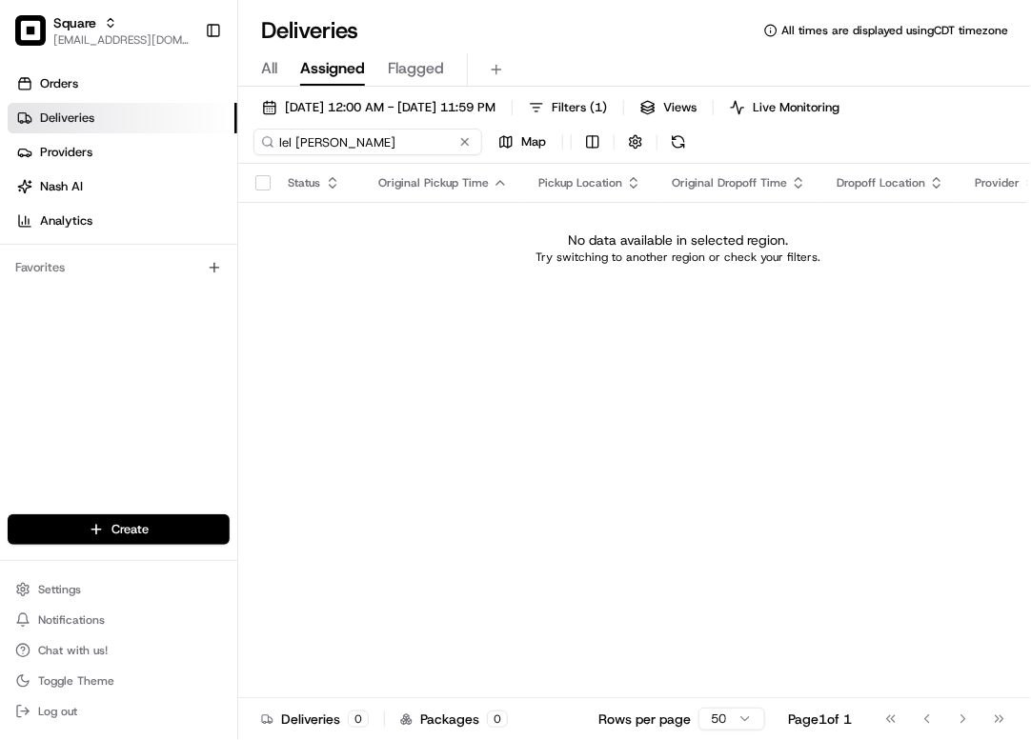
type input "lel lagno"
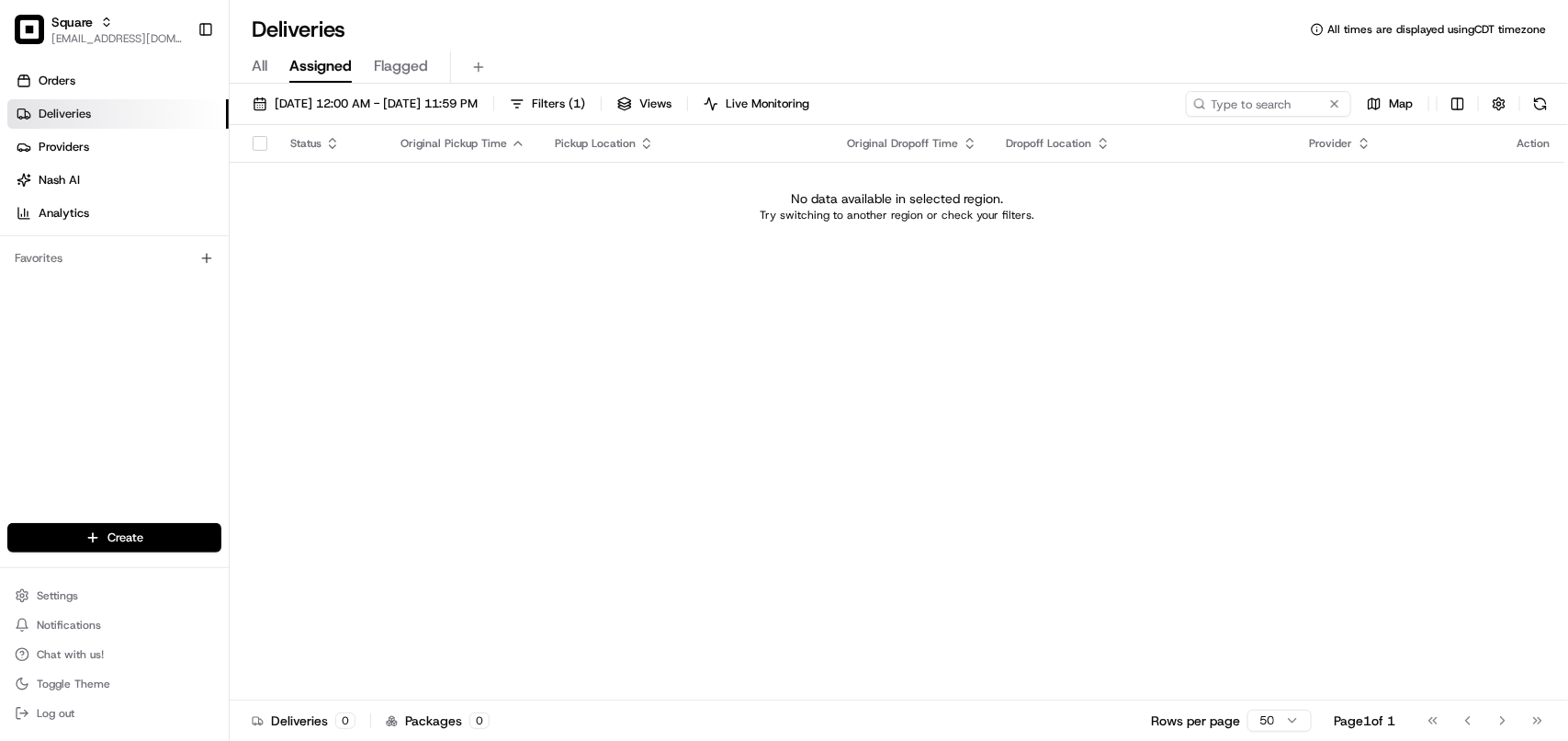
click at [260, 69] on span "All" at bounding box center [259, 66] width 15 height 22
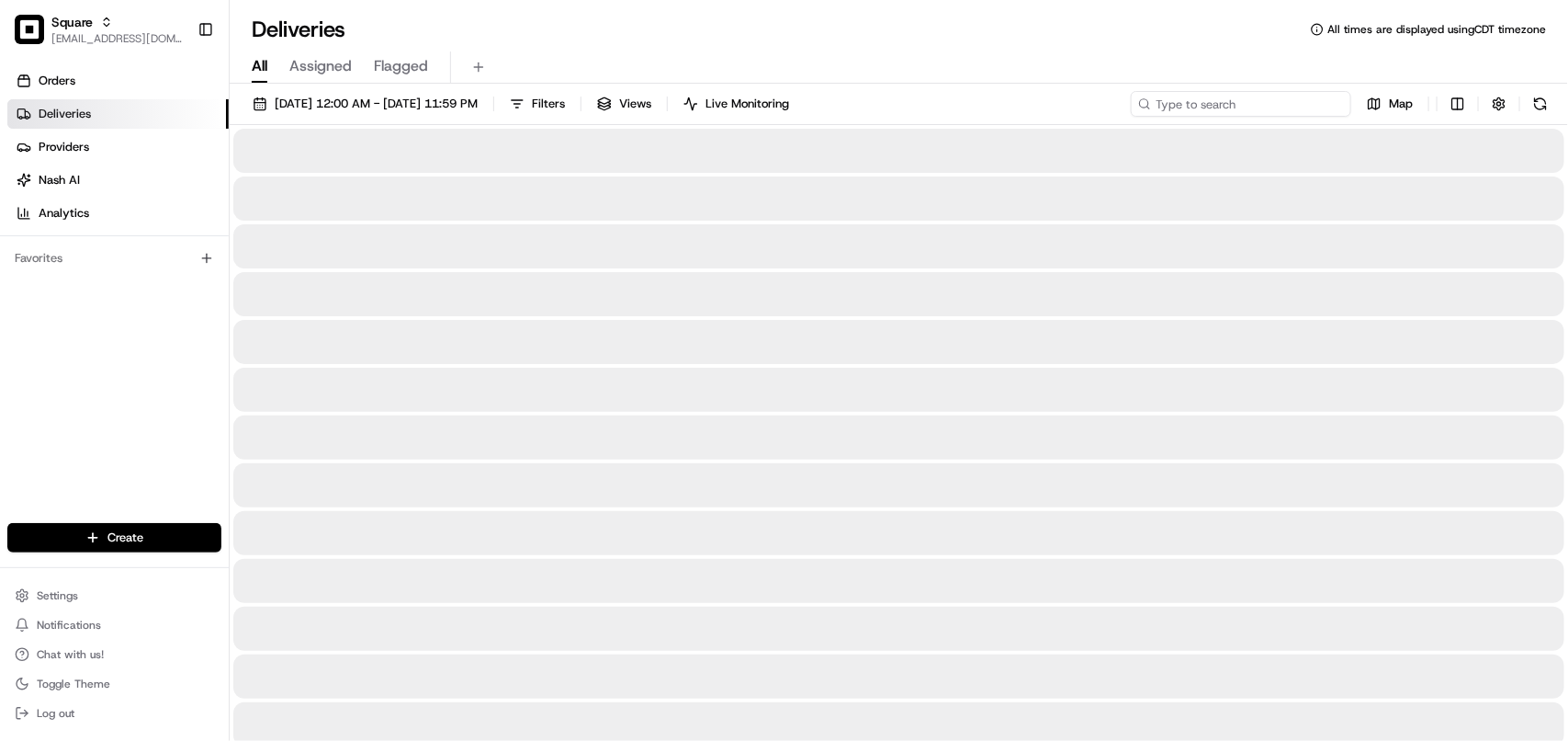
click at [1230, 108] on input at bounding box center [1240, 103] width 221 height 26
paste input "lel lagno"
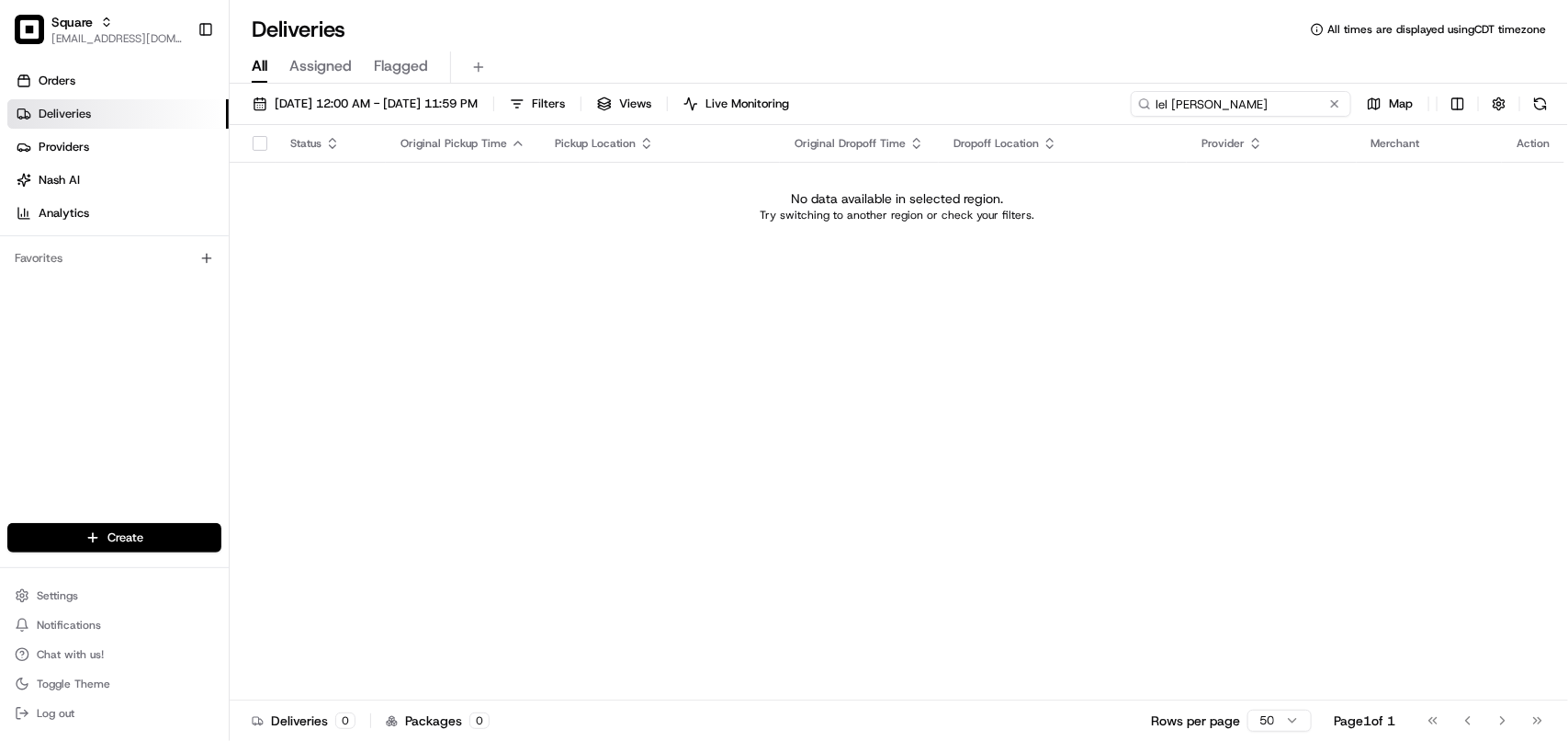
type input "lel lagno"
drag, startPoint x: 1247, startPoint y: 111, endPoint x: 1006, endPoint y: 103, distance: 241.1
click at [1006, 103] on div "08/18/2025 12:00 AM - 08/24/2025 11:59 PM Filters Views Live Monitoring lel lag…" at bounding box center [899, 107] width 1338 height 34
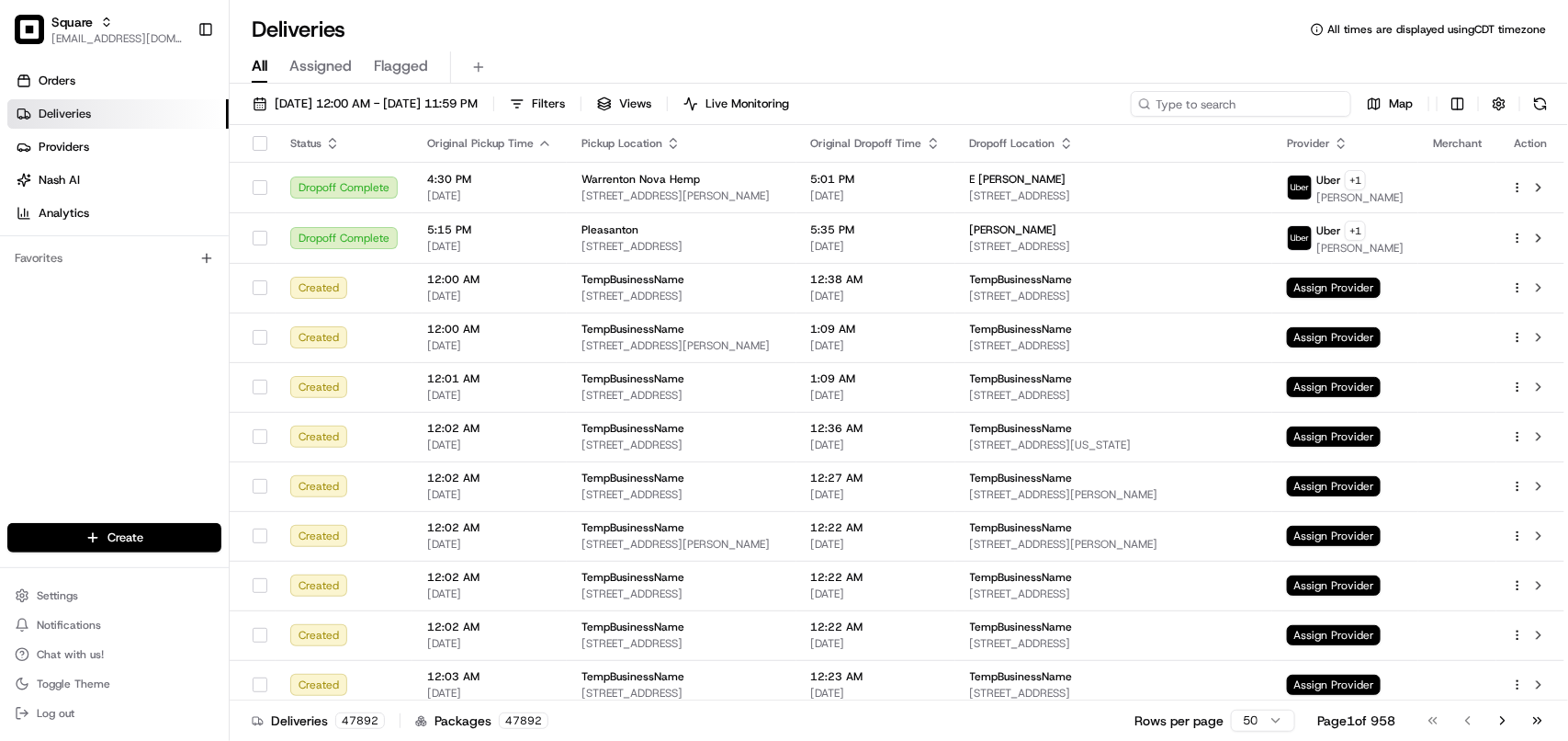
click at [1162, 104] on input at bounding box center [1240, 103] width 221 height 26
paste input "6600862"
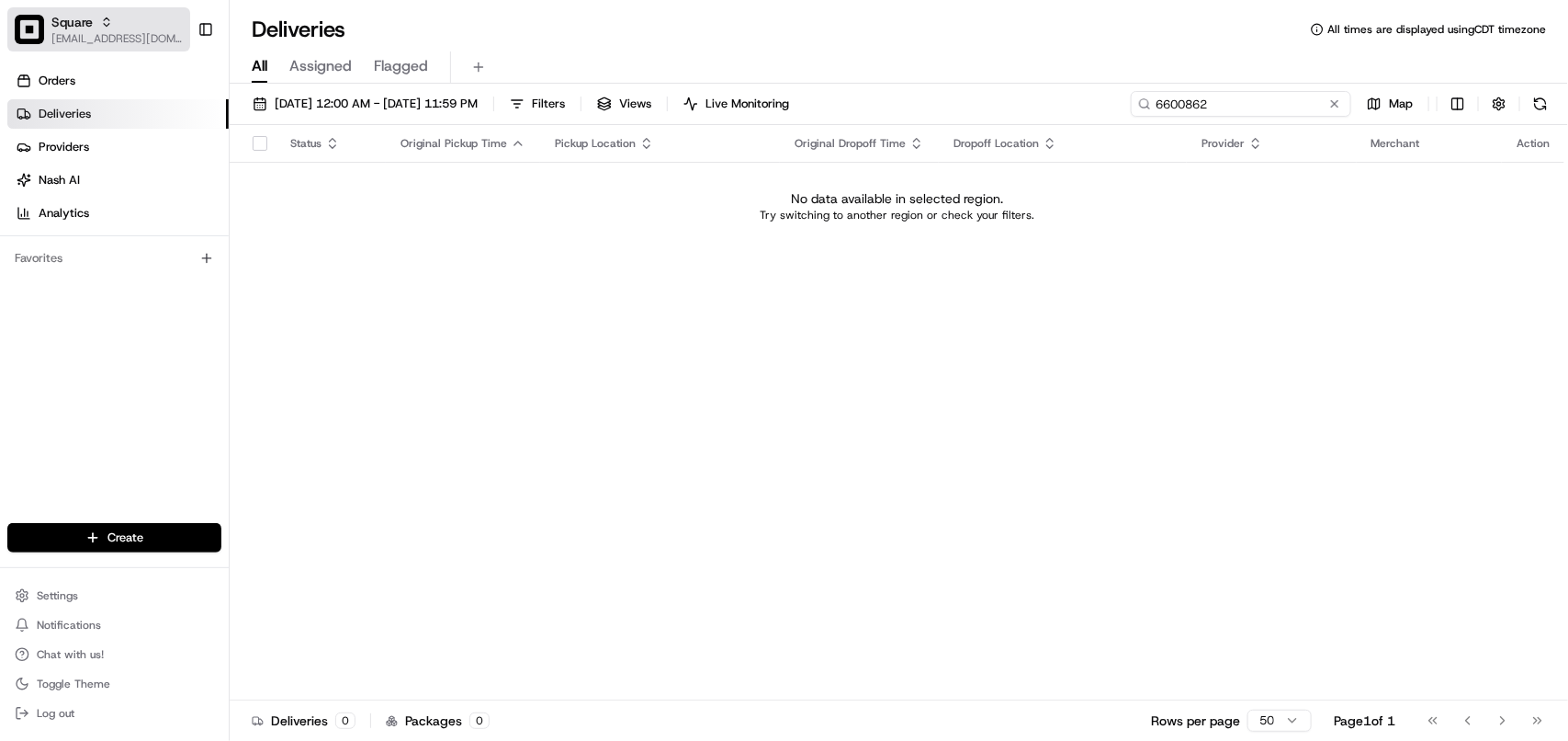
type input "6600862"
click at [124, 43] on span "[EMAIL_ADDRESS][DOMAIN_NAME]" at bounding box center [117, 38] width 131 height 14
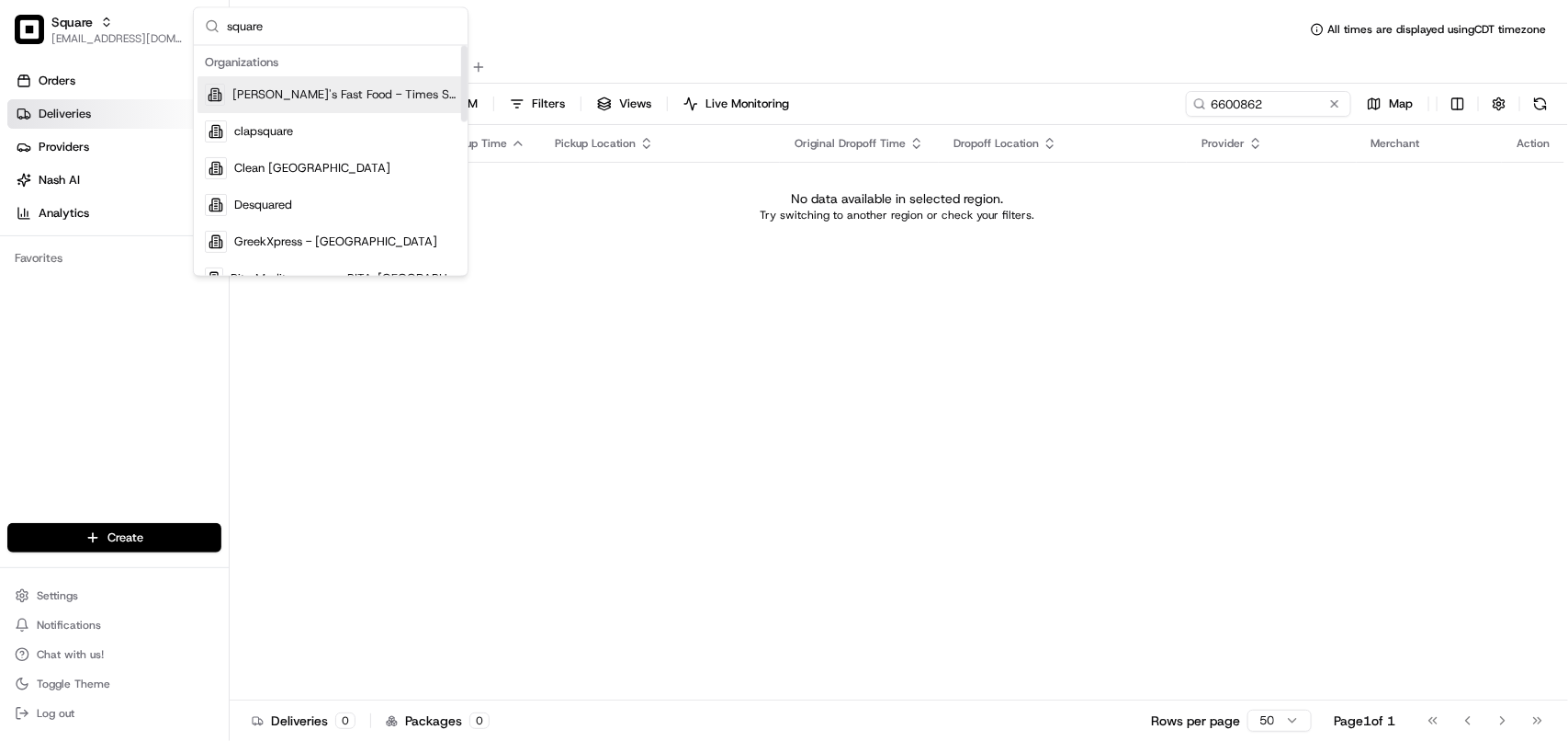
type input "square"
click at [89, 34] on span "[EMAIL_ADDRESS][DOMAIN_NAME]" at bounding box center [117, 38] width 131 height 14
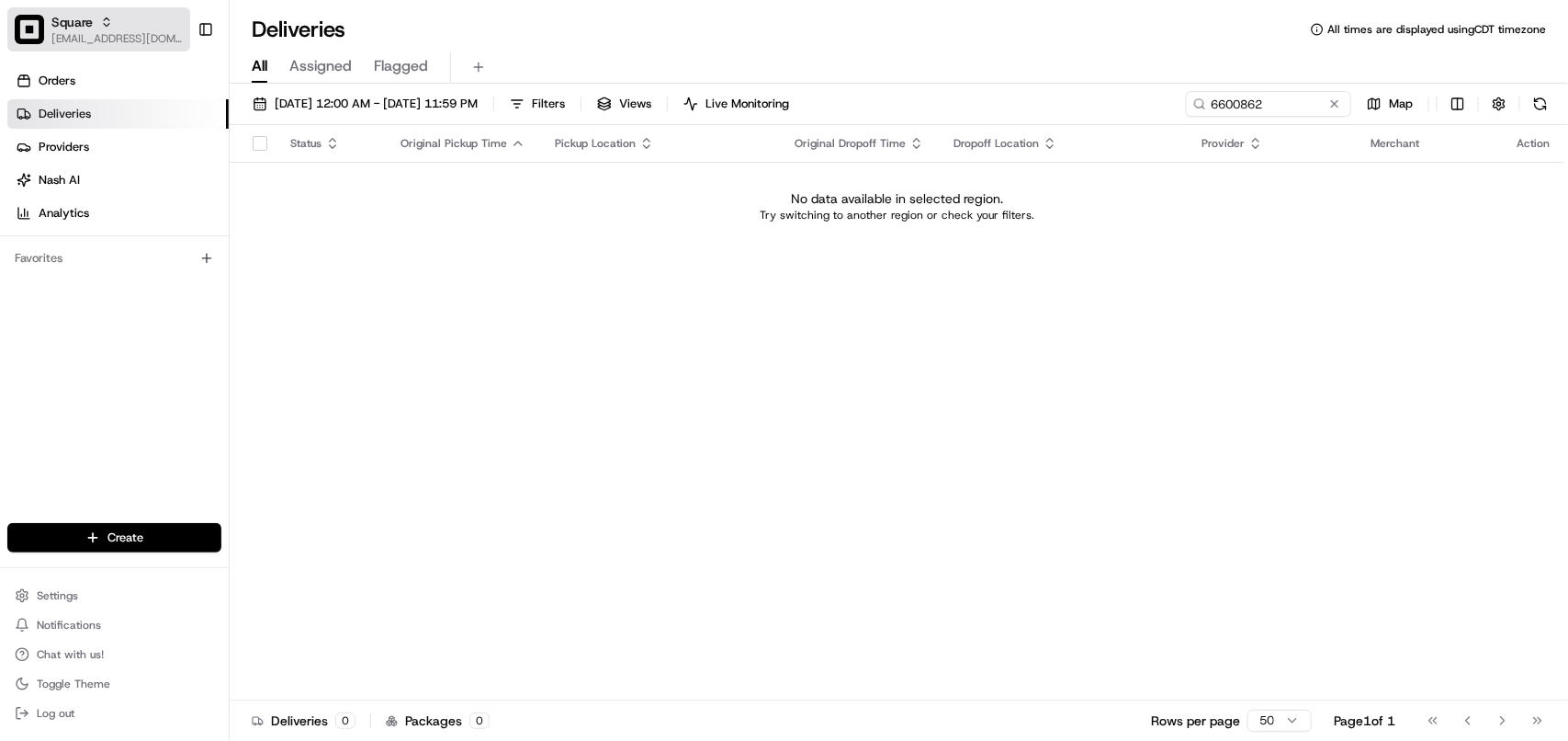
drag, startPoint x: 62, startPoint y: 33, endPoint x: 104, endPoint y: 34, distance: 42.0
click at [63, 33] on span "[EMAIL_ADDRESS][DOMAIN_NAME]" at bounding box center [117, 38] width 131 height 14
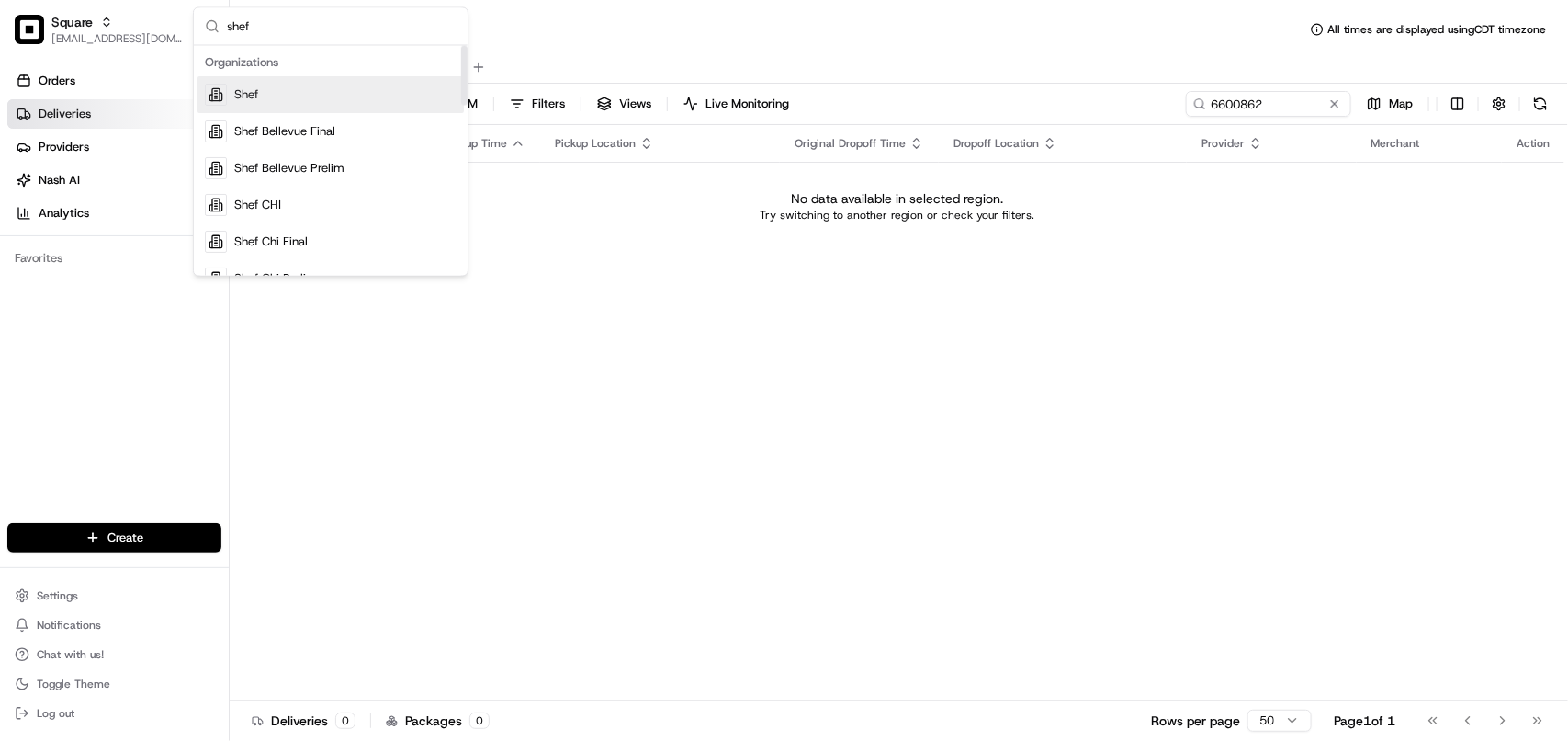
type input "shef"
click at [303, 98] on div "Shef" at bounding box center [331, 96] width 266 height 37
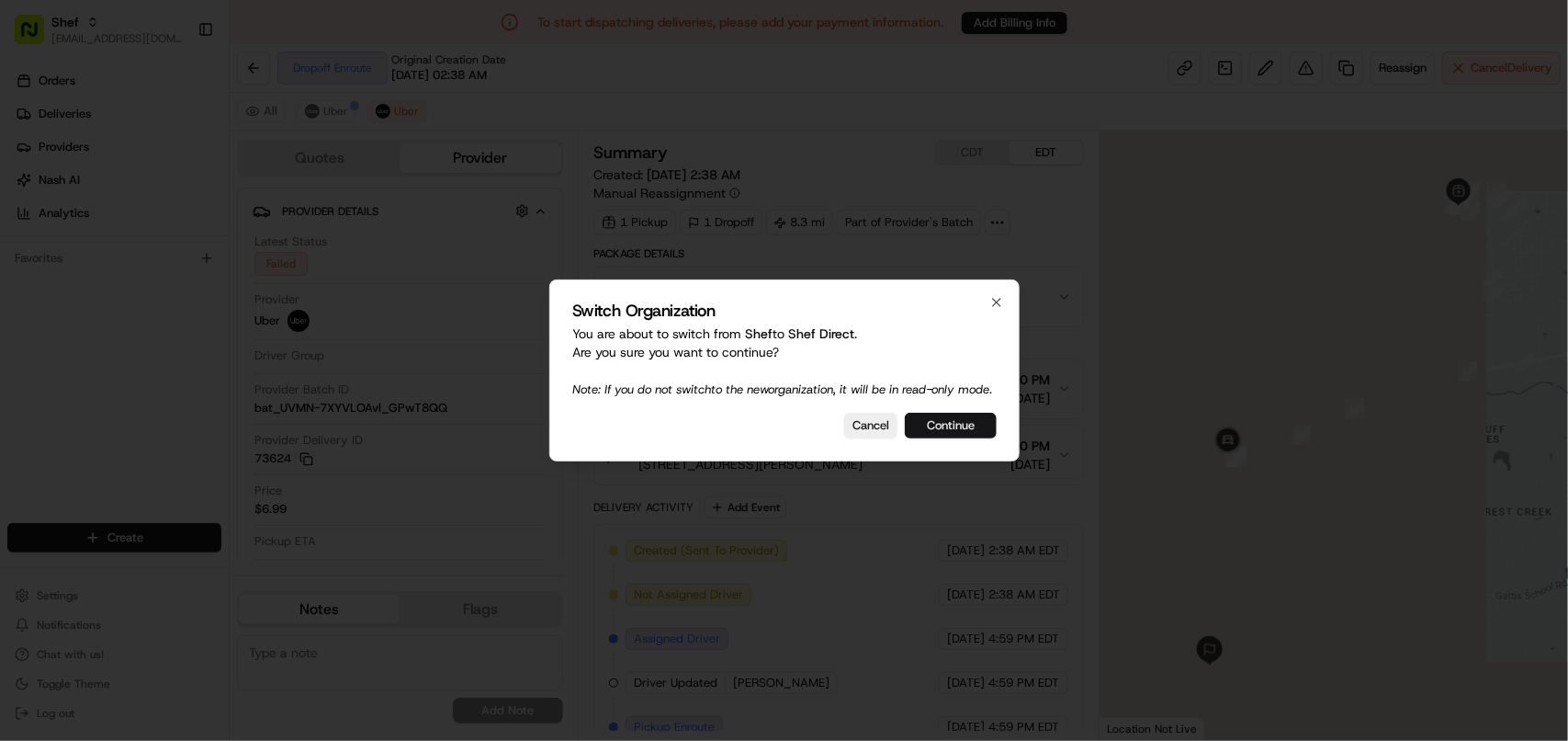
click at [934, 430] on button "Continue" at bounding box center [950, 425] width 92 height 26
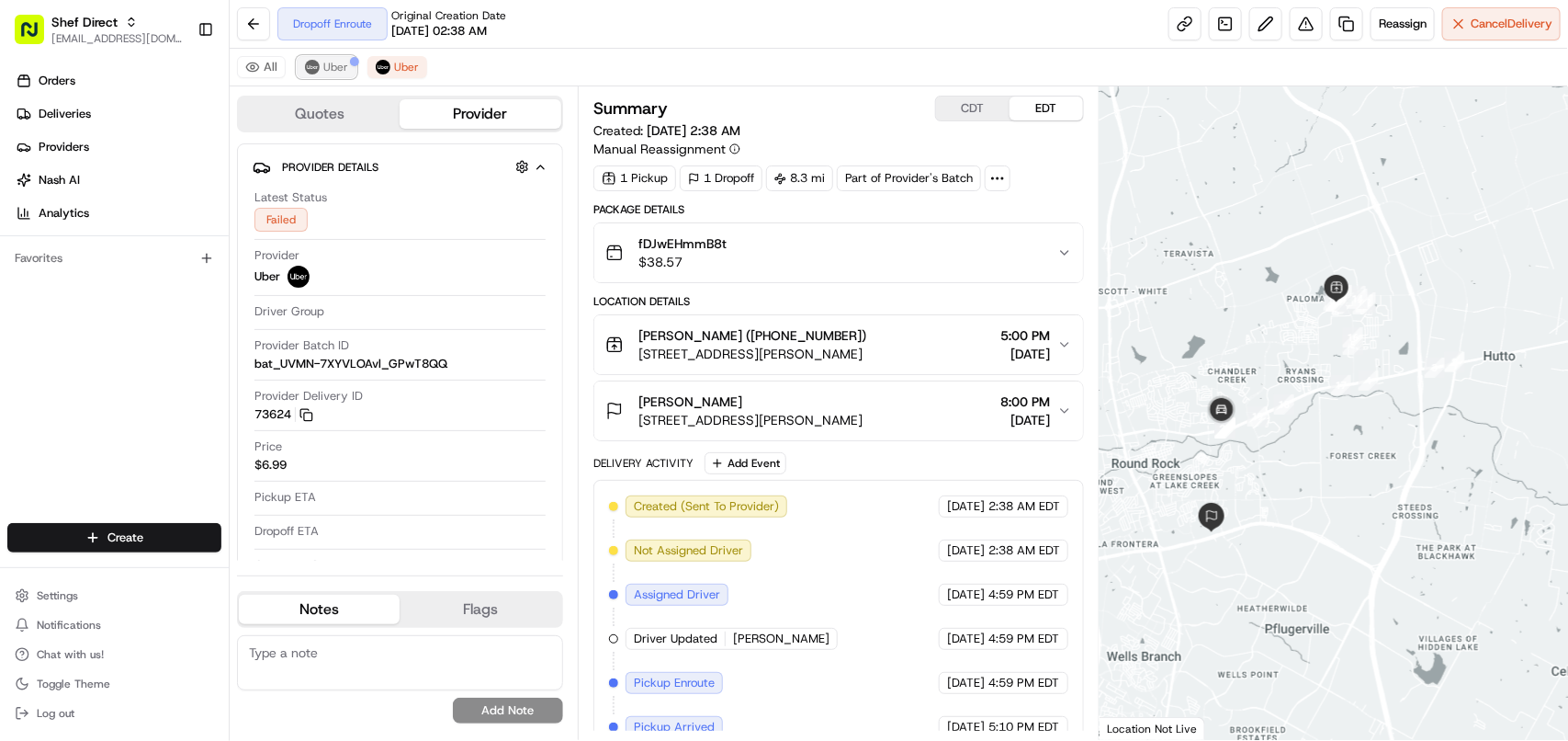
click at [321, 73] on button "Uber" at bounding box center [327, 67] width 60 height 22
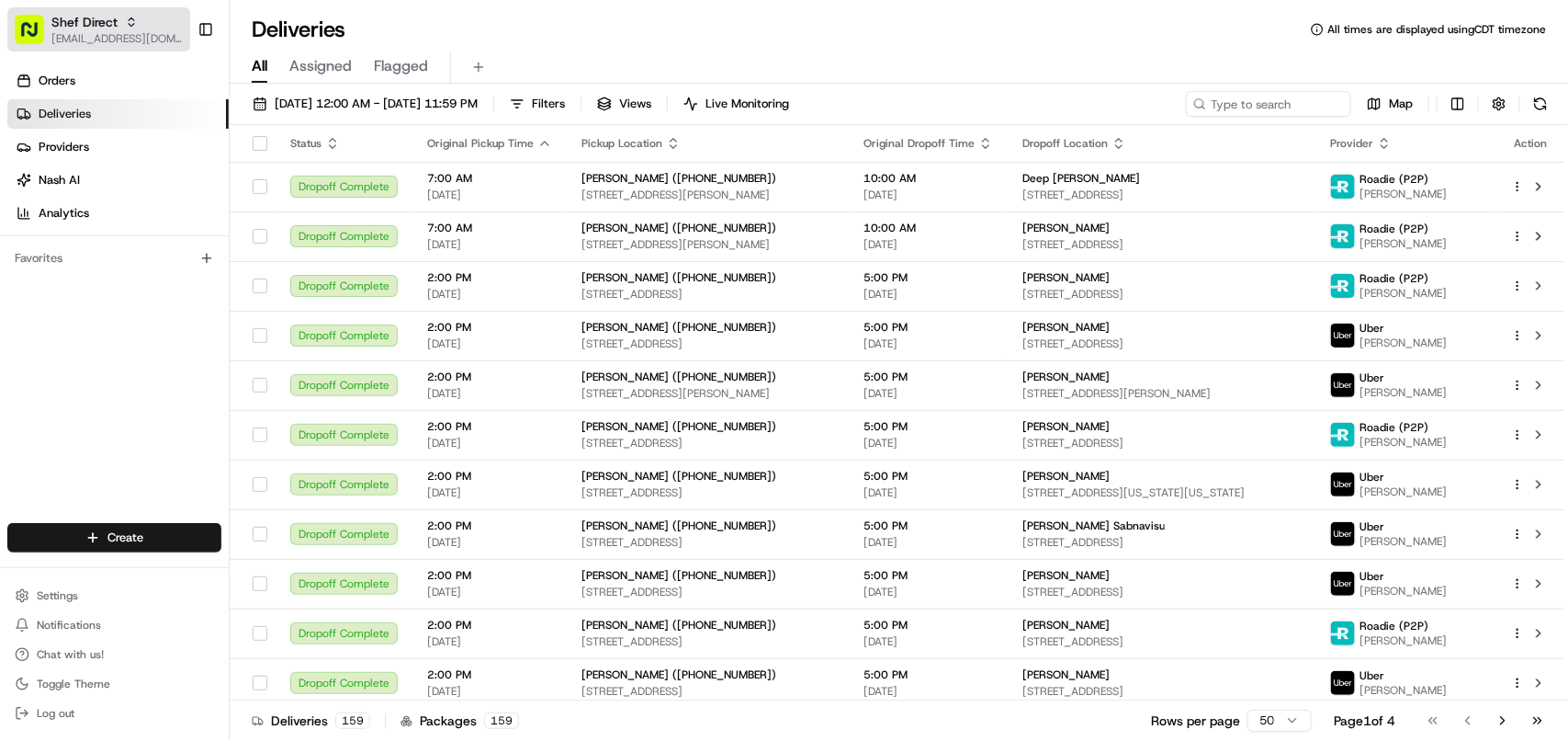
click at [156, 23] on div "Shef Direct" at bounding box center [117, 21] width 131 height 18
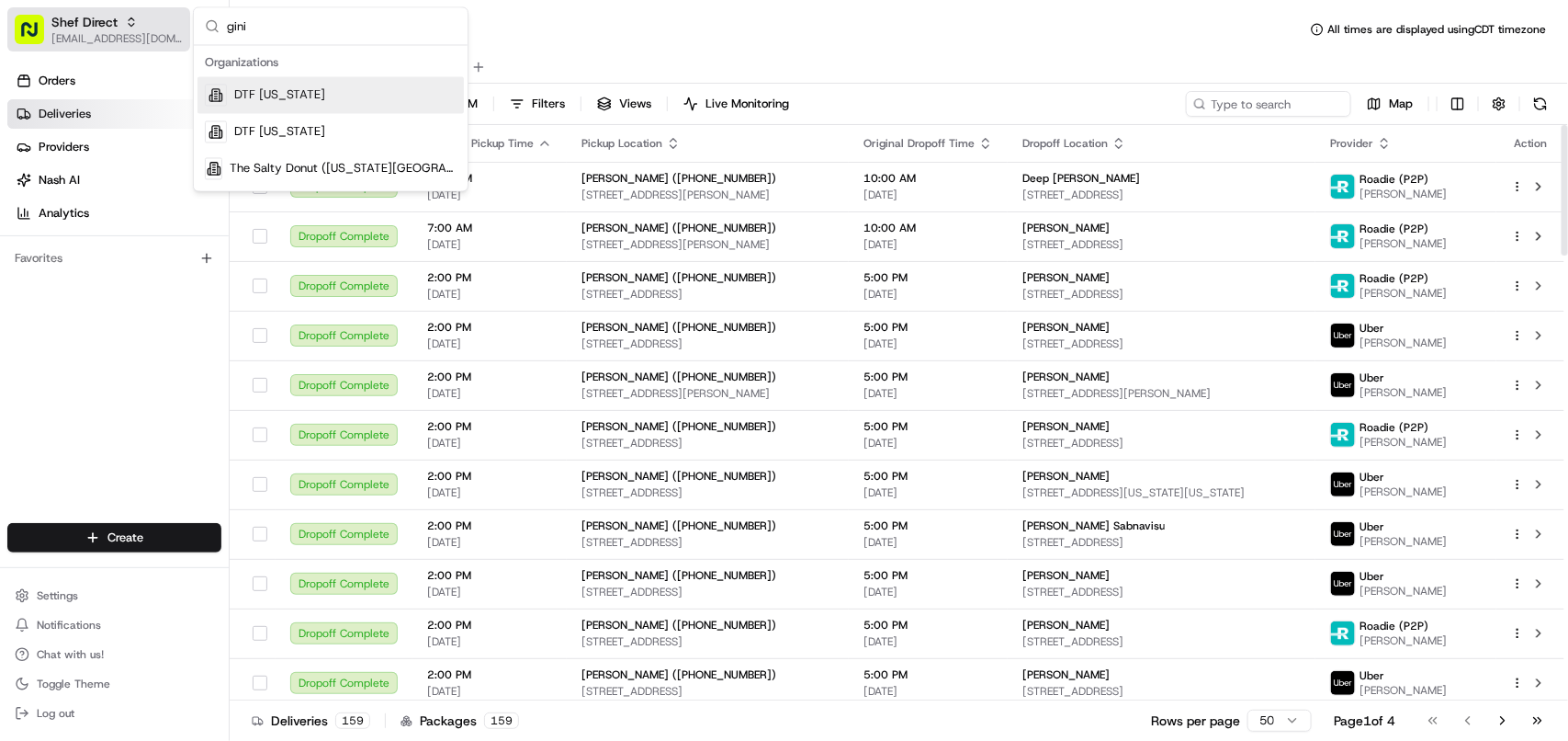
type input "gini"
click at [73, 28] on span "Shef Direct" at bounding box center [84, 21] width 67 height 18
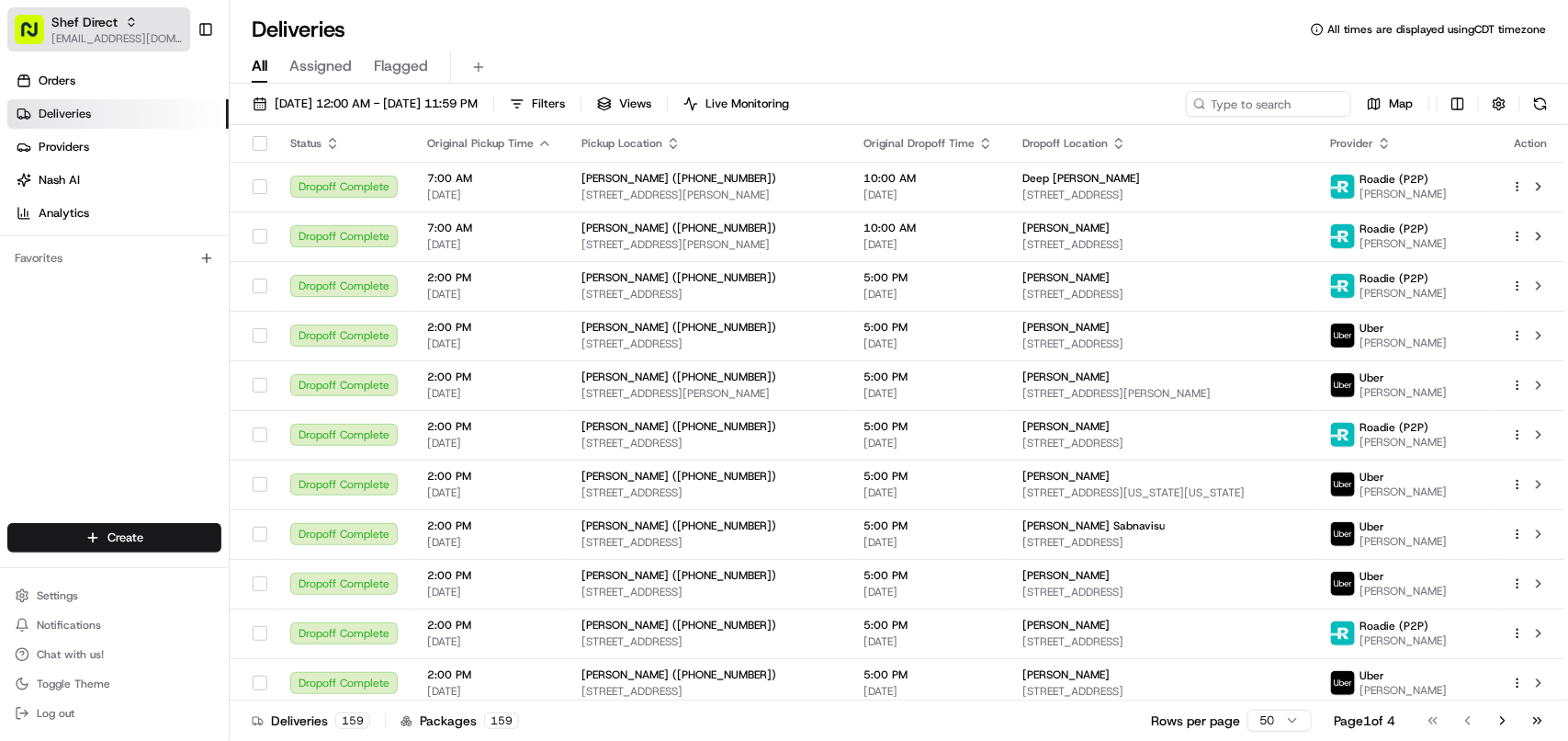
click at [73, 28] on span "Shef Direct" at bounding box center [84, 21] width 67 height 18
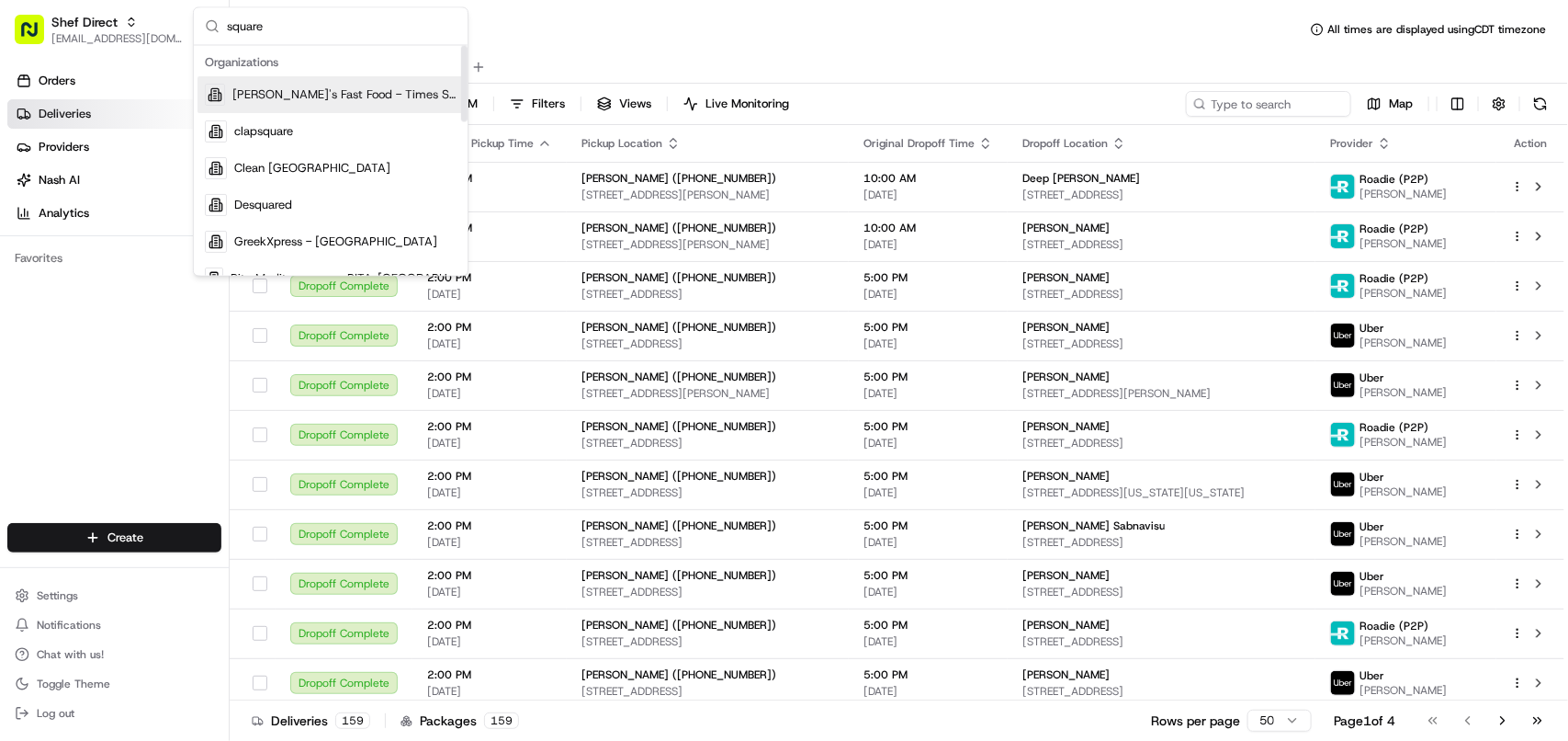
type input "square"
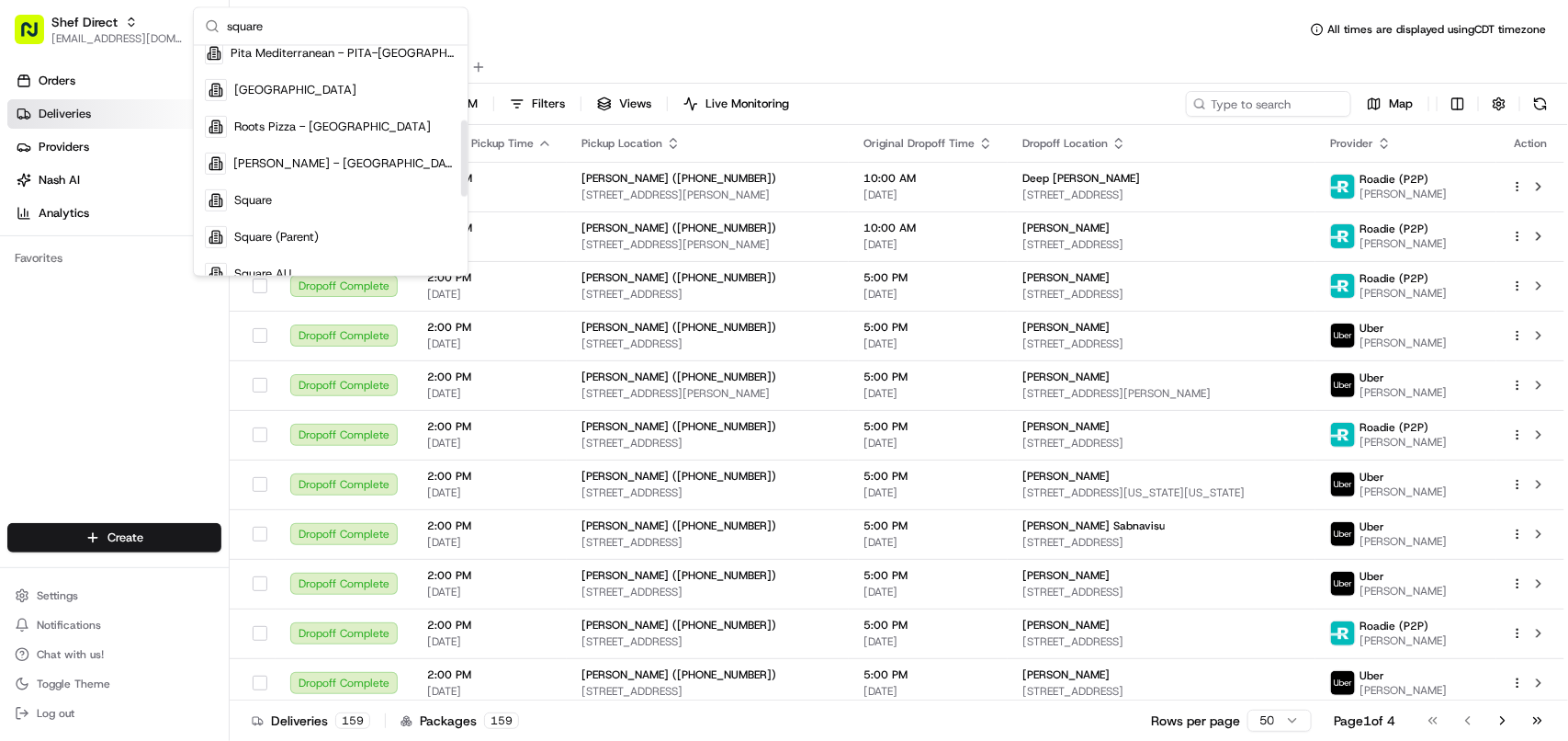
scroll to position [233, 0]
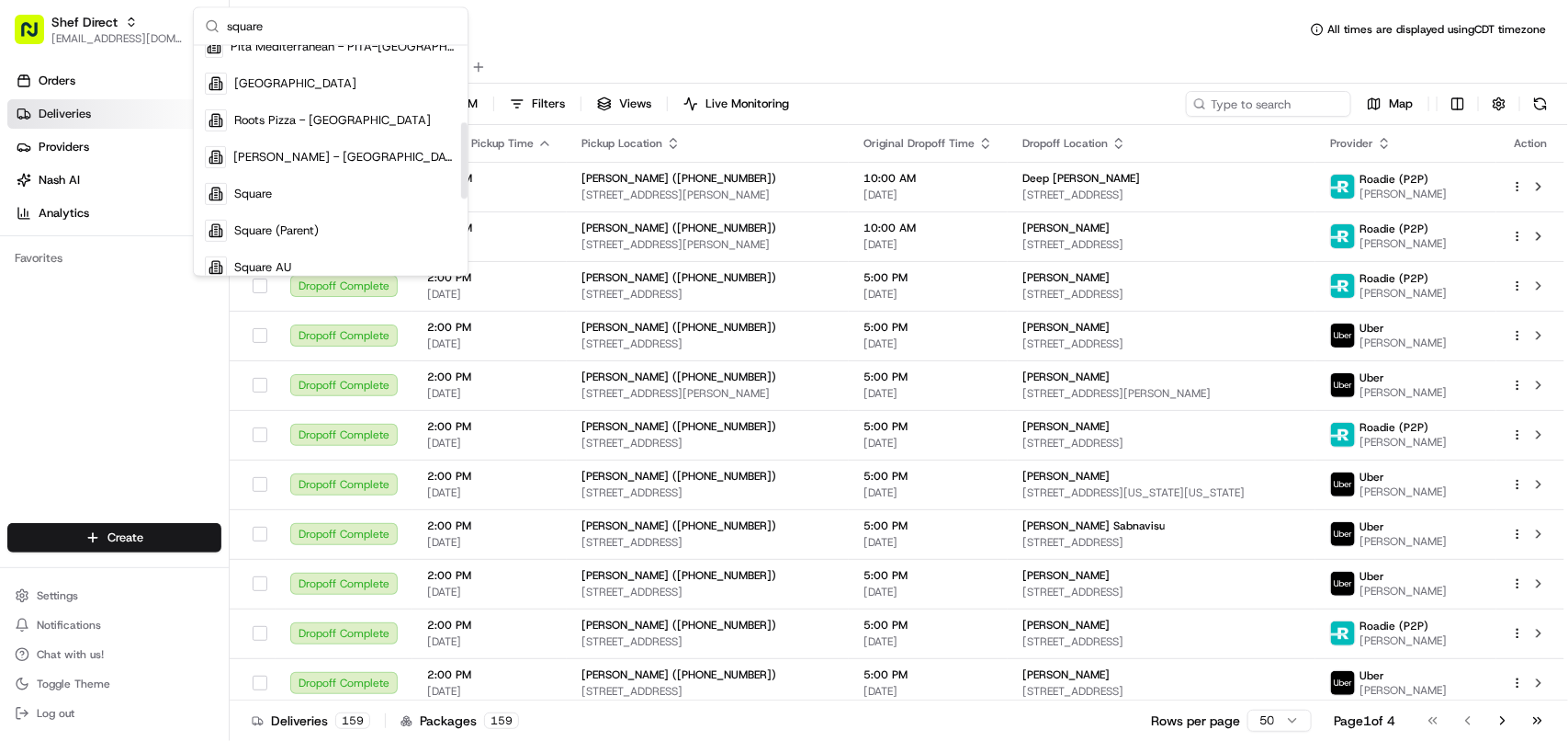
drag, startPoint x: 462, startPoint y: 106, endPoint x: 446, endPoint y: 182, distance: 77.7
click at [461, 182] on div "Suggestions" at bounding box center [464, 160] width 7 height 76
click at [358, 193] on div "Square" at bounding box center [331, 194] width 266 height 37
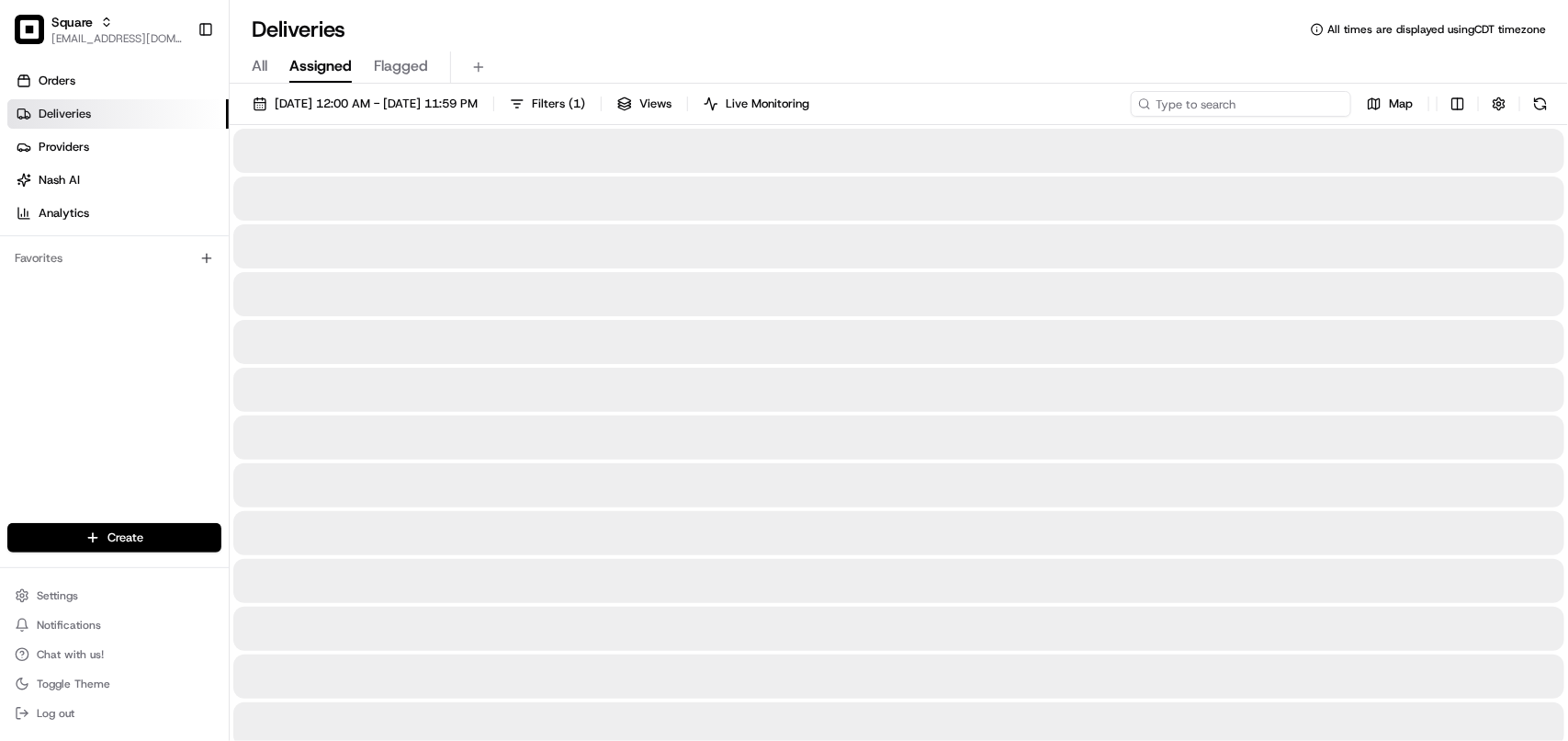
click at [1261, 104] on input at bounding box center [1240, 103] width 221 height 26
click at [1260, 104] on input at bounding box center [1240, 103] width 221 height 26
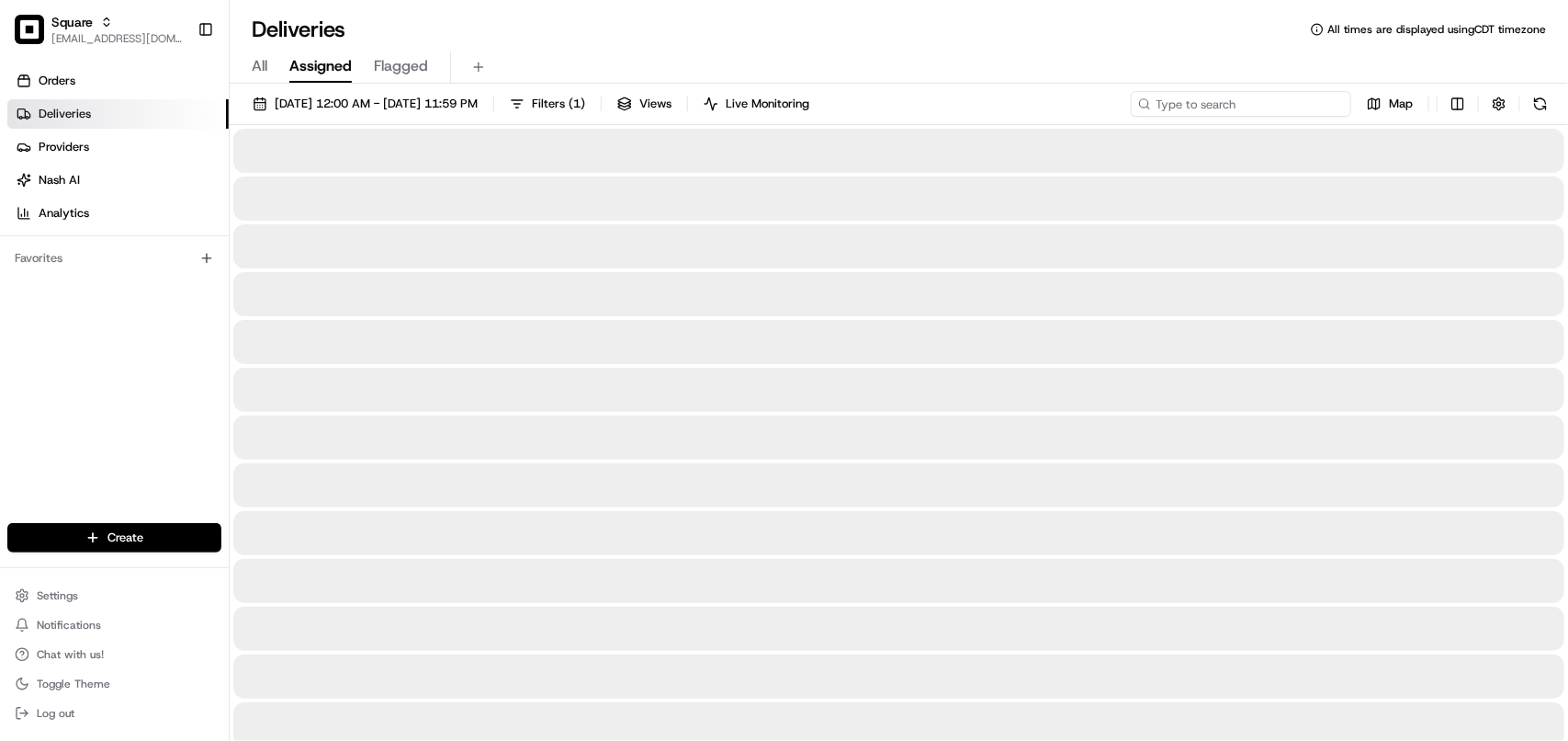
click at [1260, 104] on input at bounding box center [1240, 103] width 221 height 26
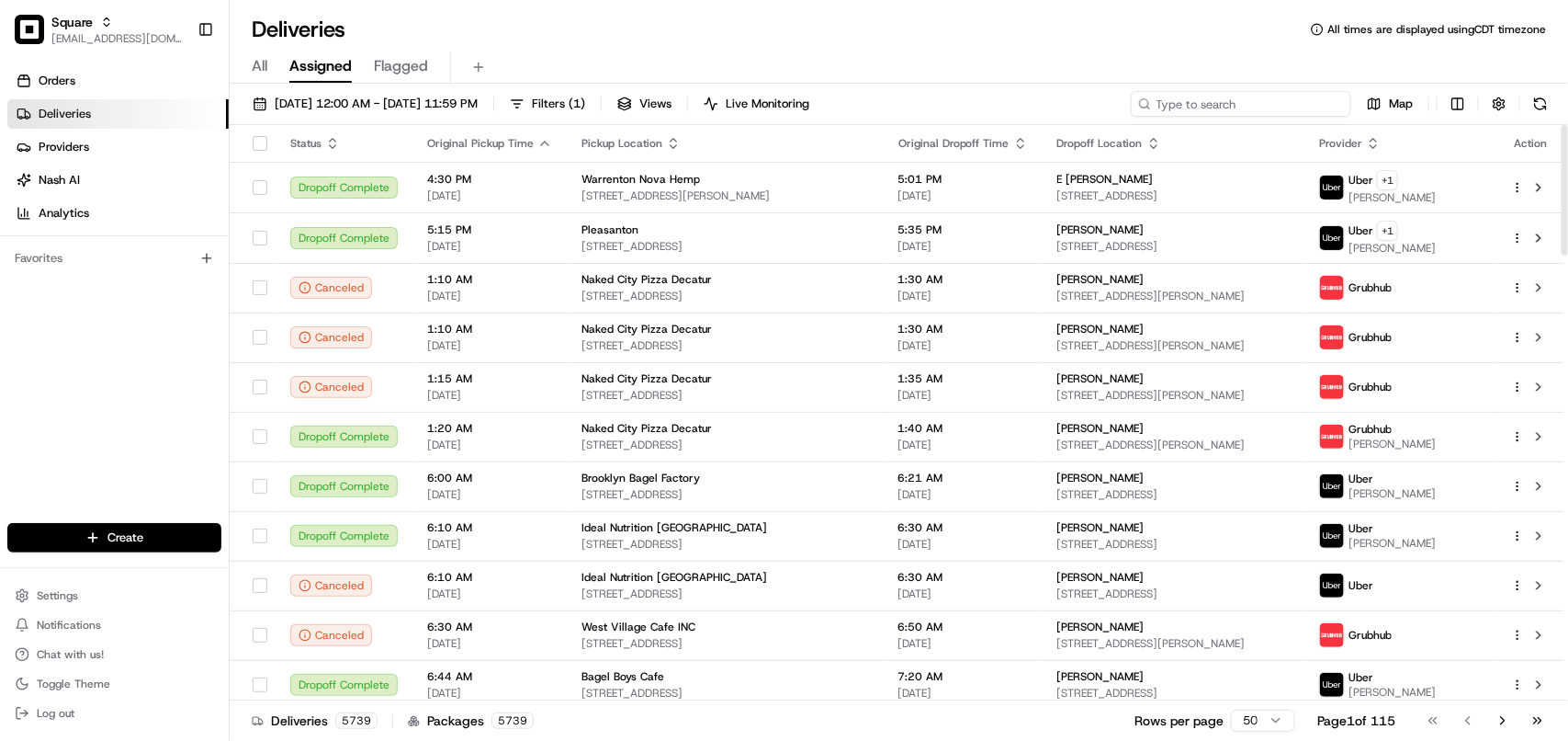
click at [1180, 108] on input at bounding box center [1240, 103] width 221 height 26
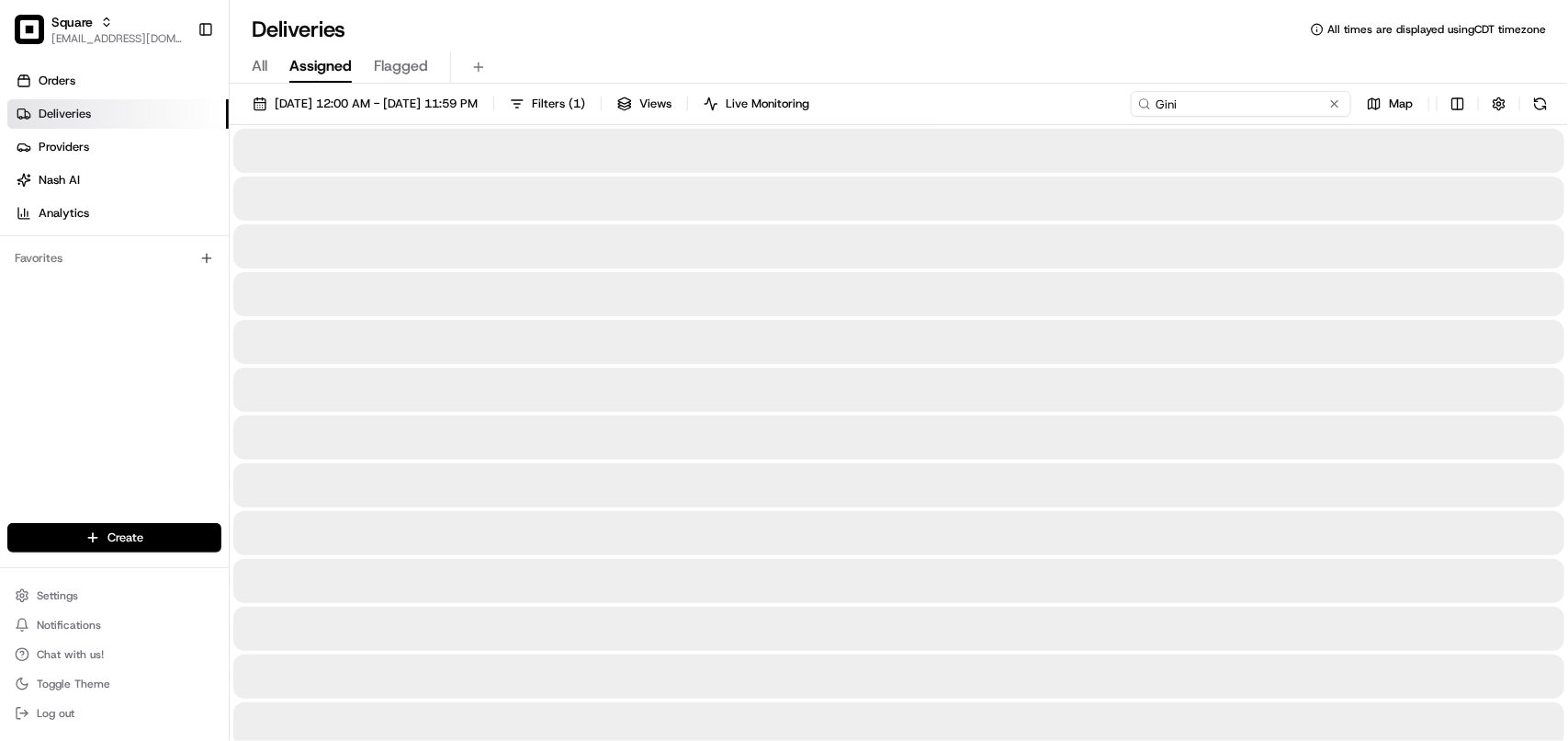
drag, startPoint x: 1180, startPoint y: 108, endPoint x: 1153, endPoint y: 107, distance: 27.0
click at [1153, 107] on input "Gini" at bounding box center [1240, 103] width 221 height 26
type input "Gini"
click at [462, 94] on button "[DATE] 12:00 AM - [DATE] 11:59 PM" at bounding box center [365, 103] width 241 height 26
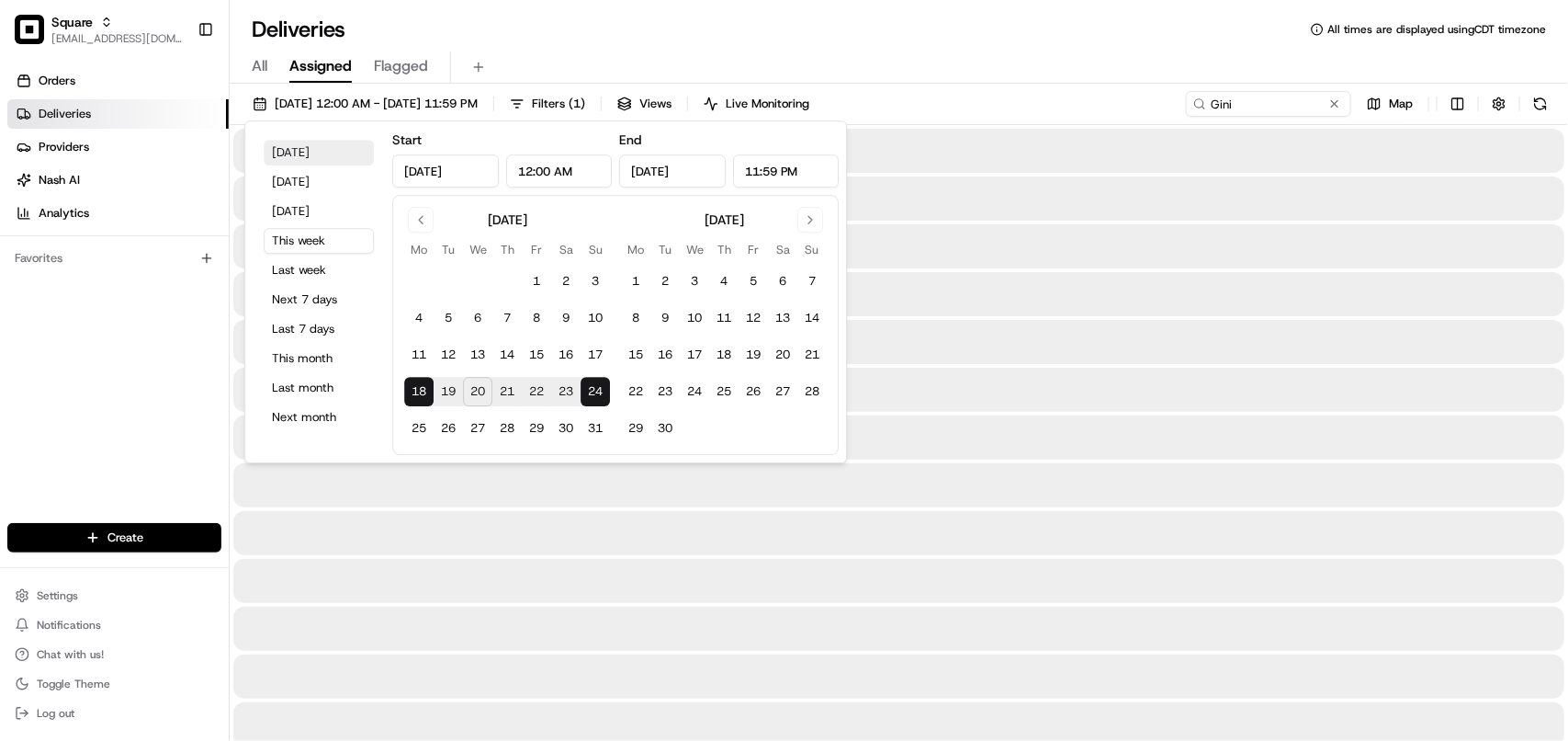
click at [327, 157] on button "[DATE]" at bounding box center [318, 152] width 110 height 26
type input "[DATE]"
click at [1252, 103] on input "Gini" at bounding box center [1240, 103] width 221 height 26
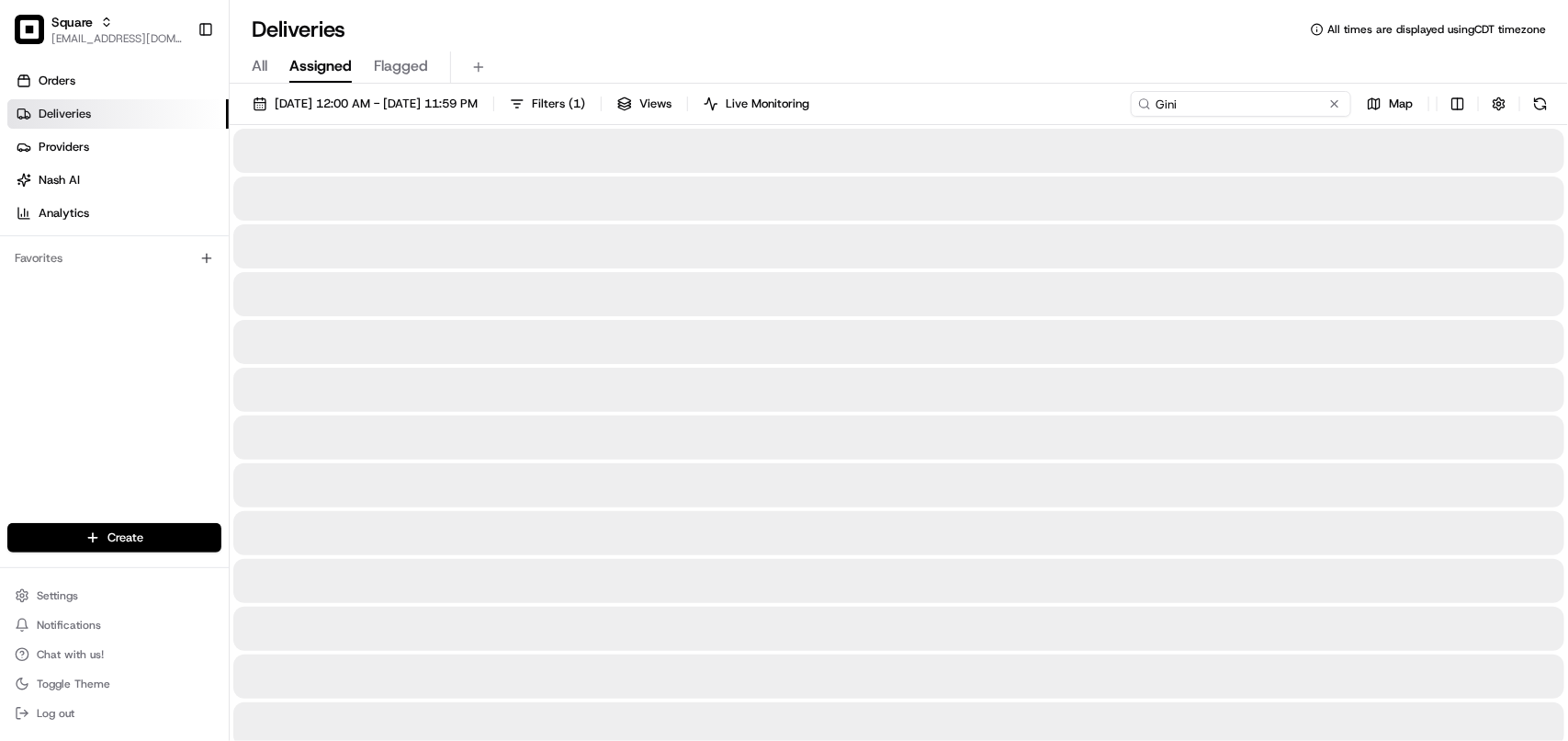
click at [1252, 103] on input "Gini" at bounding box center [1240, 103] width 221 height 26
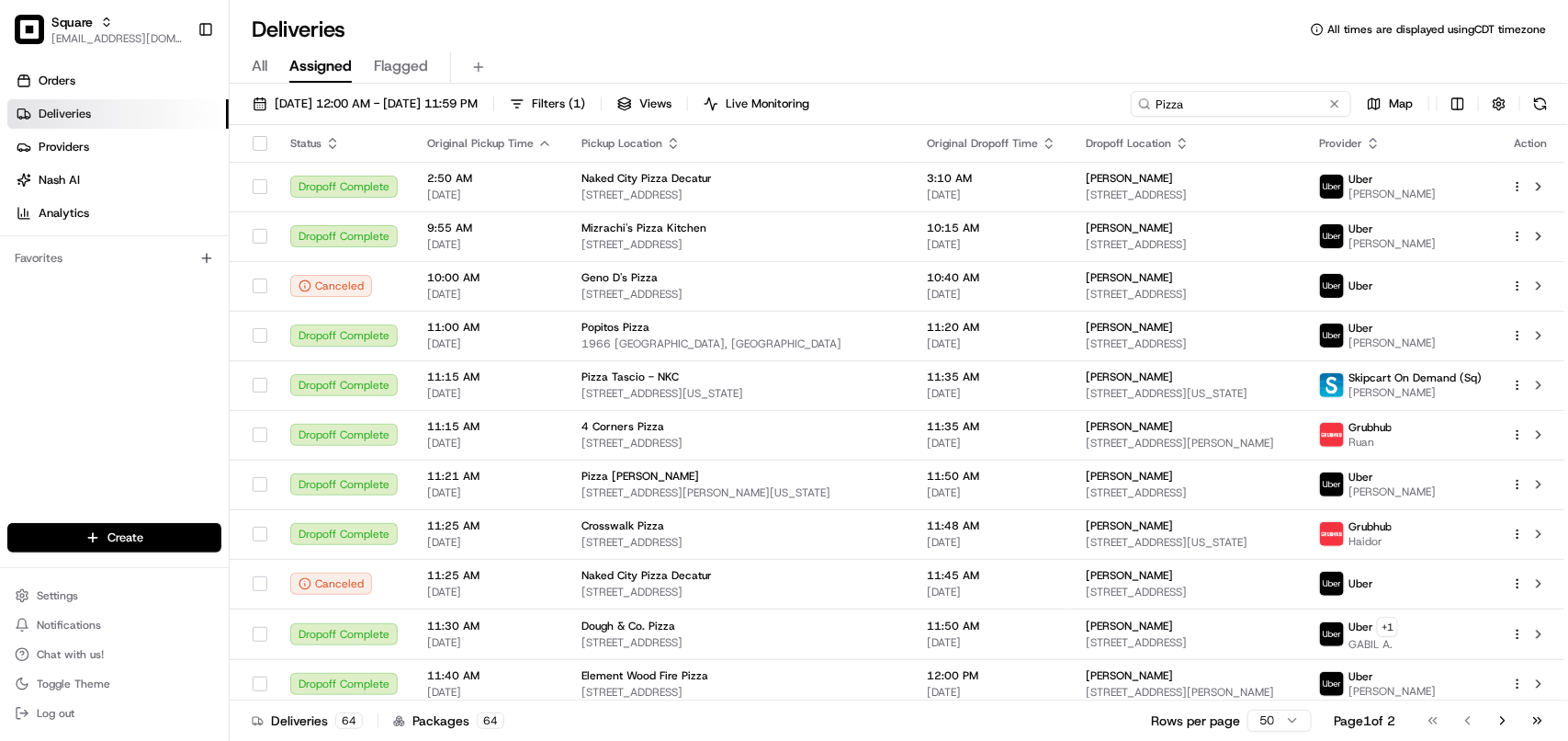
click at [1157, 106] on input "Pizza" at bounding box center [1240, 103] width 221 height 26
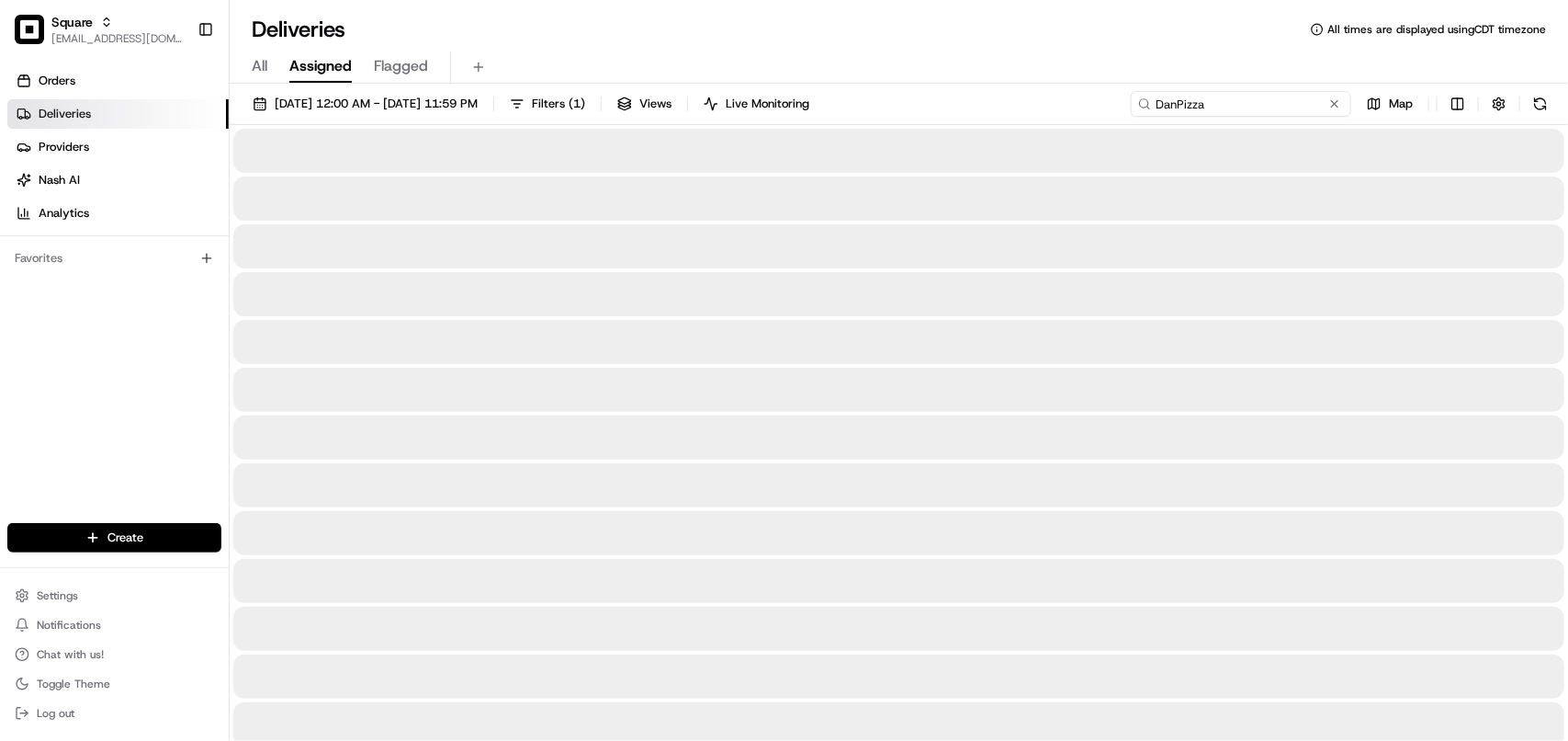
click at [1191, 108] on input "DanPizza" at bounding box center [1240, 103] width 221 height 26
type input "[PERSON_NAME]"
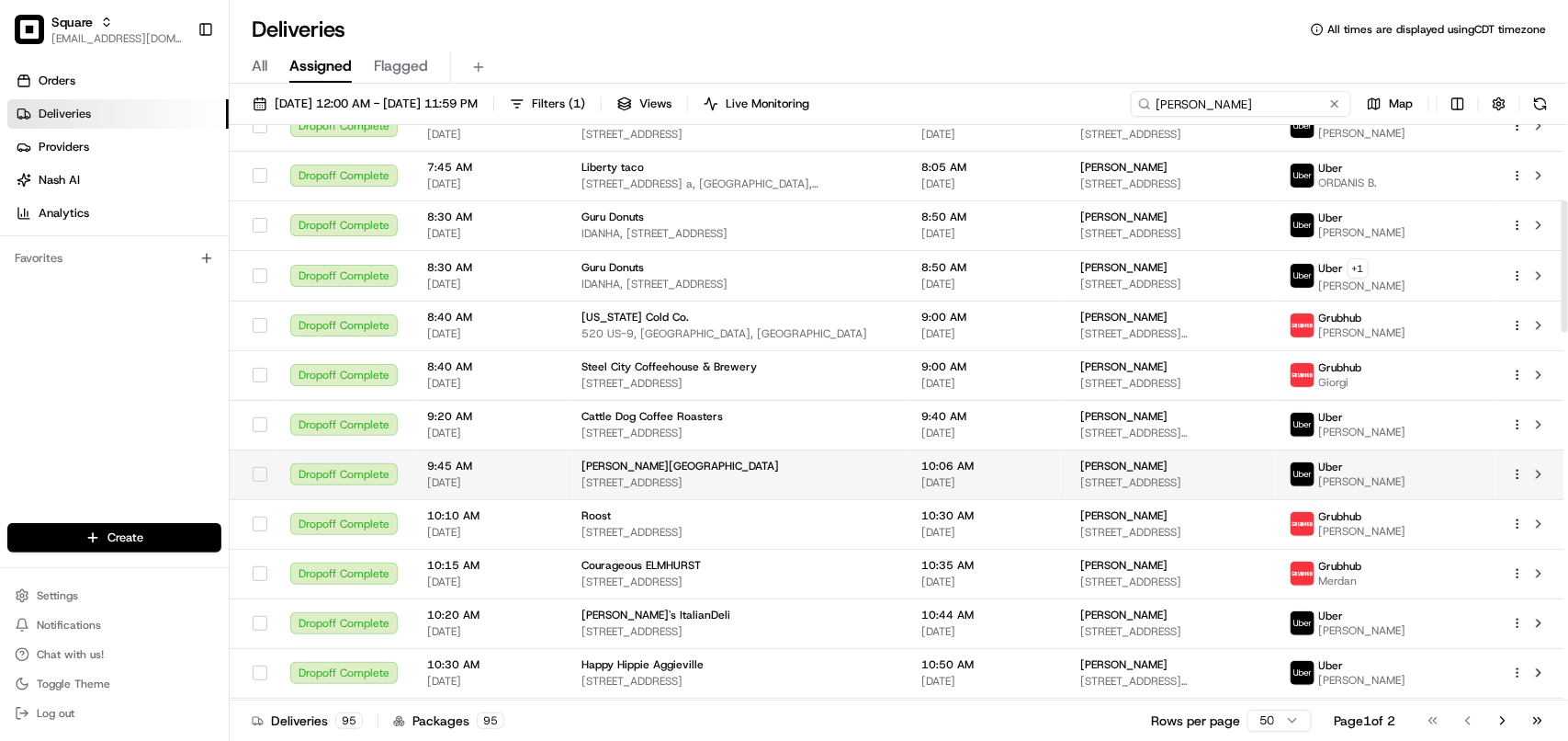
scroll to position [344, 0]
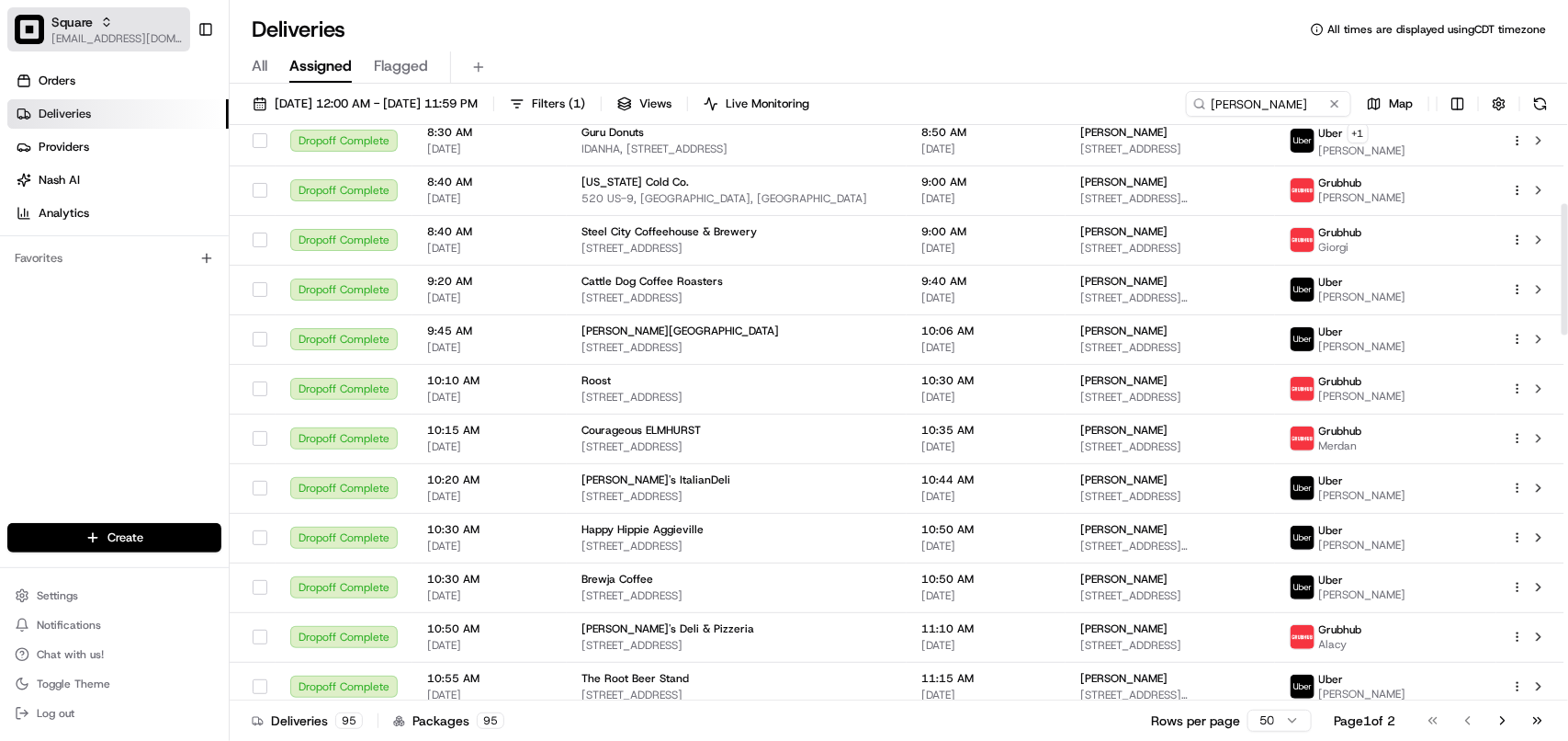
click at [145, 26] on div "Square" at bounding box center [117, 21] width 131 height 18
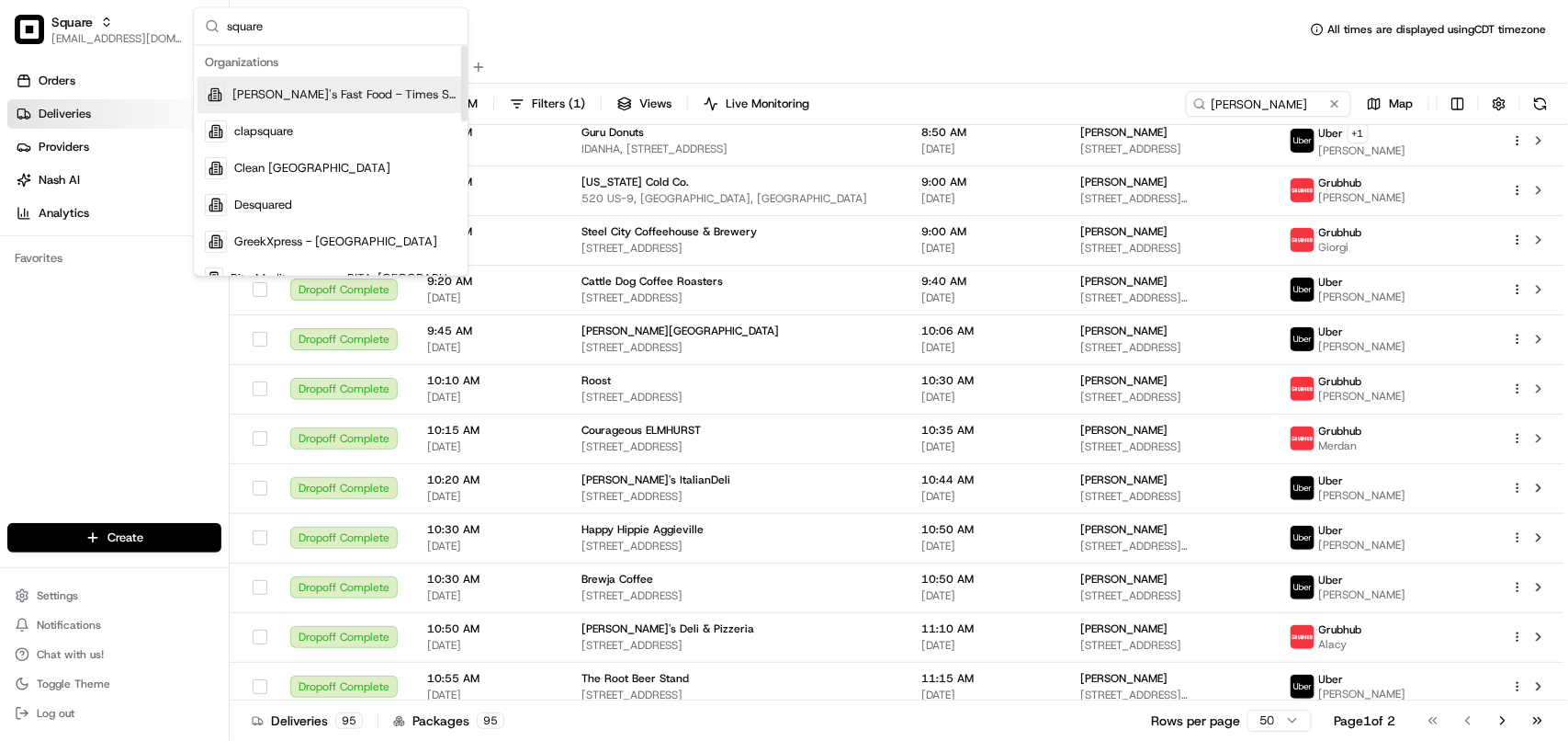
type input "square"
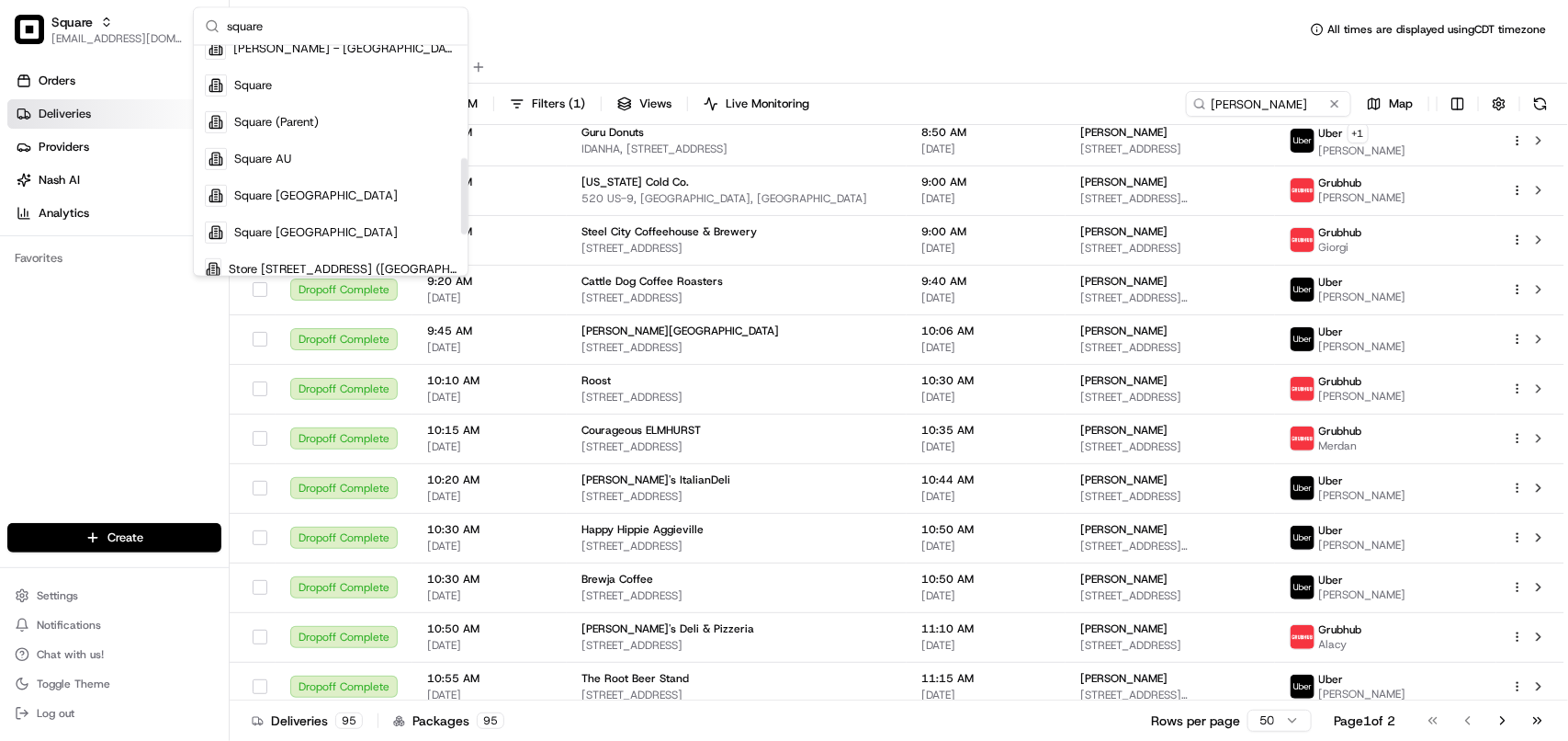
drag, startPoint x: 462, startPoint y: 101, endPoint x: 414, endPoint y: 191, distance: 102.0
click at [461, 196] on div "Suggestions" at bounding box center [464, 196] width 7 height 76
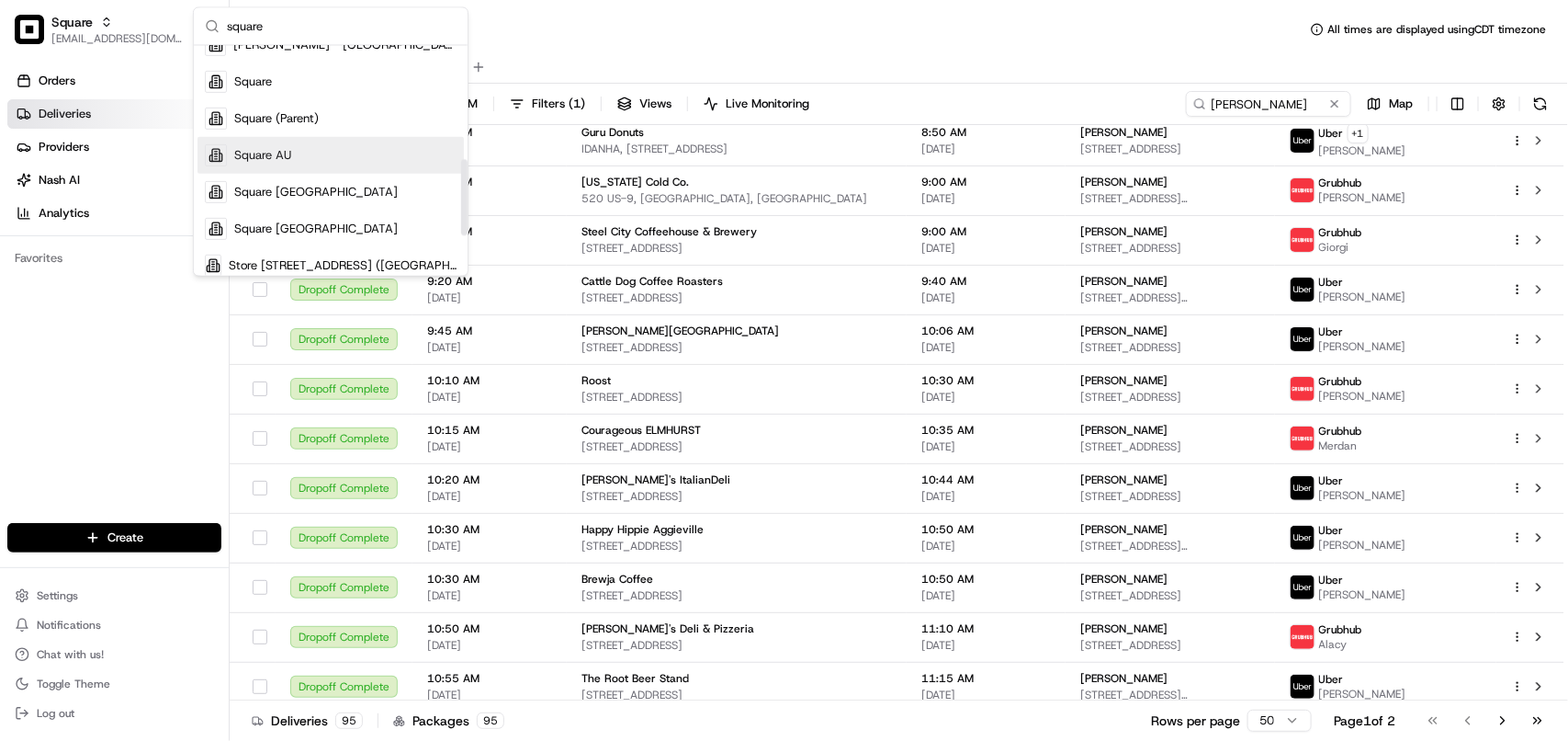
click at [355, 159] on div "Square AU" at bounding box center [331, 155] width 266 height 37
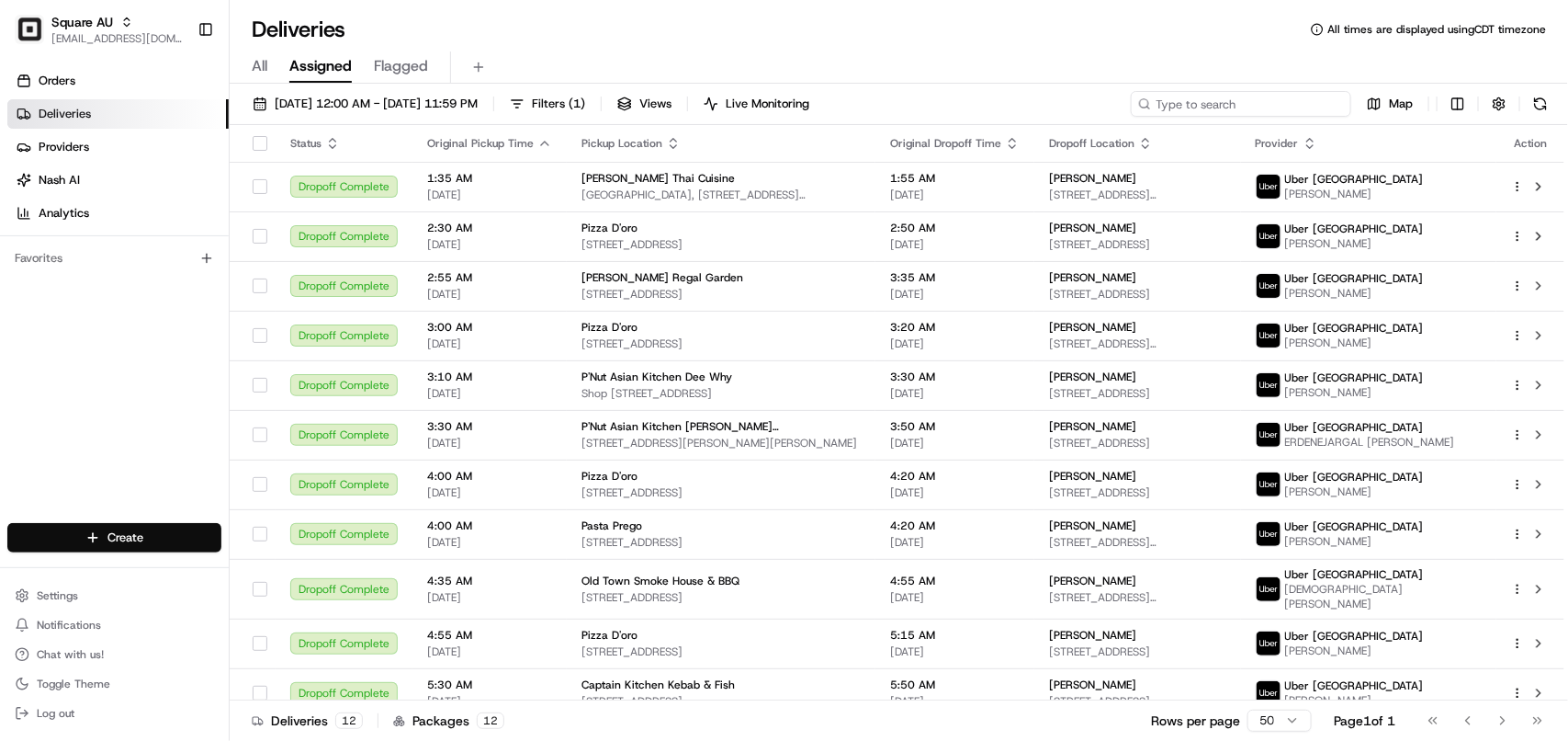
click at [1241, 107] on input at bounding box center [1240, 103] width 221 height 26
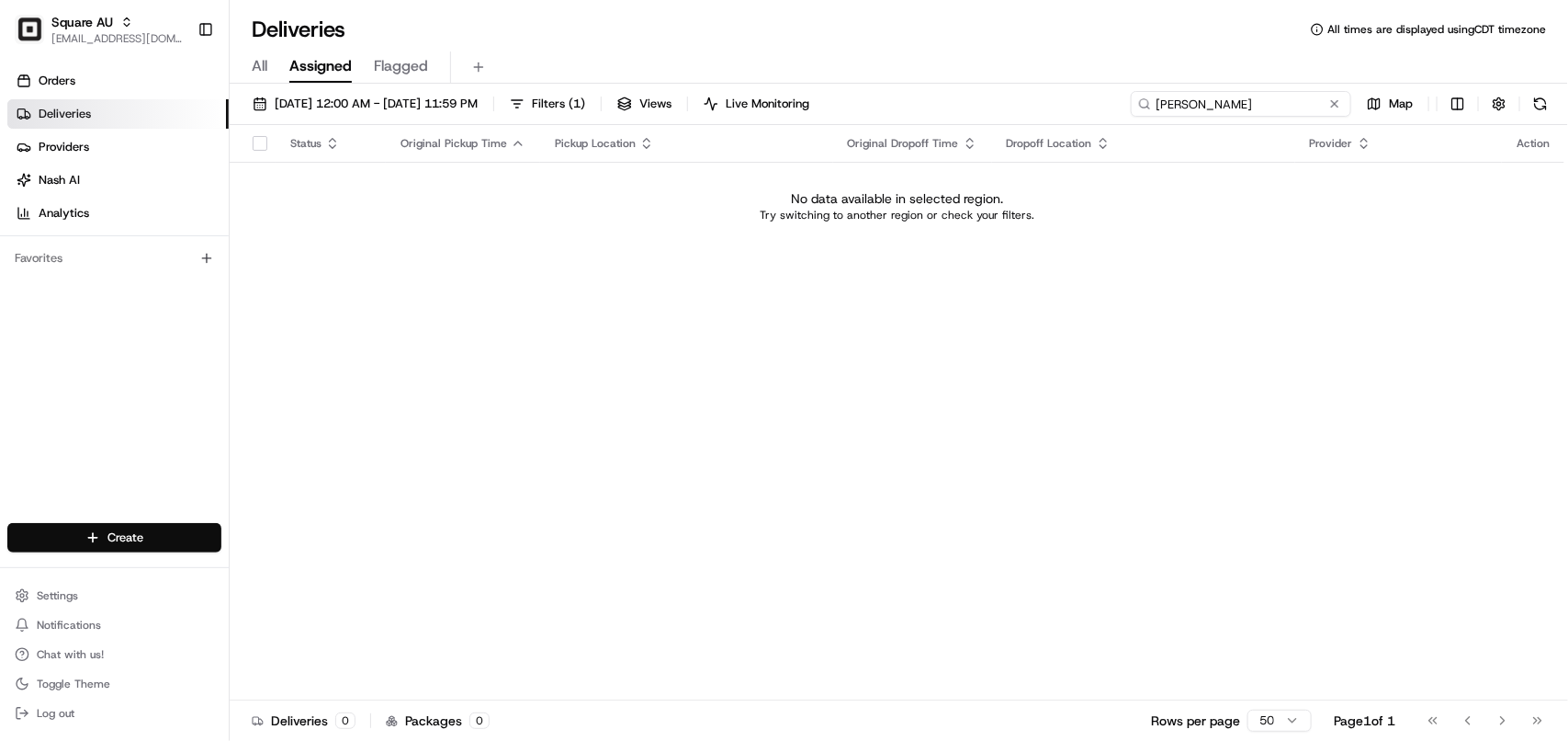
type input "[PERSON_NAME]"
click at [266, 68] on span "All" at bounding box center [259, 66] width 15 height 22
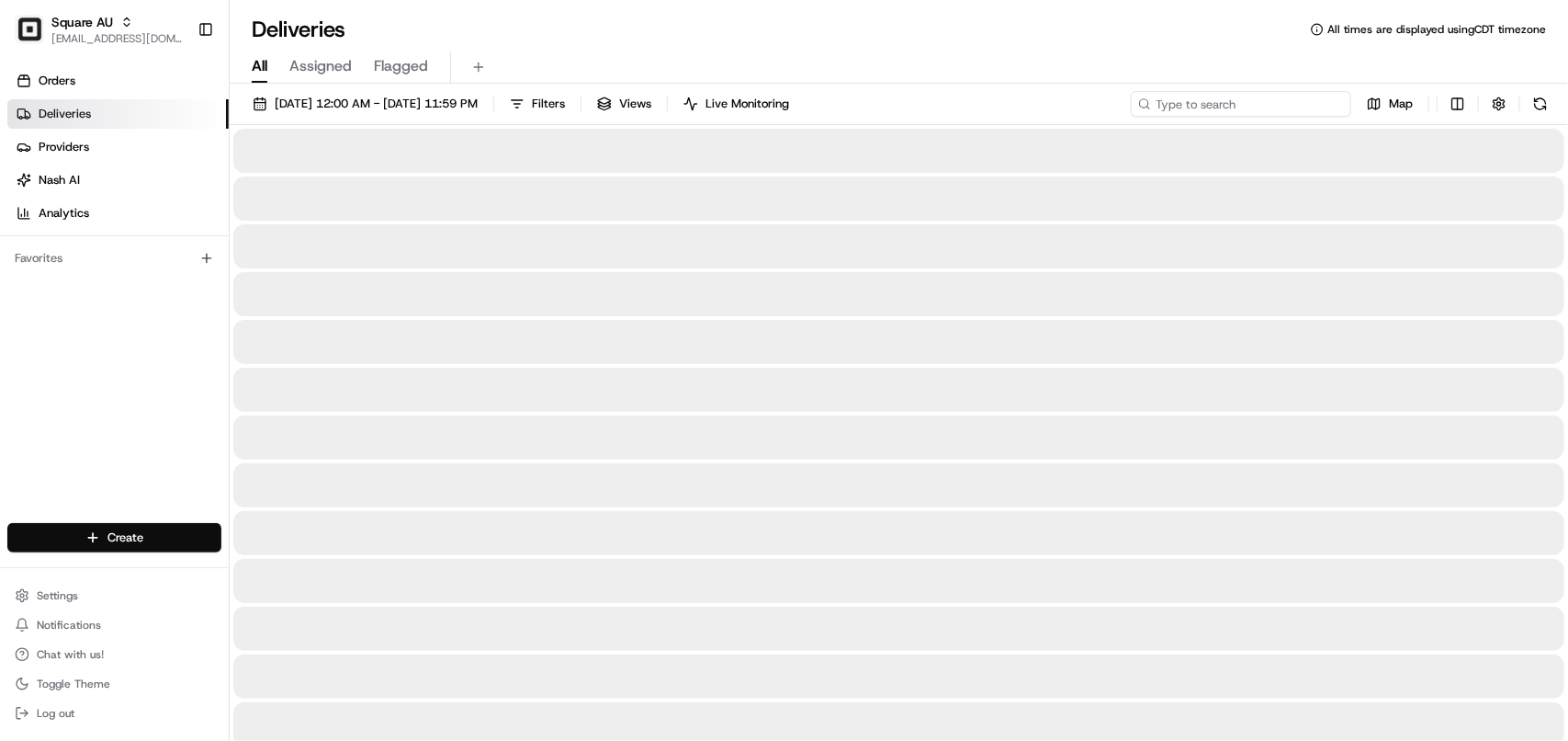
click at [1252, 103] on input at bounding box center [1240, 103] width 221 height 26
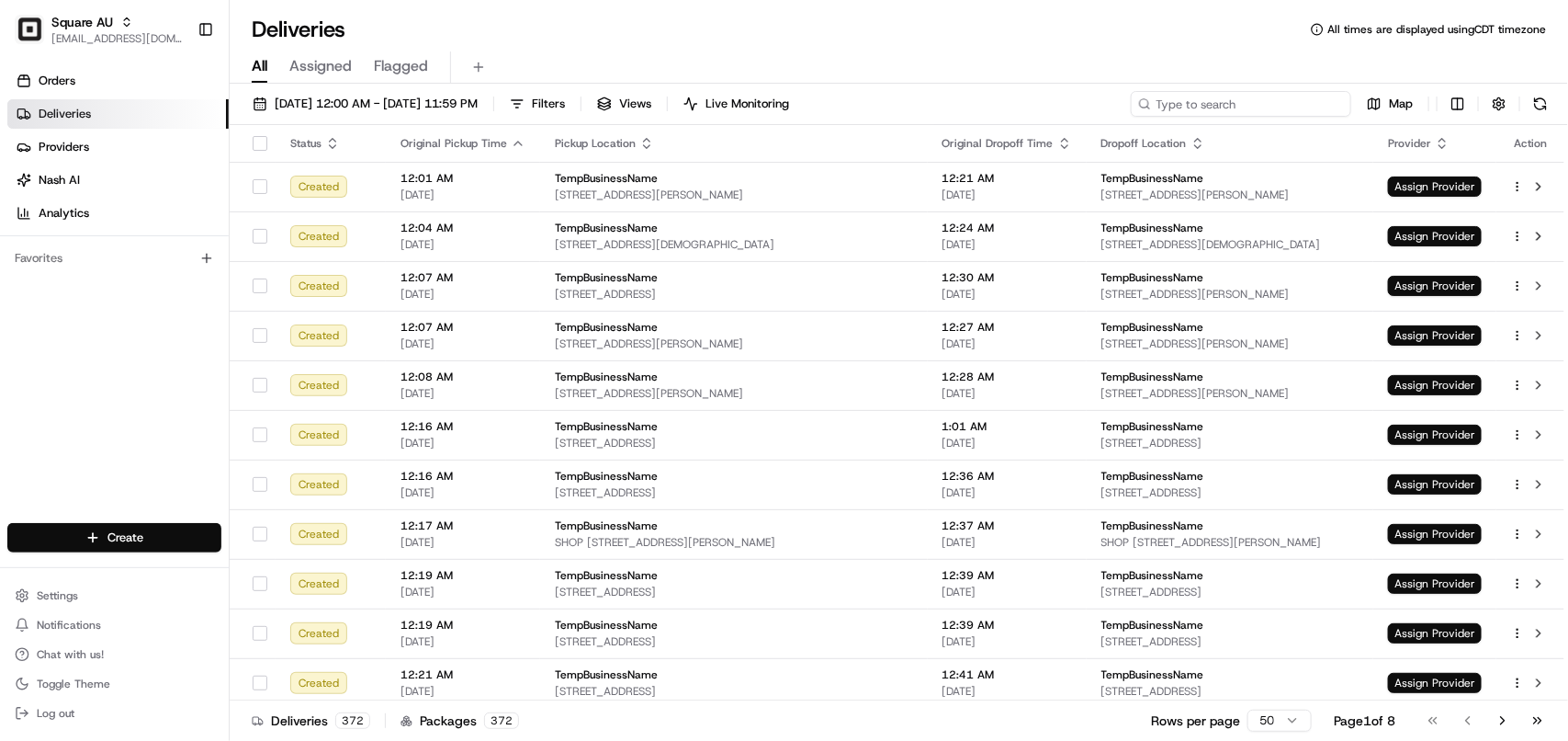
click at [1252, 103] on input at bounding box center [1240, 103] width 221 height 26
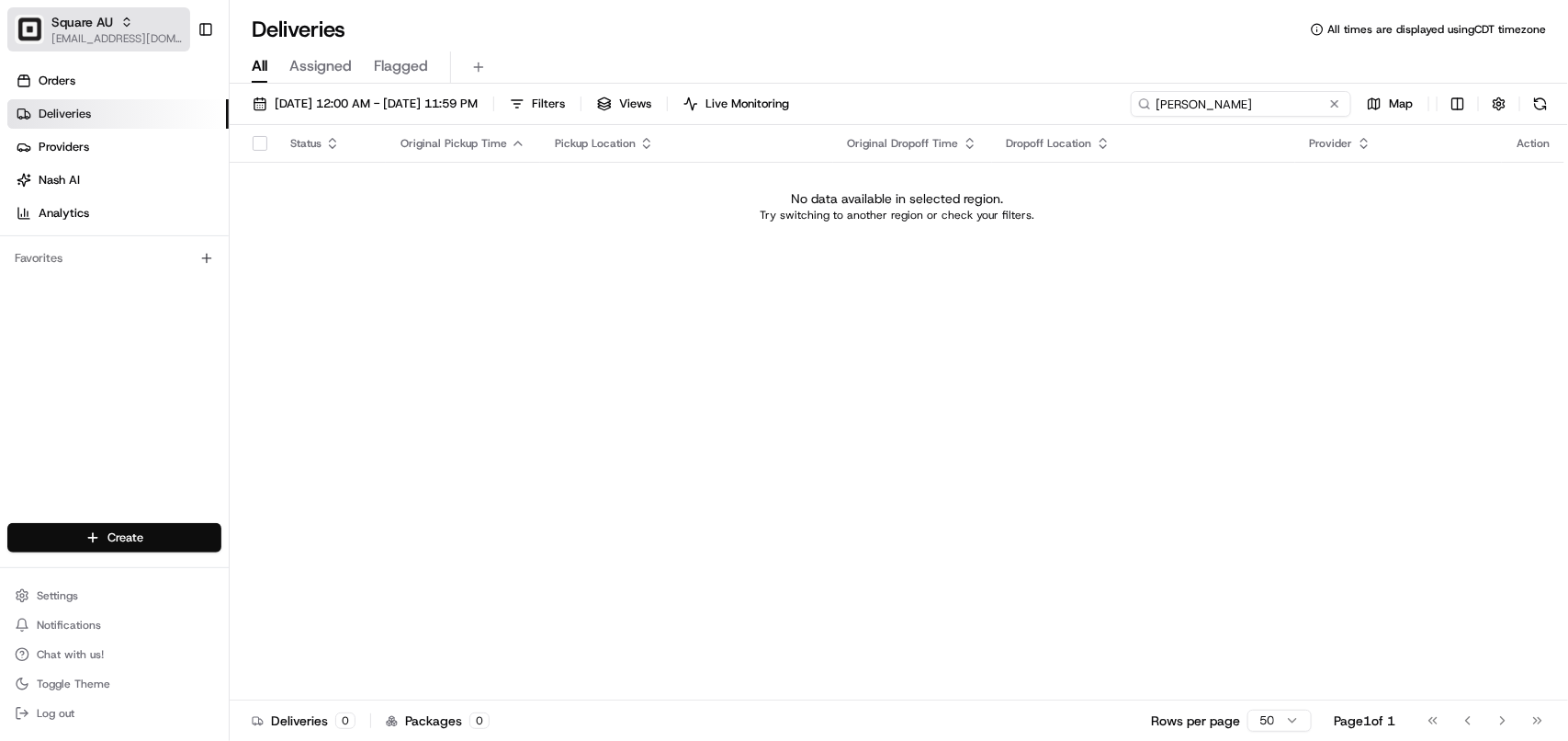
type input "[PERSON_NAME]"
click at [106, 32] on span "[EMAIL_ADDRESS][DOMAIN_NAME]" at bounding box center [117, 38] width 131 height 14
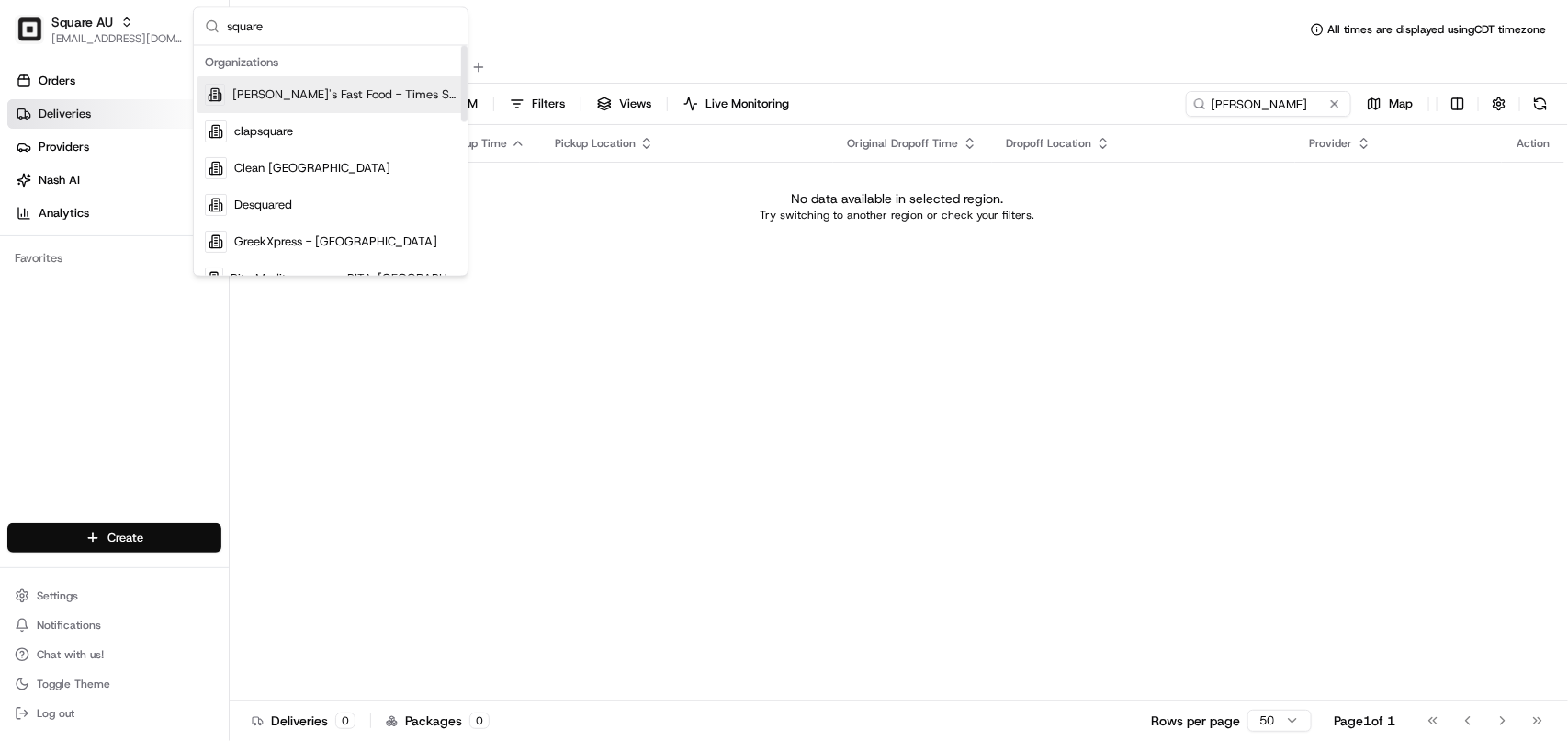
type input "square"
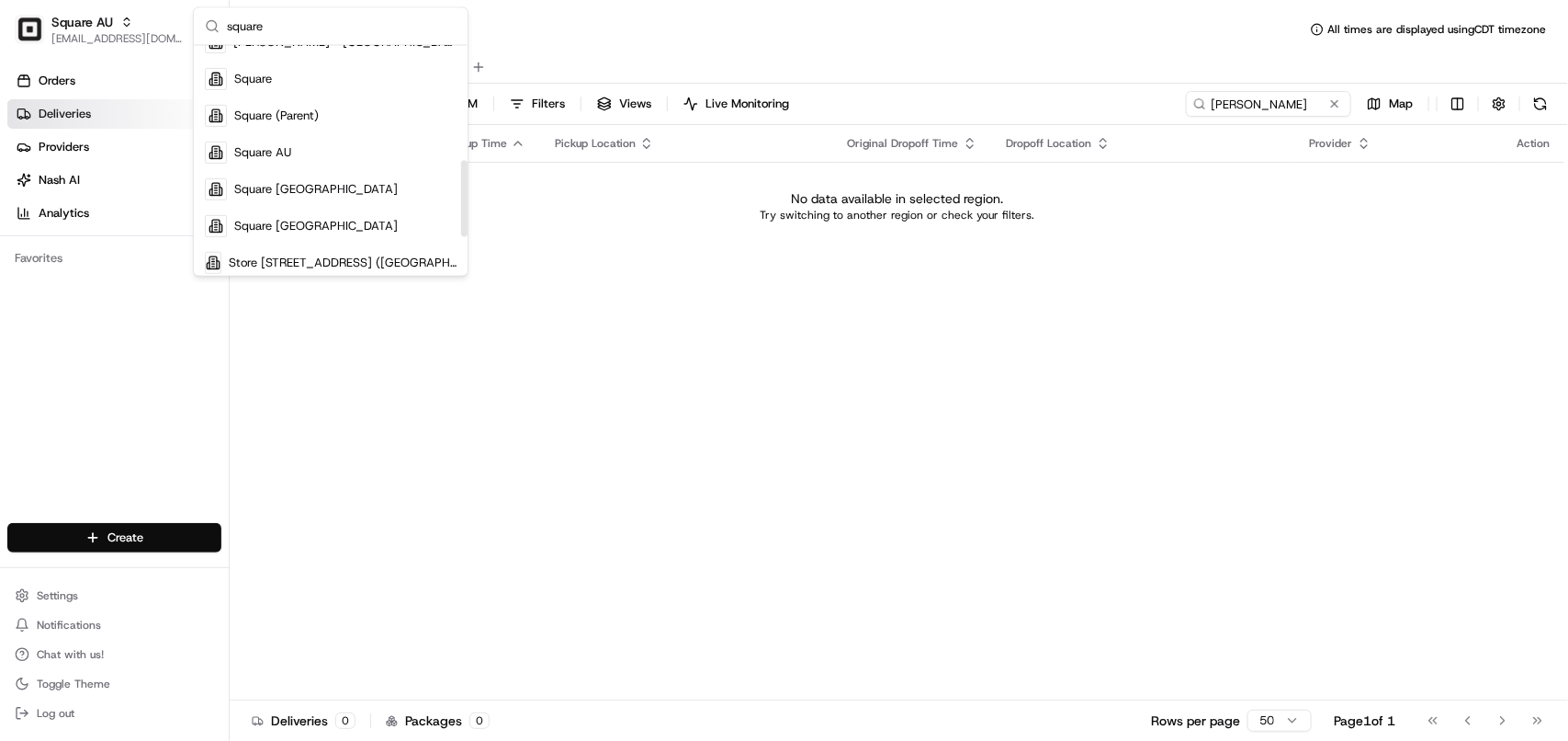
scroll to position [369, 0]
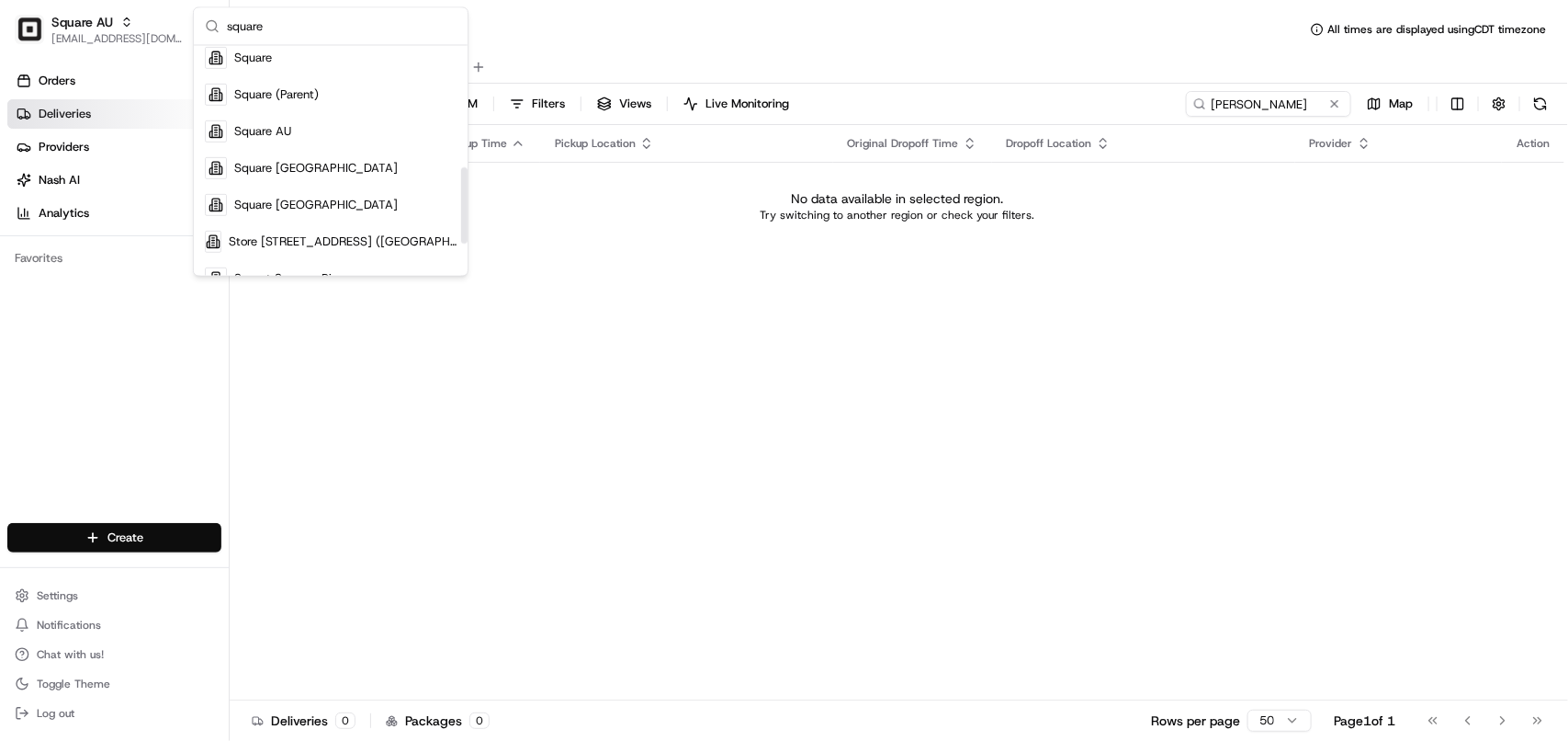
drag, startPoint x: 462, startPoint y: 78, endPoint x: 446, endPoint y: 200, distance: 123.0
click at [461, 200] on div "Suggestions" at bounding box center [464, 205] width 7 height 76
click at [354, 173] on div "Square [GEOGRAPHIC_DATA]" at bounding box center [331, 168] width 266 height 37
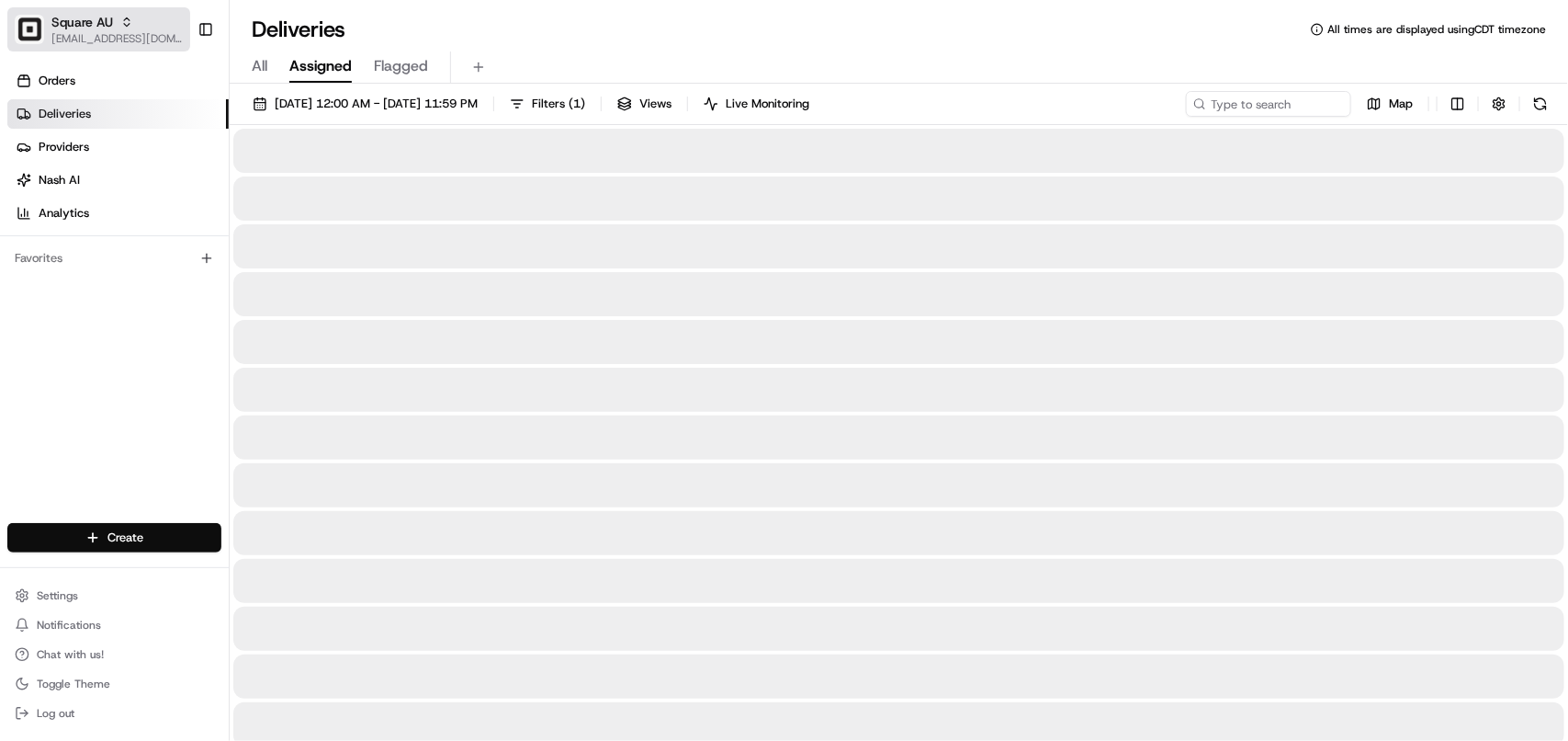
click at [113, 18] on div "Square AU" at bounding box center [117, 21] width 131 height 18
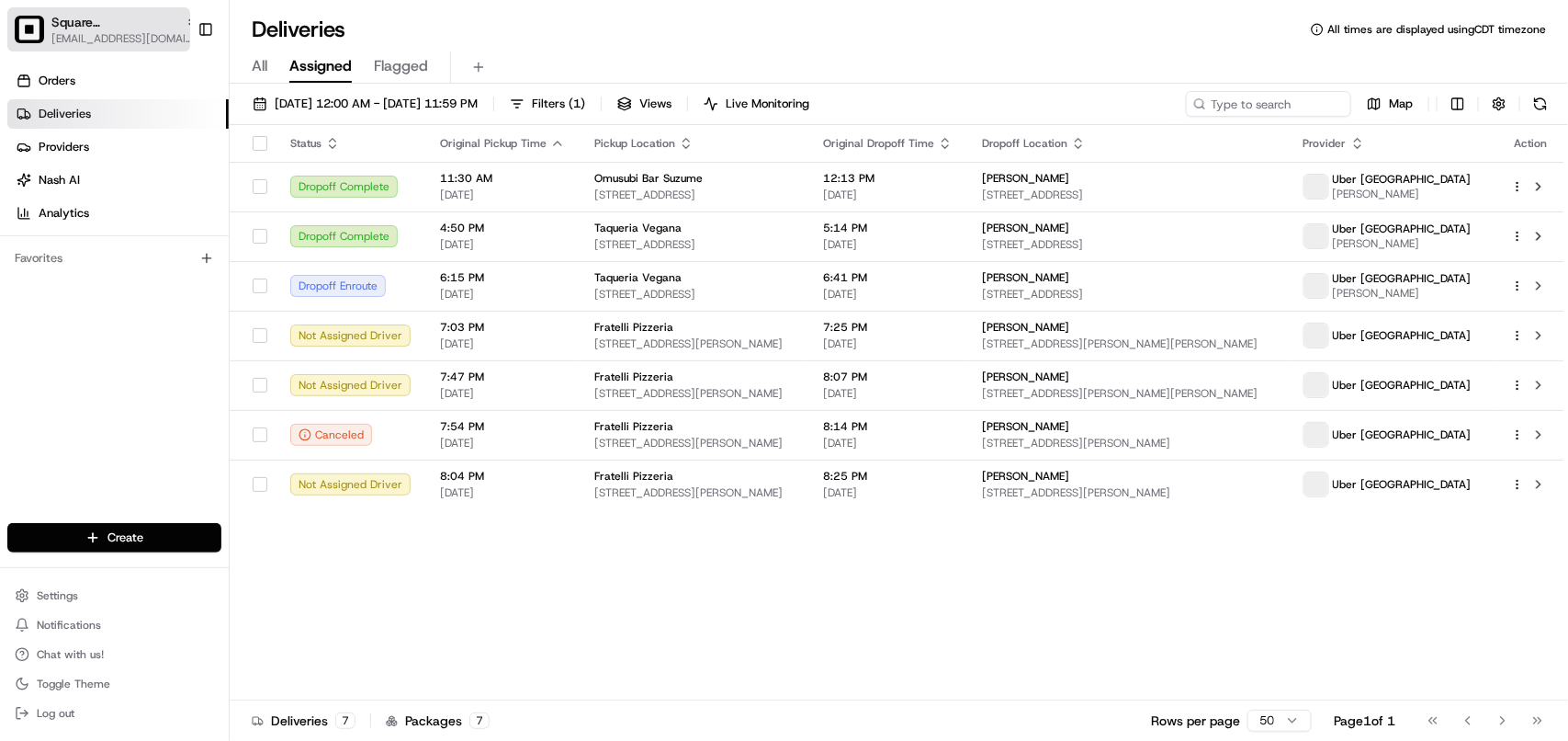
click at [53, 11] on button "Square CA [EMAIL_ADDRESS][DOMAIN_NAME]" at bounding box center [99, 30] width 183 height 44
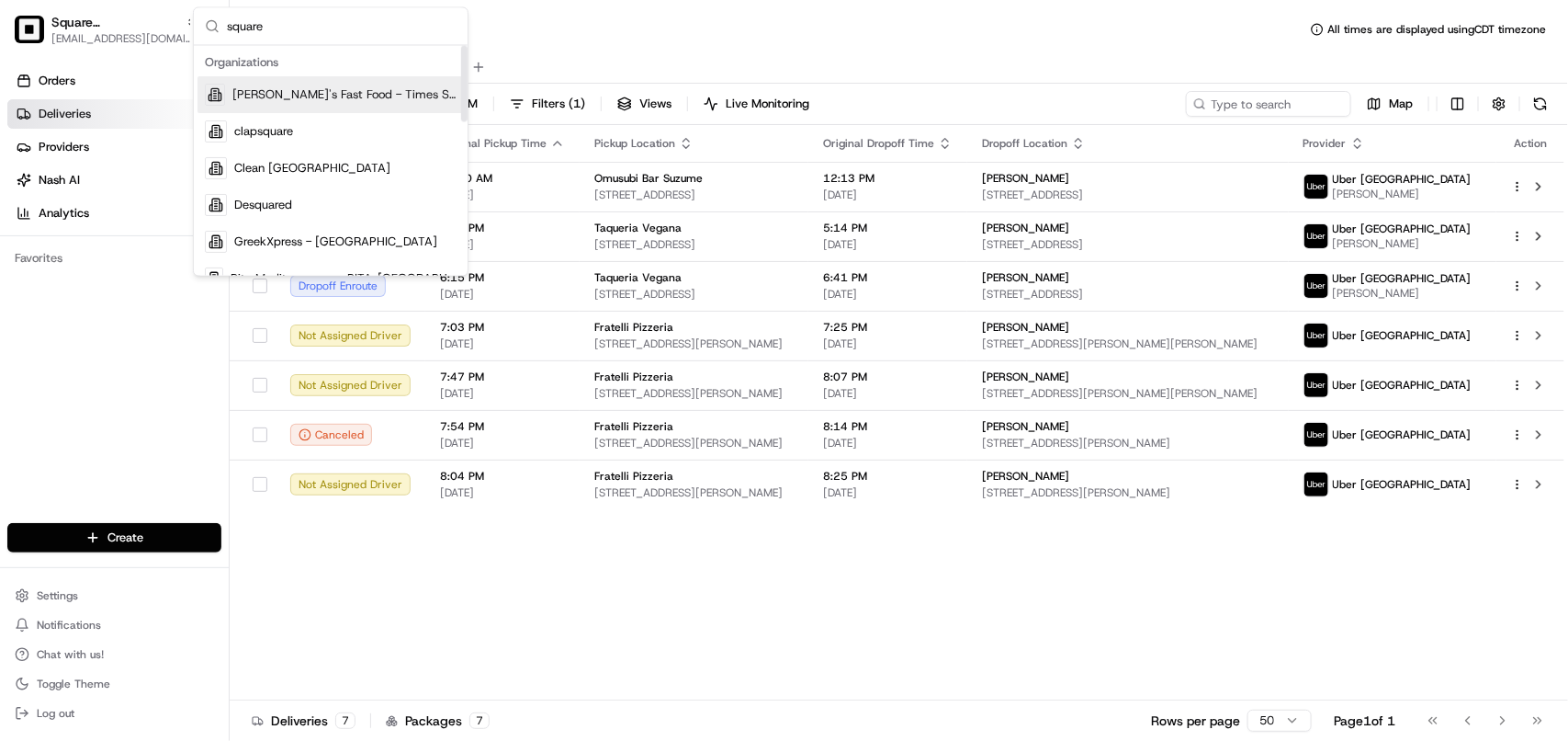
type input "square"
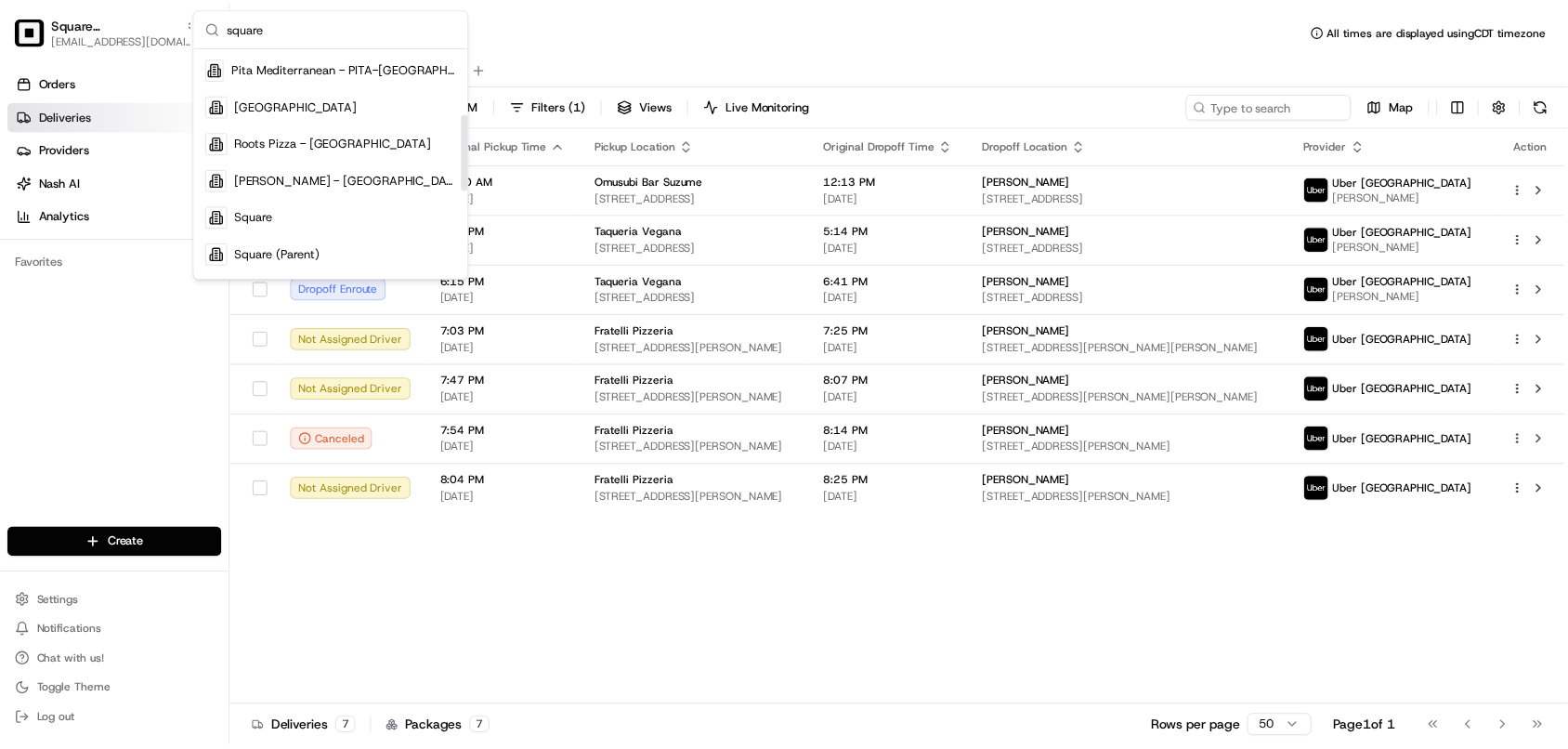
scroll to position [263, 0]
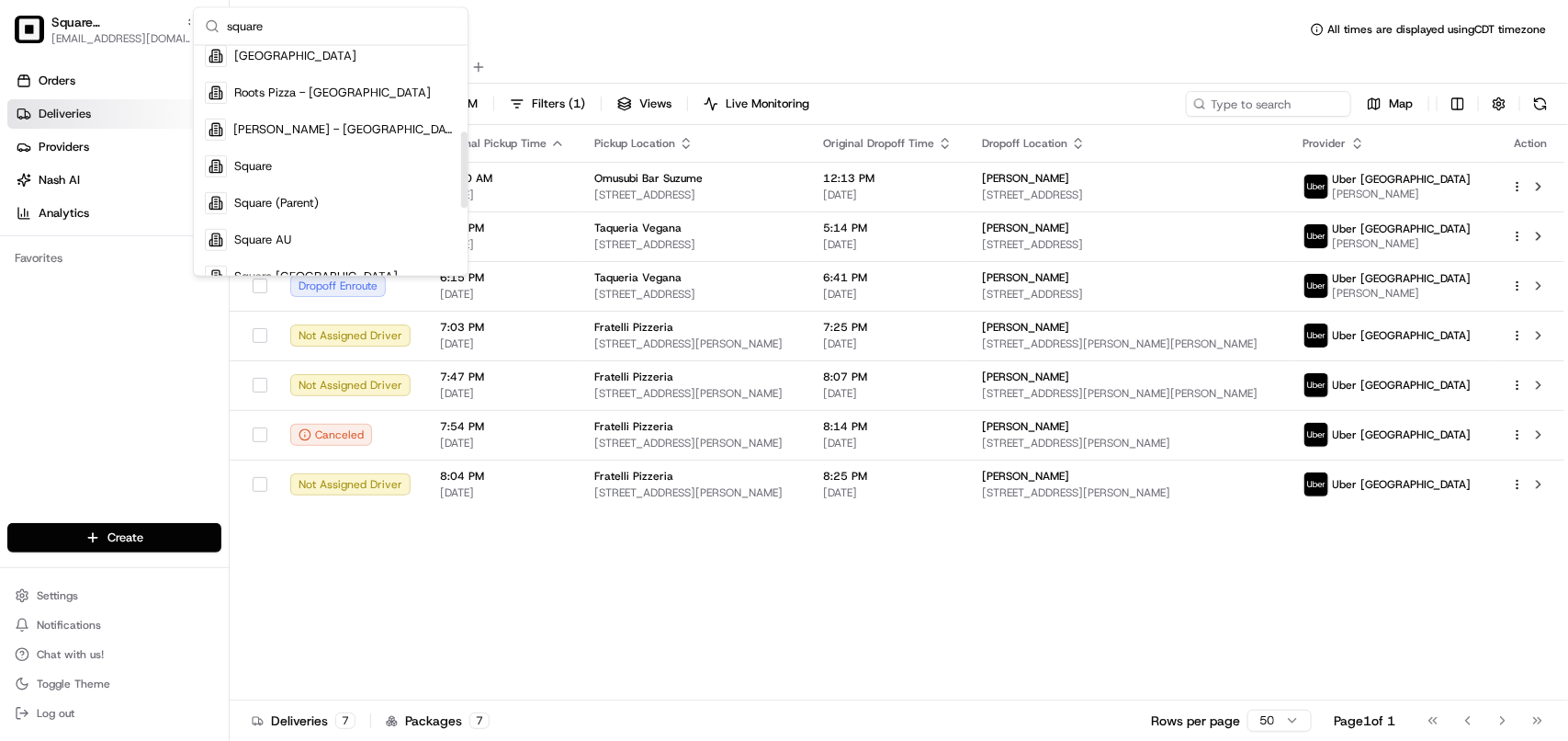
drag, startPoint x: 462, startPoint y: 96, endPoint x: 448, endPoint y: 182, distance: 87.1
click at [461, 182] on div "Suggestions" at bounding box center [464, 169] width 7 height 76
click at [356, 207] on div "Square (Parent)" at bounding box center [331, 203] width 266 height 37
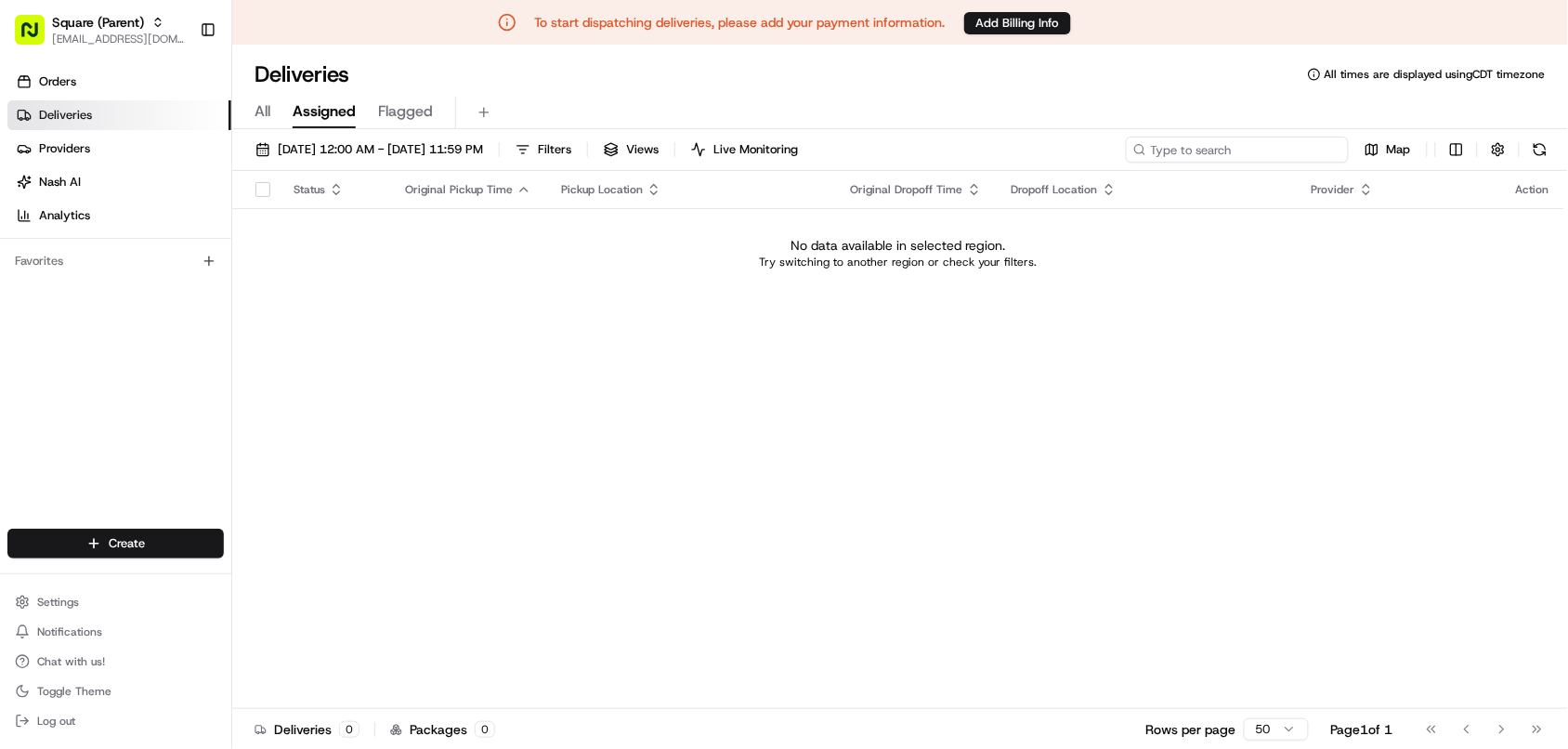
click at [1231, 151] on input at bounding box center [1236, 149] width 223 height 26
type input "[PERSON_NAME]"
click at [100, 40] on span "[EMAIL_ADDRESS][DOMAIN_NAME]" at bounding box center [118, 38] width 133 height 15
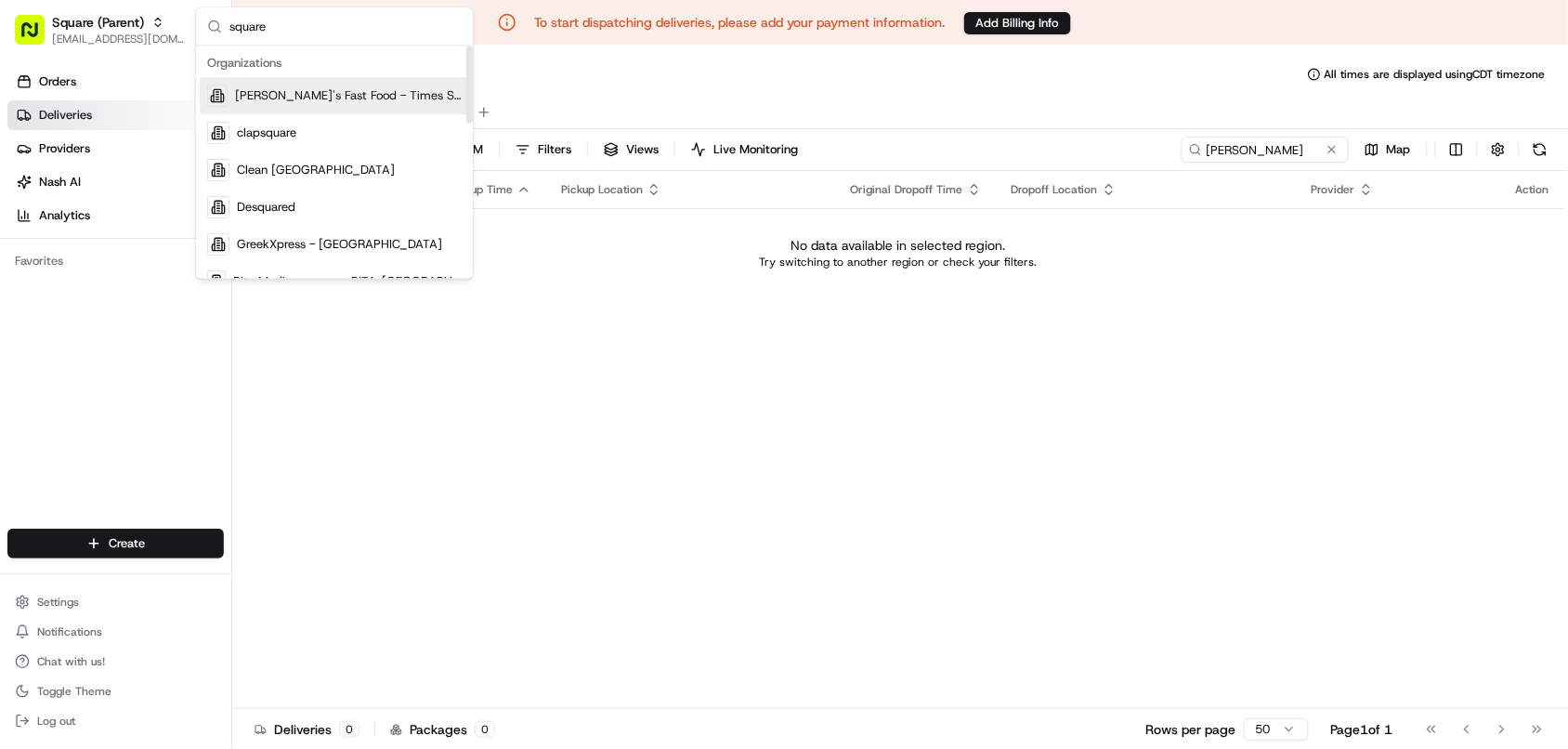
type input "square"
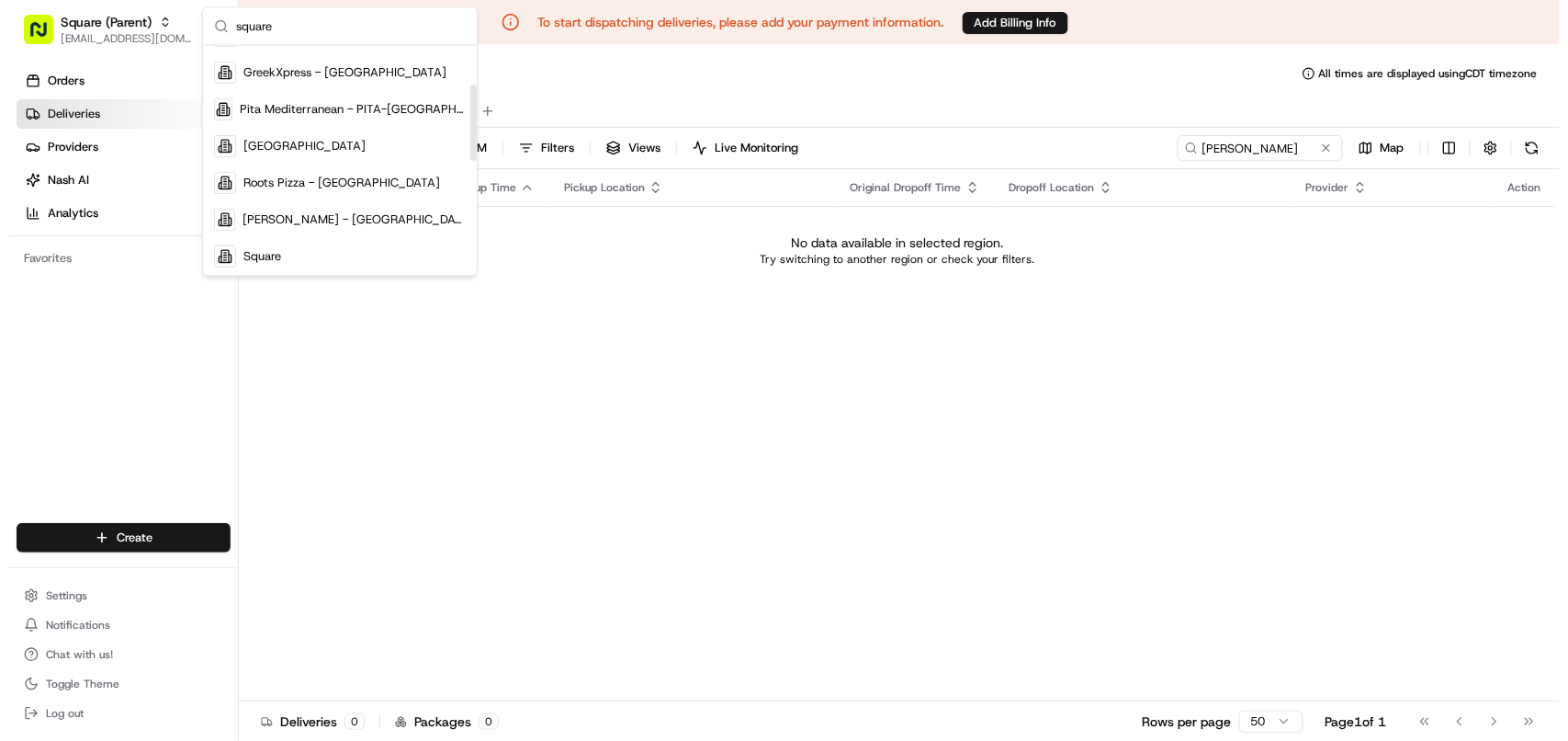
scroll to position [216, 0]
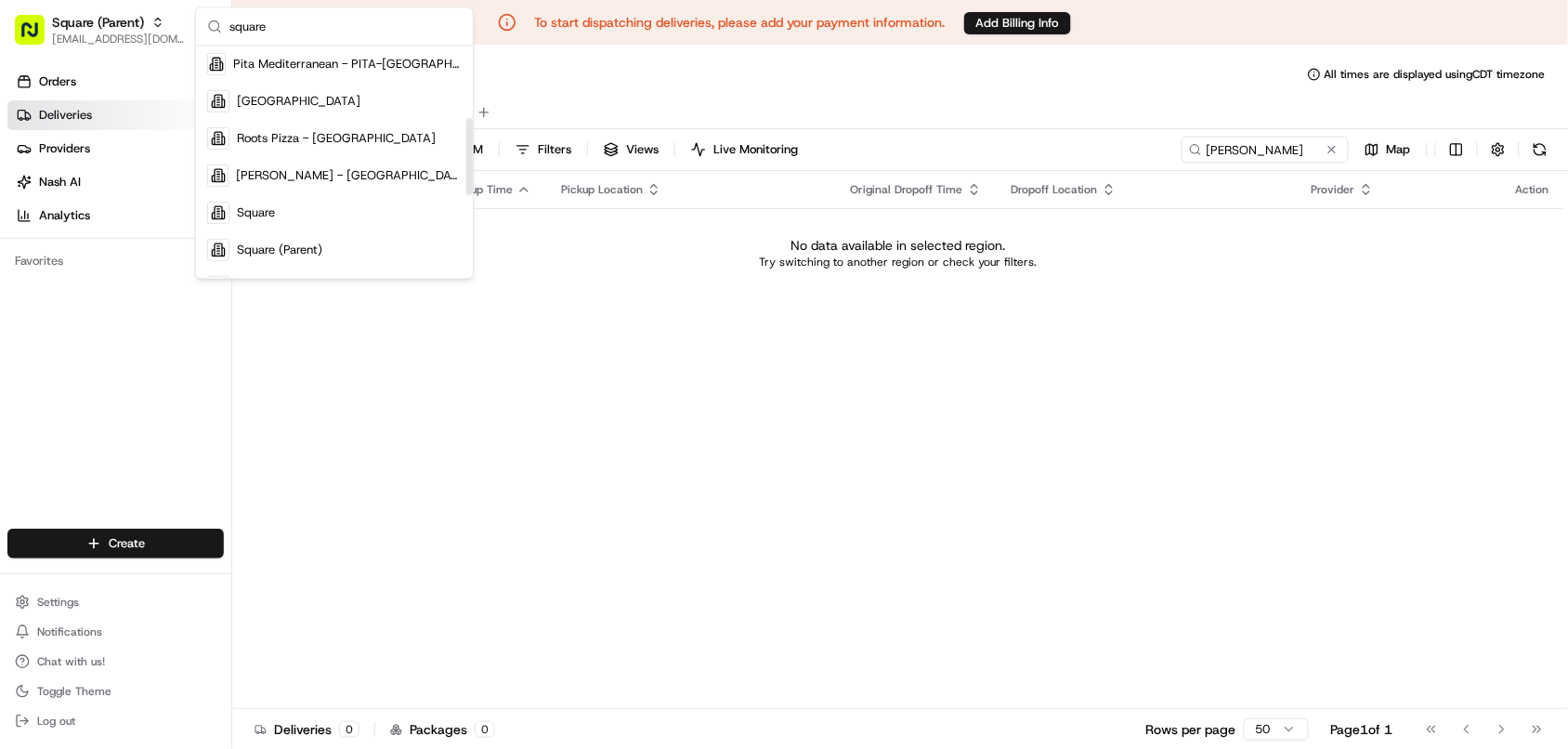
drag, startPoint x: 466, startPoint y: 88, endPoint x: 458, endPoint y: 160, distance: 72.4
click at [466, 160] on div "Suggestions" at bounding box center [469, 156] width 7 height 77
click at [406, 205] on div "Square" at bounding box center [334, 213] width 269 height 37
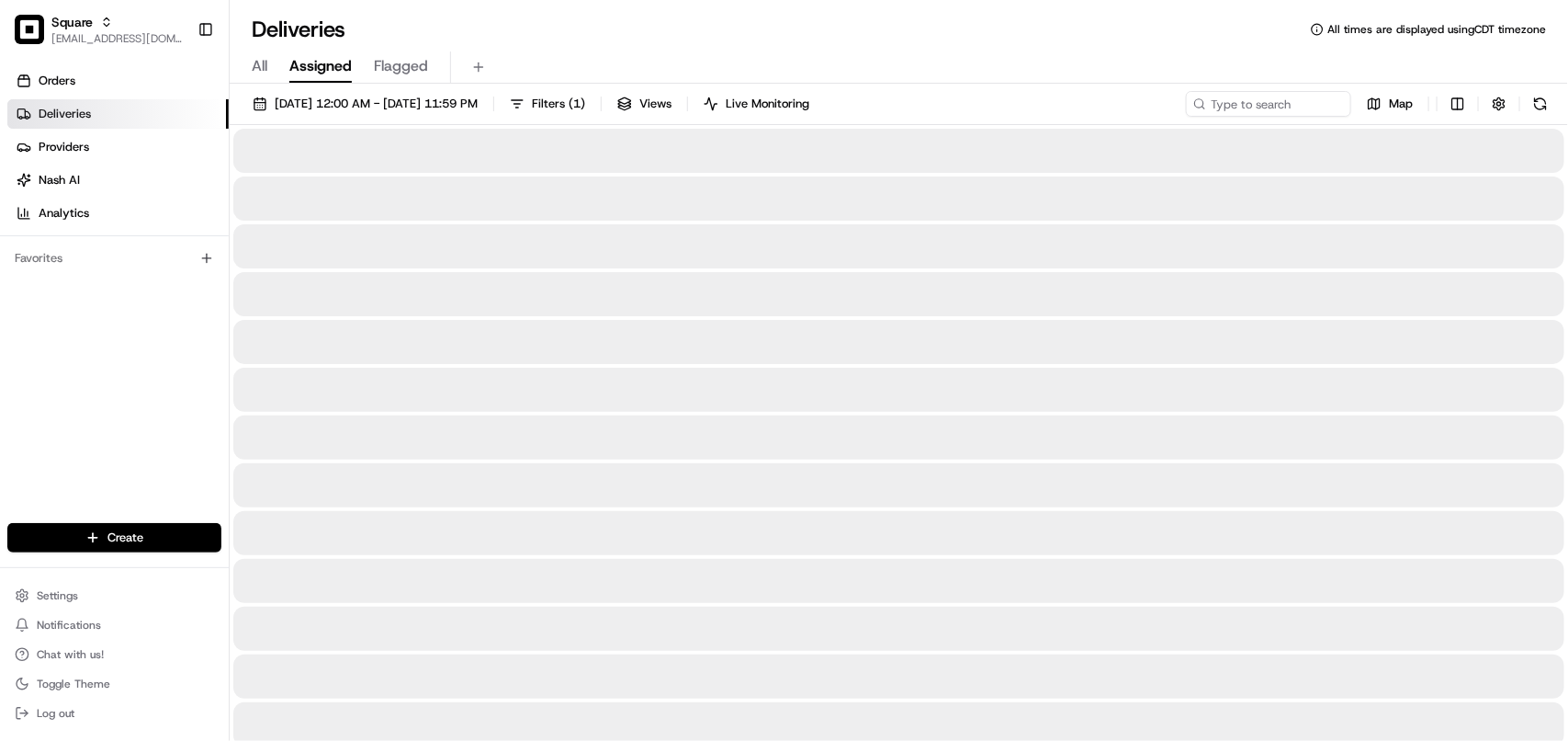
click at [391, 94] on button "[DATE] 12:00 AM - [DATE] 11:59 PM" at bounding box center [365, 103] width 241 height 26
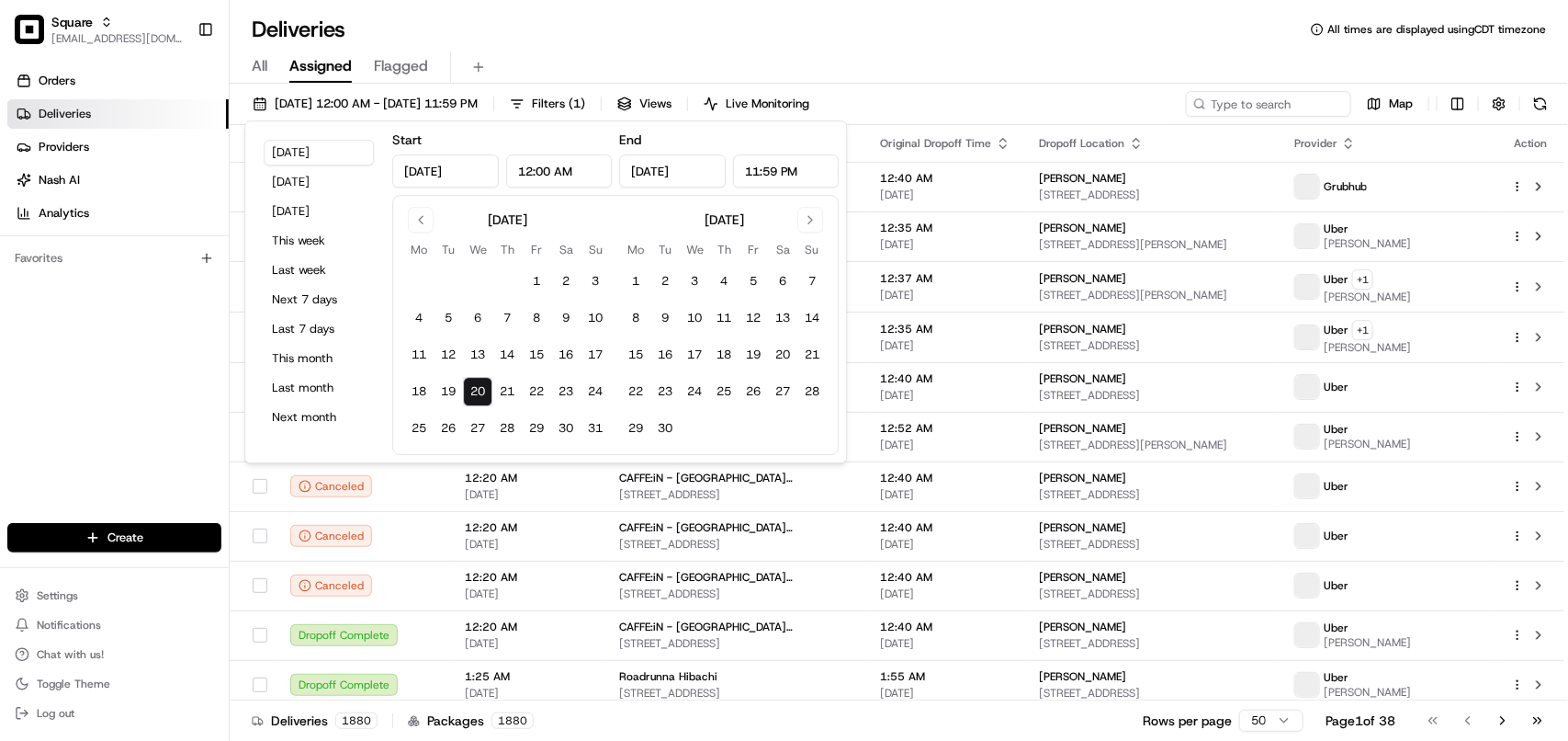
type input "[DATE]"
type input "12:00 AM"
type input "[DATE]"
type input "11:59 PM"
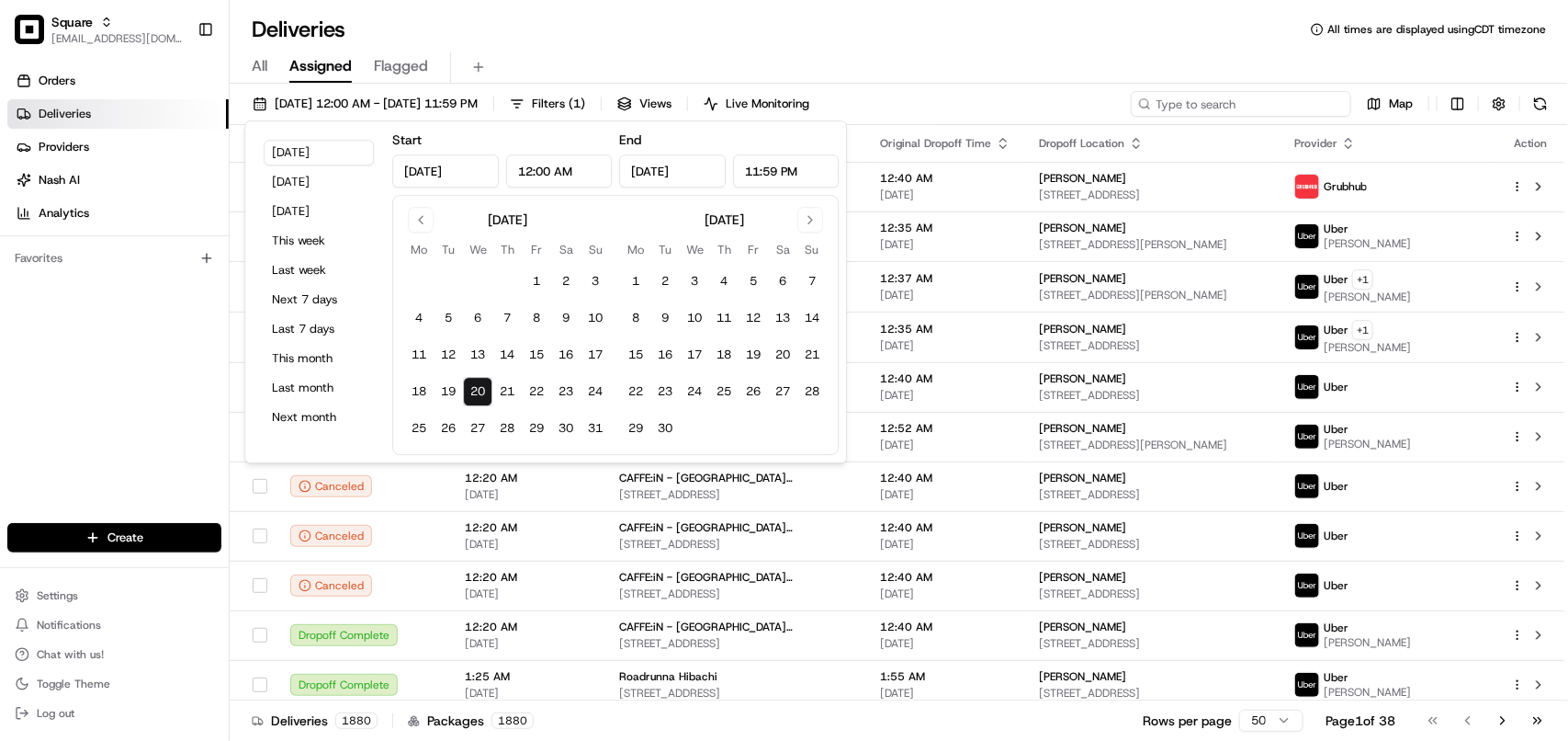
click at [1254, 104] on input at bounding box center [1240, 103] width 221 height 26
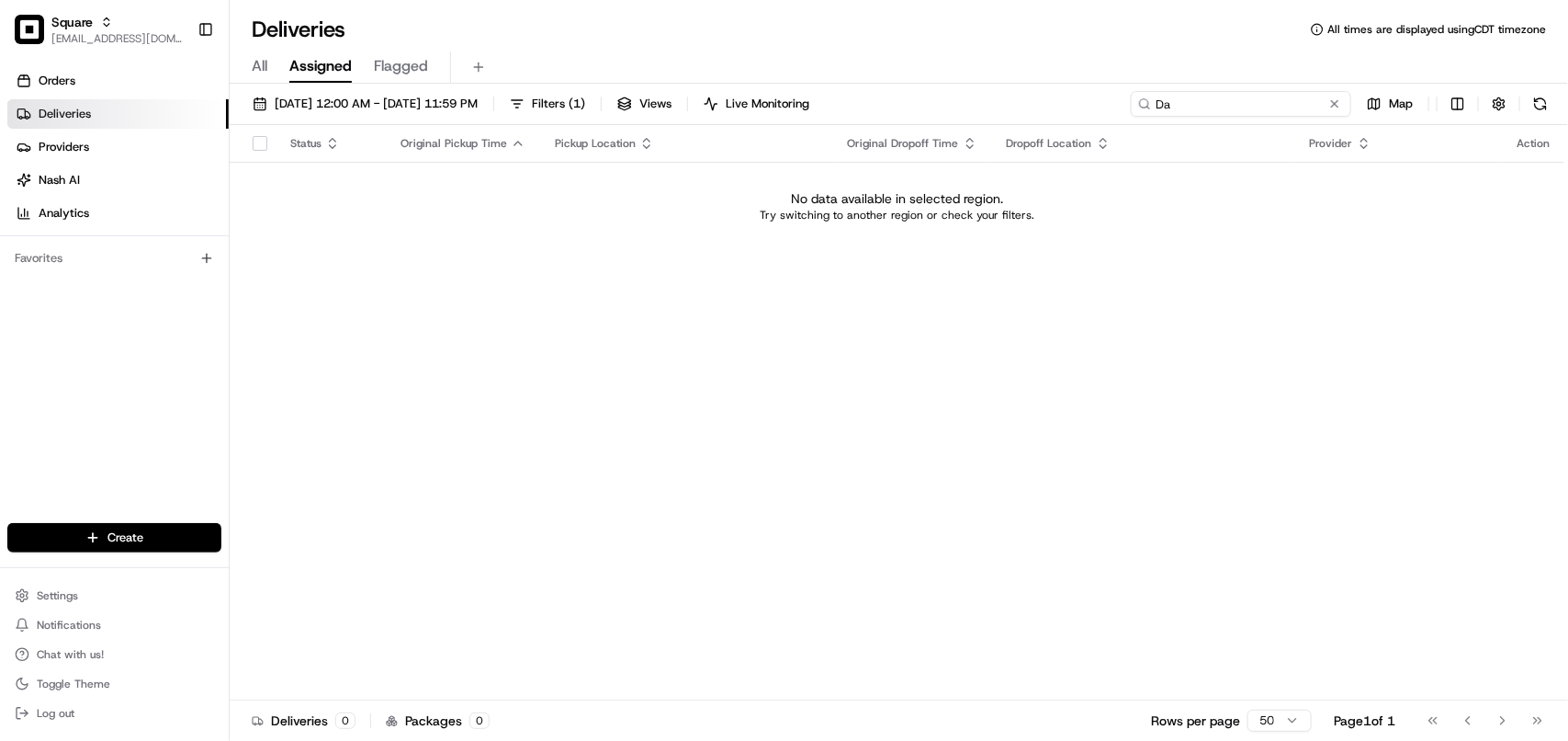
type input "D"
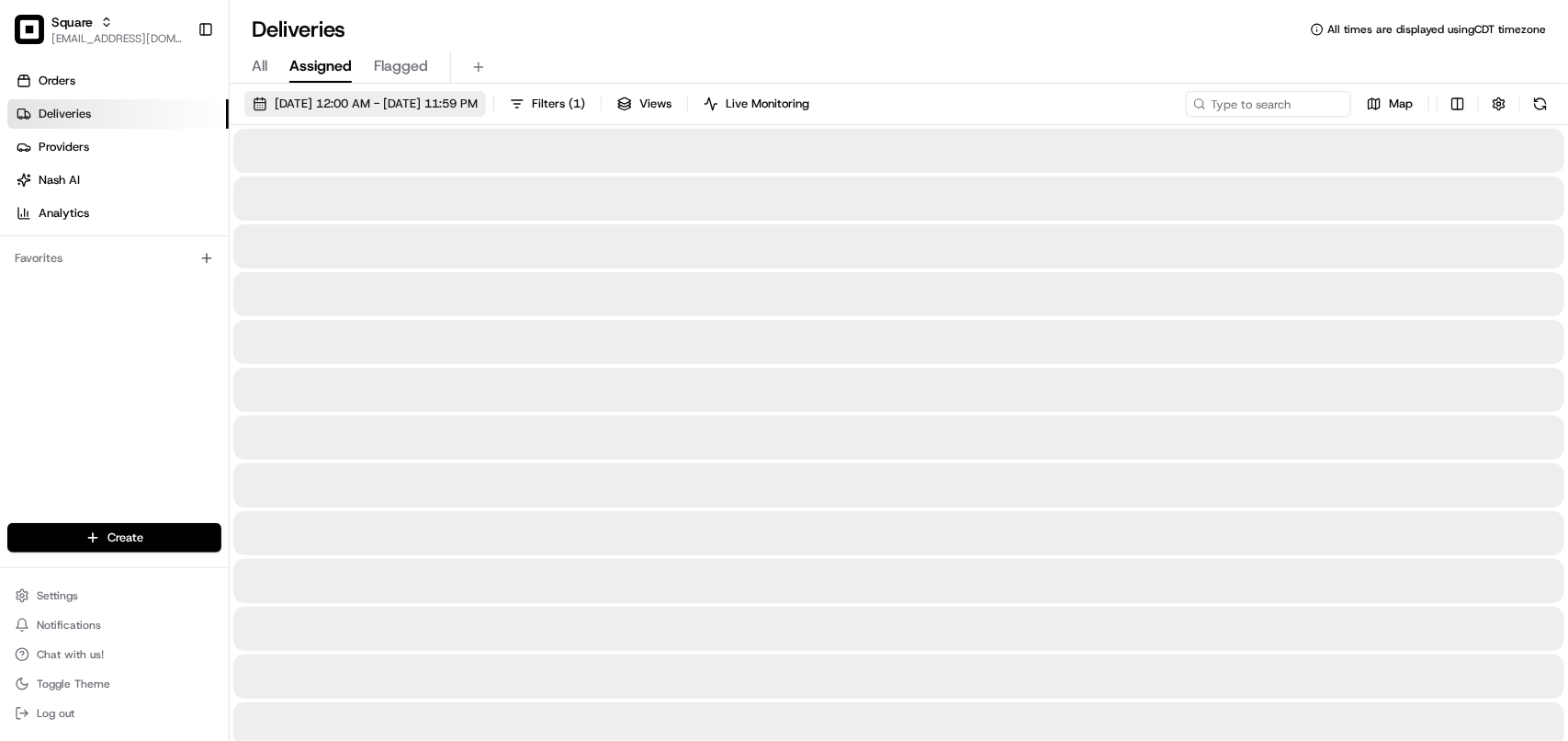
click at [477, 108] on span "[DATE] 12:00 AM - [DATE] 11:59 PM" at bounding box center [376, 103] width 203 height 16
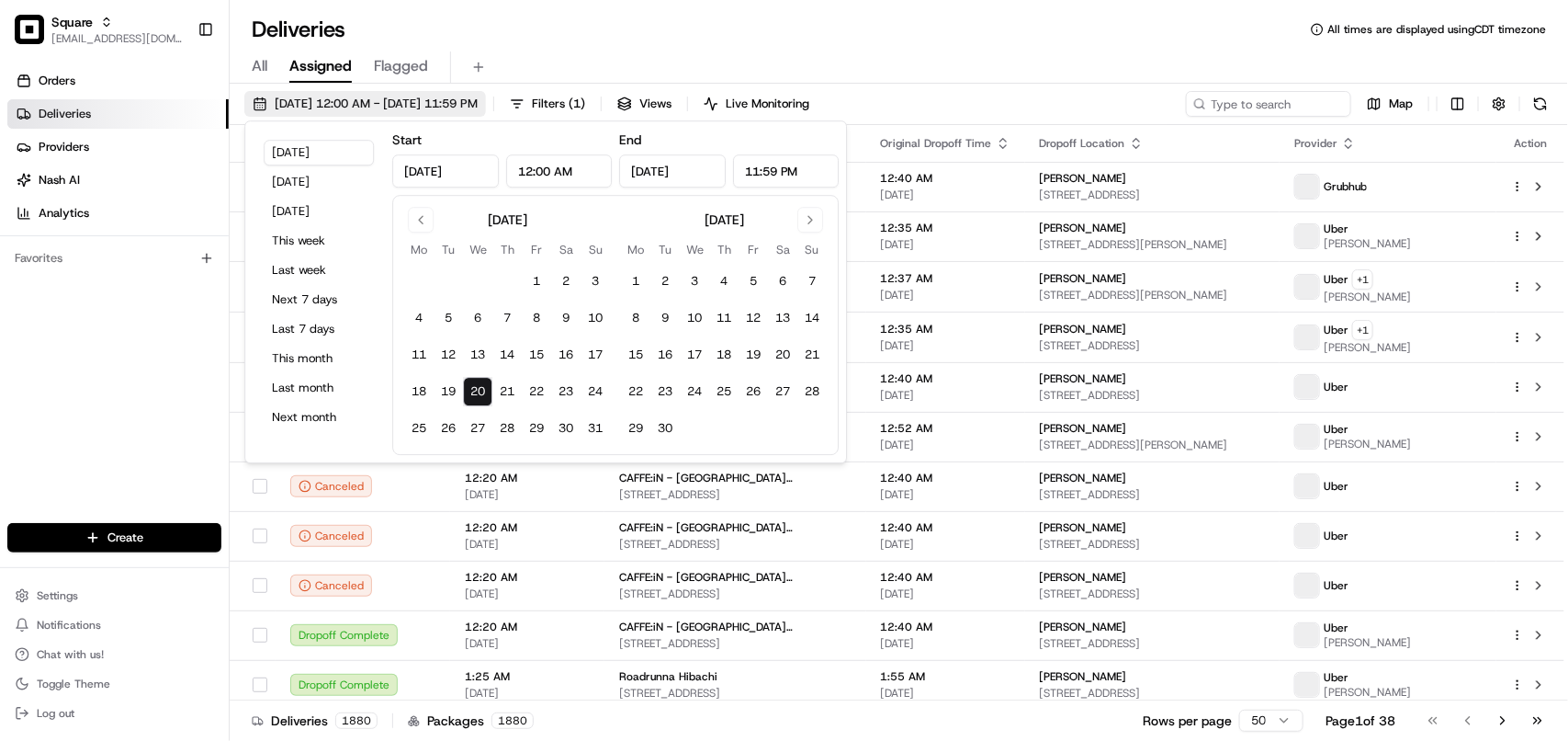
type input "[DATE]"
type input "12:00 AM"
type input "[DATE]"
type input "11:59 PM"
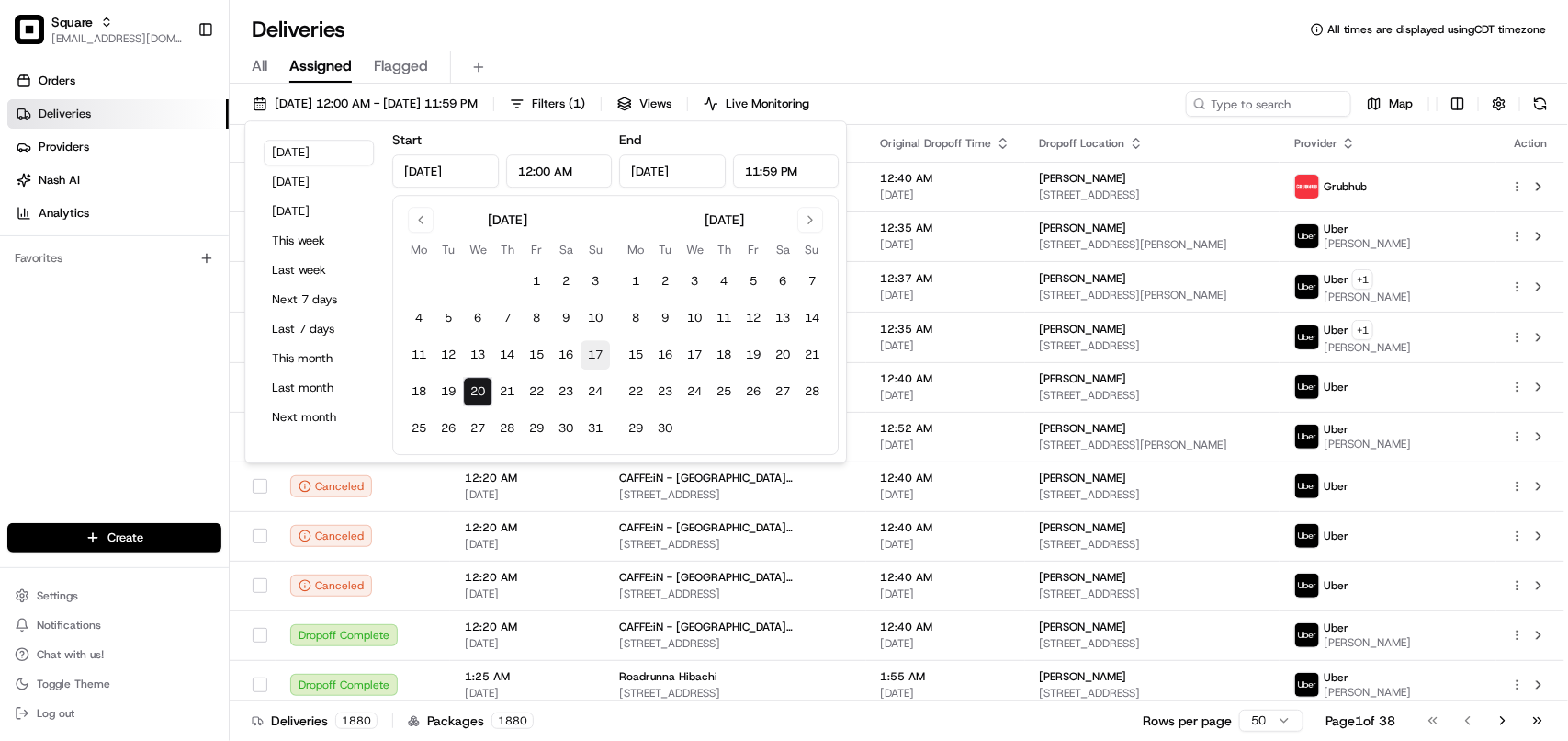
click at [599, 347] on button "17" at bounding box center [595, 354] width 29 height 29
type input "[DATE]"
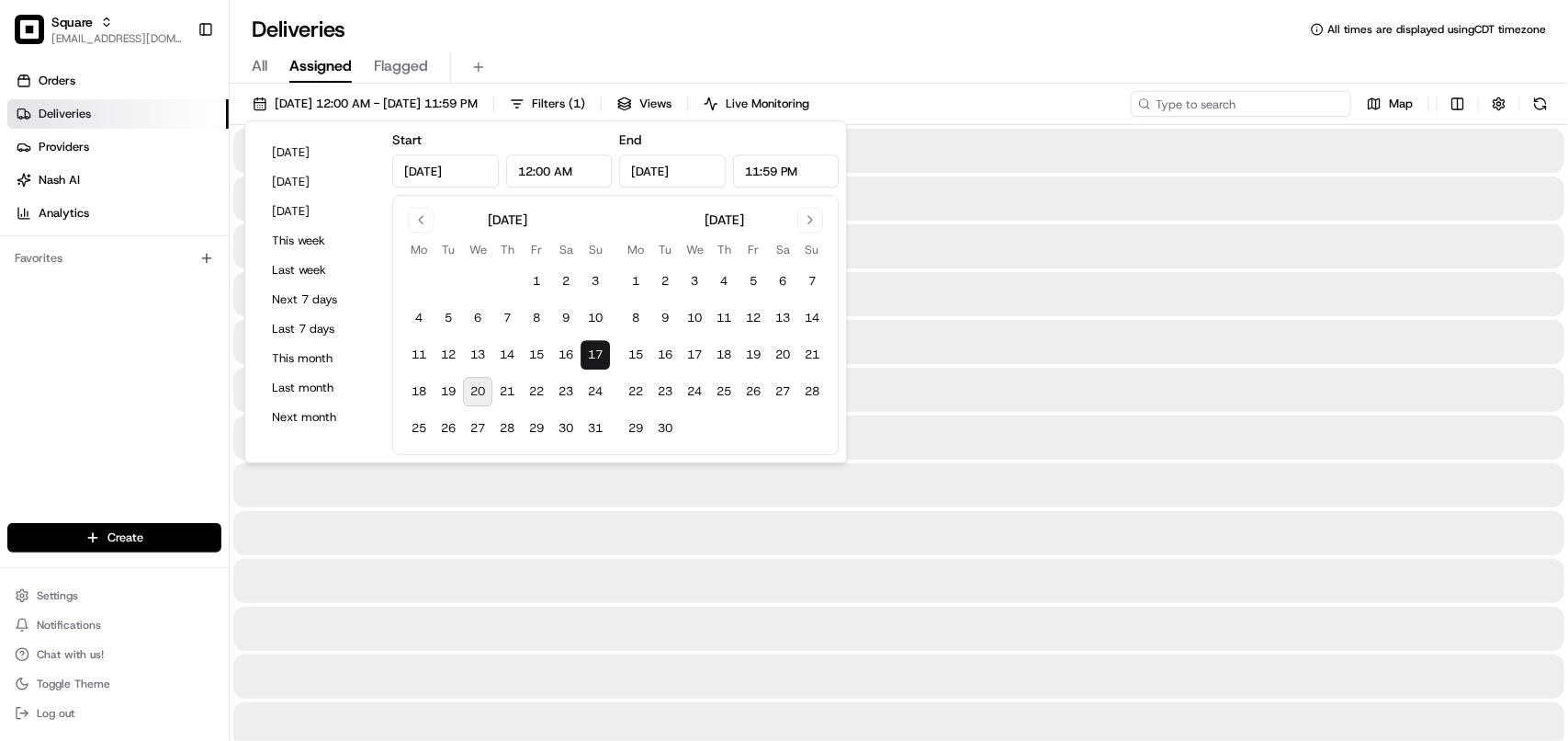
click at [1246, 108] on input at bounding box center [1240, 103] width 221 height 26
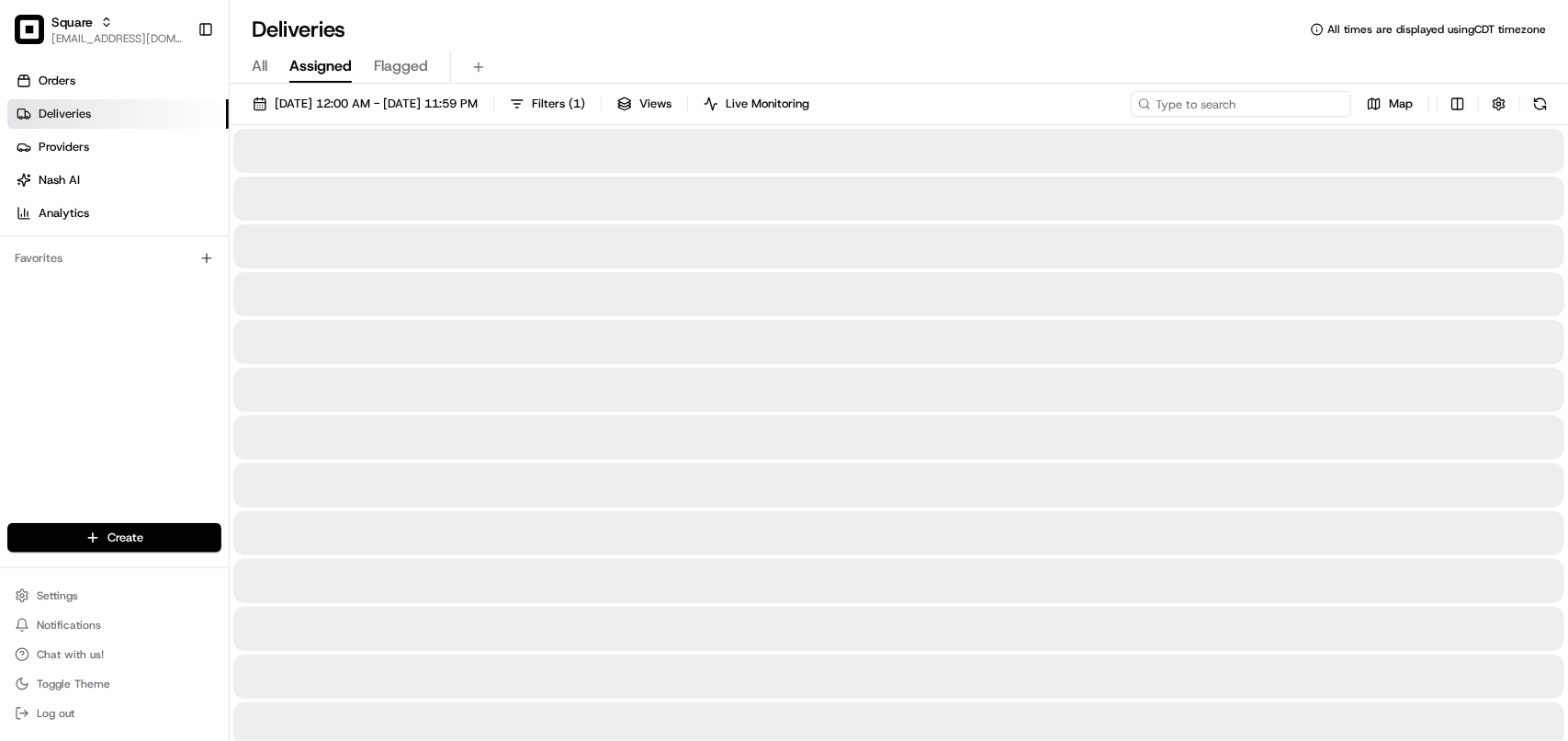
click at [1246, 107] on input at bounding box center [1240, 103] width 221 height 26
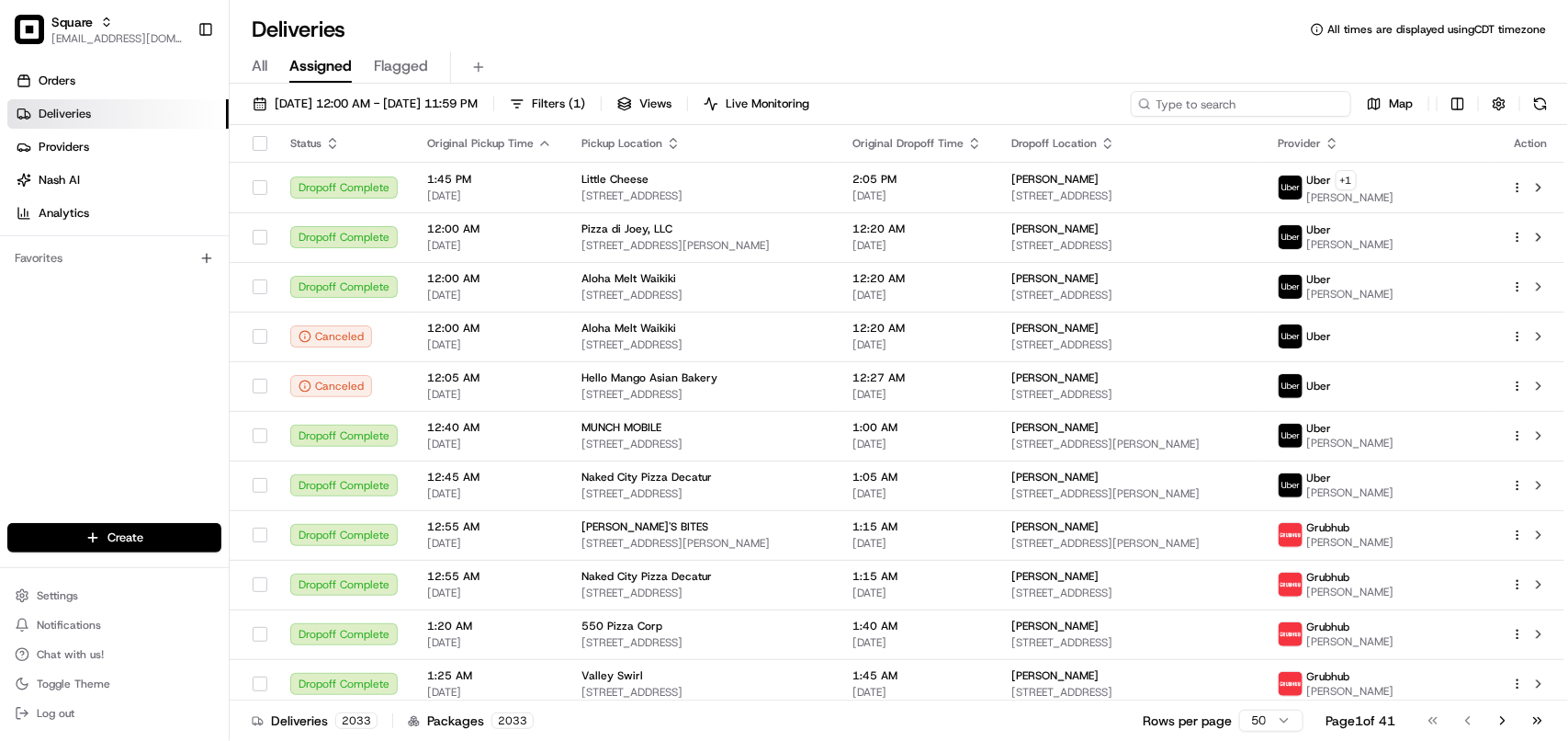
click at [1246, 107] on input at bounding box center [1240, 103] width 221 height 26
click at [457, 115] on button "[DATE] 12:00 AM - [DATE] 11:59 PM" at bounding box center [365, 103] width 241 height 26
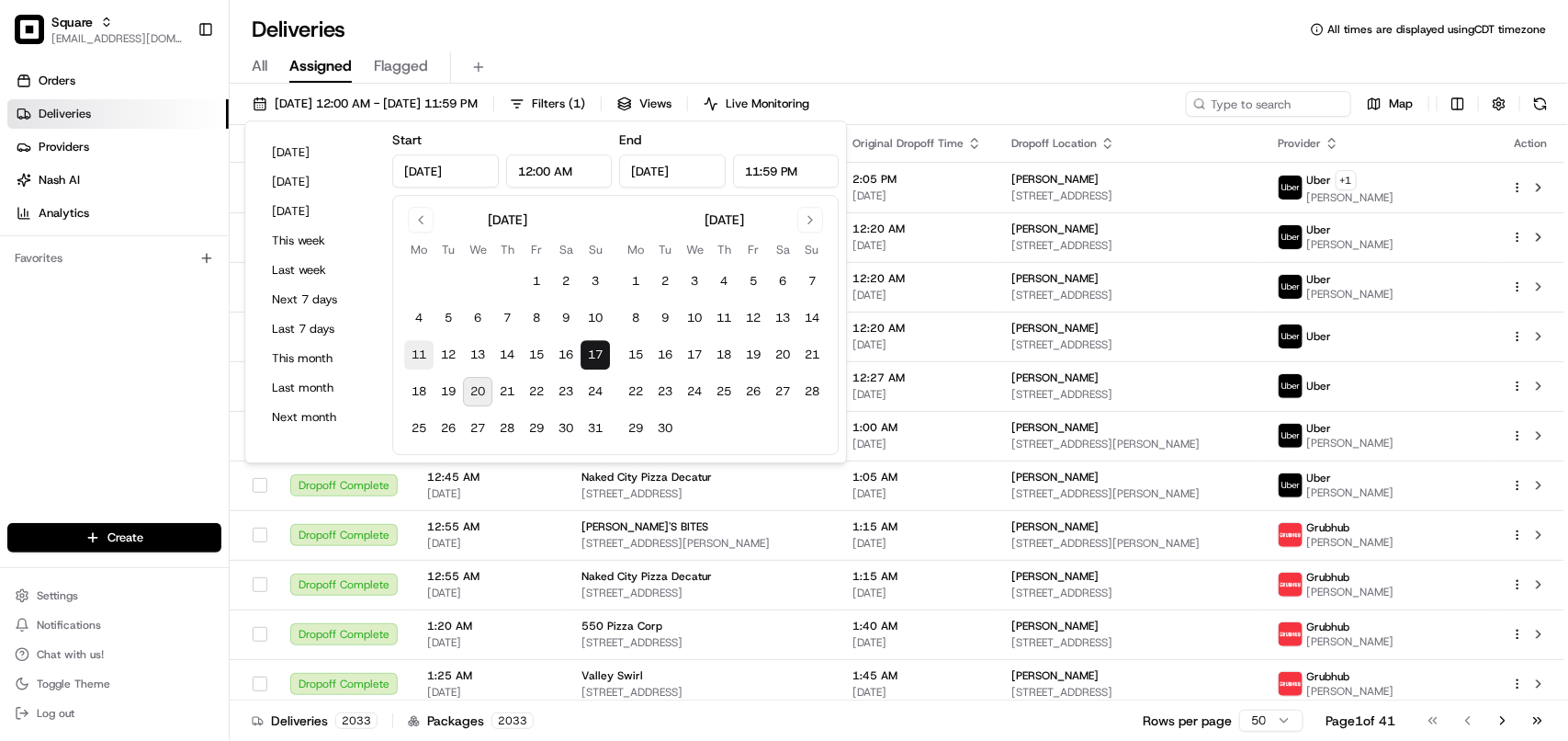
click at [419, 358] on button "11" at bounding box center [419, 354] width 29 height 29
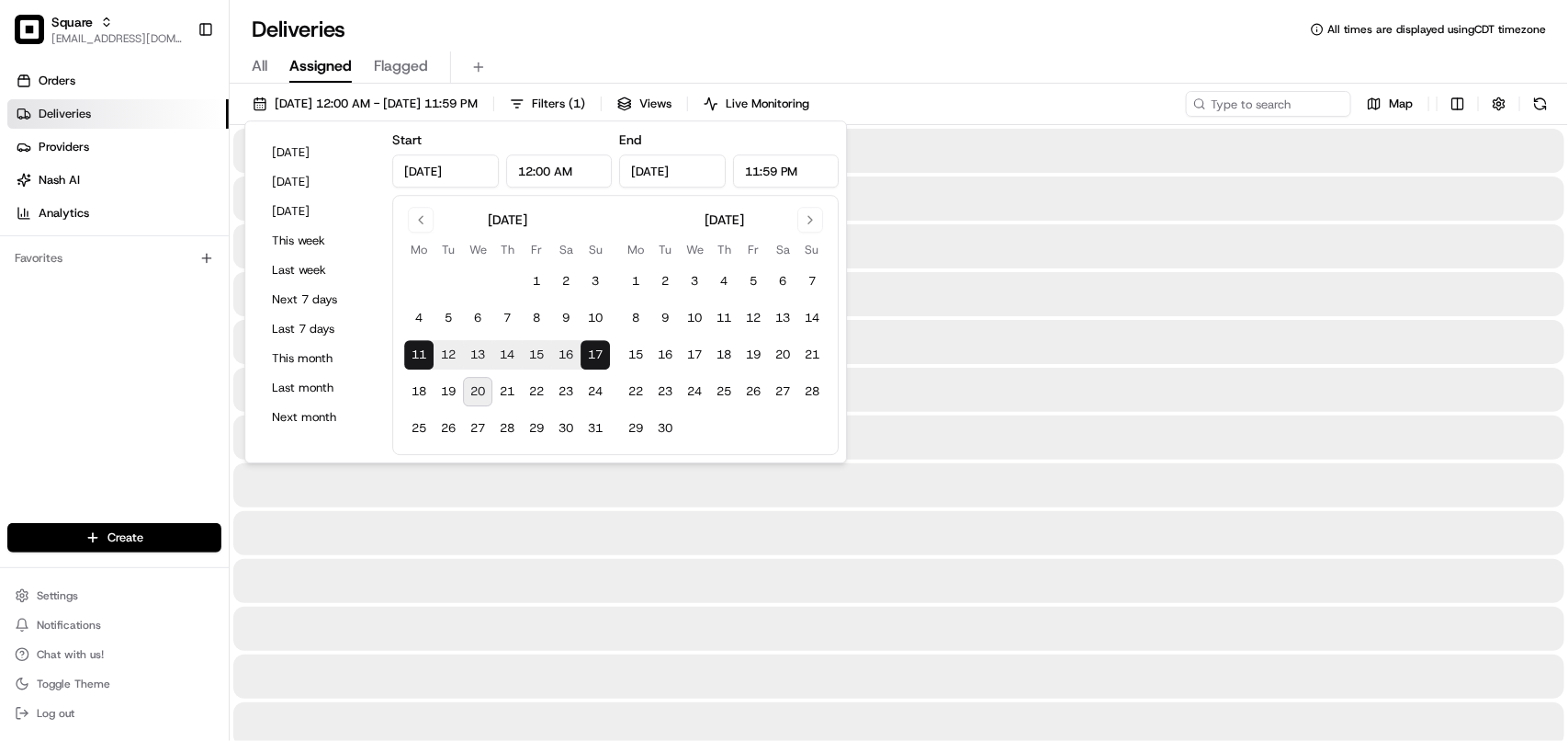
click at [492, 394] on button "20" at bounding box center [477, 392] width 29 height 29
type input "[DATE]"
click at [407, 349] on button "11" at bounding box center [419, 354] width 29 height 29
type input "[DATE]"
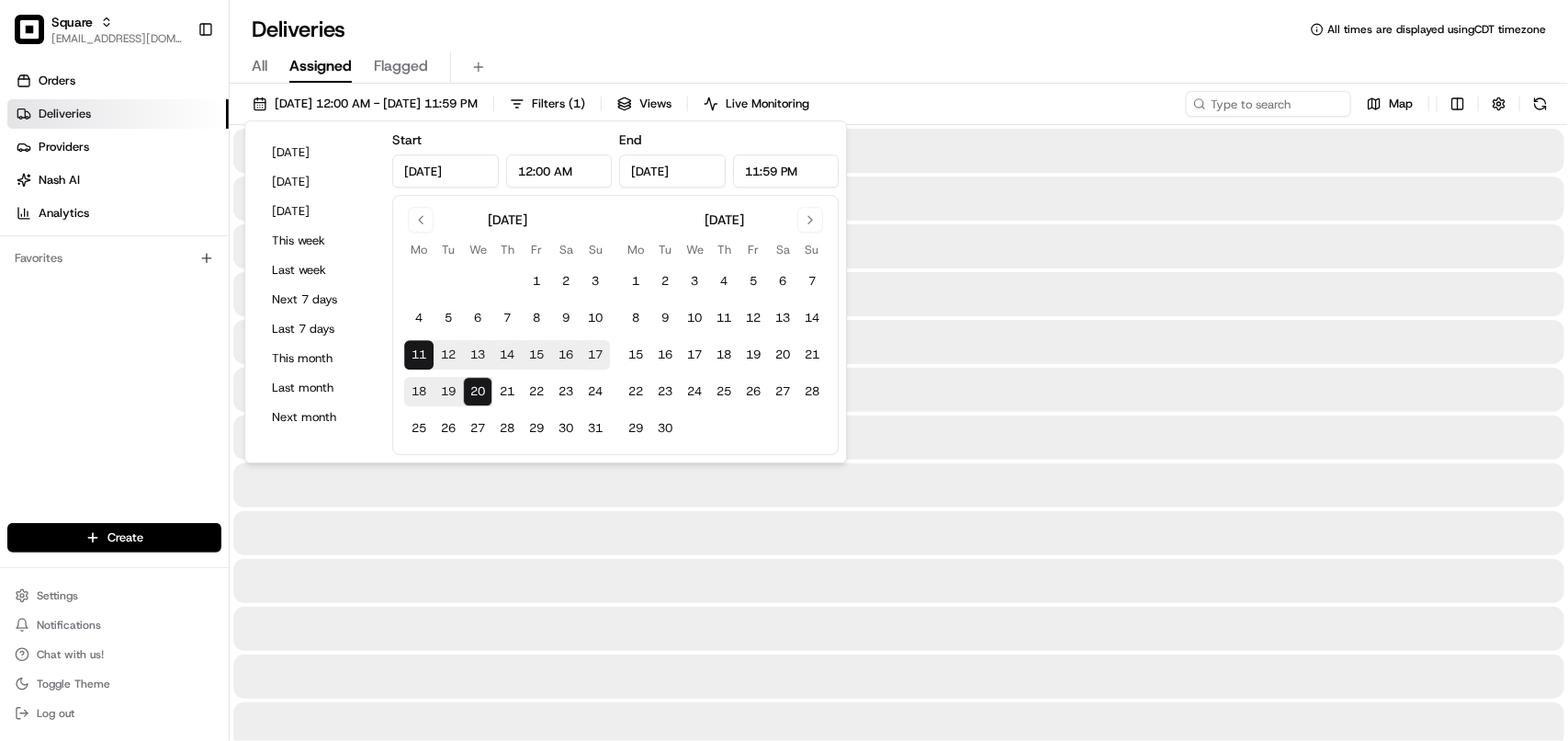
click at [415, 354] on button "11" at bounding box center [419, 354] width 29 height 29
type input "[DATE]"
click at [490, 393] on button "20" at bounding box center [477, 392] width 29 height 29
click at [479, 391] on button "20" at bounding box center [477, 392] width 29 height 29
type input "[DATE]"
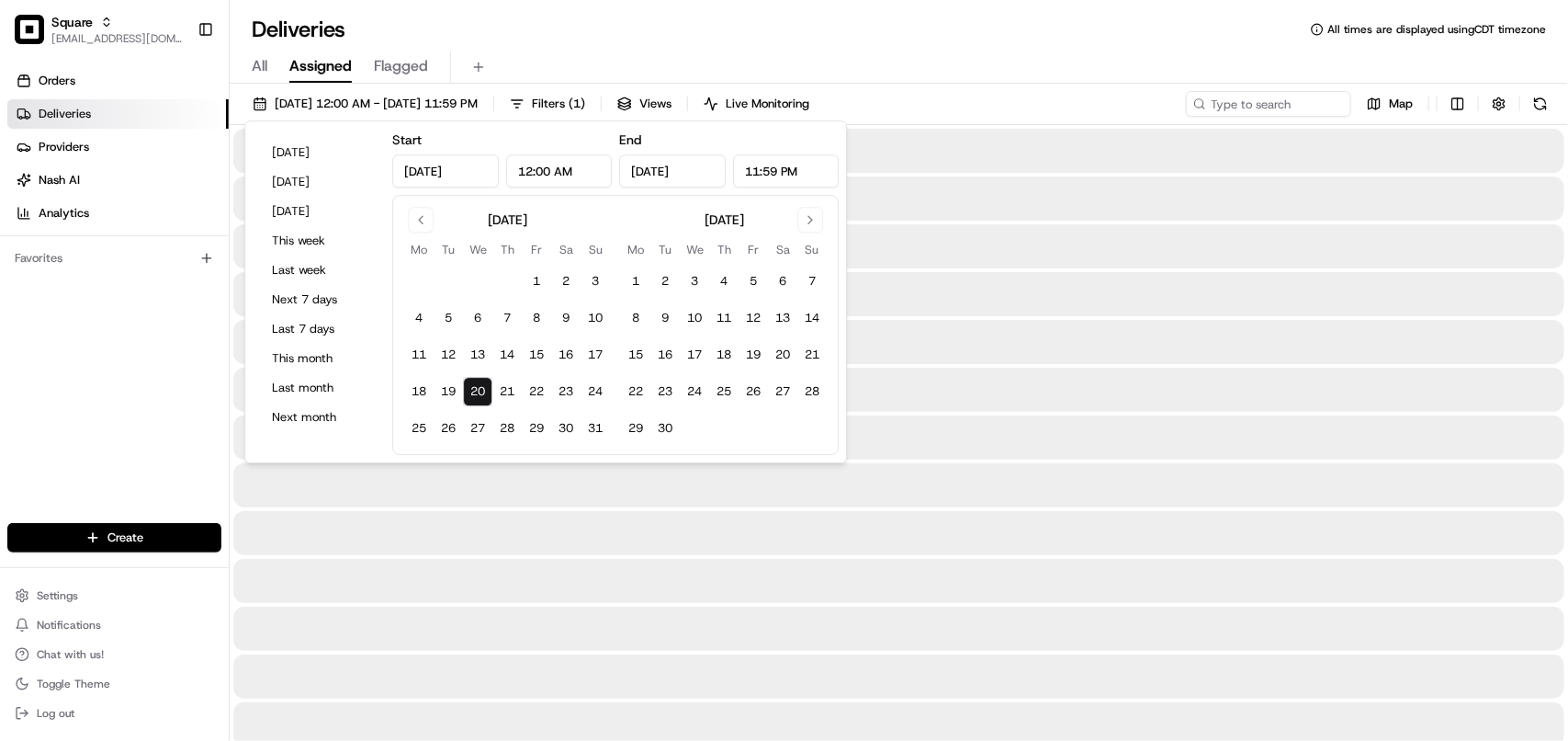
type input "[DATE]"
click at [411, 350] on button "11" at bounding box center [419, 354] width 29 height 29
type input "[DATE]"
click at [1092, 26] on div "Deliveries All times are displayed using CDT timezone" at bounding box center [899, 29] width 1338 height 29
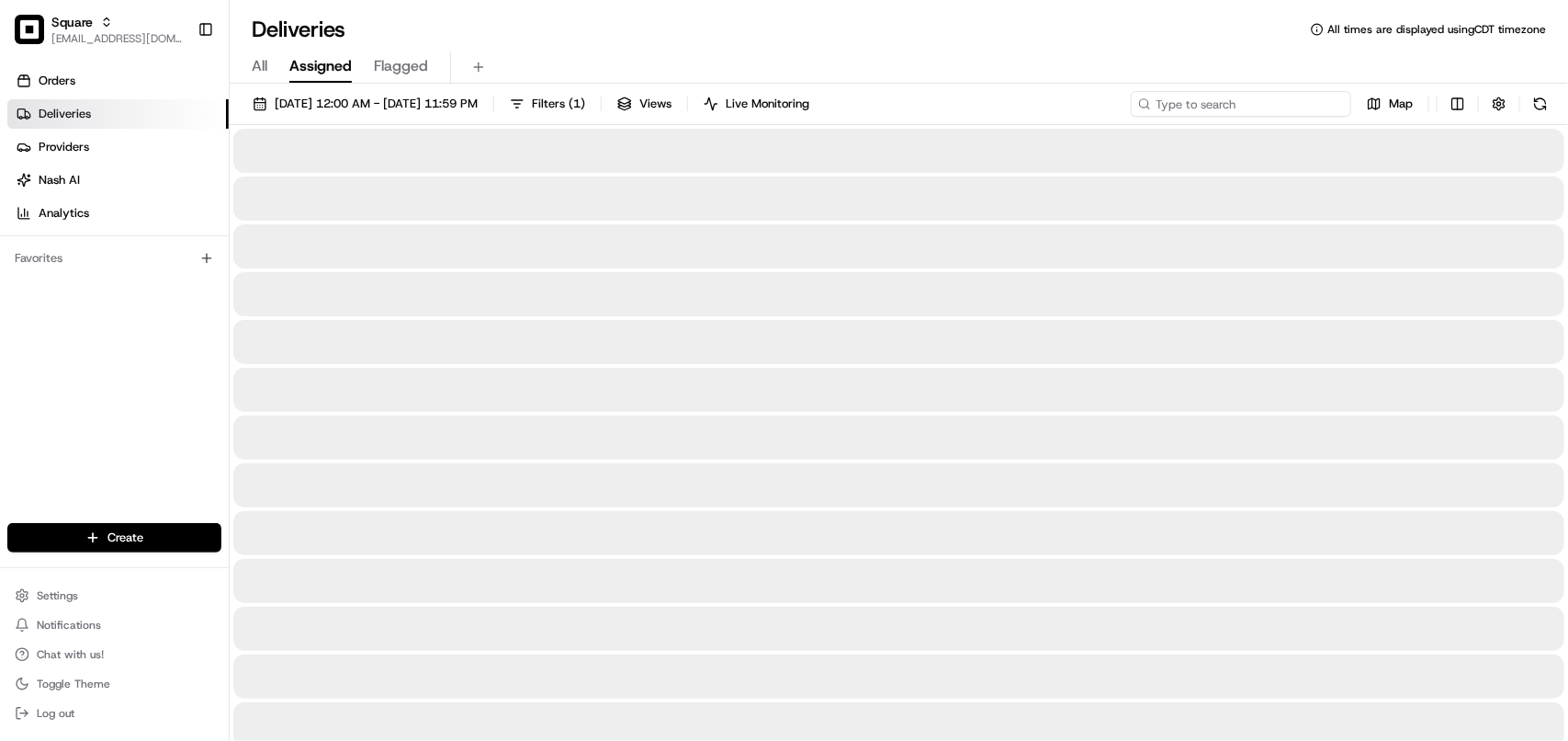
click at [1235, 103] on input at bounding box center [1240, 103] width 221 height 26
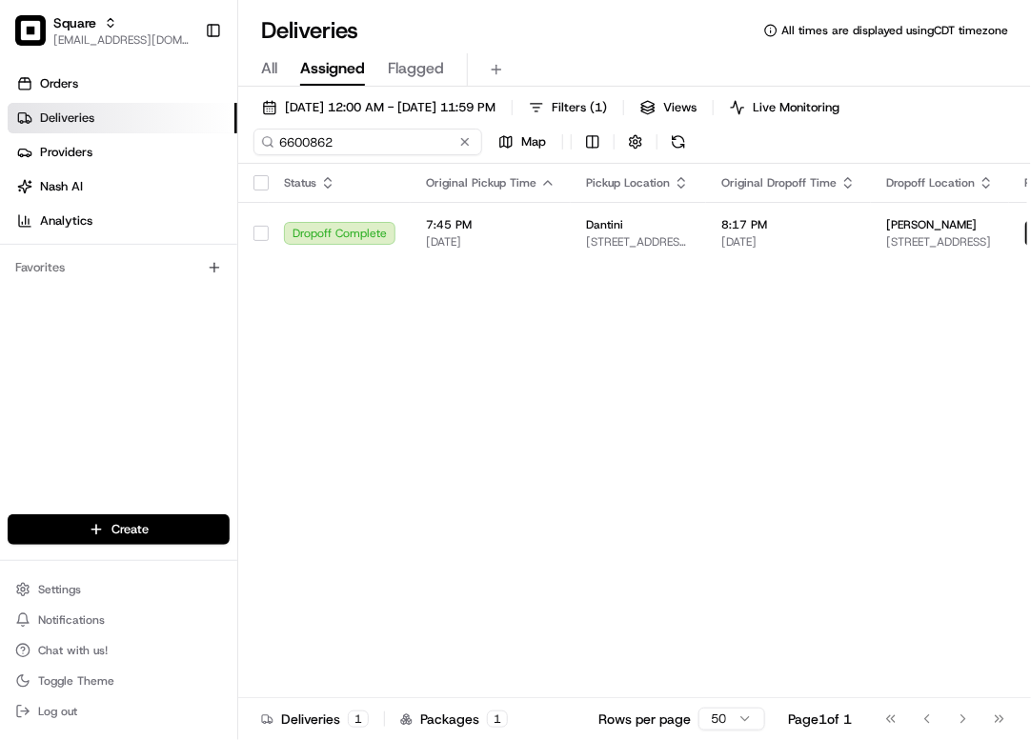
type input "6600862"
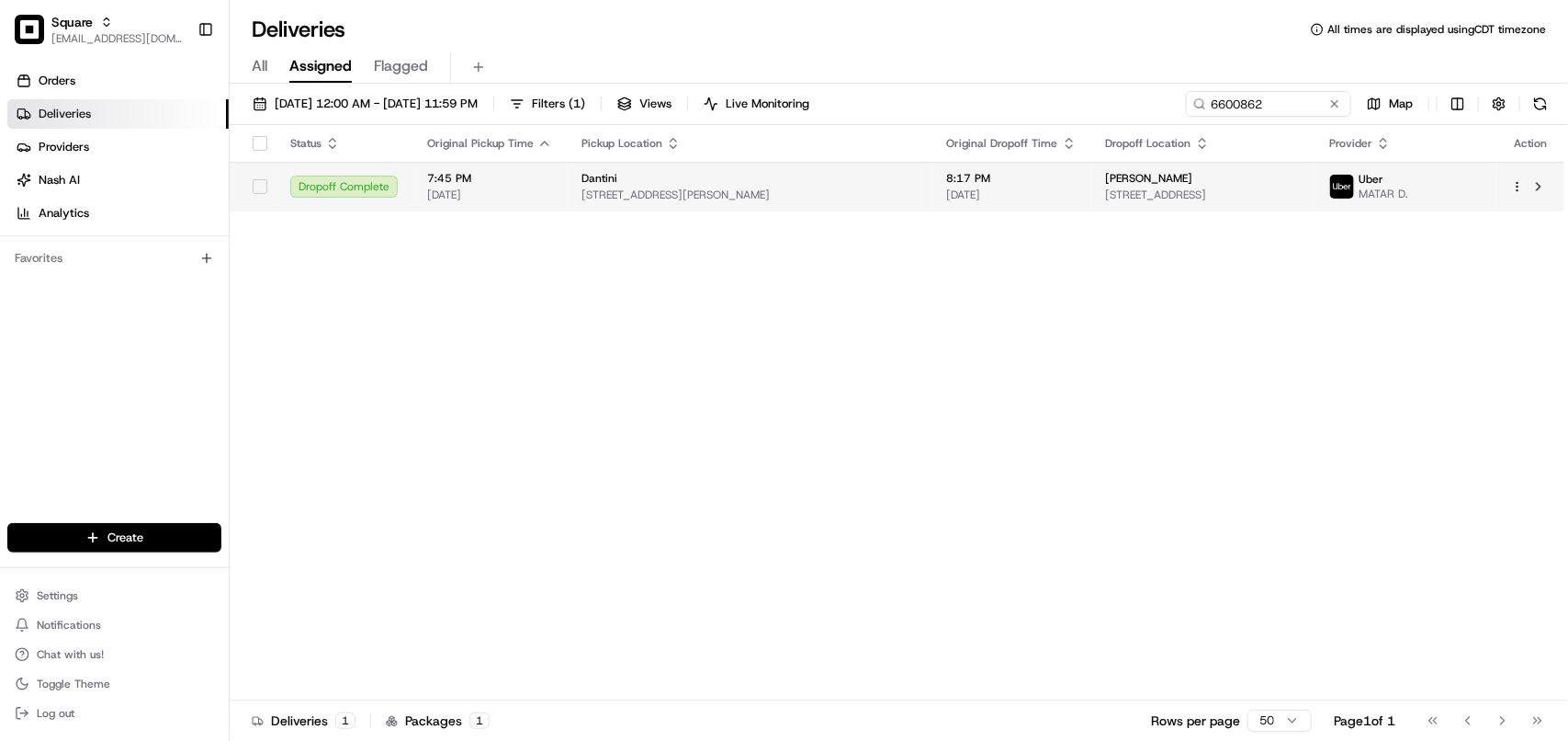
click at [1106, 196] on span "[STREET_ADDRESS]" at bounding box center [1203, 194] width 194 height 14
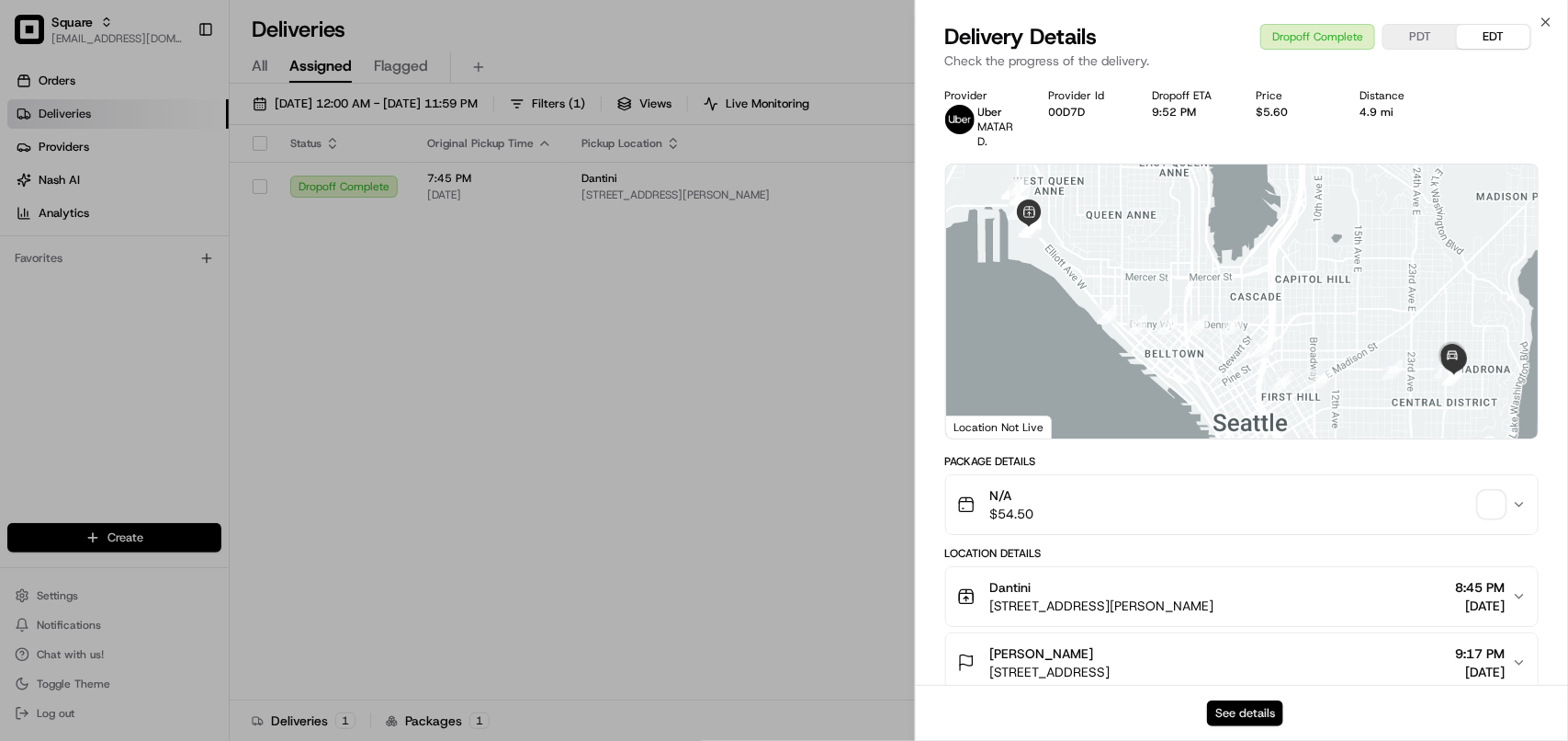
click at [1228, 725] on button "See details" at bounding box center [1245, 713] width 76 height 26
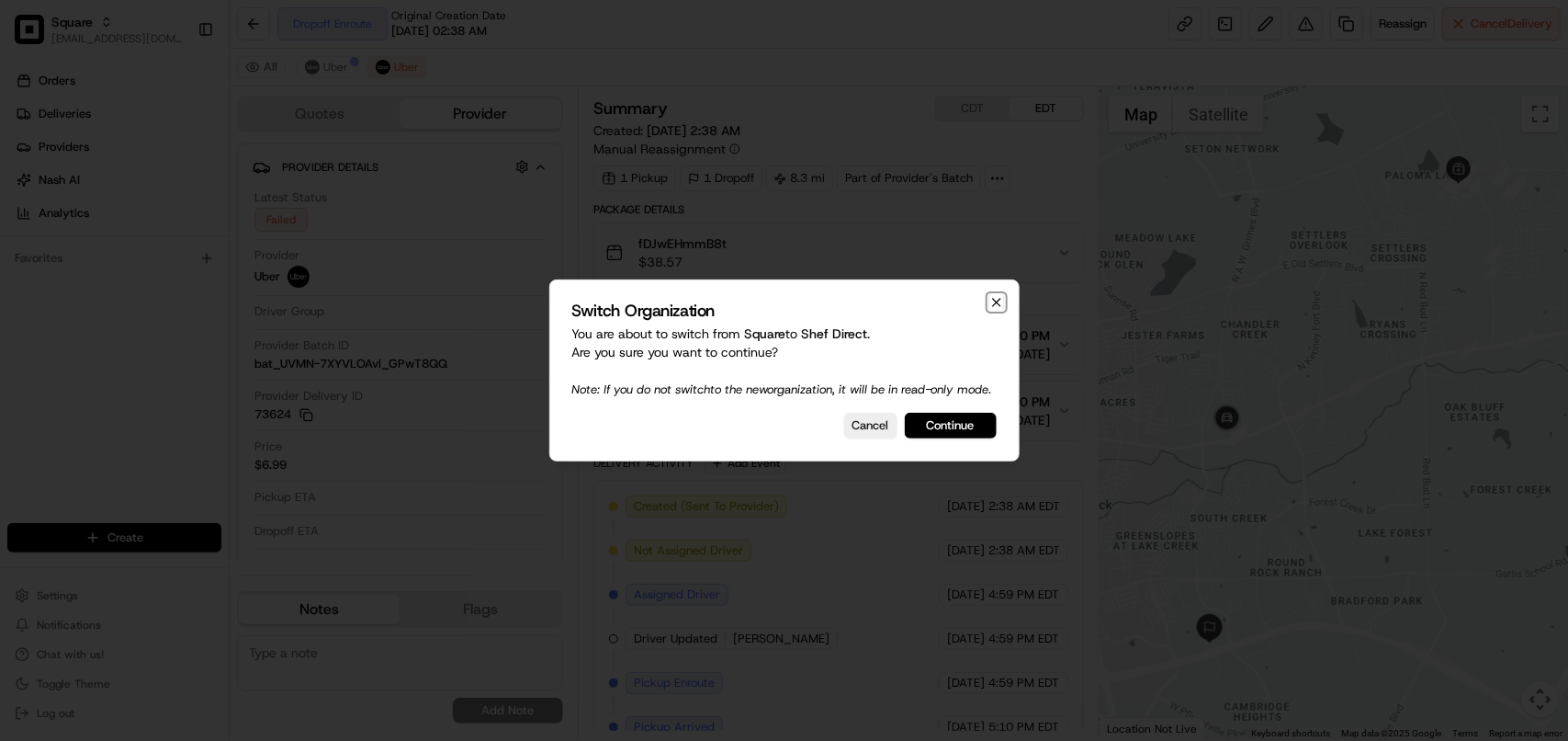
click at [993, 299] on icon "button" at bounding box center [997, 303] width 8 height 8
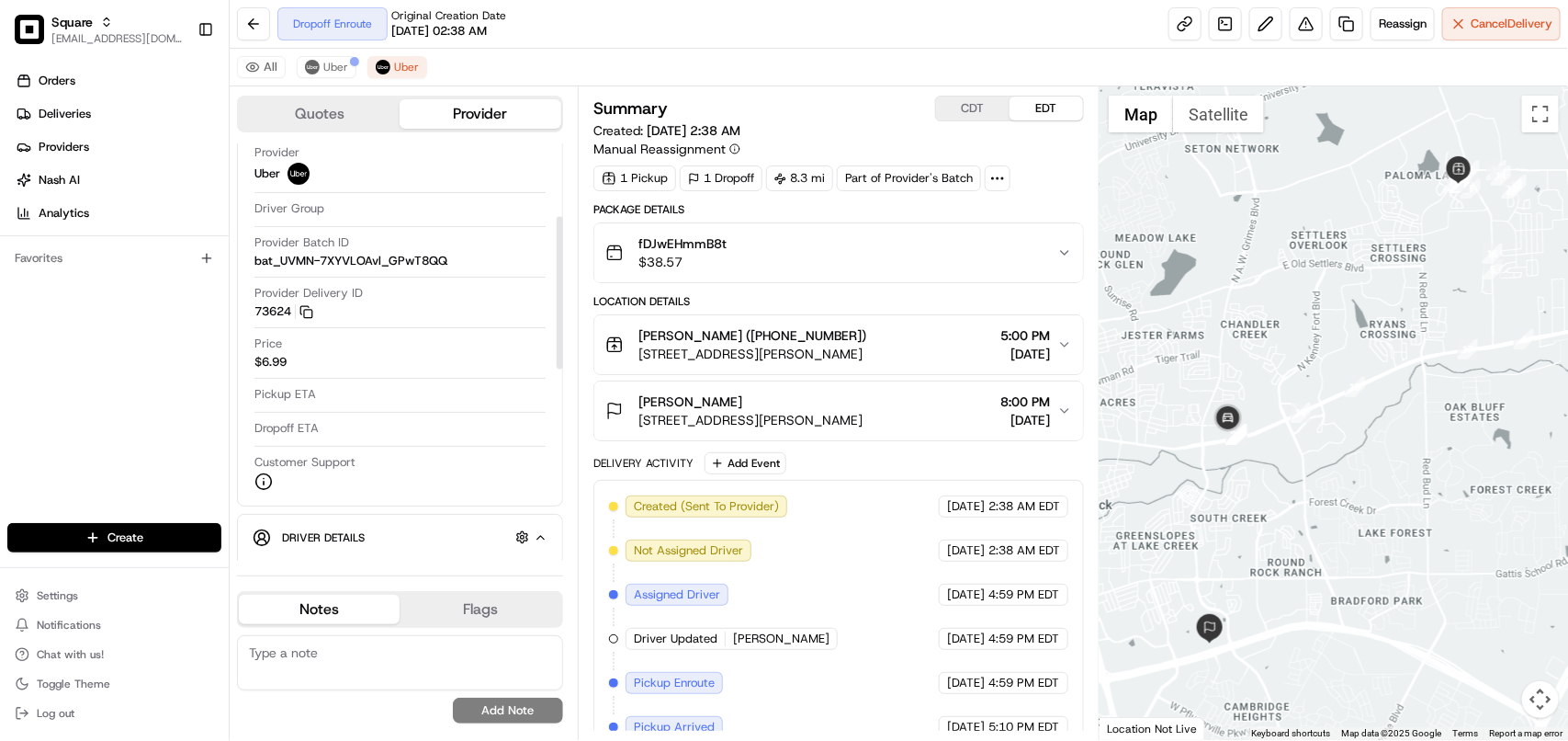
scroll to position [459, 0]
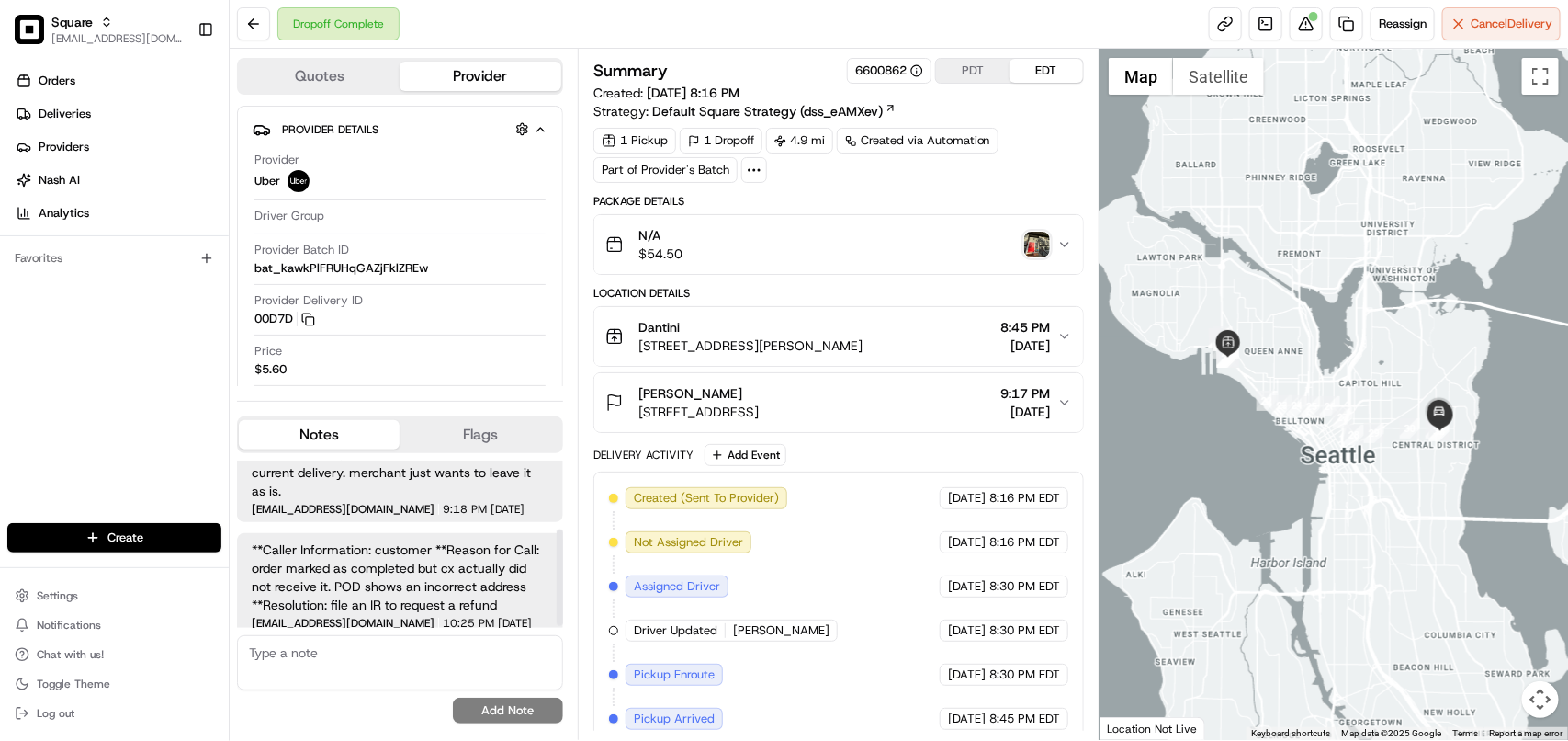
scroll to position [123, 0]
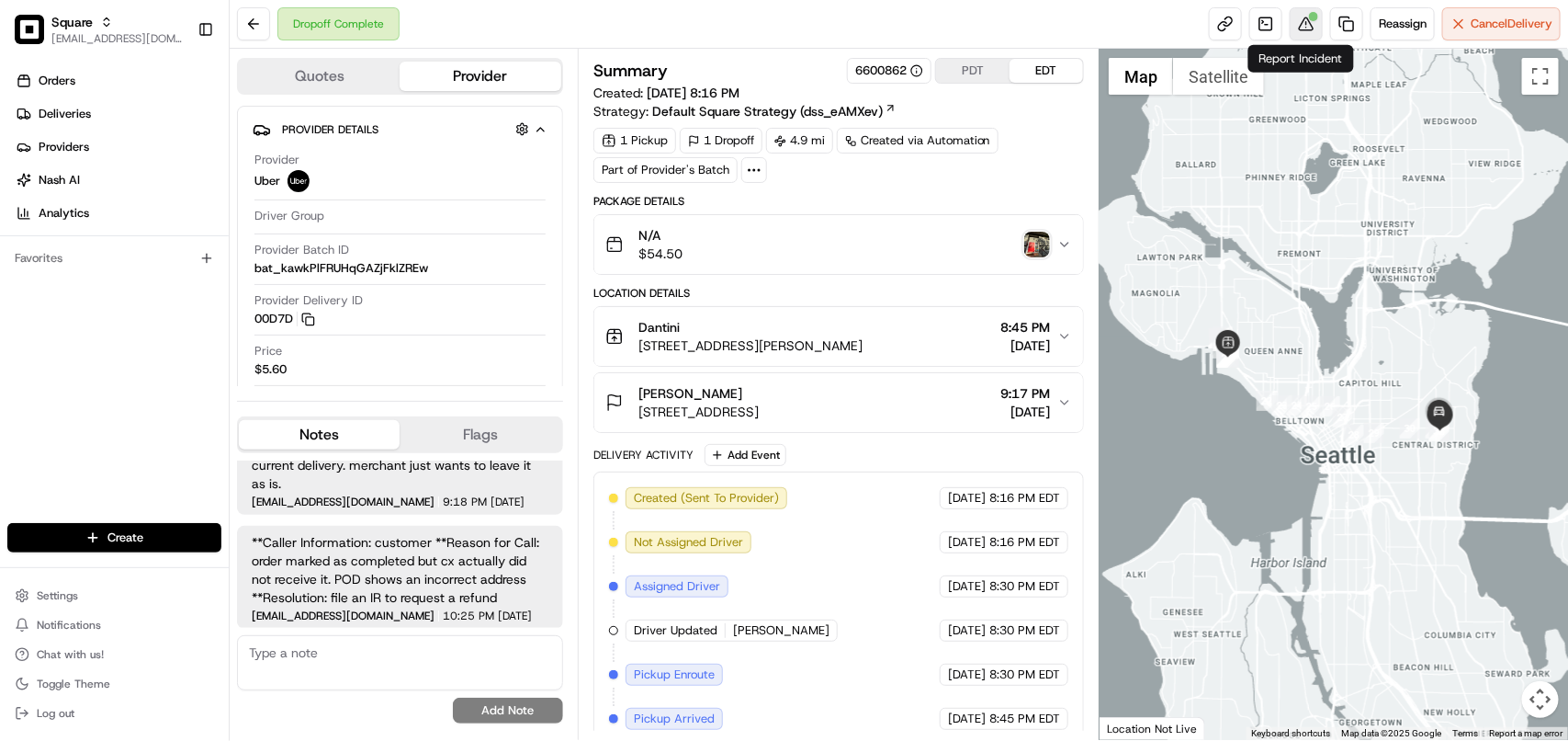
click at [1309, 20] on div at bounding box center [1313, 16] width 10 height 10
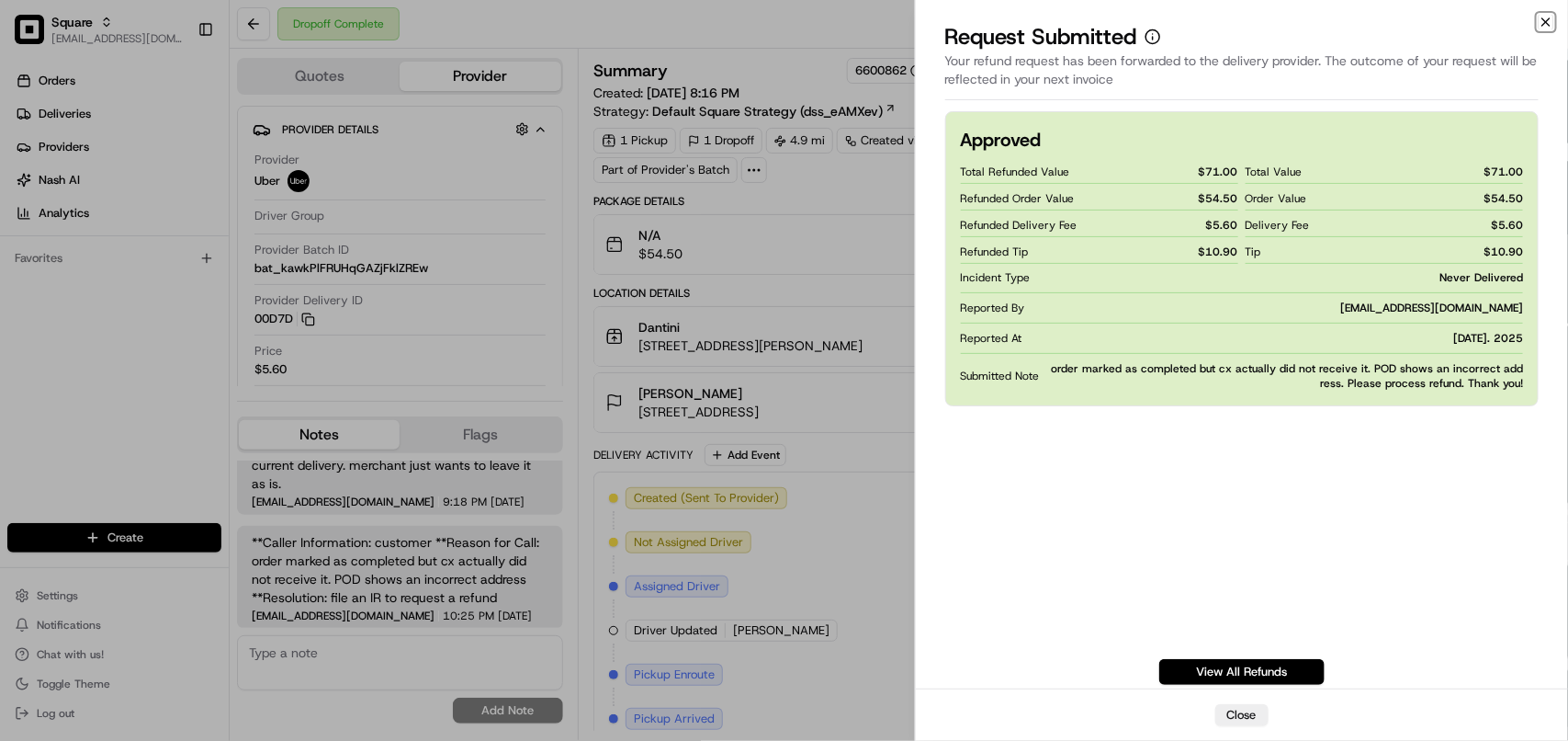
click at [1551, 21] on icon "button" at bounding box center [1545, 21] width 14 height 14
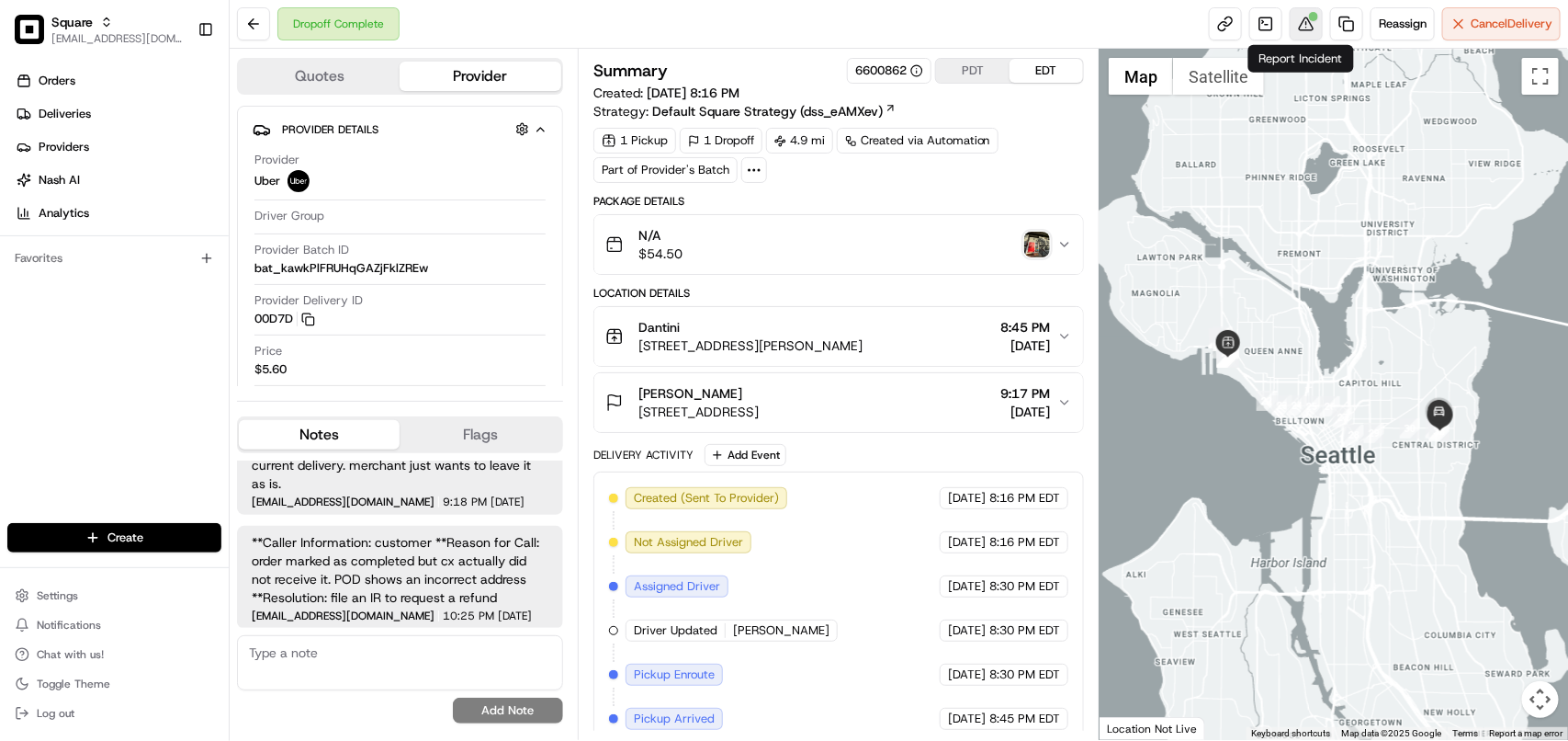
click at [1289, 25] on button at bounding box center [1306, 24] width 33 height 33
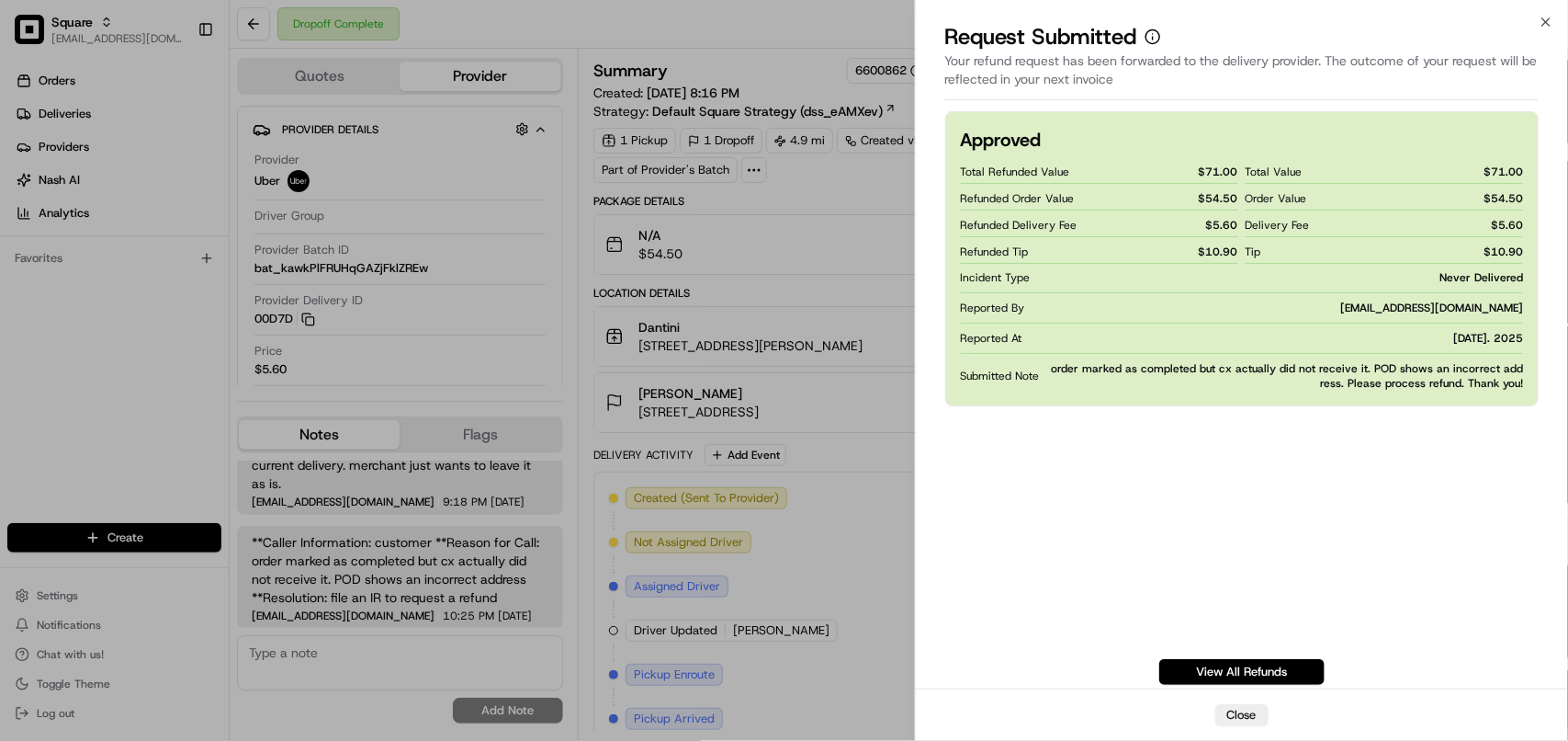
click at [1360, 420] on div "Approved Total Refunded Value $ 71.00 Refunded Order Value $ 54.50 Refunded Del…" at bounding box center [1241, 398] width 593 height 573
drag, startPoint x: 1076, startPoint y: 370, endPoint x: 1257, endPoint y: 360, distance: 181.3
click at [1257, 361] on span "order marked as completed but cx actually did not receive it. POD shows an inco…" at bounding box center [1284, 375] width 475 height 29
click at [1328, 432] on div "Approved Total Refunded Value $ 71.00 Refunded Order Value $ 54.50 Refunded Del…" at bounding box center [1241, 398] width 593 height 573
click at [1538, 25] on icon "button" at bounding box center [1545, 21] width 14 height 14
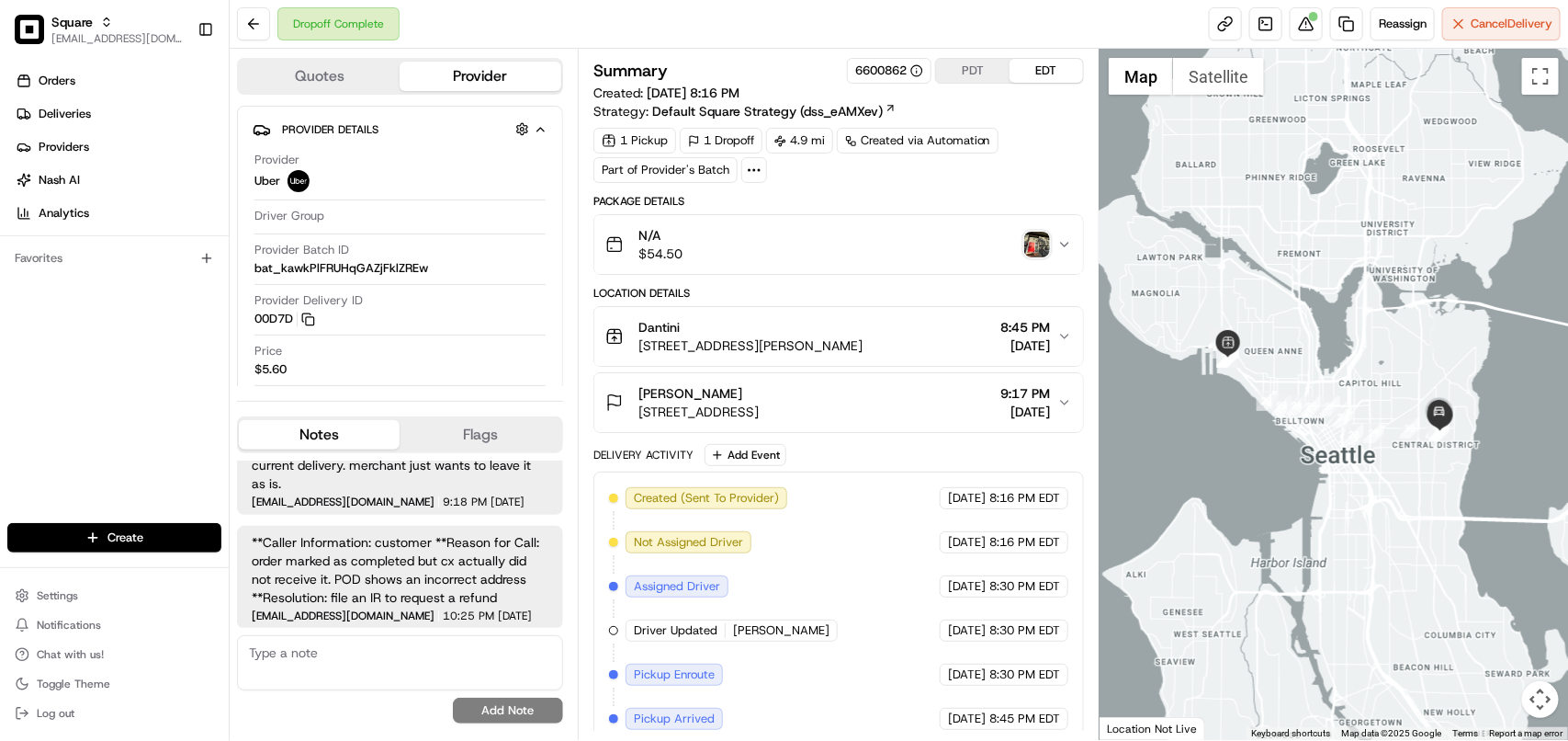
click at [1030, 239] on img "button" at bounding box center [1037, 244] width 26 height 26
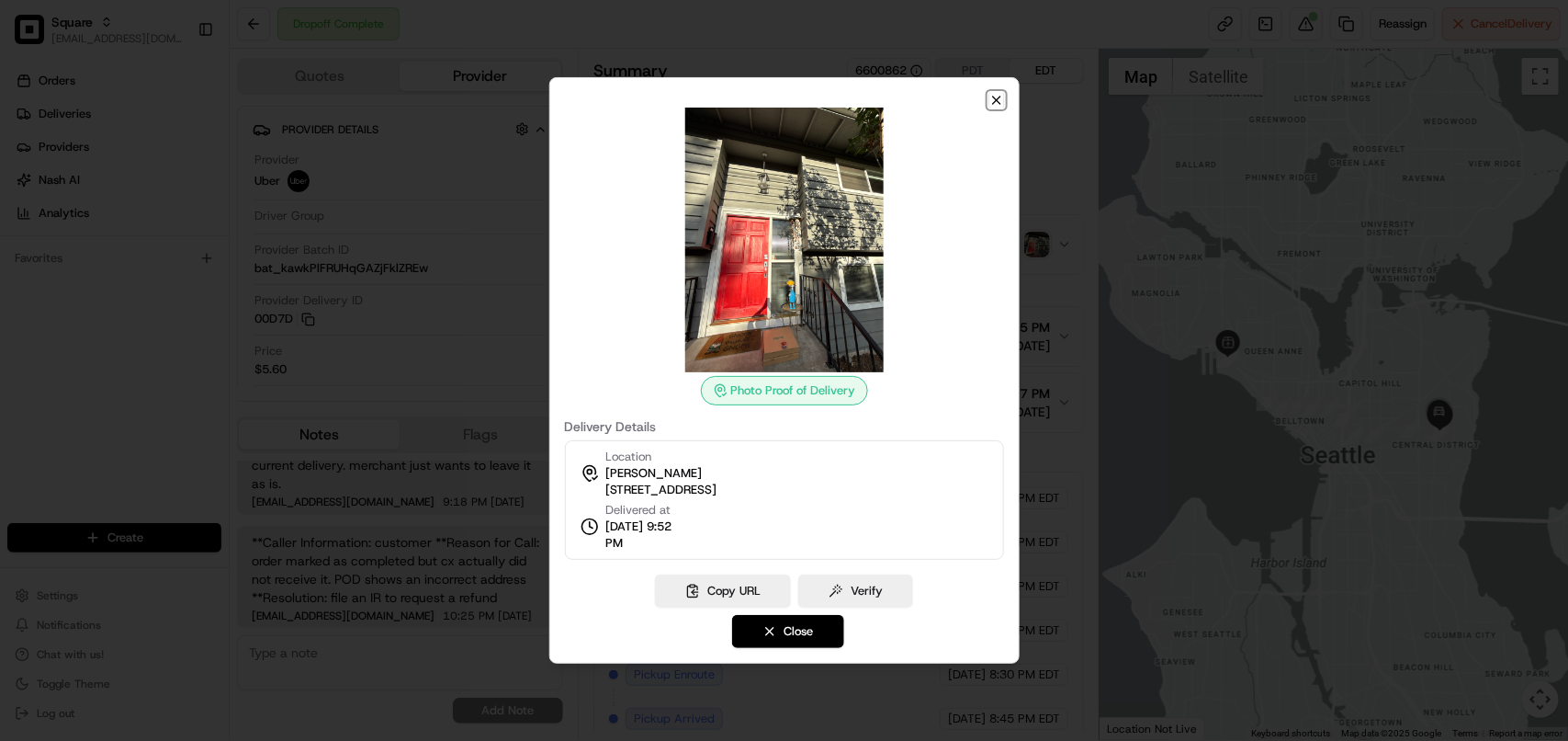
click at [993, 98] on icon "button" at bounding box center [996, 99] width 14 height 14
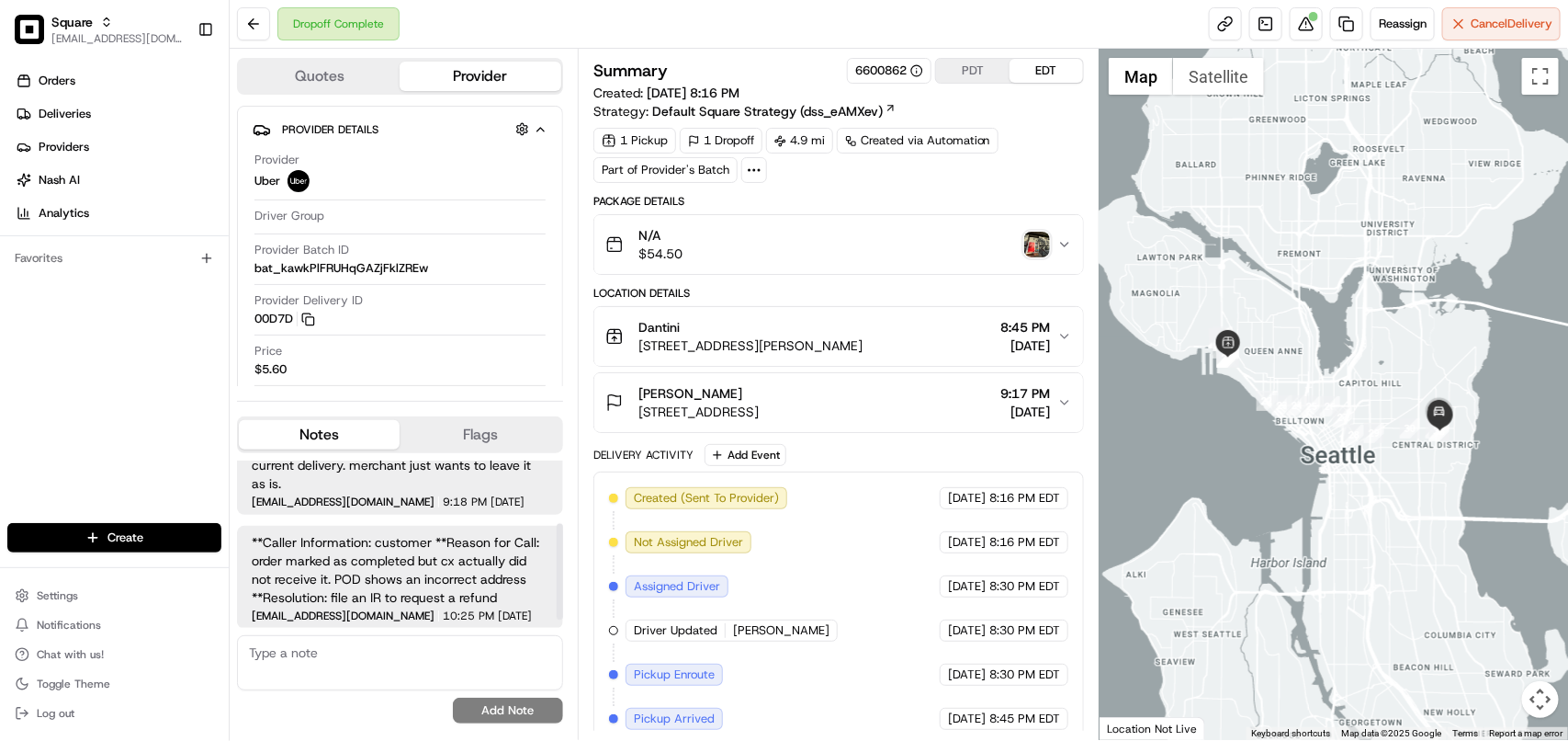
scroll to position [0, 0]
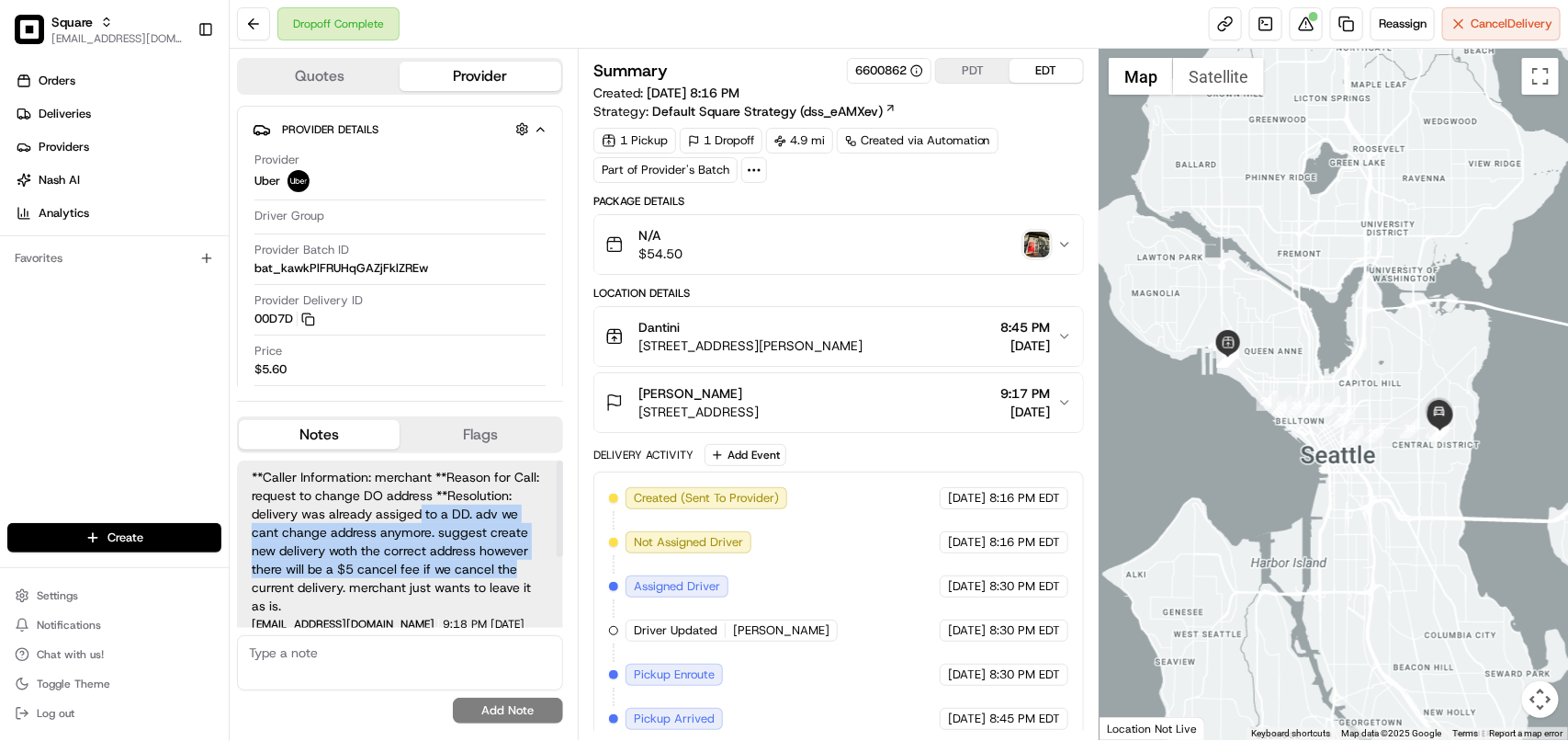
drag, startPoint x: 423, startPoint y: 508, endPoint x: 528, endPoint y: 562, distance: 118.1
click at [528, 562] on span "**Caller Information: merchant **Reason for Call: request to change DO address …" at bounding box center [400, 541] width 297 height 147
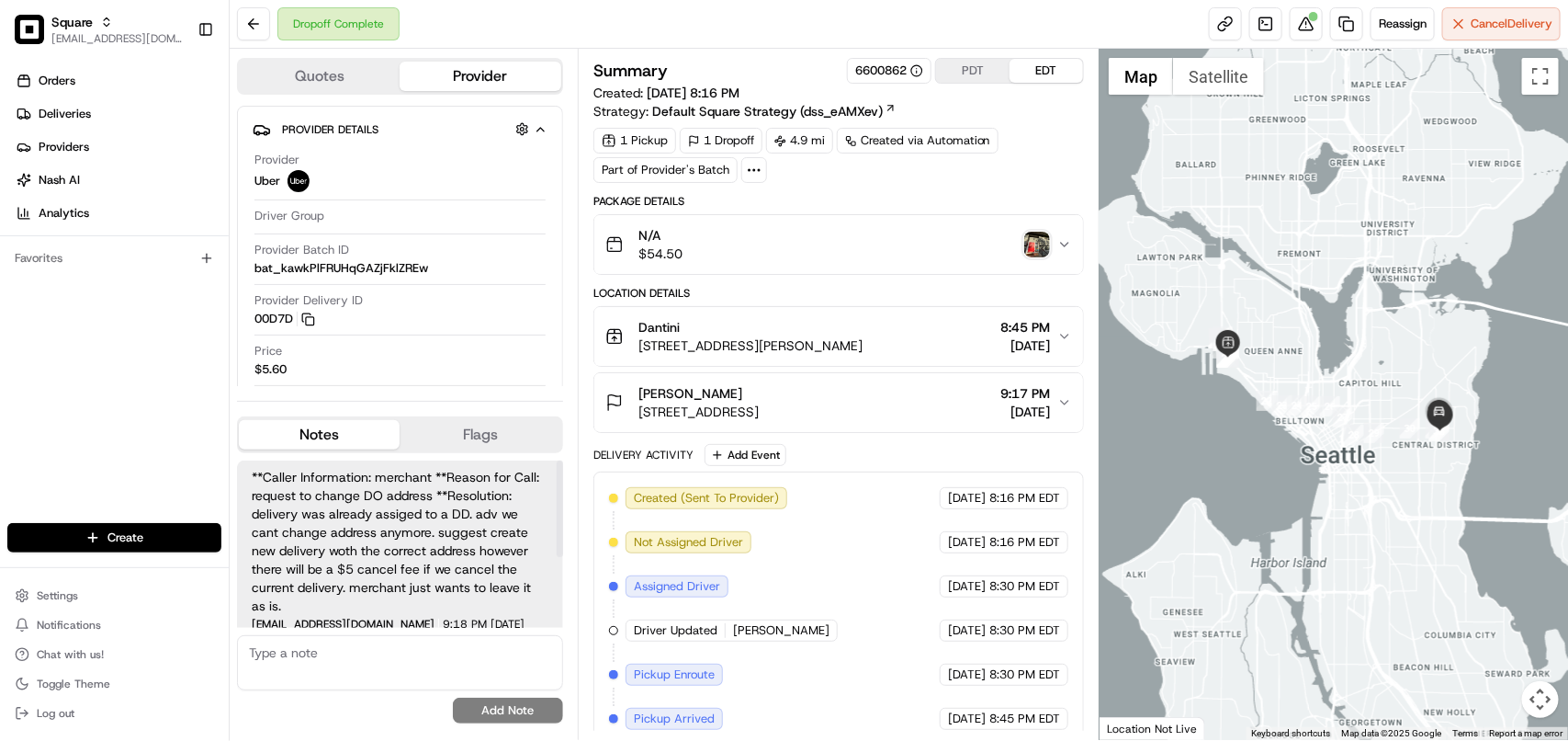
click at [497, 598] on span "**Caller Information: merchant **Reason for Call: request to change DO address …" at bounding box center [400, 541] width 297 height 147
drag, startPoint x: 324, startPoint y: 568, endPoint x: 453, endPoint y: 568, distance: 129.0
click at [453, 568] on span "**Caller Information: merchant **Reason for Call: request to change DO address …" at bounding box center [400, 541] width 297 height 147
click at [503, 600] on span "**Caller Information: merchant **Reason for Call: request to change DO address …" at bounding box center [400, 541] width 297 height 147
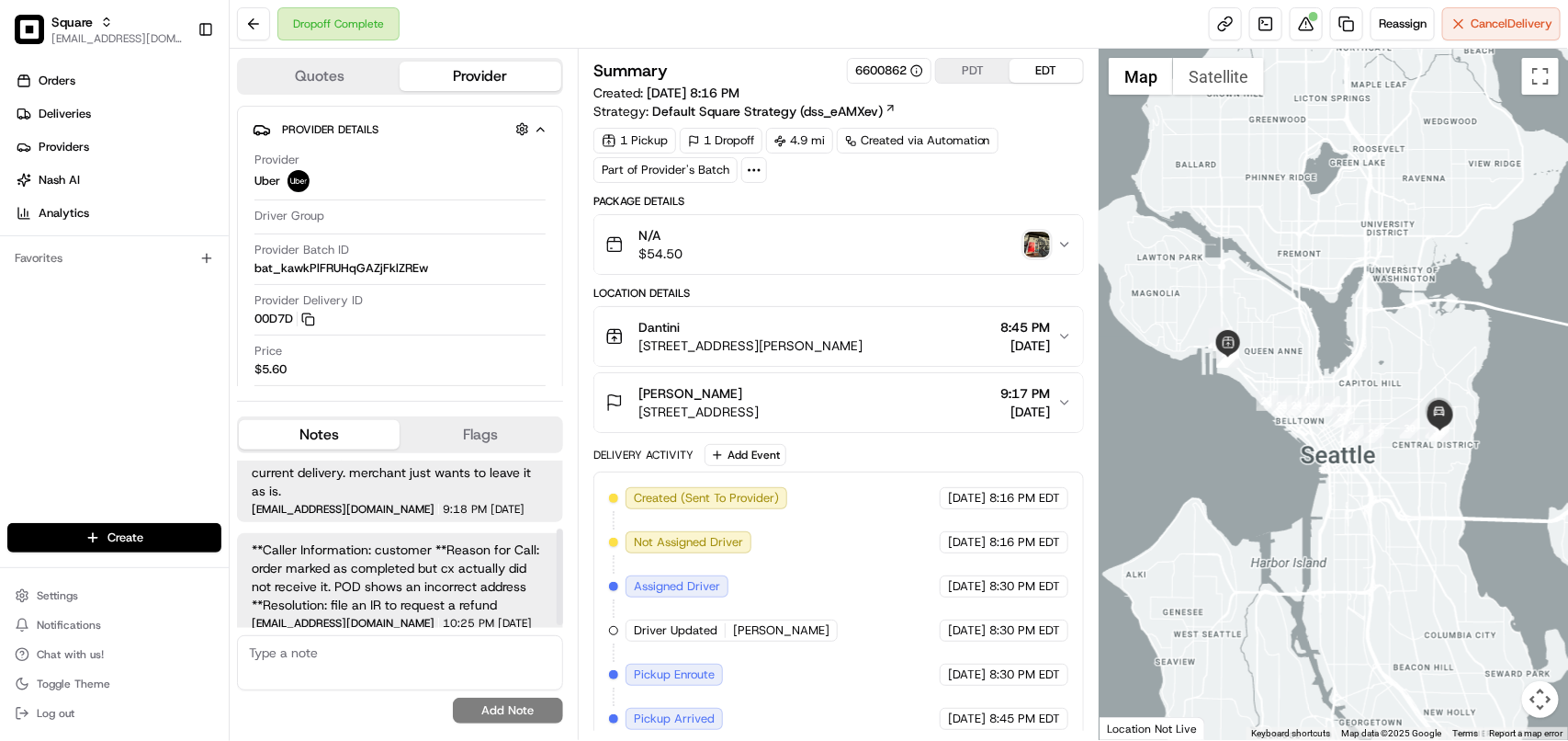
scroll to position [123, 0]
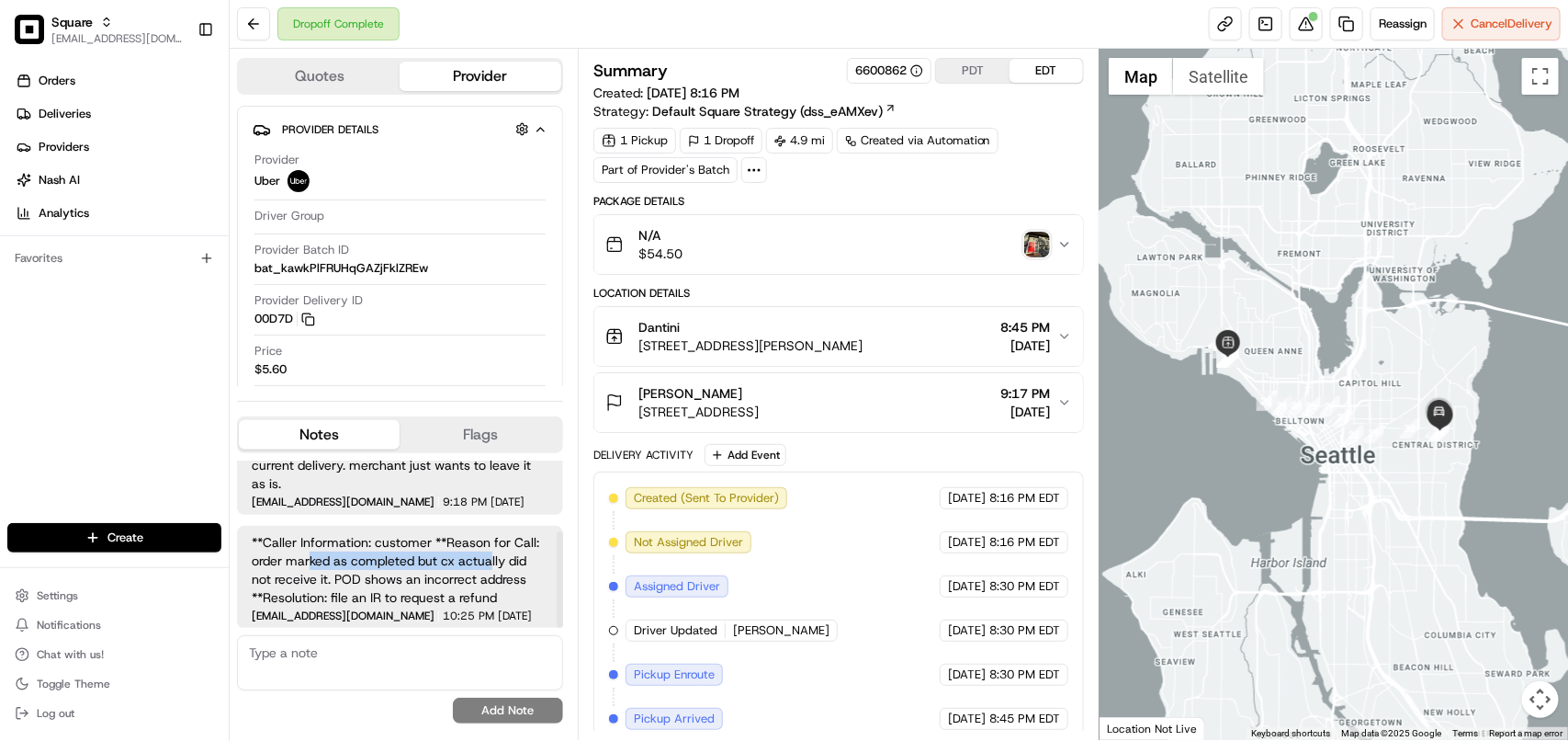
drag, startPoint x: 303, startPoint y: 563, endPoint x: 485, endPoint y: 563, distance: 182.0
click at [485, 563] on span "**Caller Information: customer **Reason for Call: order marked as completed but…" at bounding box center [400, 569] width 297 height 73
click at [489, 594] on span "**Caller Information: customer **Reason for Call: order marked as completed but…" at bounding box center [400, 569] width 297 height 73
drag, startPoint x: 304, startPoint y: 593, endPoint x: 466, endPoint y: 595, distance: 162.0
click at [466, 595] on span "**Caller Information: customer **Reason for Call: order marked as completed but…" at bounding box center [400, 569] width 297 height 73
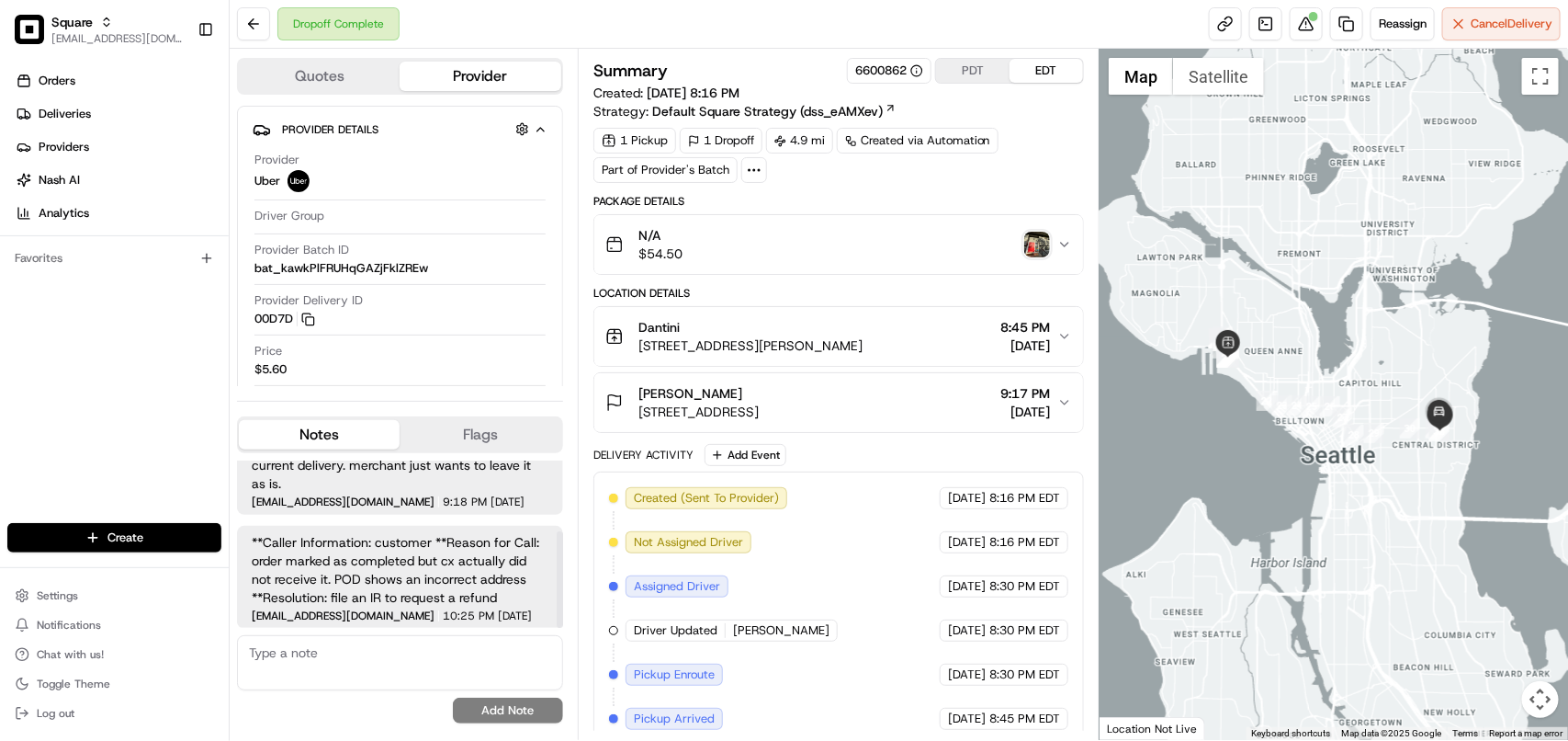
click at [474, 597] on span "**Caller Information: customer **Reason for Call: order marked as completed but…" at bounding box center [400, 569] width 297 height 73
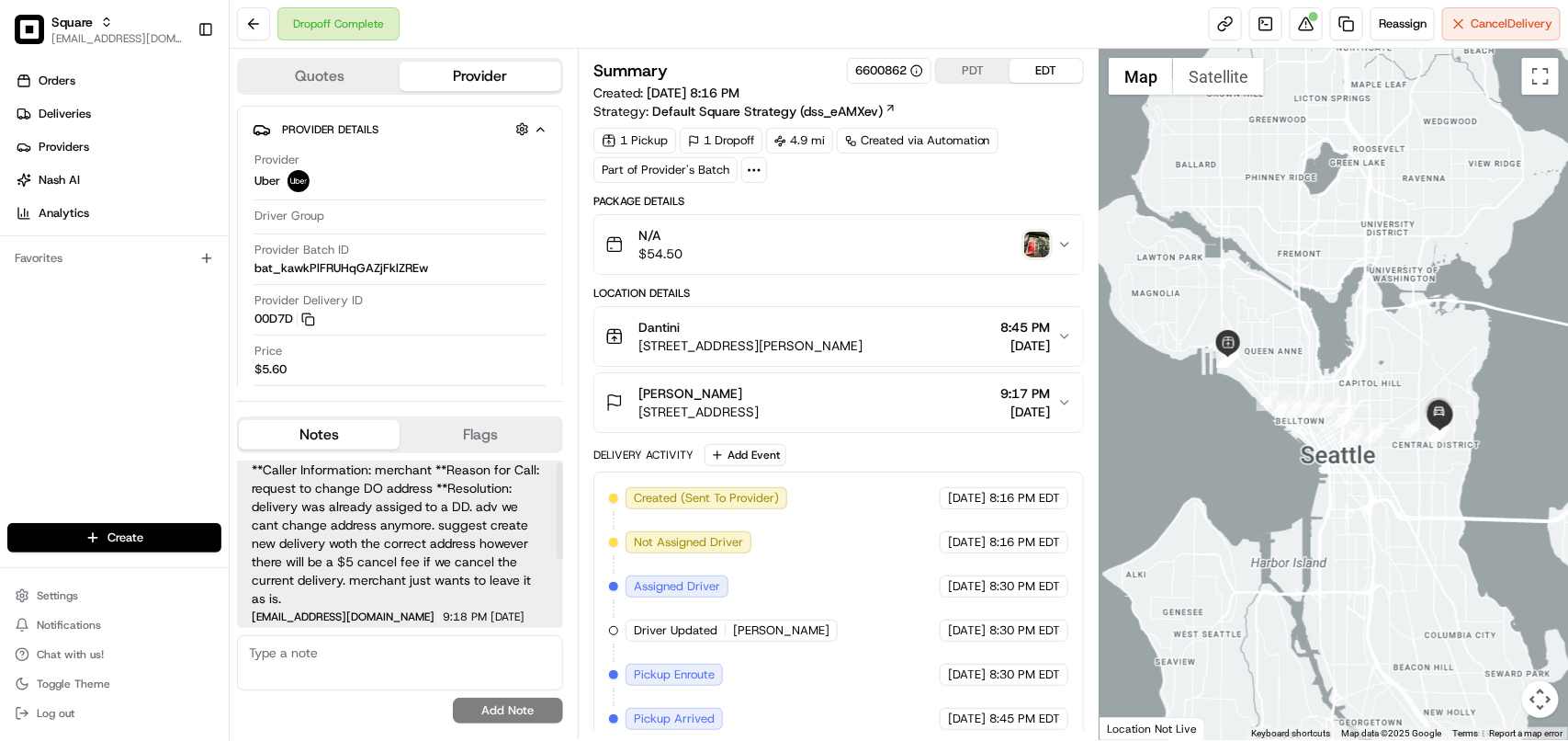
scroll to position [0, 0]
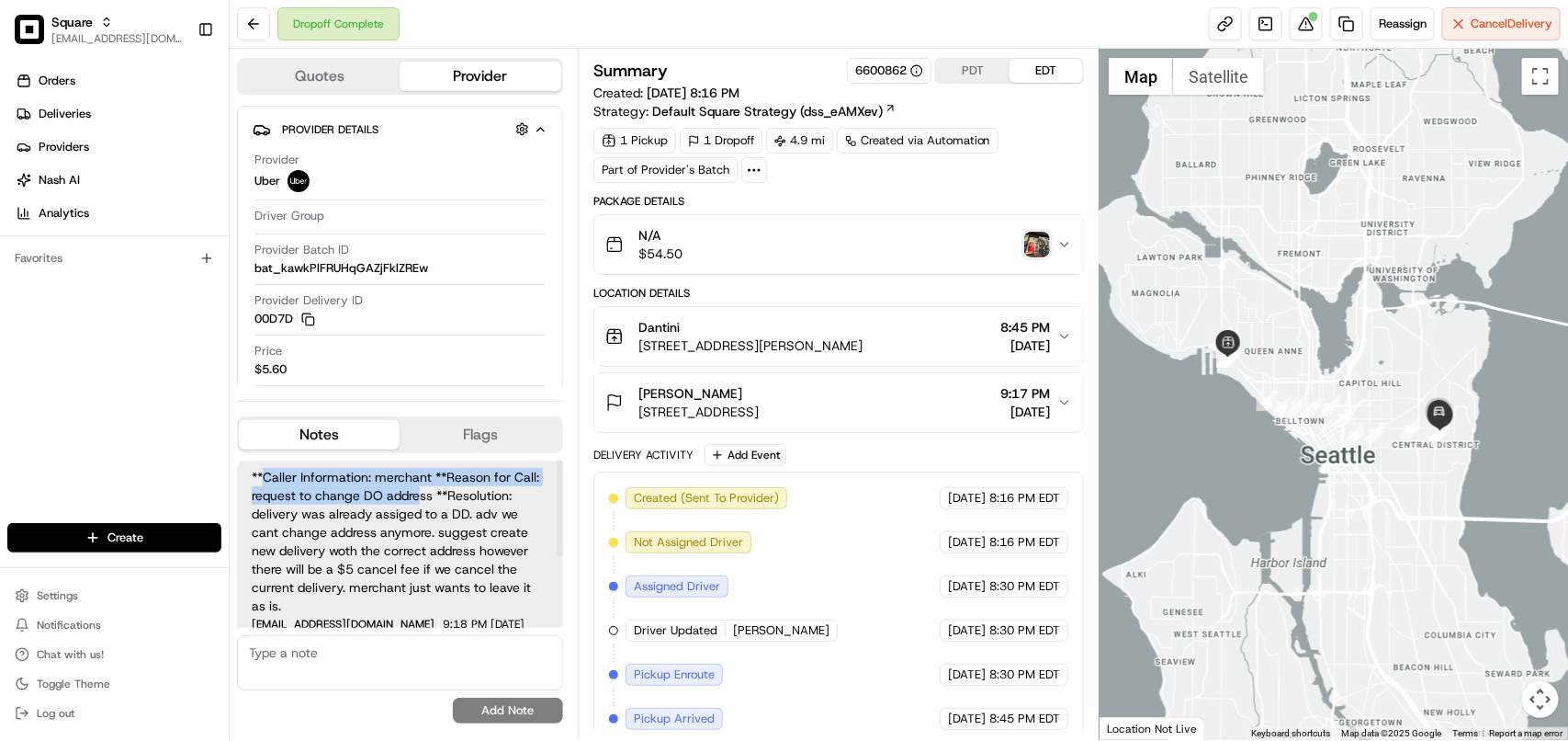
drag, startPoint x: 263, startPoint y: 480, endPoint x: 439, endPoint y: 521, distance: 180.7
click at [420, 492] on span "**Caller Information: merchant **Reason for Call: request to change DO address …" at bounding box center [400, 541] width 297 height 147
click at [444, 526] on span "**Caller Information: merchant **Reason for Call: request to change DO address …" at bounding box center [400, 541] width 297 height 147
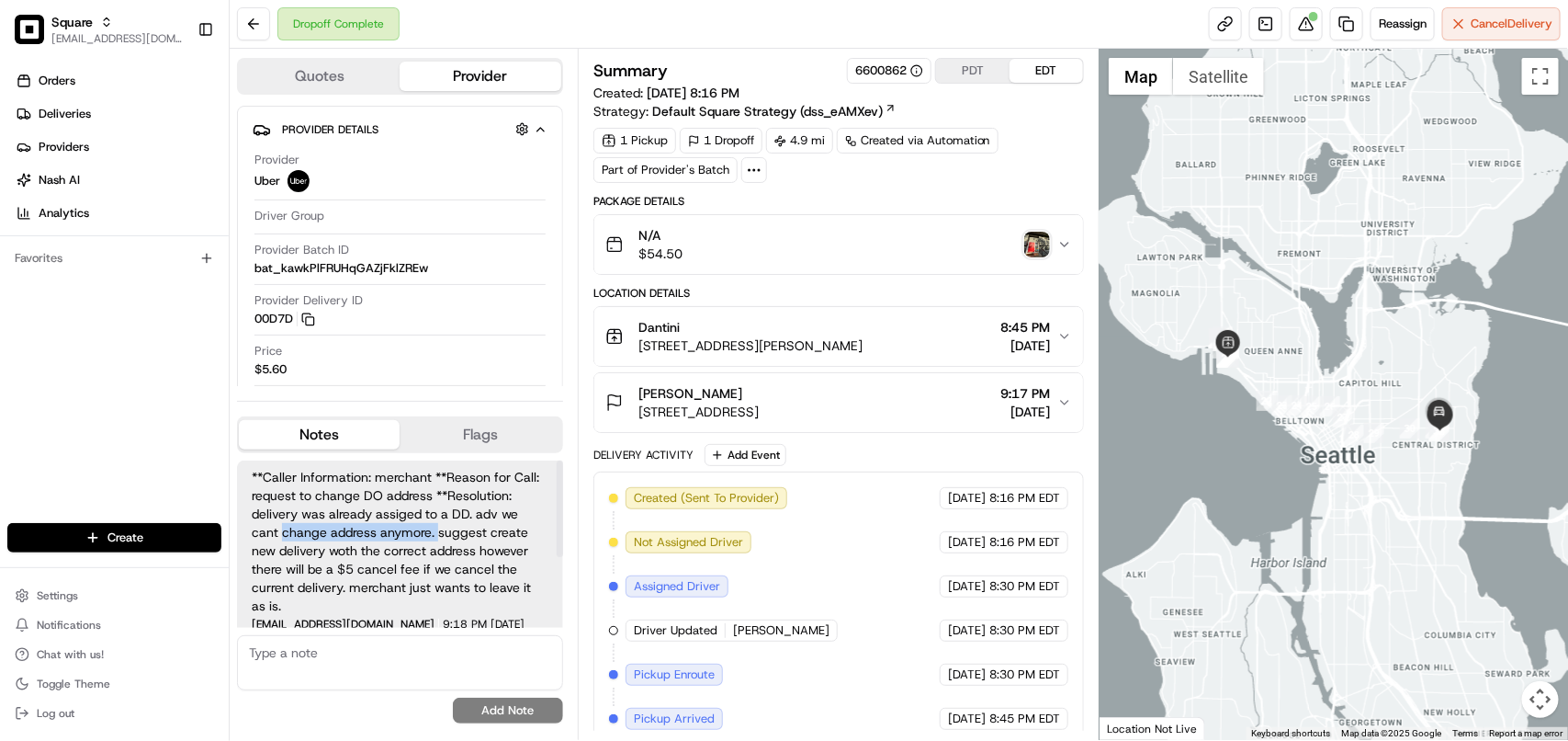
drag, startPoint x: 283, startPoint y: 529, endPoint x: 439, endPoint y: 529, distance: 156.0
click at [439, 529] on span "**Caller Information: merchant **Reason for Call: request to change DO address …" at bounding box center [400, 541] width 297 height 147
click at [515, 540] on span "**Caller Information: merchant **Reason for Call: request to change DO address …" at bounding box center [400, 541] width 297 height 147
drag, startPoint x: 292, startPoint y: 542, endPoint x: 439, endPoint y: 547, distance: 147.1
click at [439, 547] on span "**Caller Information: merchant **Reason for Call: request to change DO address …" at bounding box center [400, 541] width 297 height 147
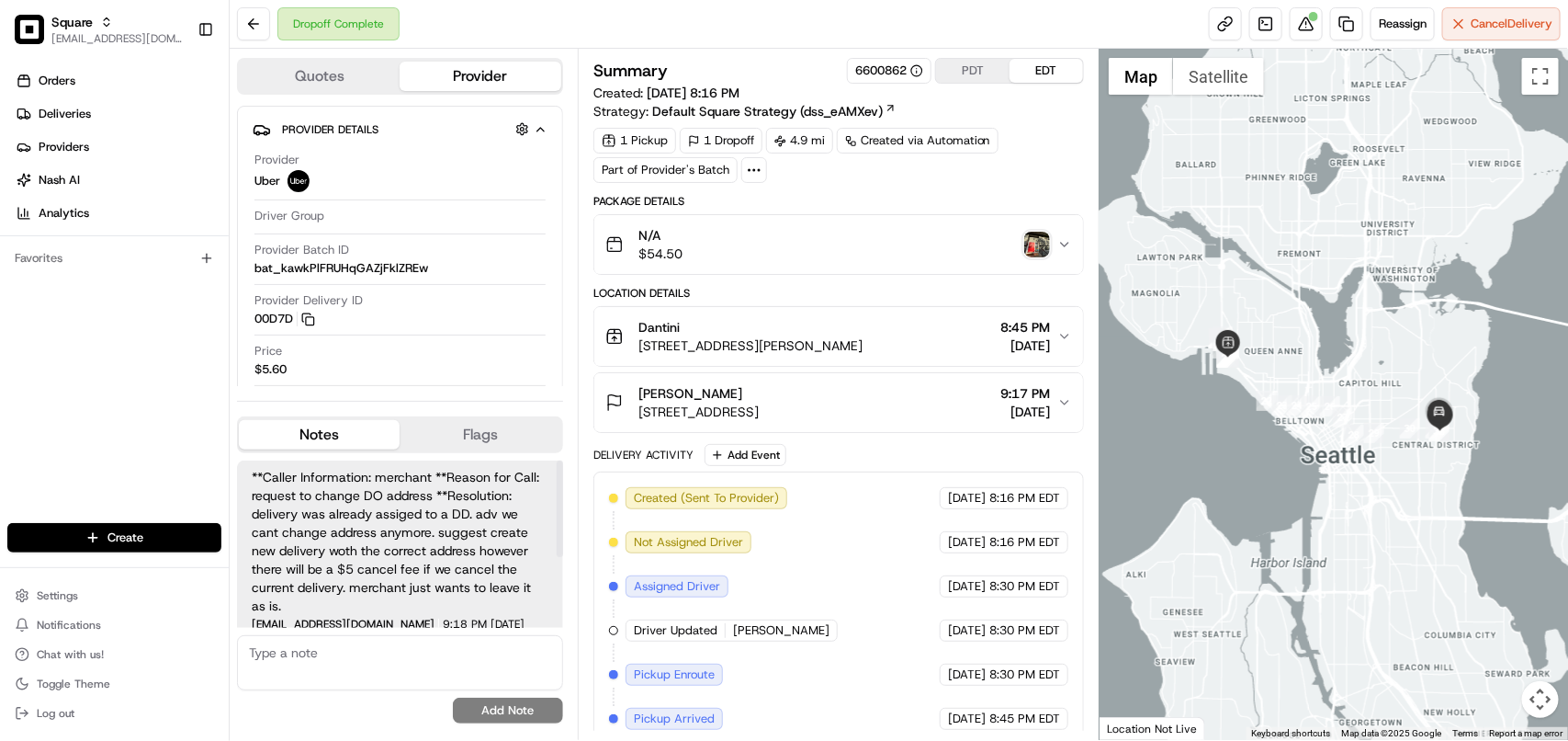
click at [479, 604] on span "**Caller Information: merchant **Reason for Call: request to change DO address …" at bounding box center [400, 541] width 297 height 147
drag, startPoint x: 310, startPoint y: 571, endPoint x: 460, endPoint y: 571, distance: 150.0
click at [460, 571] on span "**Caller Information: merchant **Reason for Call: request to change DO address …" at bounding box center [400, 541] width 297 height 147
click at [465, 575] on span "**Caller Information: merchant **Reason for Call: request to change DO address …" at bounding box center [400, 541] width 297 height 147
drag, startPoint x: 336, startPoint y: 590, endPoint x: 466, endPoint y: 590, distance: 130.0
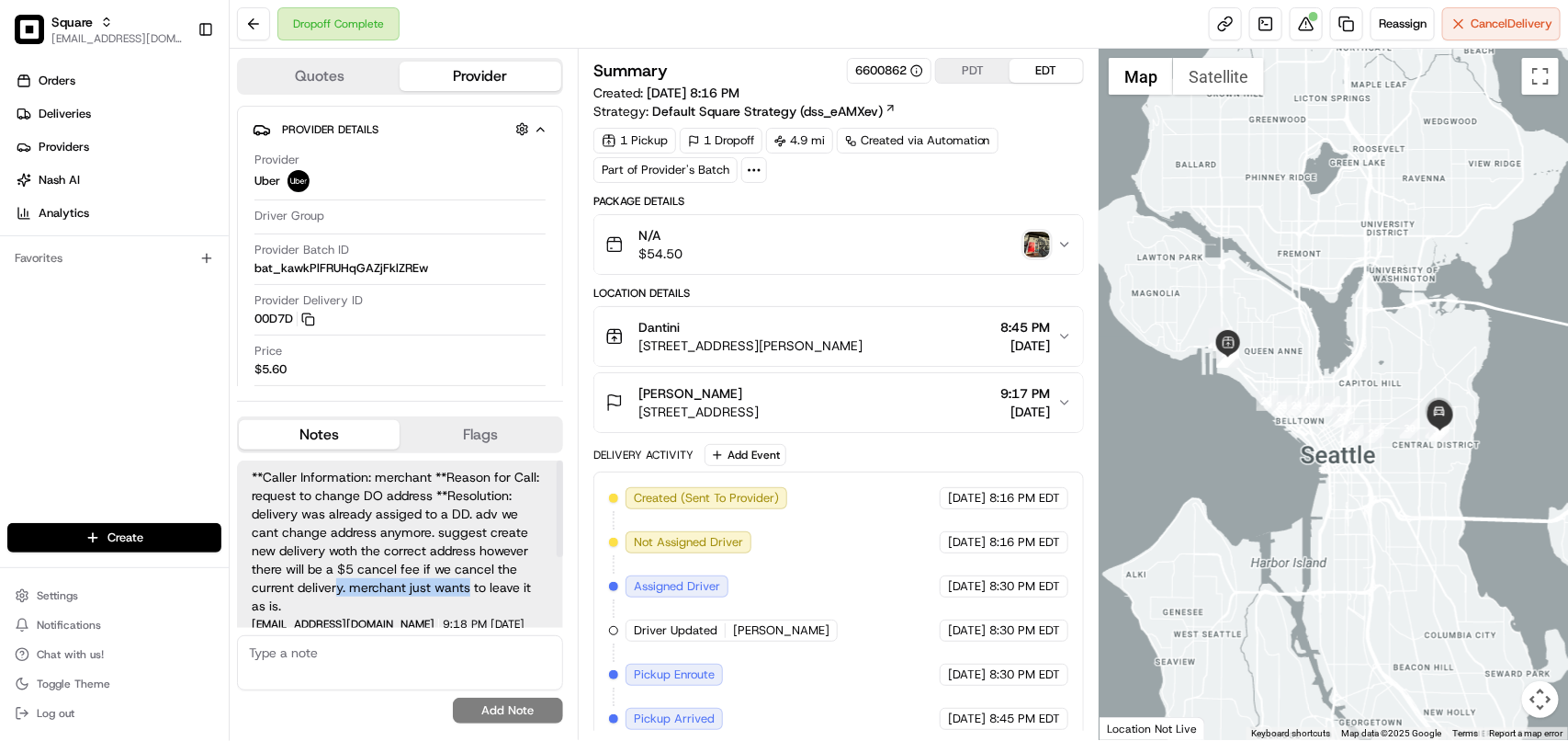
click at [466, 590] on span "**Caller Information: merchant **Reason for Call: request to change DO address …" at bounding box center [400, 541] width 297 height 147
click at [465, 590] on span "**Caller Information: merchant **Reason for Call: request to change DO address …" at bounding box center [400, 541] width 297 height 147
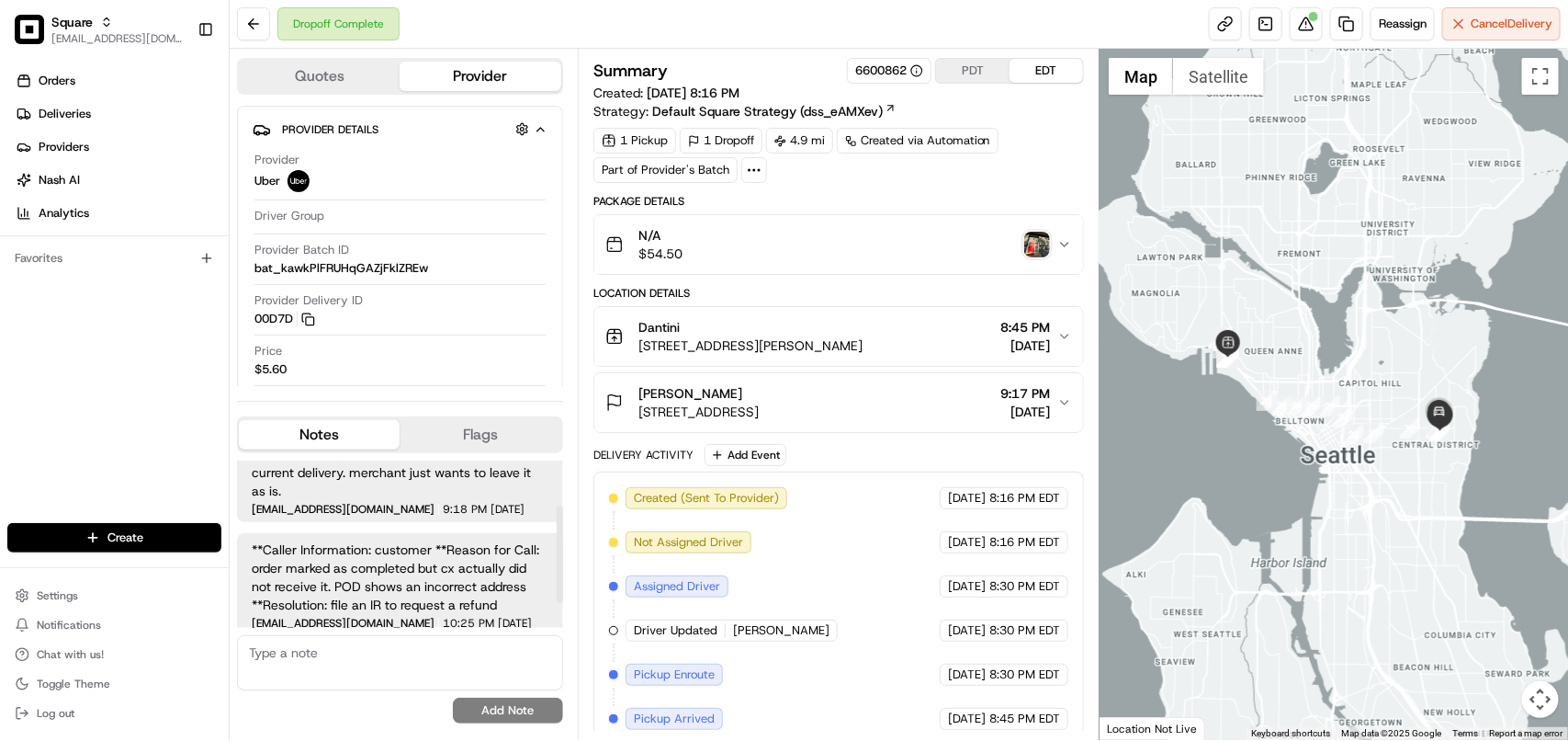
scroll to position [8, 0]
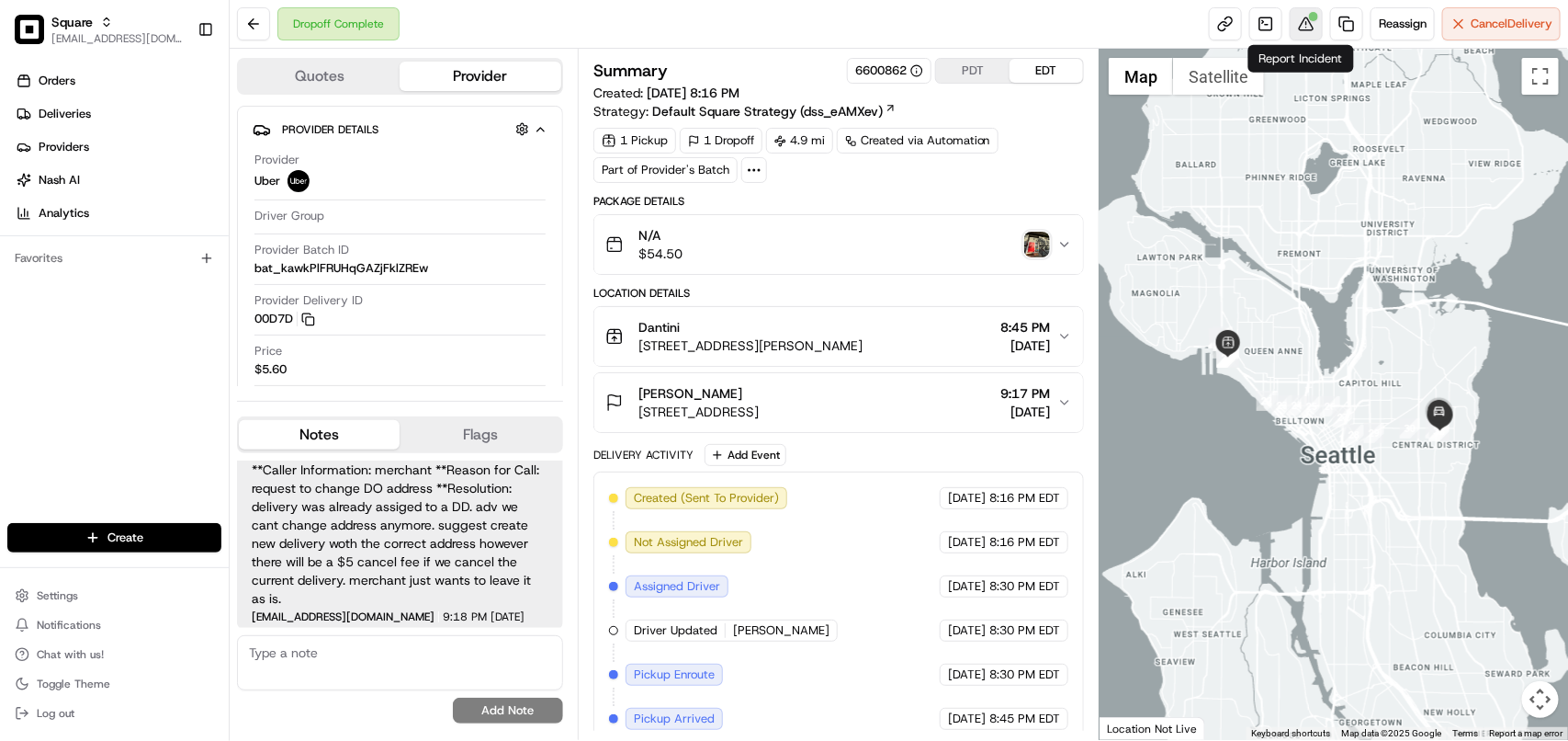
click at [1293, 30] on button at bounding box center [1306, 24] width 33 height 33
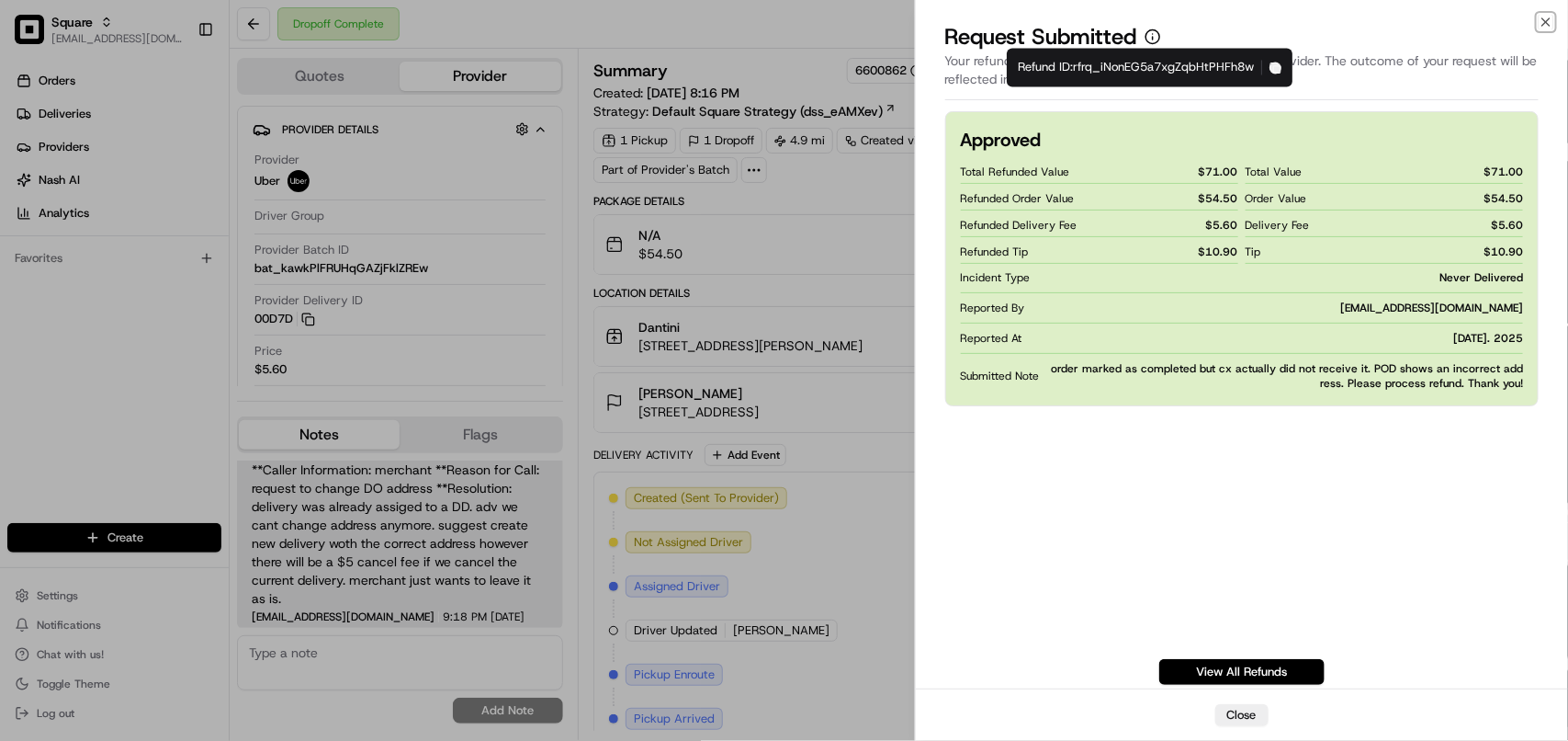
click at [1282, 69] on icon "button" at bounding box center [1275, 68] width 12 height 12
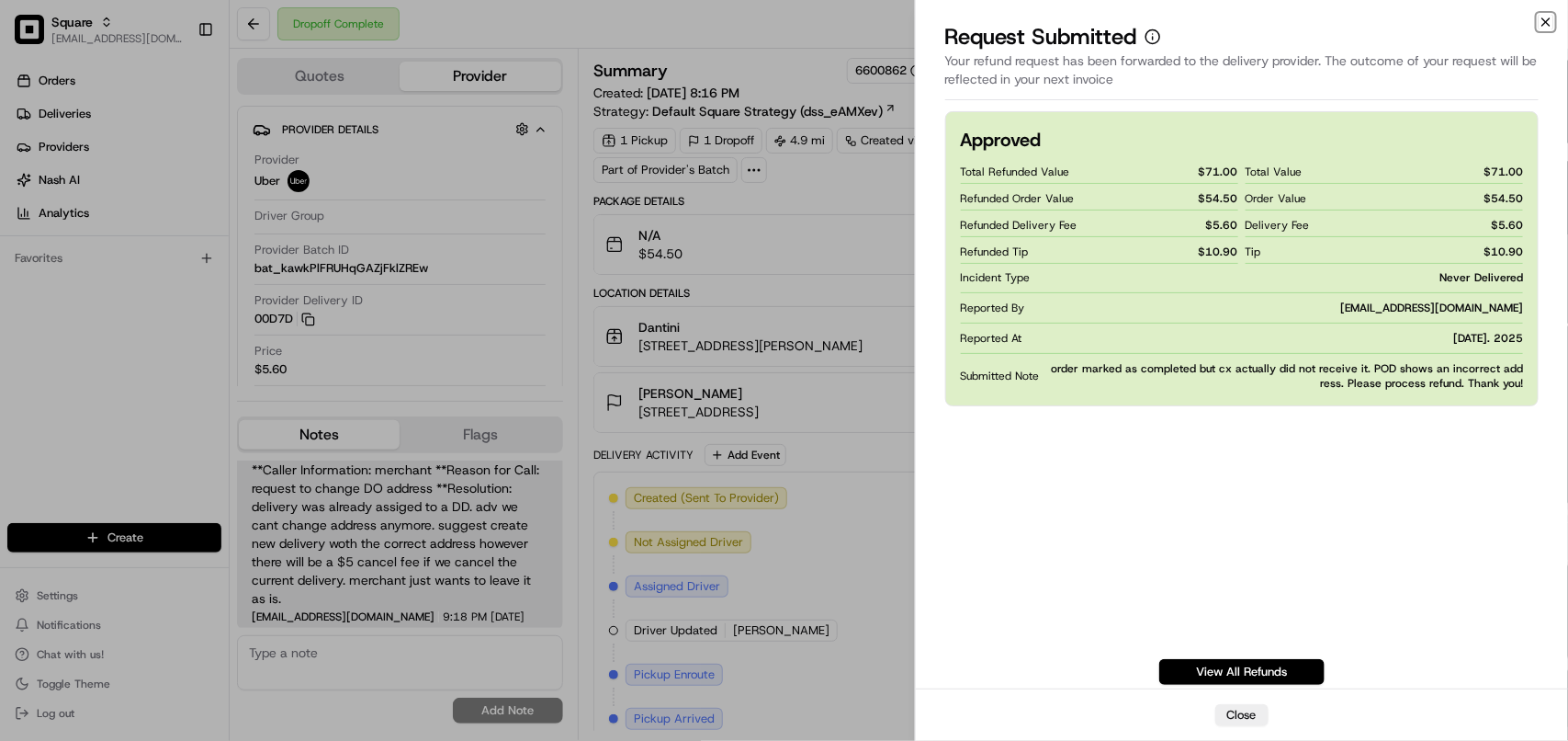
click at [1541, 25] on icon "button" at bounding box center [1545, 21] width 14 height 14
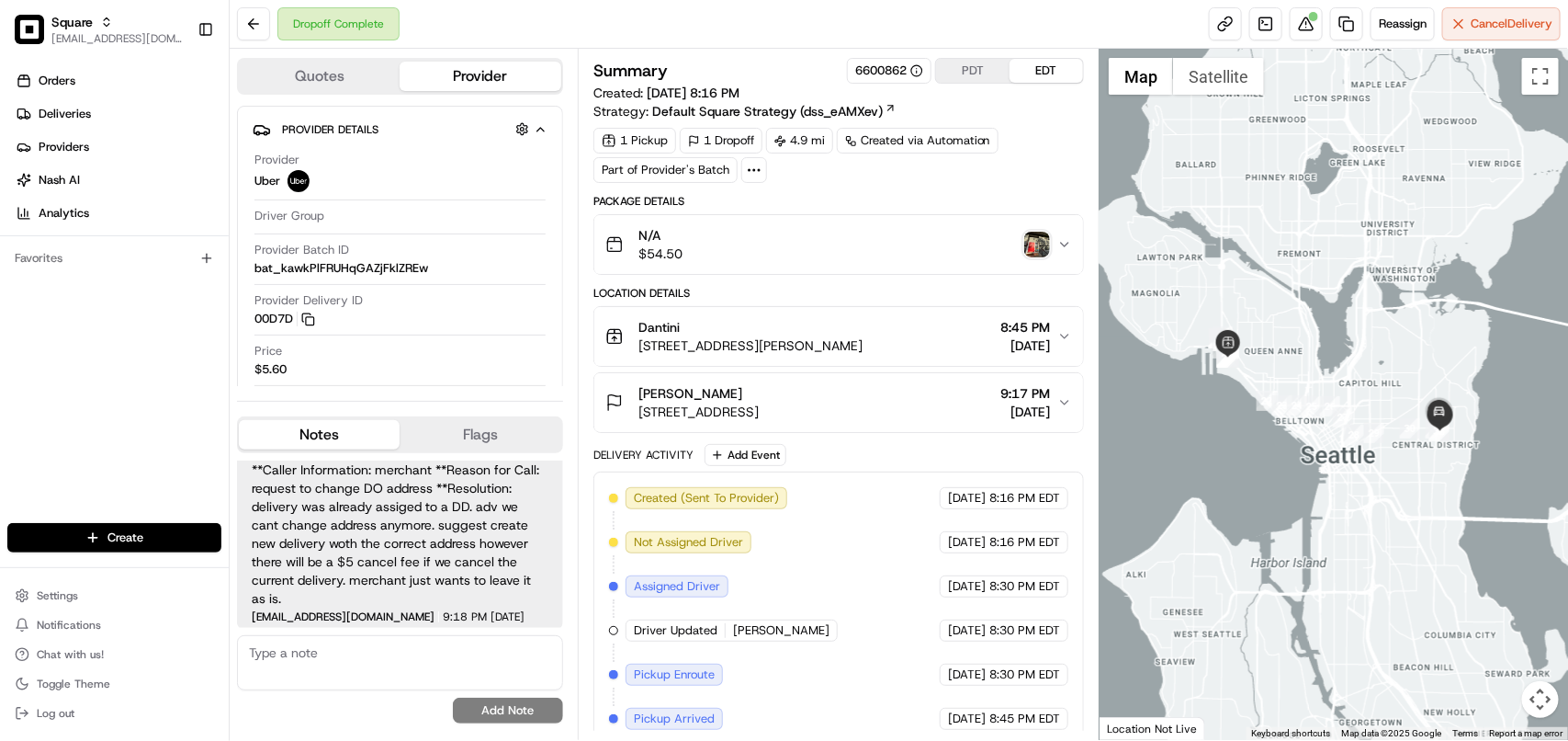
click at [770, 336] on div "Dantini" at bounding box center [750, 327] width 224 height 18
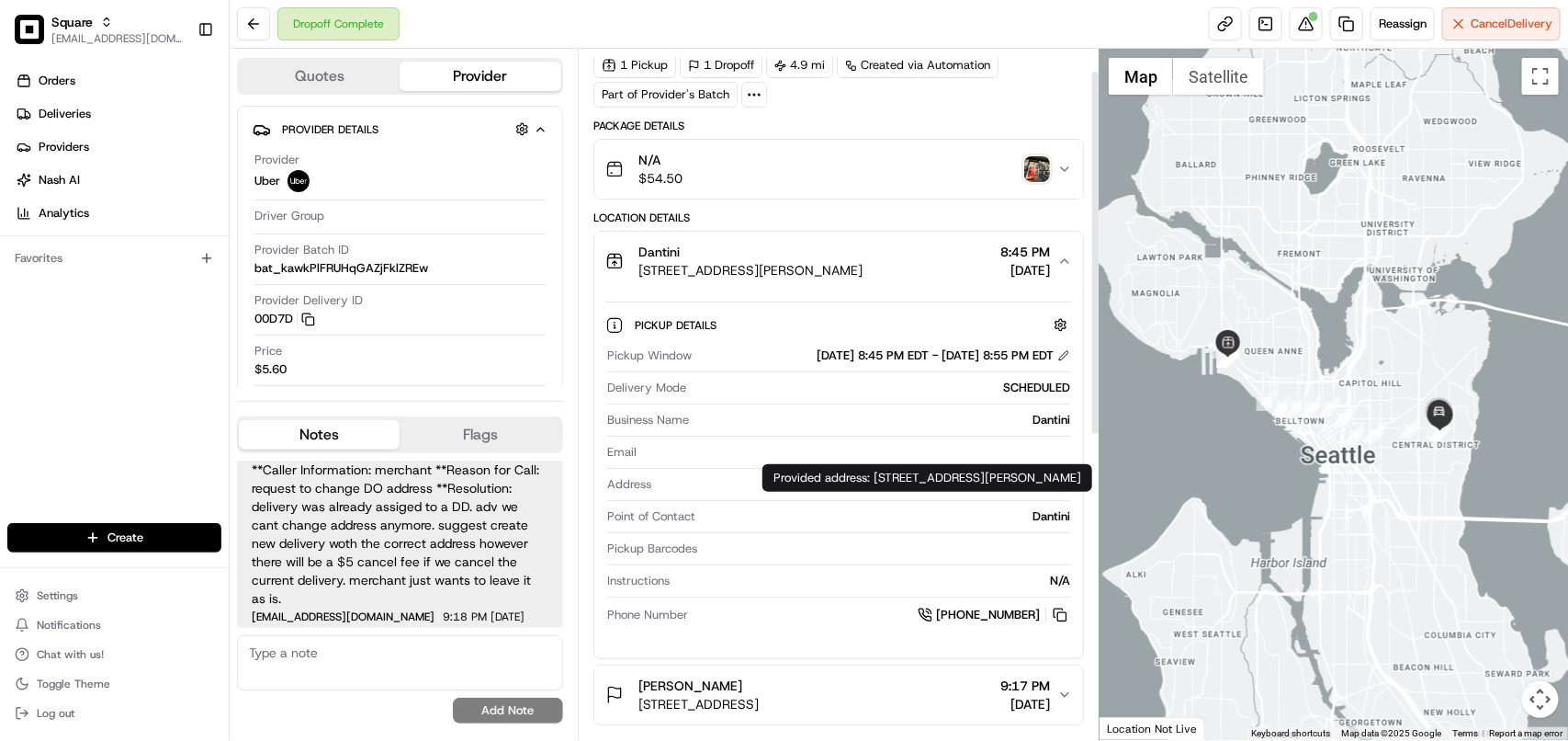
scroll to position [115, 0]
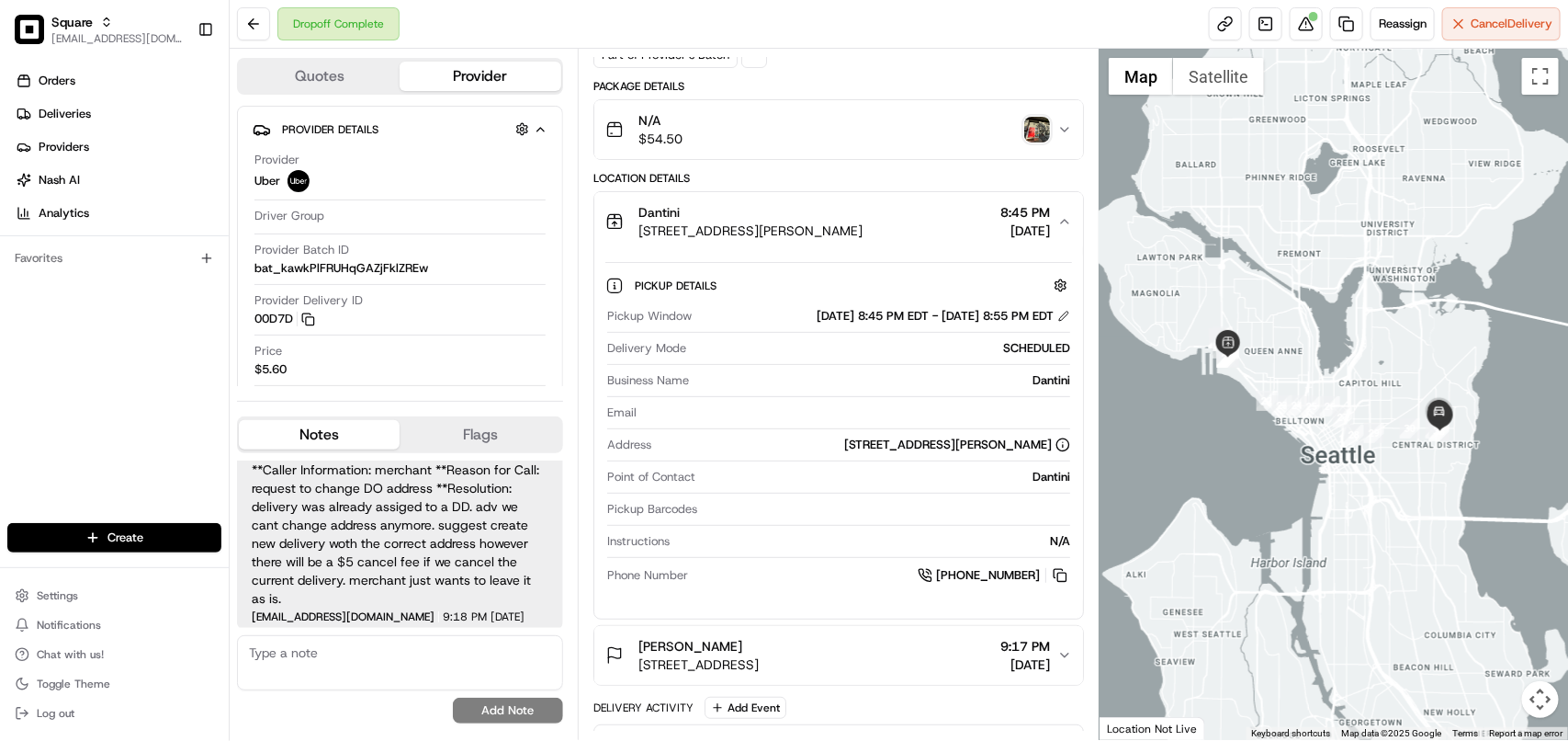
click at [860, 28] on div "Dropoff Complete Reassign Cancel Delivery" at bounding box center [899, 24] width 1338 height 48
click at [1309, 19] on div at bounding box center [1313, 16] width 10 height 10
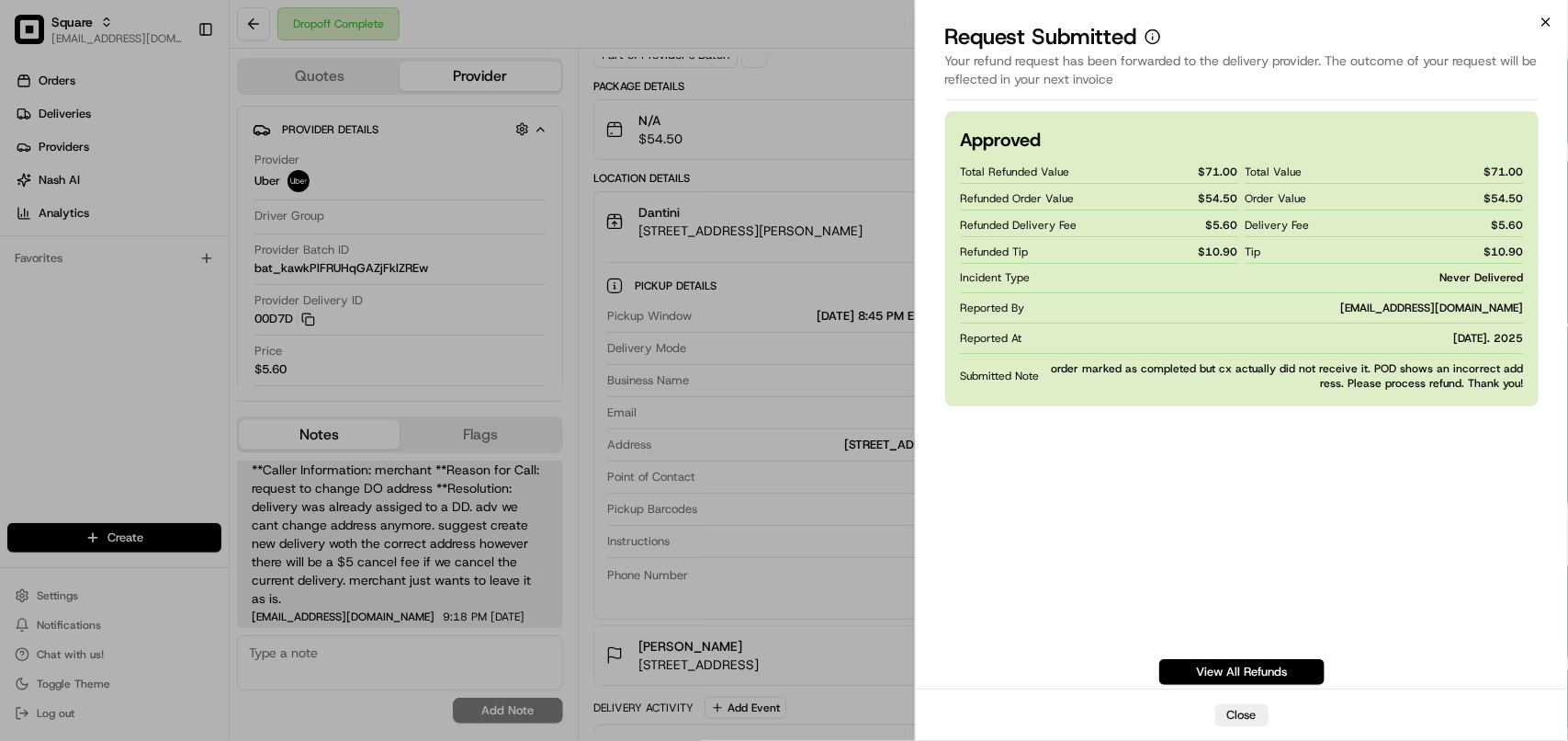
click at [1543, 29] on icon "button" at bounding box center [1545, 21] width 14 height 14
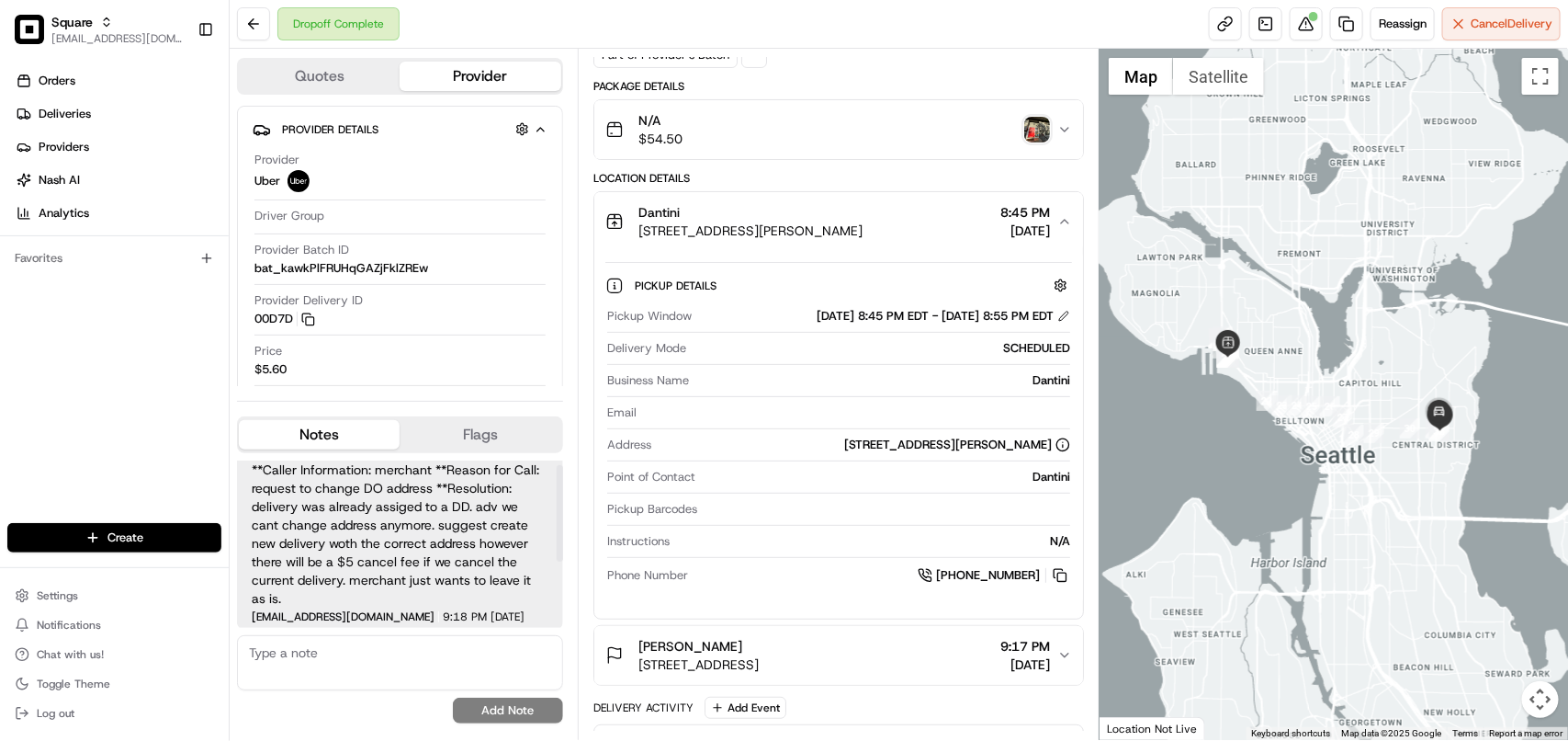
click at [412, 660] on textarea at bounding box center [400, 662] width 326 height 55
paste textarea "**Caller Information: Merchant **Reason for calling: REfund status **Resolution…"
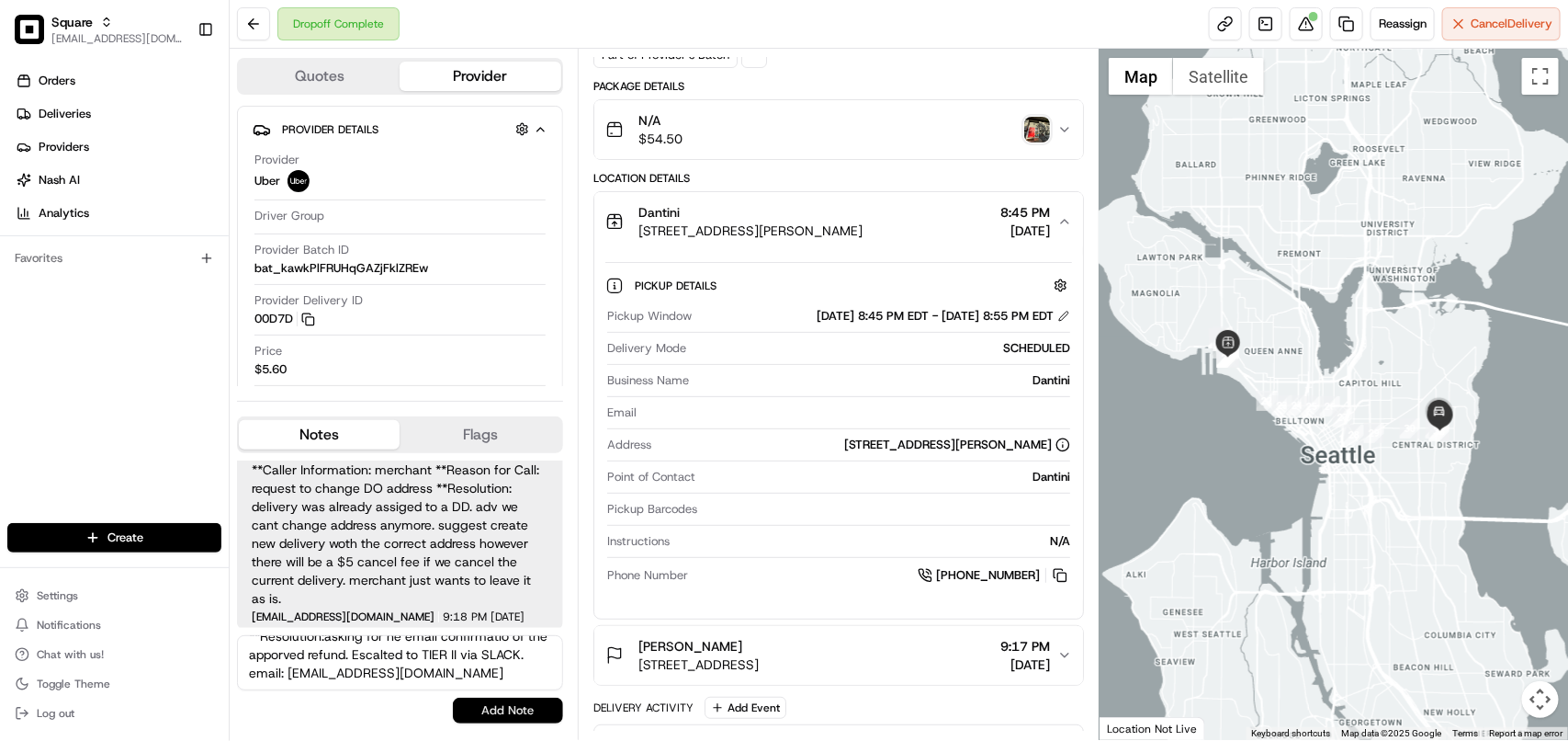
type textarea "**Caller Information: Merchant **Reason for calling: REfund status **Resolution…"
click at [484, 707] on button "Add Note" at bounding box center [508, 710] width 110 height 26
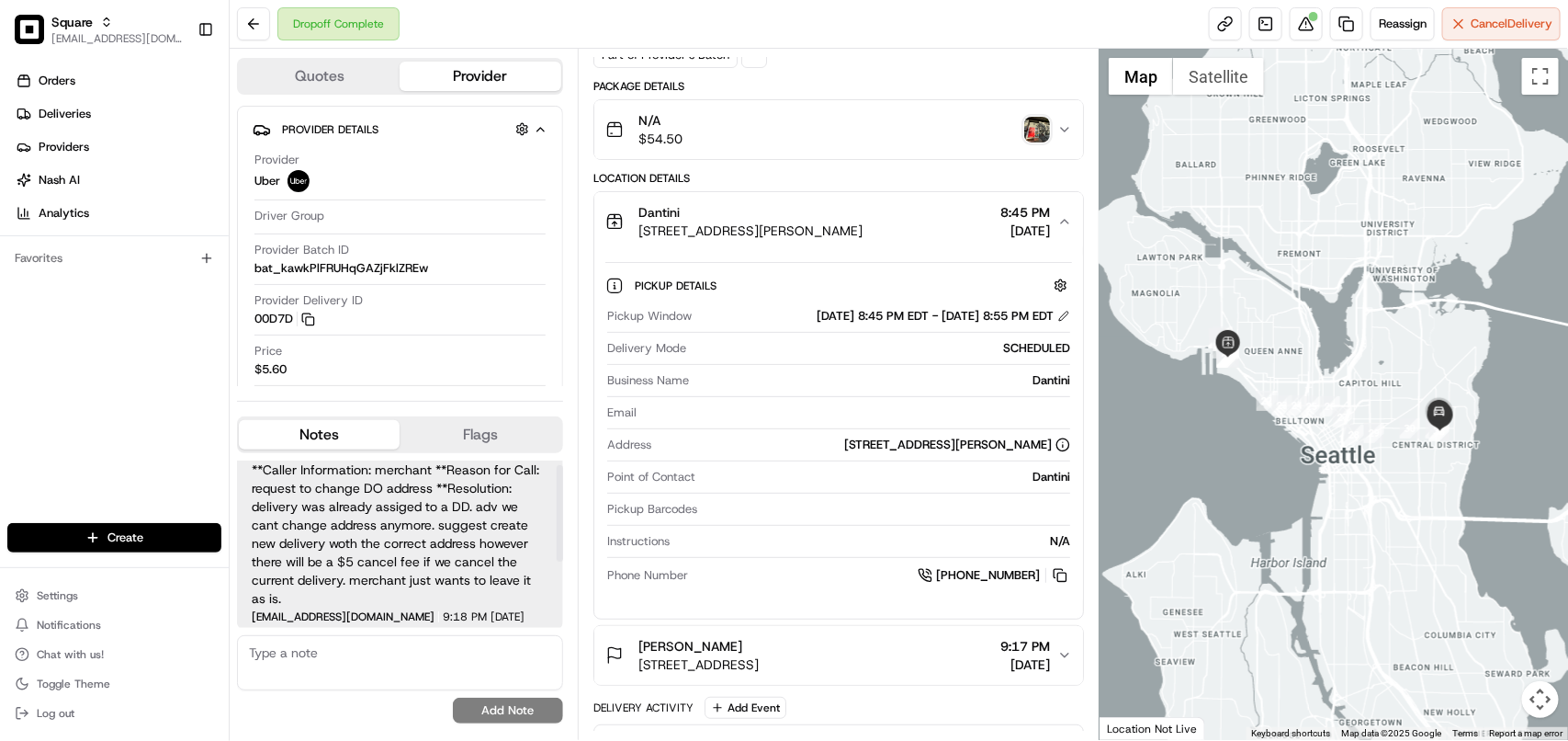
scroll to position [255, 0]
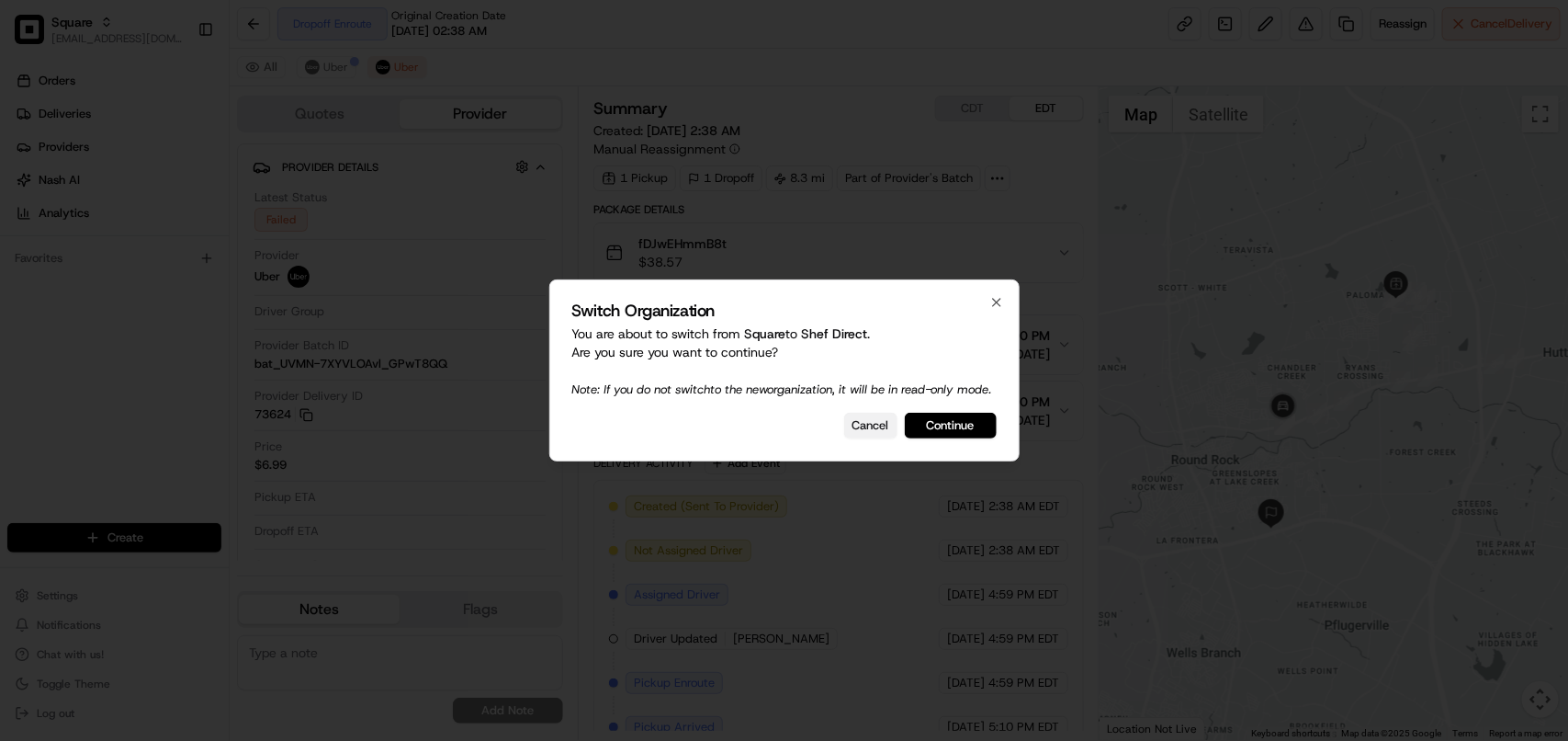
click at [887, 435] on button "Cancel" at bounding box center [870, 425] width 53 height 26
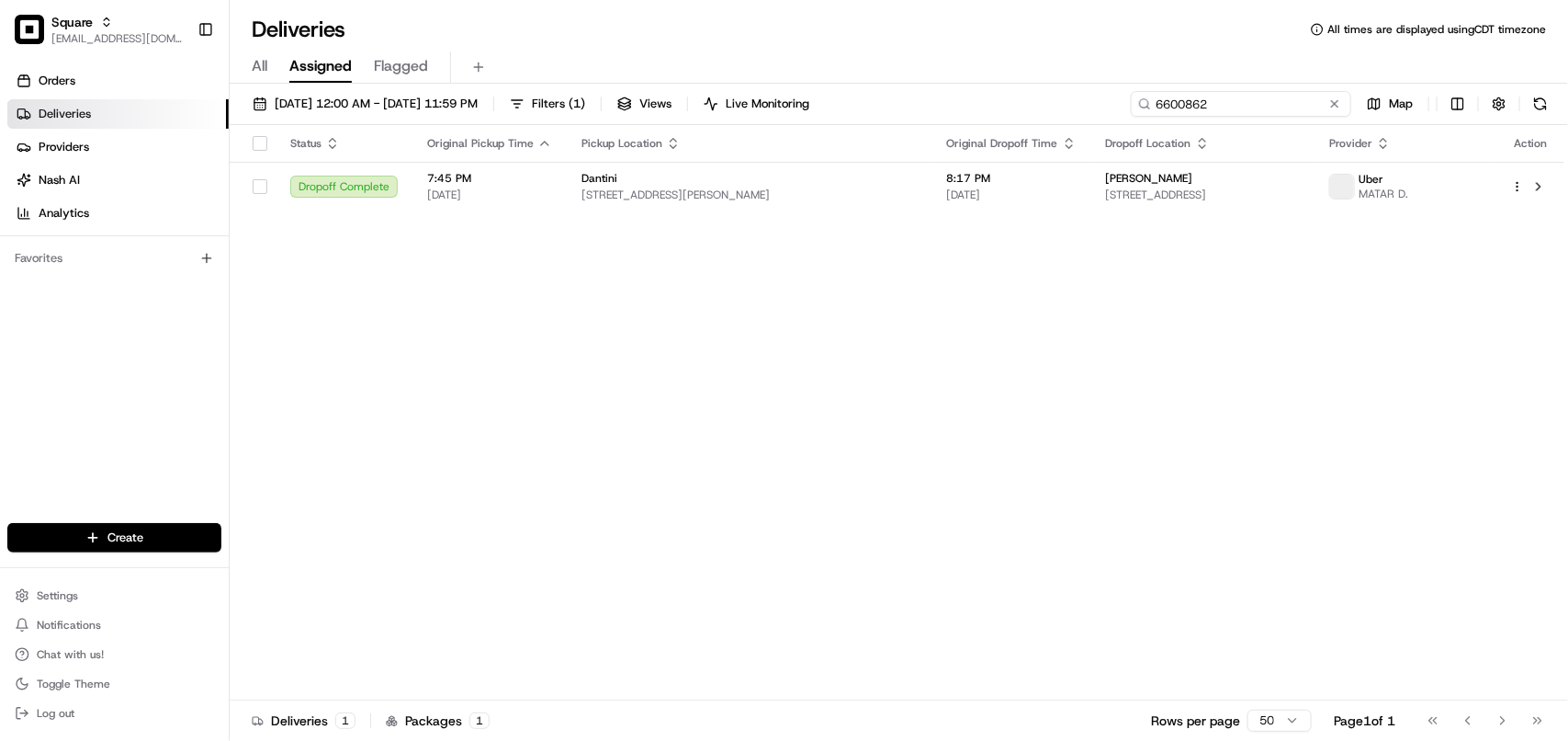
click at [1240, 104] on input "6600862" at bounding box center [1240, 103] width 221 height 26
click at [1194, 193] on span "[STREET_ADDRESS]" at bounding box center [1203, 194] width 194 height 14
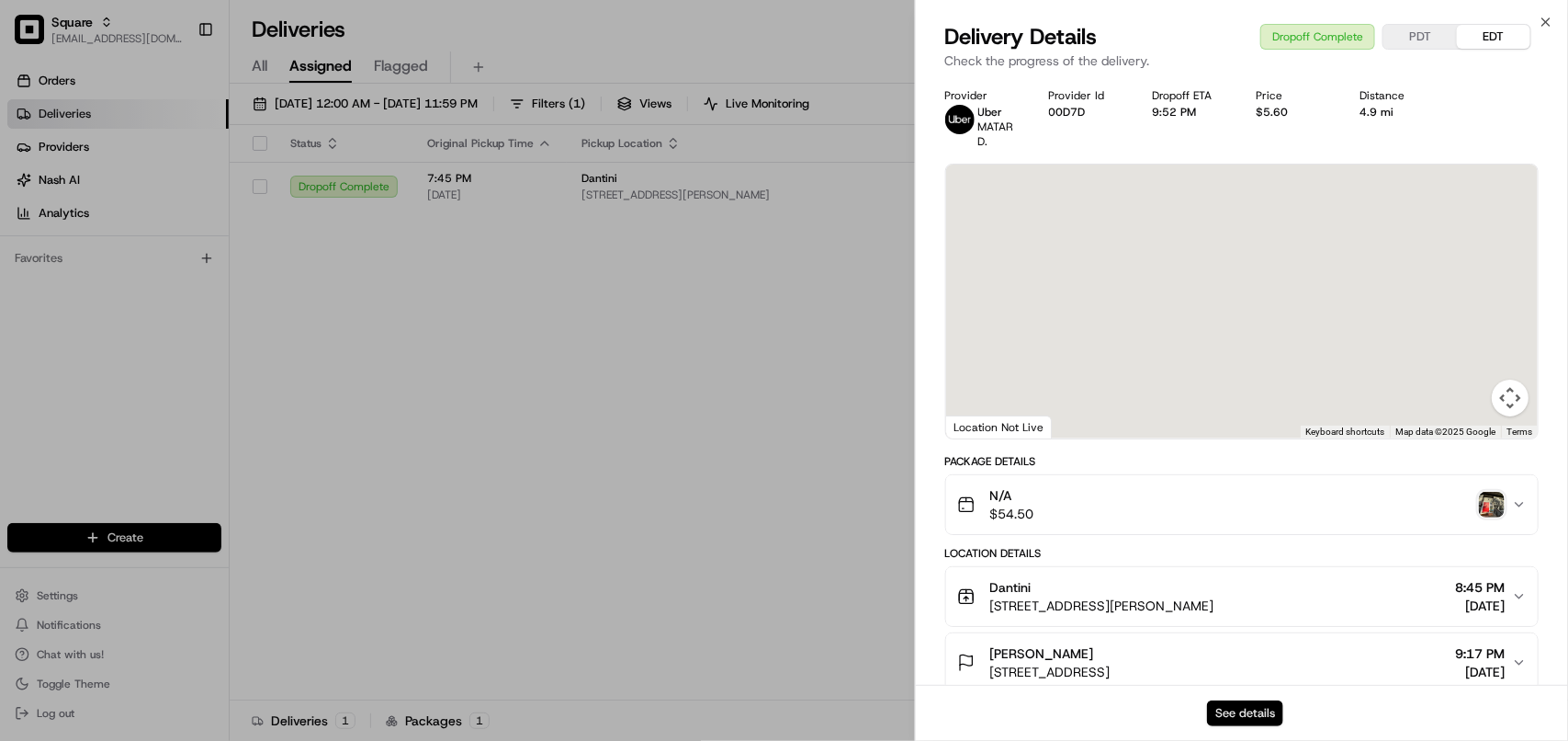
click at [1247, 712] on button "See details" at bounding box center [1245, 713] width 76 height 26
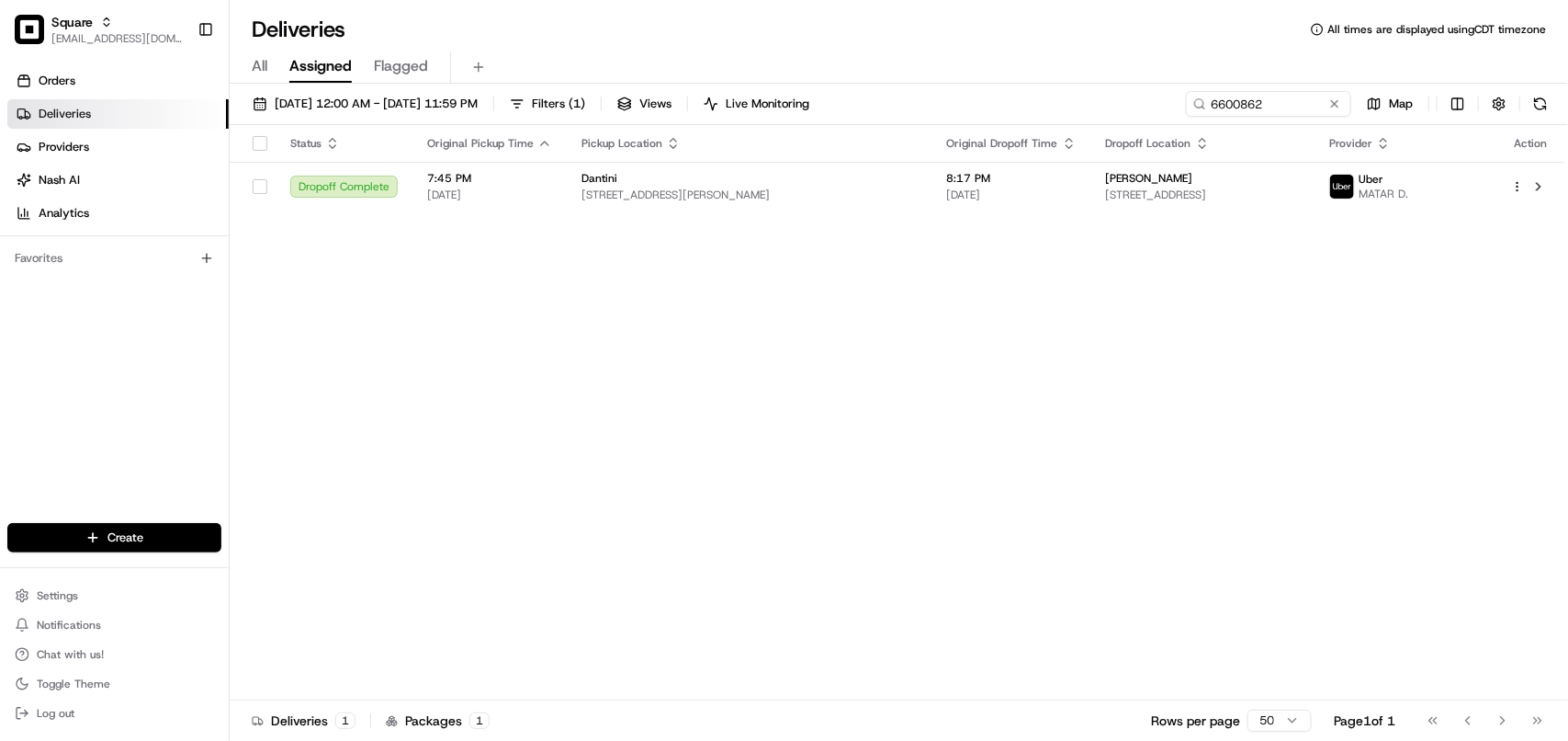
drag, startPoint x: 1113, startPoint y: 391, endPoint x: 1252, endPoint y: 152, distance: 276.5
click at [1117, 377] on div "Status Original Pickup Time Pickup Location Original Dropoff Time Dropoff Locat…" at bounding box center [897, 413] width 1335 height 575
drag, startPoint x: 1300, startPoint y: 106, endPoint x: 947, endPoint y: 101, distance: 353.0
click at [947, 101] on div "08/11/2025 12:00 AM - 08/20/2025 11:59 PM Filters ( 1 ) Views Live Monitoring 6…" at bounding box center [899, 107] width 1338 height 34
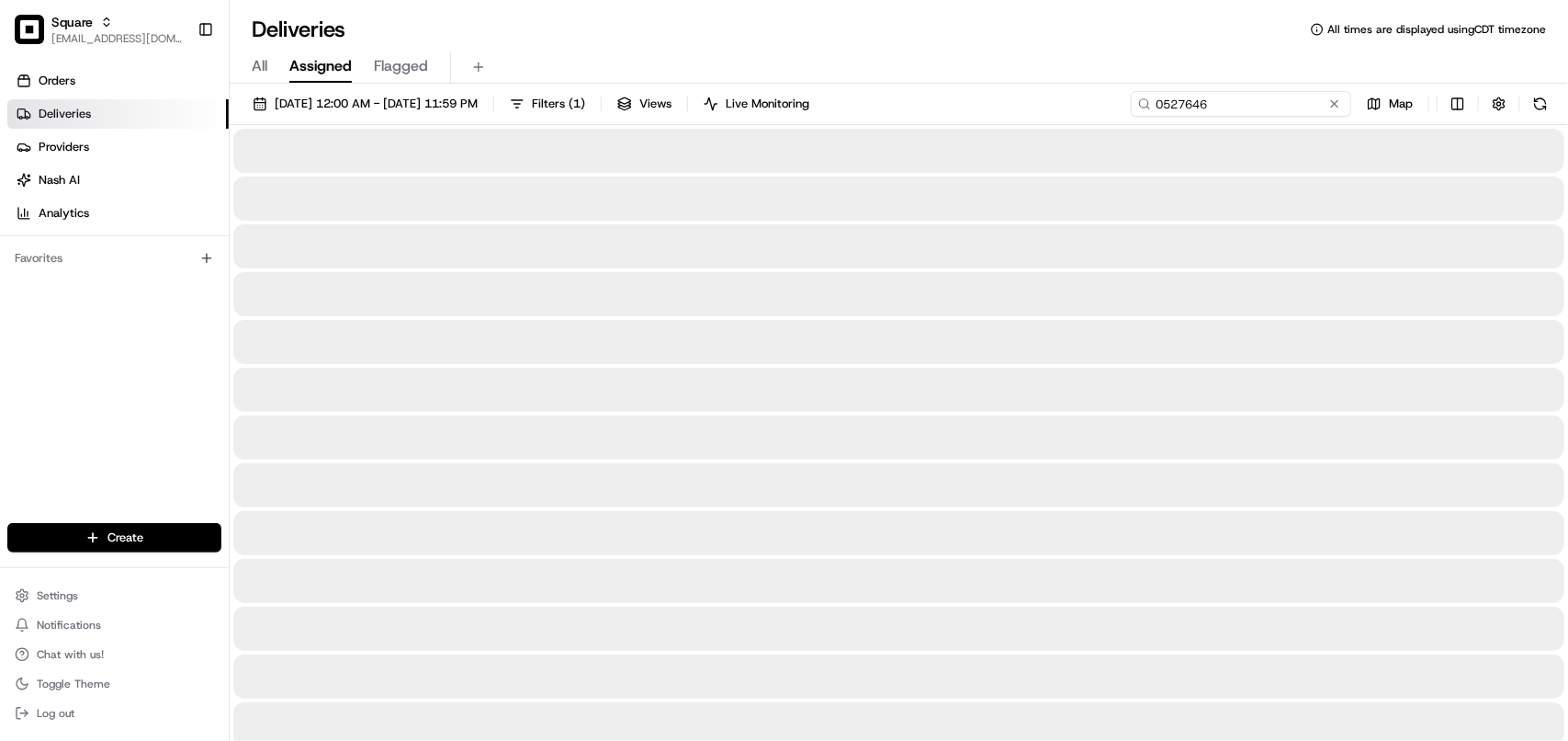
click at [1163, 98] on input "0527646" at bounding box center [1240, 103] width 221 height 26
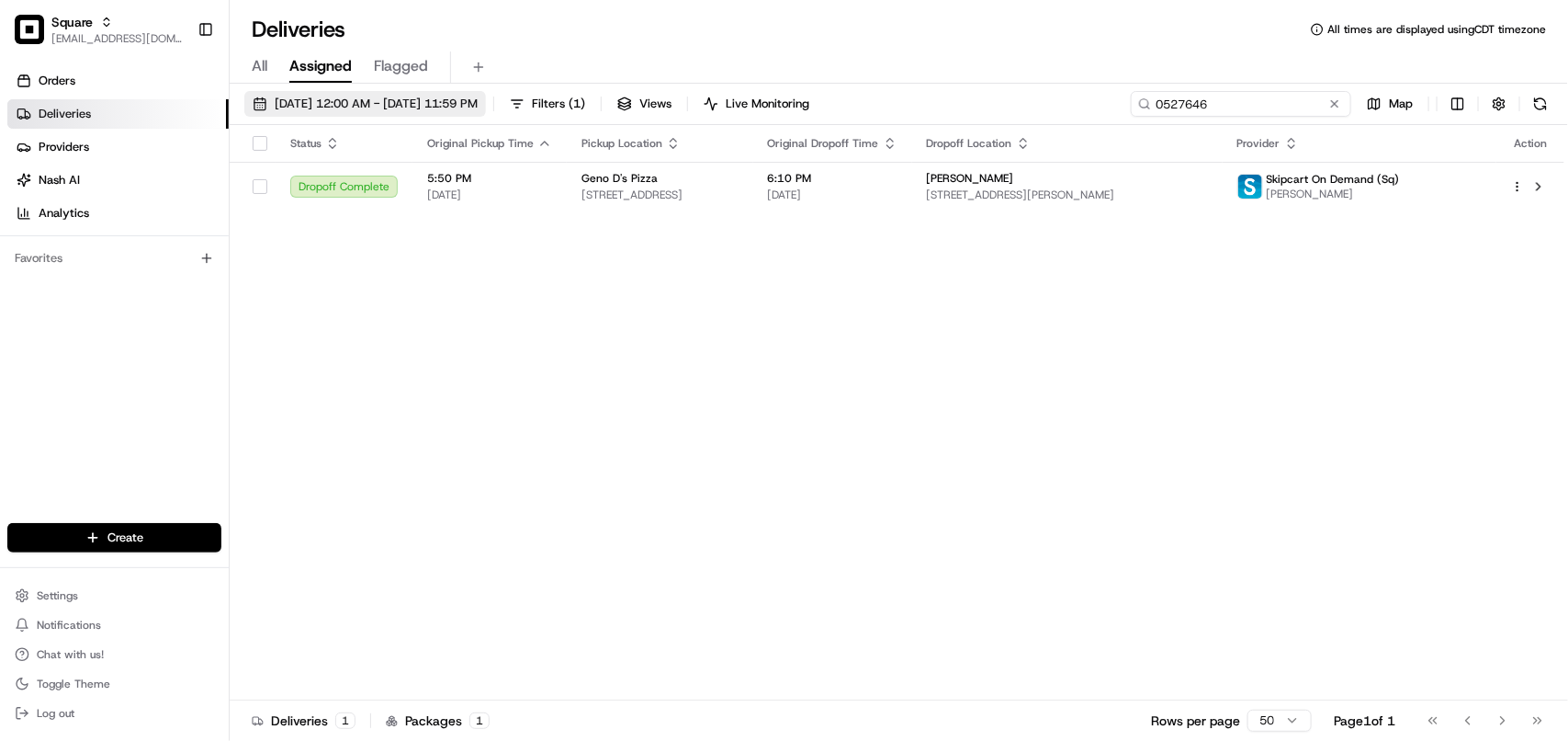
type input "0527646"
click at [300, 108] on span "08/11/2025 12:00 AM - 08/20/2025 11:59 PM" at bounding box center [376, 103] width 203 height 16
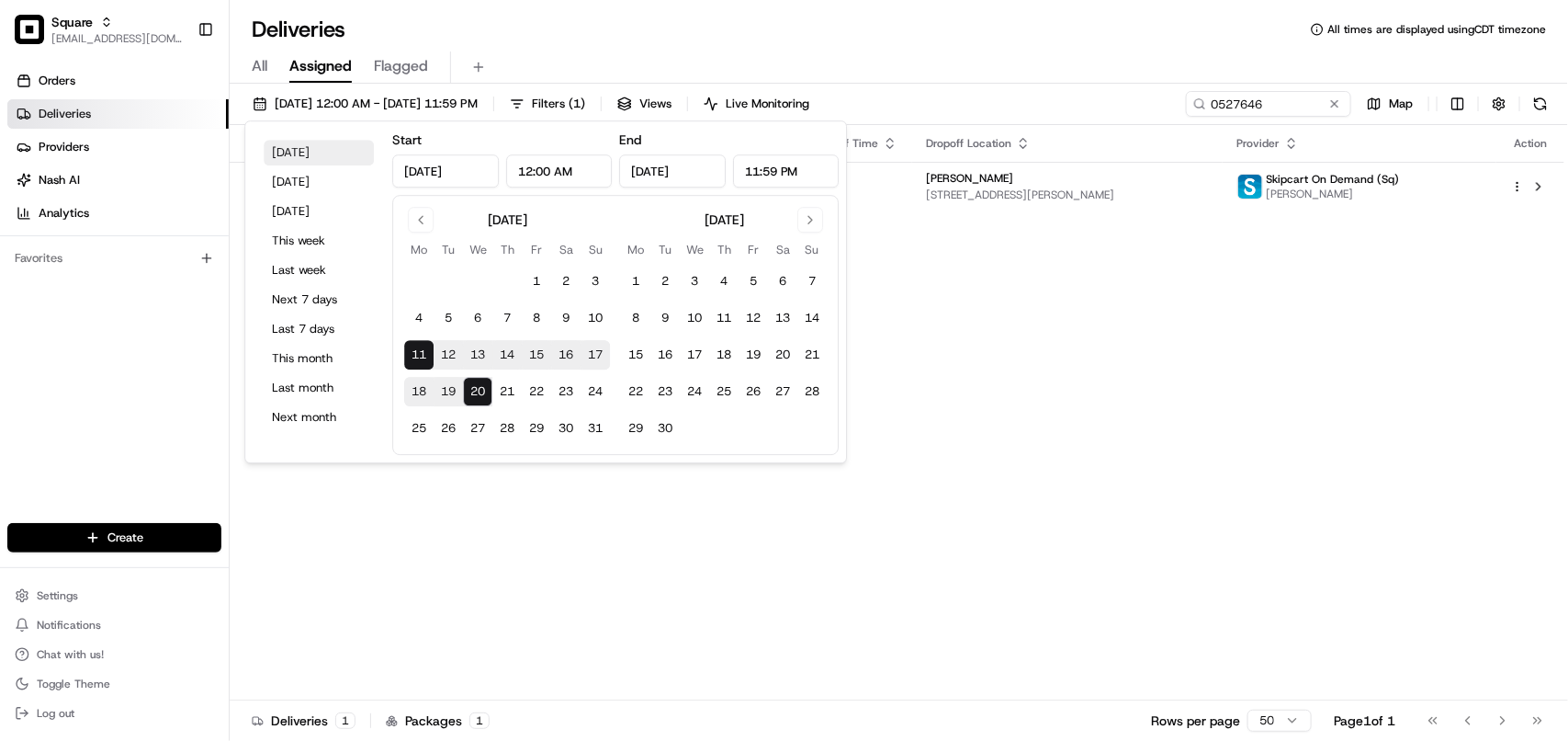
click at [364, 157] on button "Today" at bounding box center [318, 152] width 110 height 26
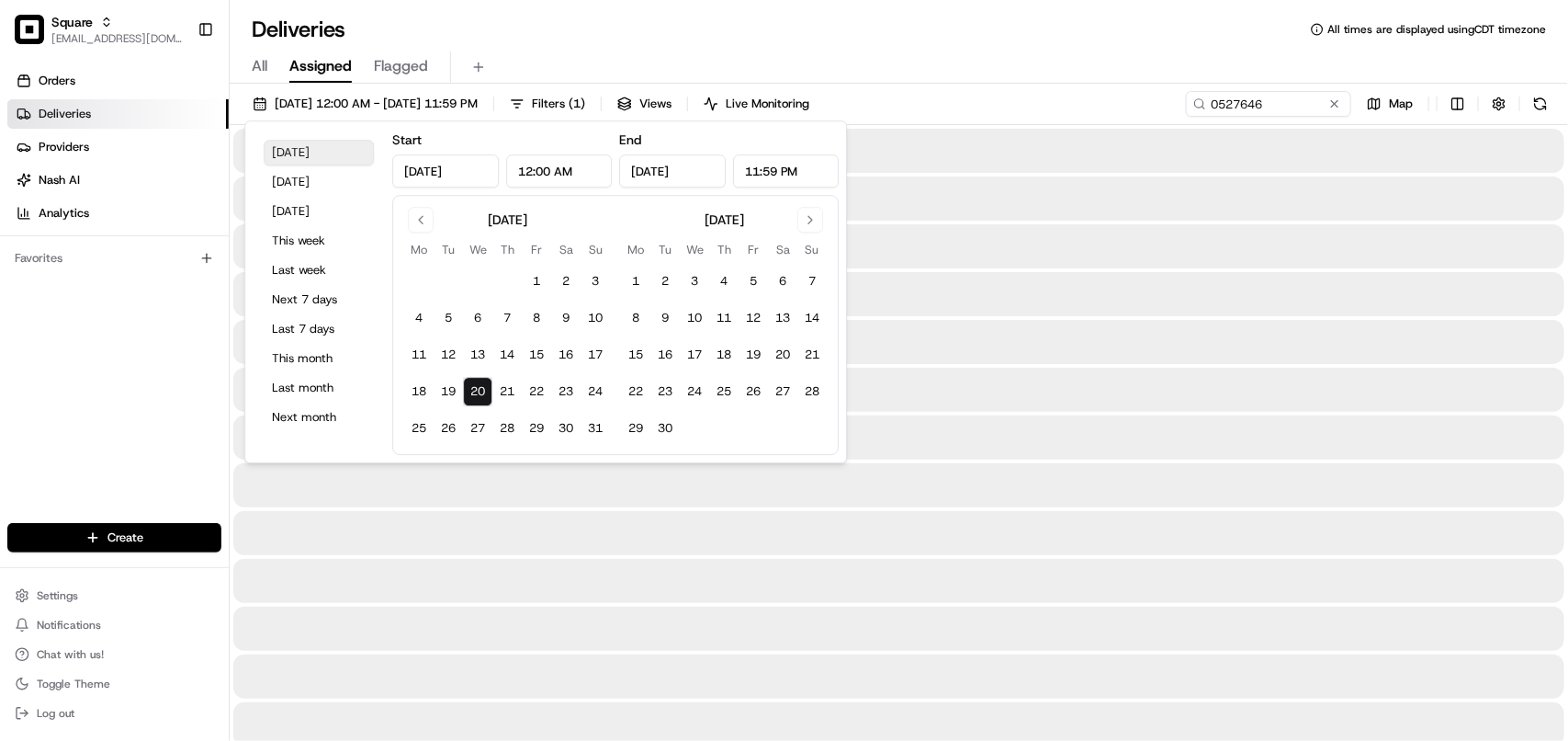
type input "Aug 20, 2025"
click at [1339, 594] on div at bounding box center [899, 581] width 1331 height 44
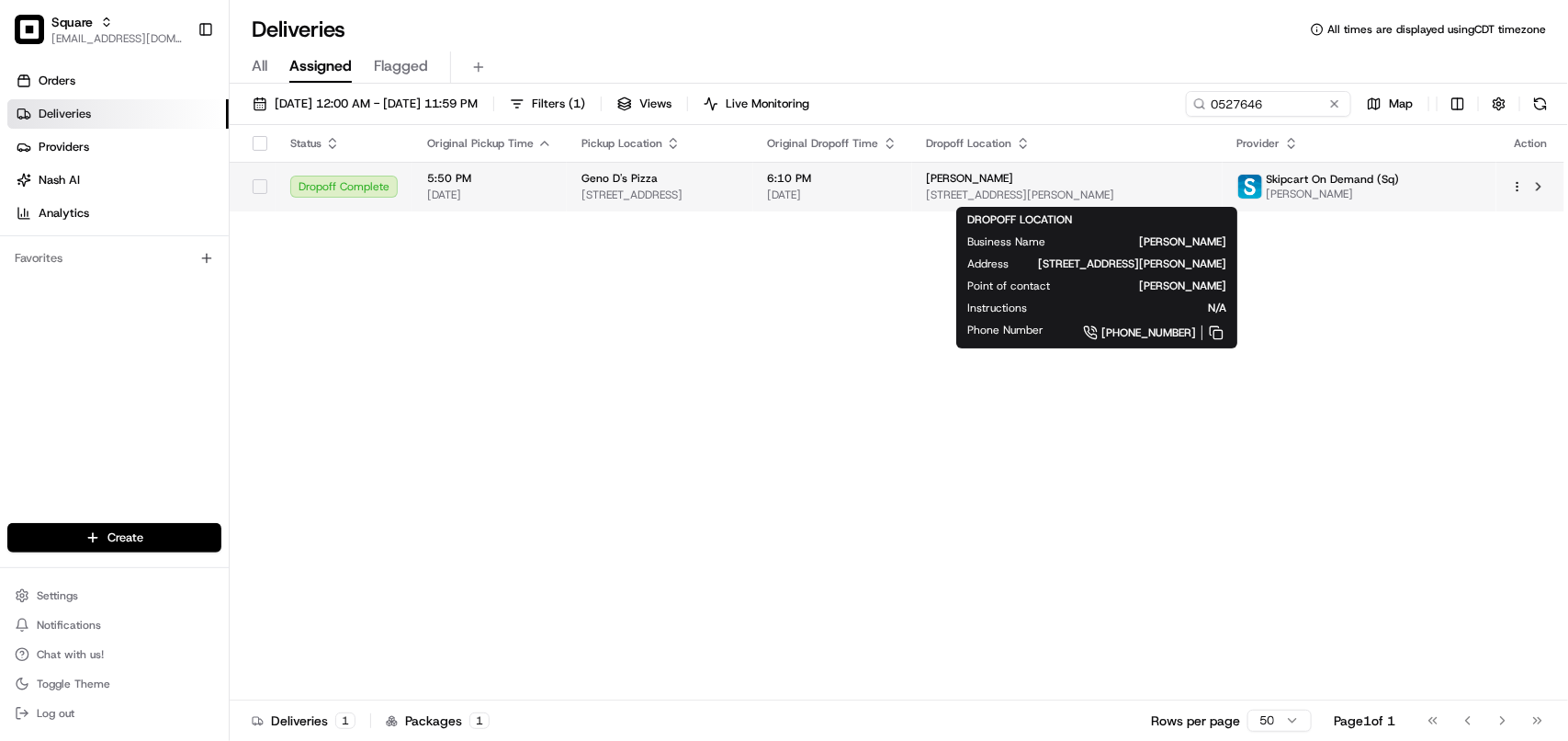
click at [1064, 196] on span "[STREET_ADDRESS][PERSON_NAME]" at bounding box center [1067, 194] width 281 height 14
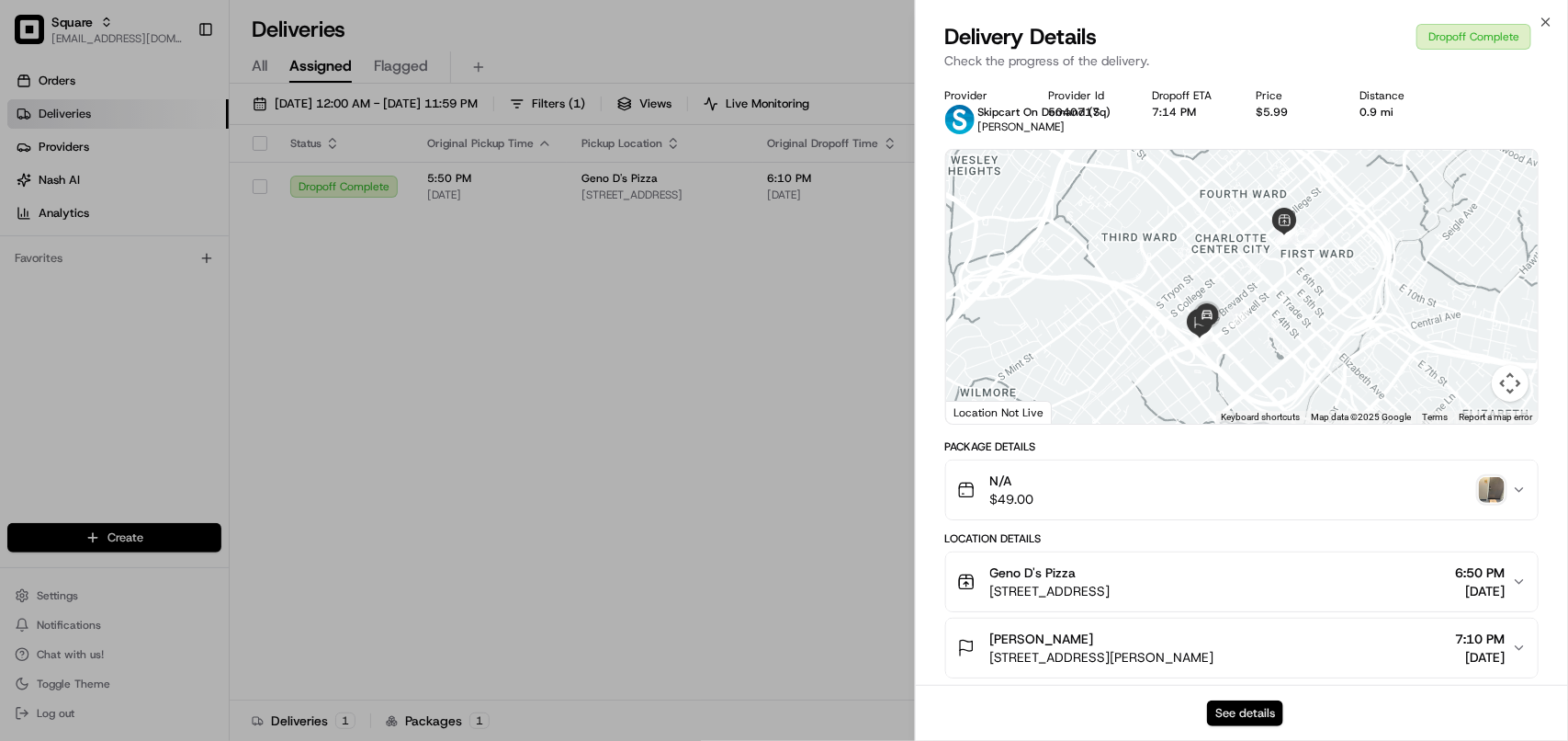
click at [1252, 705] on button "See details" at bounding box center [1245, 713] width 76 height 26
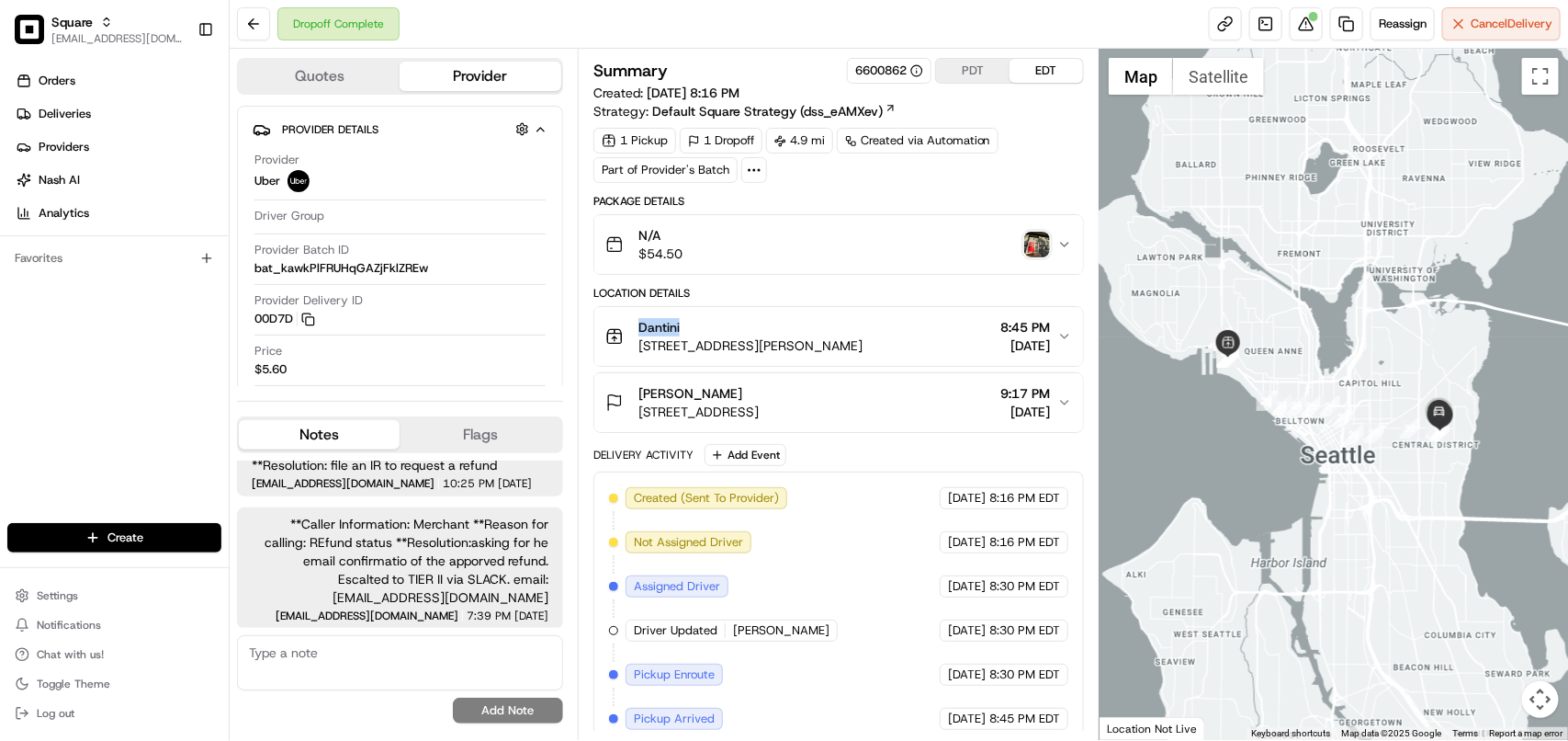
copy span "Dantini"
drag, startPoint x: 701, startPoint y: 327, endPoint x: 636, endPoint y: 327, distance: 65.0
click at [636, 327] on div "Dantini 1417 Elliott Ave W, Seattle, WA 98119, USA" at bounding box center [734, 337] width 257 height 37
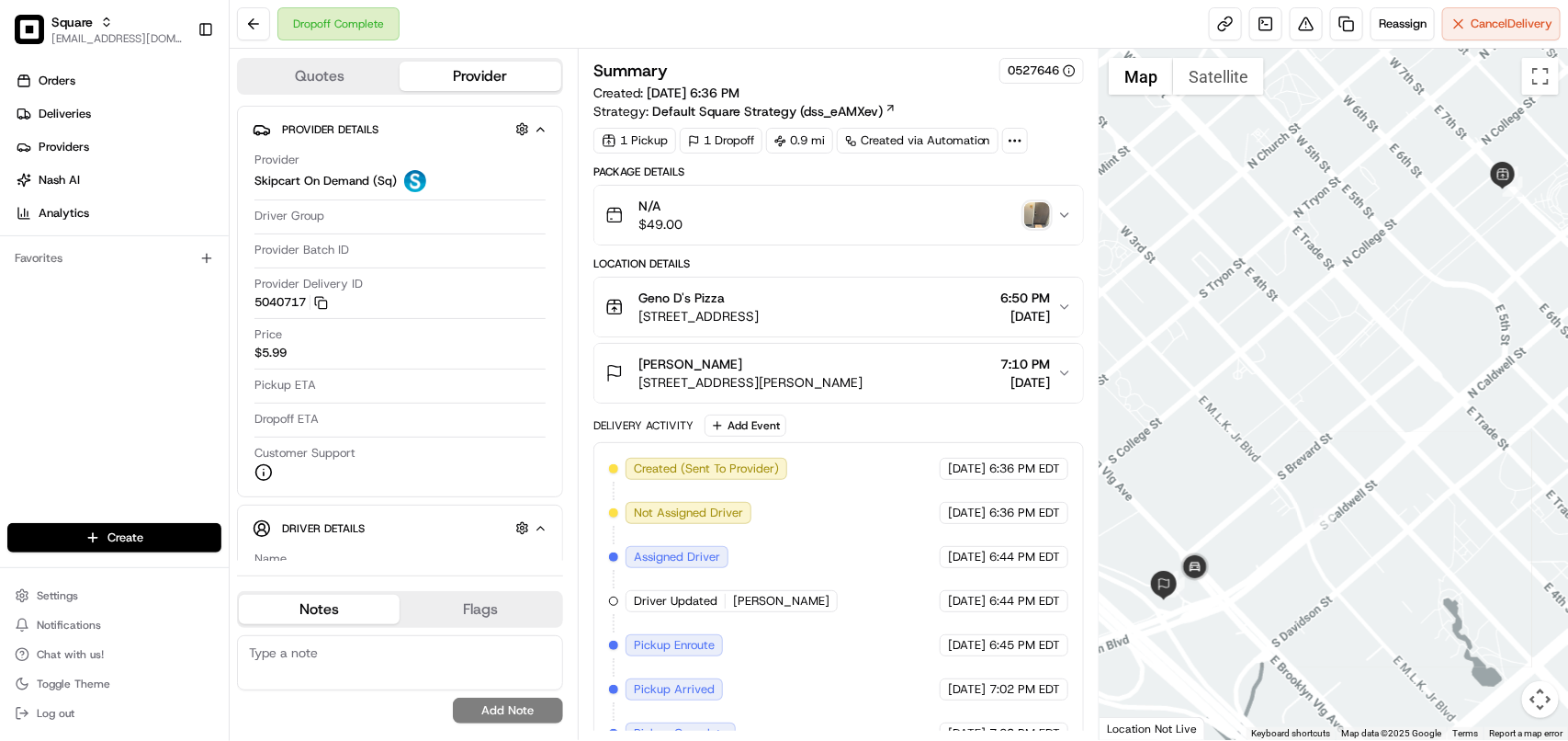
click at [1031, 204] on img "button" at bounding box center [1037, 215] width 26 height 26
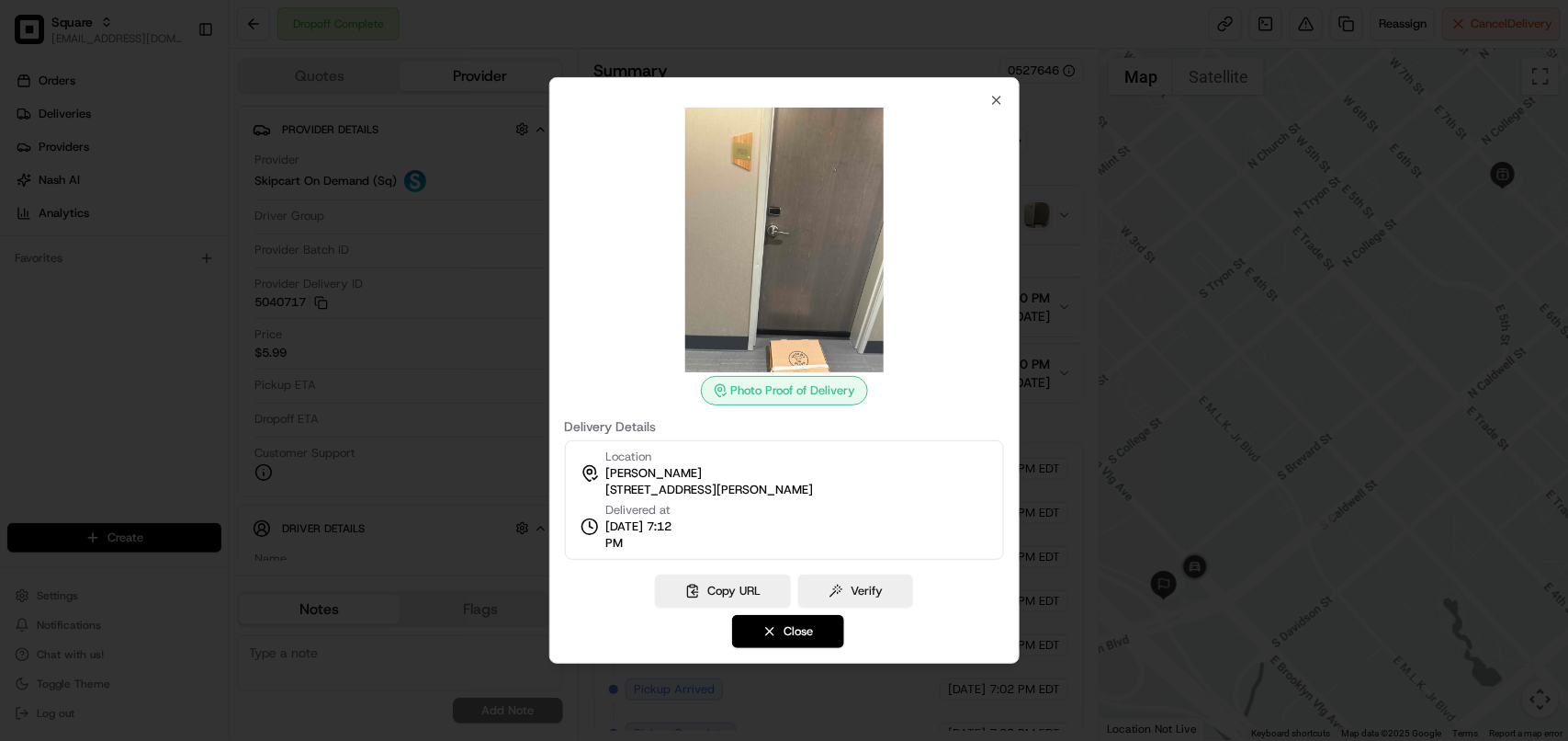
click at [907, 240] on img at bounding box center [784, 239] width 264 height 264
click at [782, 381] on div "Photo Proof of Delivery" at bounding box center [784, 391] width 167 height 29
click at [1003, 98] on icon "button" at bounding box center [996, 99] width 14 height 14
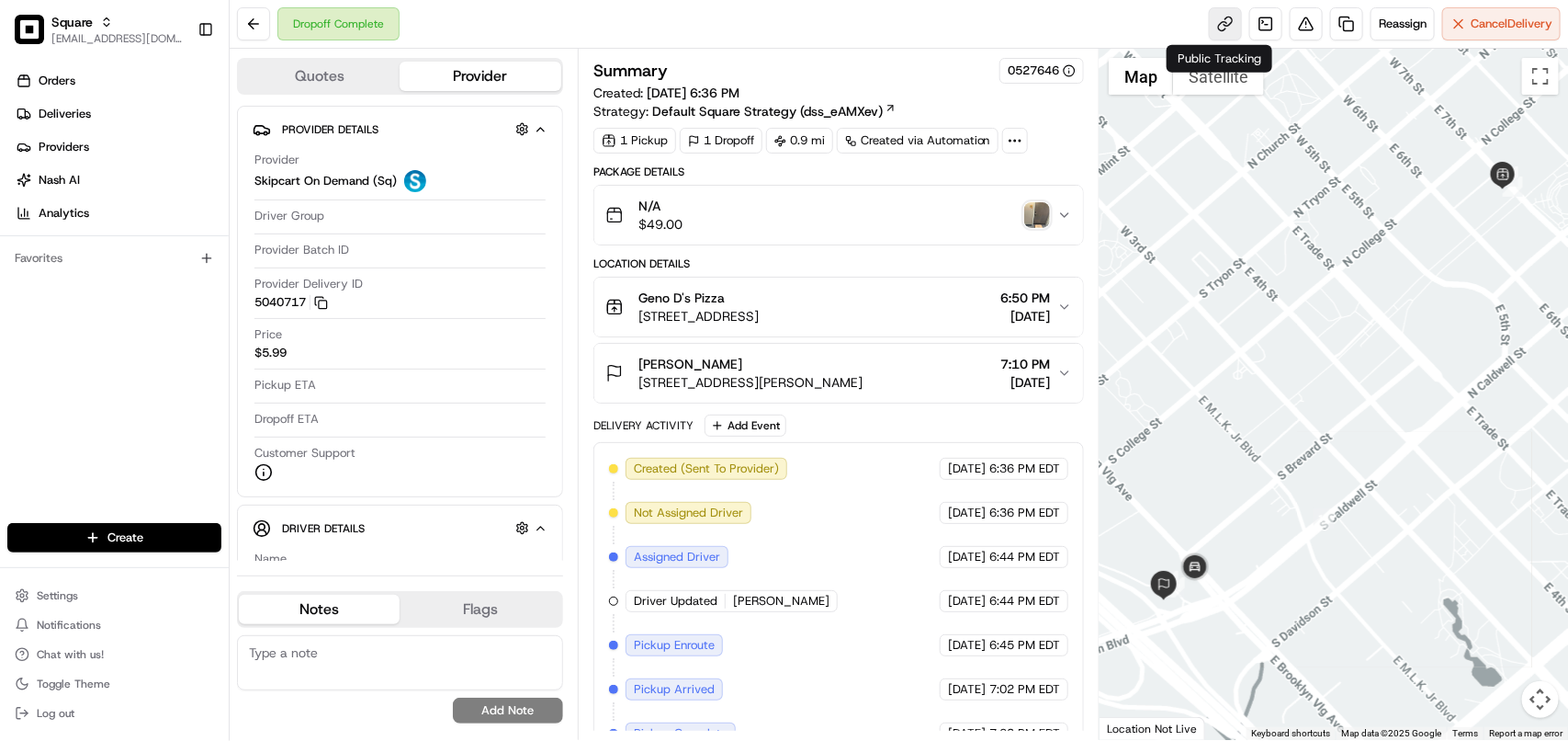
click at [1227, 20] on link at bounding box center [1225, 24] width 33 height 33
click at [1068, 226] on button "N/A $49.00" at bounding box center [838, 214] width 489 height 59
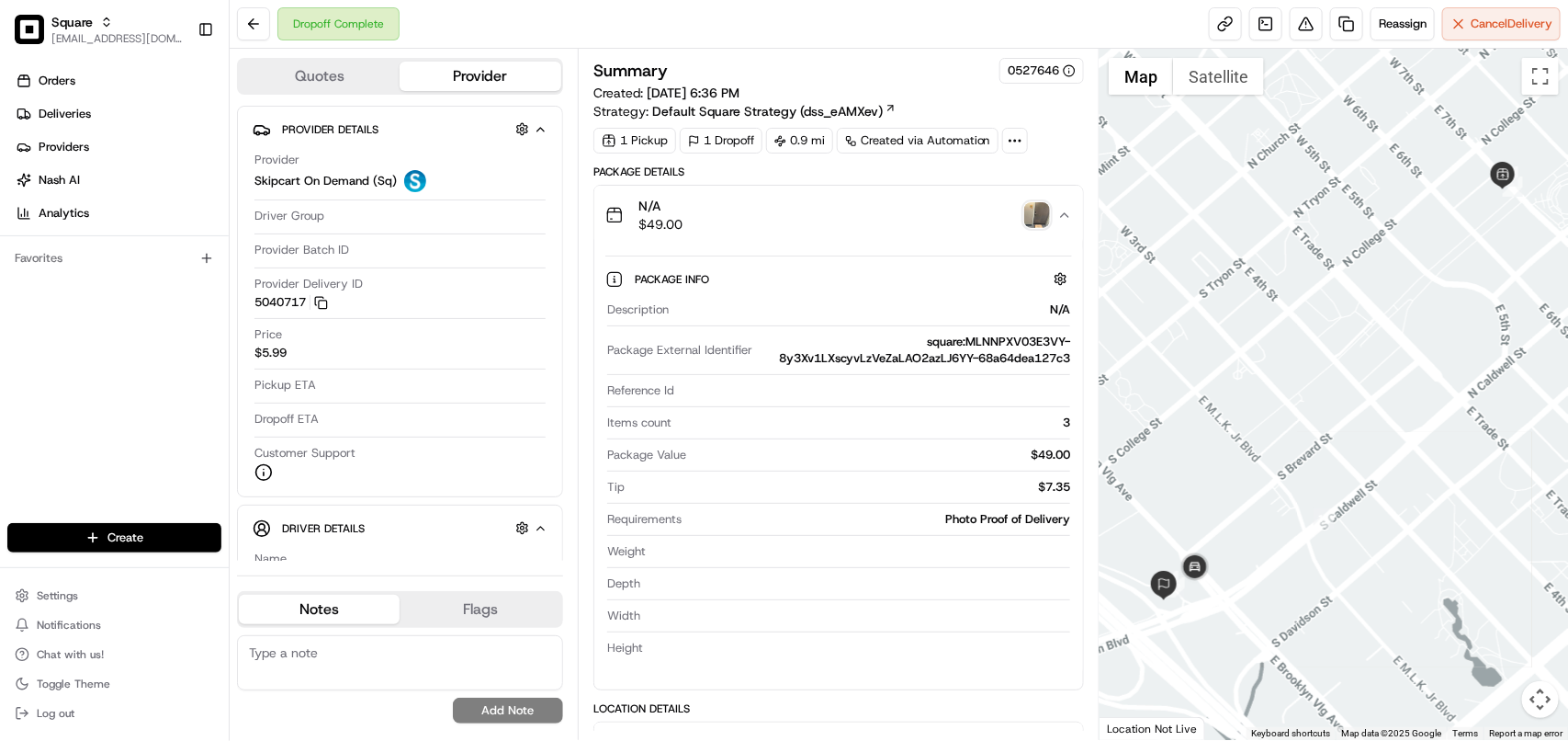
click at [1068, 226] on button "N/A $49.00" at bounding box center [838, 214] width 489 height 59
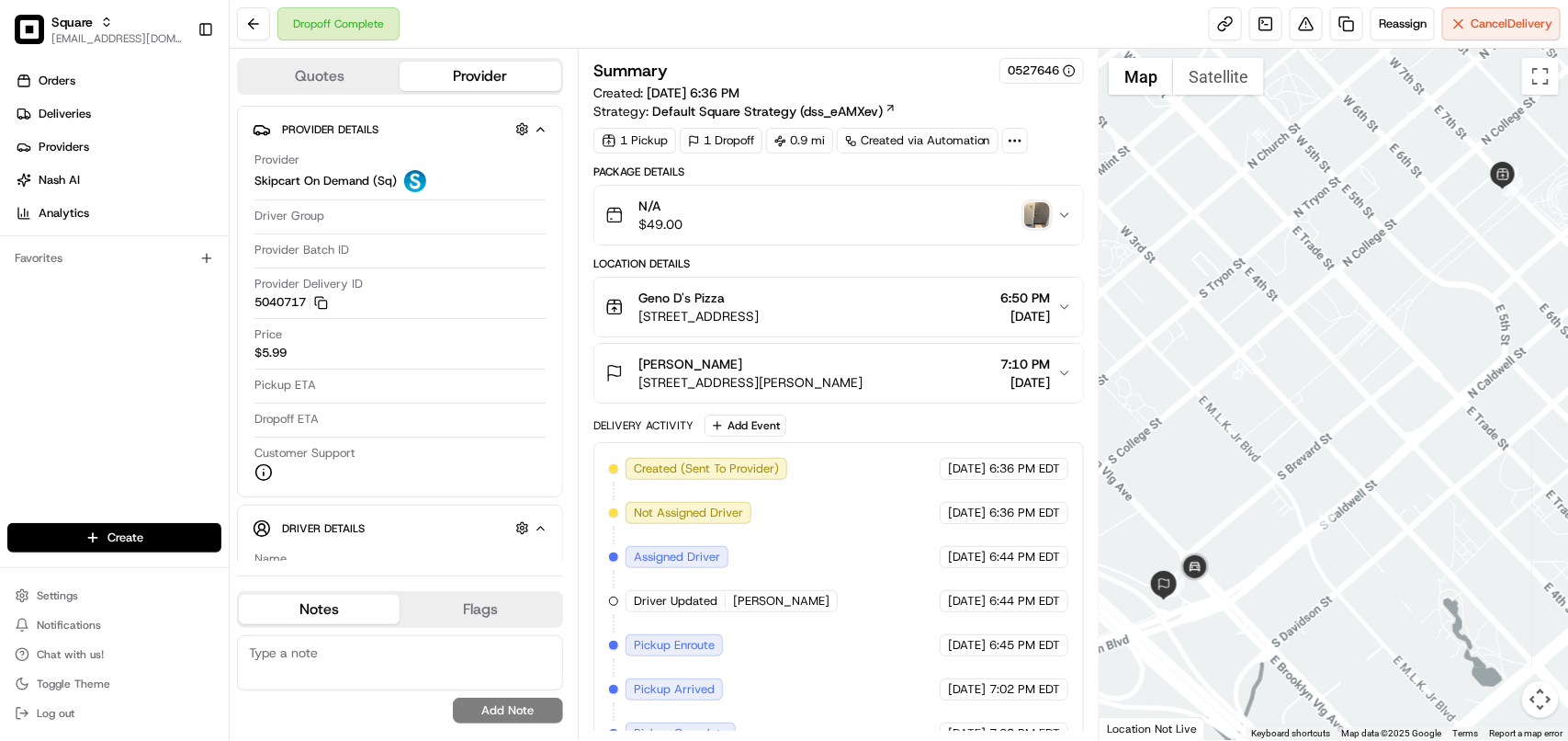
click at [1066, 368] on icon "button" at bounding box center [1064, 372] width 14 height 14
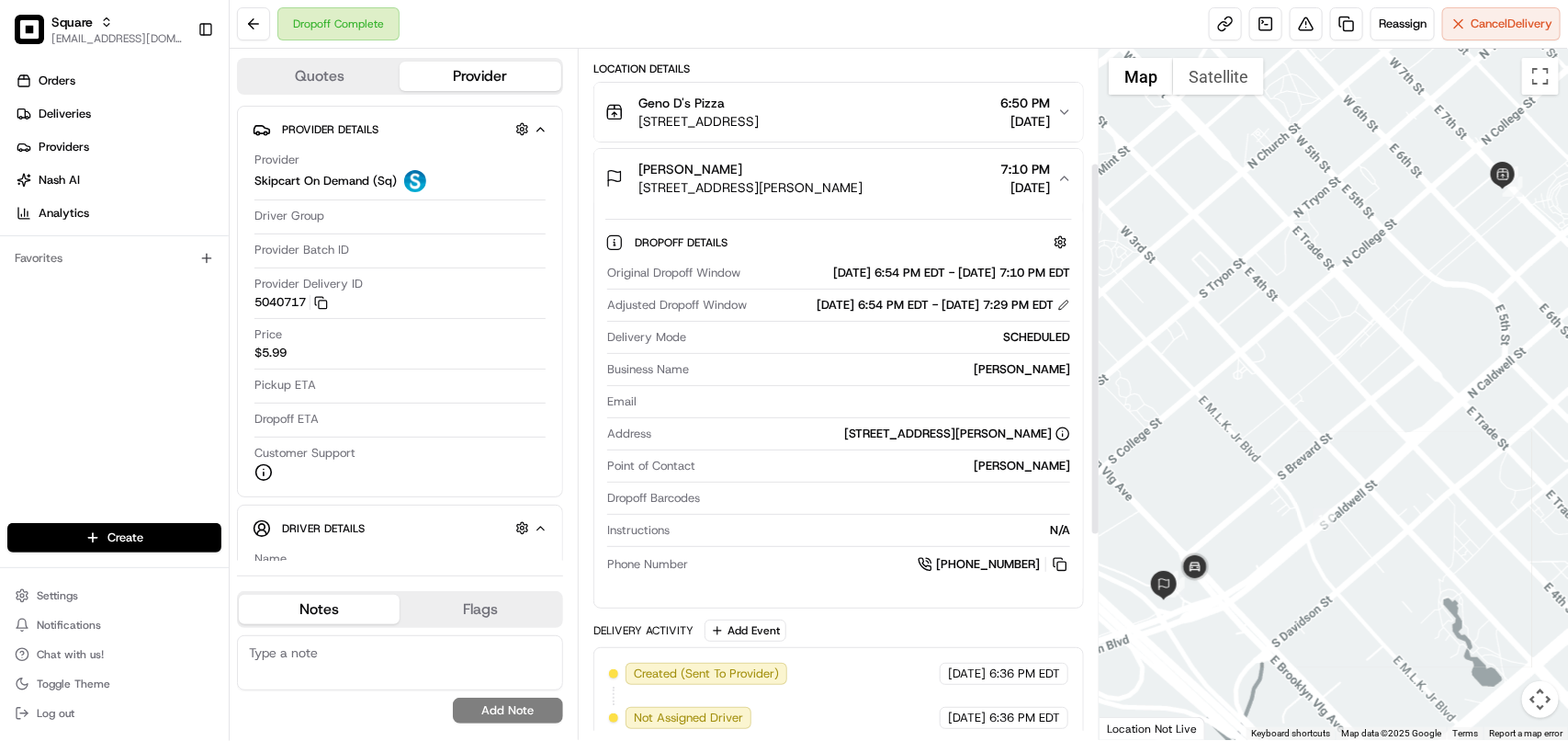
scroll to position [230, 0]
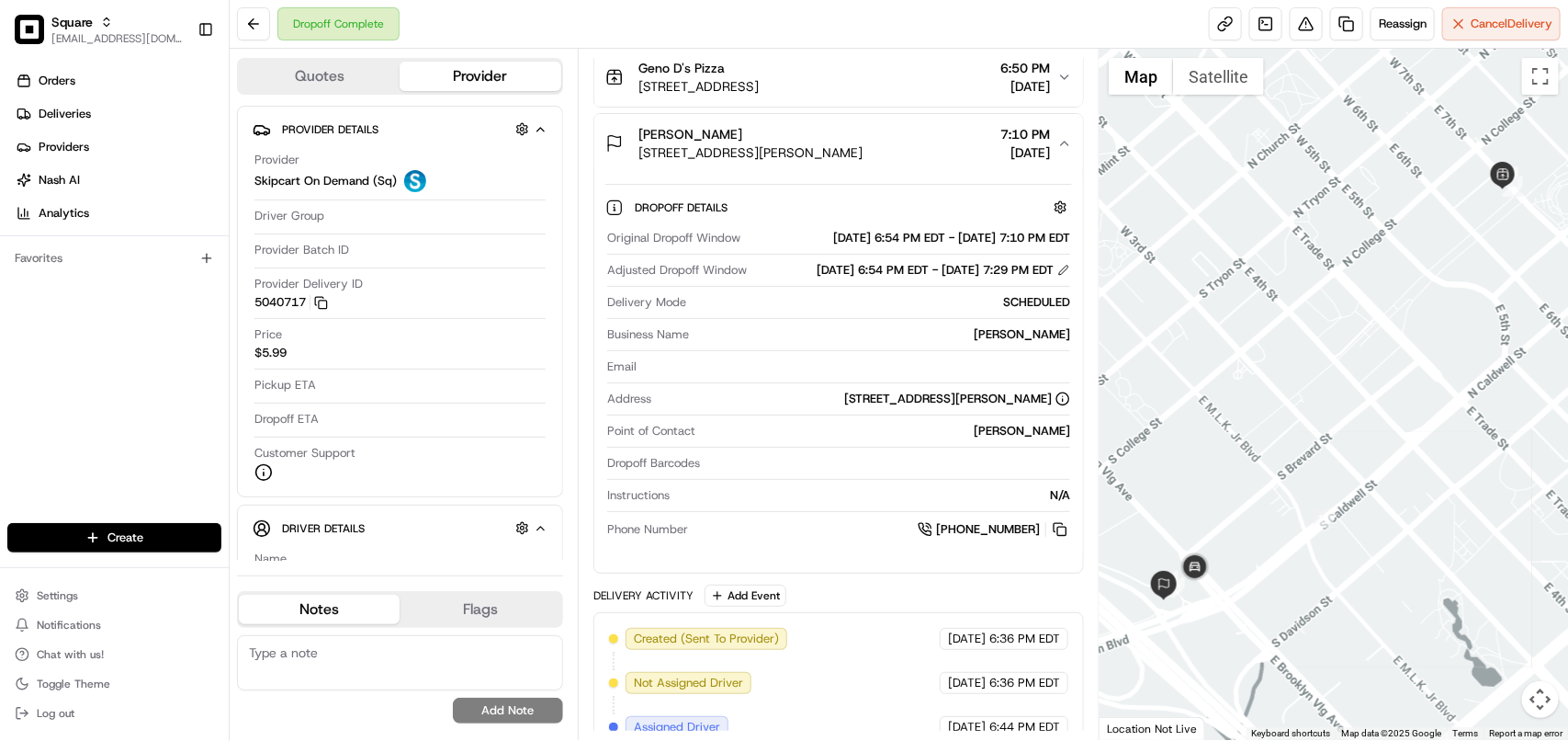
click at [903, 38] on div "Dropoff Complete Reassign Cancel Delivery" at bounding box center [899, 24] width 1338 height 48
drag, startPoint x: 894, startPoint y: 6, endPoint x: 1135, endPoint y: 44, distance: 244.0
click at [894, 8] on div "Dropoff Complete Reassign Cancel Delivery" at bounding box center [899, 24] width 1338 height 48
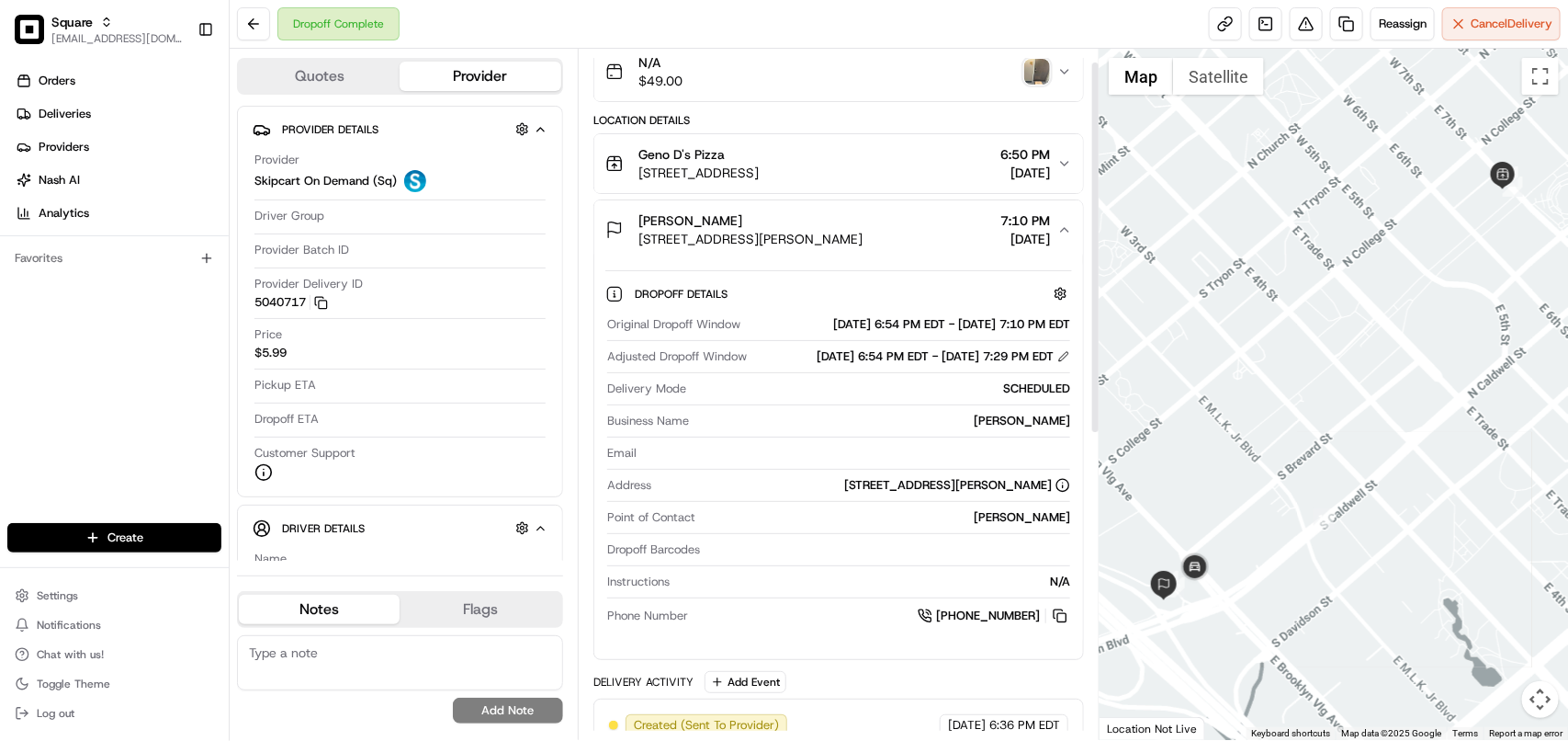
scroll to position [0, 0]
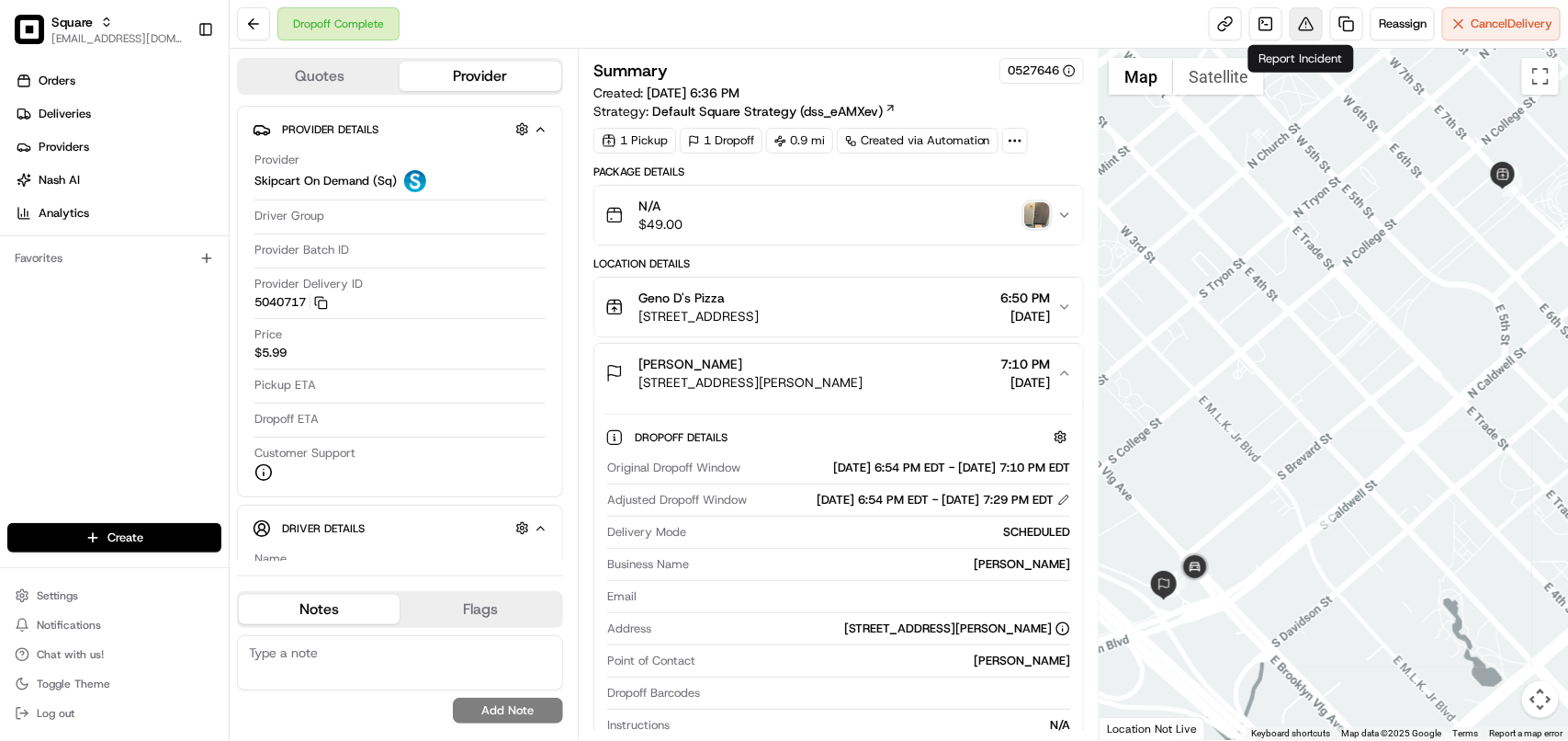
click at [1303, 30] on button at bounding box center [1306, 24] width 33 height 33
click at [1307, 34] on button at bounding box center [1306, 24] width 33 height 33
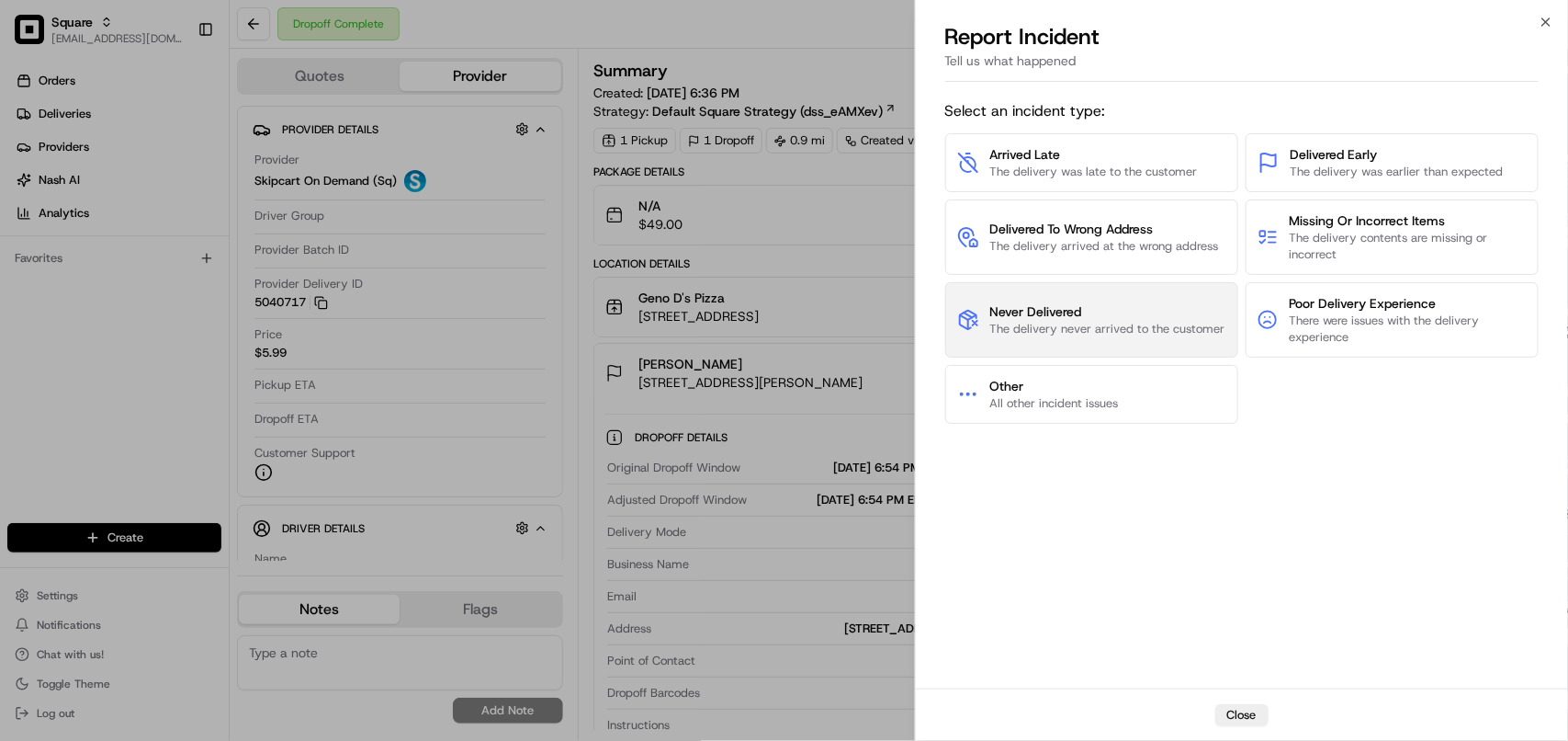
click at [1130, 324] on span "The delivery never arrived to the customer" at bounding box center [1108, 328] width 235 height 16
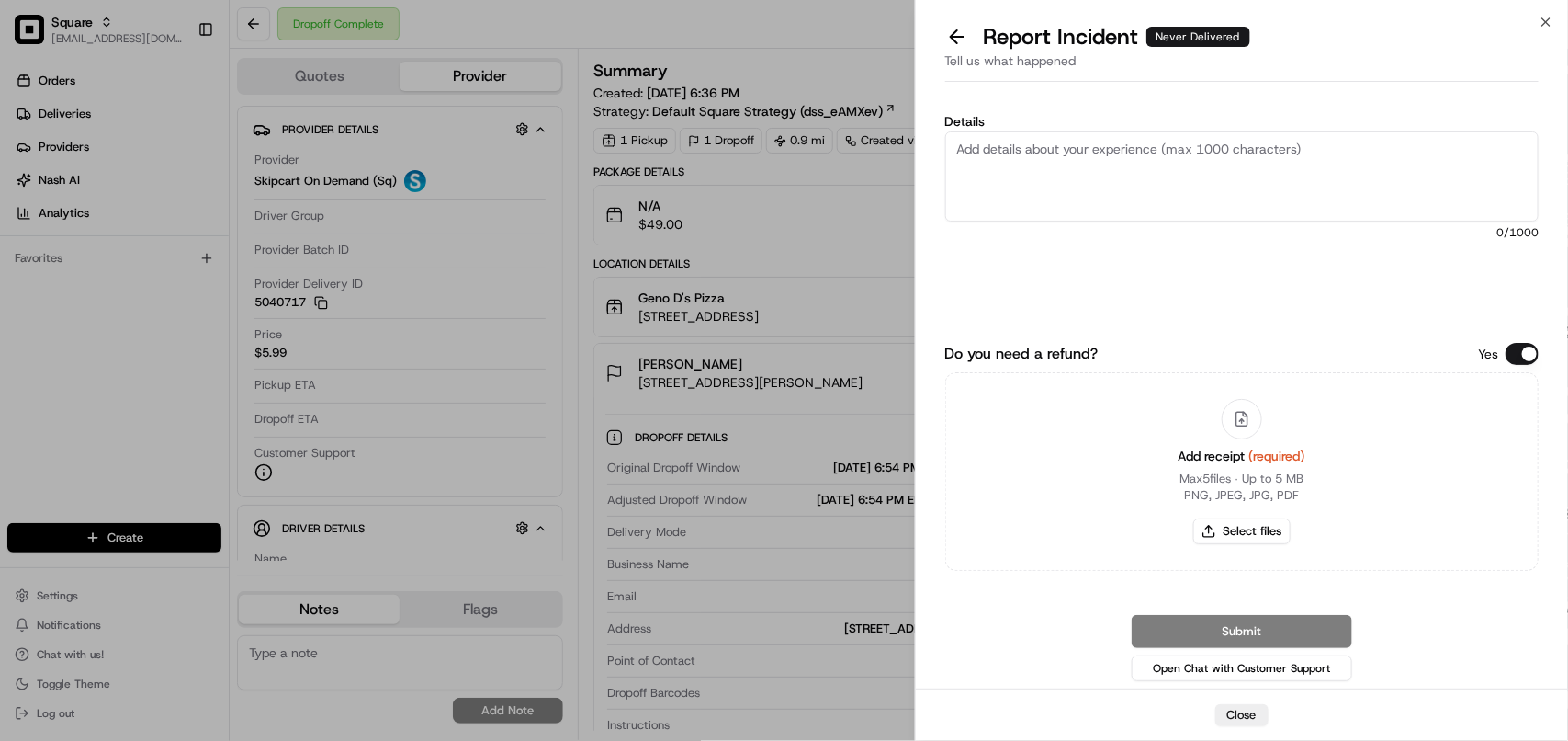
click at [1081, 190] on textarea "Details" at bounding box center [1241, 176] width 593 height 90
type textarea "O"
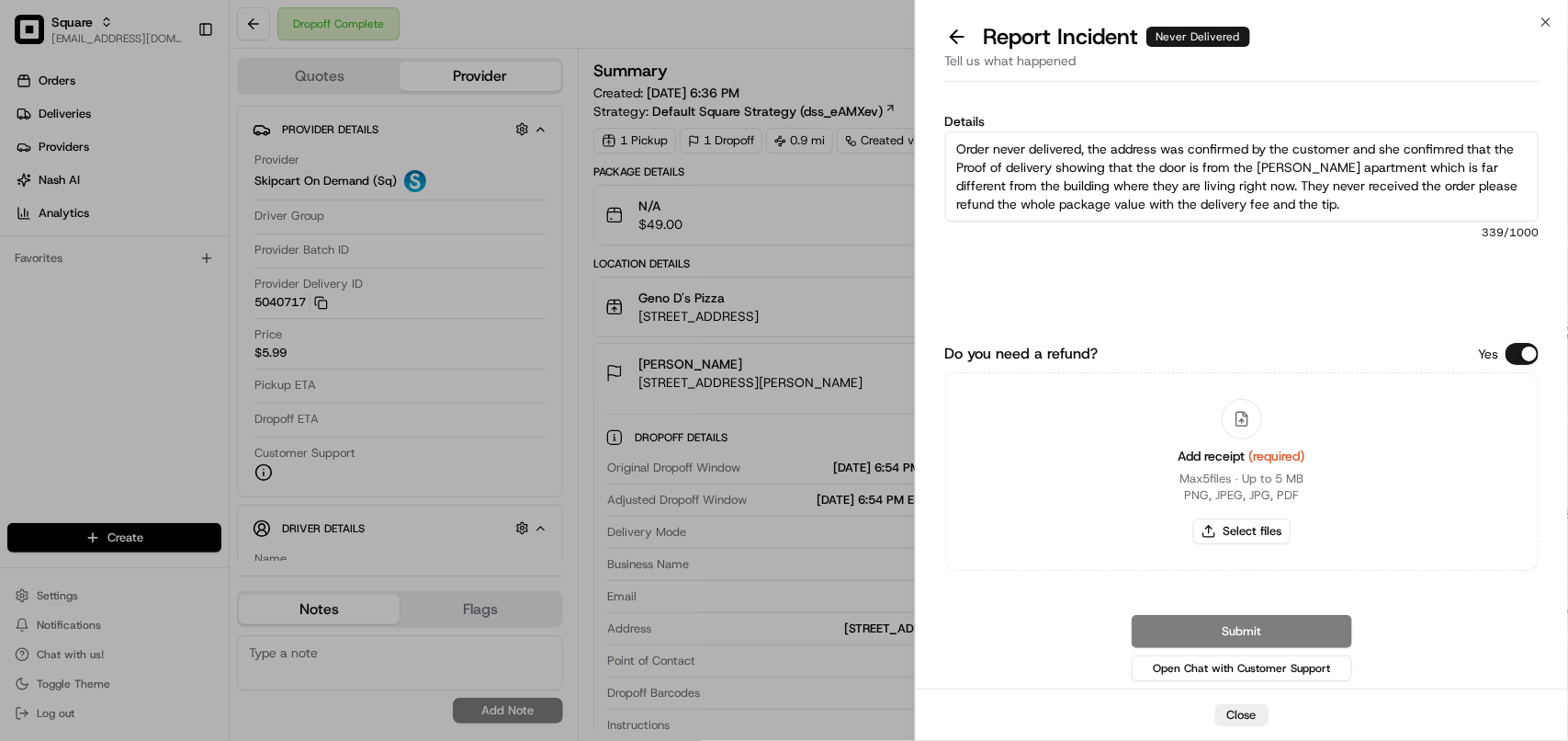
paste textarea "The order was never delivered. The customer confirmed the address, and the proo…"
type textarea "The order was never delivered. The customer confirmed the address, and the proo…"
click at [1516, 351] on button "Do you need a refund?" at bounding box center [1522, 353] width 33 height 22
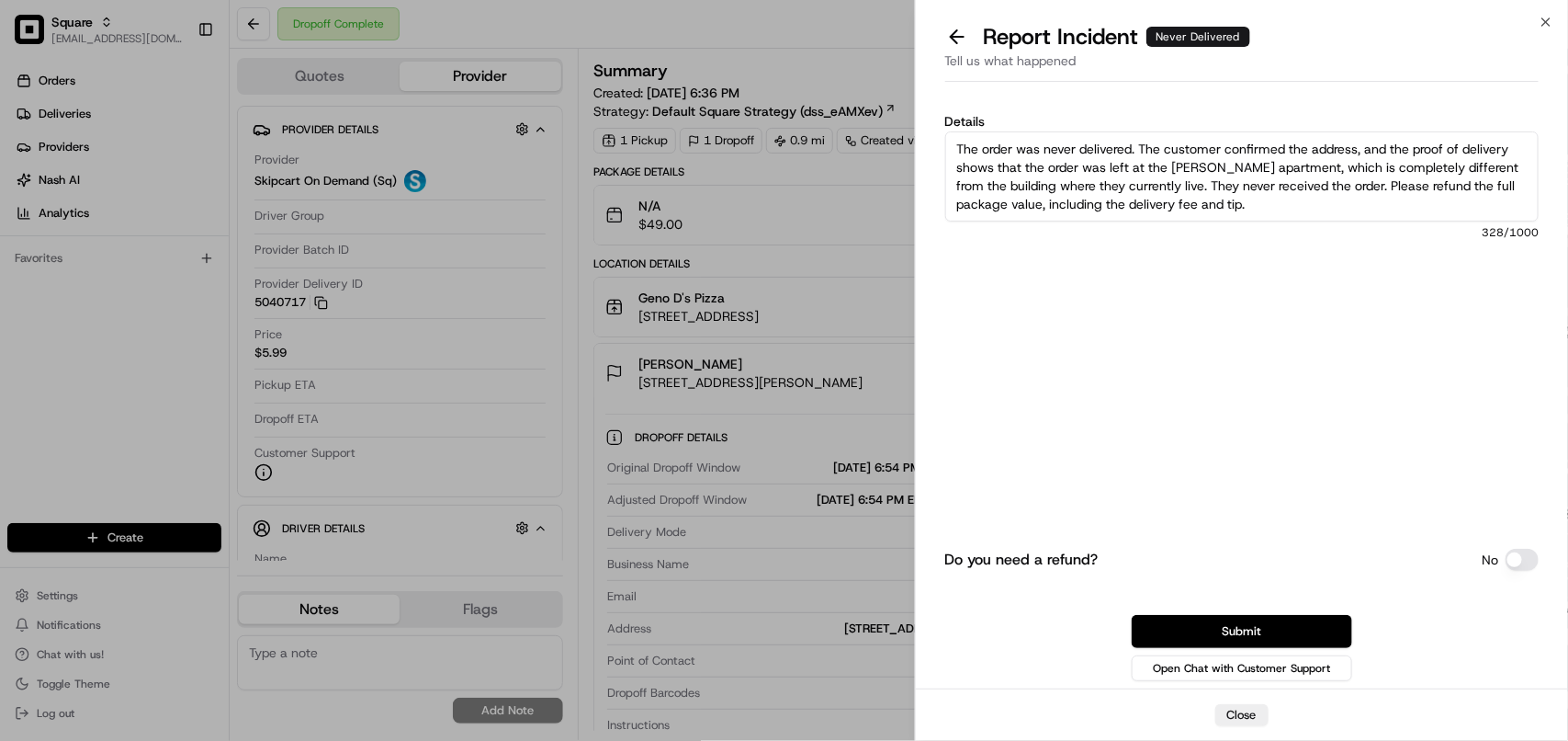
click at [1282, 649] on div "Submit Open Chat with Customer Support" at bounding box center [1241, 649] width 593 height 69
click at [1275, 622] on button "Submit" at bounding box center [1241, 631] width 221 height 33
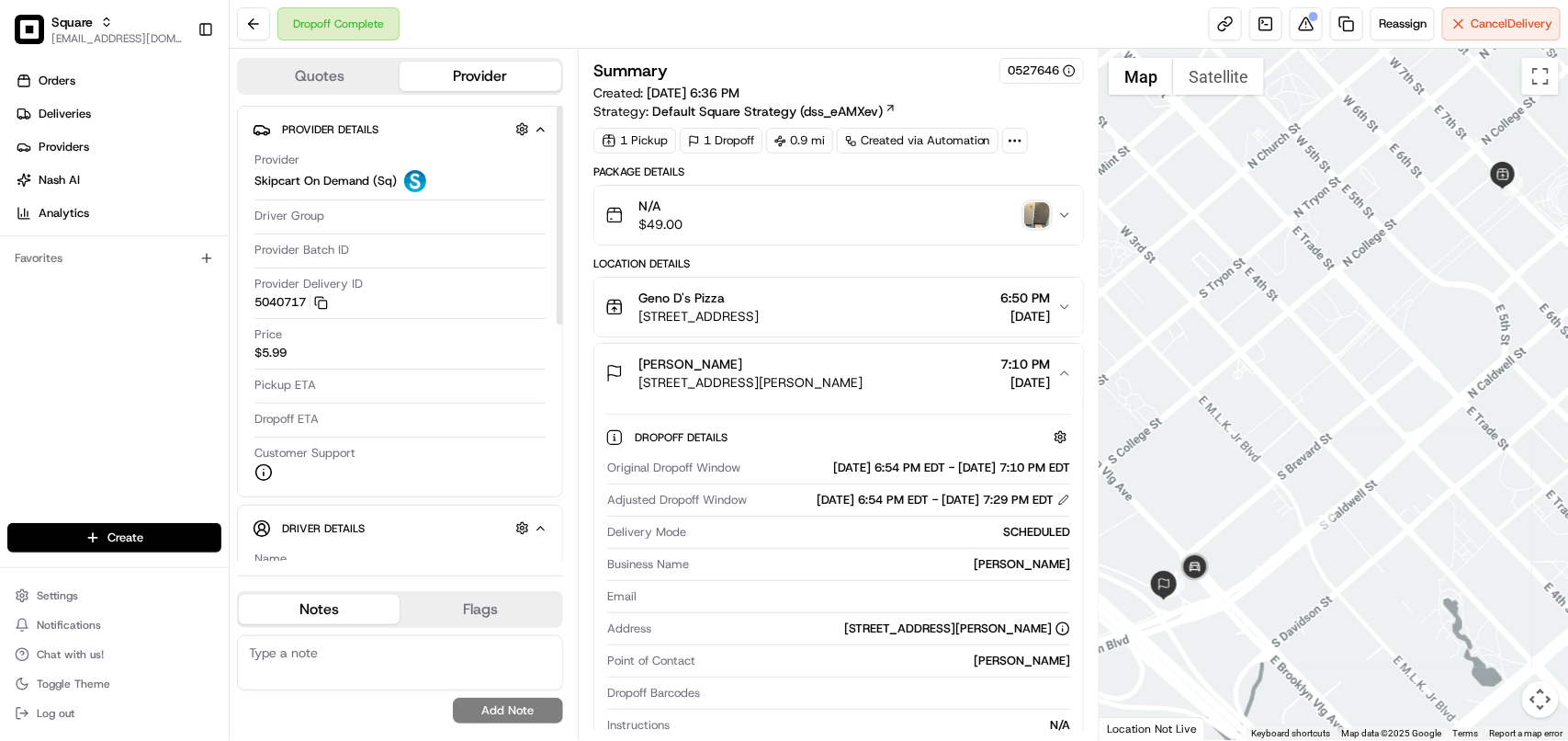
click at [354, 672] on textarea at bounding box center [400, 662] width 326 height 55
paste textarea "**Caller Information: Customer **Reason for calling: ORder never delivered **Re…"
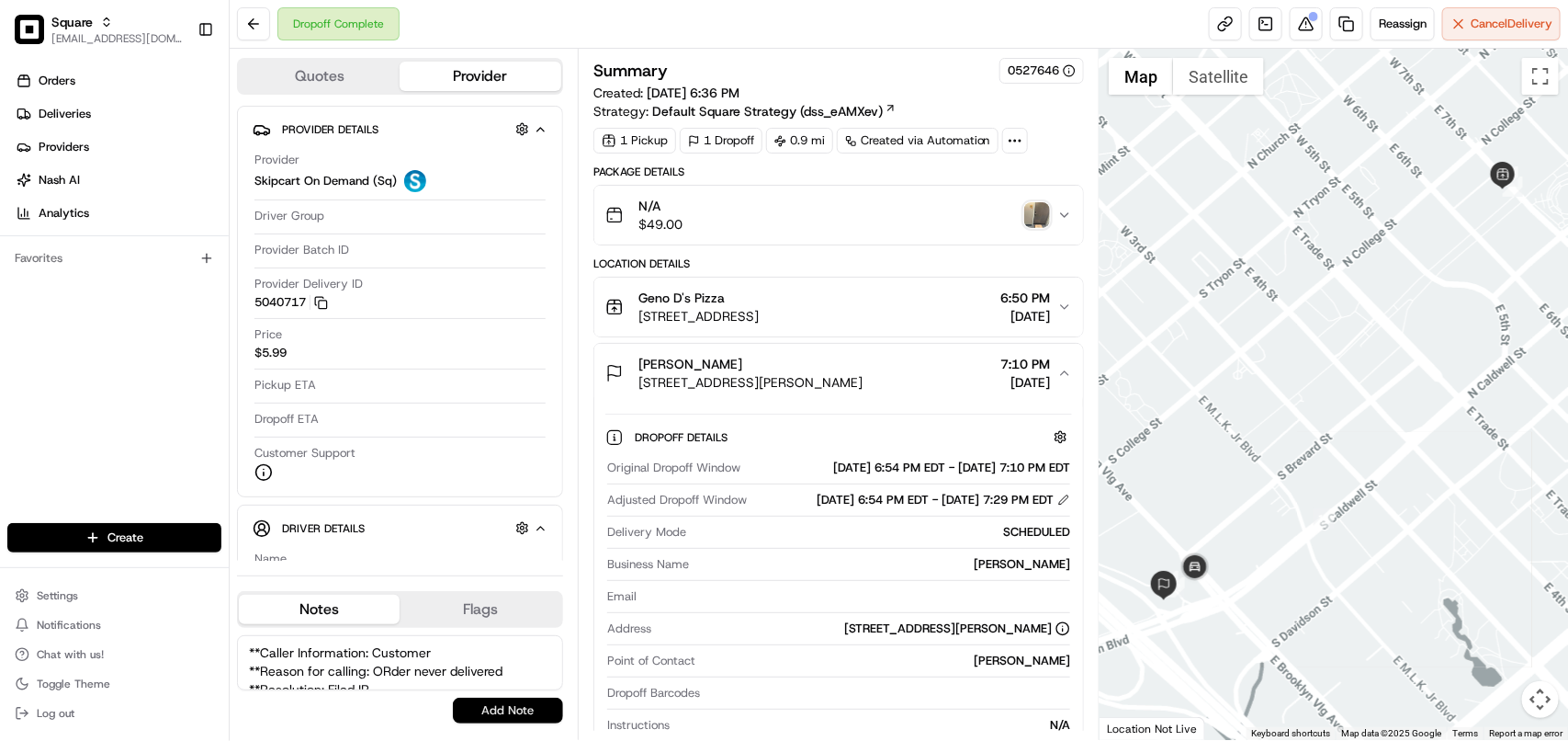
scroll to position [26, 0]
type textarea "**Caller Information: Customer **Reason for calling: ORder never delivered **Re…"
click at [510, 704] on button "Add Note" at bounding box center [508, 710] width 110 height 26
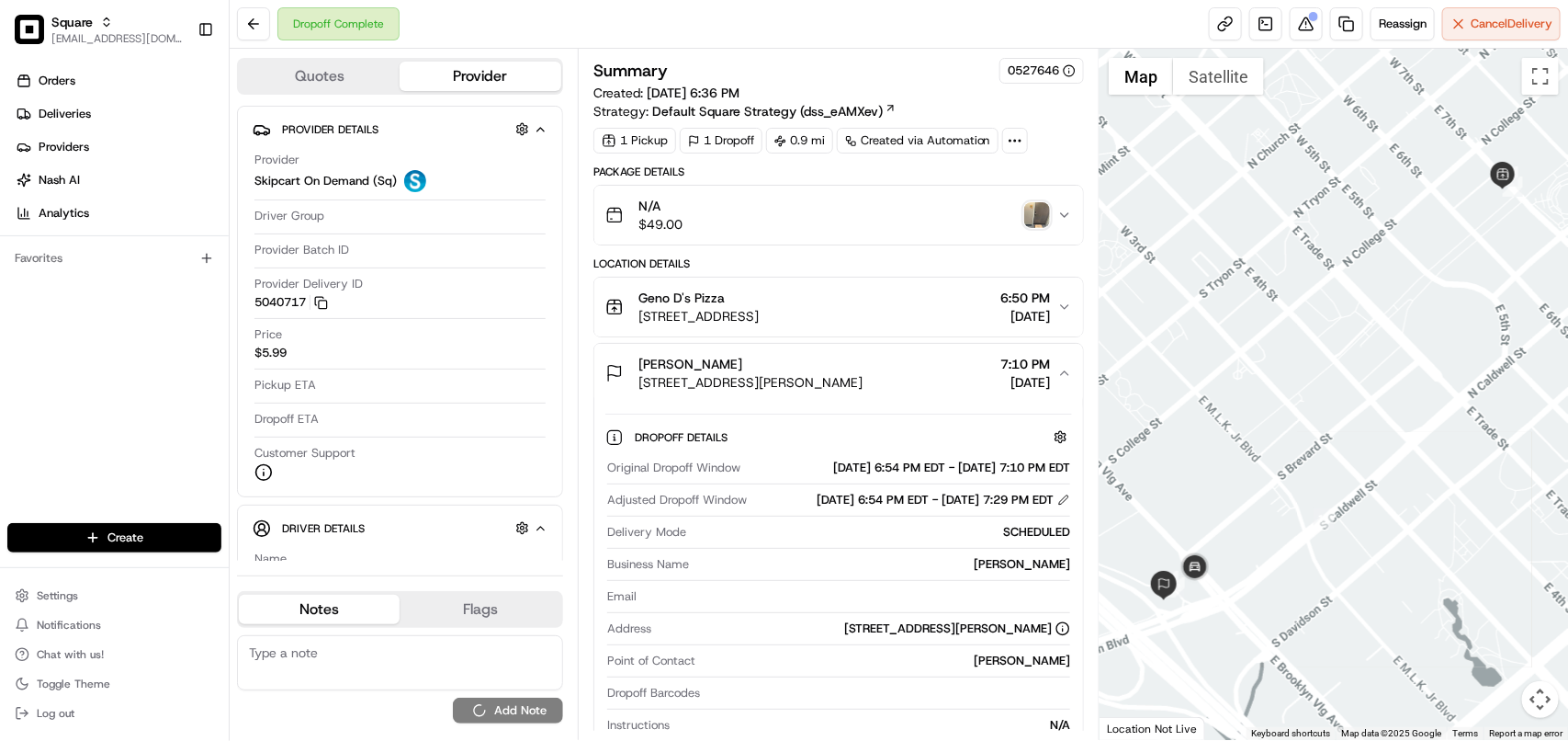
scroll to position [0, 0]
